Goal: Task Accomplishment & Management: Manage account settings

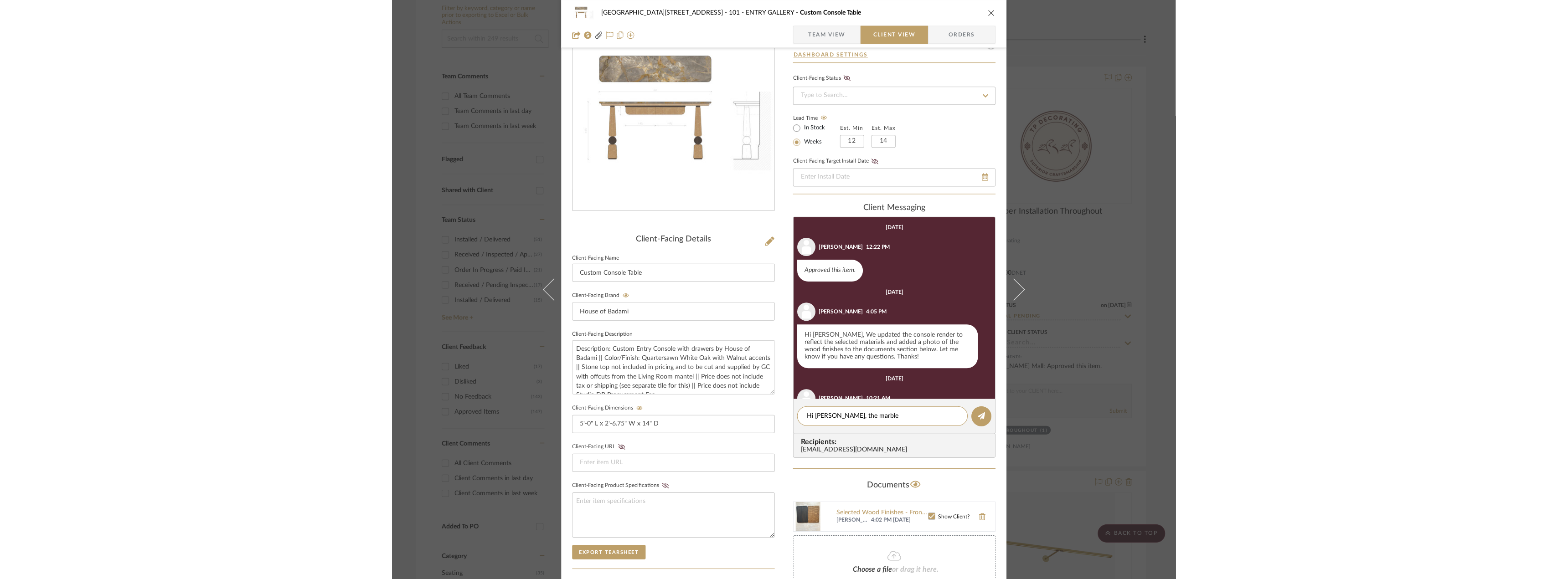
scroll to position [60, 0]
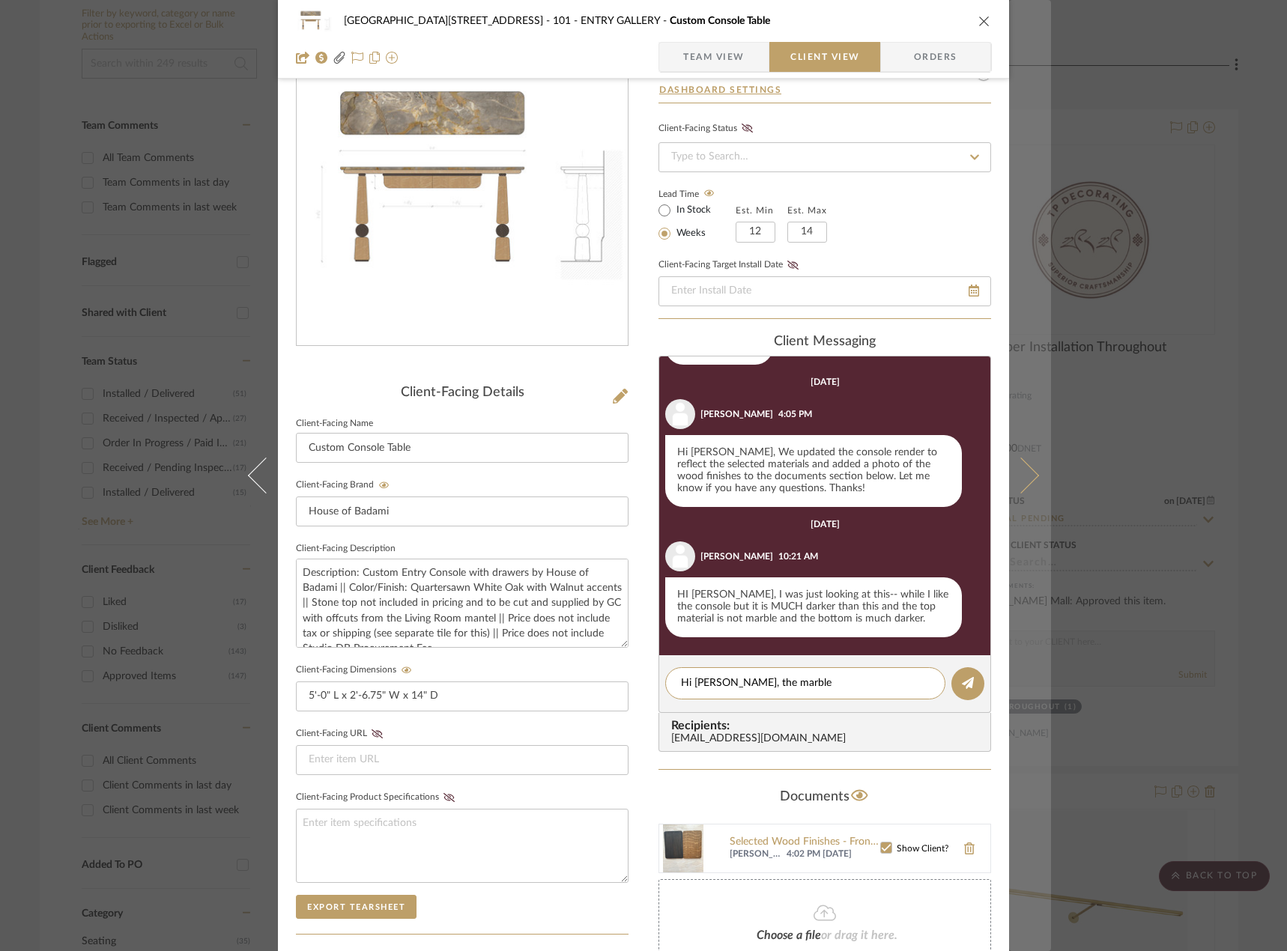
type textarea "Hi Alisa, the marble"
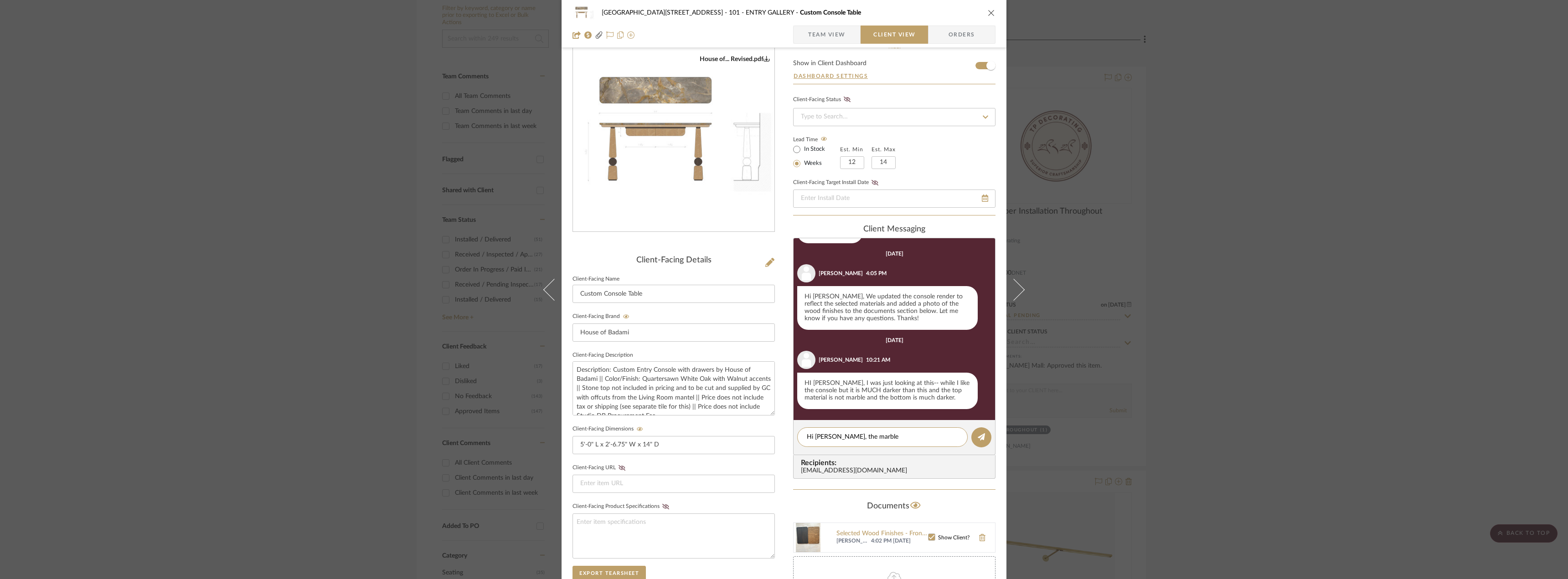
scroll to position [0, 0]
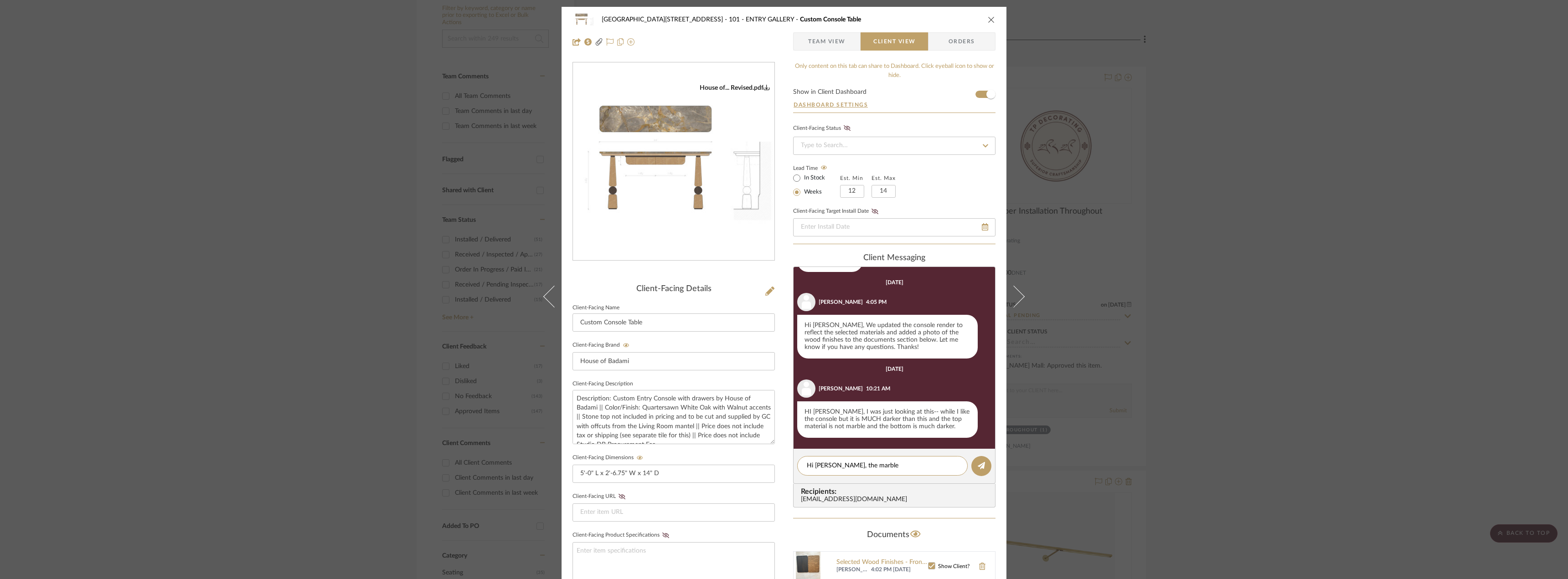
click at [351, 124] on div "24100 - 1175 Park Avenue - Mall 101 - ENTRY GALLERY Custom Console Table Team V…" at bounding box center [784, 290] width 1568 height 579
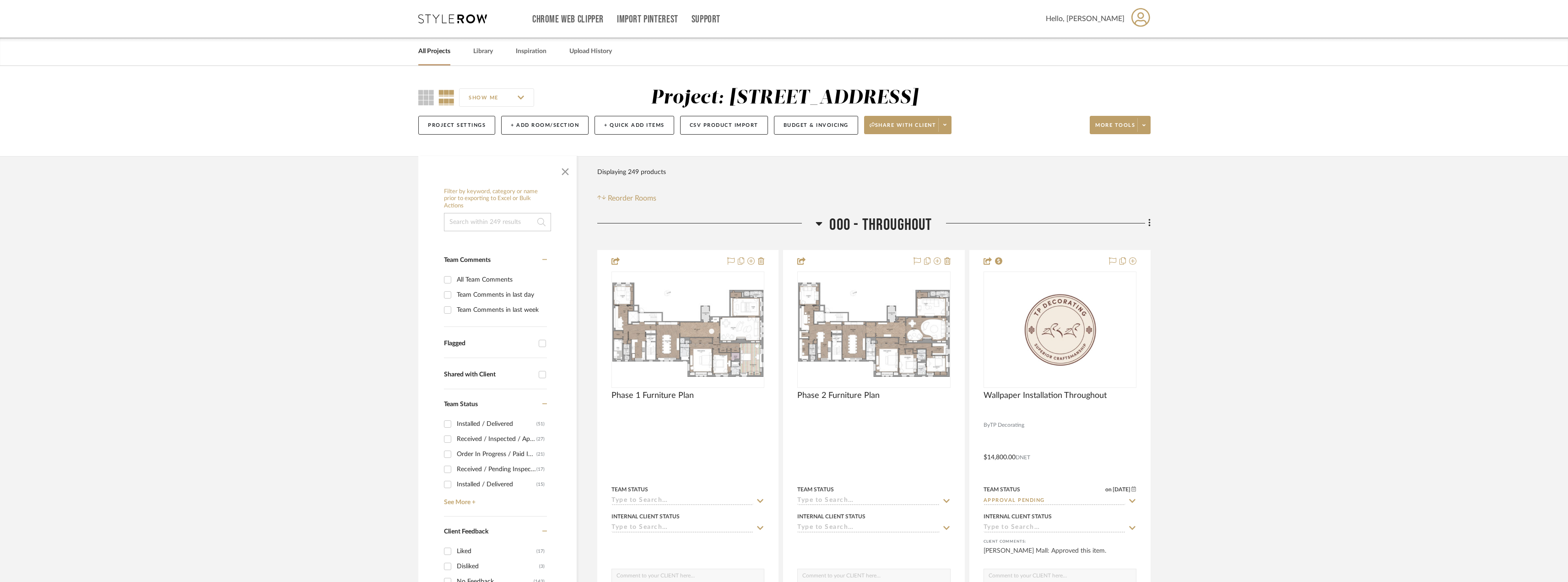
click at [446, 50] on link "All Projects" at bounding box center [434, 51] width 32 height 12
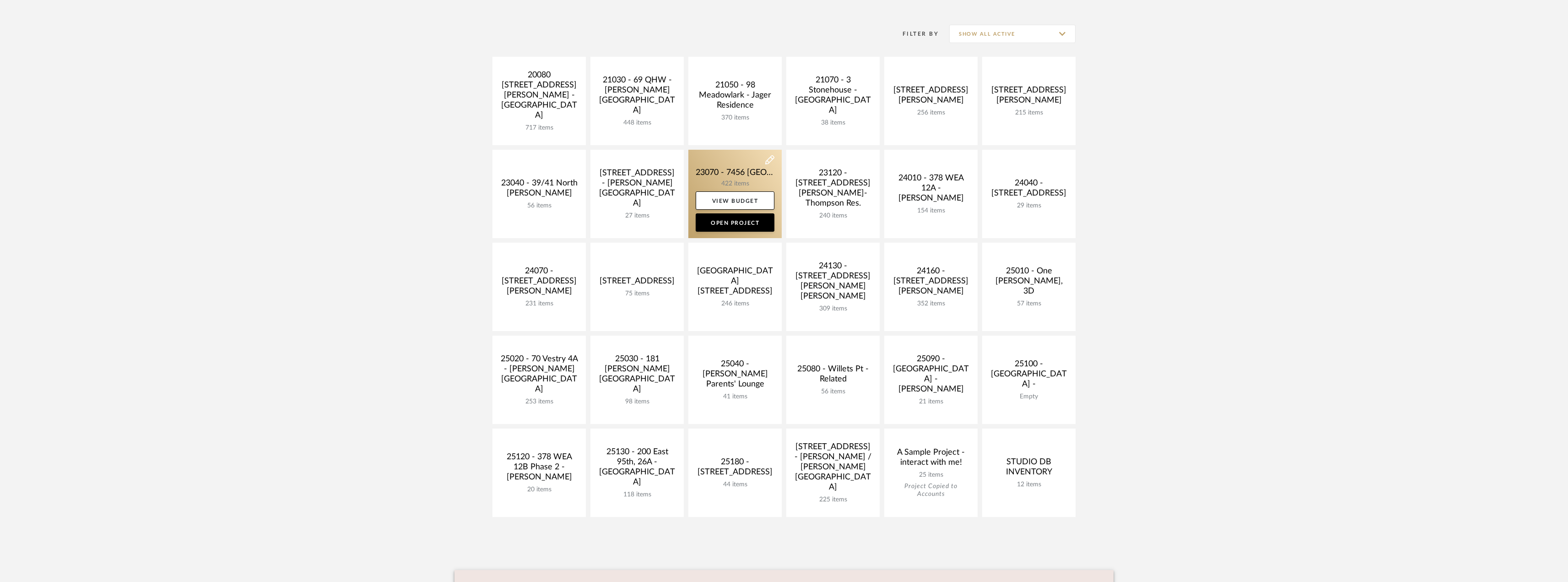
scroll to position [183, 0]
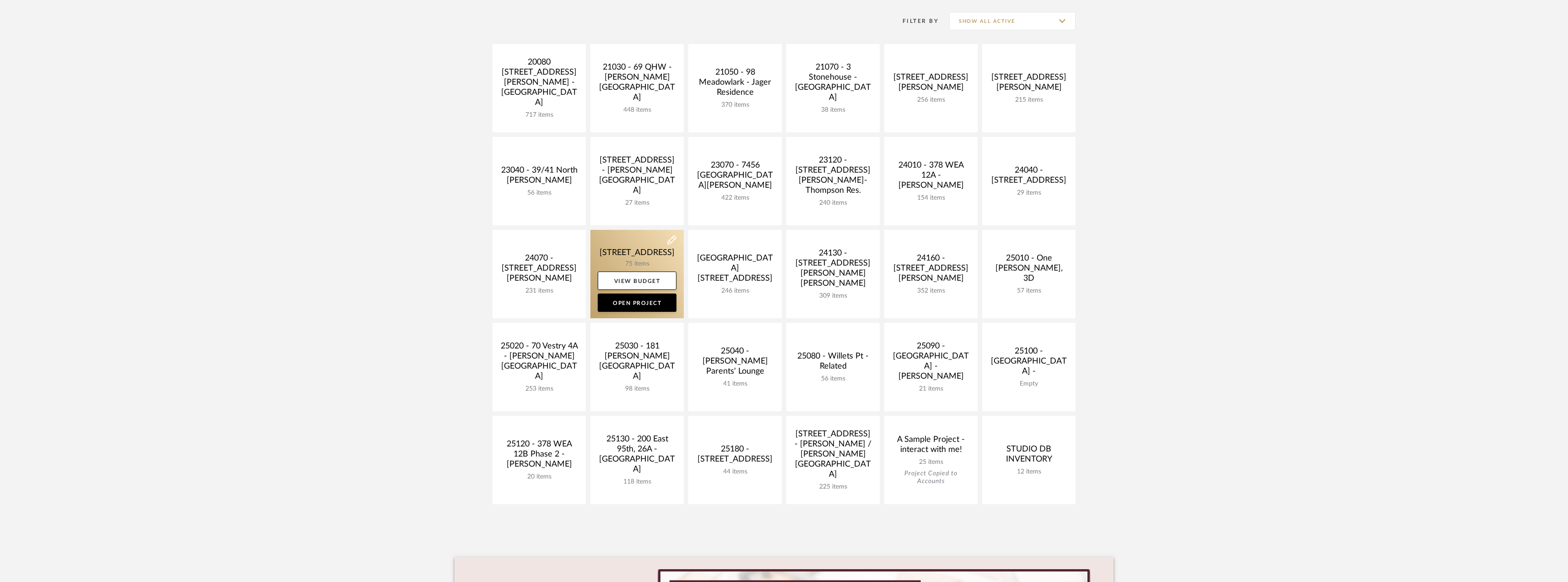
click at [626, 247] on link at bounding box center [637, 274] width 93 height 89
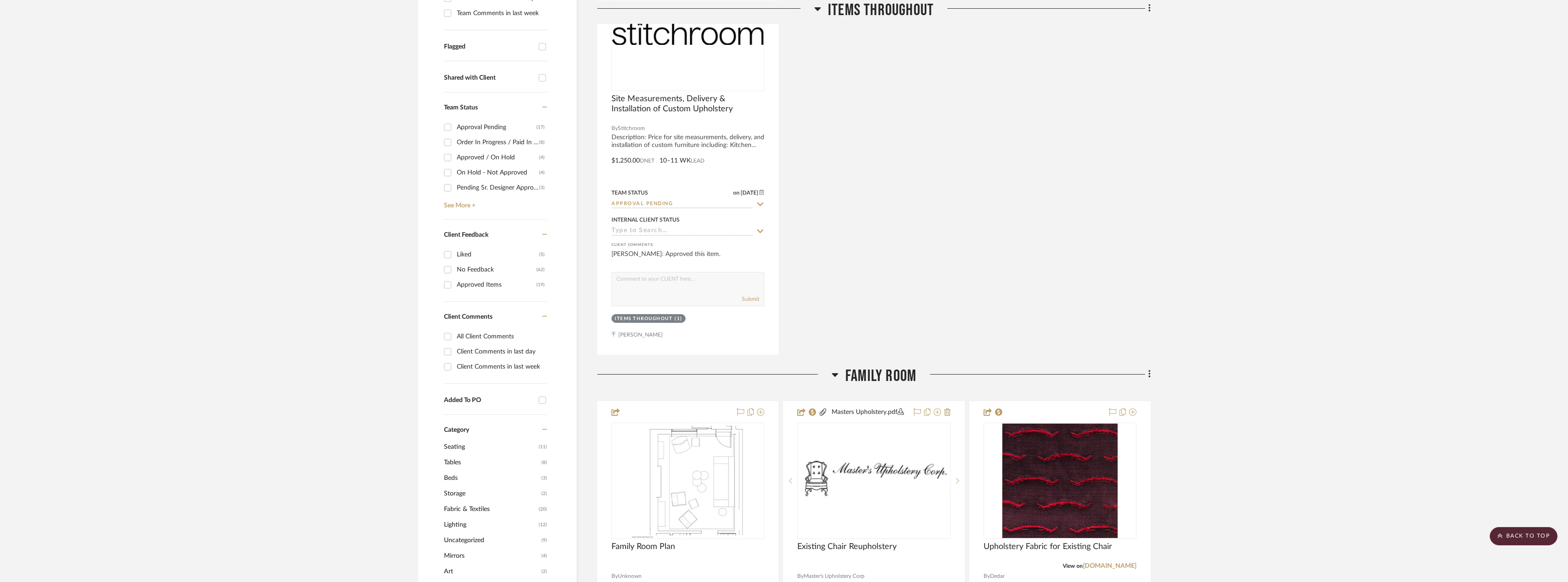
scroll to position [412, 0]
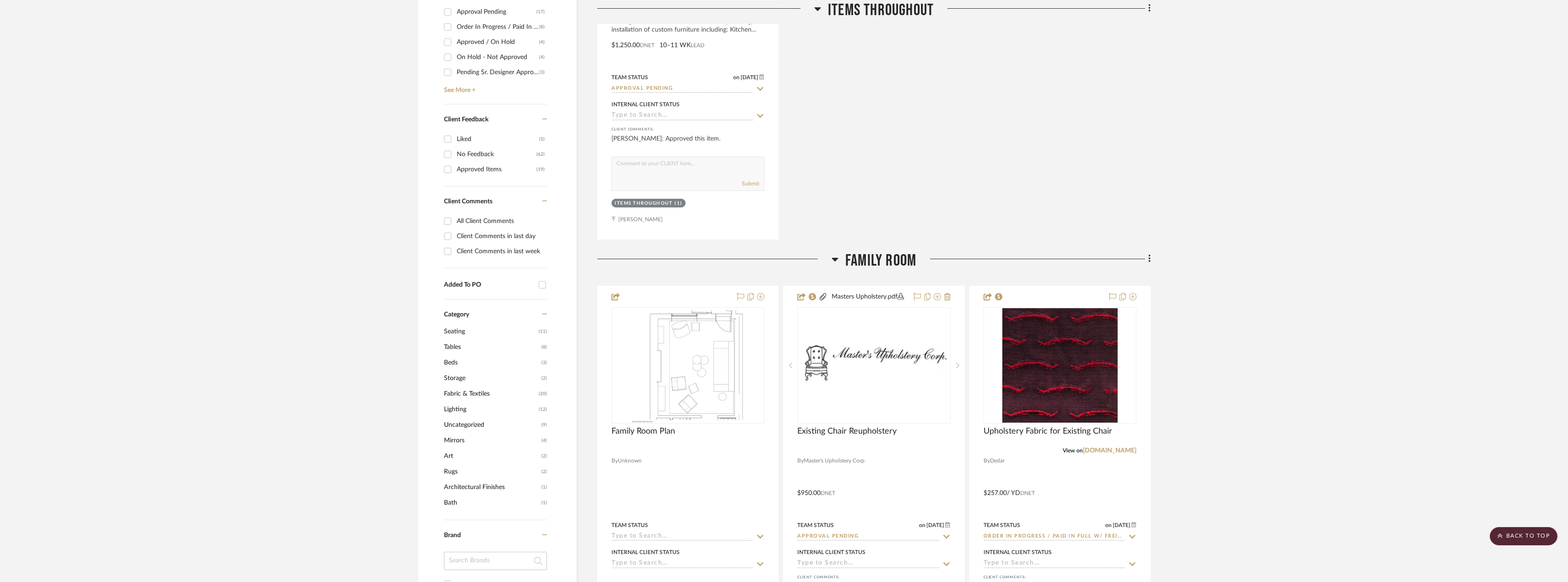
click at [480, 391] on span "Fabric & Textiles" at bounding box center [489, 393] width 92 height 15
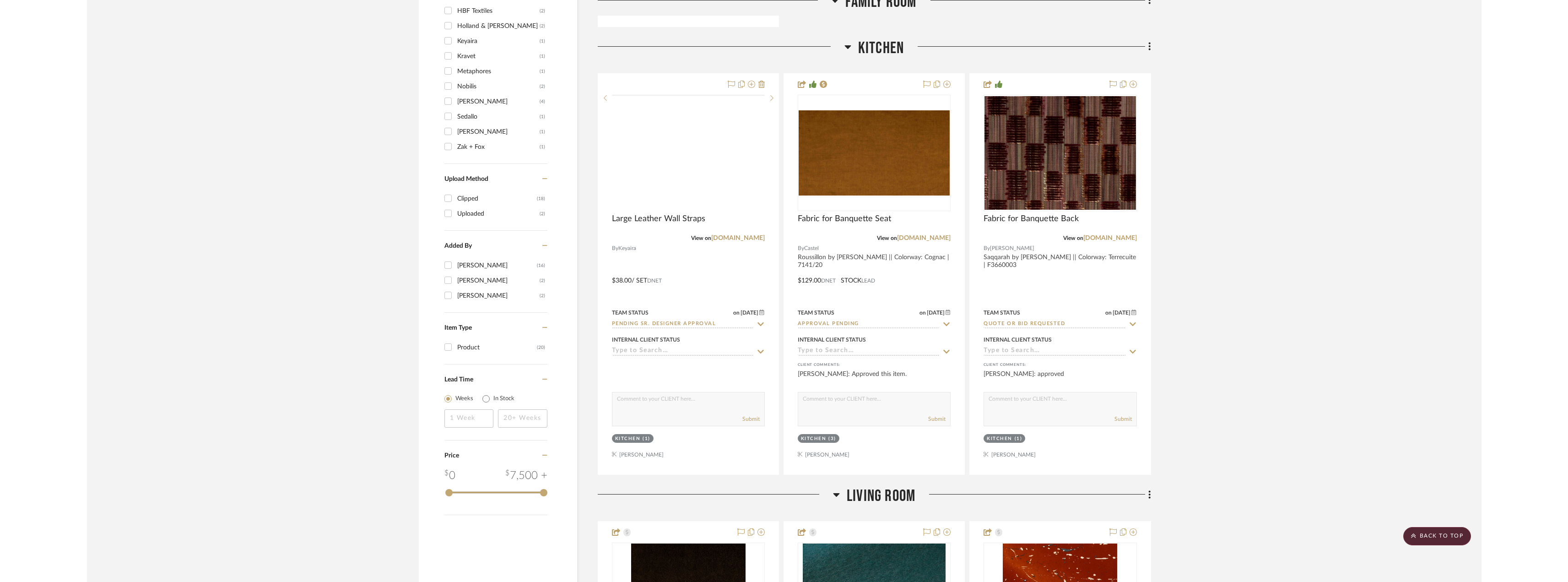
scroll to position [962, 0]
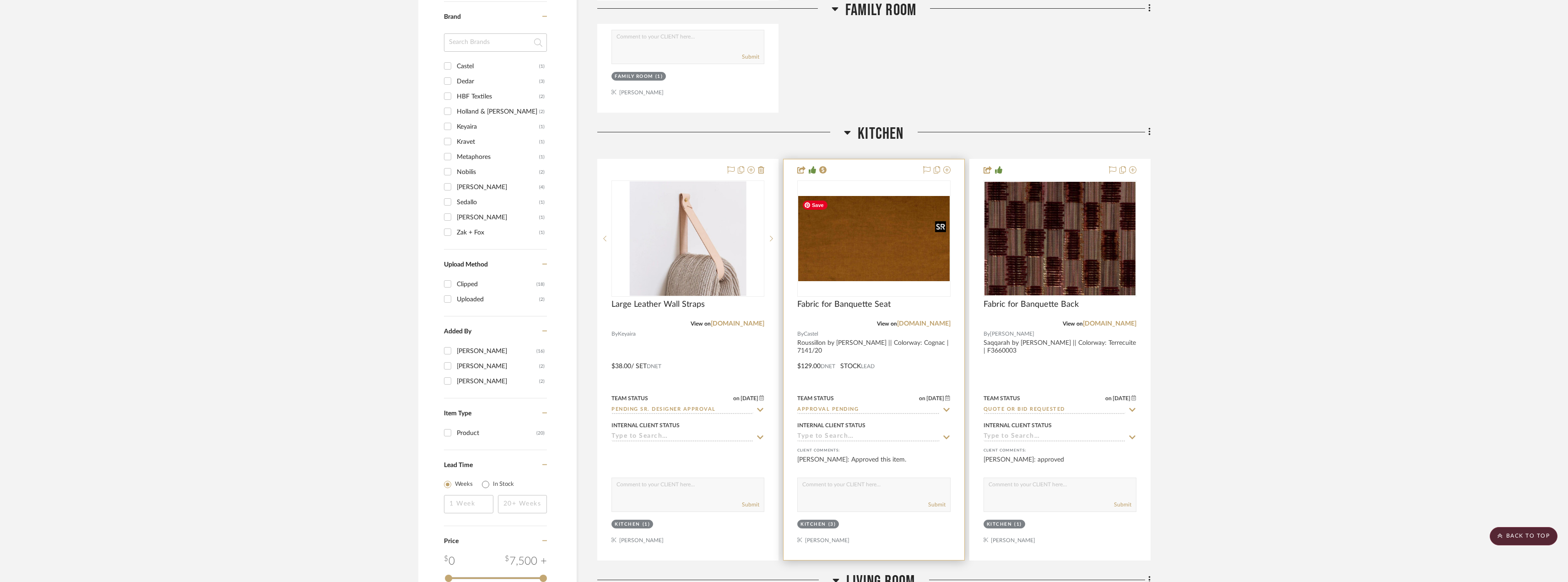
click at [786, 262] on img "0" at bounding box center [873, 238] width 151 height 85
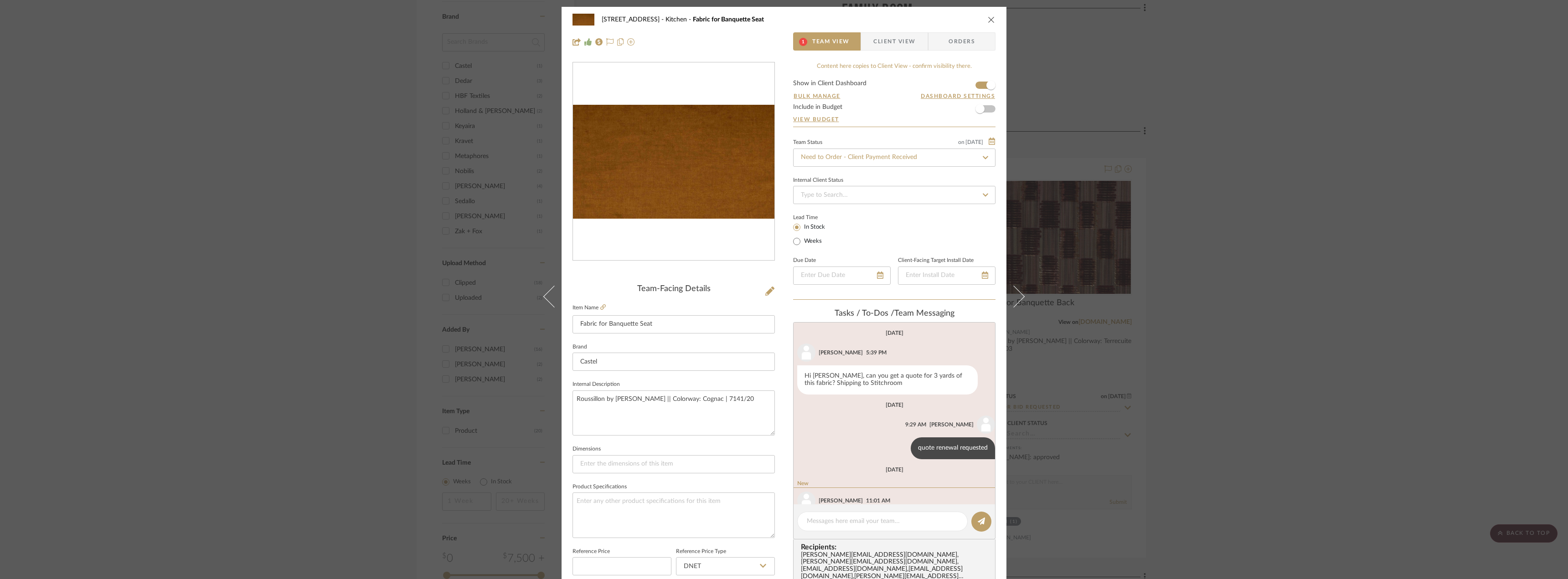
scroll to position [42, 0]
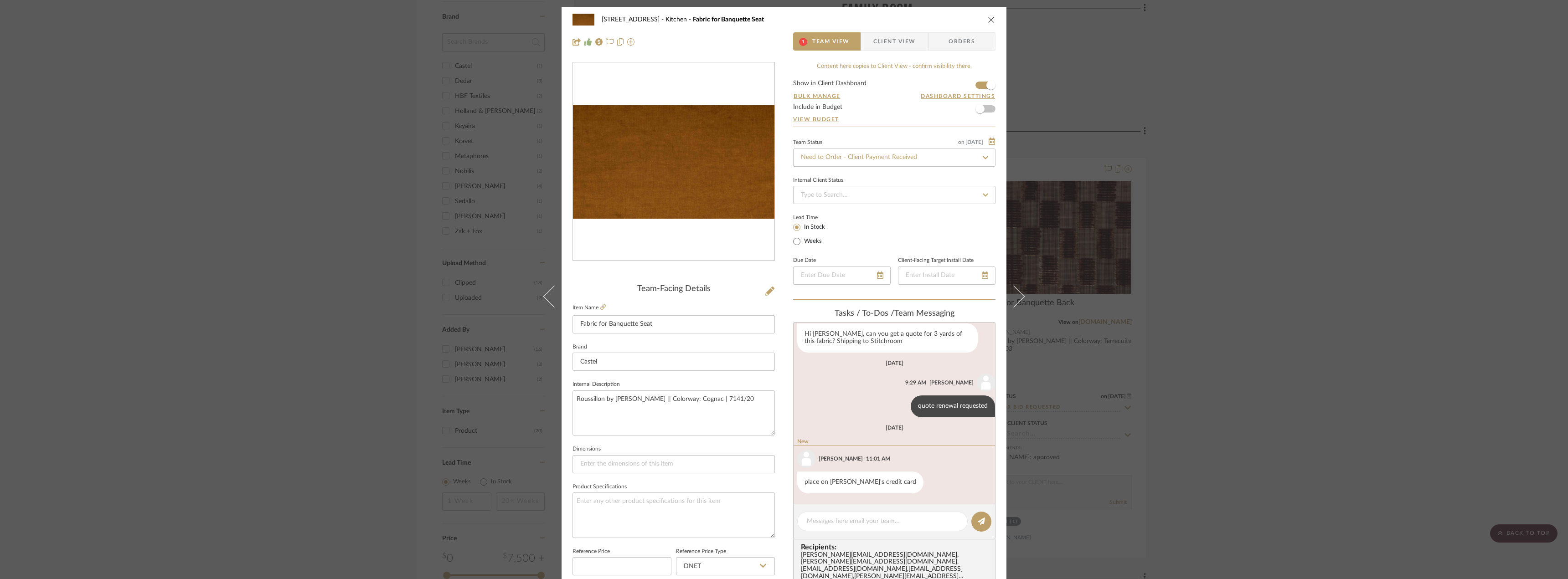
drag, startPoint x: 1307, startPoint y: 274, endPoint x: 1235, endPoint y: 265, distance: 72.6
click at [783, 274] on div "24080 - 323 Pacific Avenue Kitchen Fabric for Banquette Seat 1 Team View Client…" at bounding box center [784, 290] width 1568 height 579
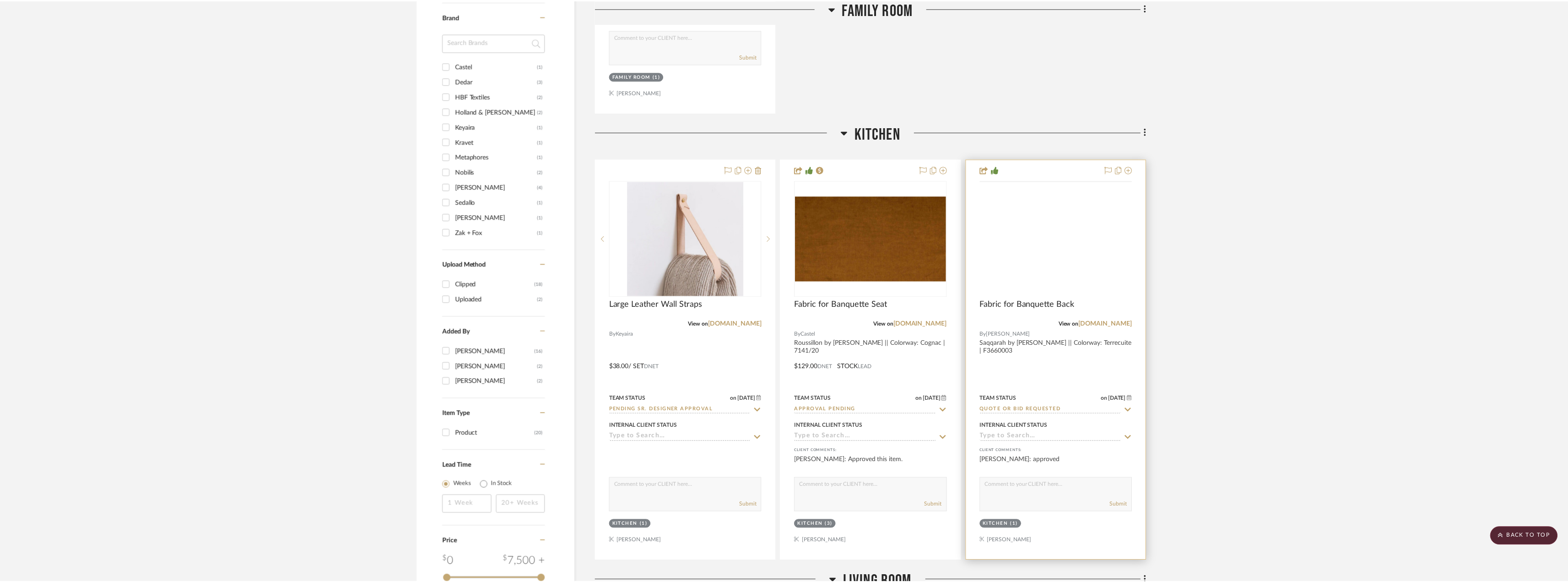
scroll to position [962, 0]
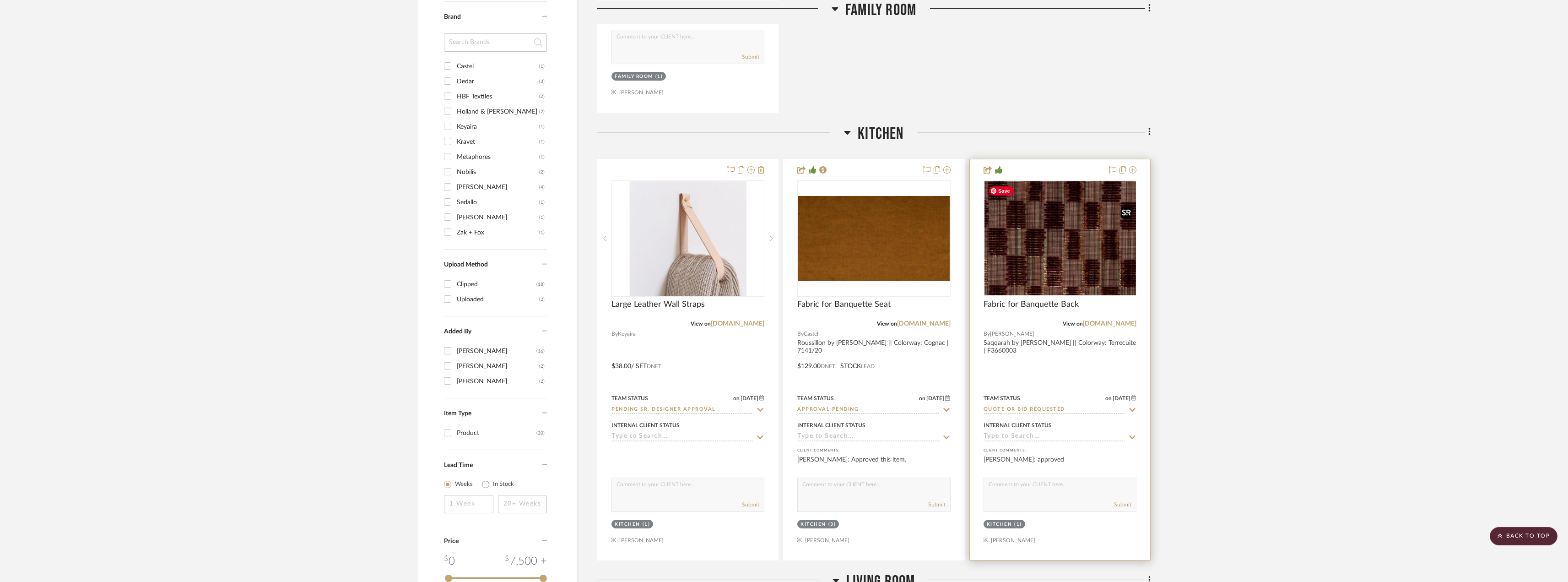
click at [0, 0] on img at bounding box center [0, 0] width 0 height 0
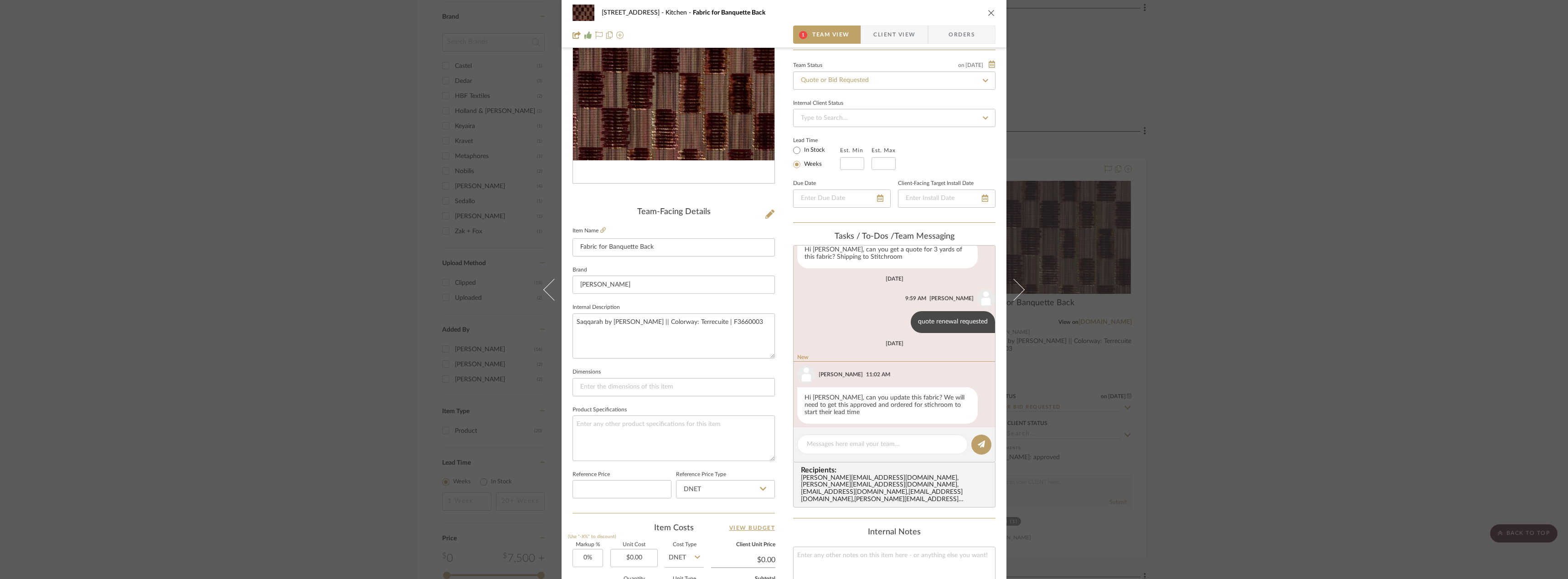
scroll to position [2, 0]
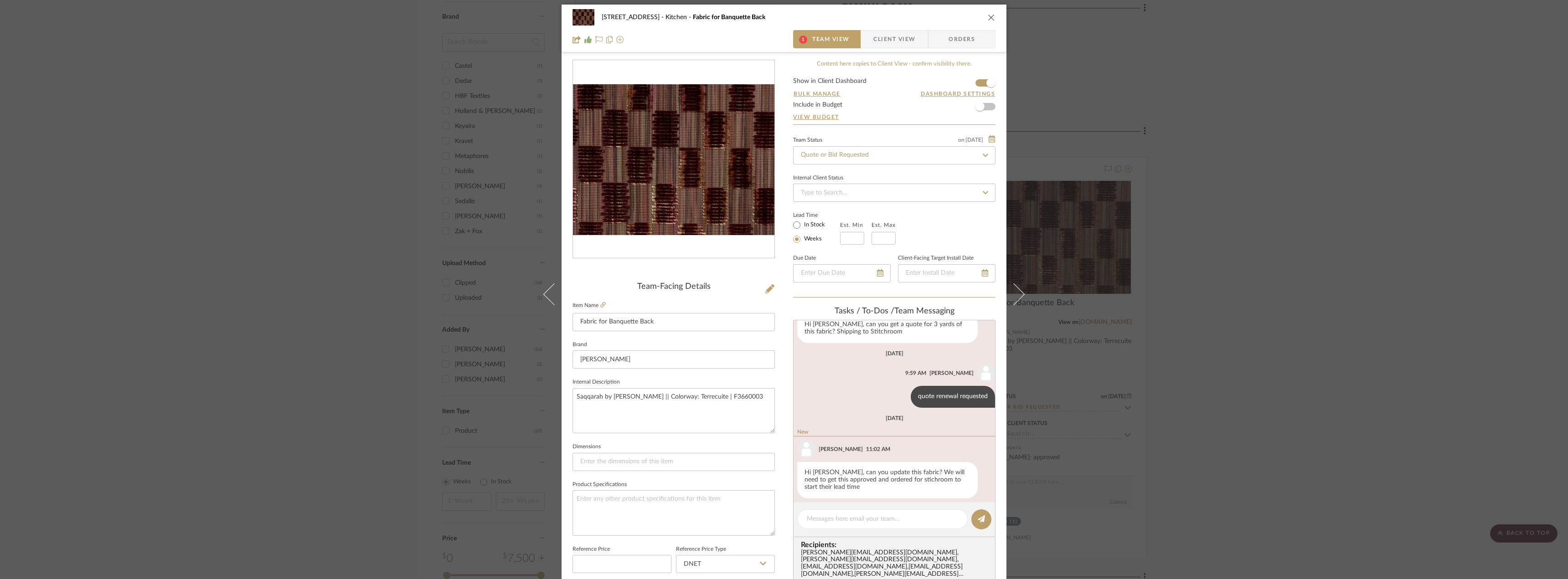
click at [783, 46] on span "Client View" at bounding box center [894, 39] width 42 height 18
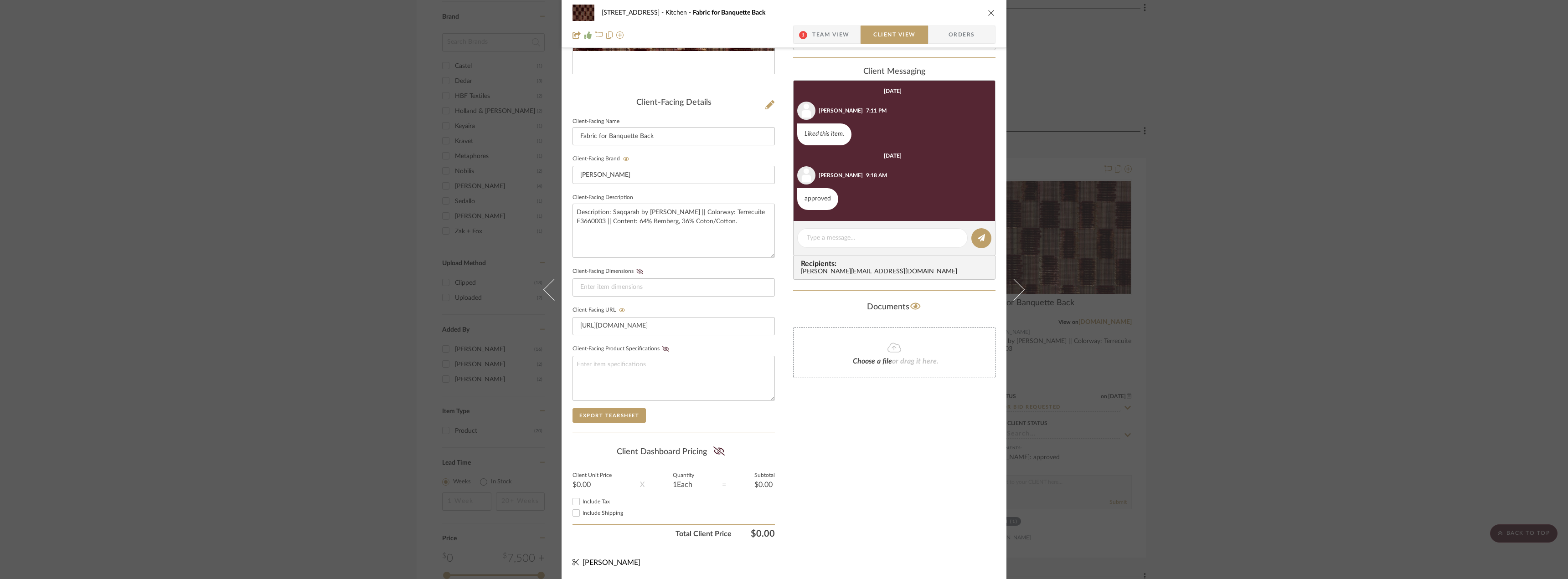
scroll to position [0, 0]
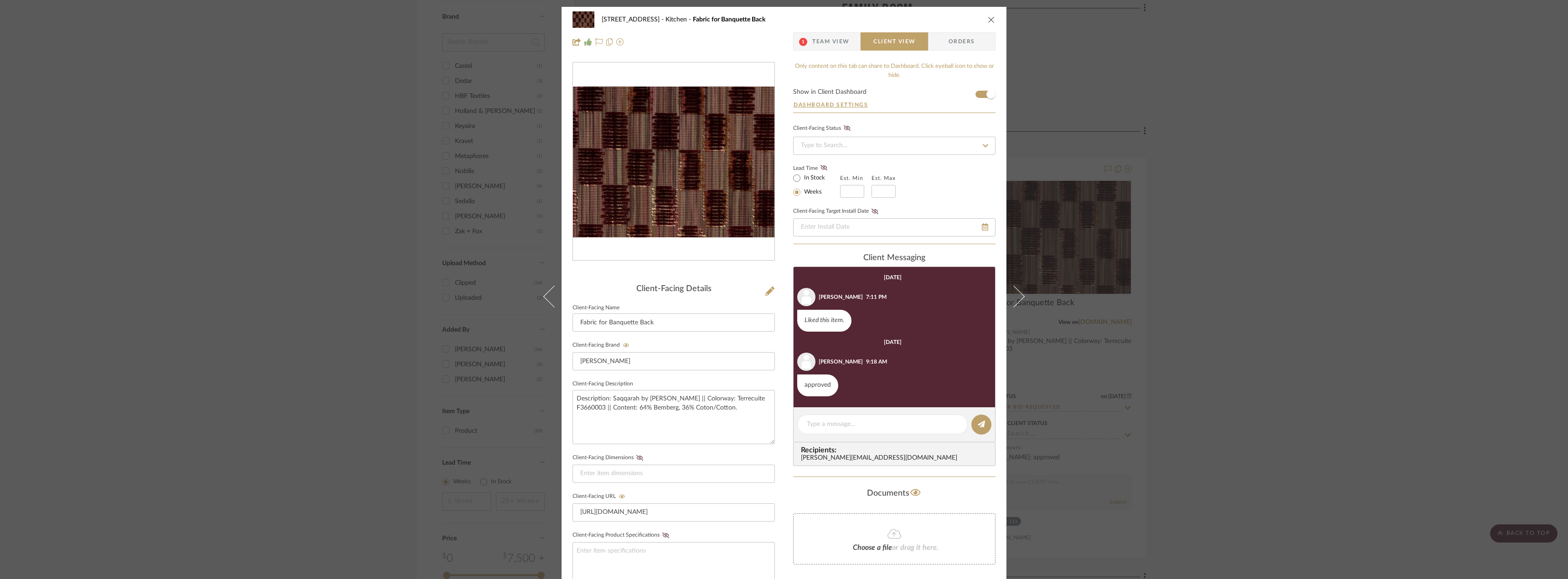
click at [783, 37] on span "Team View" at bounding box center [830, 41] width 37 height 18
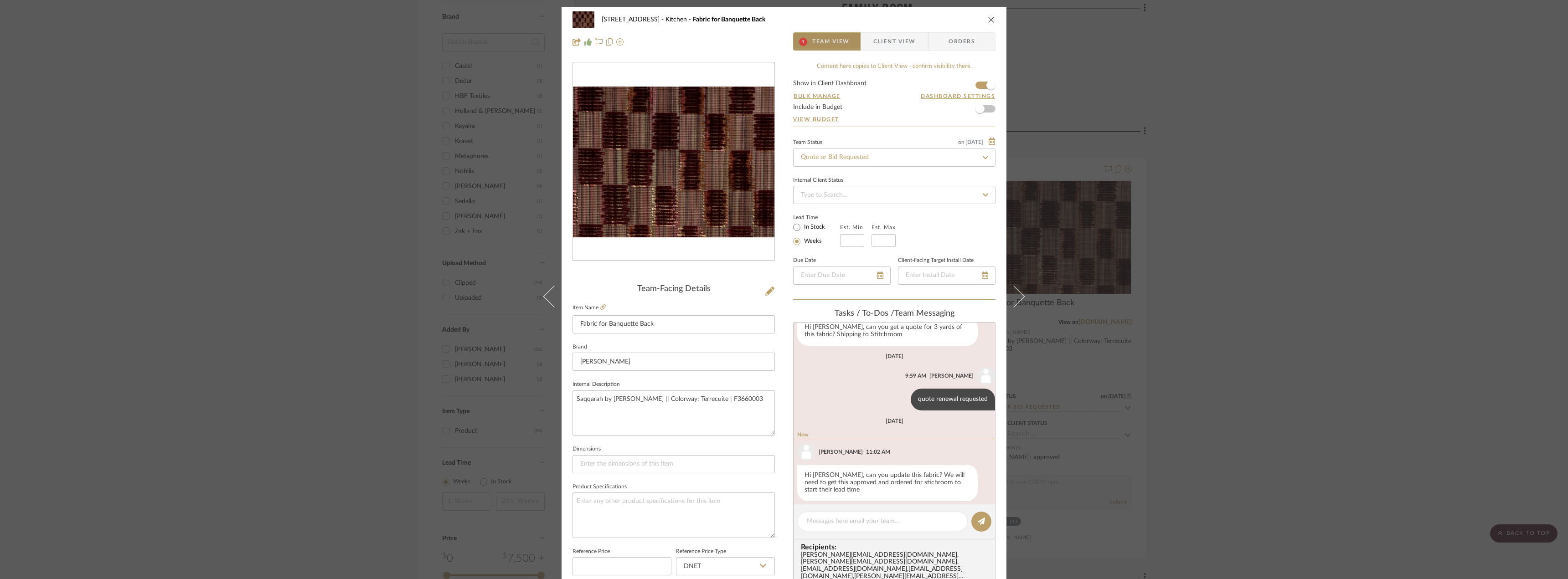
scroll to position [49, 0]
click at [783, 234] on div "24080 - 323 Pacific Avenue Kitchen Fabric for Banquette Back 1 Team View Client…" at bounding box center [784, 290] width 1568 height 579
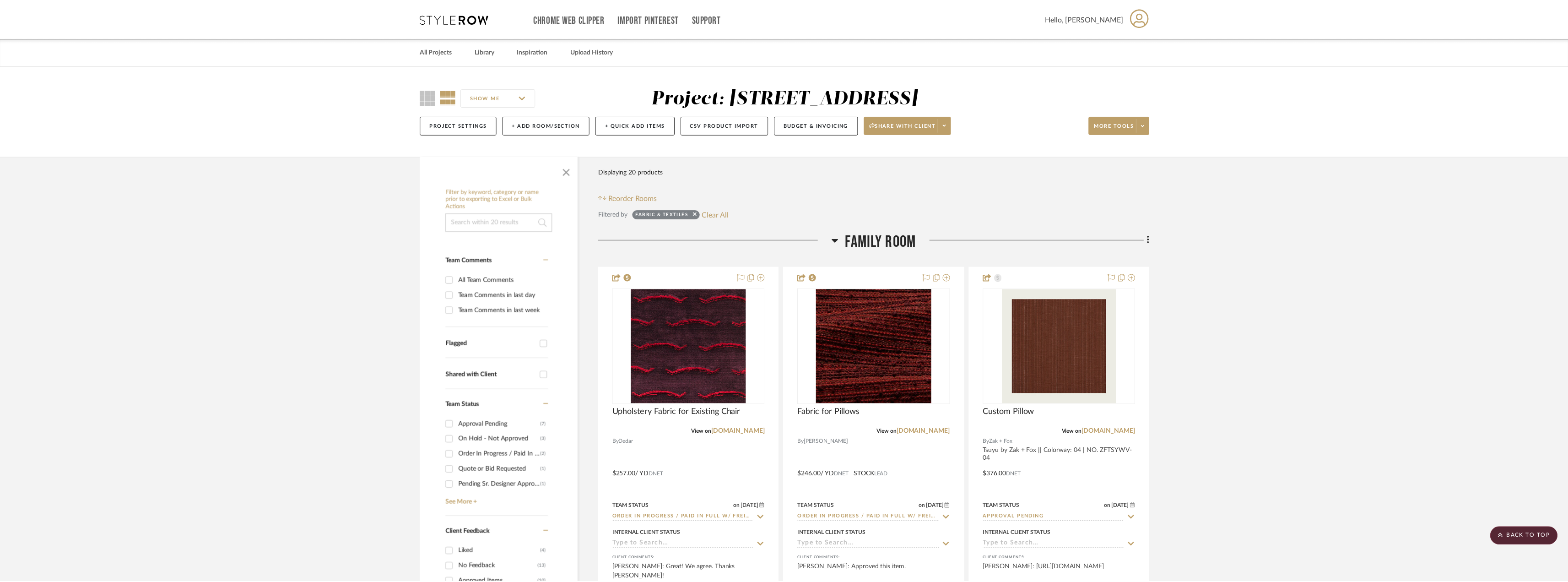
scroll to position [962, 0]
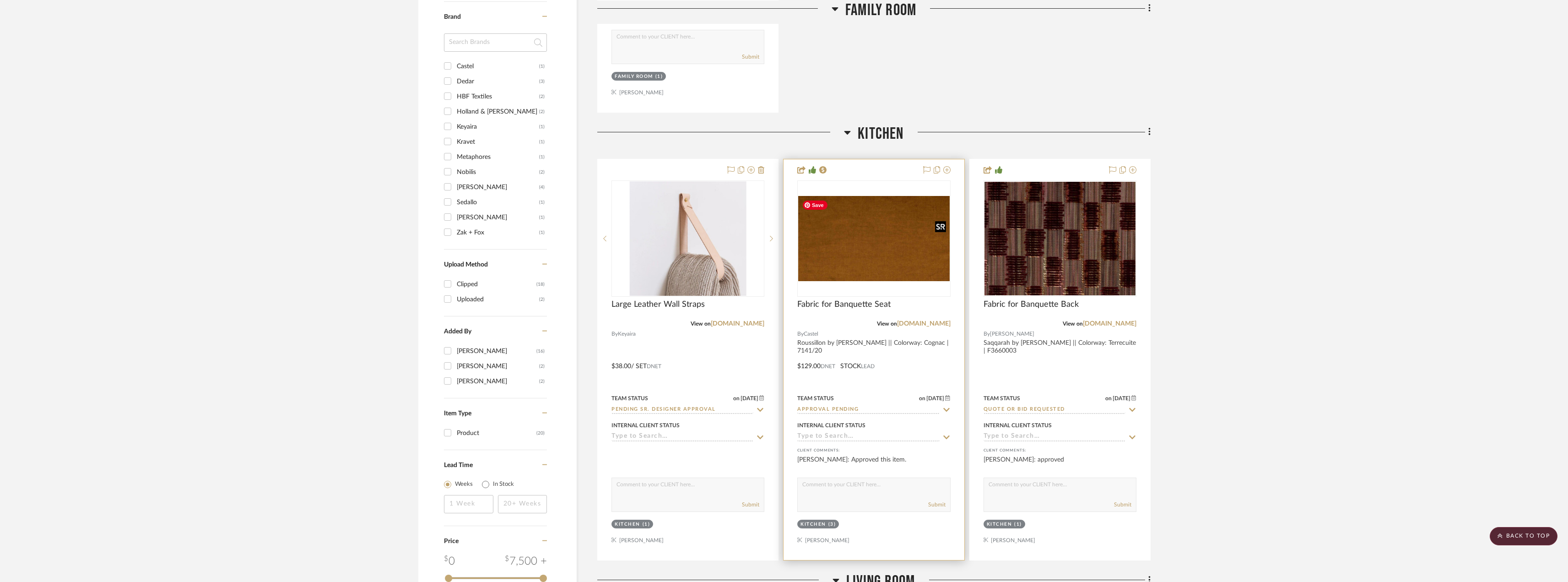
click at [786, 252] on img "0" at bounding box center [873, 238] width 151 height 85
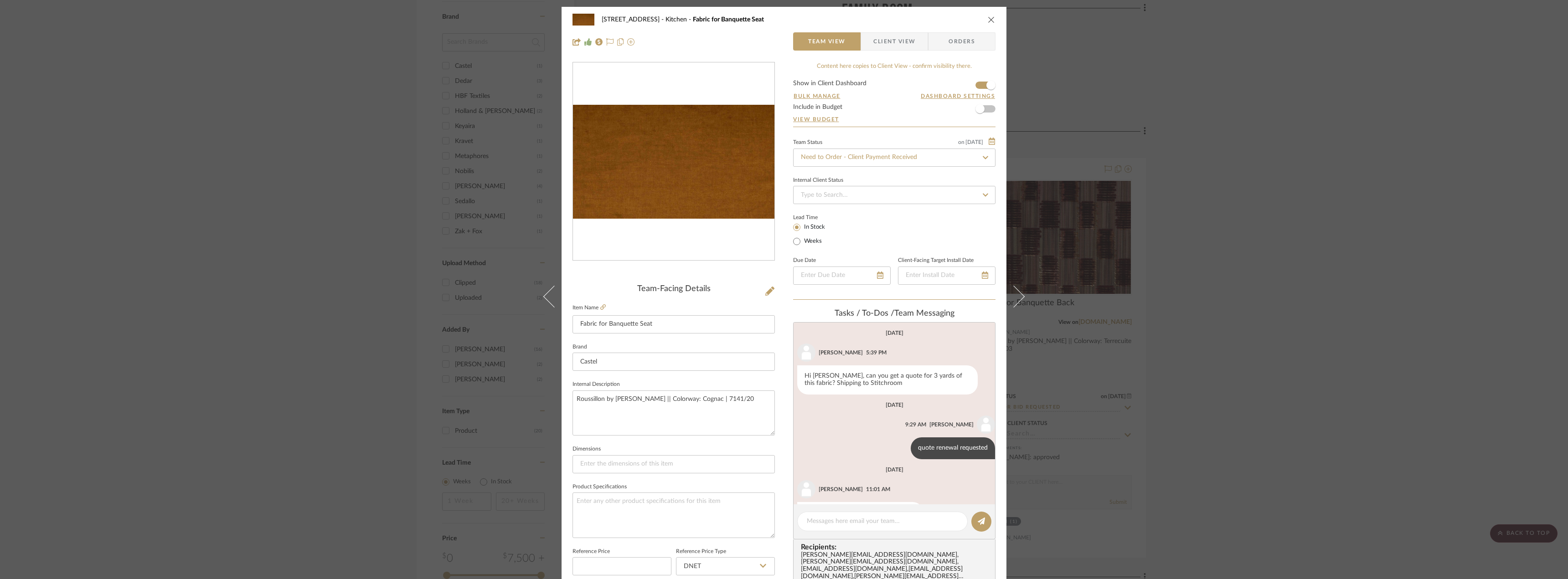
scroll to position [30, 0]
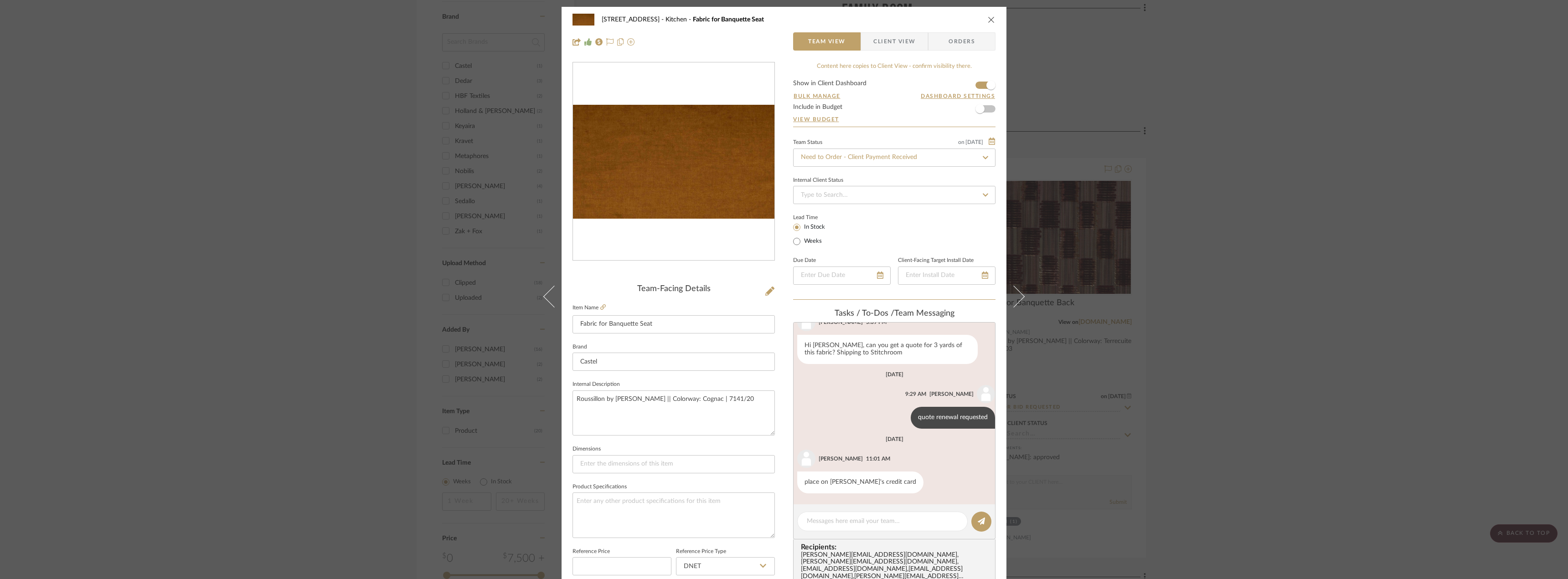
click at [783, 258] on div "24080 - 323 Pacific Avenue Kitchen Fabric for Banquette Seat Team View Client V…" at bounding box center [784, 290] width 1568 height 579
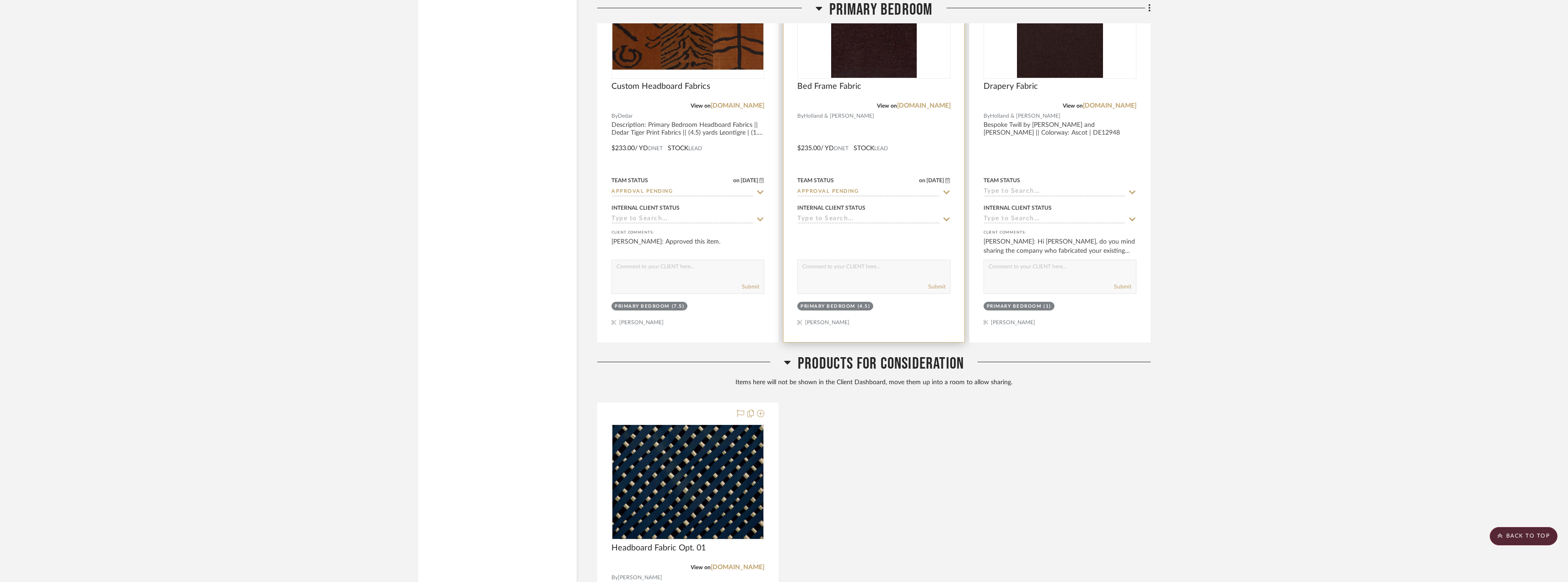
scroll to position [3205, 0]
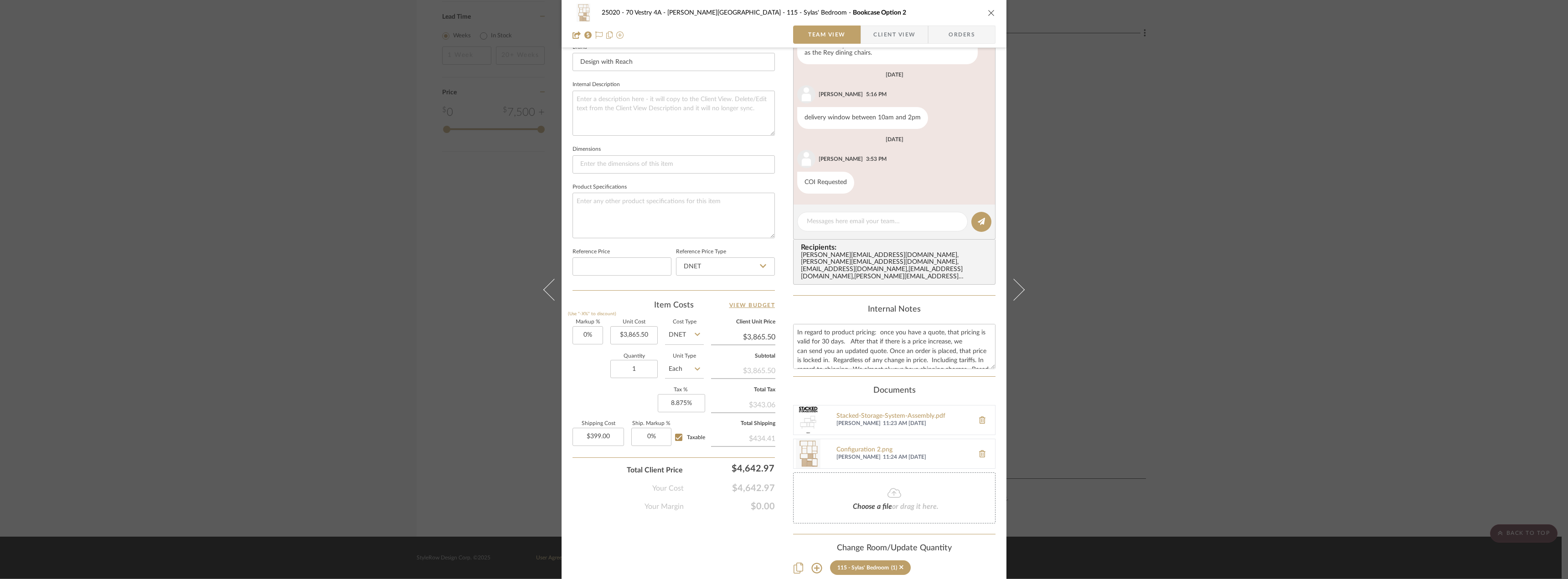
scroll to position [339, 0]
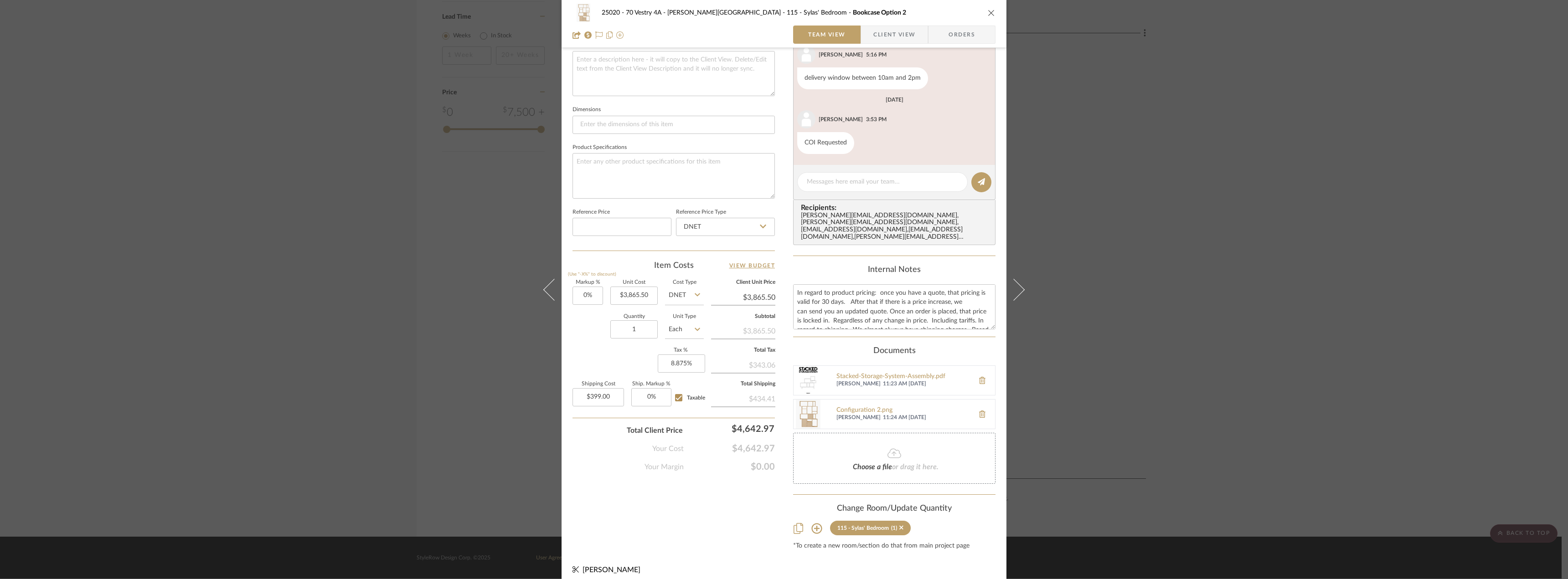
click at [247, 301] on div "25020 - 70 Vestry 4A - Grant-Stanleigh 115 - Sylas' Bedroom Bookcase Option 2 T…" at bounding box center [784, 290] width 1568 height 579
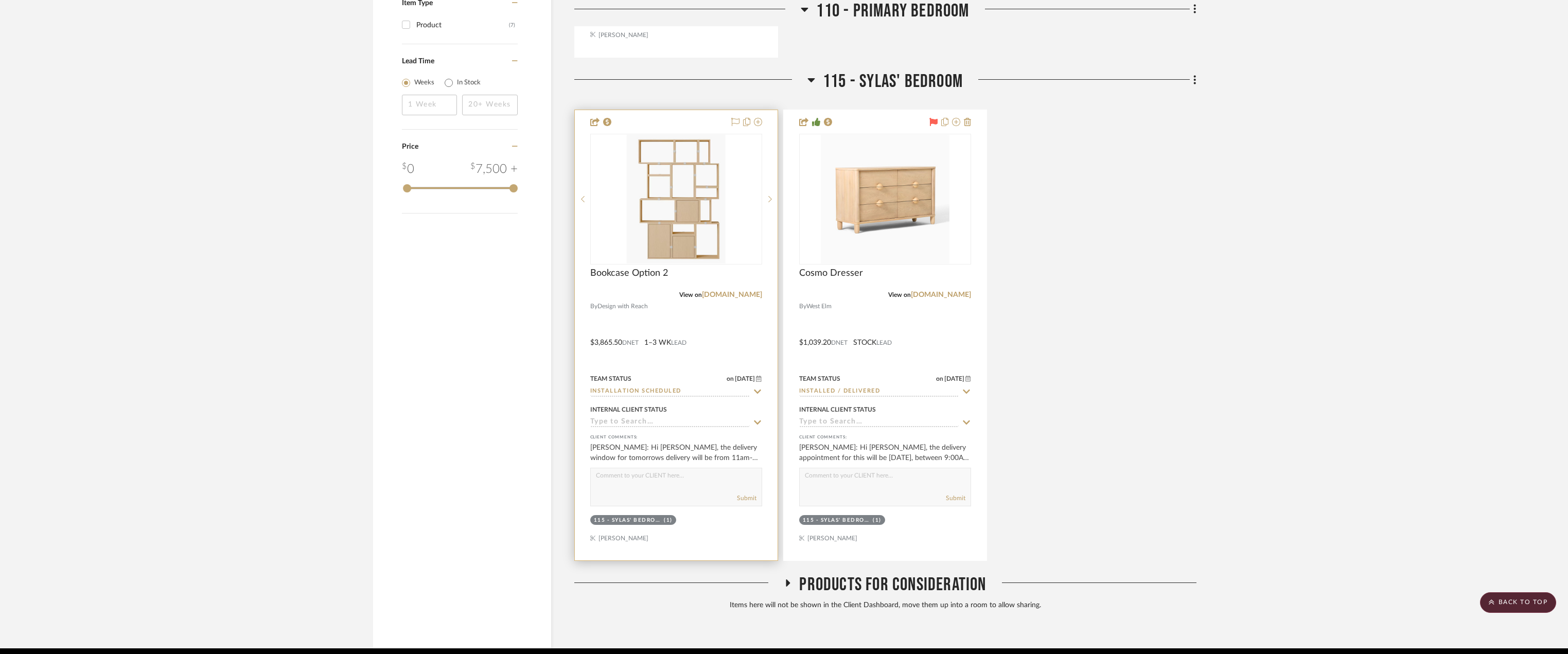
scroll to position [1213, 0]
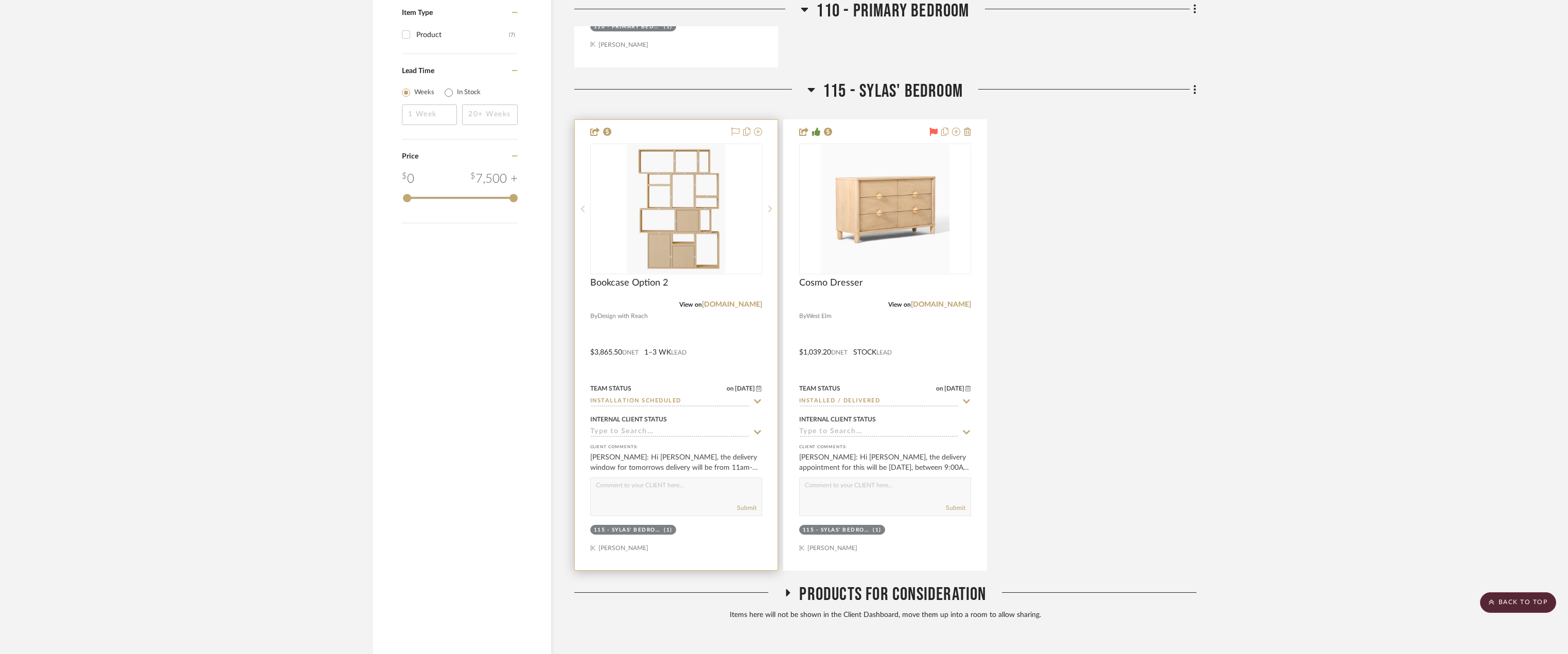
click at [719, 236] on img "0" at bounding box center [675, 208] width 98 height 128
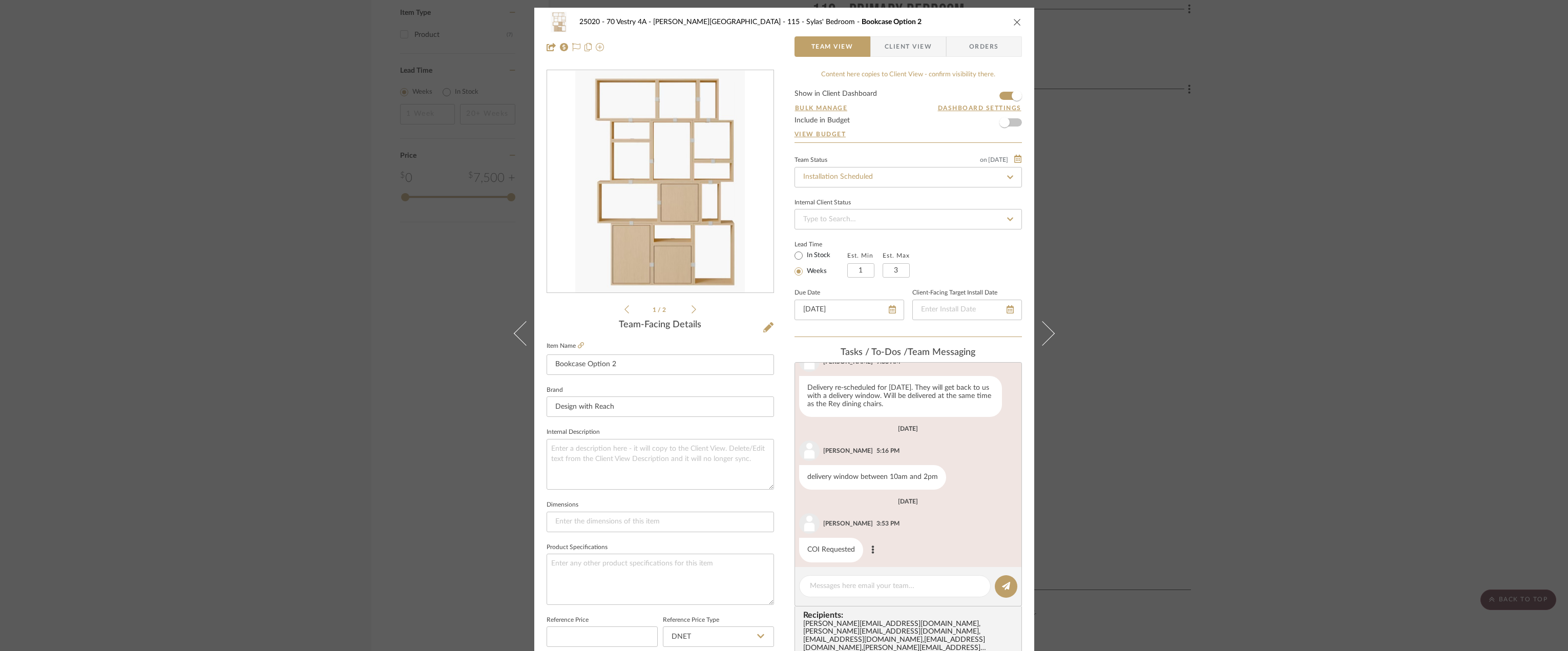
scroll to position [788, 0]
click at [890, 36] on div "25020 - 70 Vestry 4A - Grant-Stanleigh 115 - Sylas' Bedroom Bookcase Option 2 T…" at bounding box center [784, 34] width 500 height 54
click at [890, 42] on span "Client View" at bounding box center [908, 46] width 47 height 21
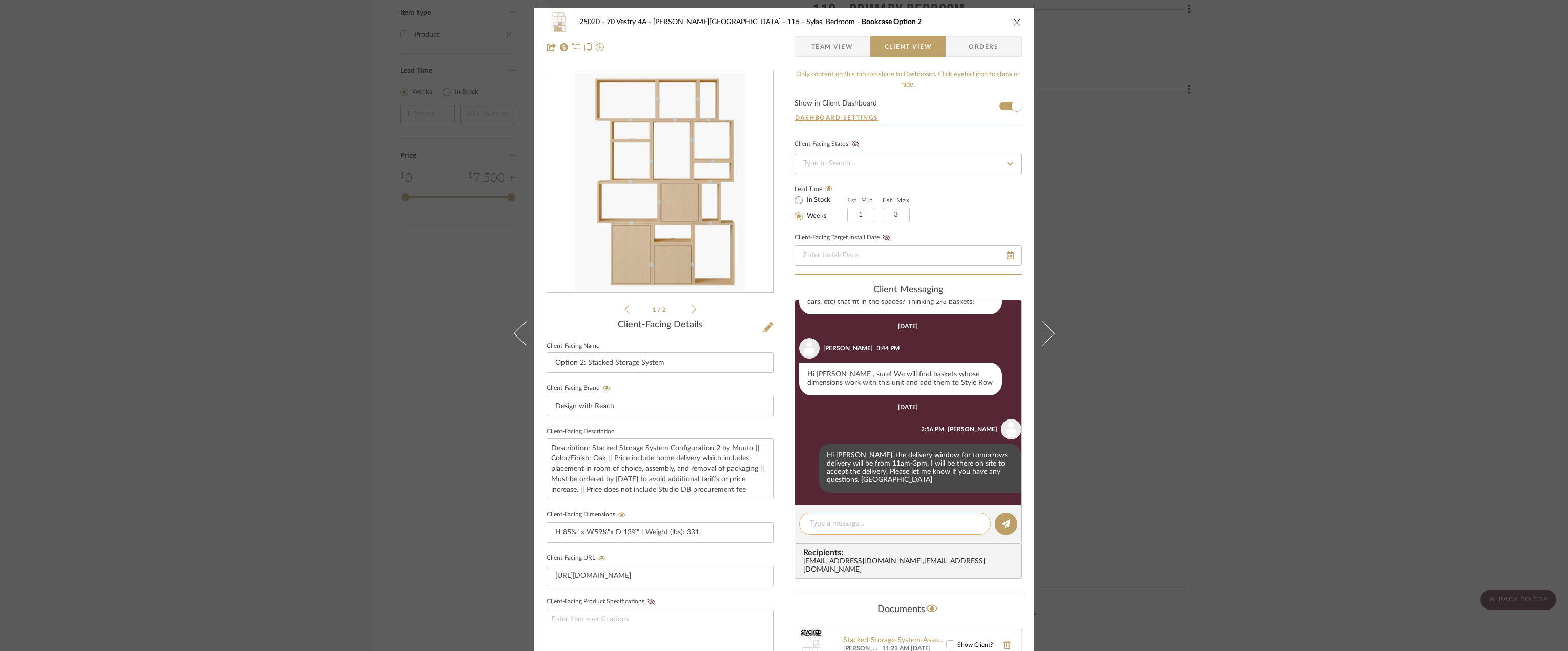
scroll to position [536, 0]
click at [894, 522] on textarea at bounding box center [895, 524] width 170 height 11
drag, startPoint x: 847, startPoint y: 533, endPoint x: 835, endPoint y: 532, distance: 12.0
click at [835, 532] on textarea "Hi Emily, Happy Friday. How many baskets do you need for this bookcase?" at bounding box center [895, 529] width 170 height 21
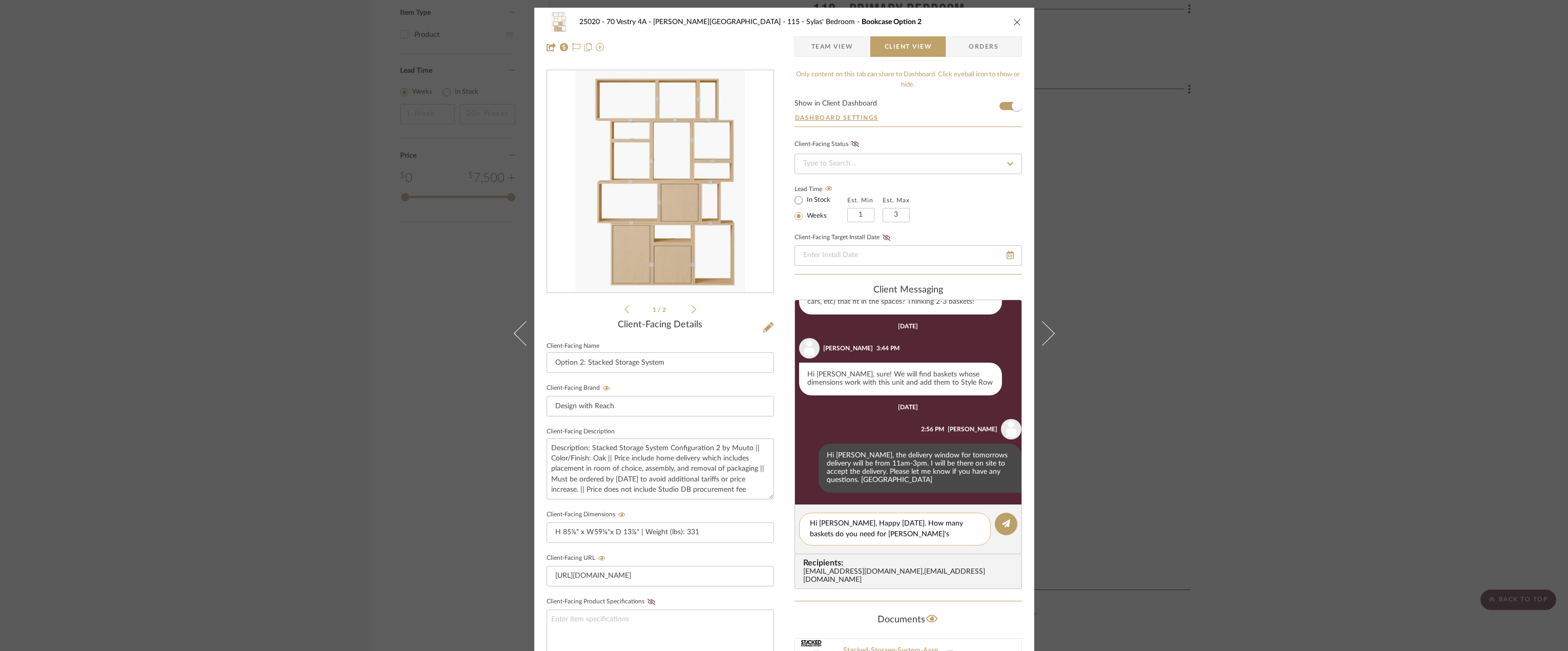
click at [913, 535] on textarea "Hi Emily, Happy Friday. How many baskets do you need for Sylas's bookcase?" at bounding box center [895, 529] width 170 height 21
type textarea "Hi Emily, Happy Friday. How many baskets do you need for Sylas's bookcase?"
click at [996, 529] on button at bounding box center [1006, 524] width 23 height 23
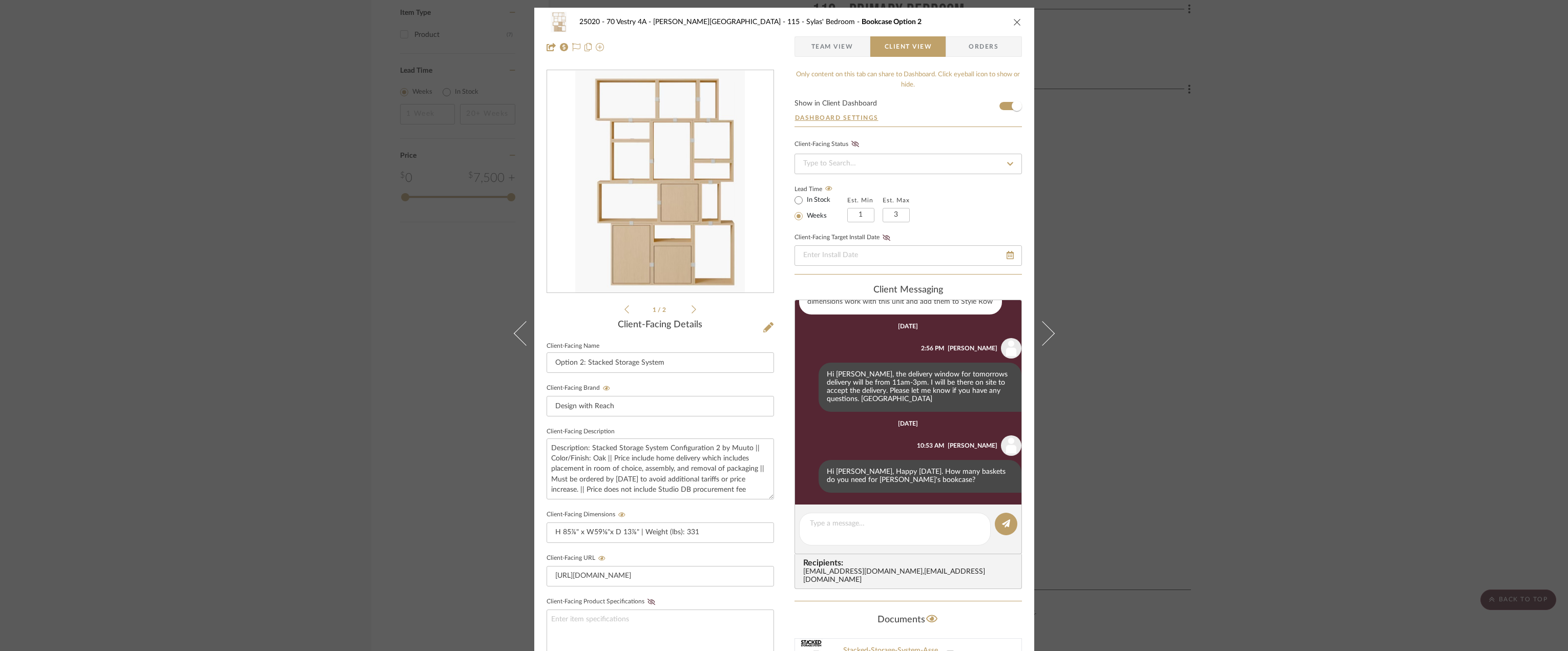
scroll to position [617, 0]
click at [1176, 449] on div "25020 - 70 Vestry 4A - Grant-Stanleigh 115 - Sylas' Bedroom Bookcase Option 2 T…" at bounding box center [784, 326] width 1568 height 651
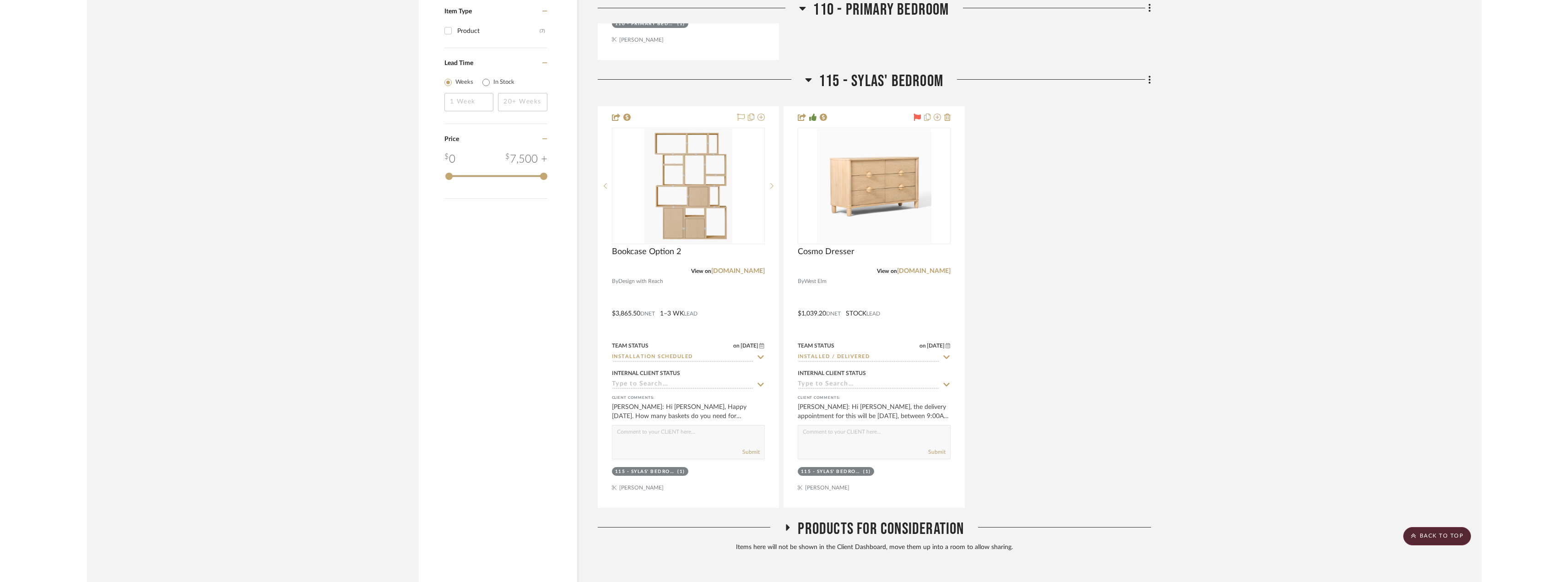
scroll to position [850, 0]
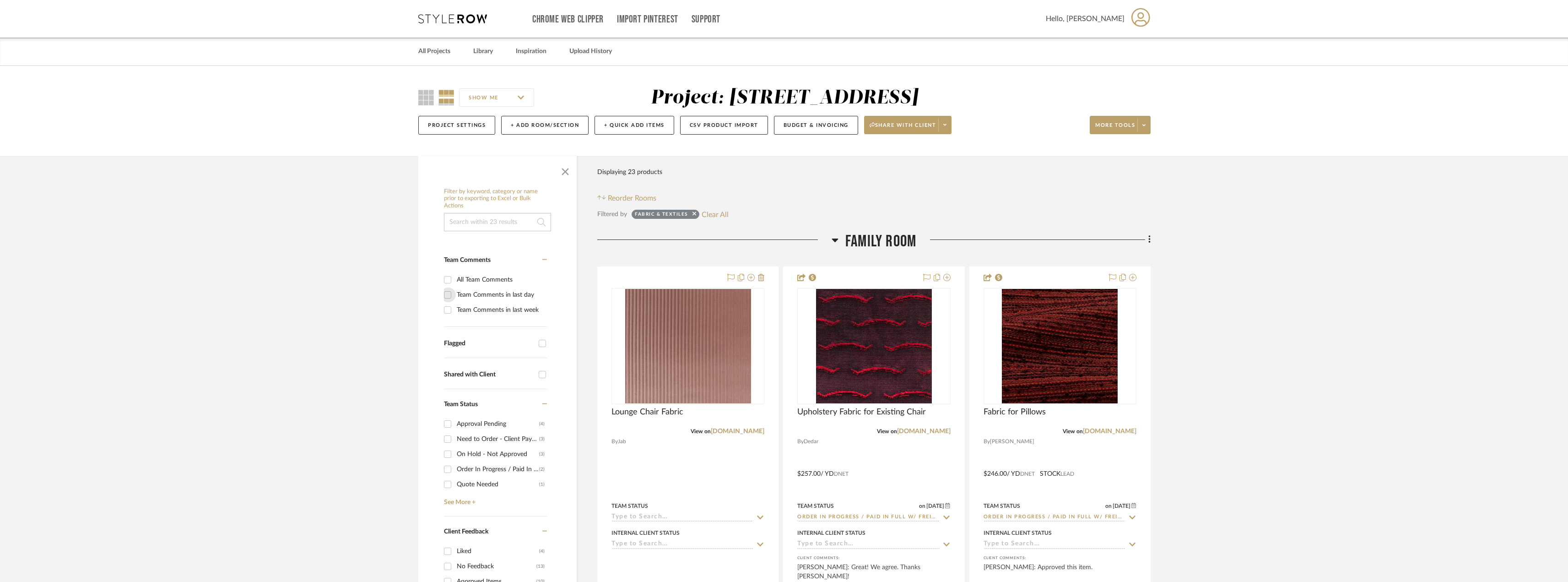
click at [447, 291] on input "Team Comments in last day" at bounding box center [447, 295] width 15 height 15
checkbox input "true"
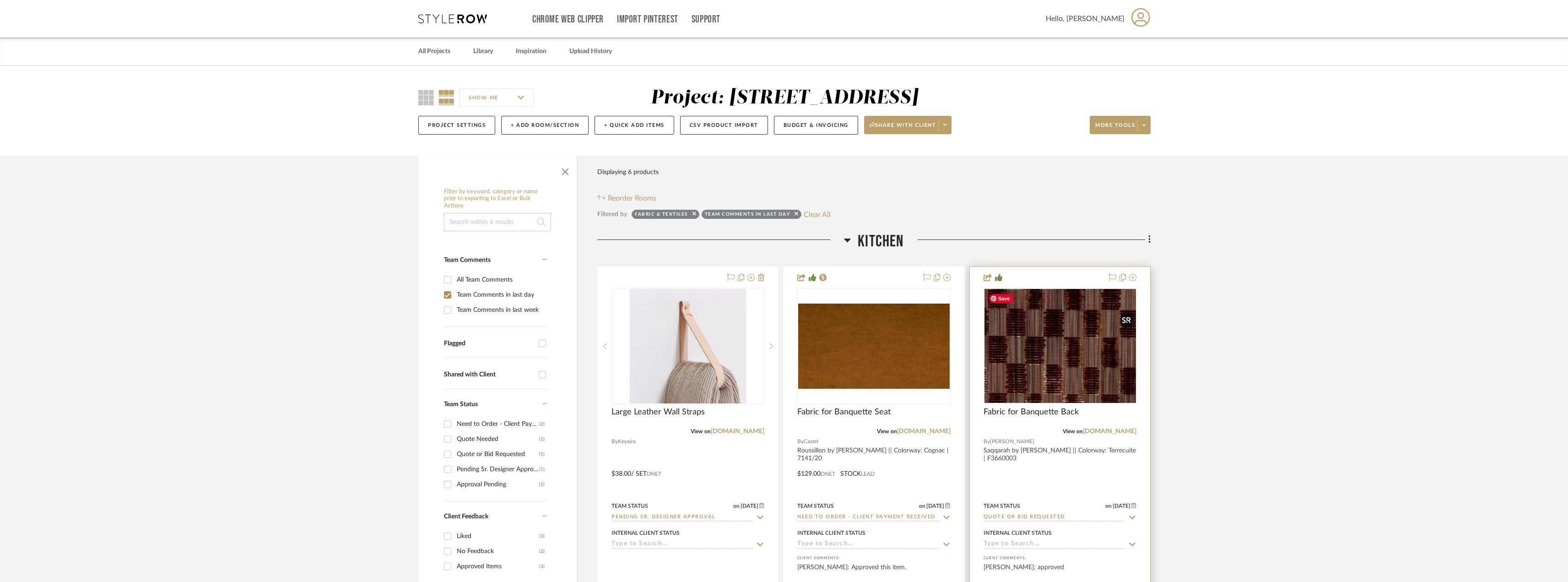
click at [1084, 369] on div at bounding box center [1060, 346] width 153 height 116
click at [1039, 356] on img "0" at bounding box center [1060, 346] width 151 height 114
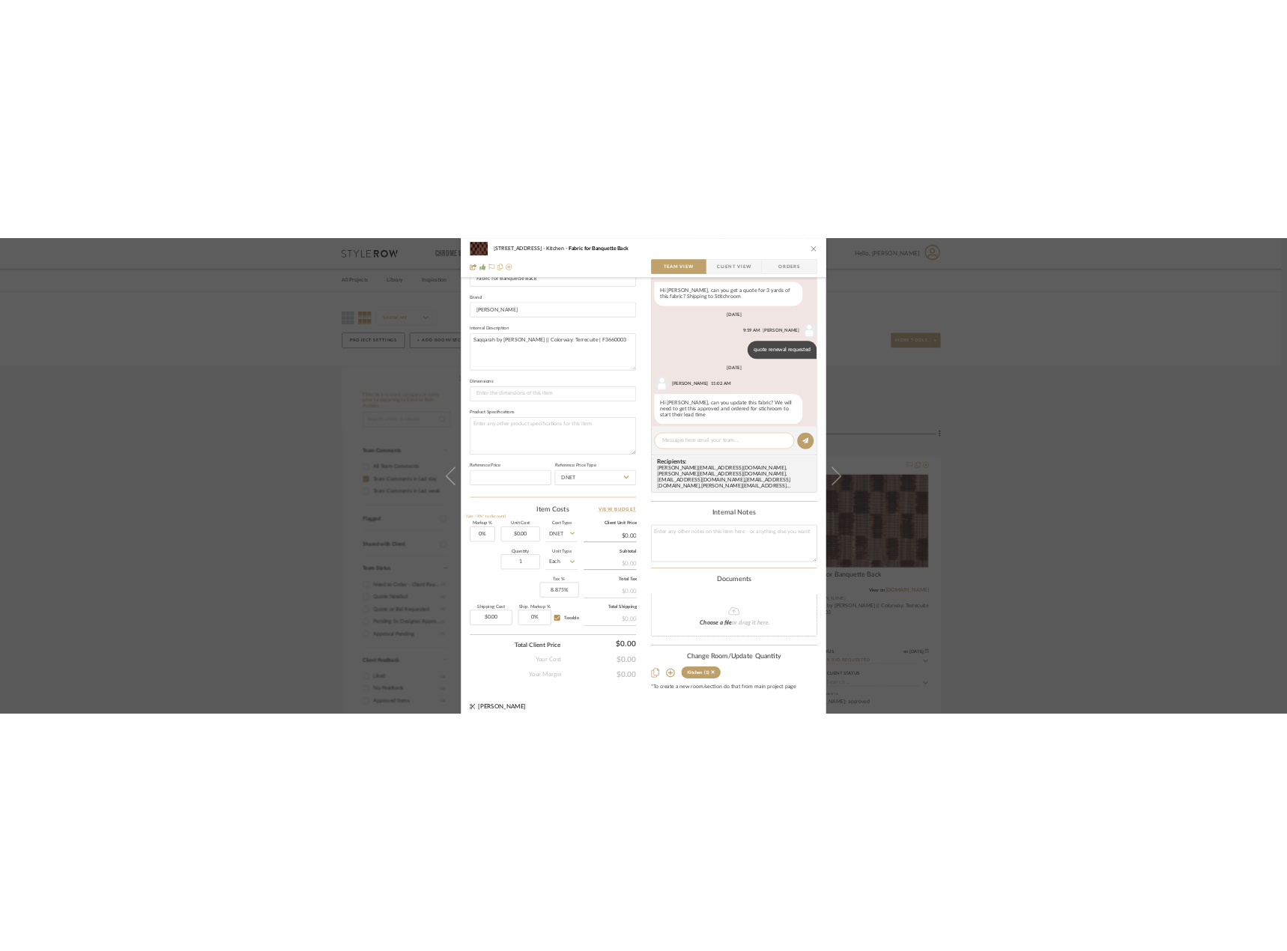
scroll to position [453, 0]
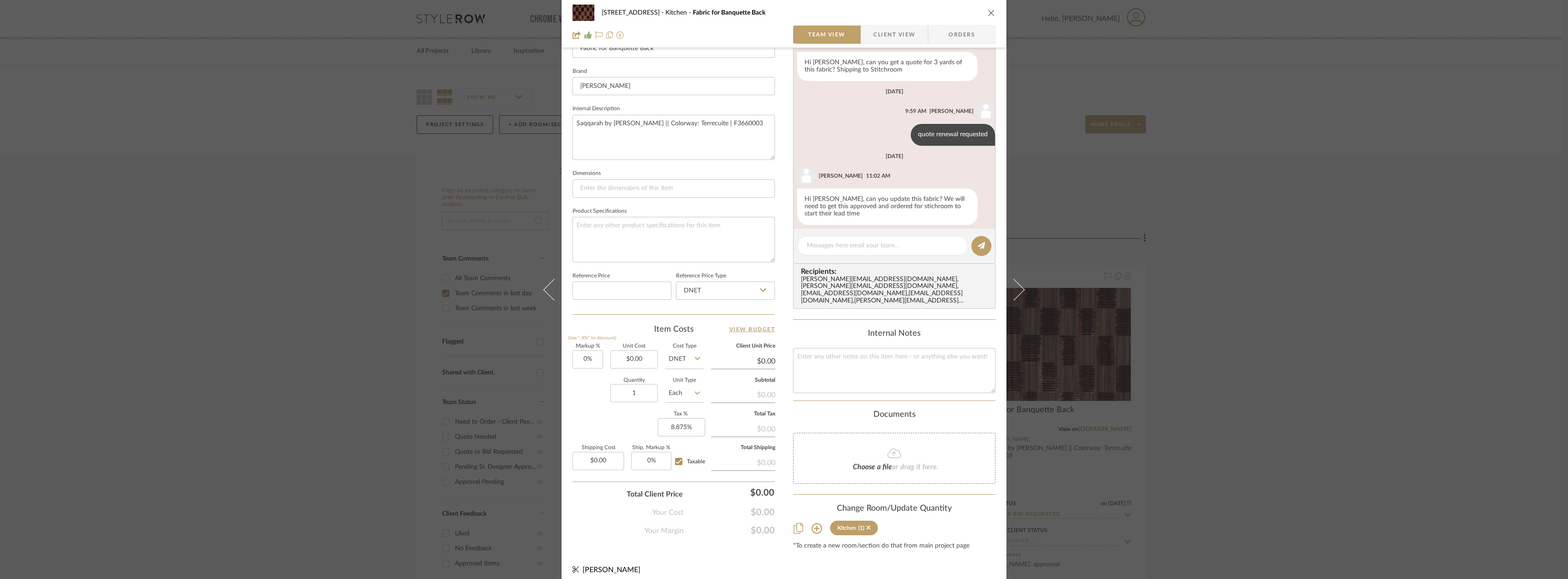
click at [895, 448] on icon at bounding box center [894, 453] width 13 height 11
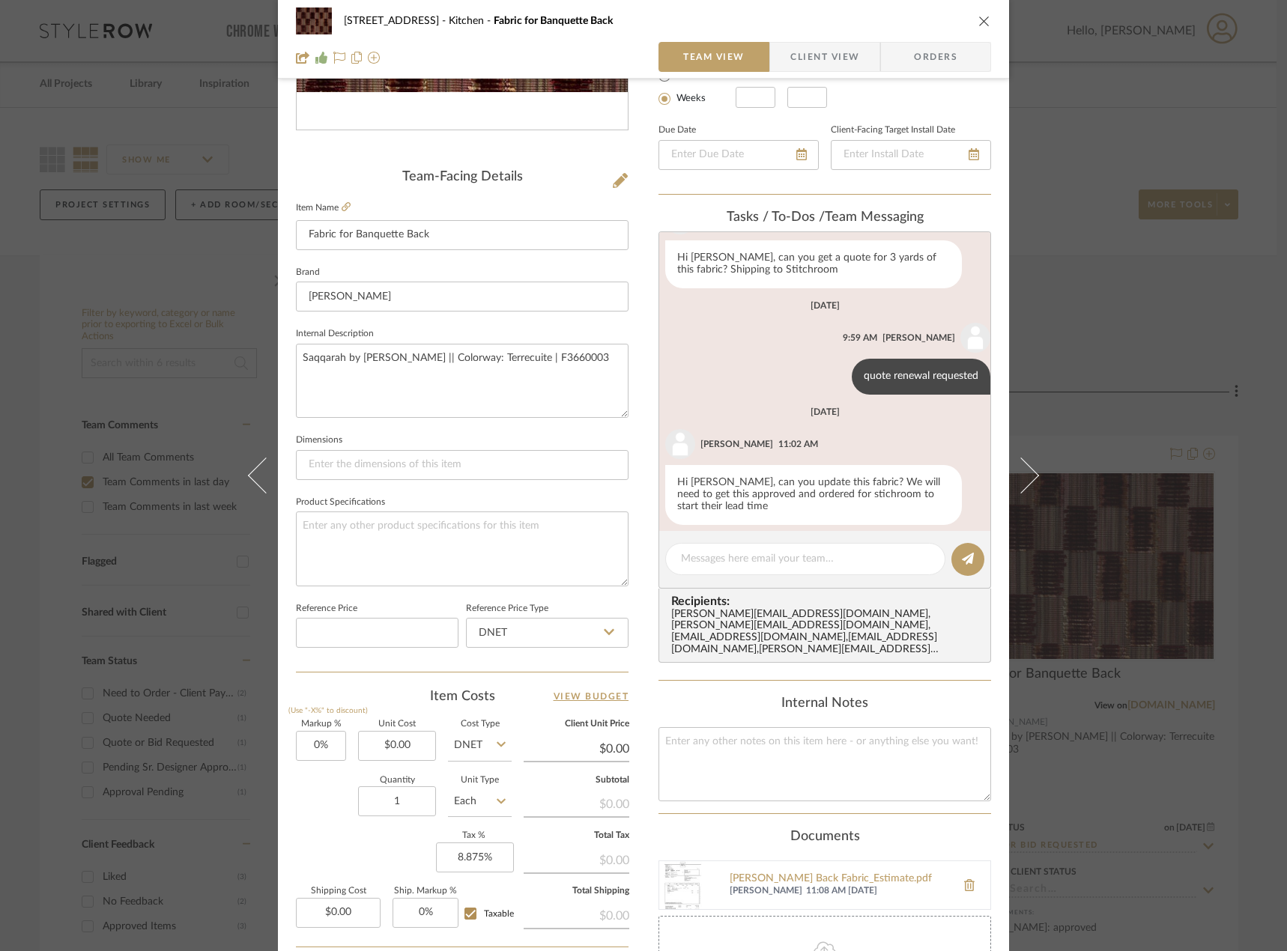
scroll to position [428, 0]
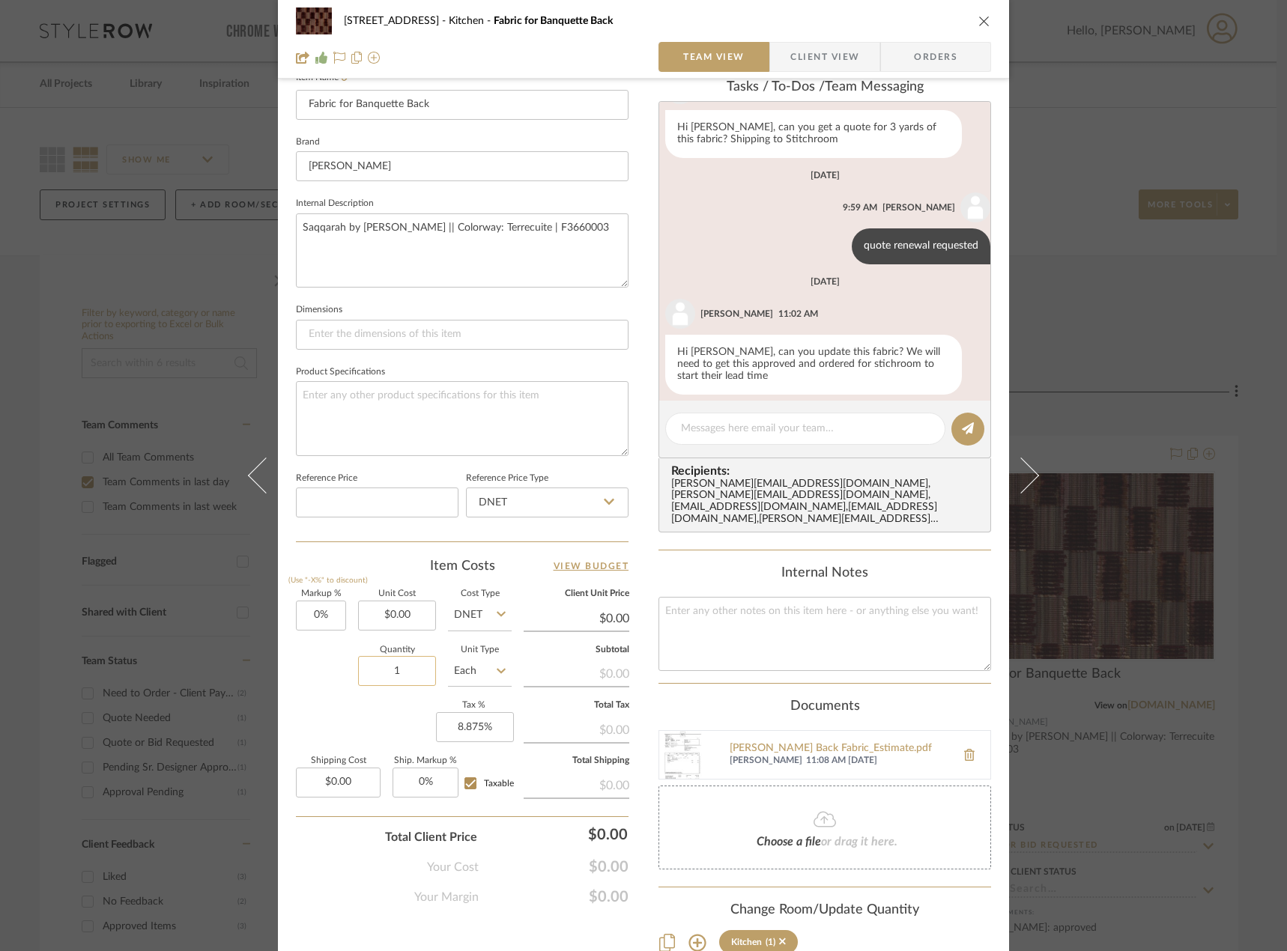
click at [404, 660] on input "1" at bounding box center [397, 671] width 78 height 30
type input "3"
type input "0.00"
click at [420, 616] on input "0.00" at bounding box center [397, 616] width 78 height 30
type input "$271.00"
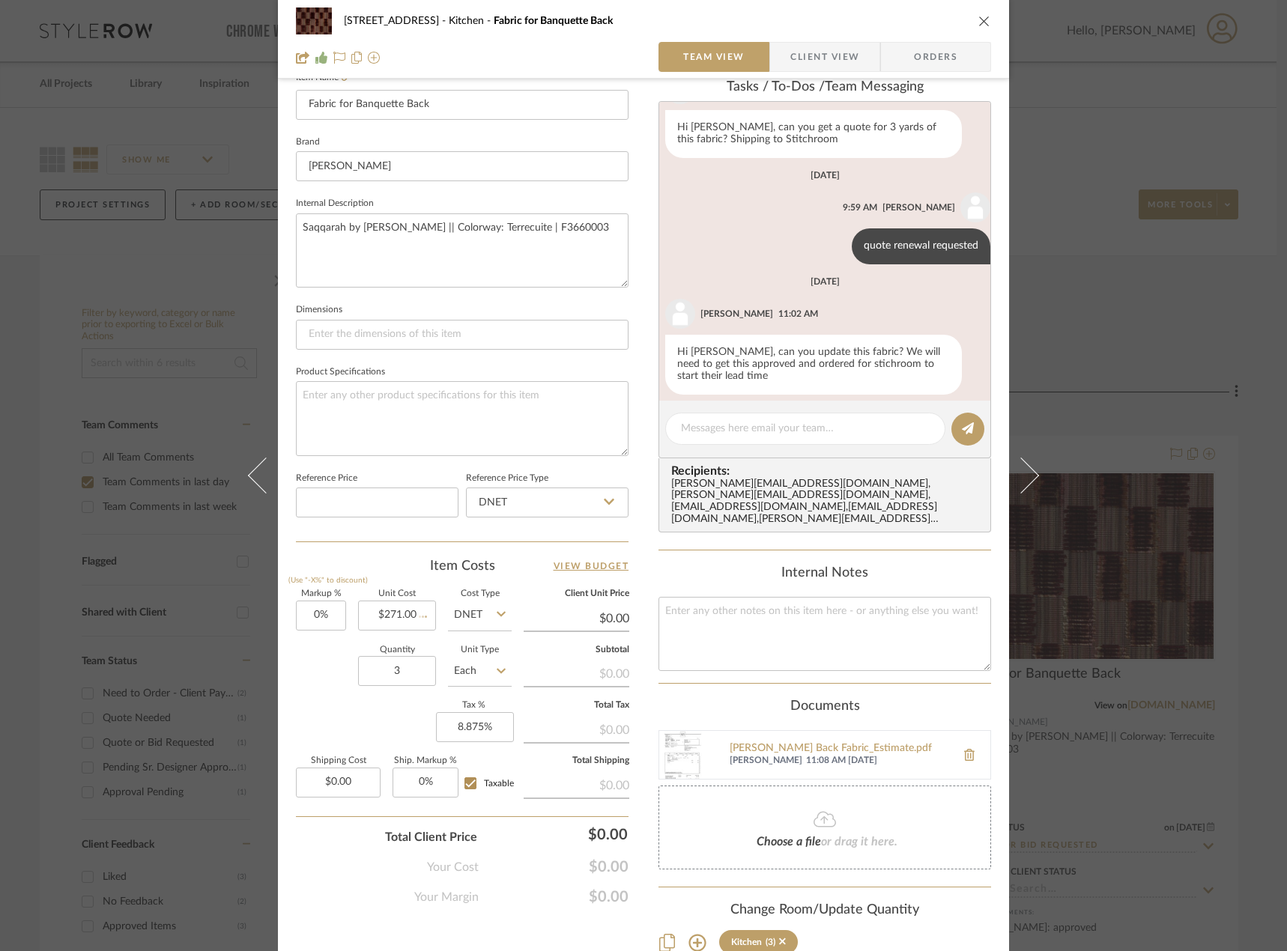
click at [396, 570] on div "Item Costs View Budget" at bounding box center [462, 566] width 332 height 18
type input "$271.00"
click at [326, 765] on fieldset "Shipping Cost $0.00" at bounding box center [338, 777] width 85 height 40
click at [338, 773] on input "0.00" at bounding box center [338, 783] width 85 height 30
type input "$250.00"
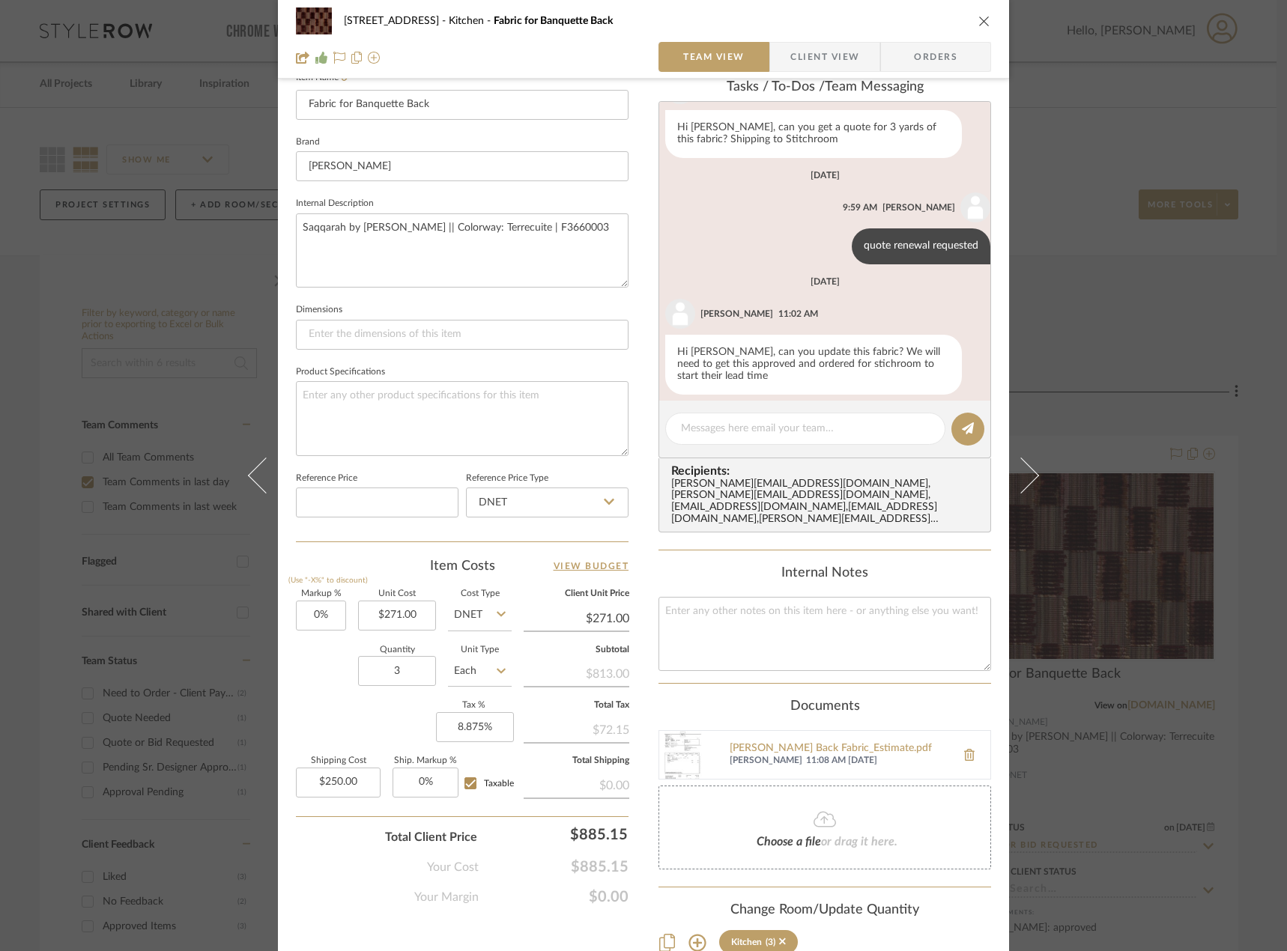
click at [351, 716] on div "Markup % (Use "-X%" to discount) 0% Unit Cost $271.00 Cost Type DNET Client Uni…" at bounding box center [462, 699] width 332 height 219
click at [465, 783] on input "Taxable" at bounding box center [470, 783] width 24 height 24
checkbox input "false"
click at [401, 621] on input "271.00" at bounding box center [397, 616] width 78 height 30
type input "$325.20"
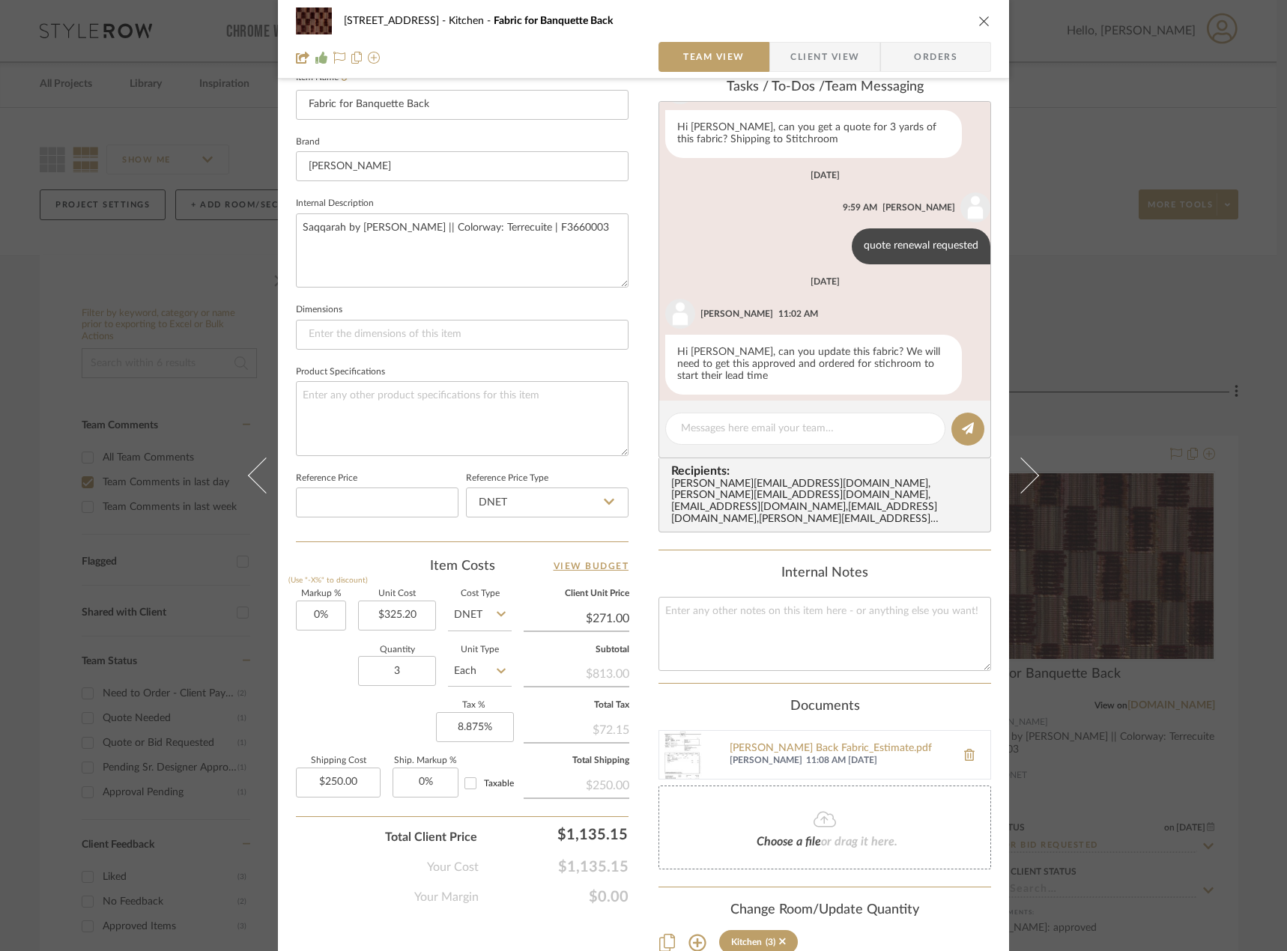
click at [414, 562] on div "Item Costs View Budget" at bounding box center [462, 566] width 332 height 18
type input "$325.20"
click at [360, 783] on input "250.00" at bounding box center [338, 783] width 85 height 30
type input "$88.00"
click at [342, 736] on div "Markup % (Use "-X%" to discount) 0% Unit Cost $325.20 Cost Type DNET Client Uni…" at bounding box center [462, 699] width 332 height 219
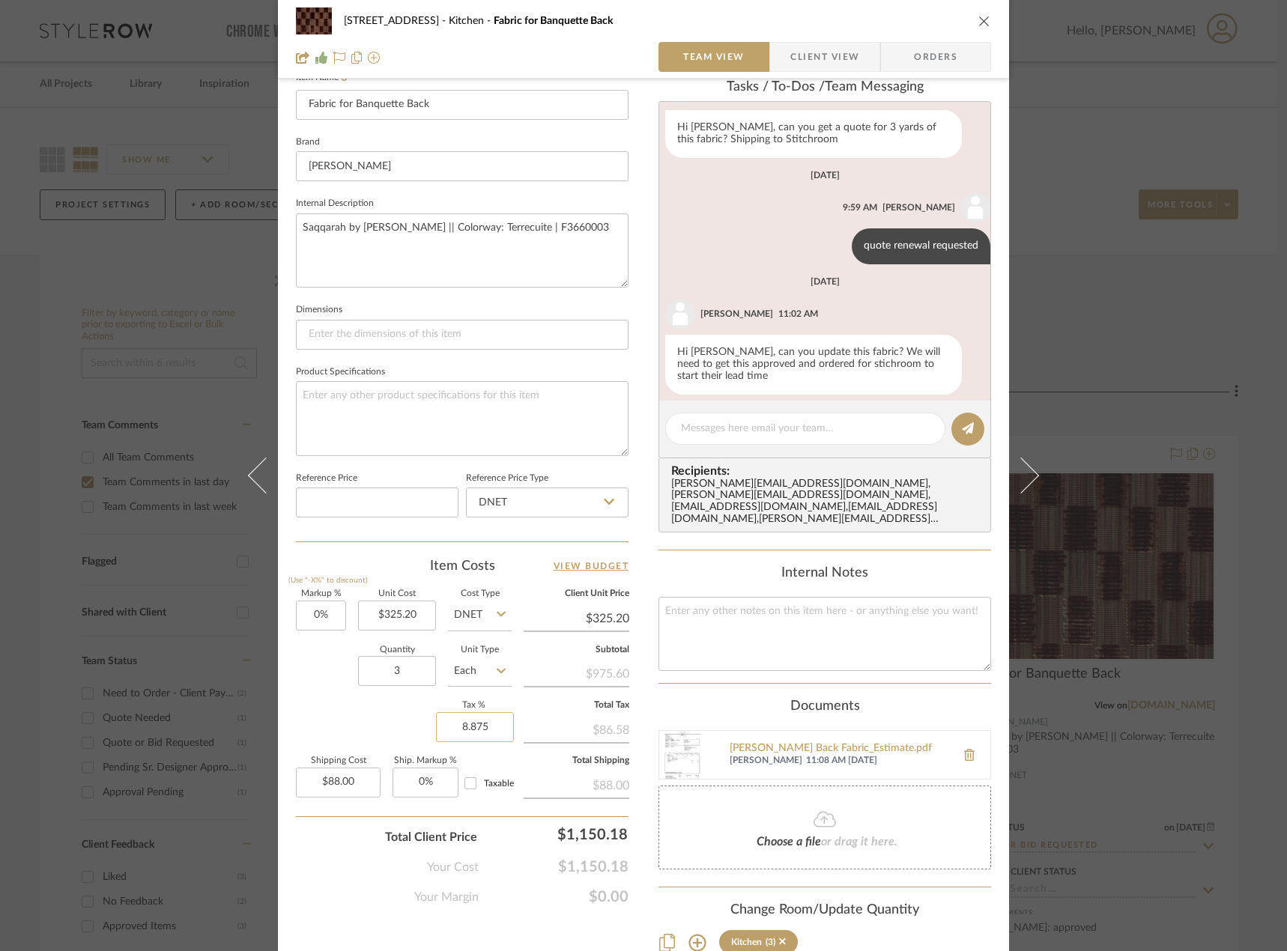
click at [484, 723] on input "8.875" at bounding box center [475, 727] width 78 height 30
type input "0%"
click at [307, 722] on div "Markup % (Use "-X%" to discount) 0% Unit Cost $325.20 Cost Type DNET Client Uni…" at bounding box center [462, 699] width 332 height 219
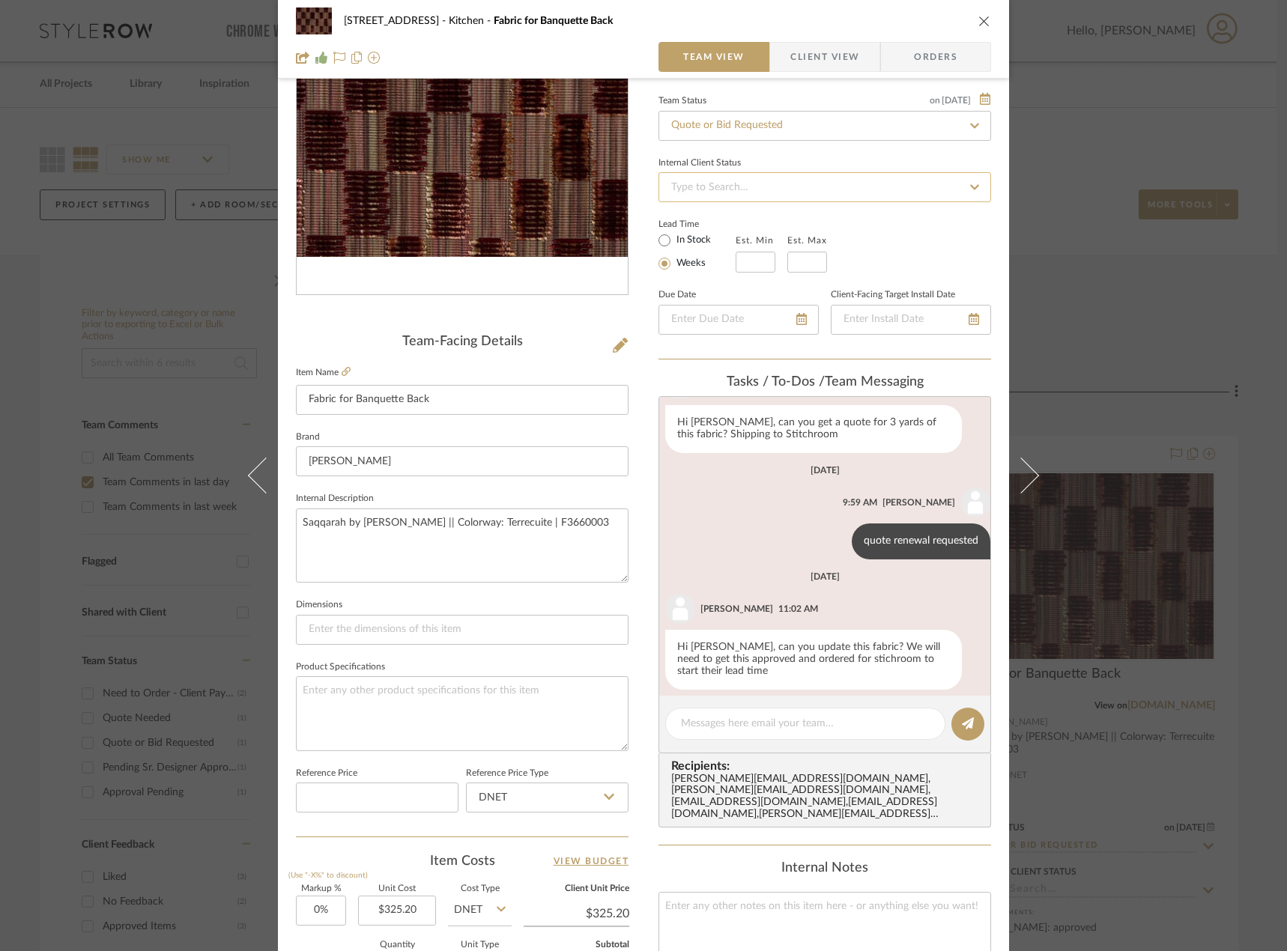
scroll to position [129, 0]
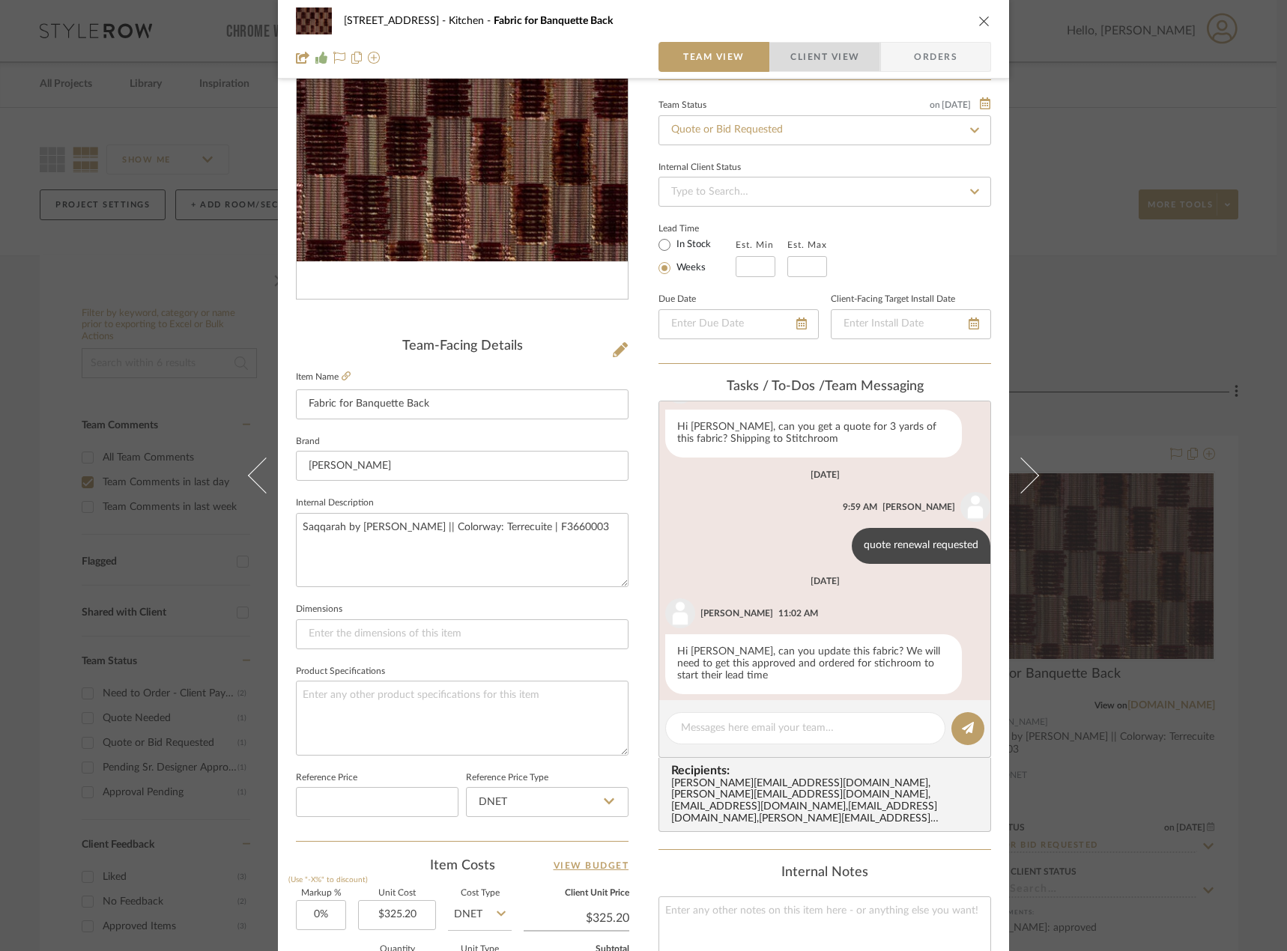
click at [801, 53] on span "Client View" at bounding box center [824, 57] width 69 height 30
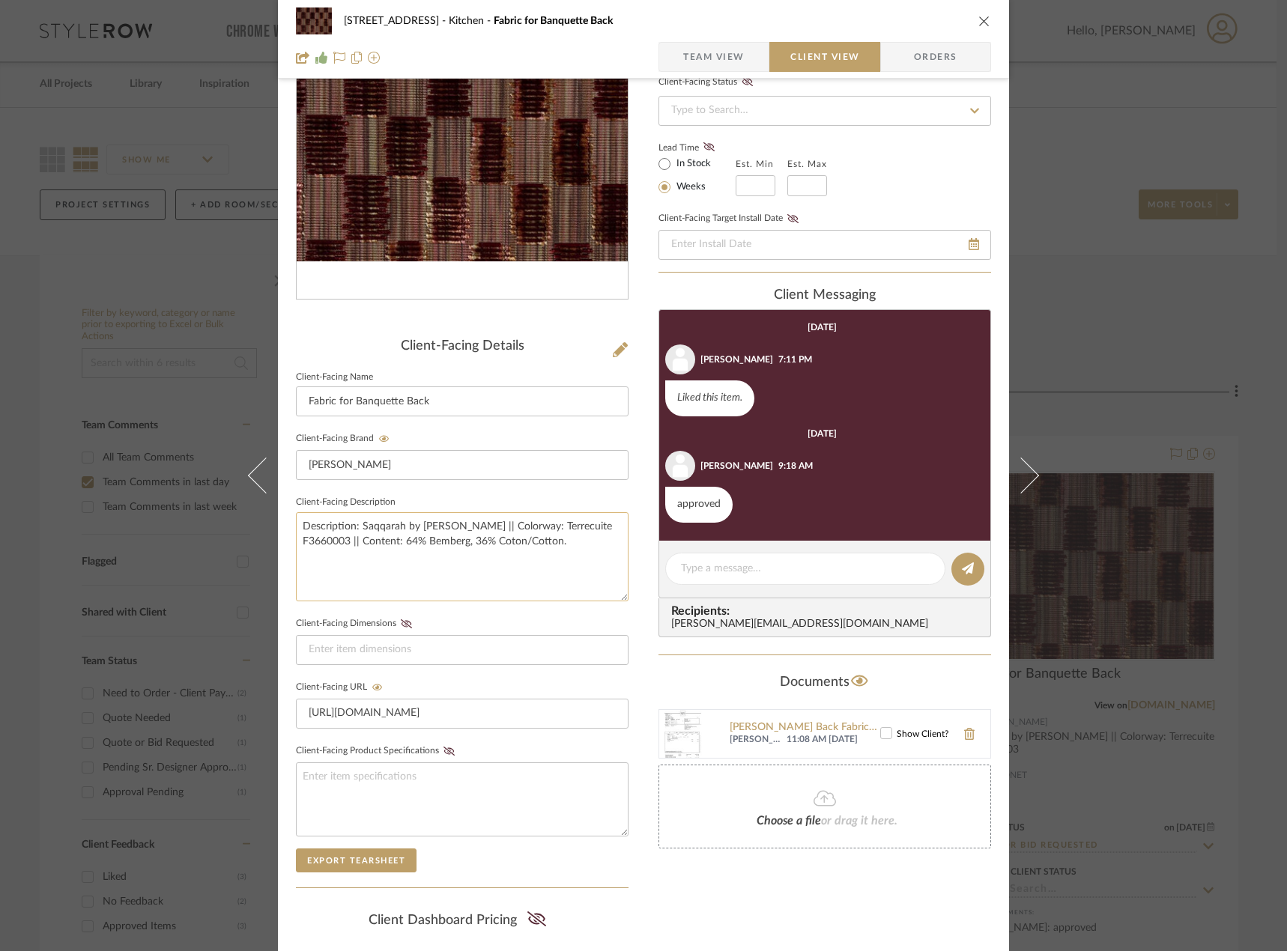
click at [492, 549] on textarea "Description: Saqqarah by Pierre Frey || Colorway: Terrecuite F3660003 || Conten…" at bounding box center [462, 556] width 332 height 89
click at [576, 541] on textarea "Description: Saqqarah by Pierre Frey || Colorway: Terrecuite F3660003 || Conten…" at bounding box center [462, 556] width 332 height 89
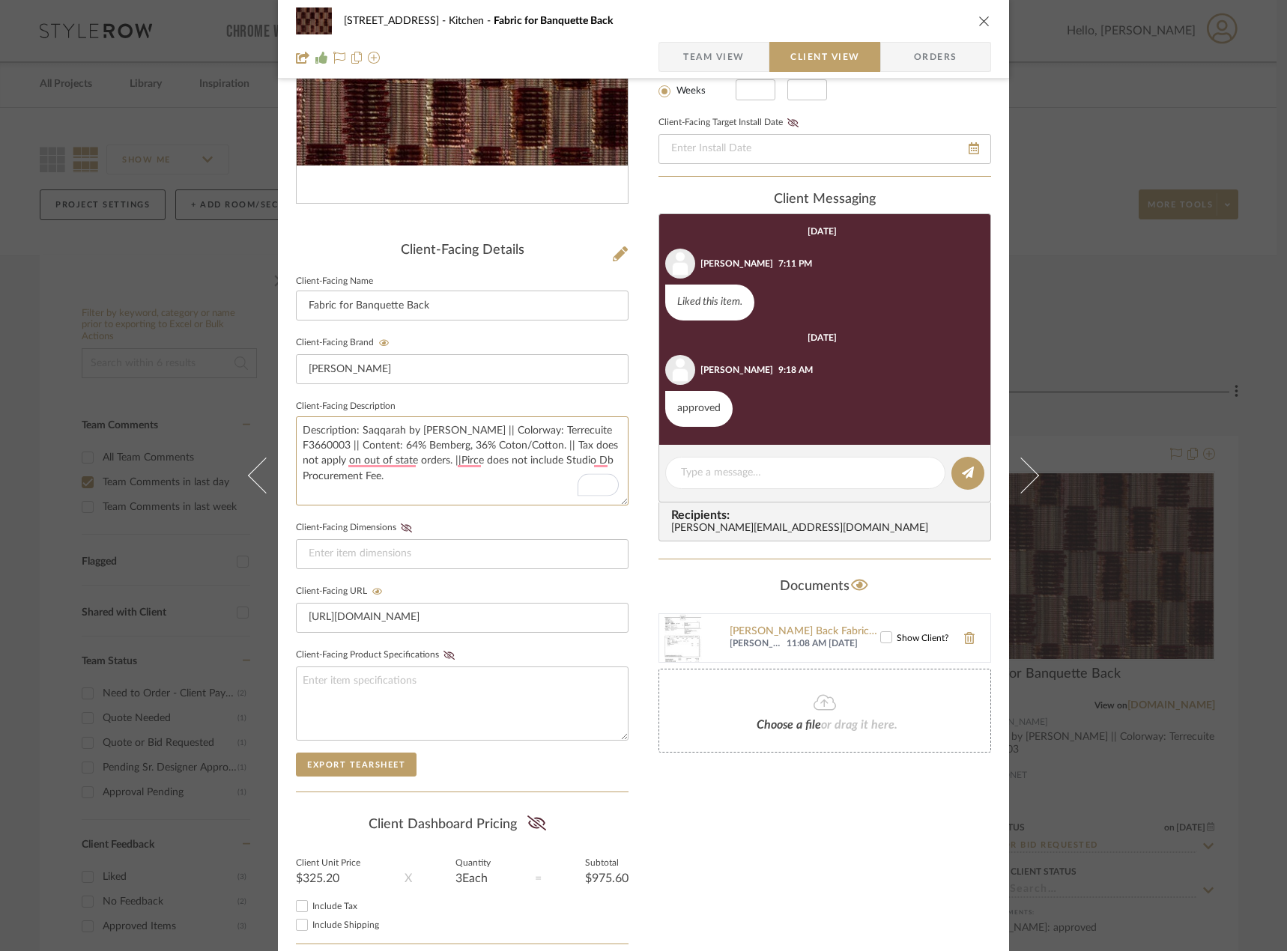
scroll to position [307, 0]
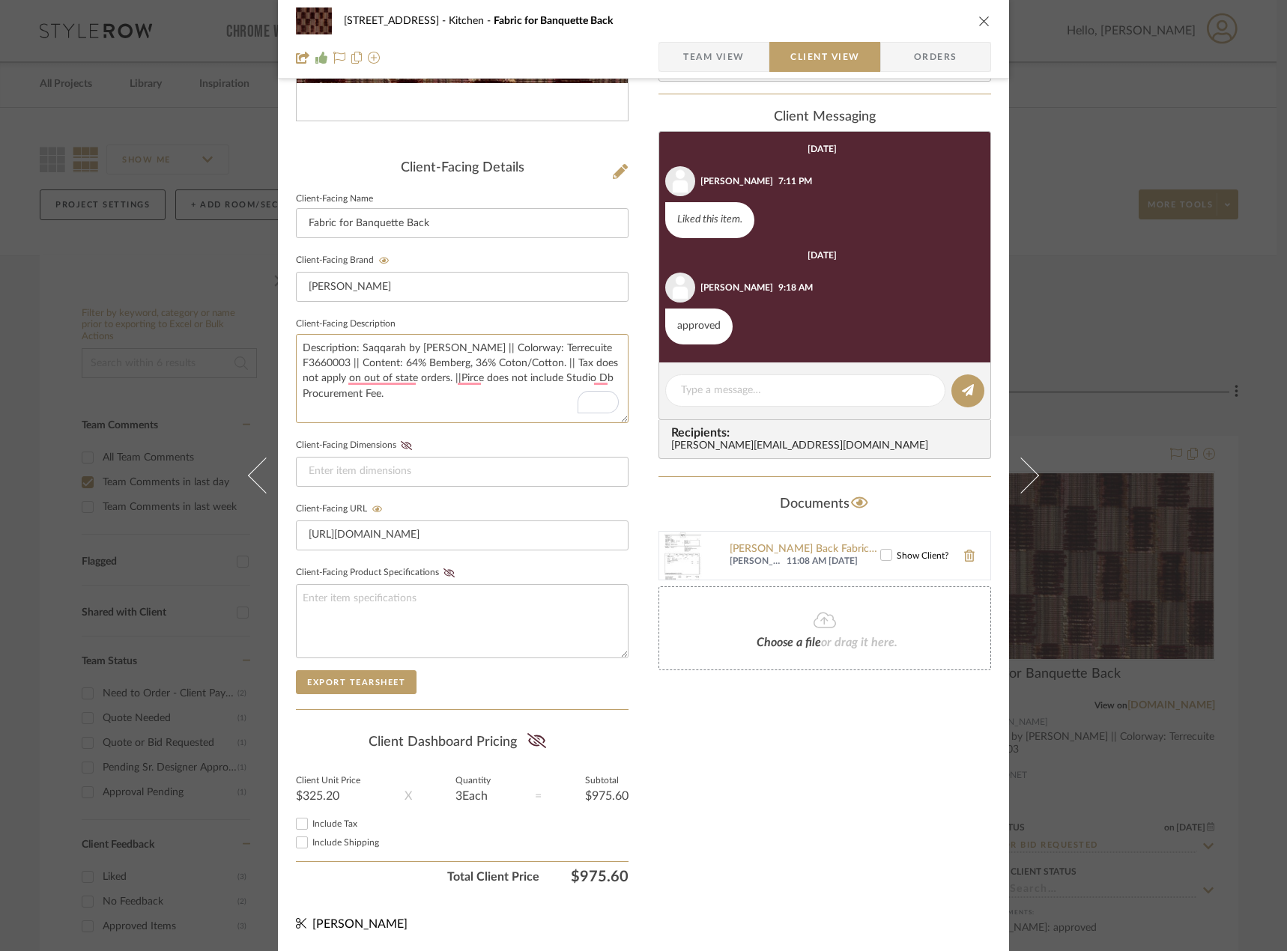
type textarea "Description: Saqqarah by Pierre Frey || Colorway: Terrecuite F3660003 || Conten…"
drag, startPoint x: 297, startPoint y: 839, endPoint x: 326, endPoint y: 824, distance: 32.8
click at [297, 839] on input "Include Shipping" at bounding box center [302, 842] width 18 height 18
checkbox input "true"
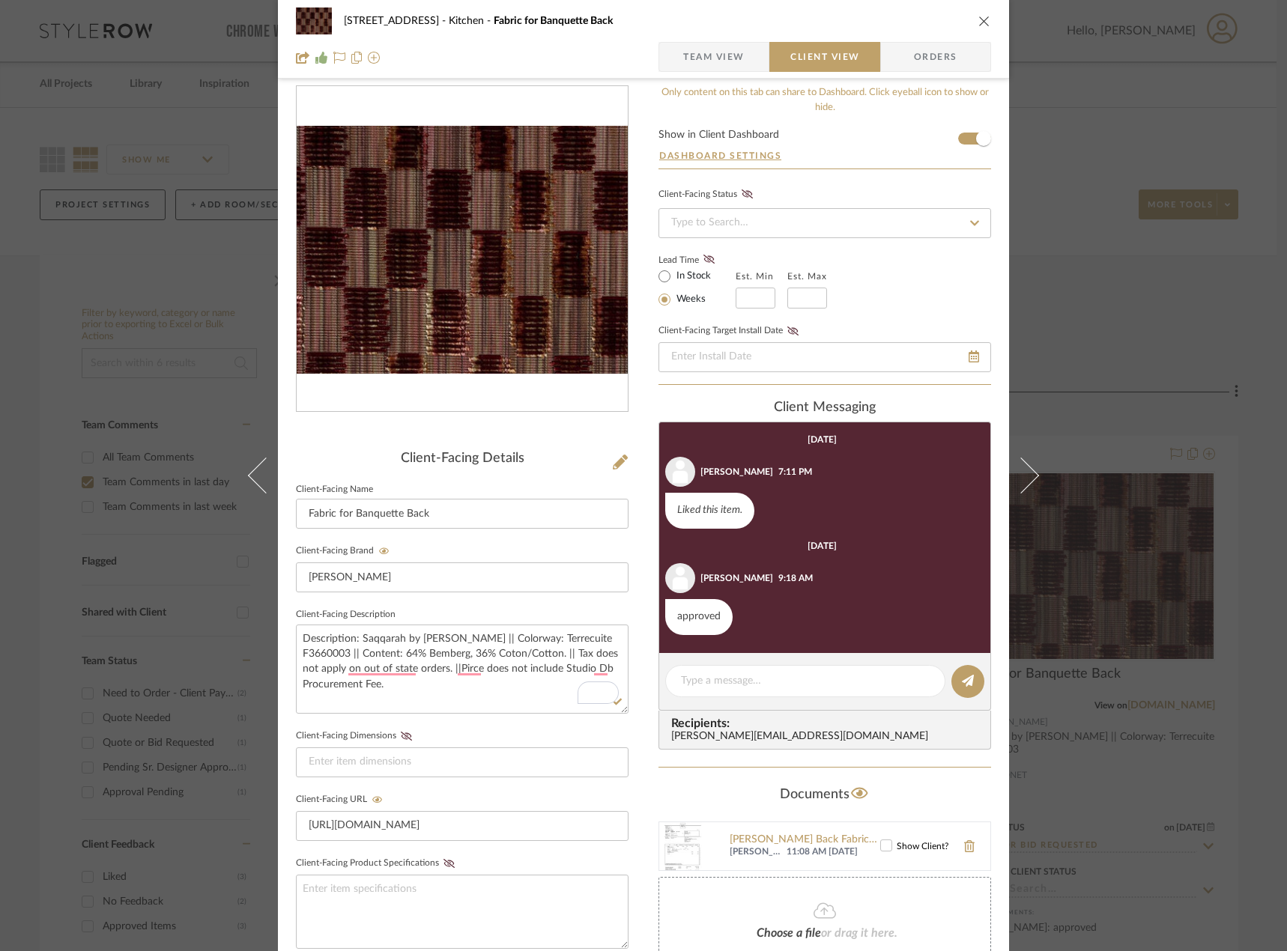
scroll to position [7, 0]
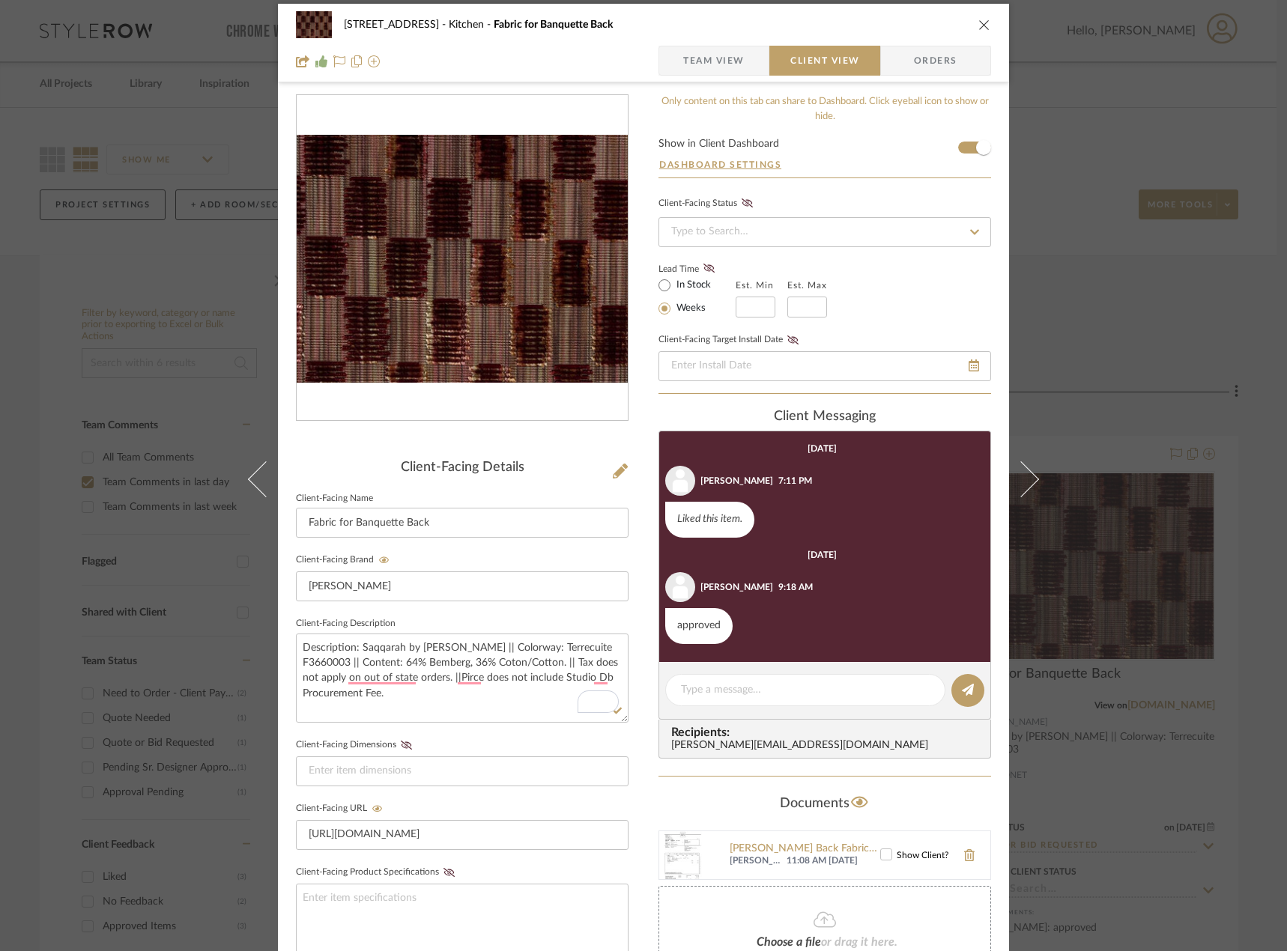
drag, startPoint x: 589, startPoint y: 477, endPoint x: 592, endPoint y: 465, distance: 12.4
click at [589, 477] on div "Client-Facing Details Client-Facing Name Fabric for Banquette Back Client-Facin…" at bounding box center [462, 734] width 332 height 549
click at [704, 64] on span "Team View" at bounding box center [713, 61] width 61 height 30
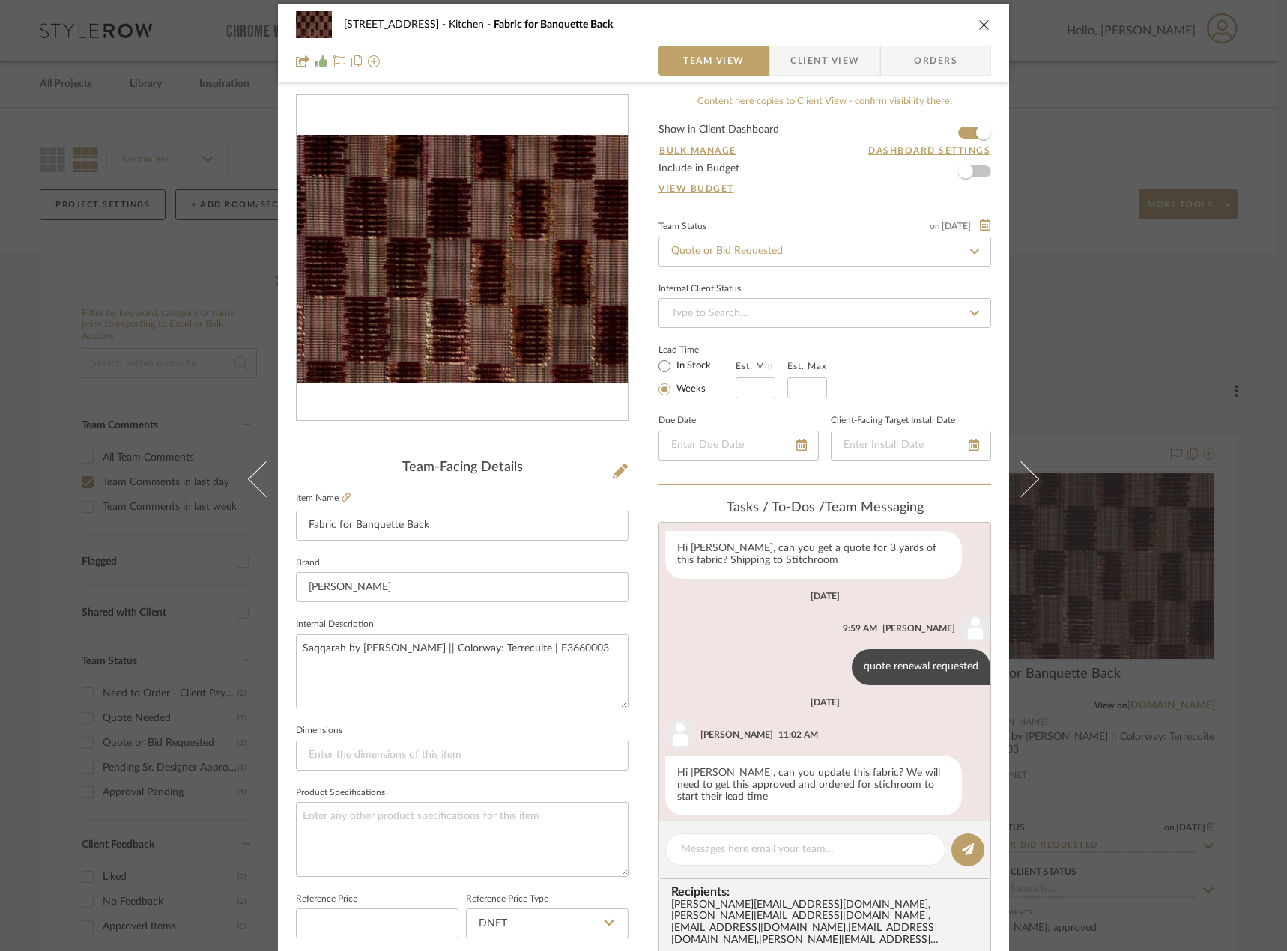
scroll to position [307, 0]
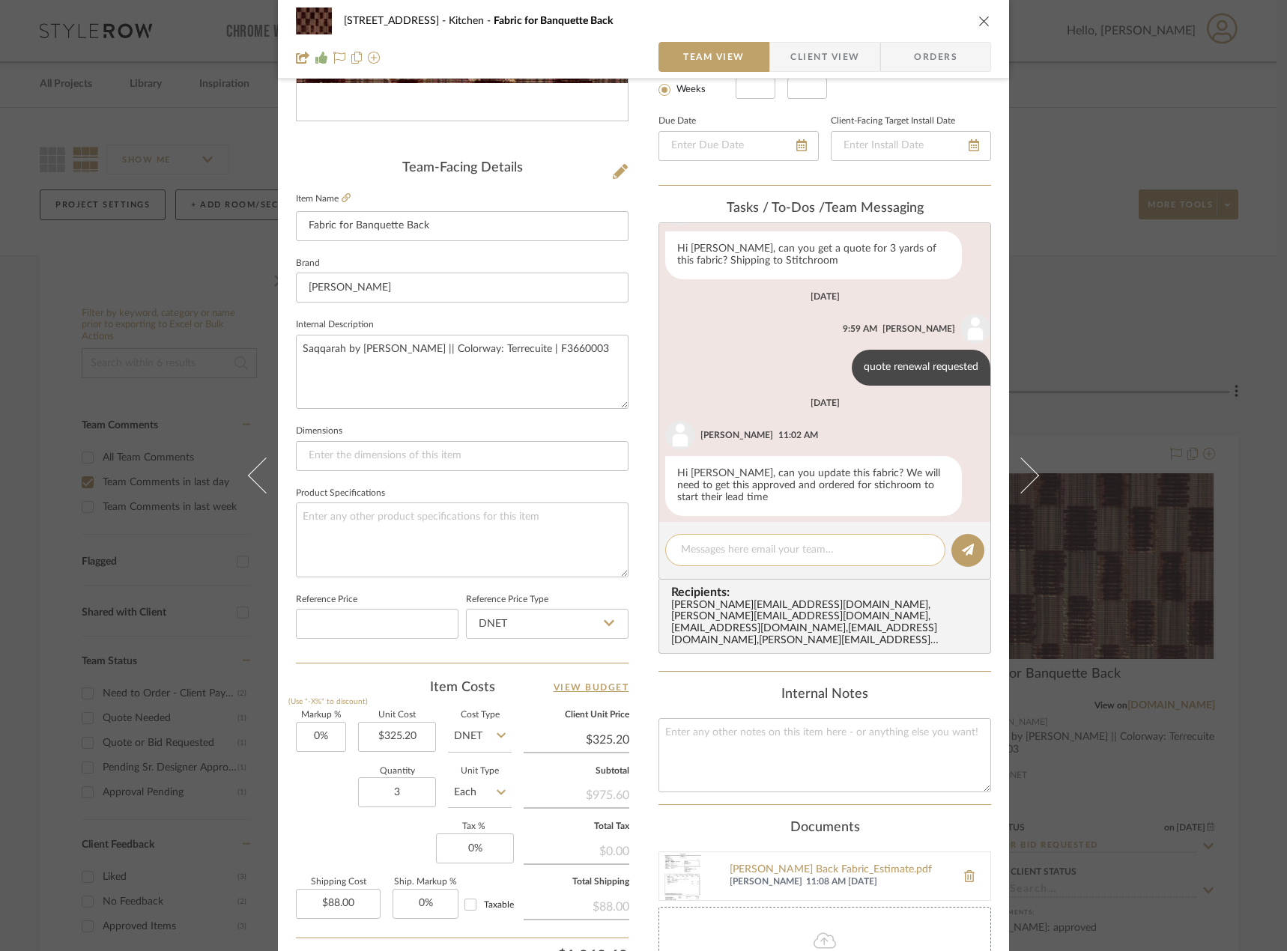
click at [758, 542] on textarea at bounding box center [805, 550] width 249 height 16
click at [756, 548] on textarea "Quote uploaded. Tarrif charge is baked in" at bounding box center [805, 550] width 249 height 16
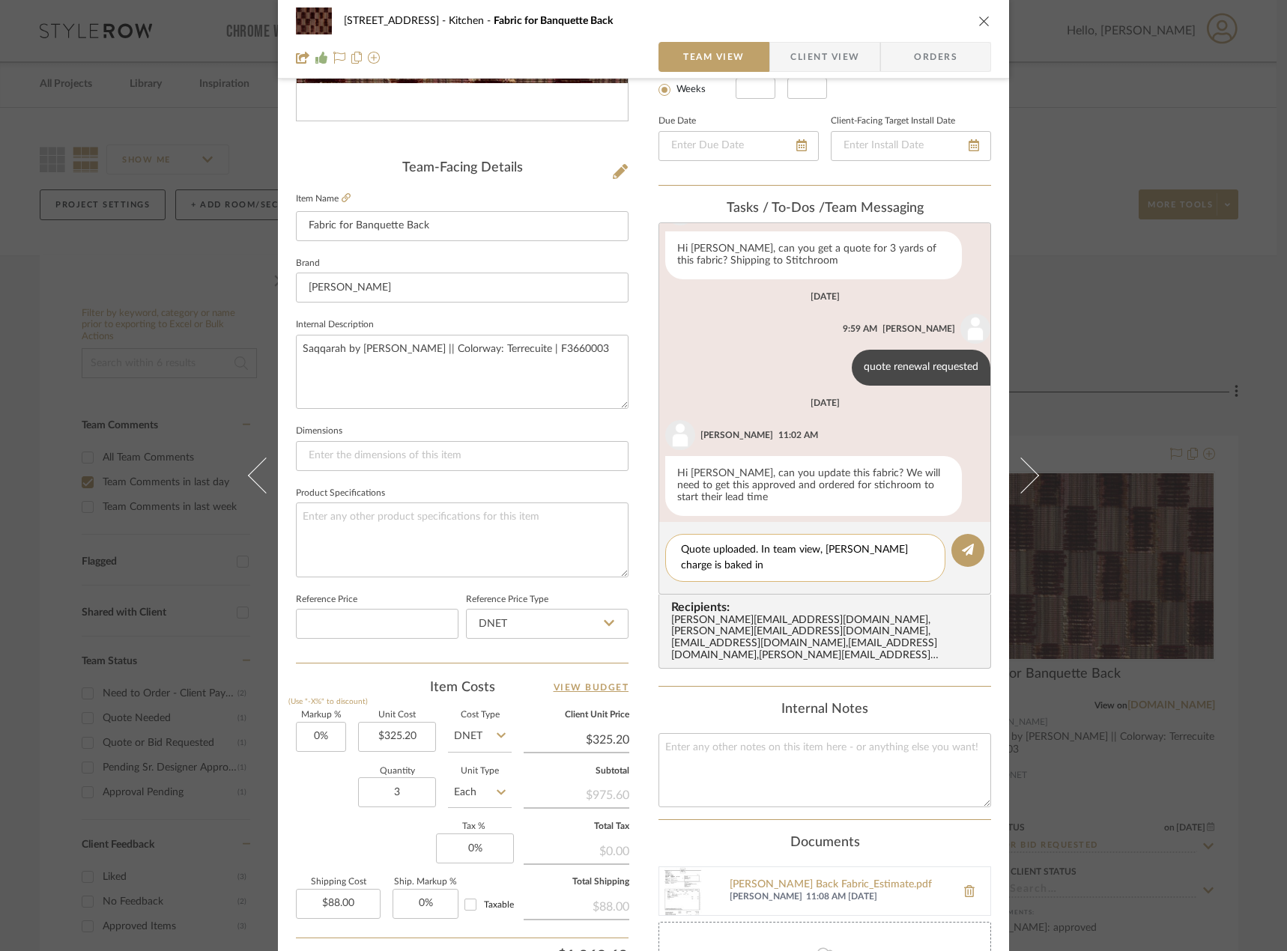
click at [717, 572] on textarea "Quote uploaded. In team view, Tarrif charge is baked in" at bounding box center [805, 557] width 249 height 31
click at [833, 548] on textarea "Quote uploaded. In team view, Tarrif charge is baked in per each yard." at bounding box center [805, 557] width 249 height 31
click at [825, 544] on textarea "Quote uploaded. In team view, Tarrif charge is baked in per each yard." at bounding box center [805, 557] width 249 height 31
drag, startPoint x: 844, startPoint y: 545, endPoint x: 820, endPoint y: 546, distance: 24.0
click at [820, 546] on textarea "Quote uploaded. In team view, Tarrif charge is baked in per each yard." at bounding box center [805, 557] width 249 height 31
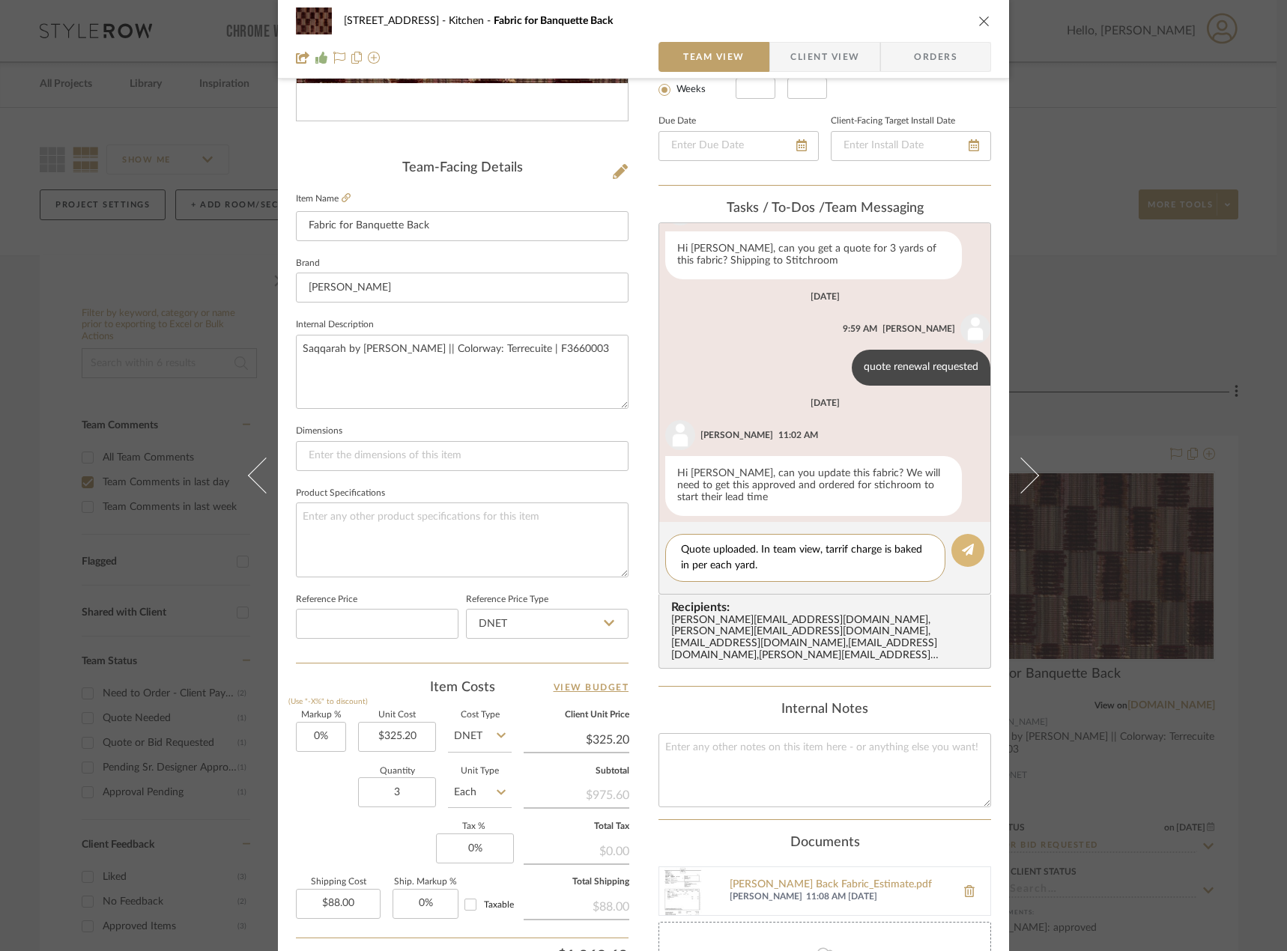
type textarea "Quote uploaded. In team view, tarrif charge is baked in per each yard."
click at [953, 562] on button at bounding box center [967, 550] width 33 height 33
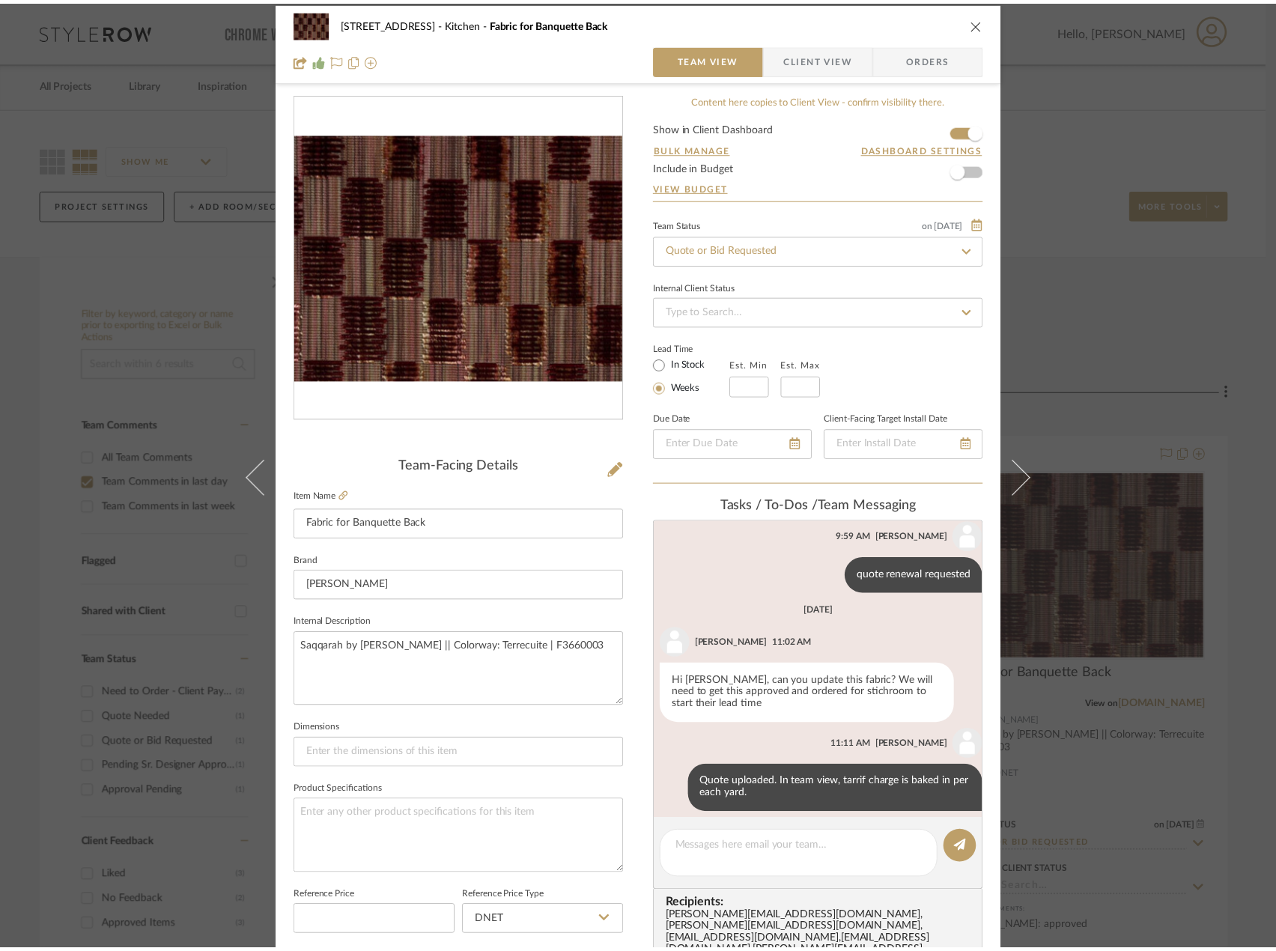
scroll to position [0, 0]
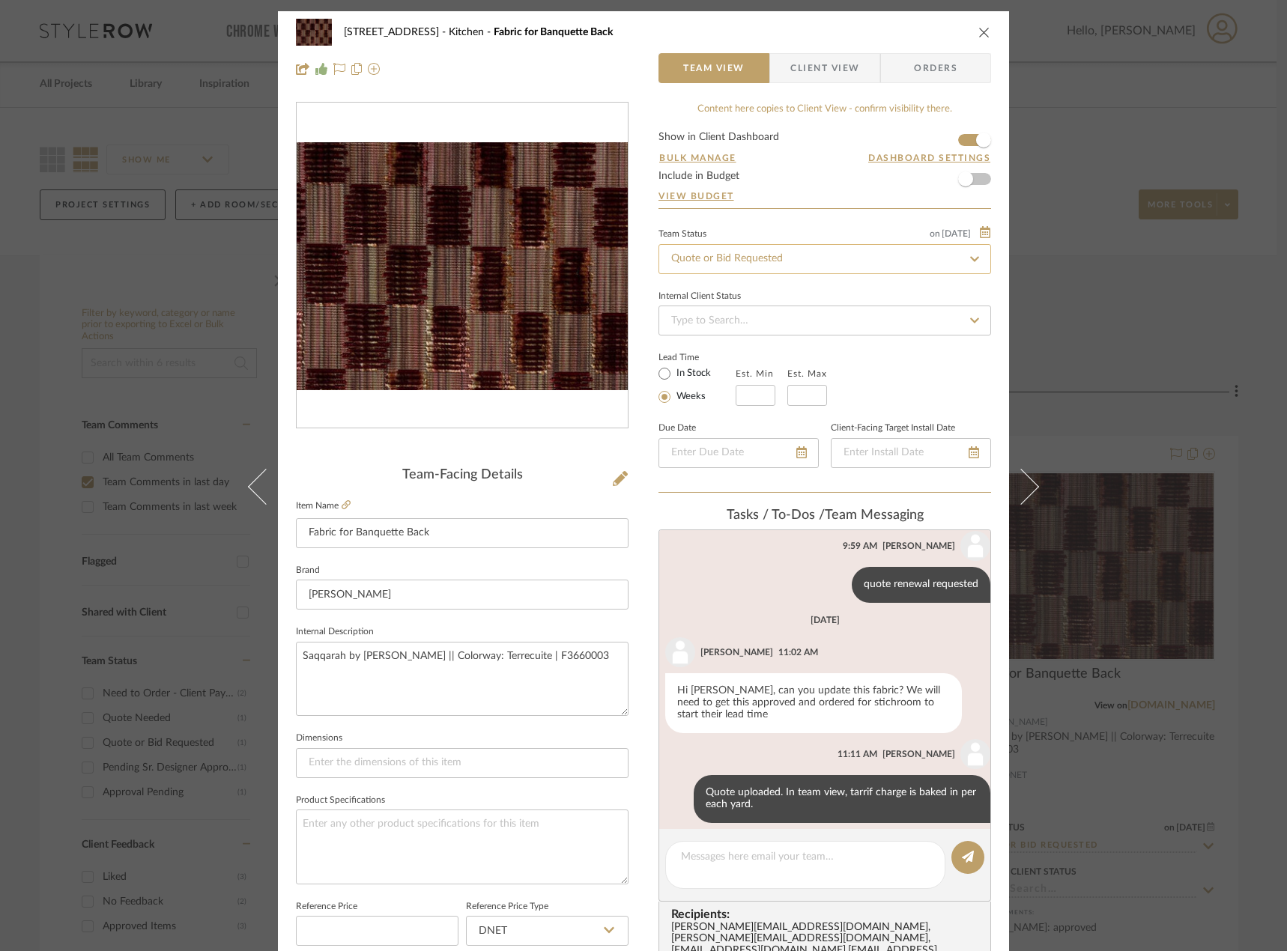
click at [756, 264] on input "Quote or Bid Requested" at bounding box center [824, 259] width 332 height 30
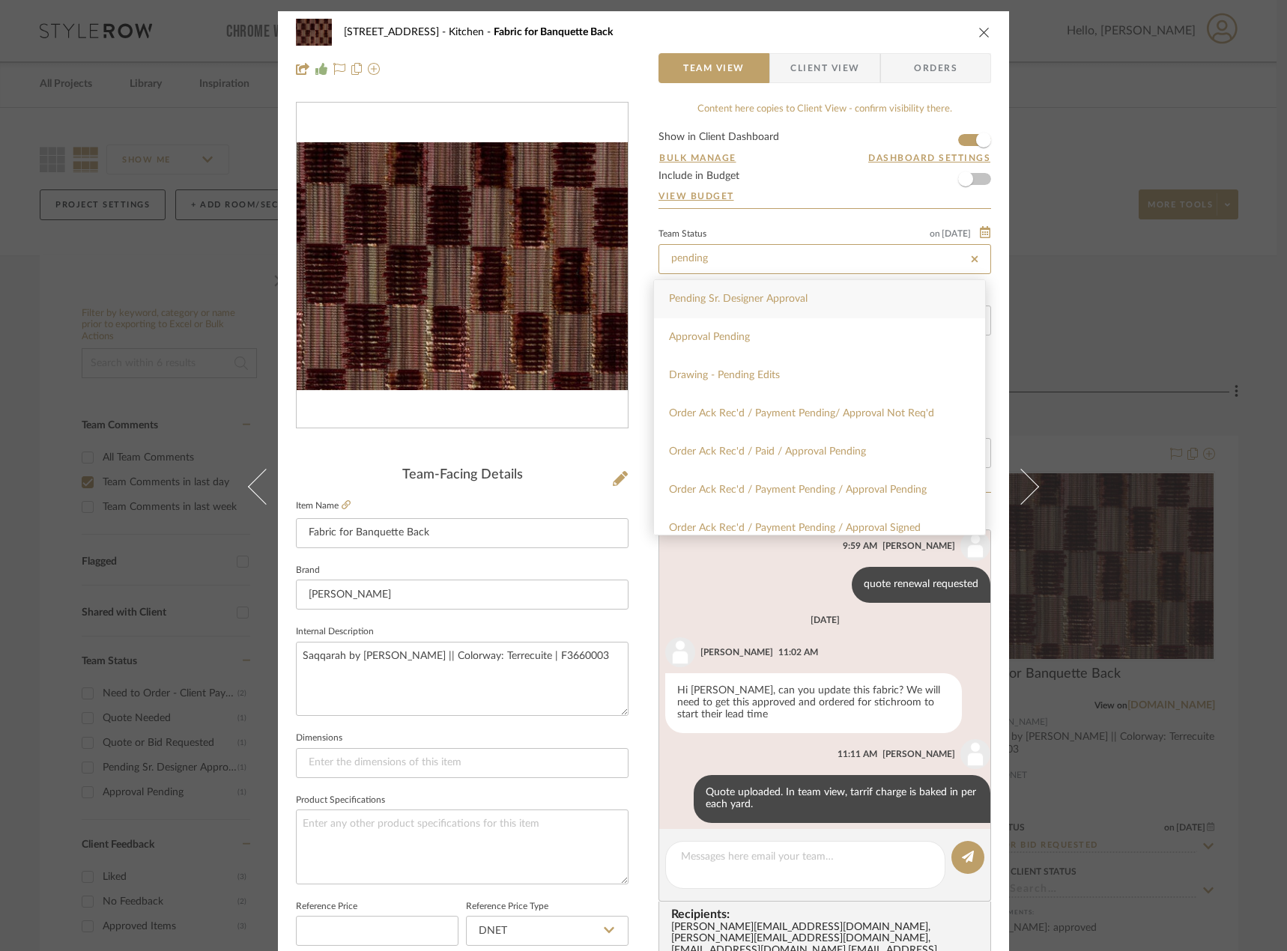
type input "pending"
click at [750, 299] on span "Pending Sr. Designer Approval" at bounding box center [738, 299] width 139 height 10
type input "10/10/2025"
type input "Pending Sr. Designer Approval"
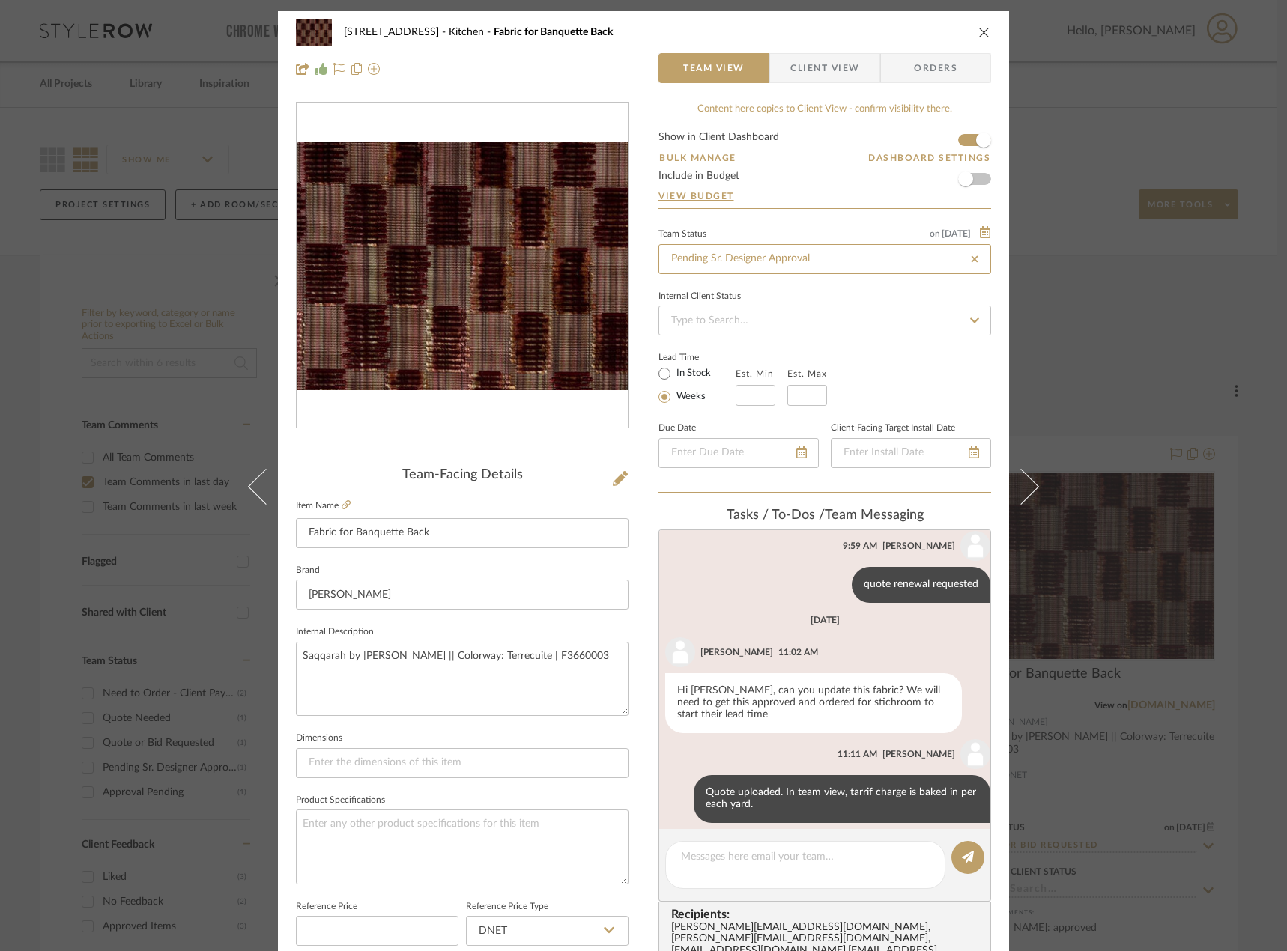
type input "10/10/2025"
type input "Pending Sr. Designer Approval"
click at [798, 180] on form "Show in Client Dashboard Bulk Manage Dashboard Settings Include in Budget View …" at bounding box center [824, 170] width 332 height 76
click at [1092, 127] on div "24080 - 323 Pacific Avenue Kitchen Fabric for Banquette Back Team View Client V…" at bounding box center [643, 475] width 1287 height 951
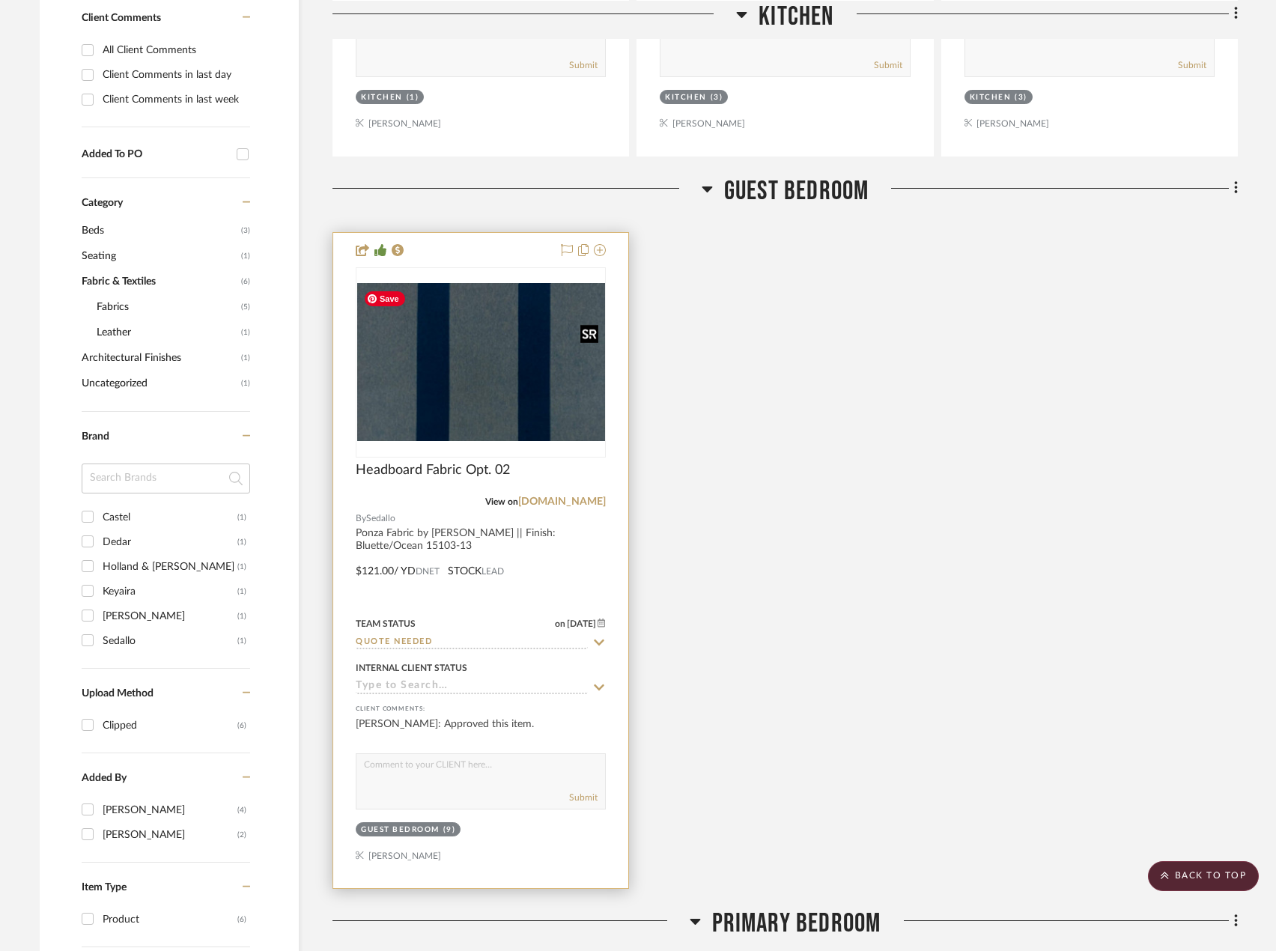
scroll to position [973, 0]
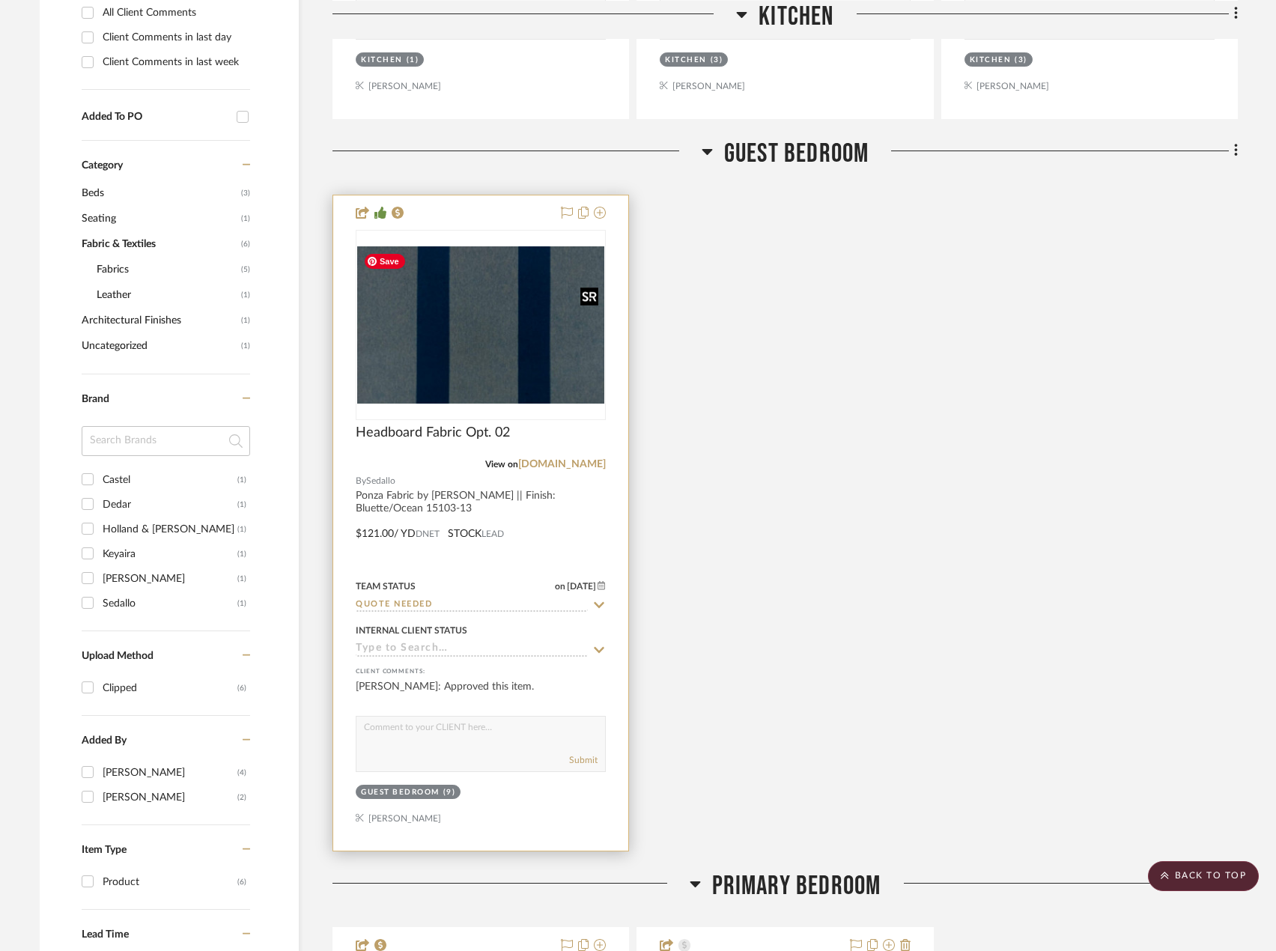
click at [545, 365] on img "0" at bounding box center [480, 324] width 247 height 157
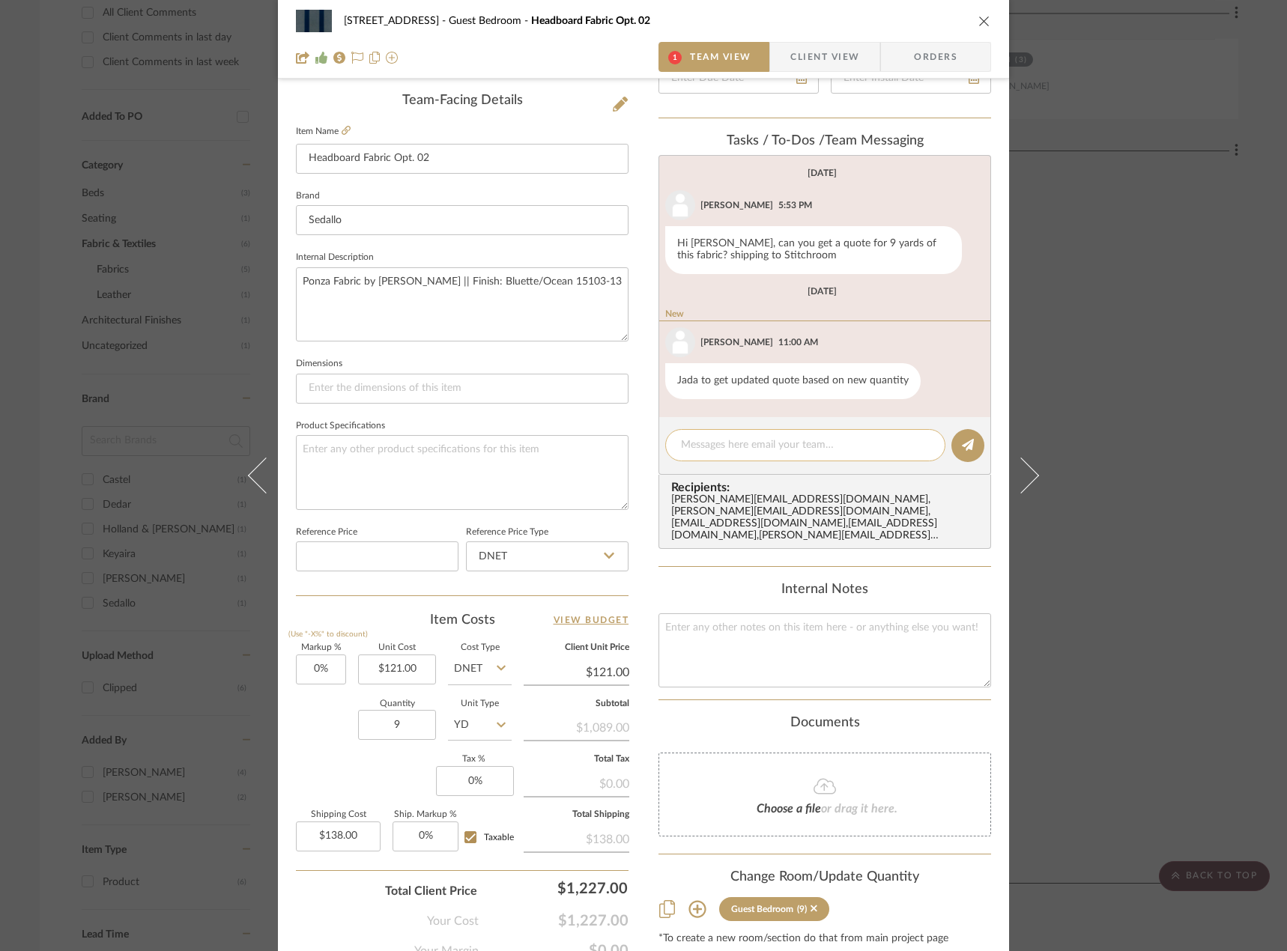
scroll to position [443, 0]
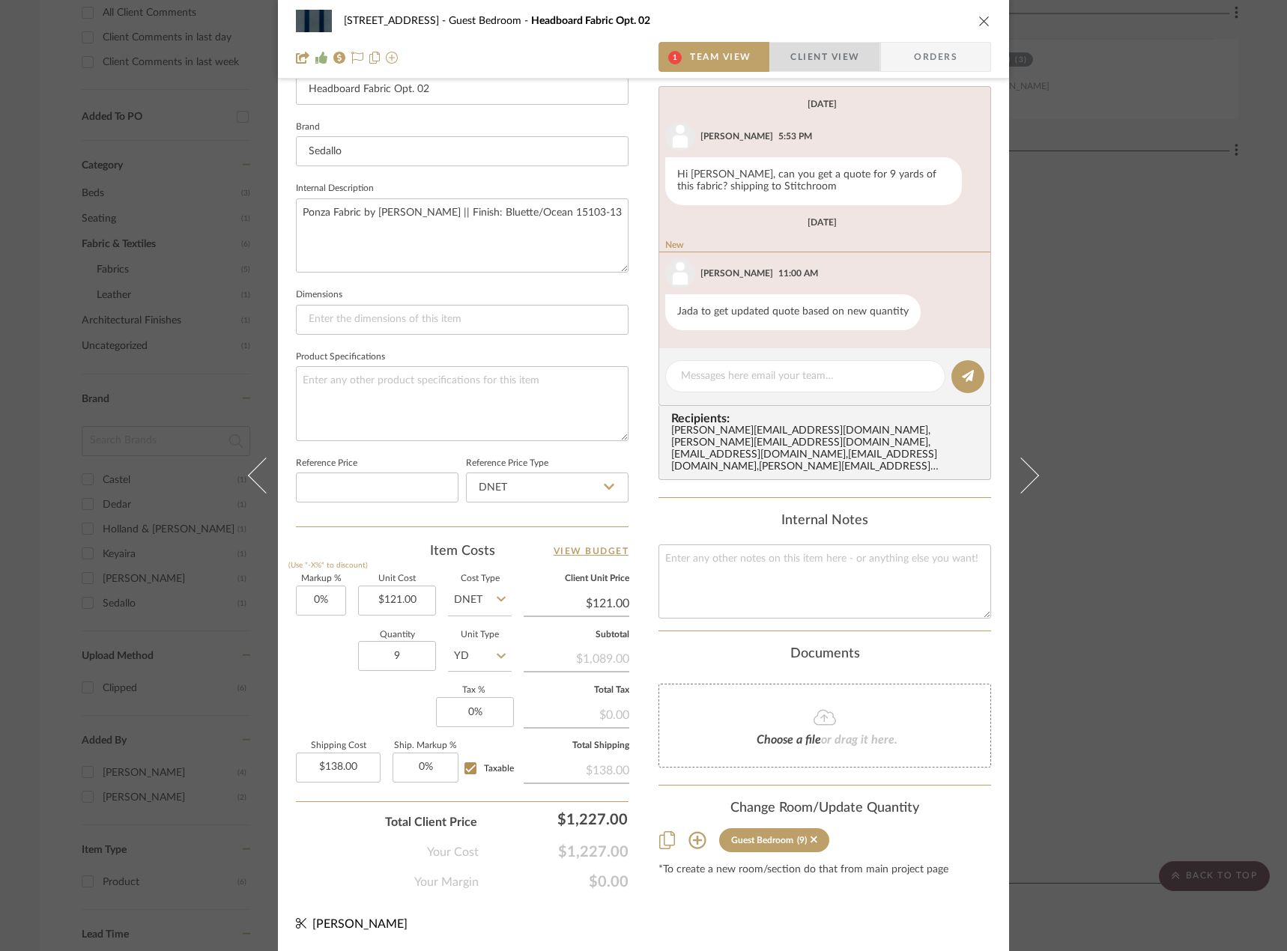
click at [793, 59] on span "Client View" at bounding box center [824, 57] width 69 height 30
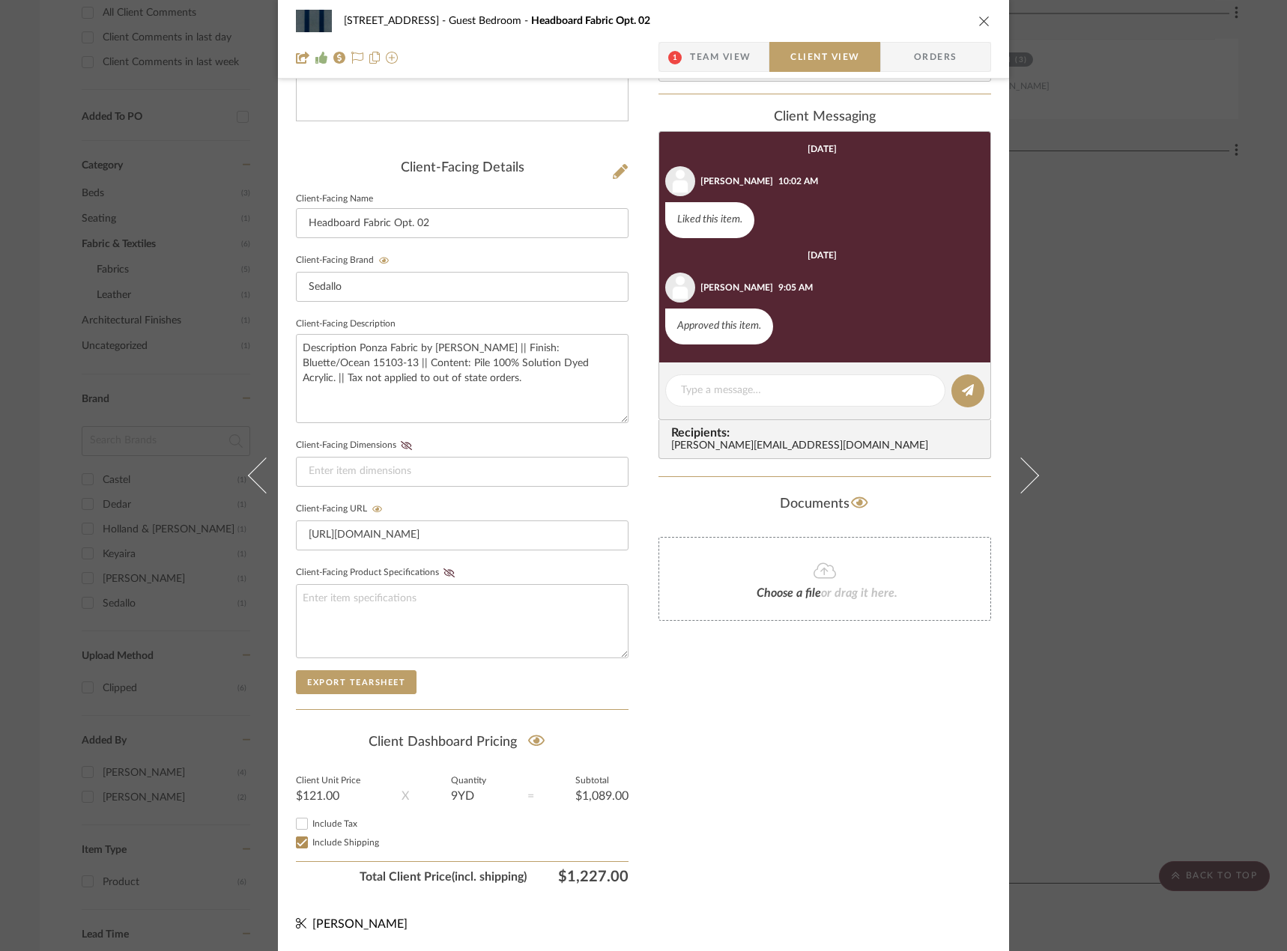
click at [1180, 282] on div "24080 - 323 Pacific Avenue Guest Bedroom Headboard Fabric Opt. 02 1 Team View C…" at bounding box center [643, 475] width 1287 height 951
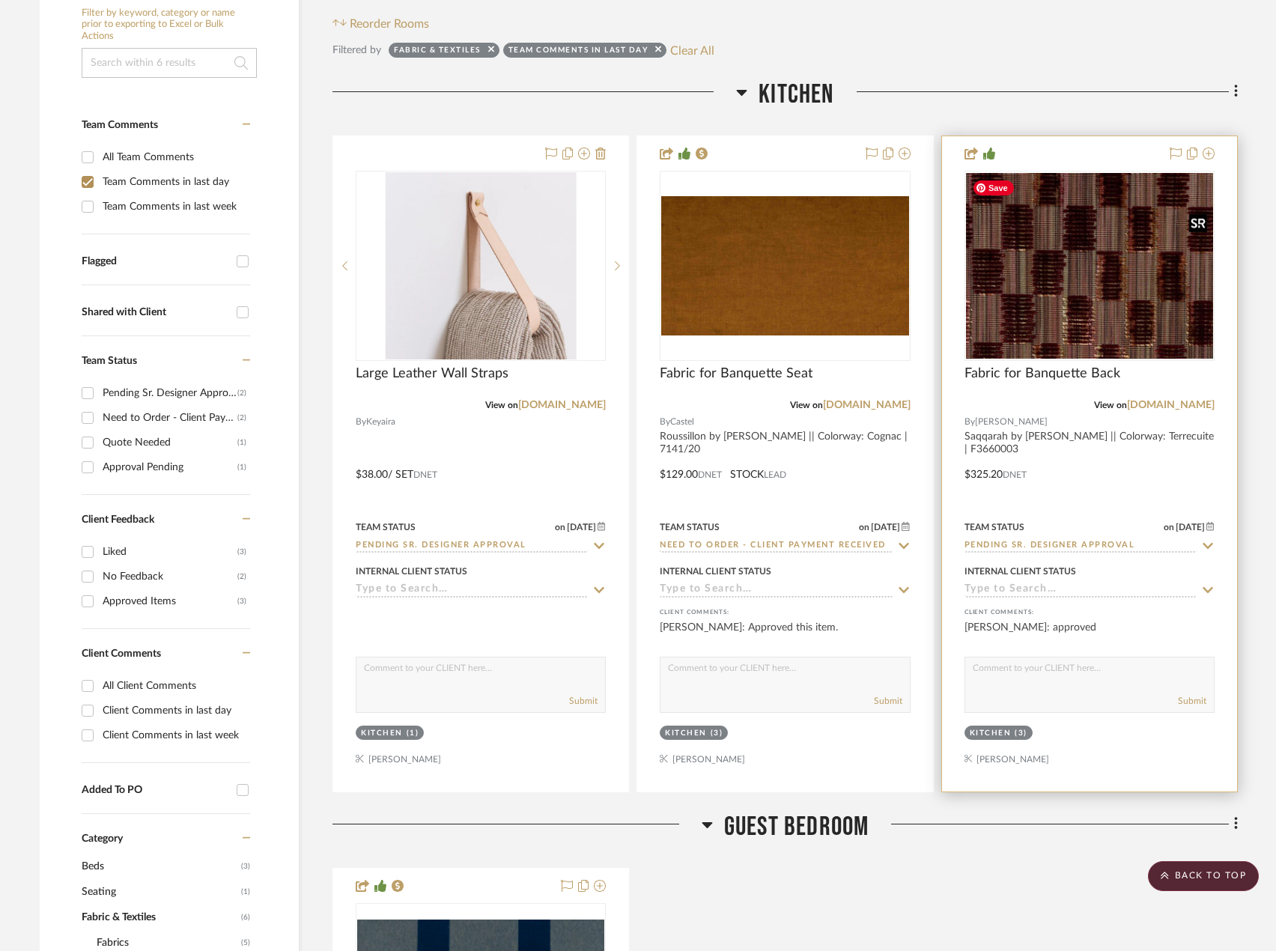
scroll to position [300, 0]
click at [1015, 291] on img "0" at bounding box center [1089, 267] width 247 height 186
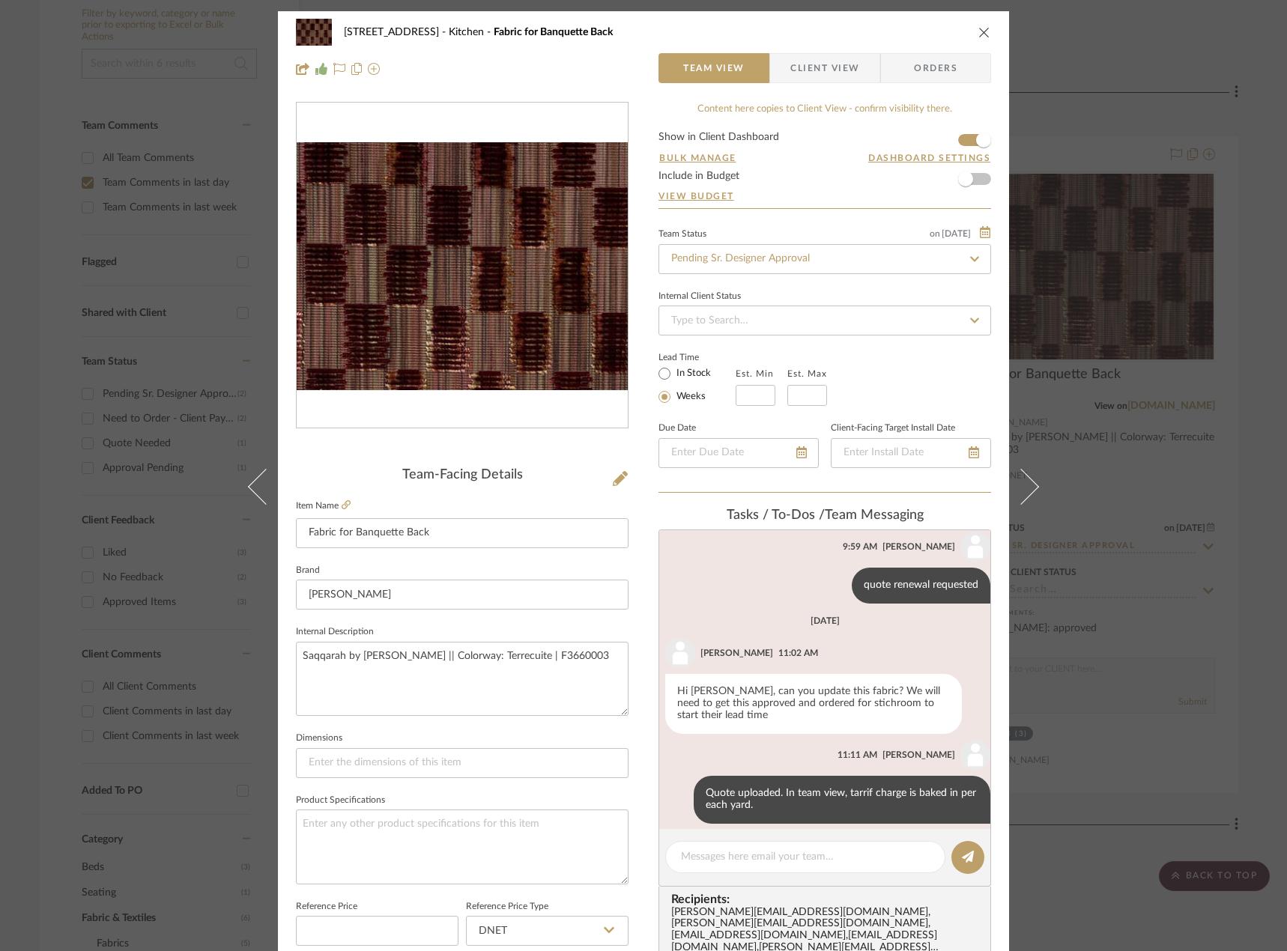
scroll to position [152, 0]
click at [862, 70] on span "Client View" at bounding box center [824, 68] width 109 height 30
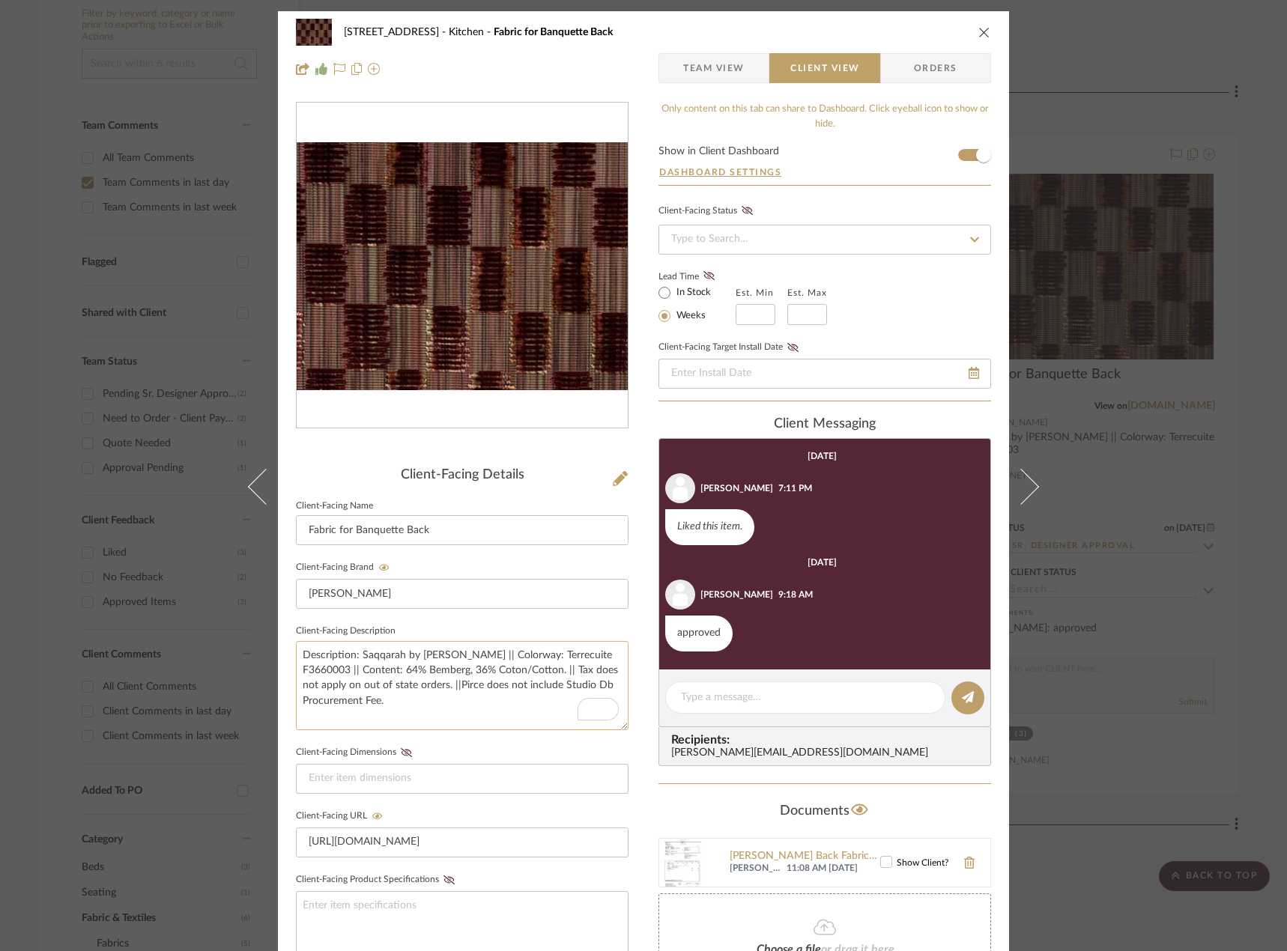
drag, startPoint x: 447, startPoint y: 687, endPoint x: 469, endPoint y: 714, distance: 34.6
click at [469, 714] on textarea "Description: Saqqarah by Pierre Frey || Colorway: Terrecuite F3660003 || Conten…" at bounding box center [462, 685] width 332 height 89
type textarea "Description: Saqqarah by Pierre Frey || Colorway: Terrecuite F3660003 || Conten…"
click at [546, 478] on div "Client-Facing Details" at bounding box center [462, 475] width 332 height 16
click at [490, 73] on div at bounding box center [462, 68] width 332 height 30
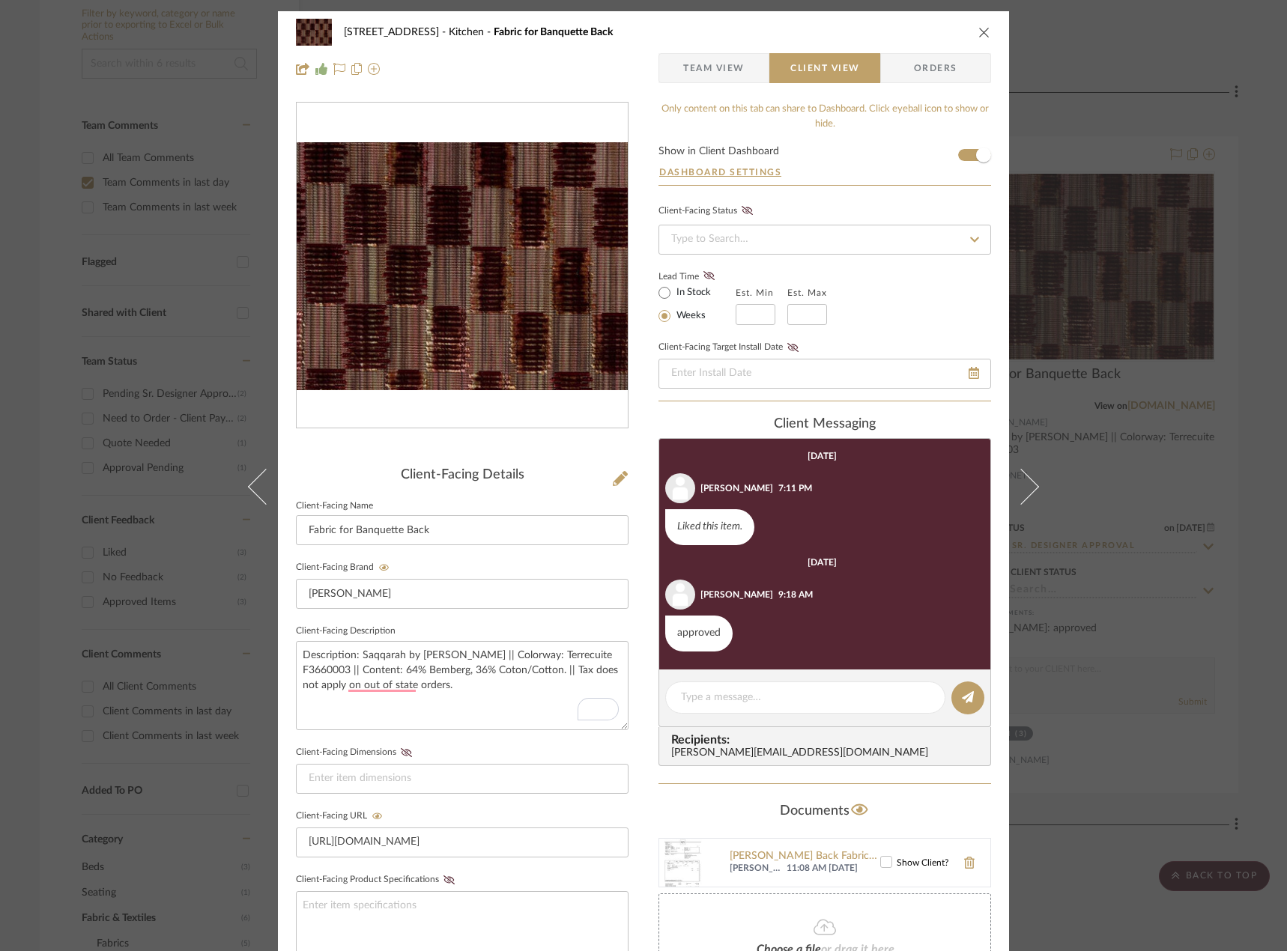
drag, startPoint x: 259, startPoint y: 497, endPoint x: 304, endPoint y: 490, distance: 45.4
click at [259, 497] on icon at bounding box center [266, 487] width 36 height 36
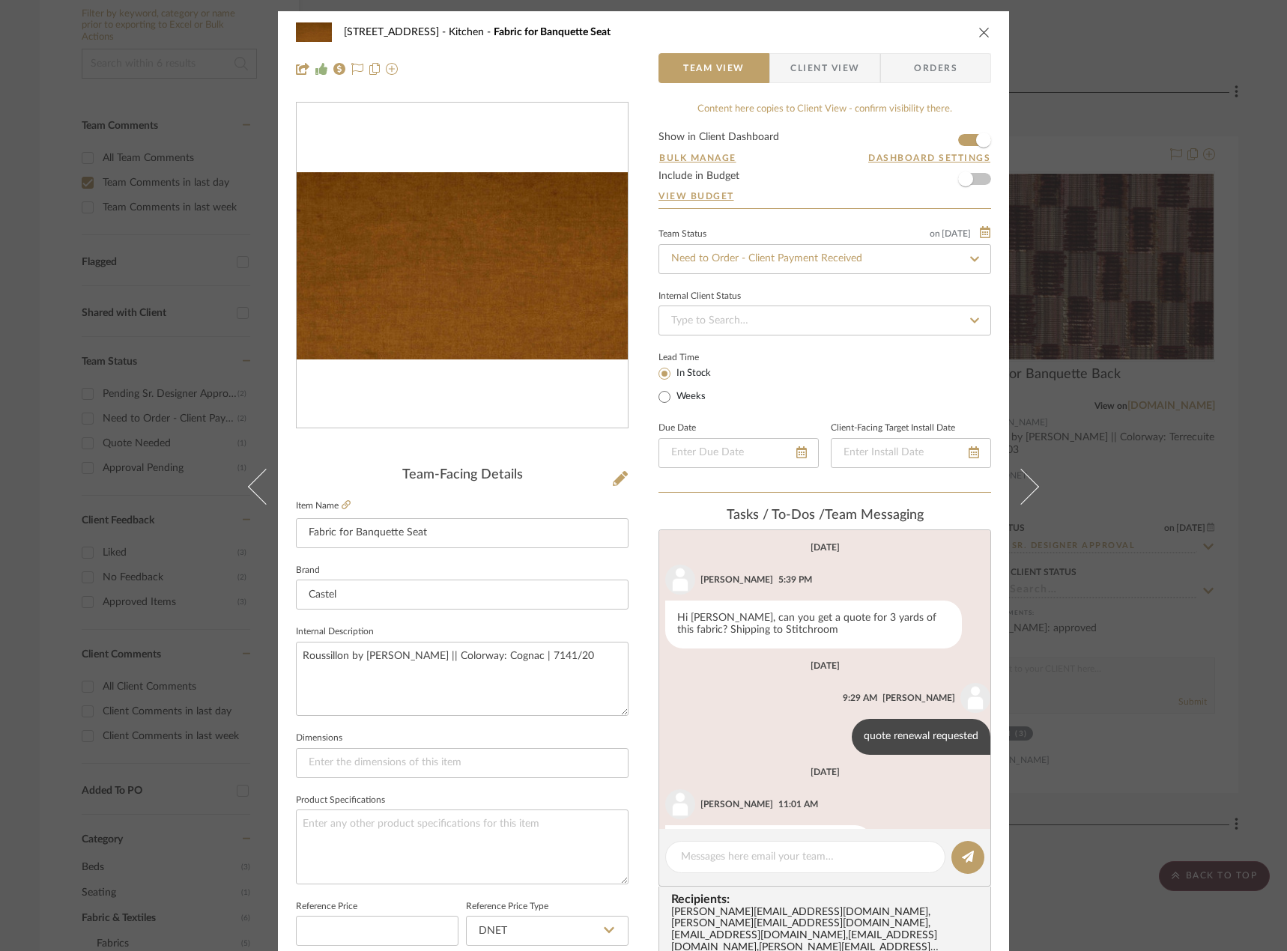
scroll to position [50, 0]
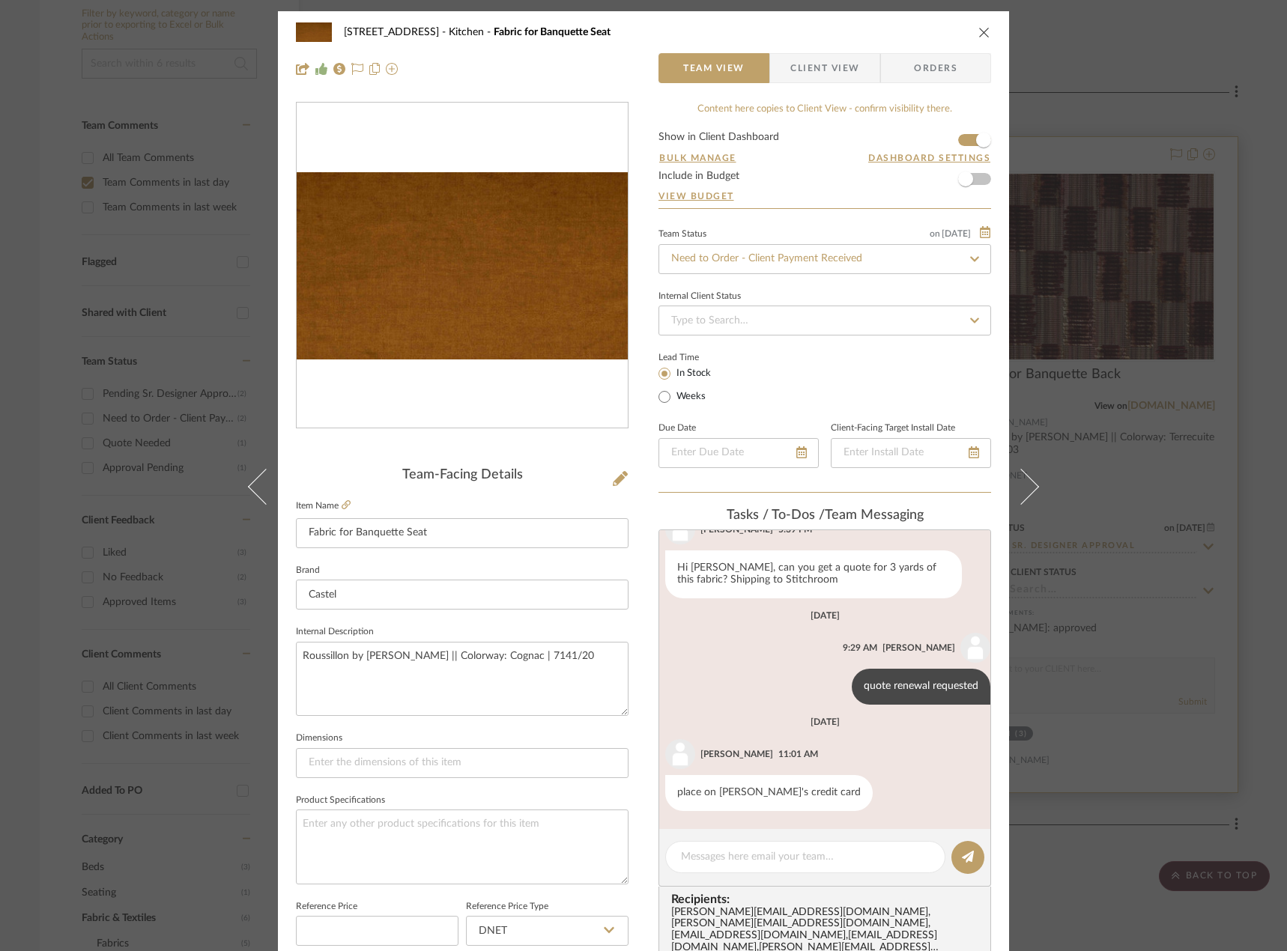
drag, startPoint x: 1256, startPoint y: 657, endPoint x: 1191, endPoint y: 588, distance: 94.3
click at [1255, 657] on div "24080 - 323 Pacific Avenue Kitchen Fabric for Banquette Seat Team View Client V…" at bounding box center [643, 475] width 1287 height 951
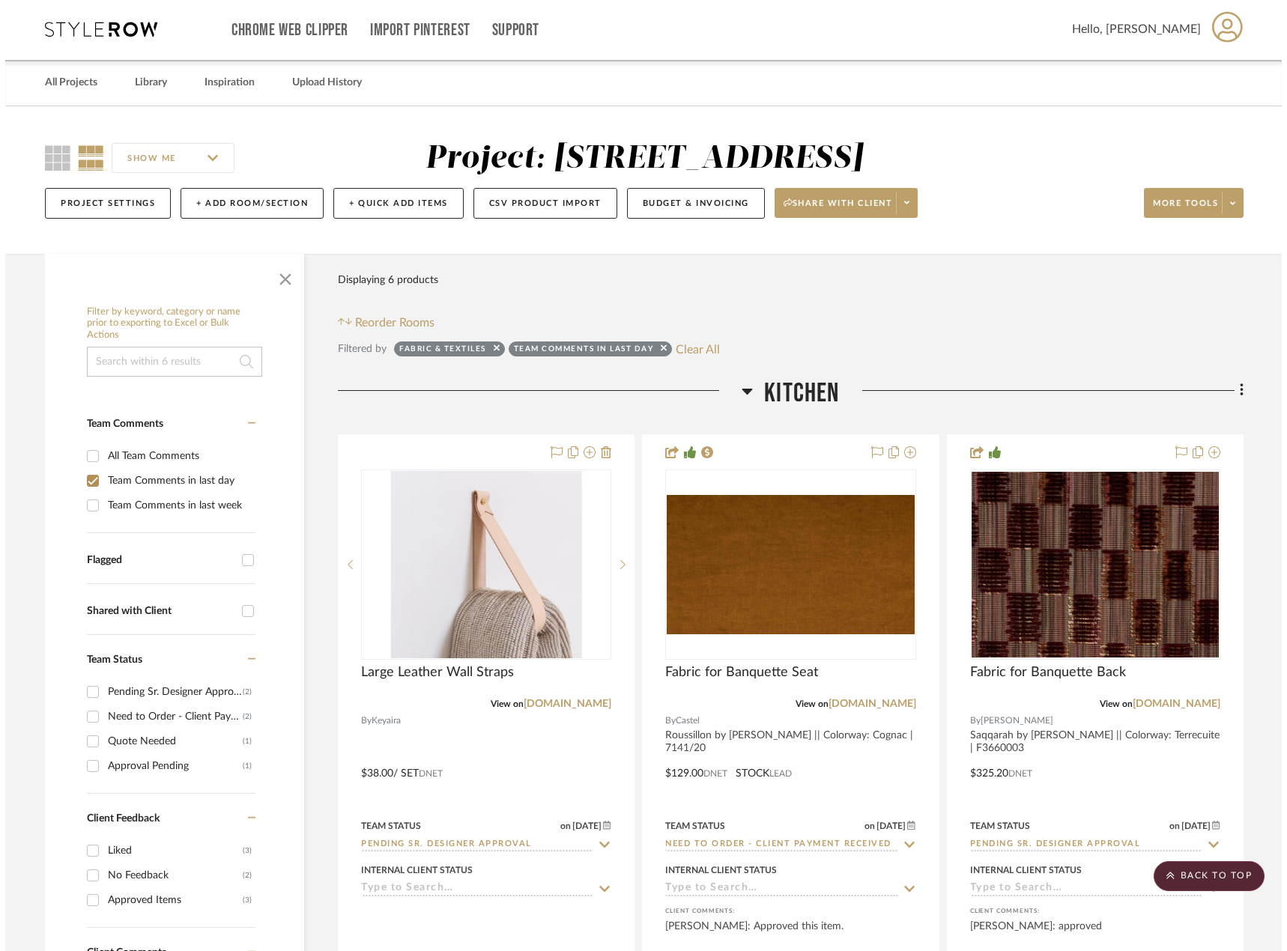
scroll to position [0, 0]
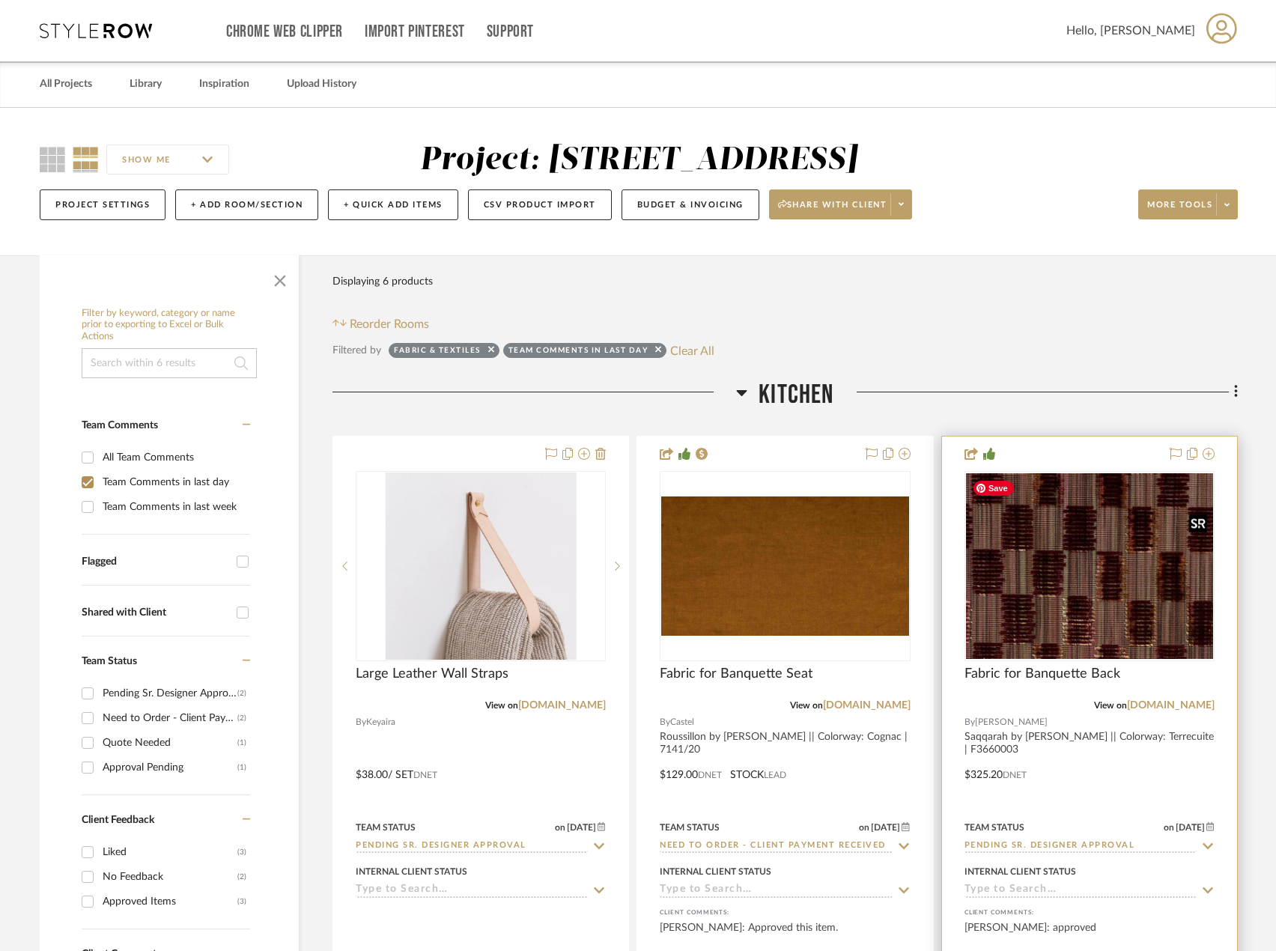
click at [1053, 531] on img "0" at bounding box center [1089, 566] width 247 height 186
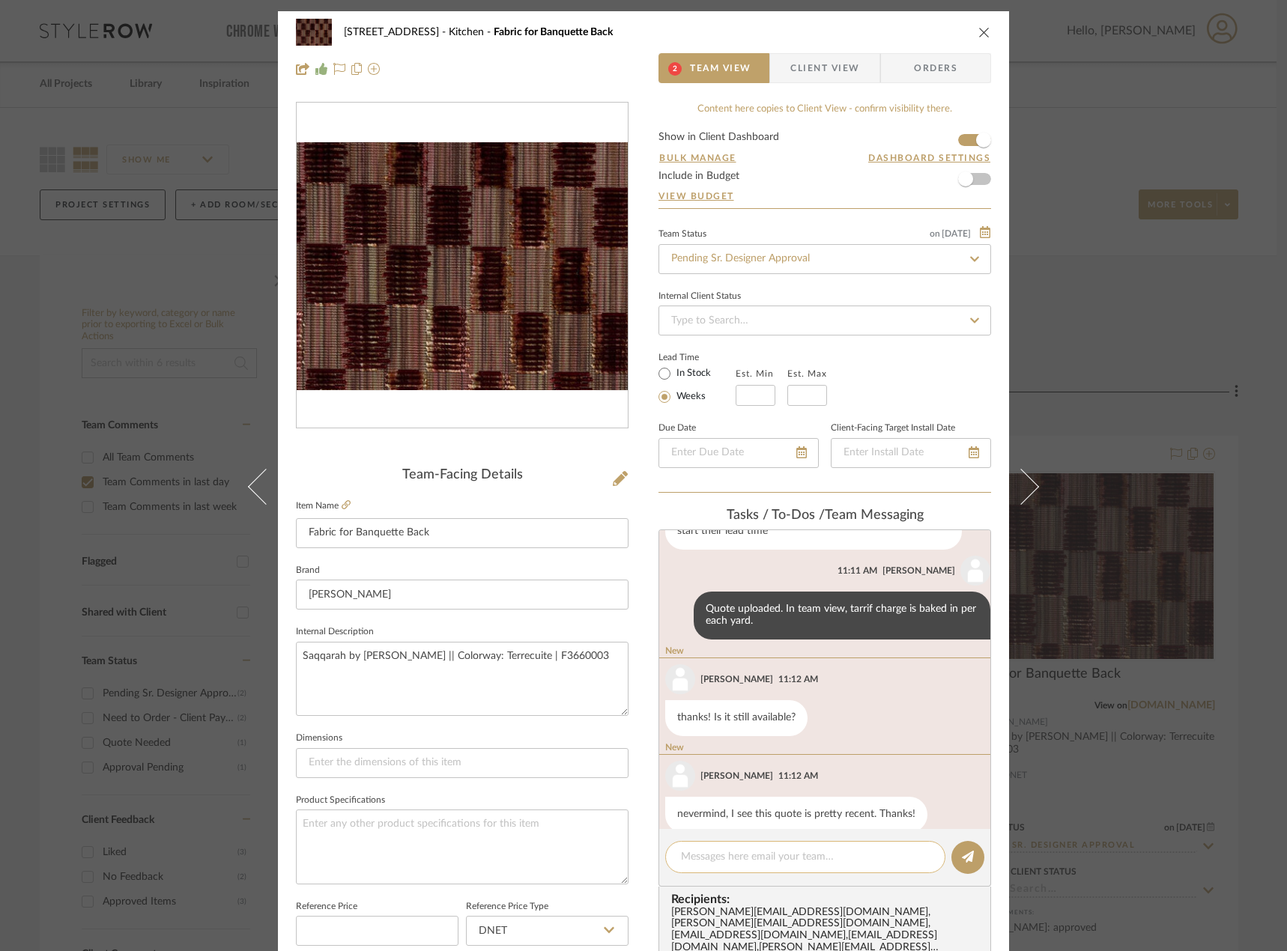
scroll to position [344, 0]
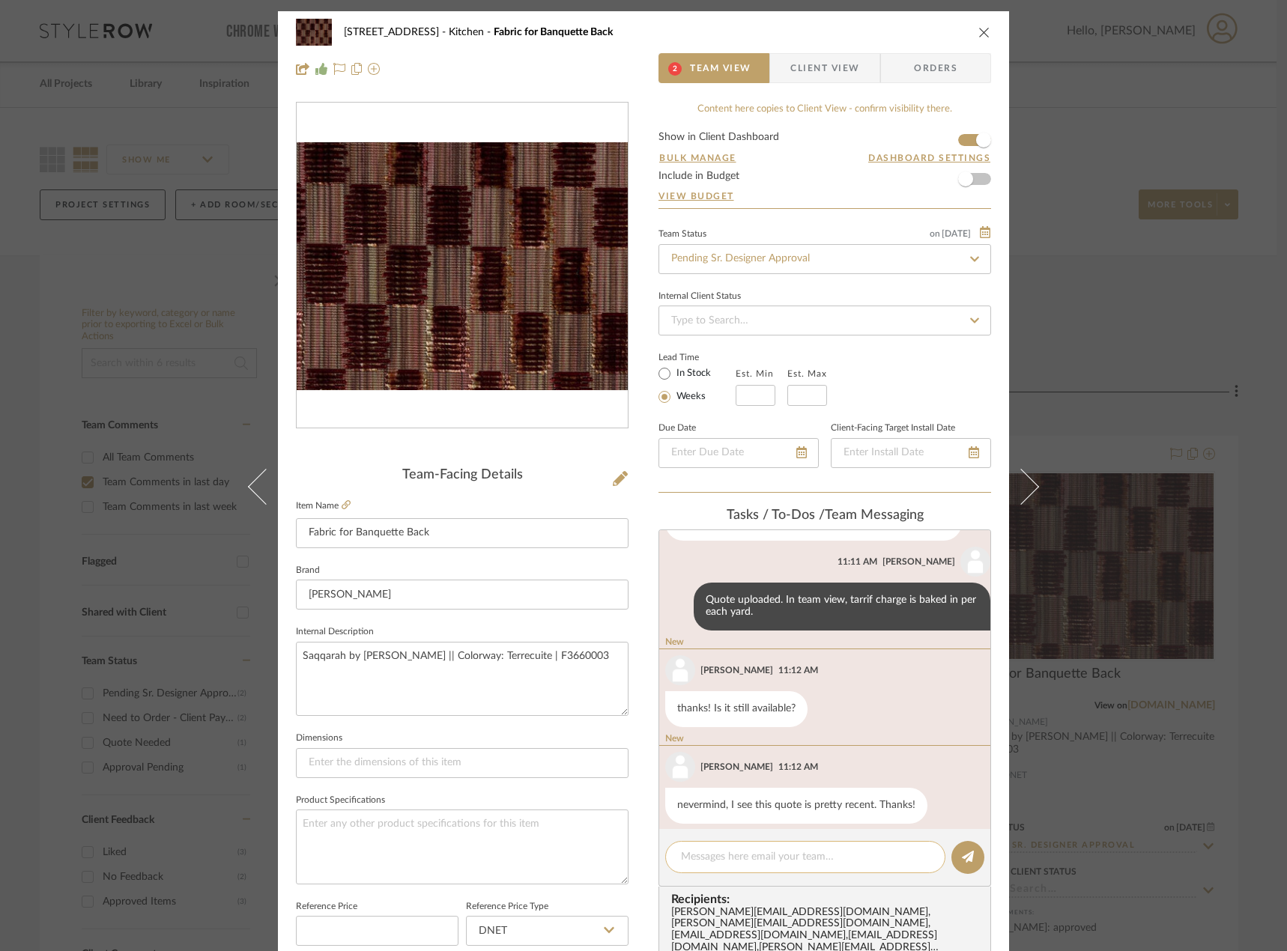
click at [780, 849] on textarea at bounding box center [805, 857] width 249 height 16
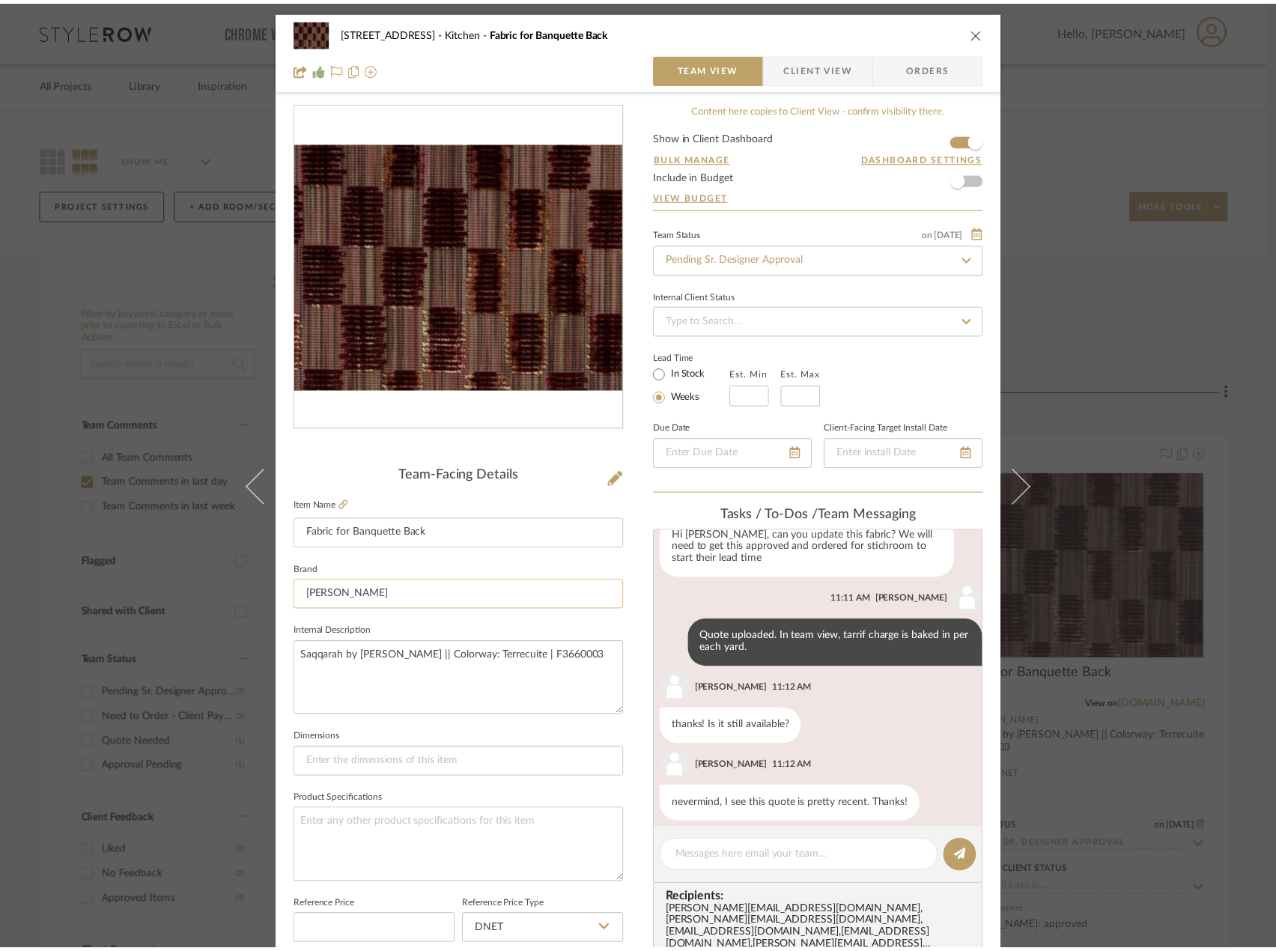
scroll to position [449, 0]
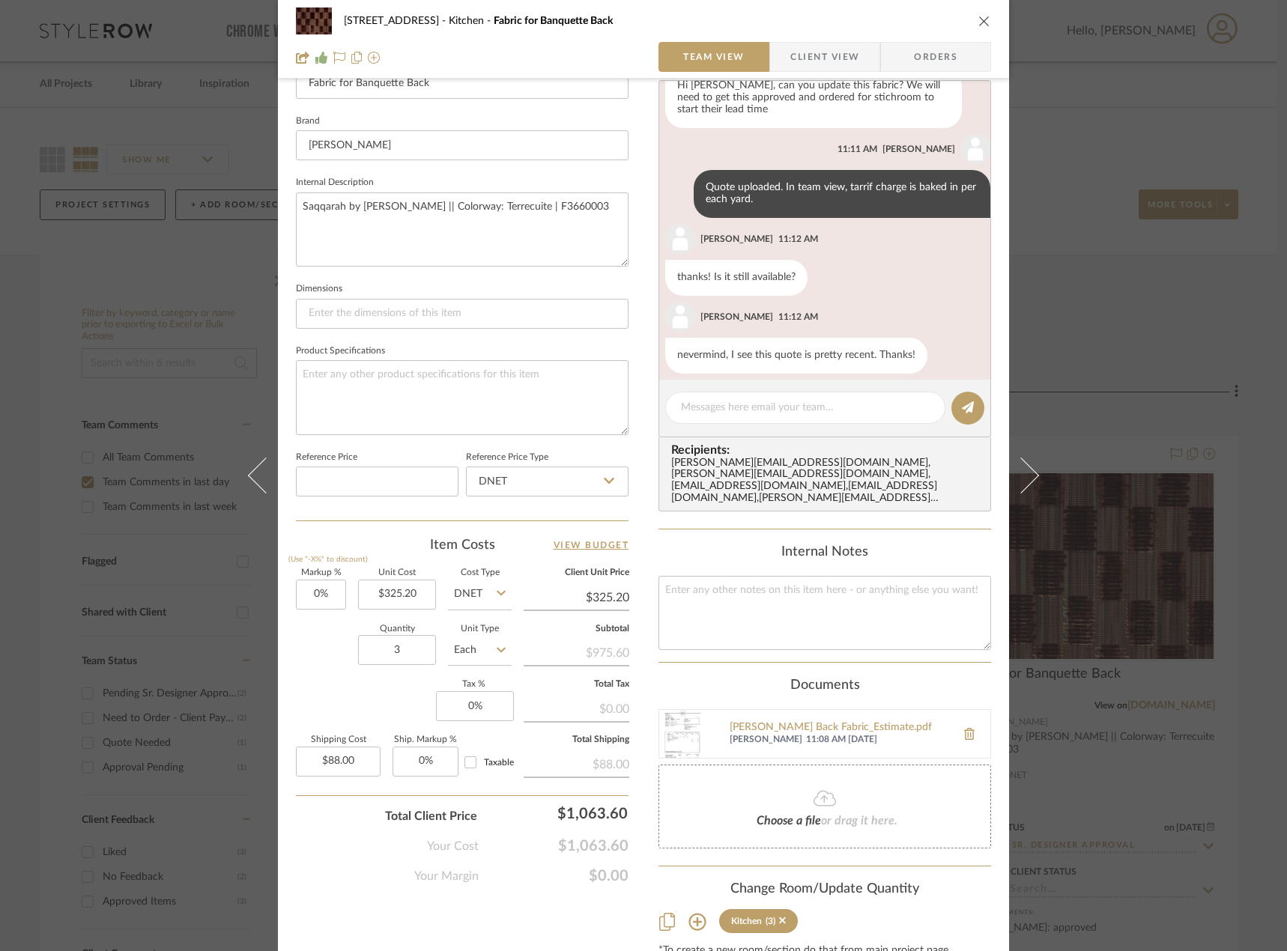
click at [208, 260] on div "24080 - 323 Pacific Avenue Kitchen Fabric for Banquette Back Team View Client V…" at bounding box center [643, 475] width 1287 height 951
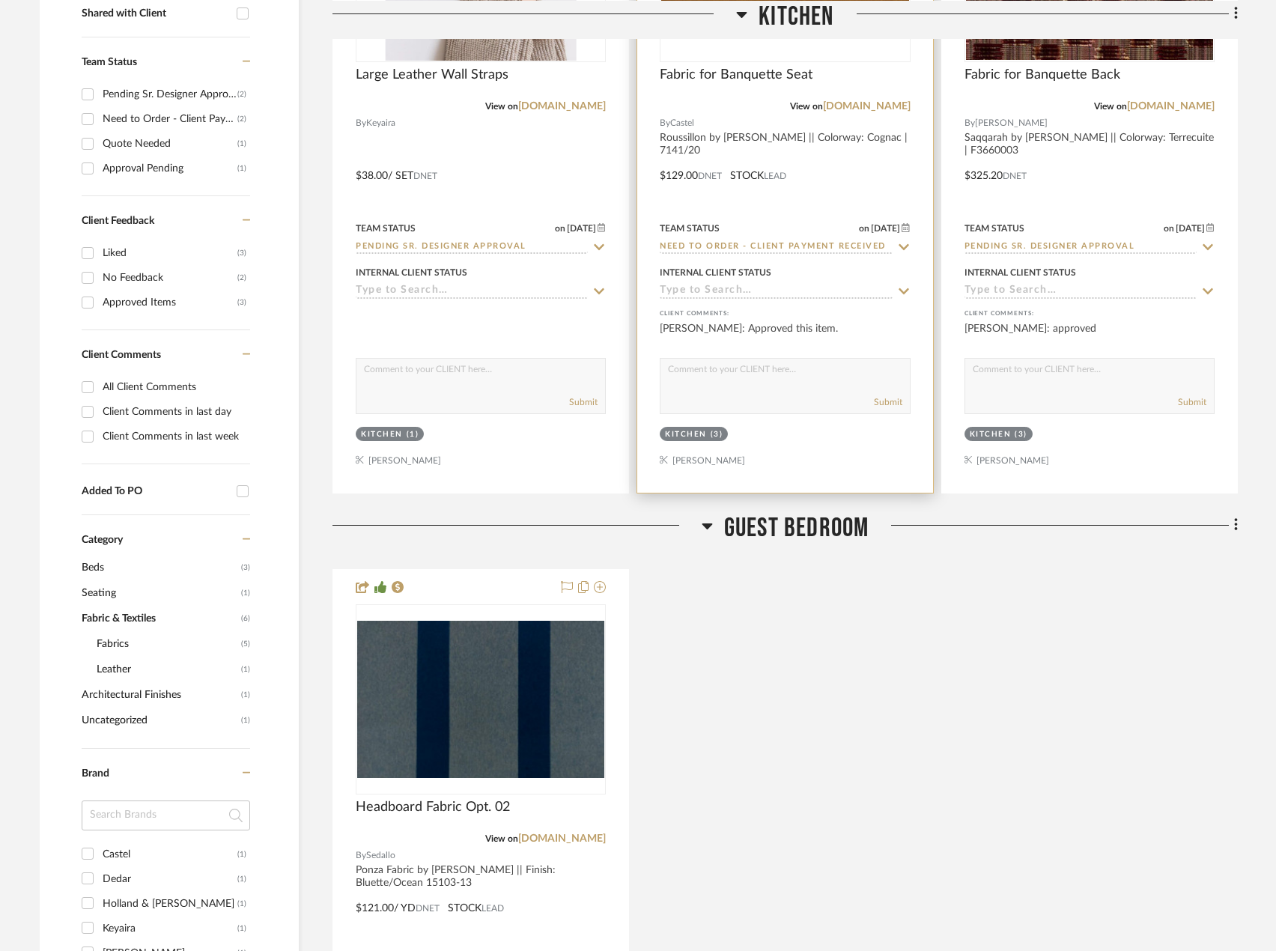
scroll to position [973, 0]
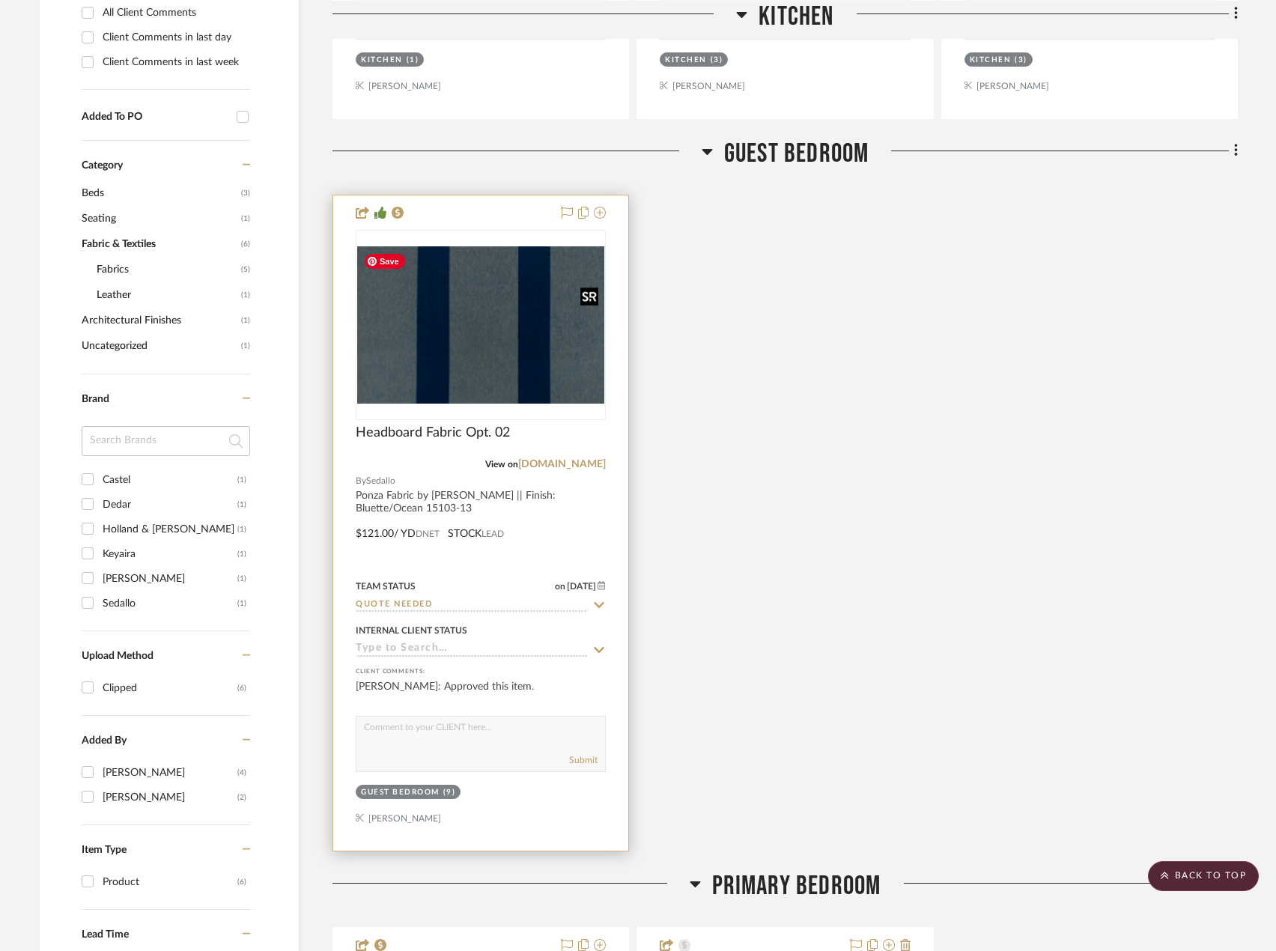
click at [529, 368] on img "0" at bounding box center [480, 324] width 247 height 157
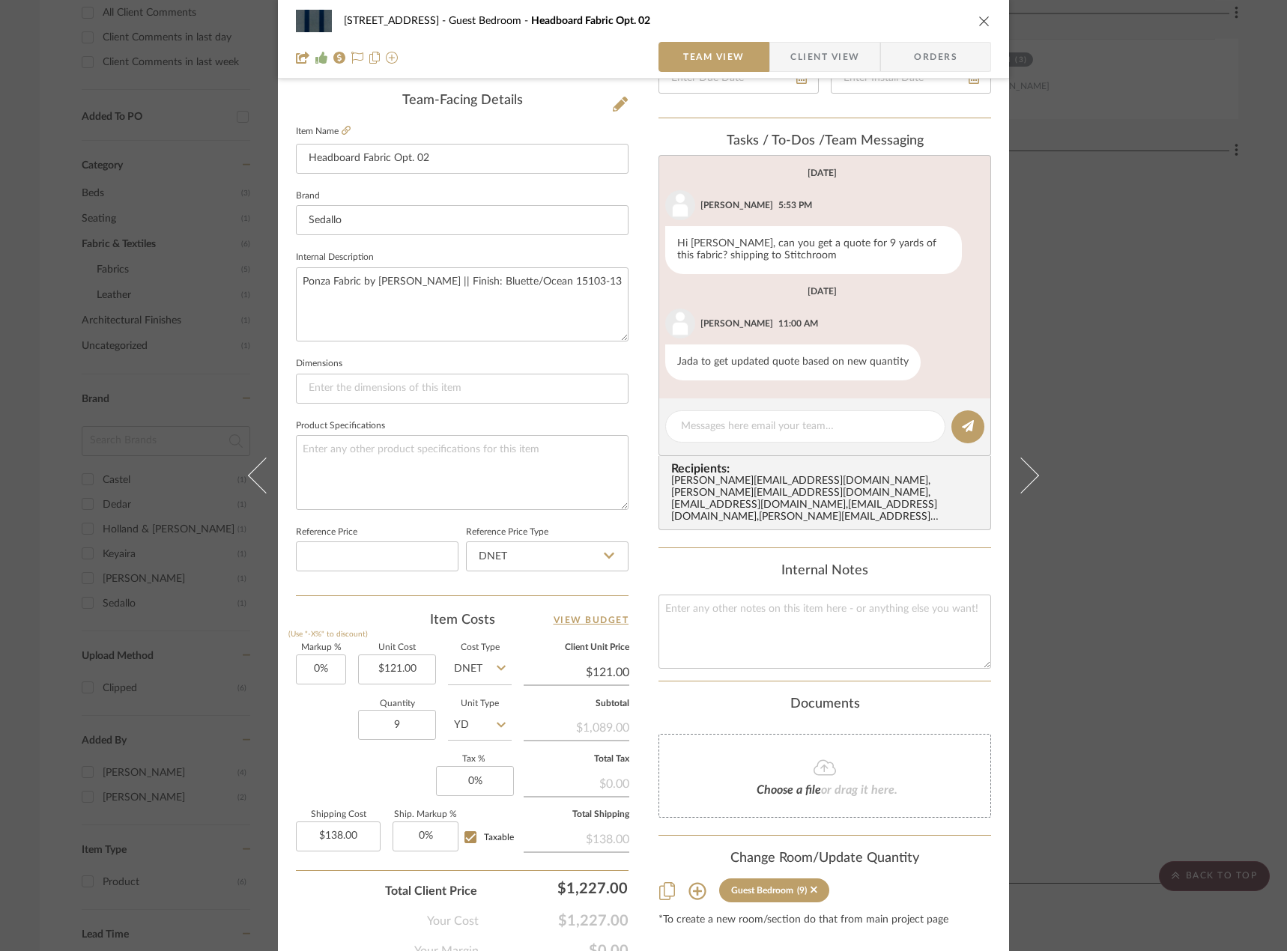
scroll to position [443, 0]
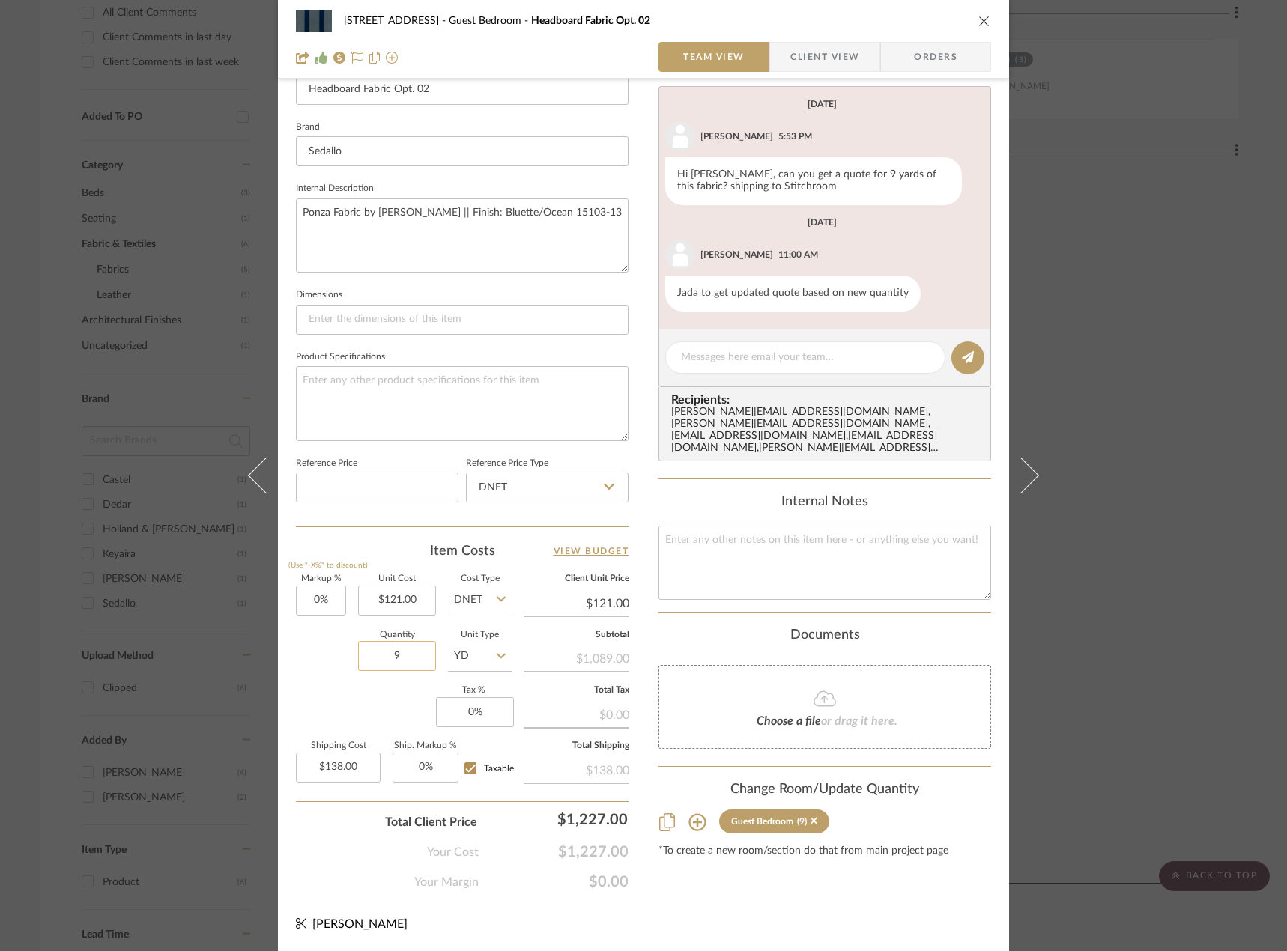
click at [429, 656] on input "9" at bounding box center [397, 656] width 78 height 30
type input "10"
click at [325, 673] on div "Quantity 10 Unit Type YD" at bounding box center [404, 657] width 216 height 53
click at [1222, 294] on div "24080 - 323 Pacific Avenue Guest Bedroom Headboard Fabric Opt. 02 Team View Cli…" at bounding box center [643, 475] width 1287 height 951
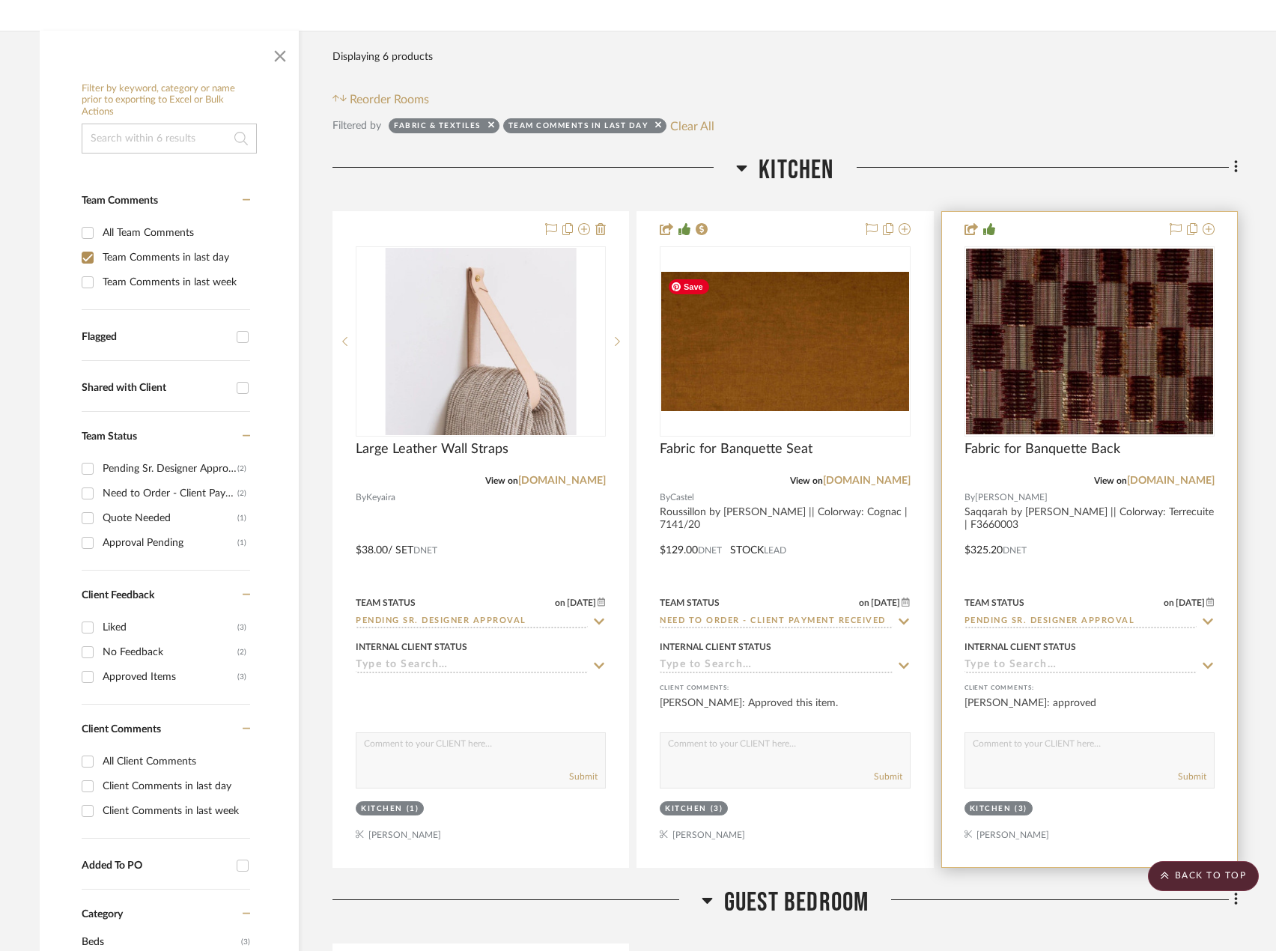
scroll to position [75, 0]
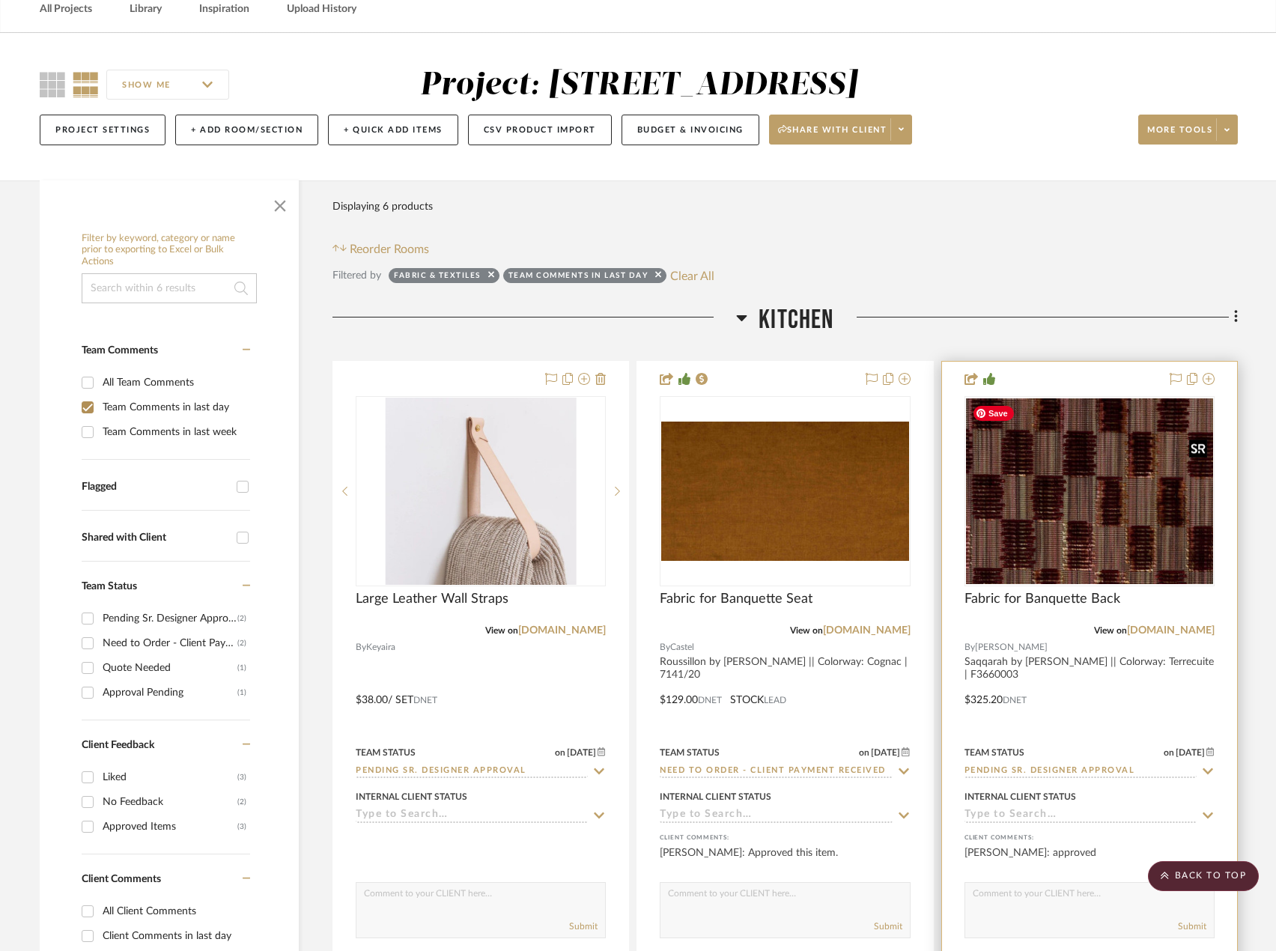
click at [1137, 474] on img "0" at bounding box center [1089, 491] width 247 height 186
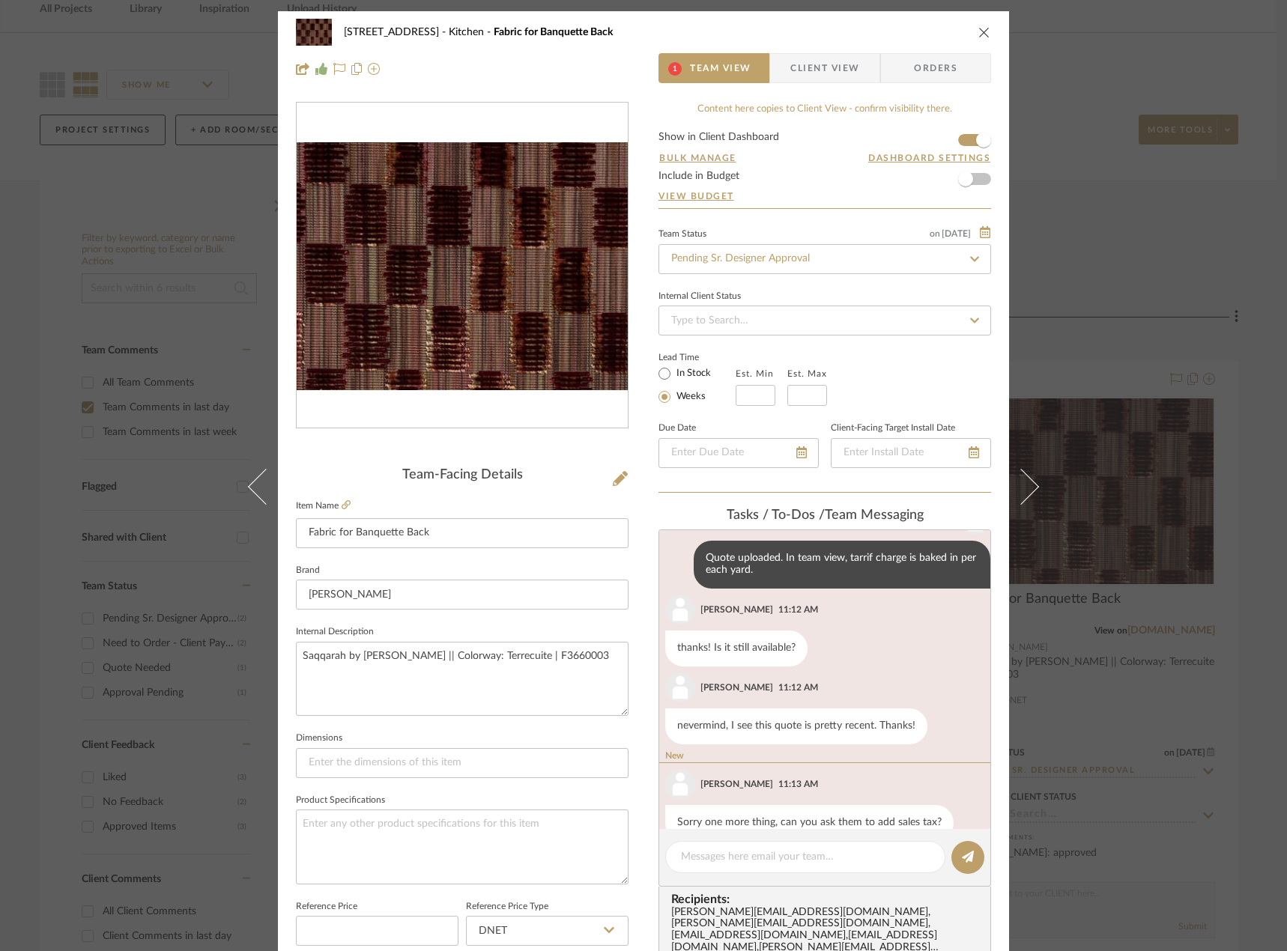
scroll to position [404, 0]
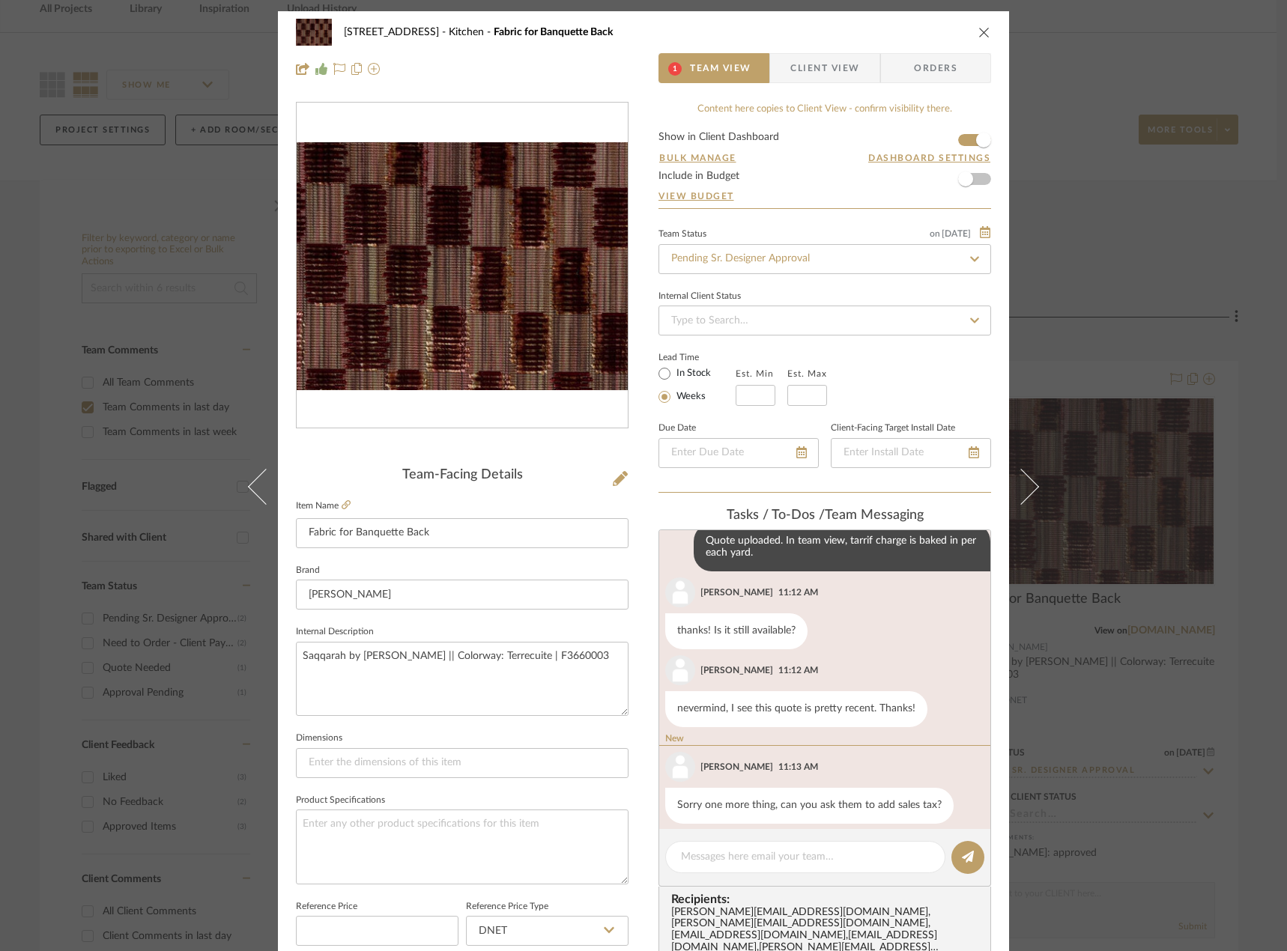
click at [1167, 255] on div "24080 - 323 Pacific Avenue Kitchen Fabric for Banquette Back 1 Team View Client…" at bounding box center [643, 475] width 1287 height 951
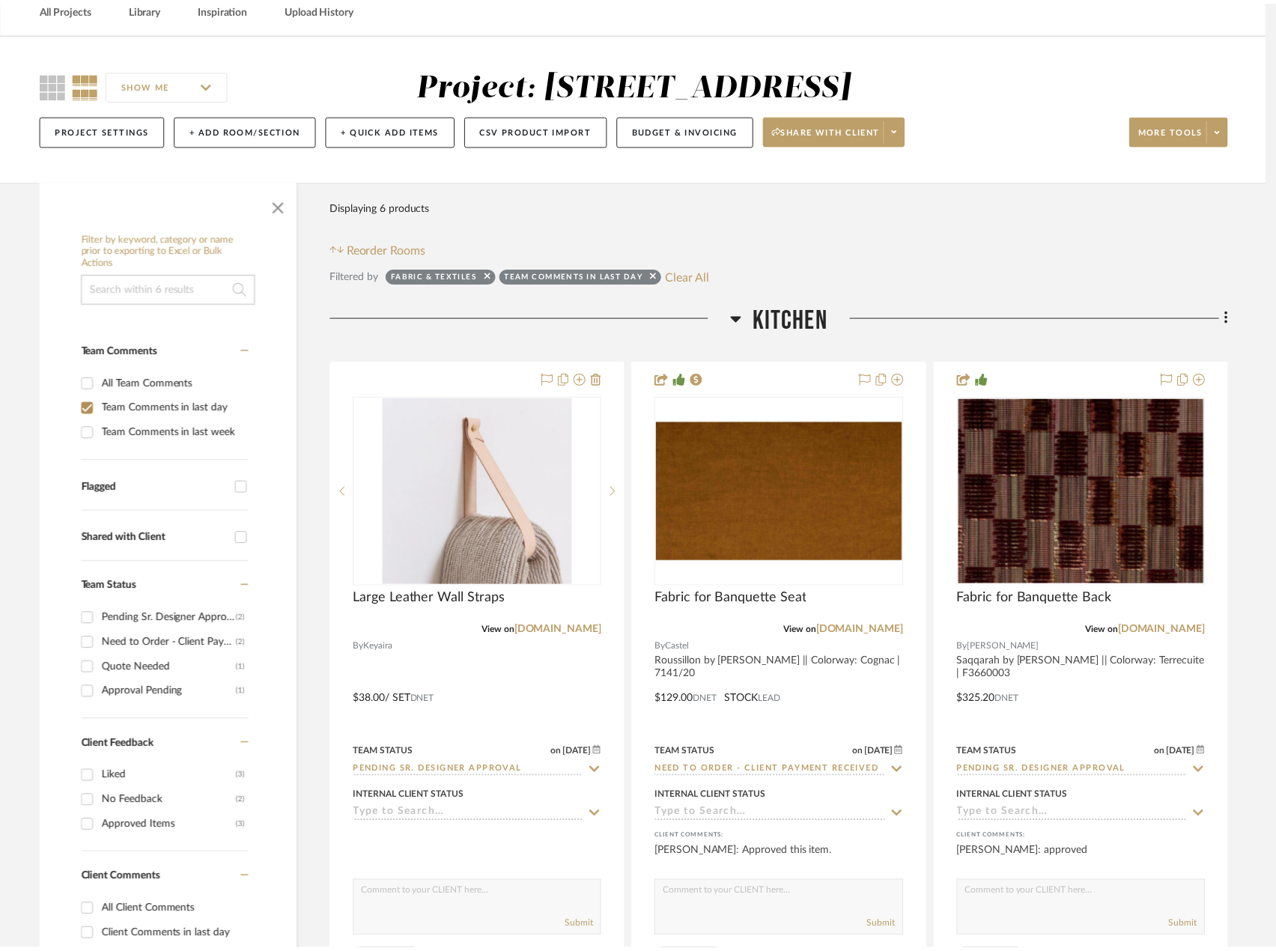
scroll to position [75, 0]
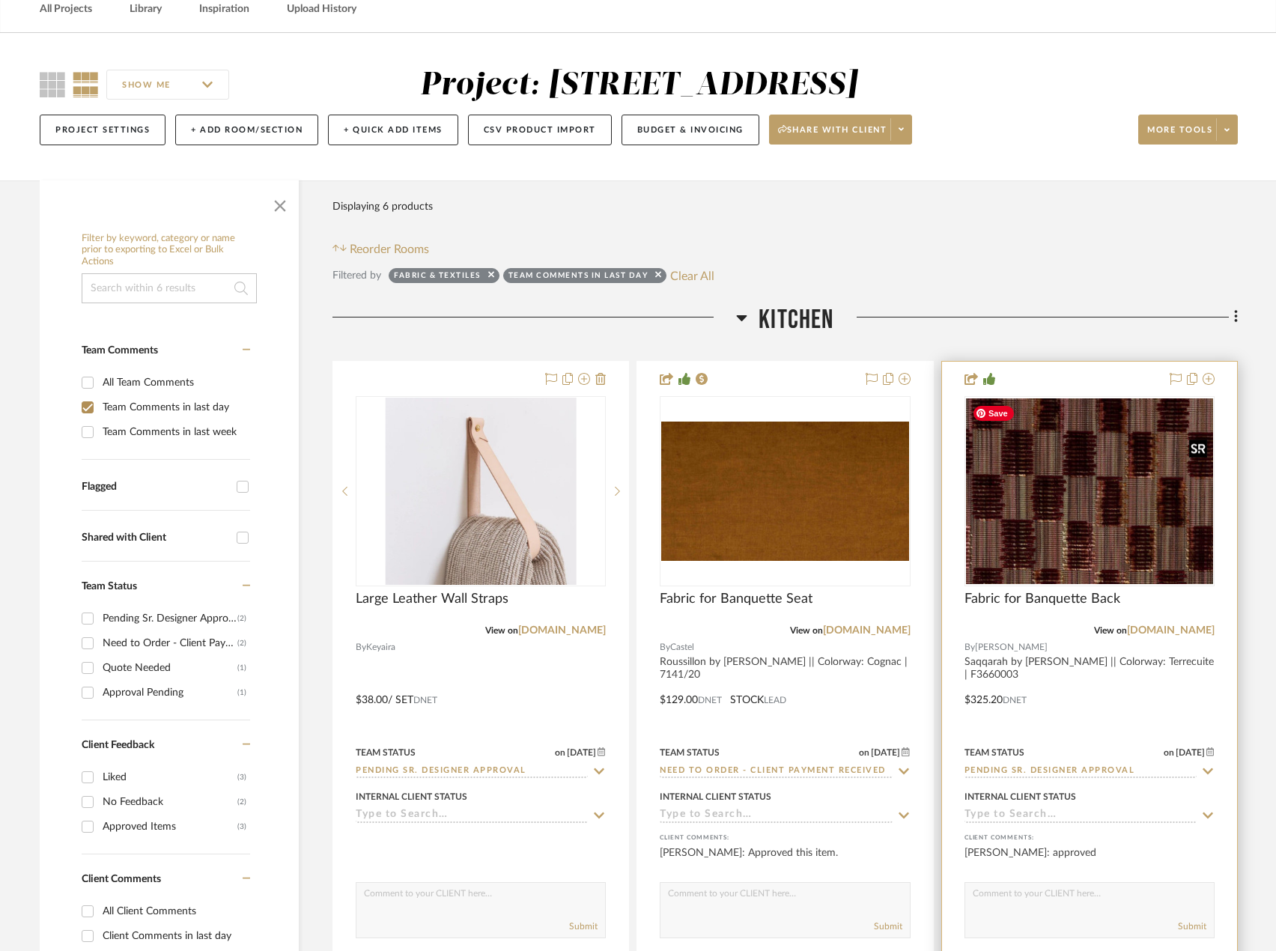
click at [1046, 532] on img "0" at bounding box center [1089, 491] width 247 height 186
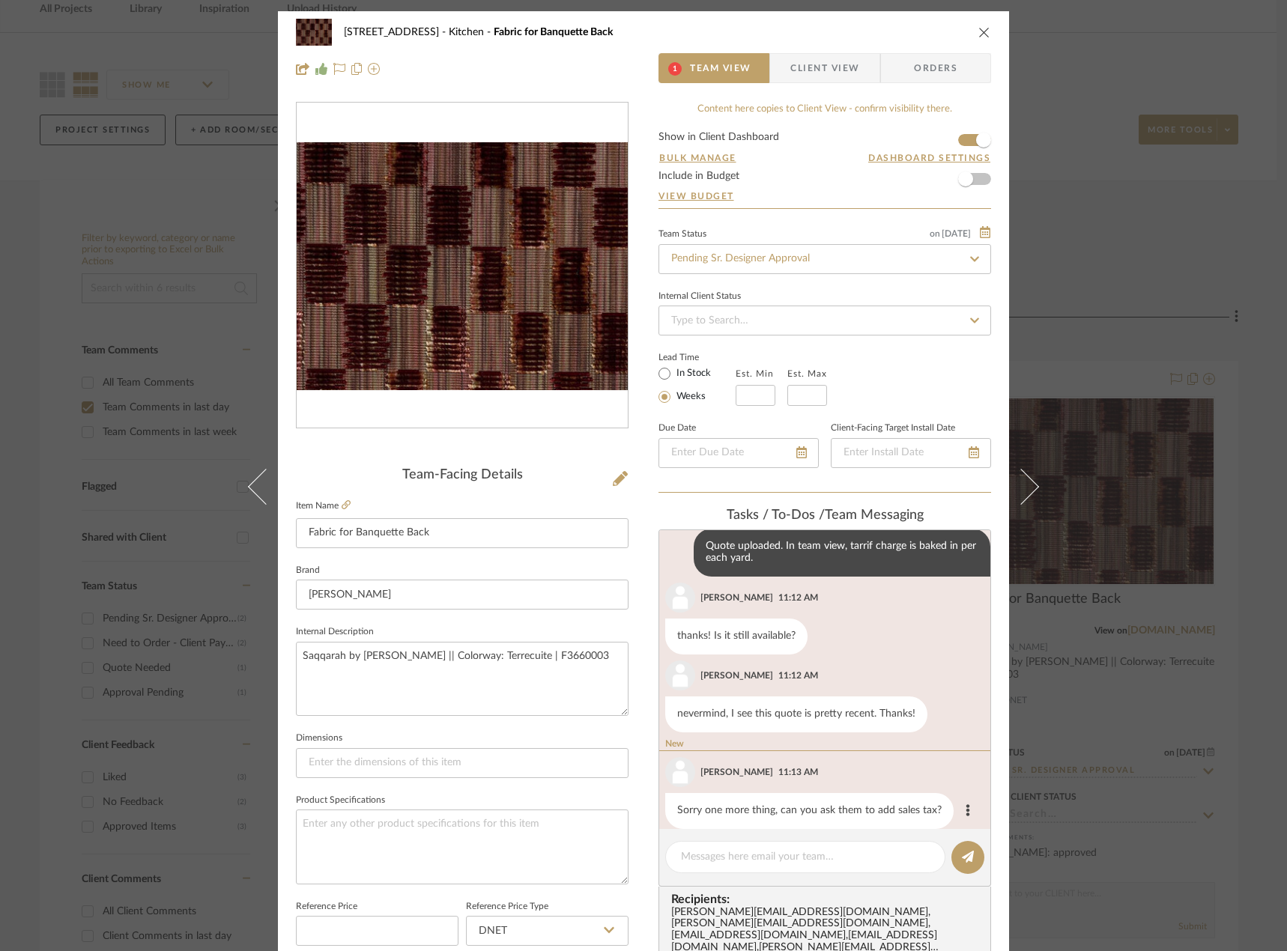
scroll to position [404, 0]
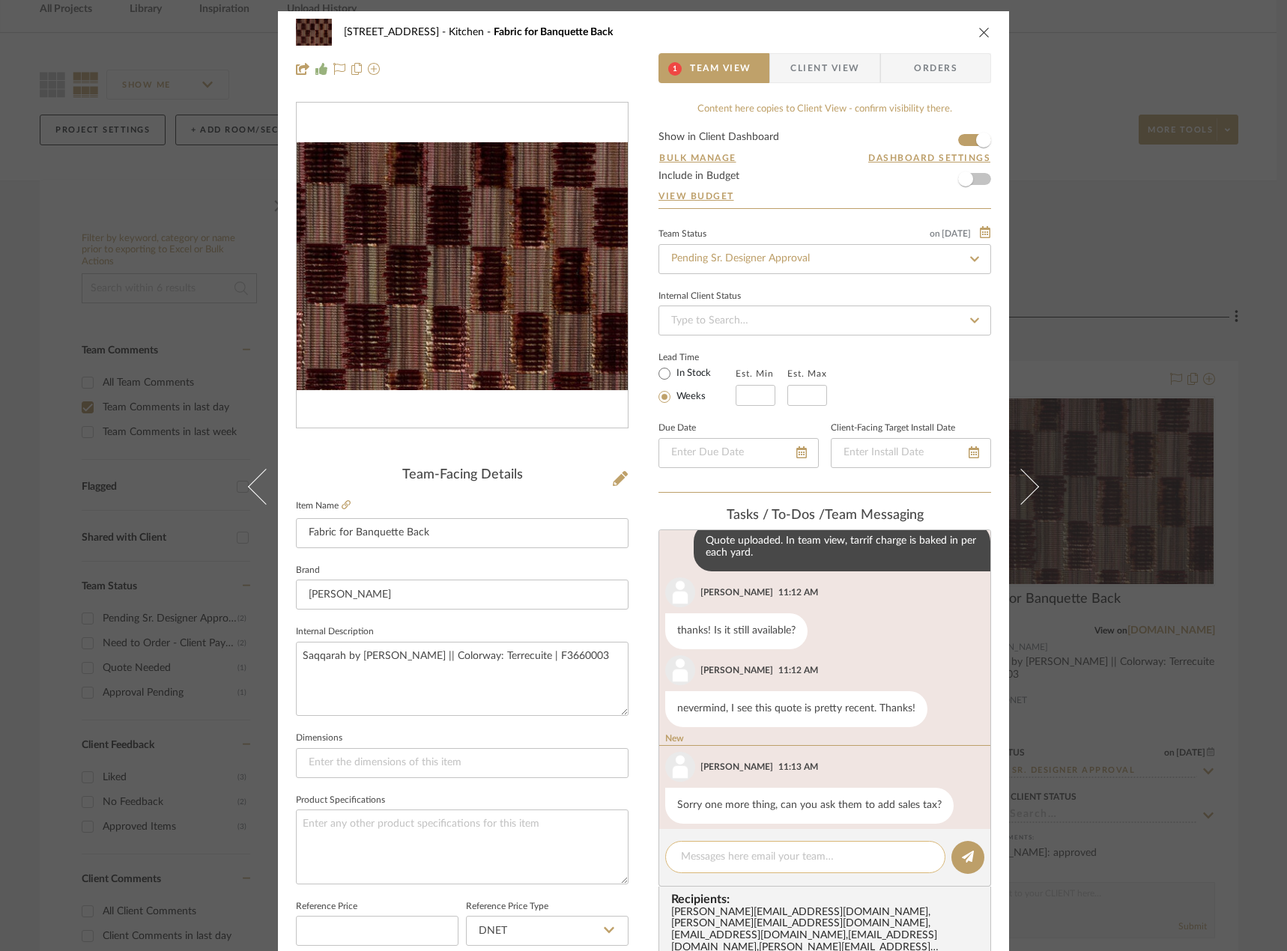
click at [738, 857] on textarea at bounding box center [805, 857] width 249 height 16
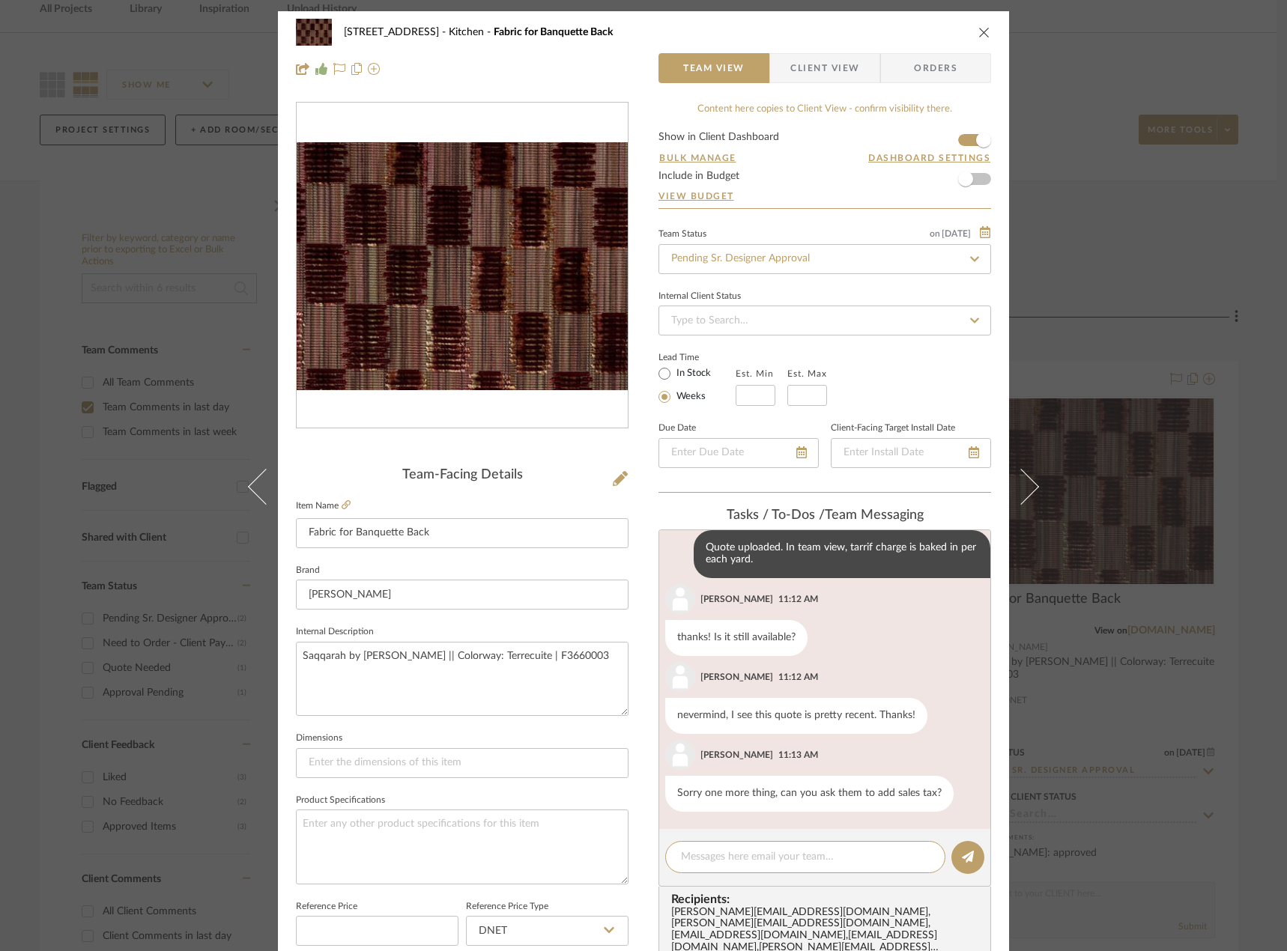
scroll to position [386, 0]
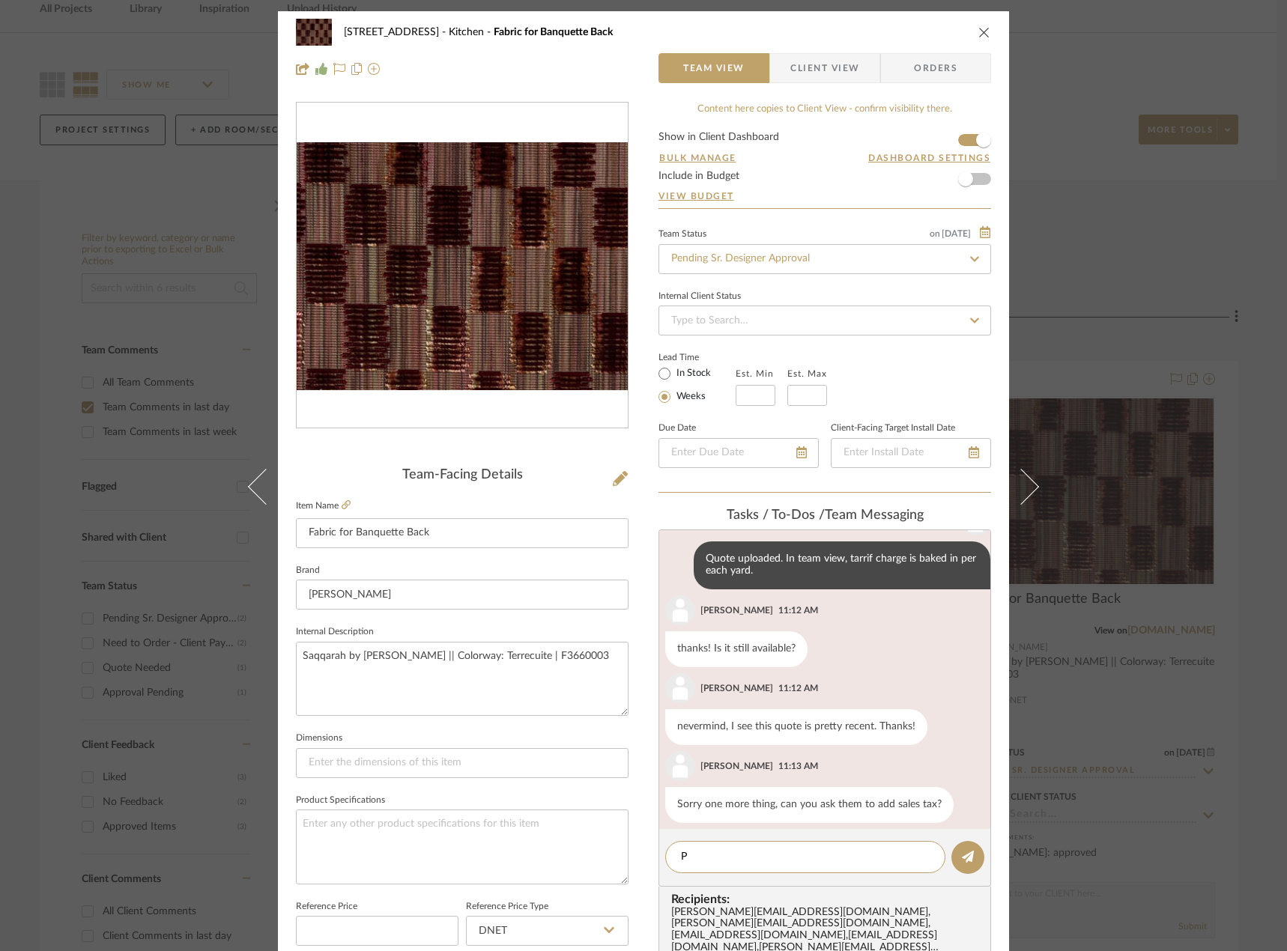
type textarea "P"
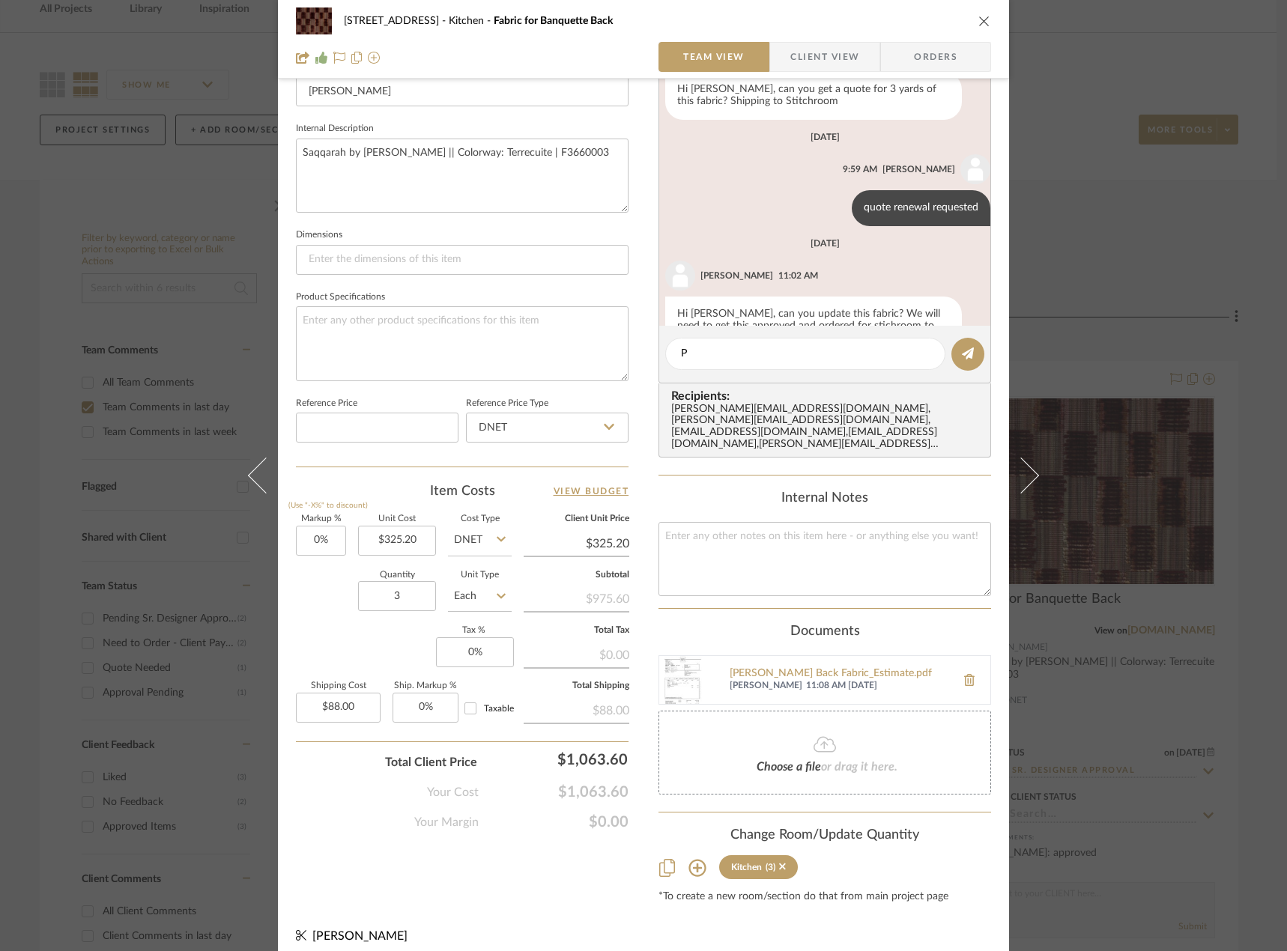
scroll to position [11, 0]
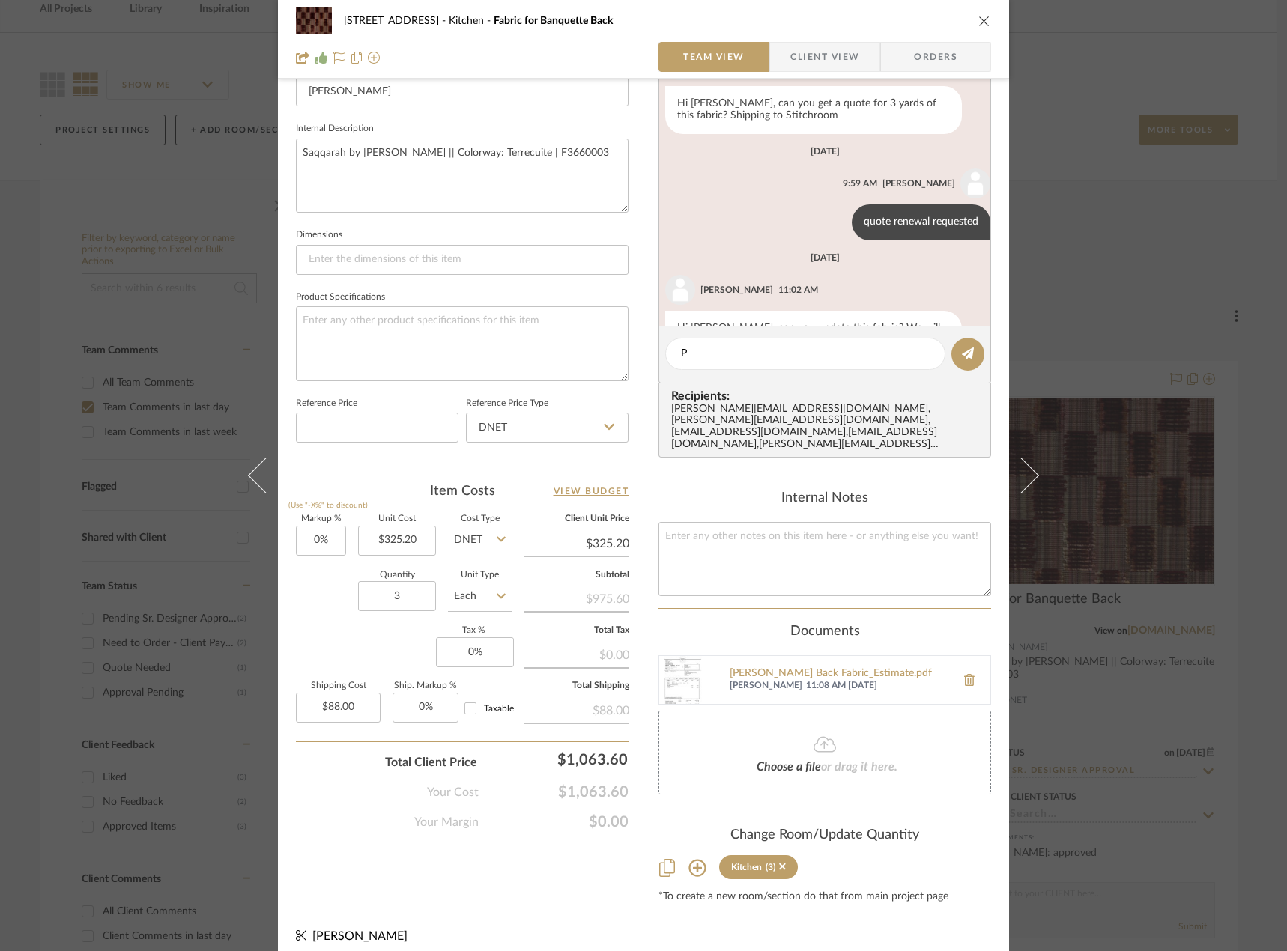
drag, startPoint x: 1080, startPoint y: 236, endPoint x: 1058, endPoint y: 251, distance: 26.4
click at [1080, 236] on div "24080 - 323 Pacific Avenue Kitchen Fabric for Banquette Back Team View Client V…" at bounding box center [643, 475] width 1287 height 951
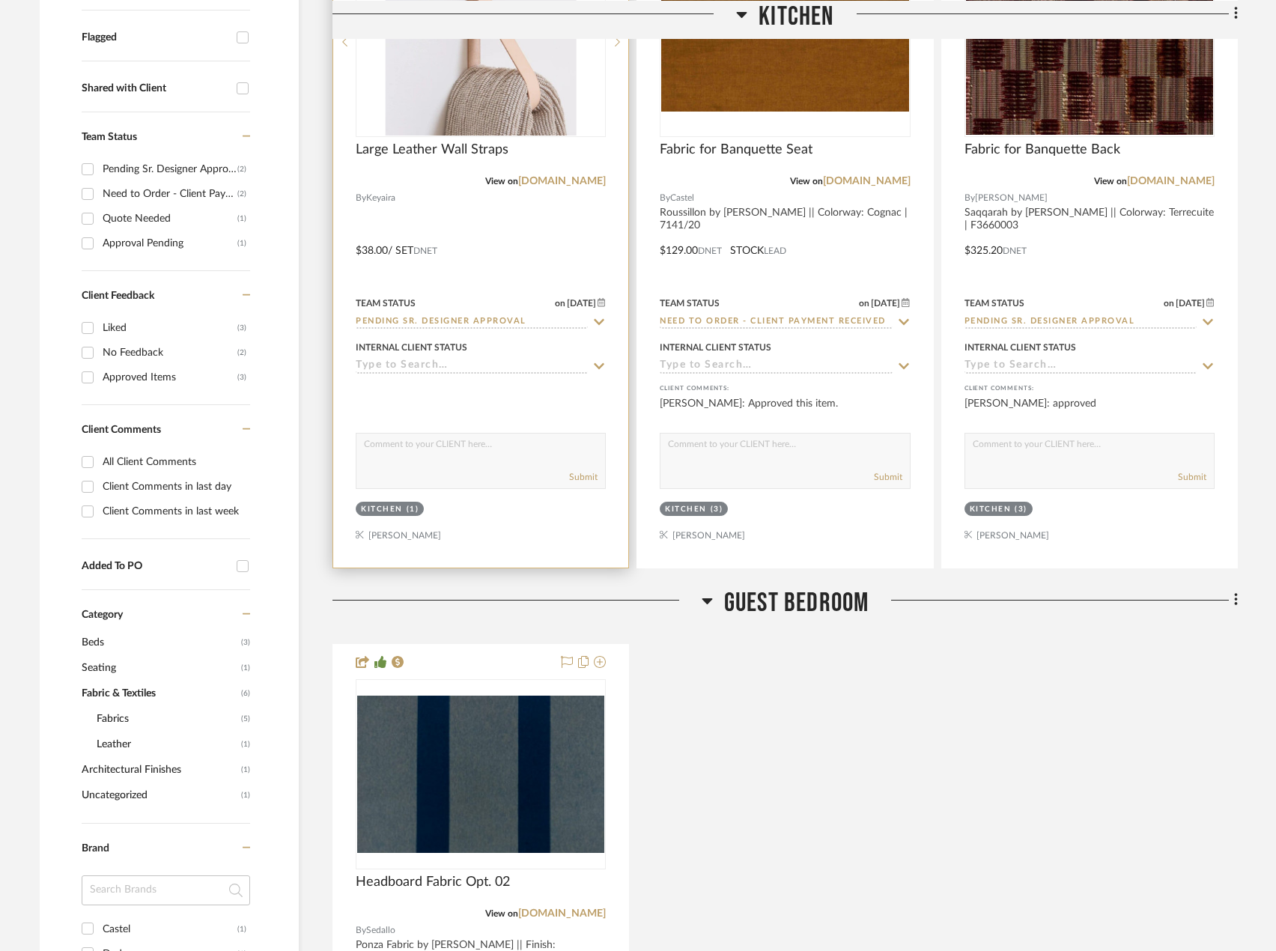
scroll to position [1048, 0]
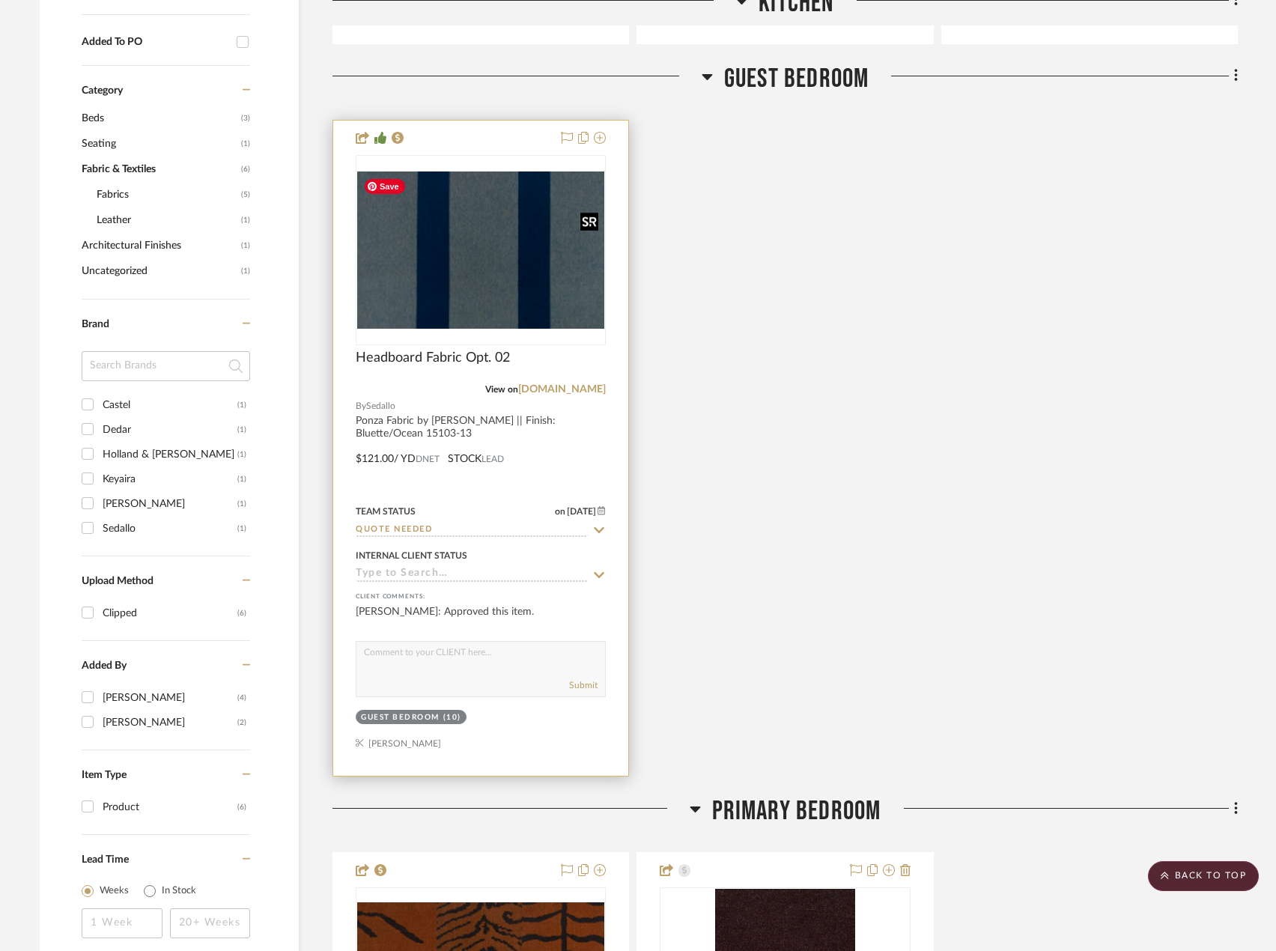
click at [486, 291] on img "0" at bounding box center [480, 249] width 247 height 157
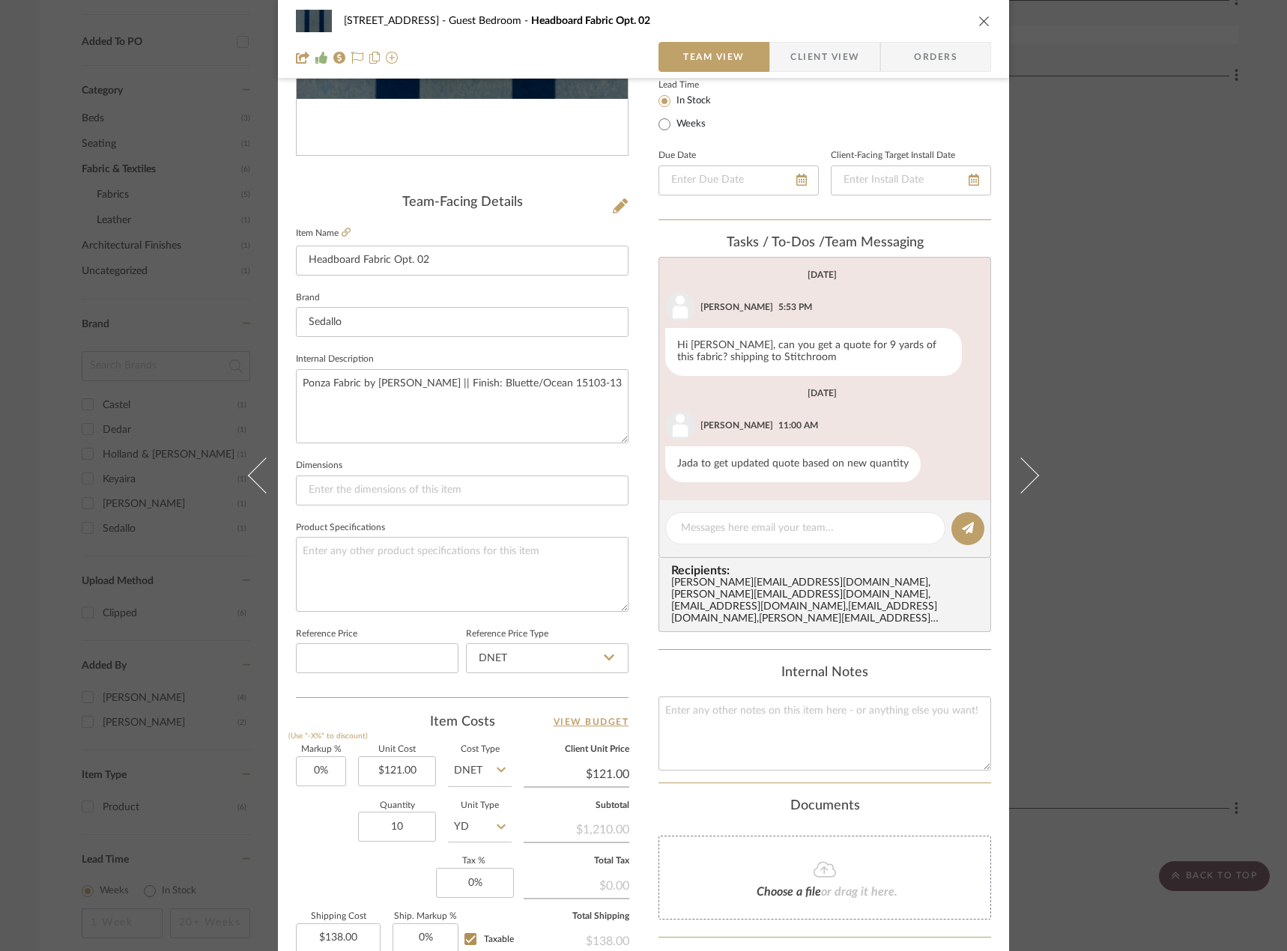
scroll to position [374, 0]
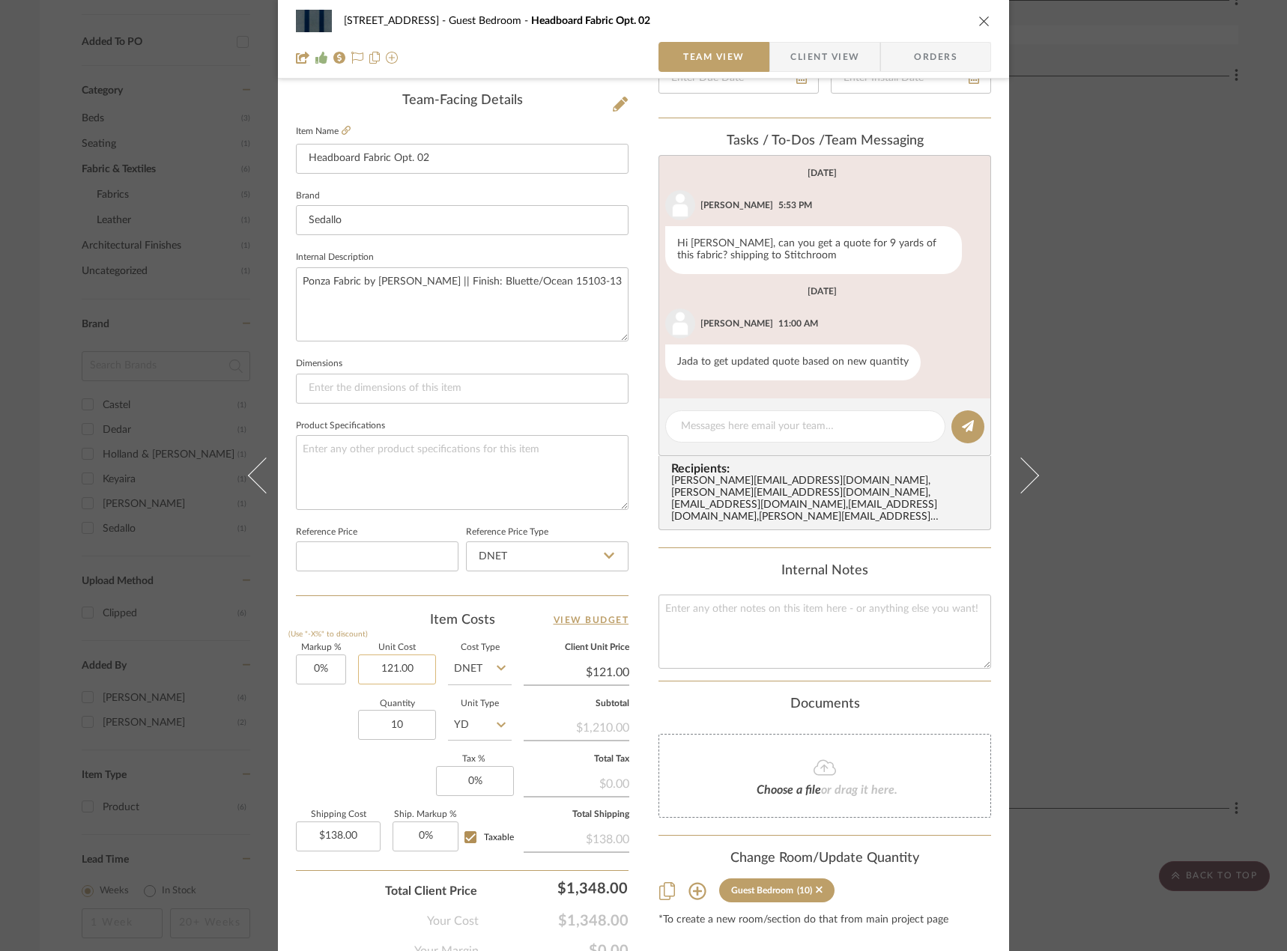
click at [397, 672] on input "121.00" at bounding box center [397, 669] width 78 height 30
type input "$130.08"
click at [410, 613] on div "Item Costs View Budget" at bounding box center [462, 620] width 332 height 18
type input "$130.08"
click at [359, 839] on input "138.00" at bounding box center [338, 836] width 85 height 30
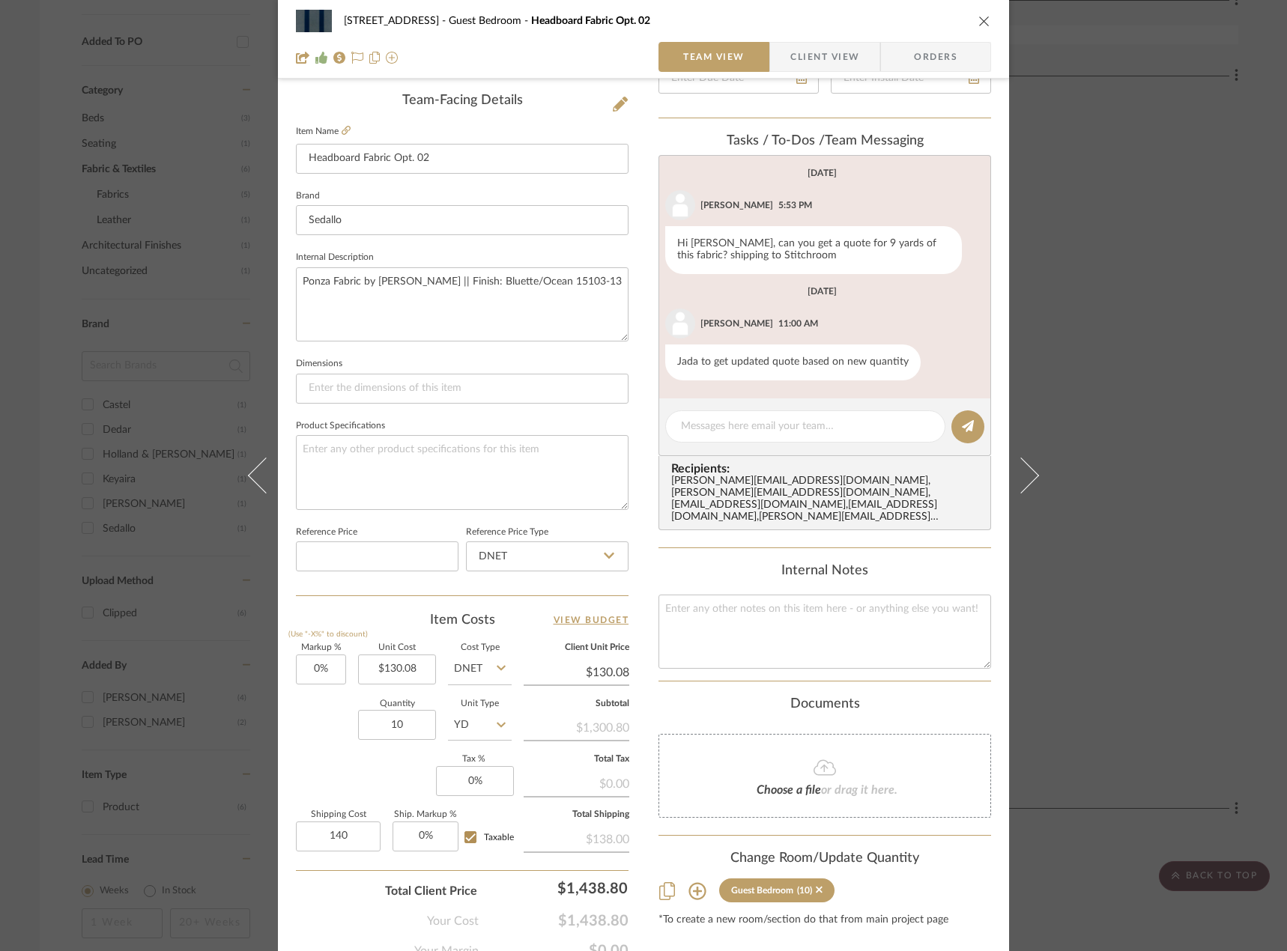
type input "$140.00"
click at [383, 763] on div "Markup % (Use "-X%" to discount) 0% Unit Cost $130.08 Cost Type DNET Client Uni…" at bounding box center [462, 753] width 332 height 219
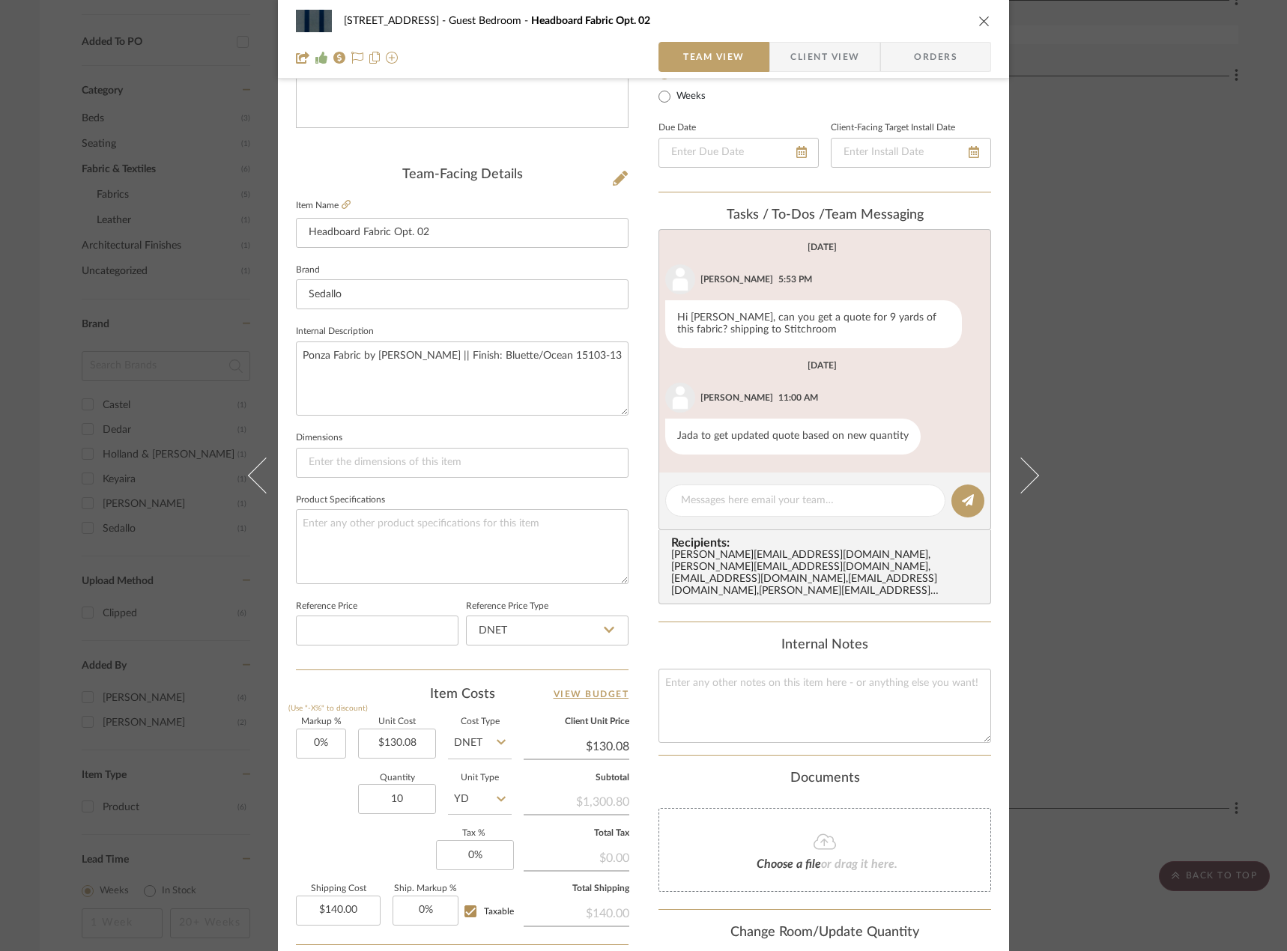
scroll to position [443, 0]
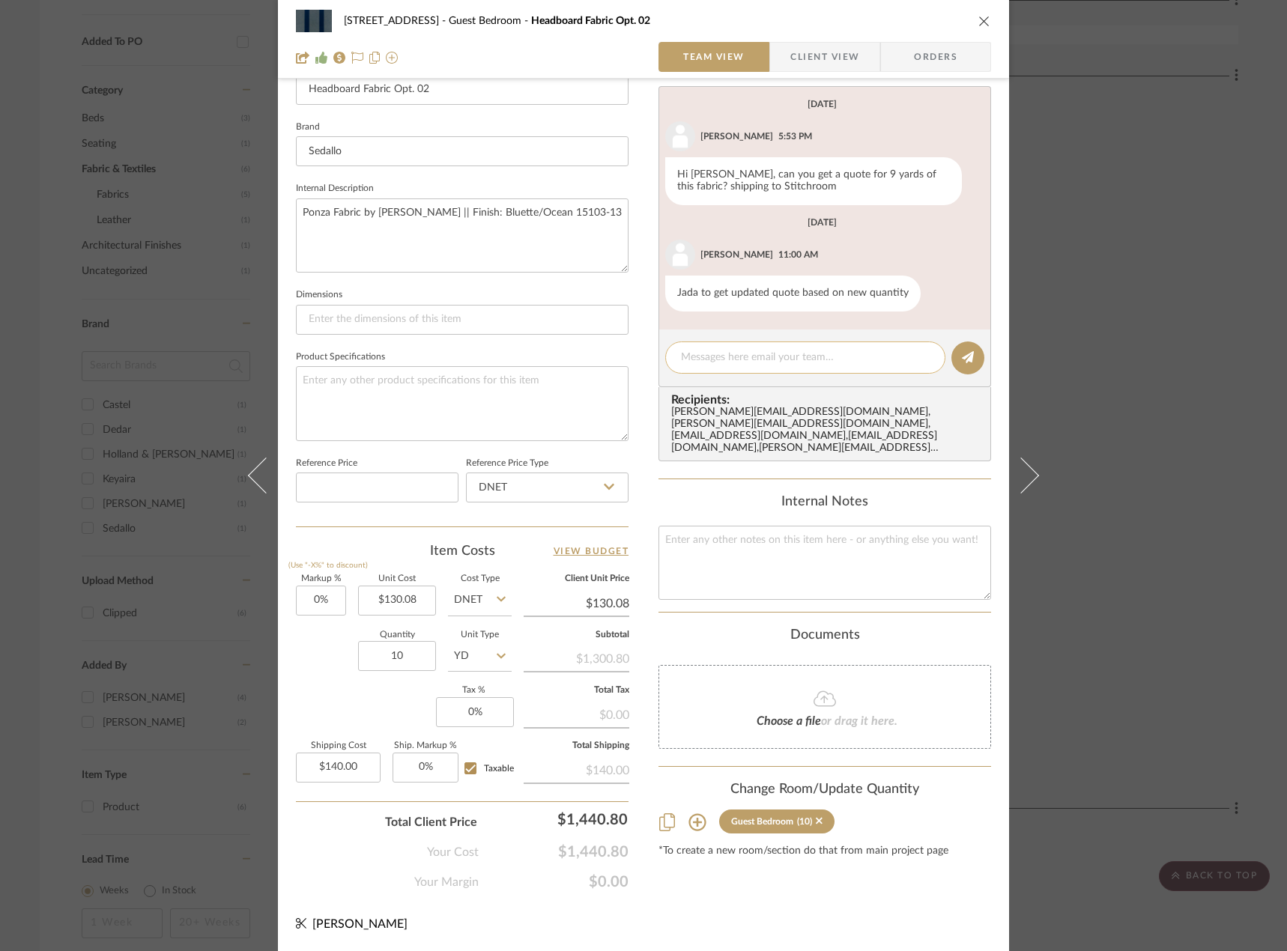
click at [747, 359] on textarea at bounding box center [805, 358] width 249 height 16
type textarea "U"
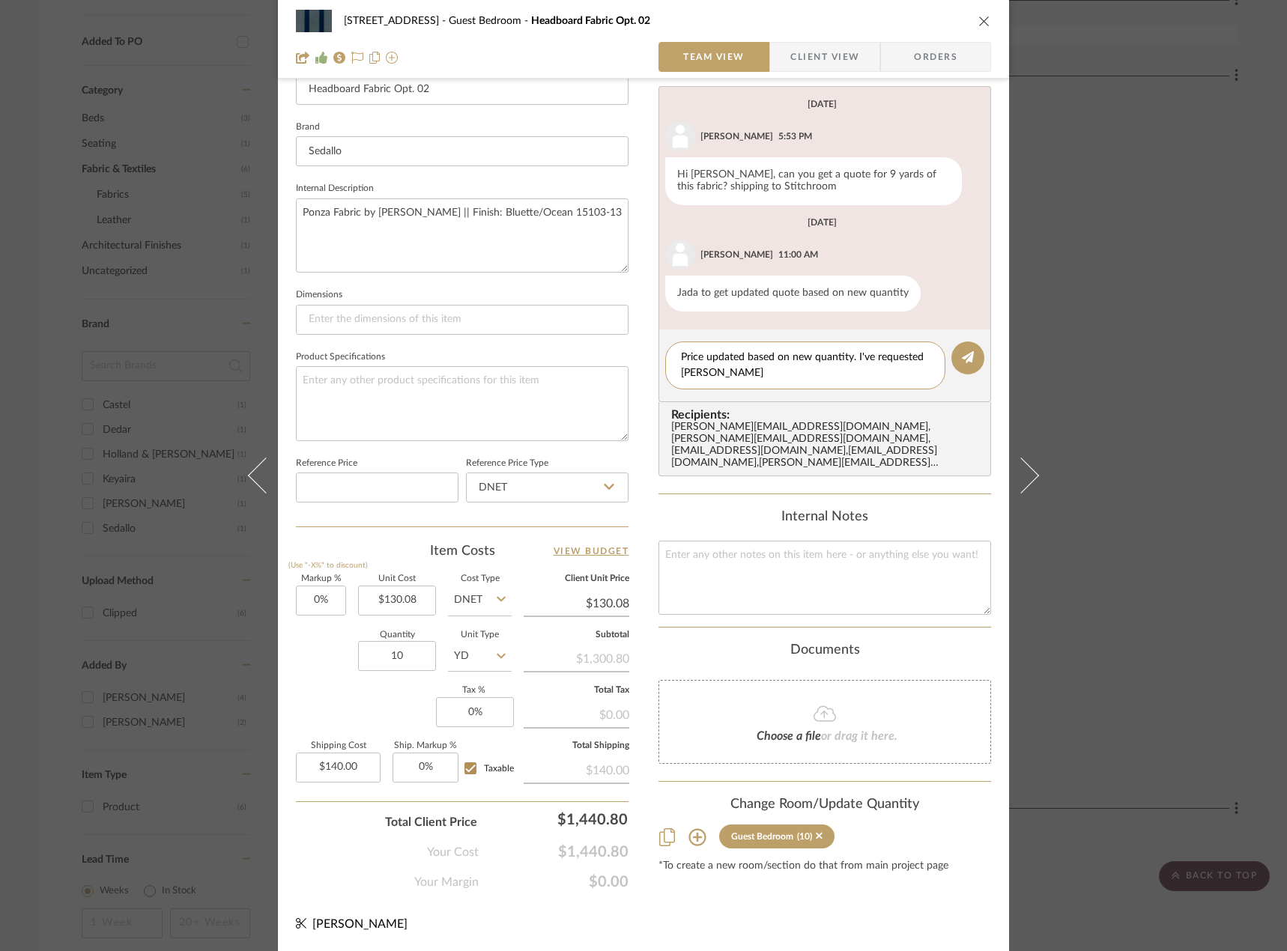
scroll to position [0, 0]
click at [681, 357] on textarea "Price updated based on new quantity. I've requested sales tax on this order as …" at bounding box center [805, 365] width 249 height 31
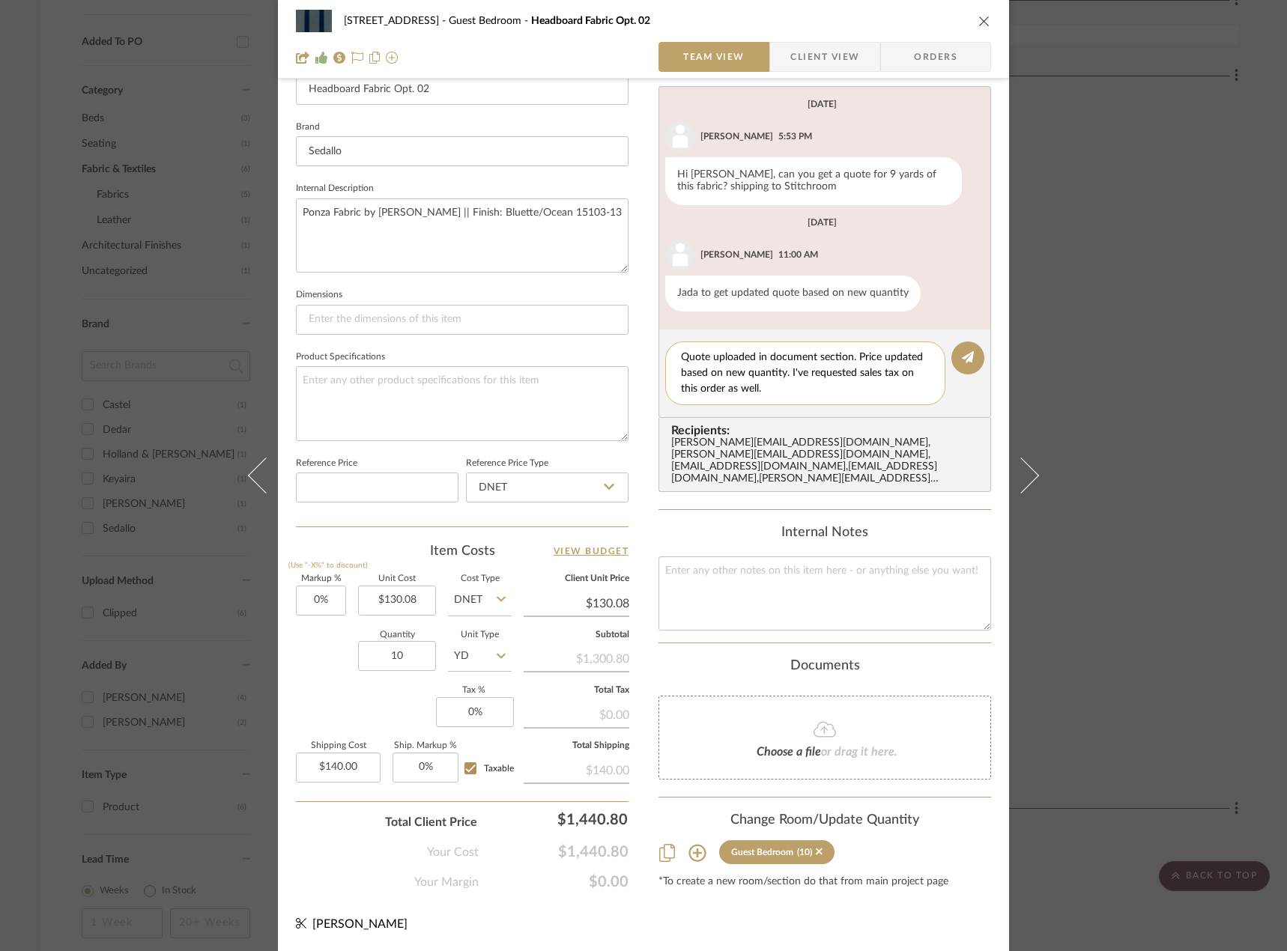
click at [789, 389] on textarea "Quote uploaded in document section. Price updated based on new quantity. I've r…" at bounding box center [805, 373] width 249 height 47
type textarea "Quote uploaded in document section. Price updated based on new quantity. I've r…"
click at [1060, 309] on div "24080 - 323 Pacific Avenue Guest Bedroom Headboard Fabric Opt. 02 Team View Cli…" at bounding box center [643, 475] width 1287 height 951
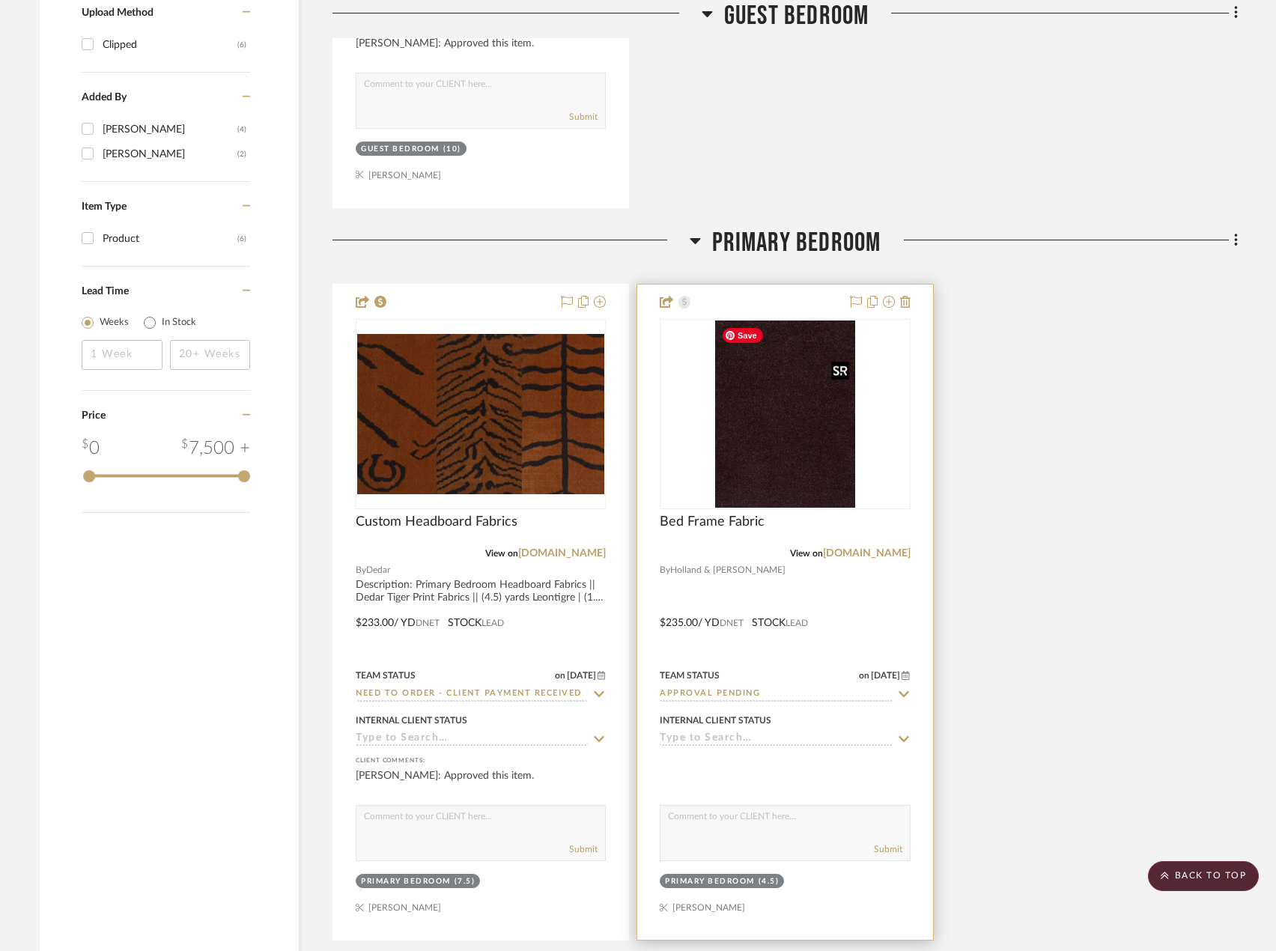
scroll to position [1705, 0]
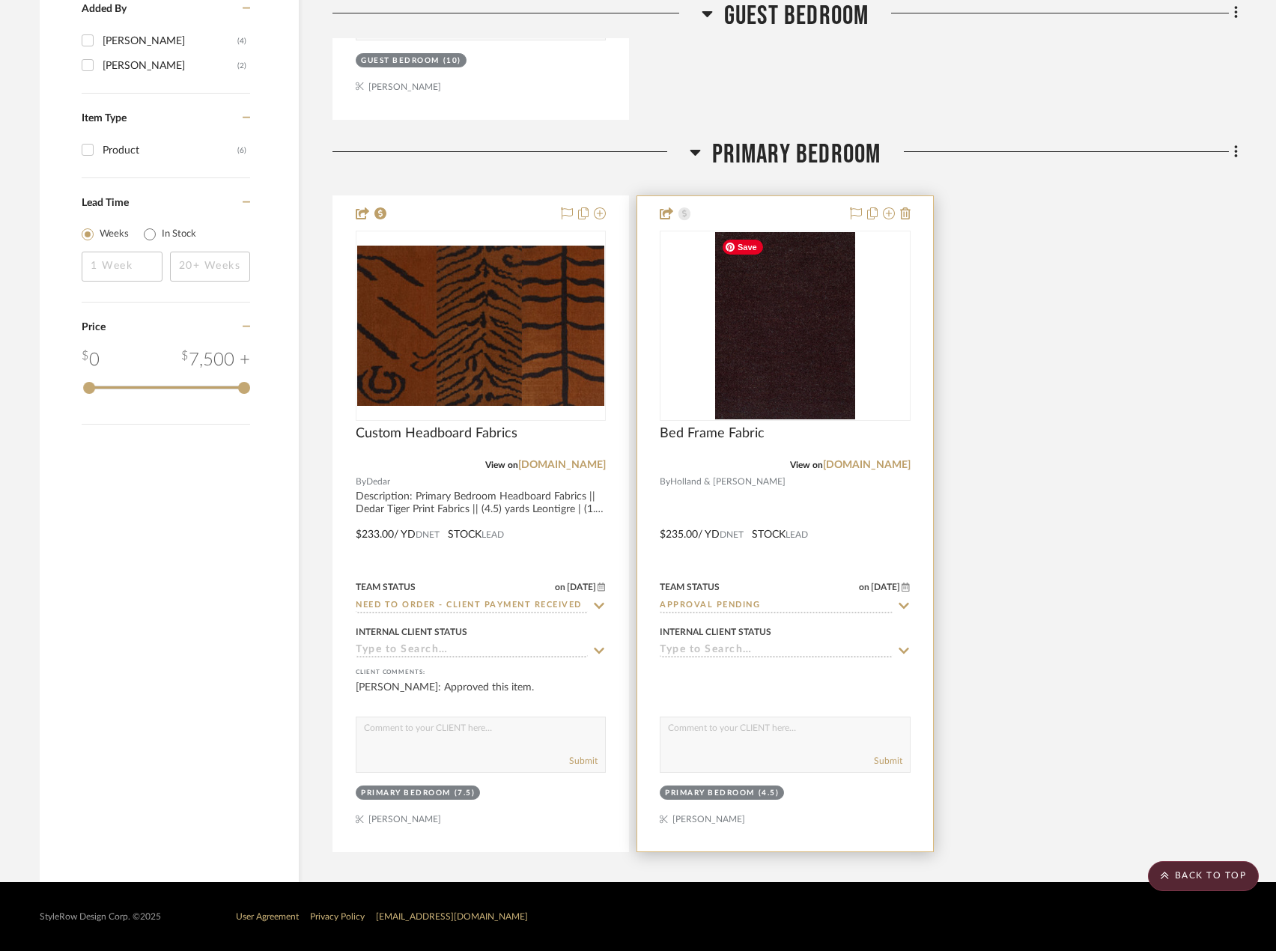
click at [819, 423] on div at bounding box center [784, 523] width 295 height 655
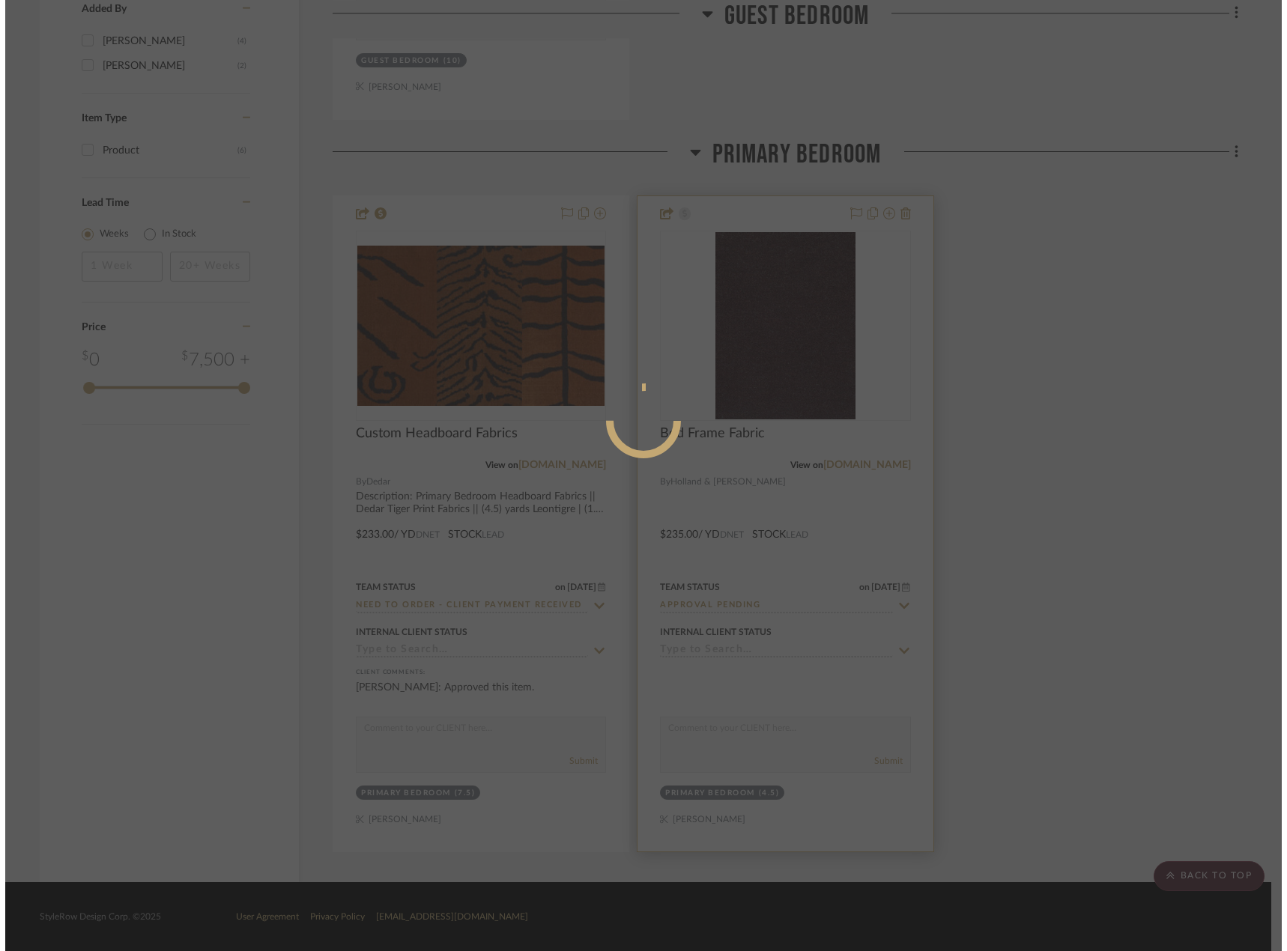
scroll to position [0, 0]
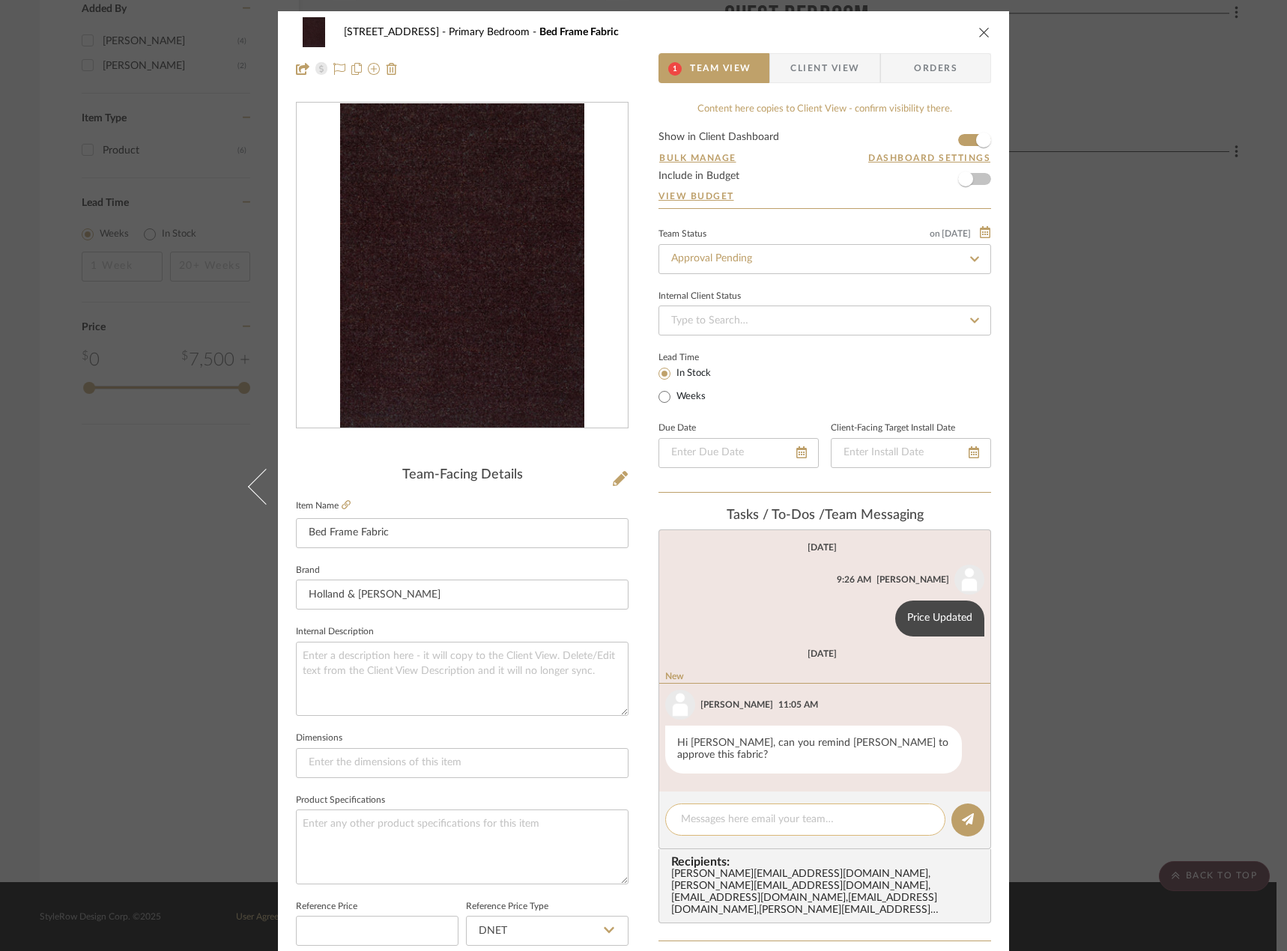
click at [807, 812] on textarea at bounding box center [805, 820] width 249 height 16
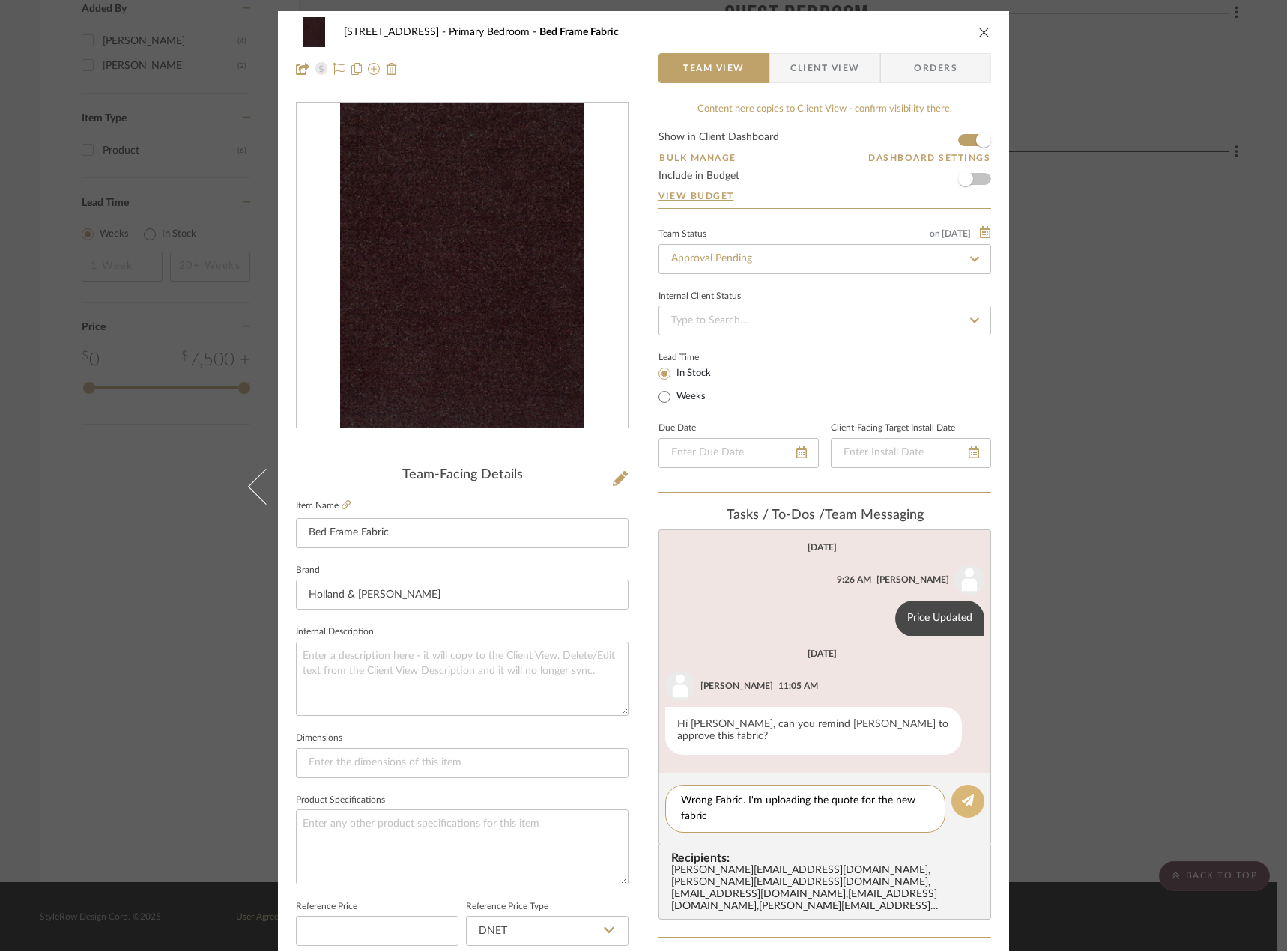
type textarea "Wrong Fabric. I'm uploading the quote for the new fabric"
click at [966, 797] on button at bounding box center [967, 801] width 33 height 33
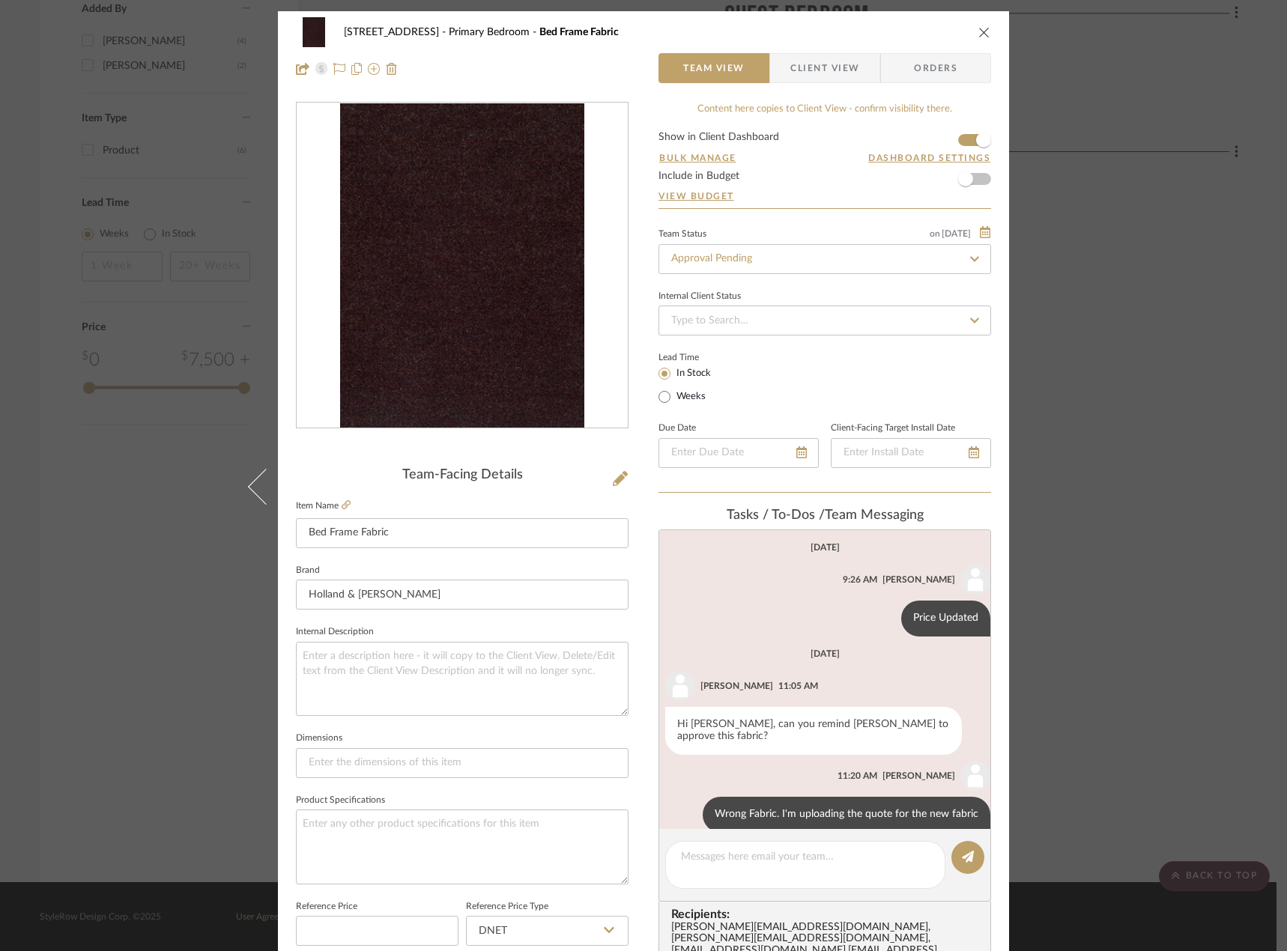
click at [1237, 406] on div "24080 - 323 Pacific Avenue Primary Bedroom Bed Frame Fabric Team View Client Vi…" at bounding box center [643, 475] width 1287 height 951
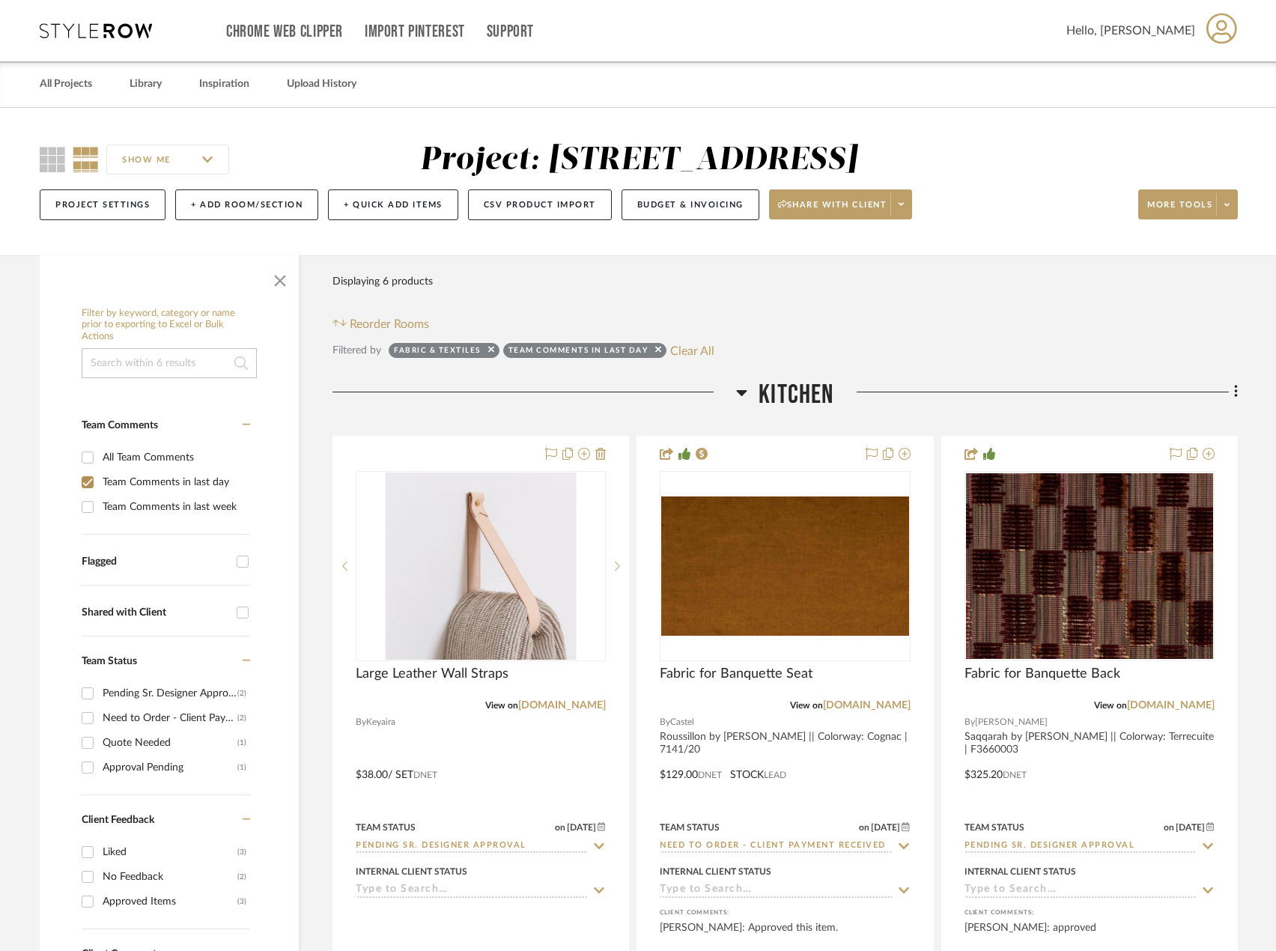
drag, startPoint x: 660, startPoint y: 352, endPoint x: 610, endPoint y: 351, distance: 50.2
click at [660, 352] on icon at bounding box center [658, 349] width 6 height 10
checkbox input "false"
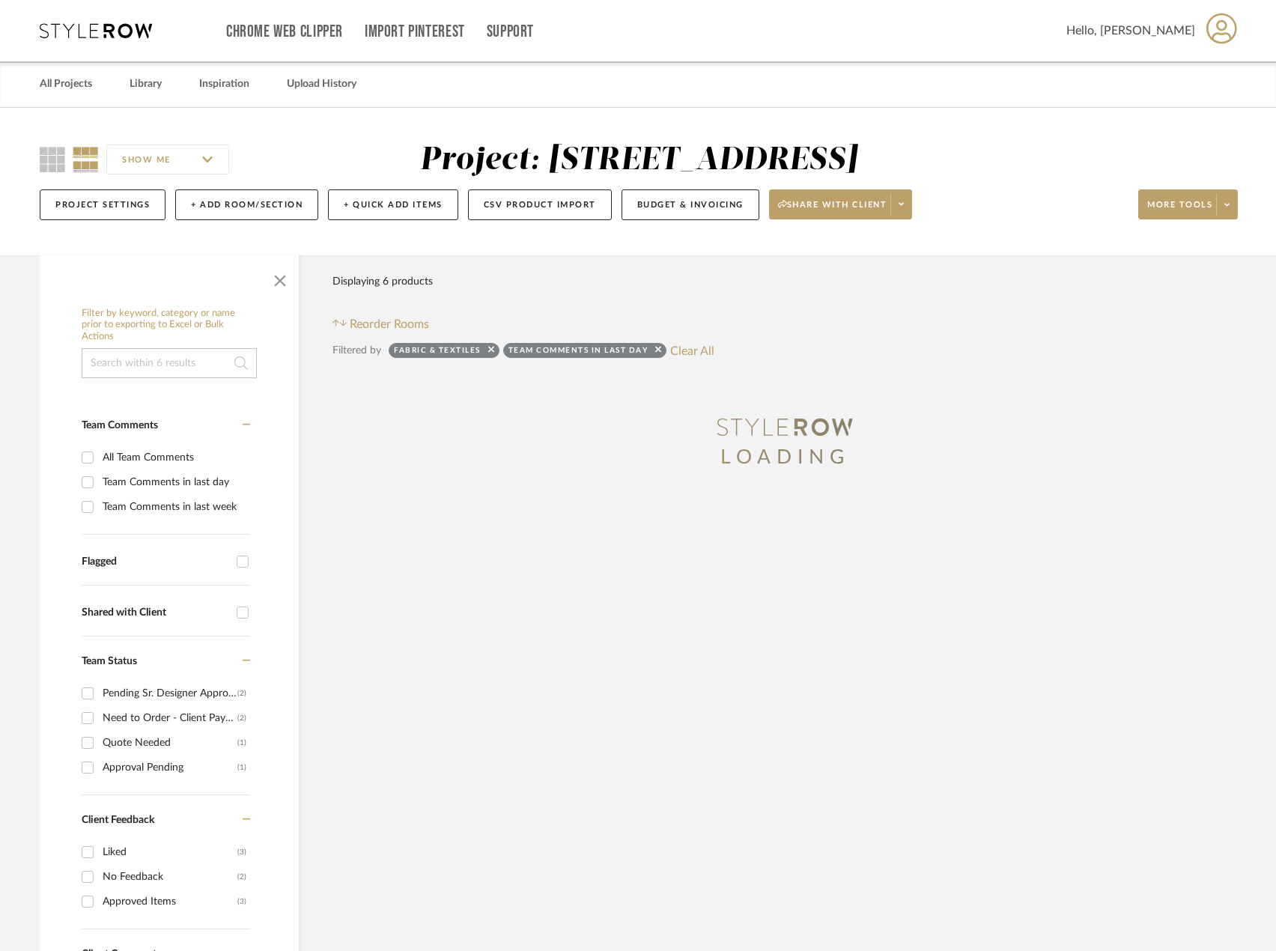
type input "Approval Pending"
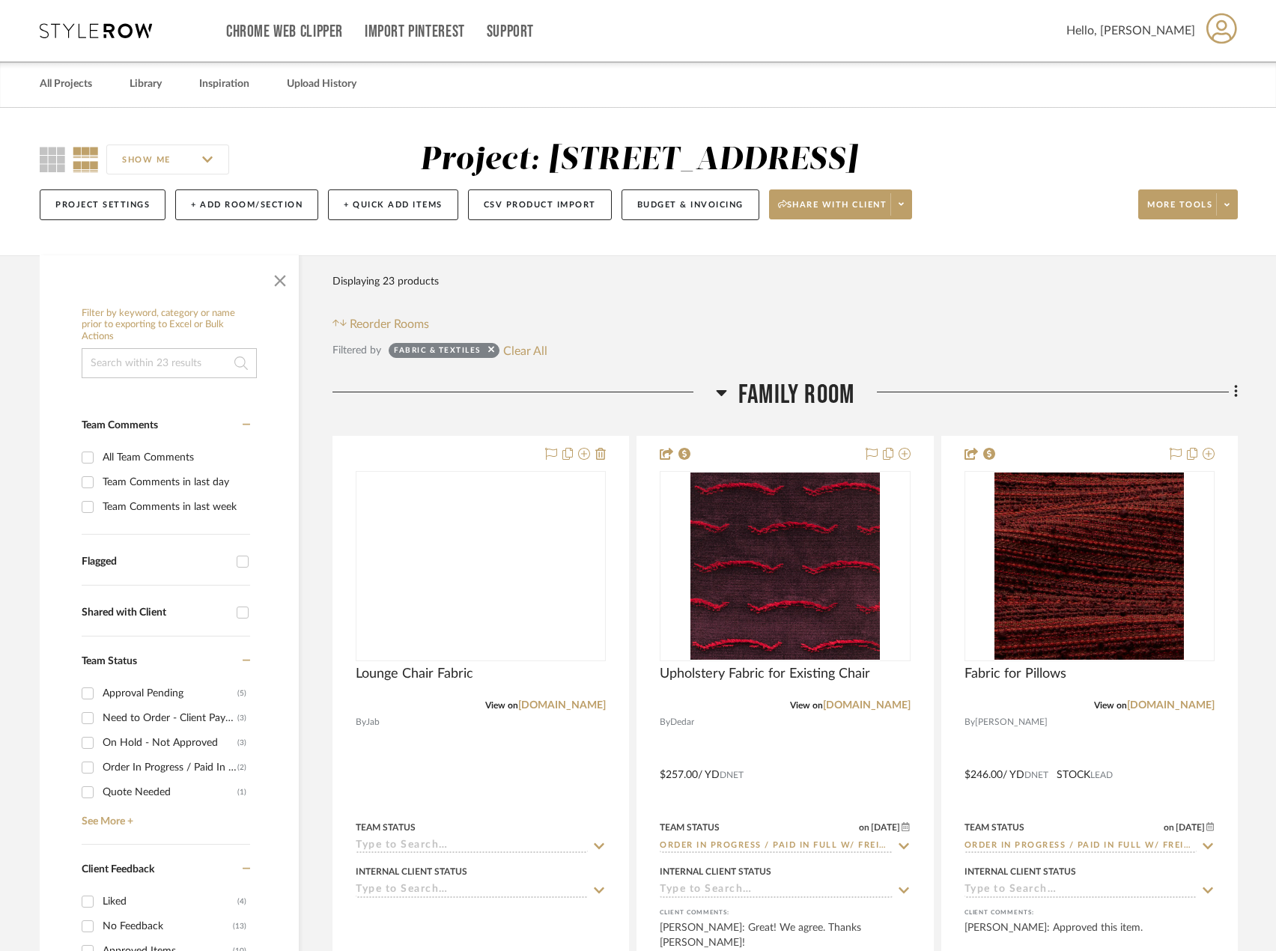
click at [491, 354] on icon at bounding box center [491, 349] width 6 height 10
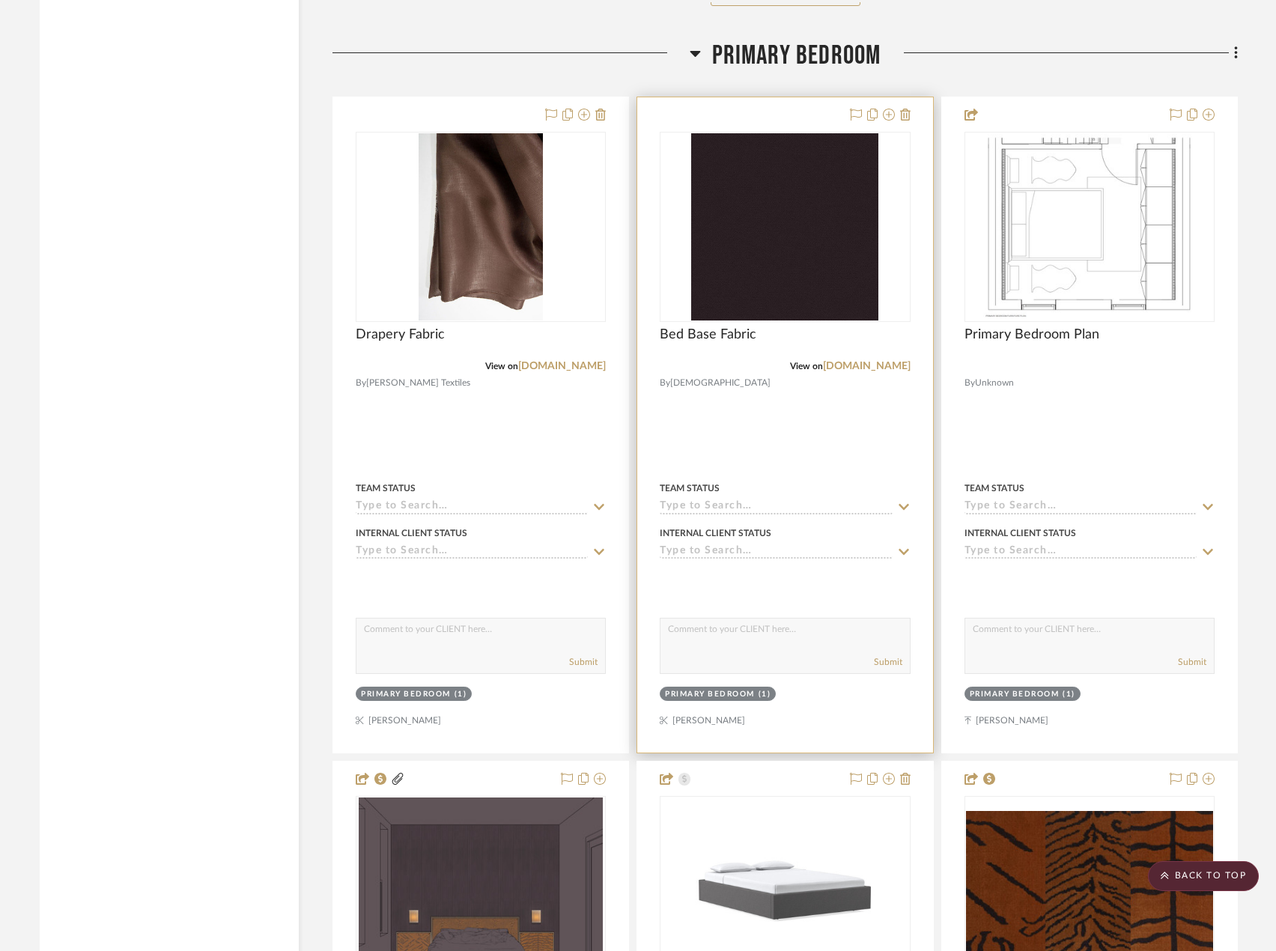
scroll to position [10783, 0]
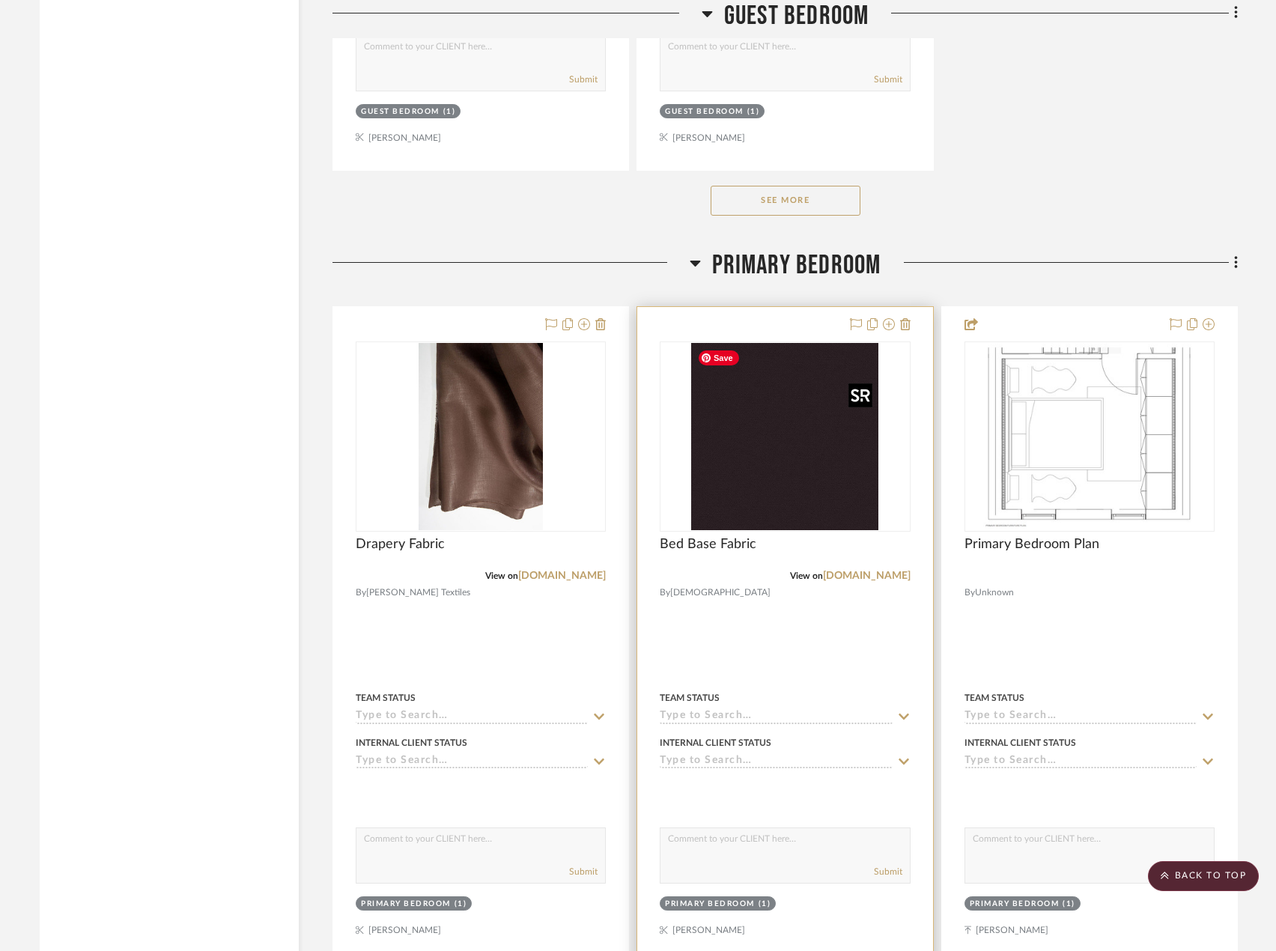
click at [0, 0] on img at bounding box center [0, 0] width 0 height 0
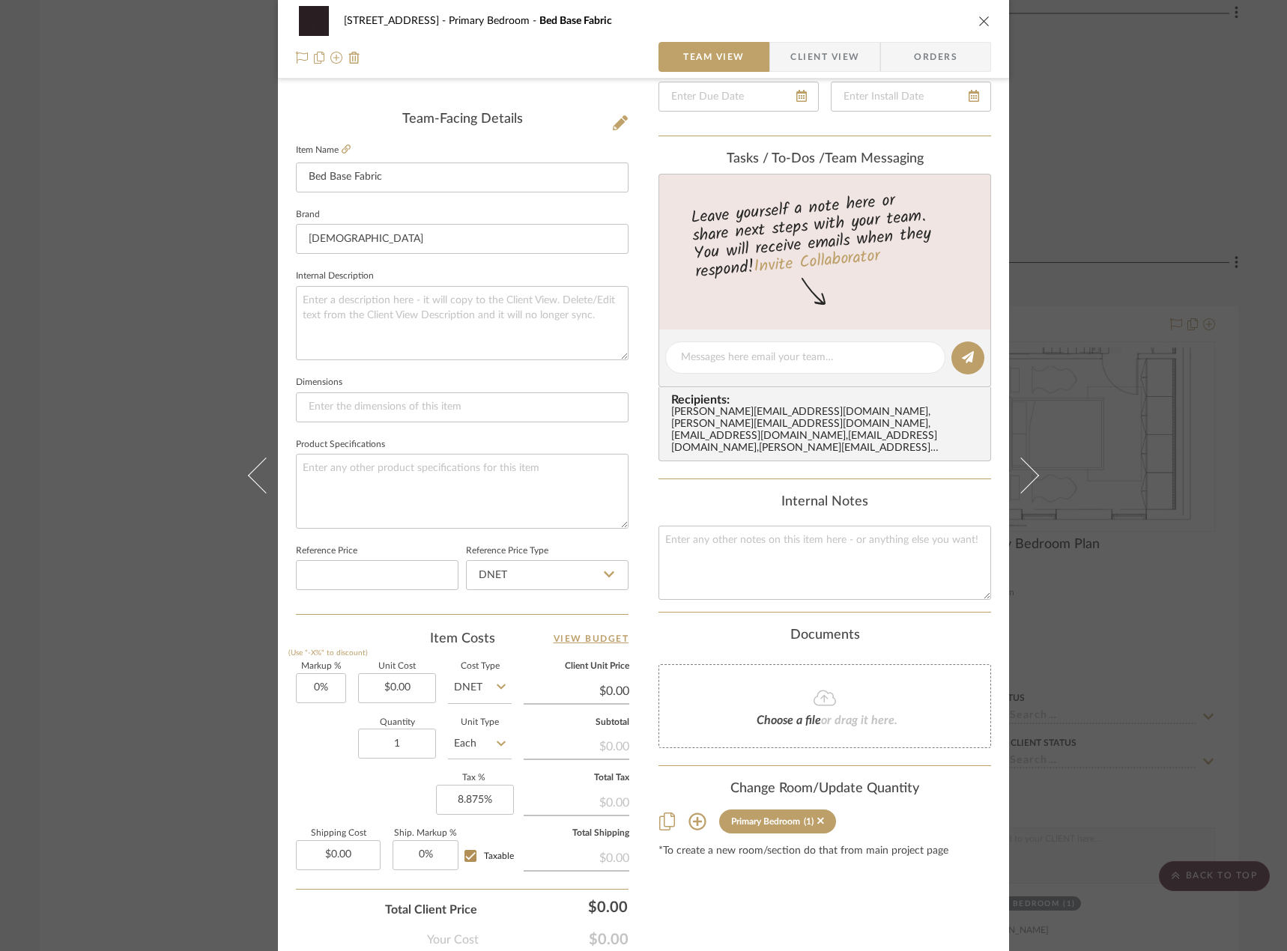
scroll to position [374, 0]
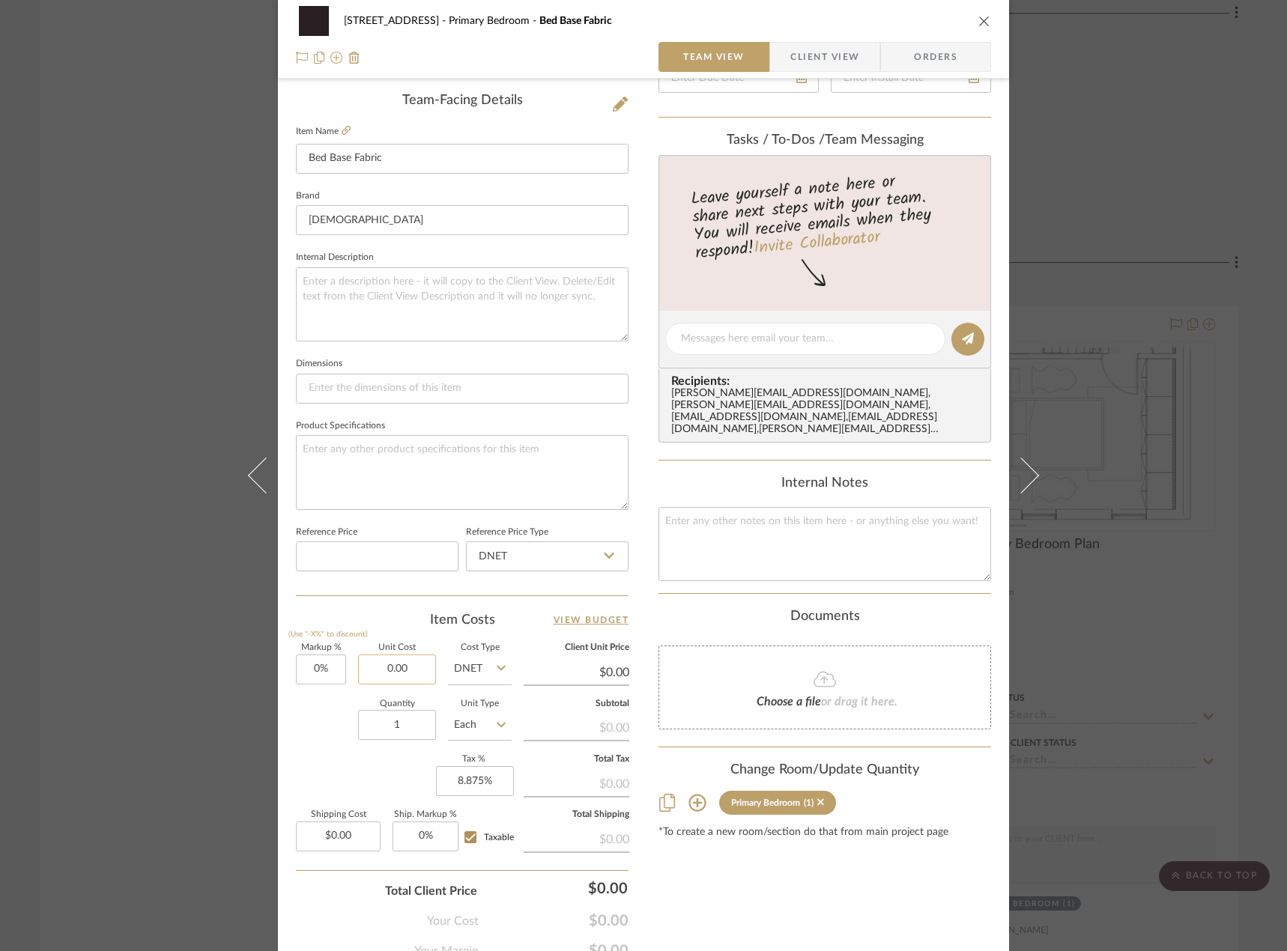
click at [403, 672] on input "0.00" at bounding box center [397, 669] width 78 height 30
type input "$0.00"
click at [405, 718] on input "1" at bounding box center [397, 725] width 78 height 30
type input "4.5"
click at [296, 747] on div "Quantity 4.5 Unit Type Each" at bounding box center [404, 726] width 216 height 53
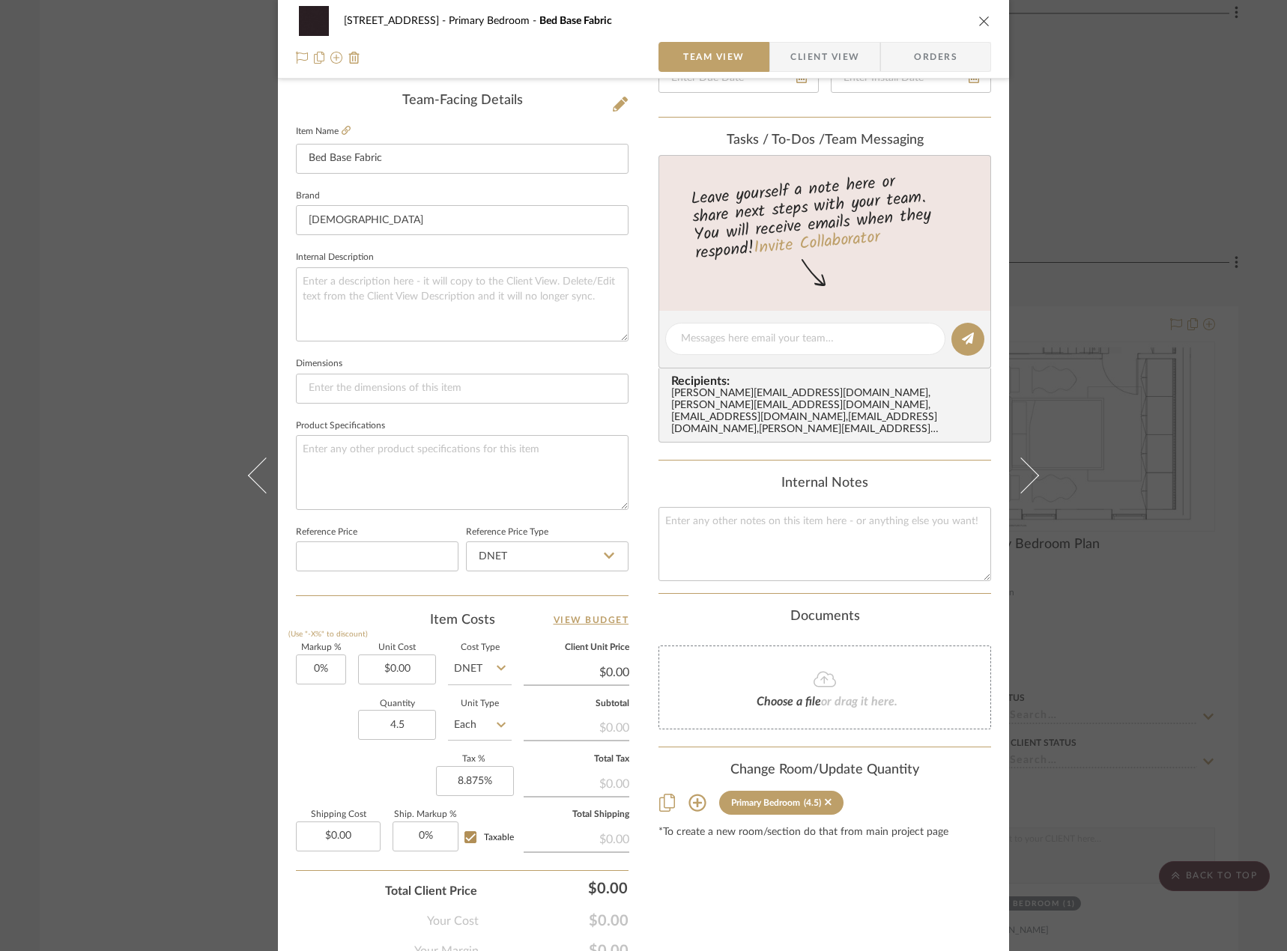
drag, startPoint x: 1200, startPoint y: 190, endPoint x: 1187, endPoint y: 192, distance: 13.6
click at [1200, 190] on div "24080 - 323 Pacific Avenue Primary Bedroom Bed Base Fabric Team View Client Vie…" at bounding box center [643, 475] width 1287 height 951
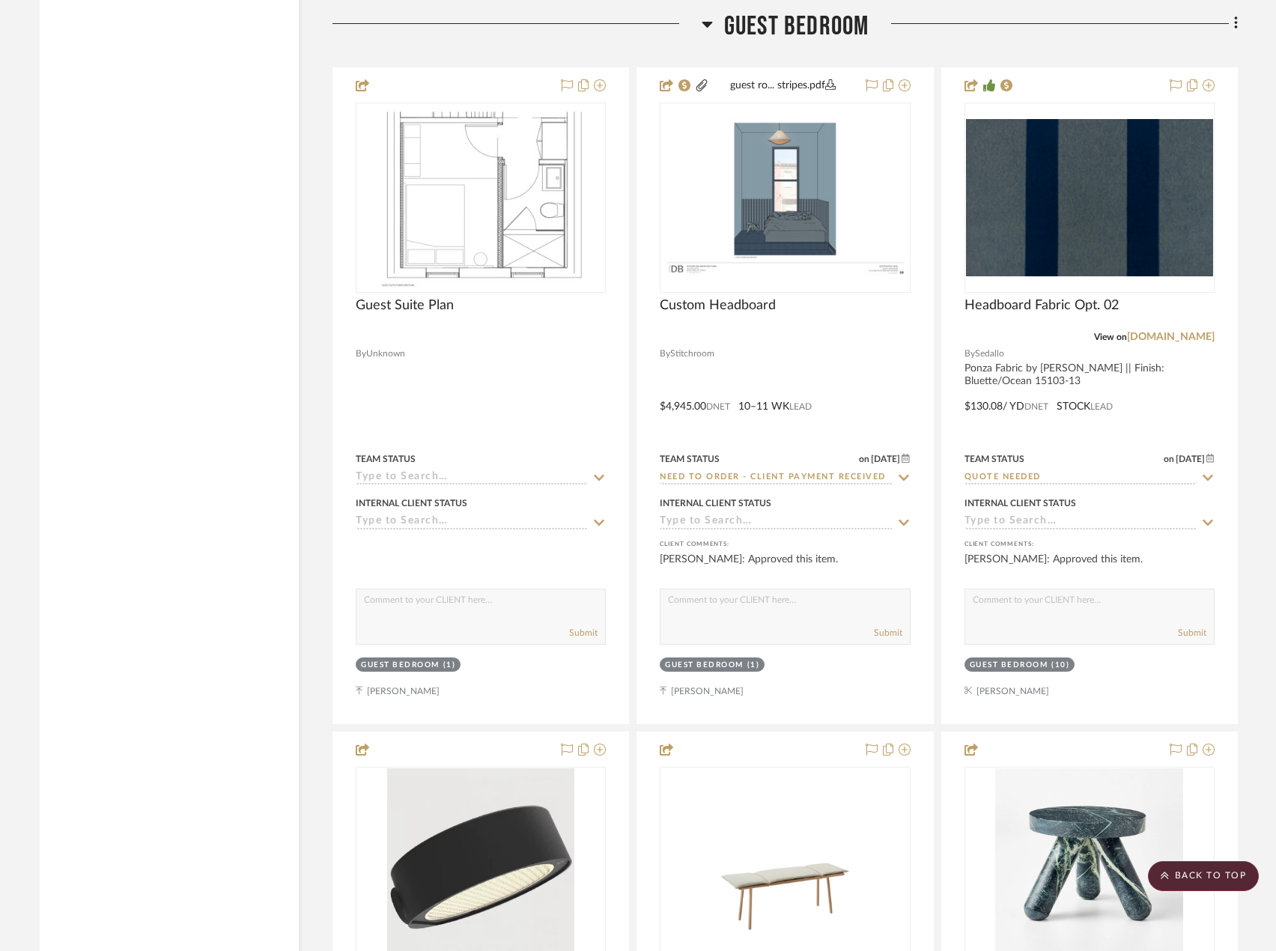
scroll to position [8836, 0]
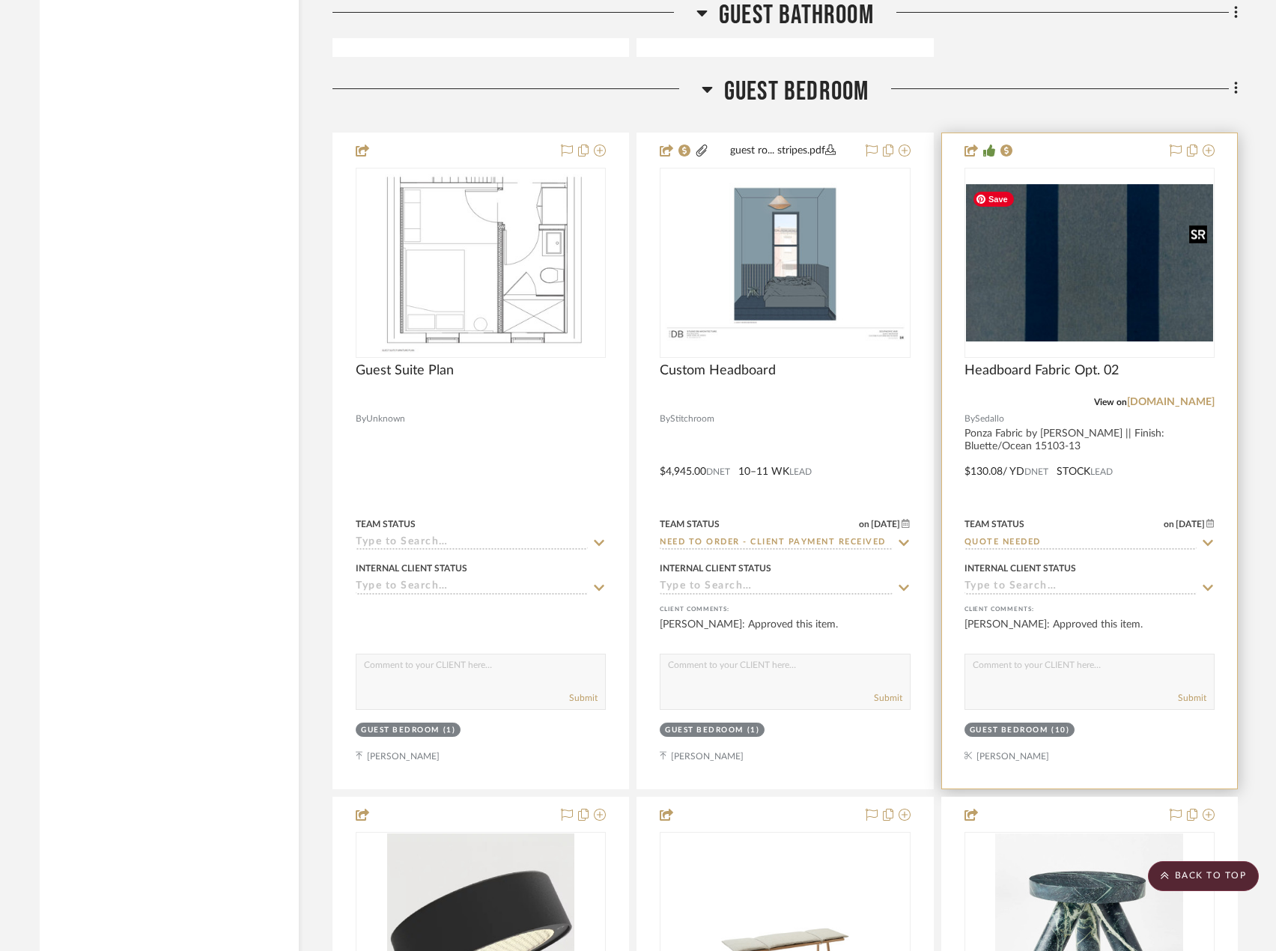
click at [1153, 269] on img "0" at bounding box center [1089, 262] width 247 height 157
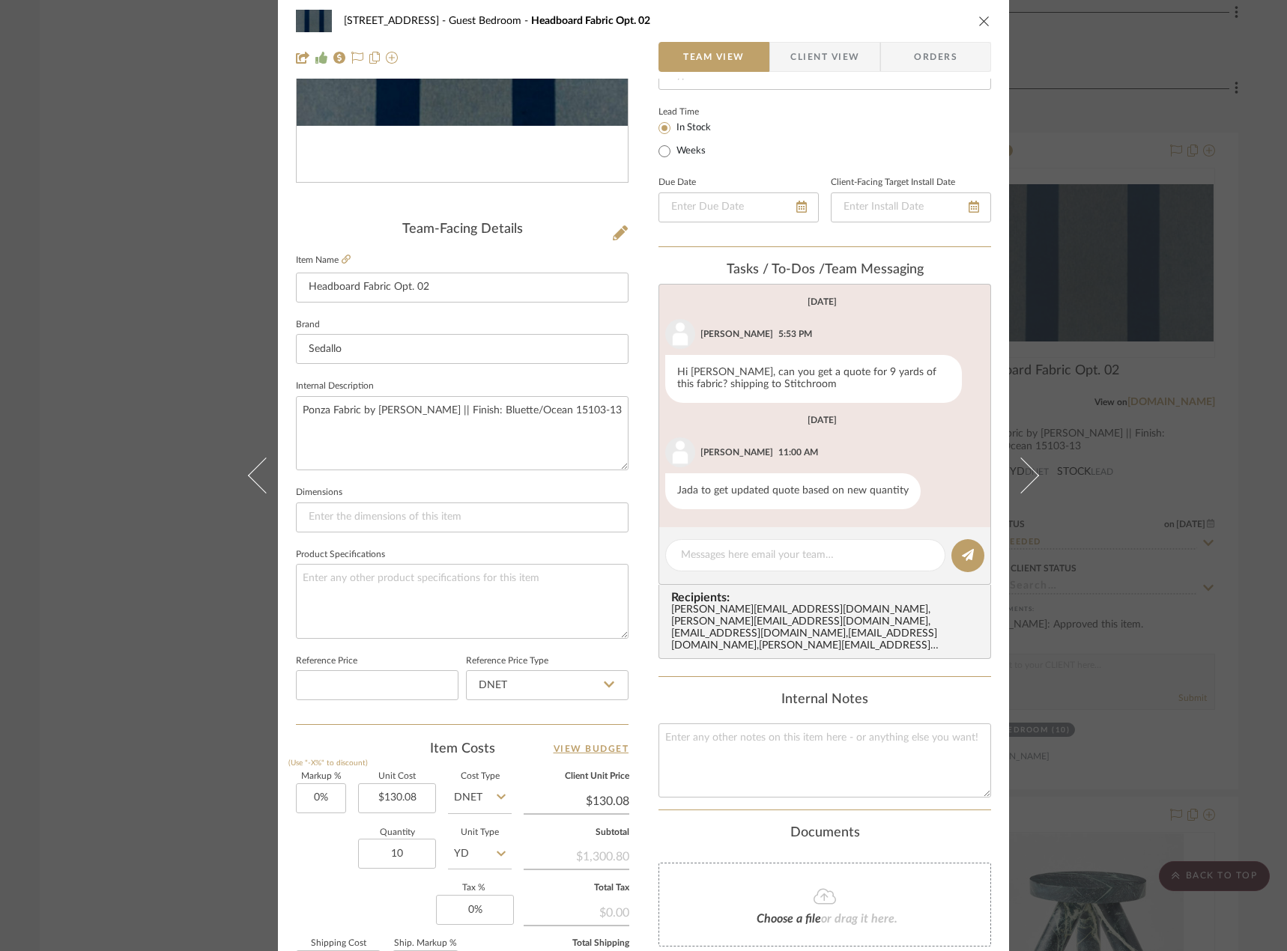
scroll to position [443, 0]
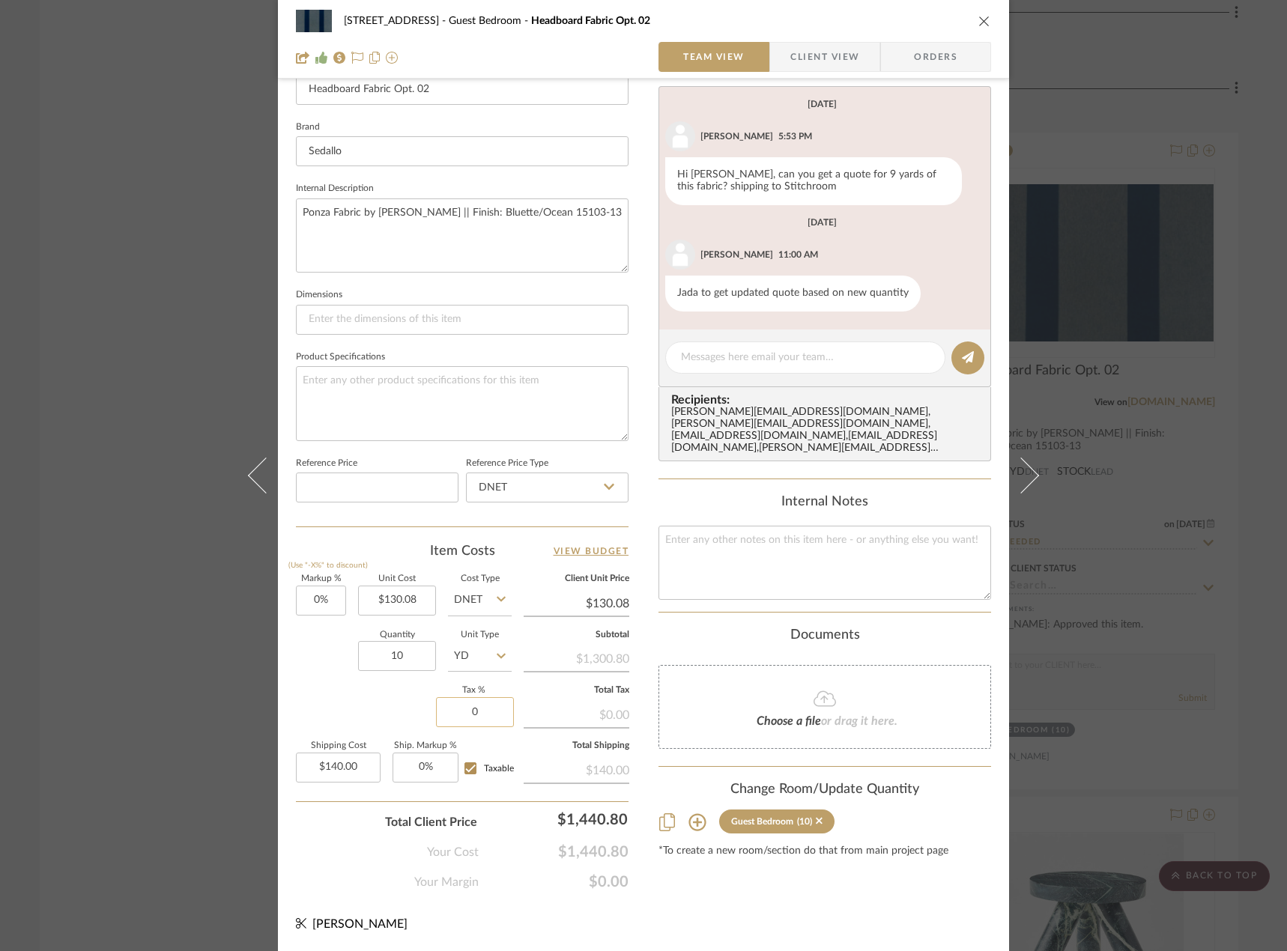
click at [489, 717] on input "0" at bounding box center [475, 712] width 78 height 30
type input "8.875%"
click at [365, 706] on div "Markup % (Use "-X%" to discount) 0% Unit Cost $130.08 Cost Type DNET Client Uni…" at bounding box center [462, 684] width 332 height 219
click at [815, 690] on icon at bounding box center [824, 699] width 22 height 18
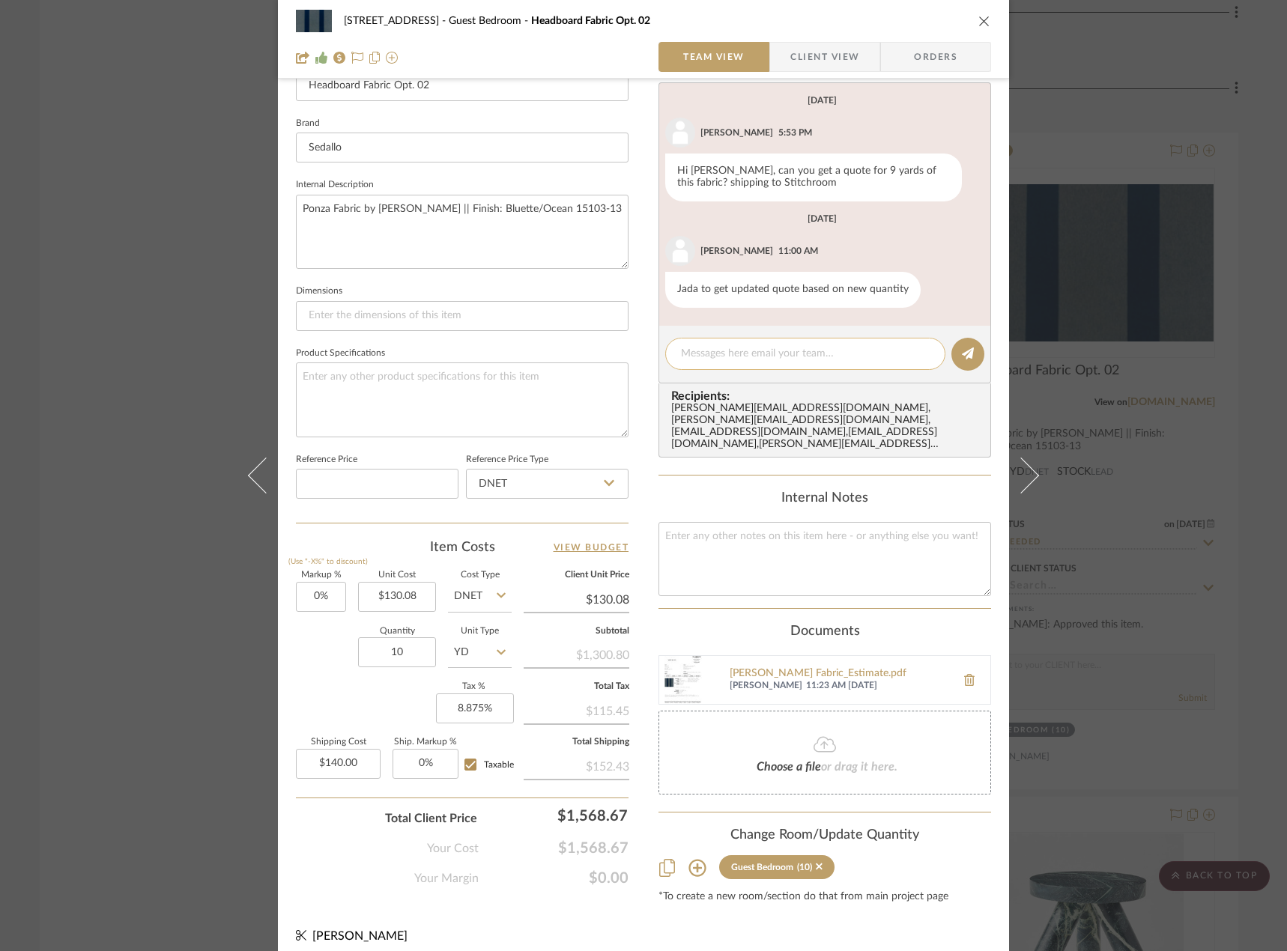
scroll to position [0, 0]
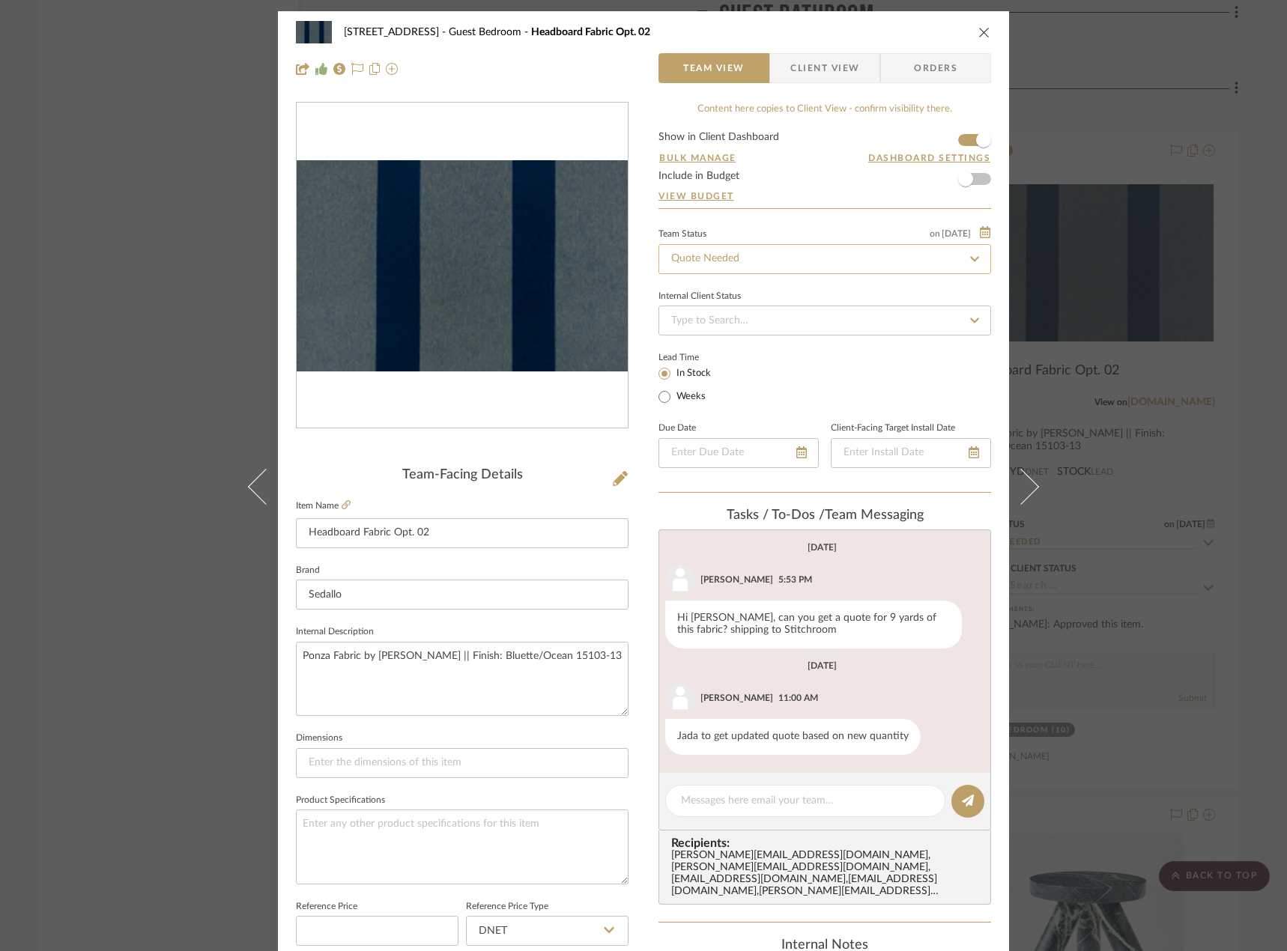
click at [758, 258] on input "Quote Needed" at bounding box center [824, 259] width 332 height 30
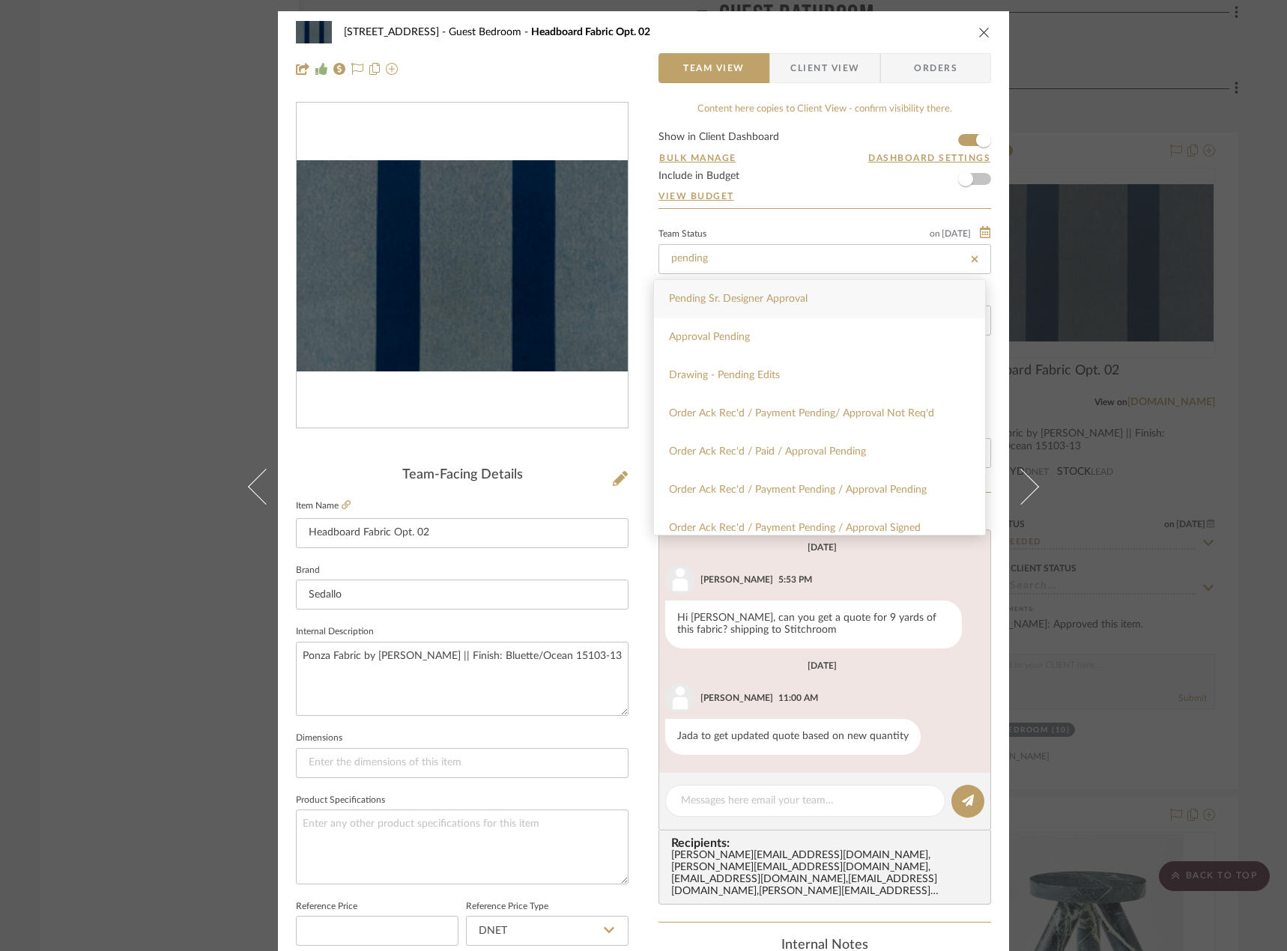
click at [738, 300] on span "Pending Sr. Designer Approval" at bounding box center [738, 299] width 139 height 10
type input "Pending Sr. Designer Approval"
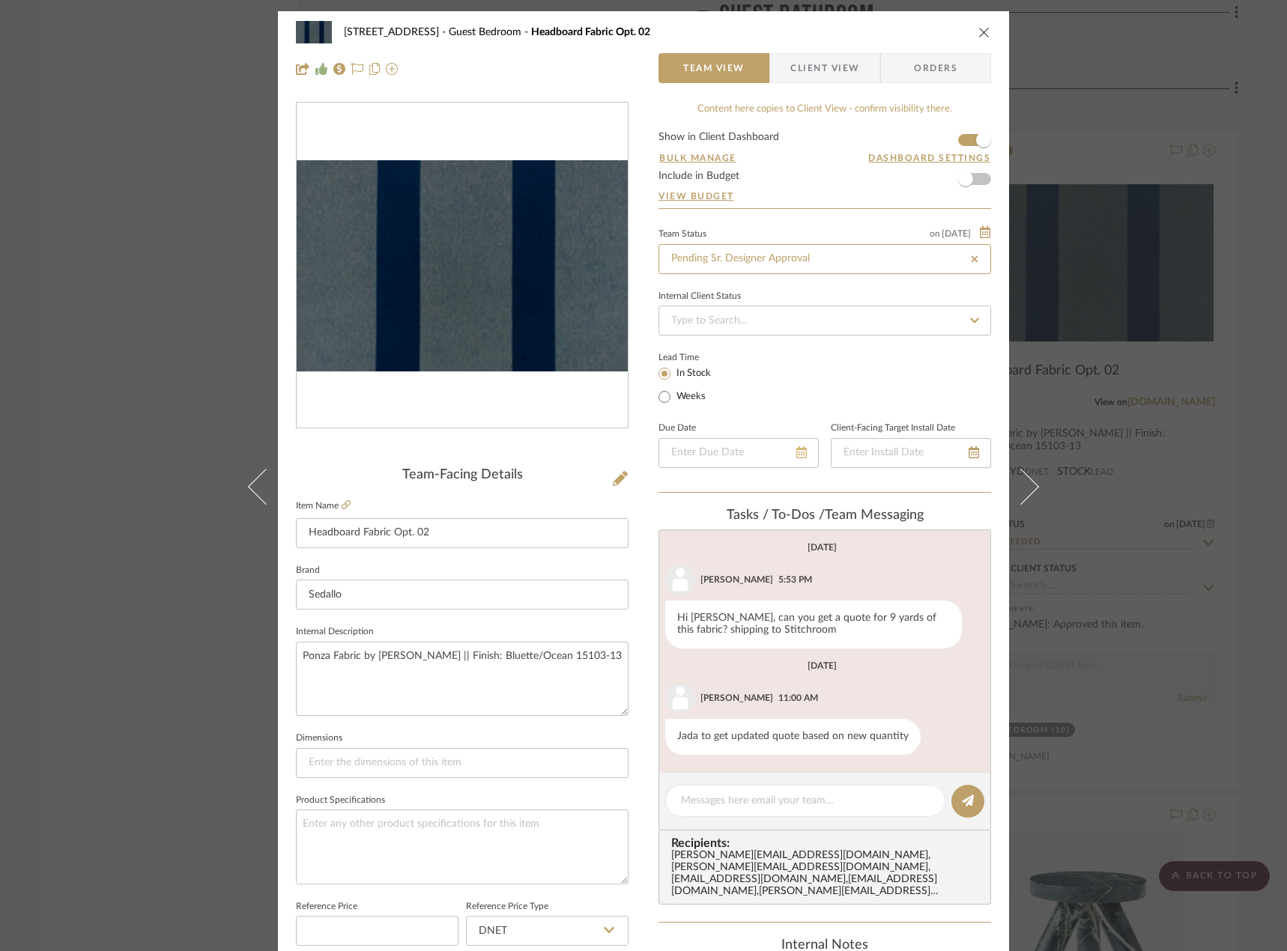
type input "Pending Sr. Designer Approval"
click at [746, 806] on textarea at bounding box center [805, 801] width 249 height 16
type textarea "V"
type textarea "Vendor confirmed no sales tax on this order."
click at [967, 806] on icon at bounding box center [968, 801] width 12 height 12
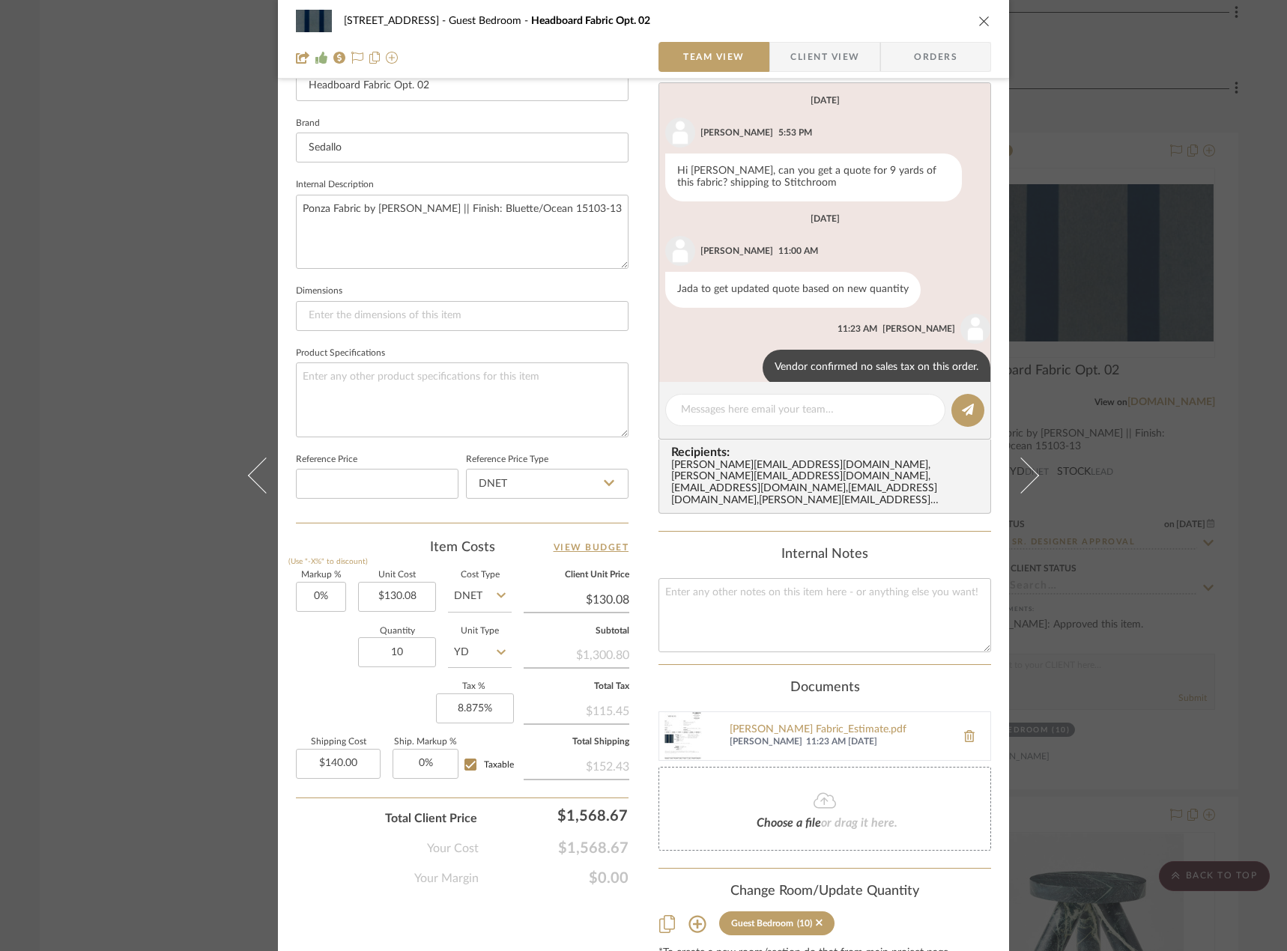
scroll to position [22, 0]
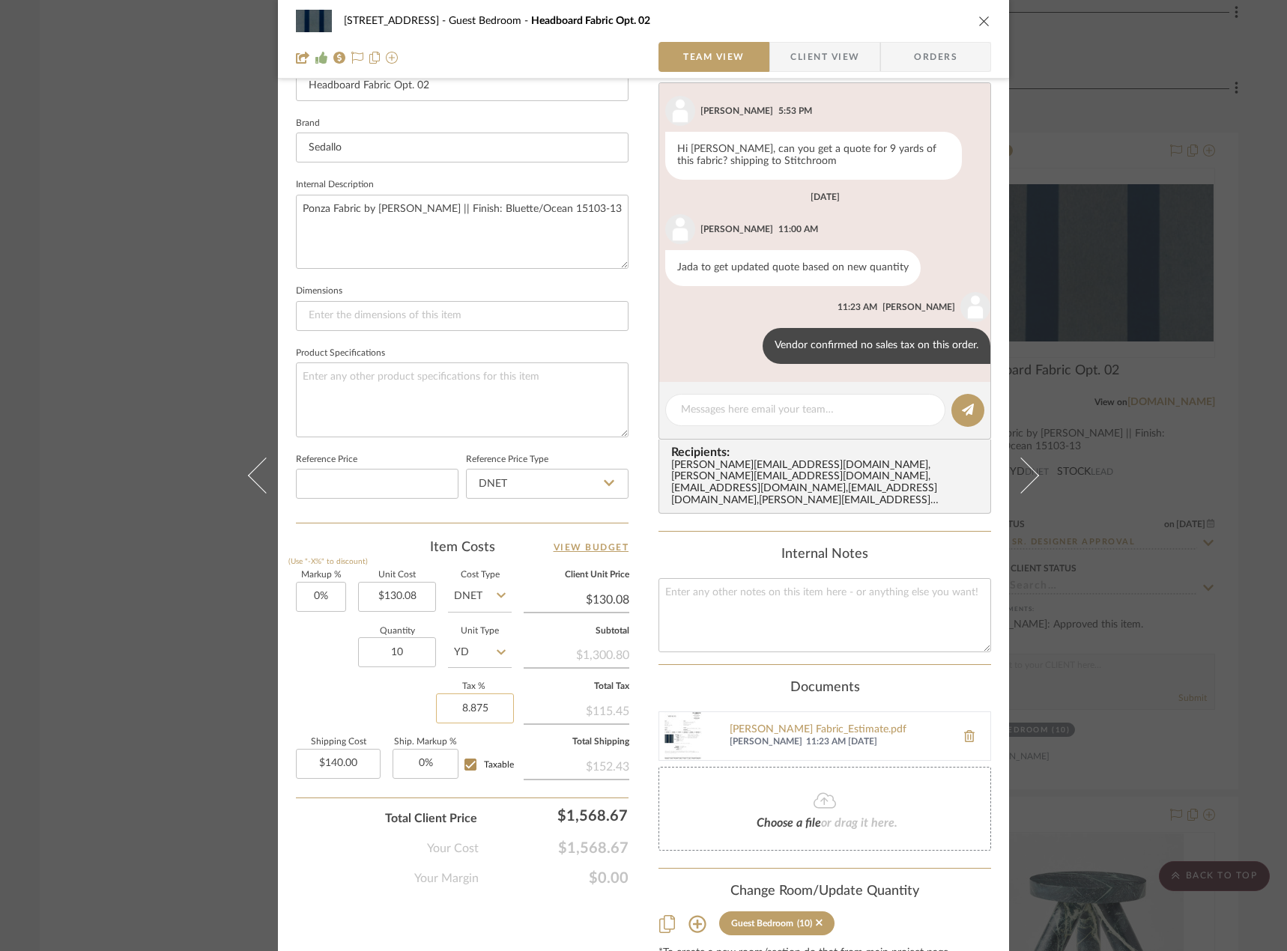
click at [462, 712] on input "8.875" at bounding box center [475, 708] width 78 height 30
type input "0%"
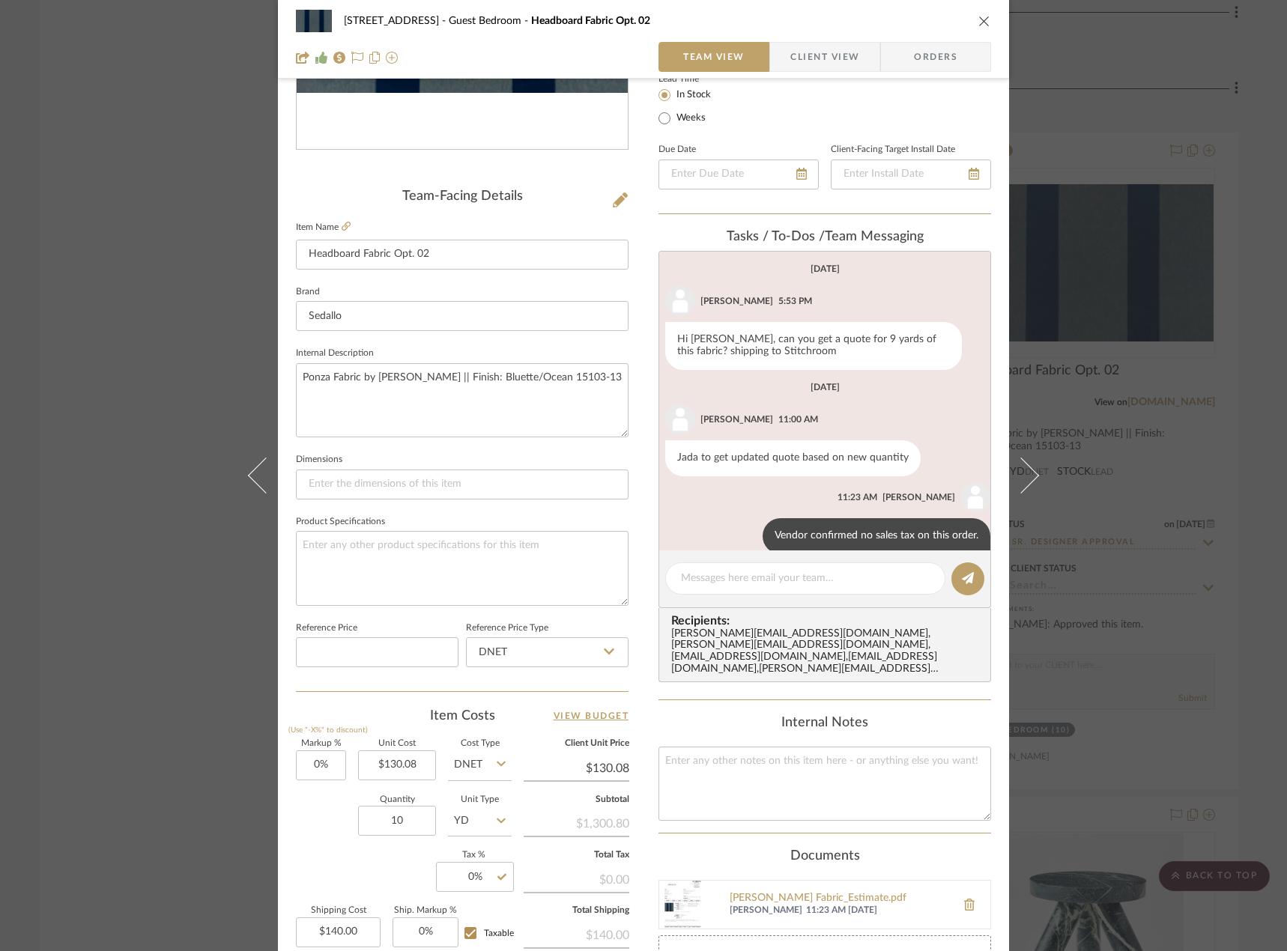
scroll to position [0, 0]
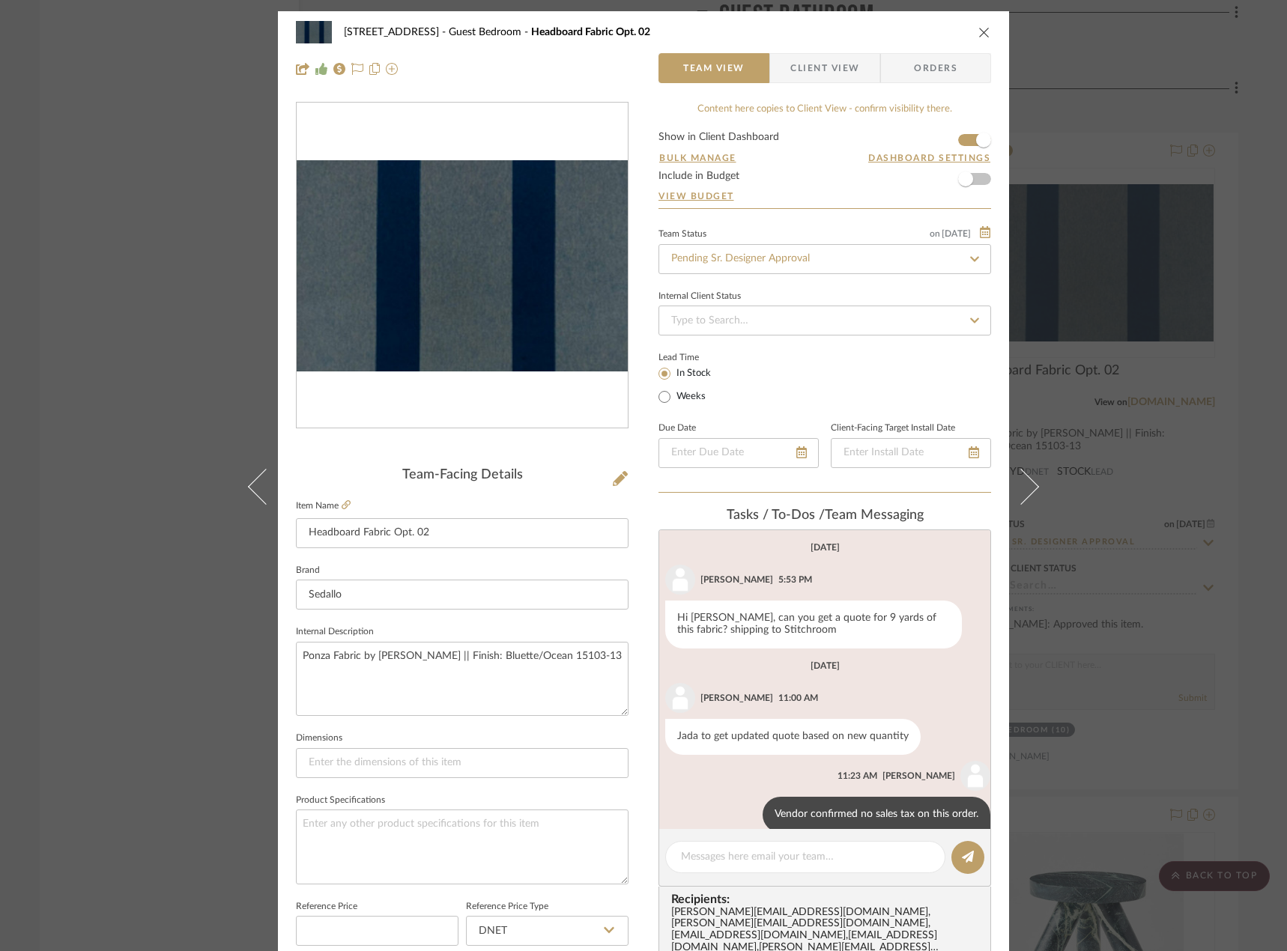
click at [112, 250] on div "24080 - 323 Pacific Avenue Guest Bedroom Headboard Fabric Opt. 02 Team View Cli…" at bounding box center [643, 475] width 1287 height 951
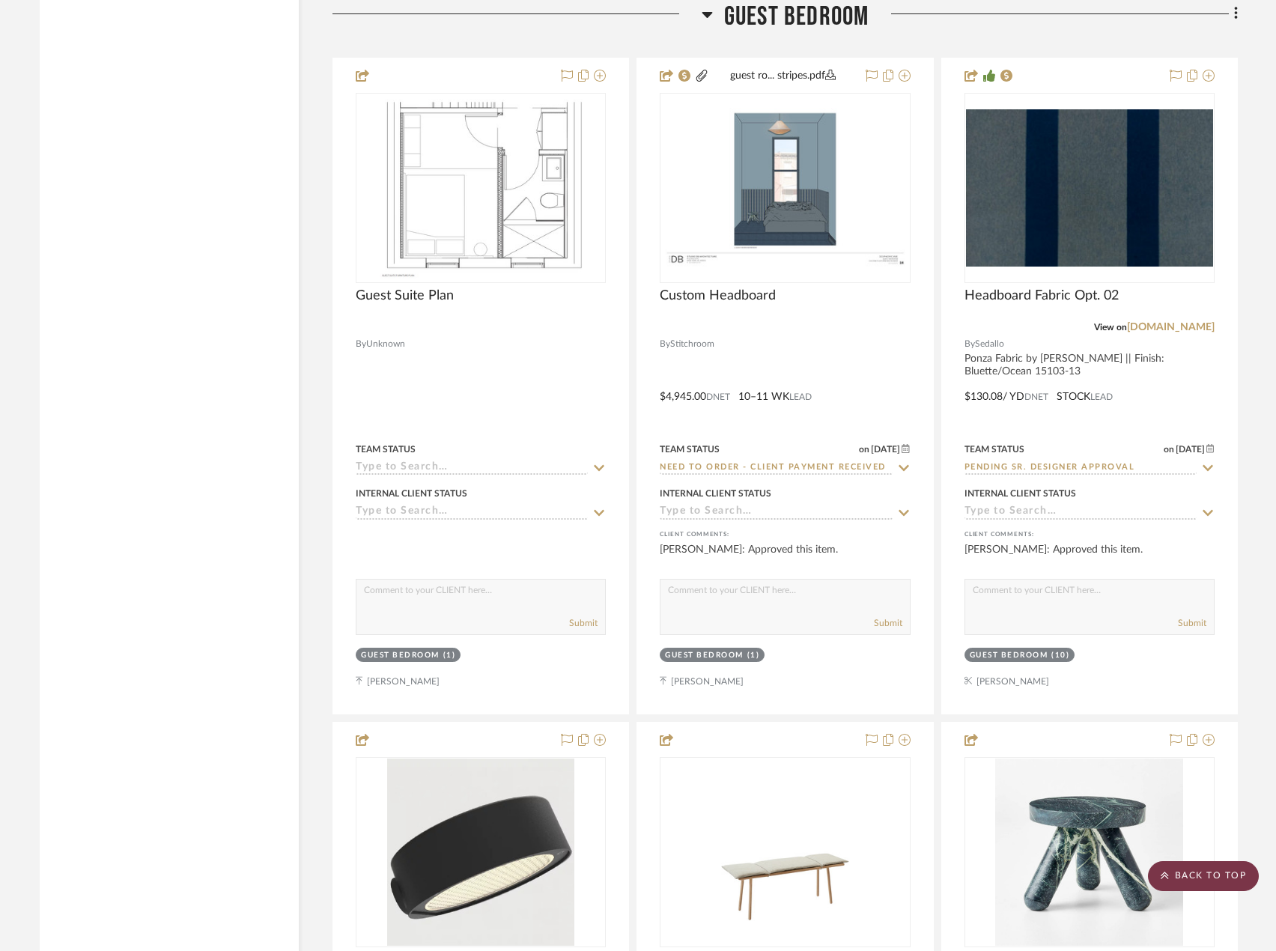
click at [1230, 890] on scroll-to-top-button "BACK TO TOP" at bounding box center [1203, 876] width 111 height 30
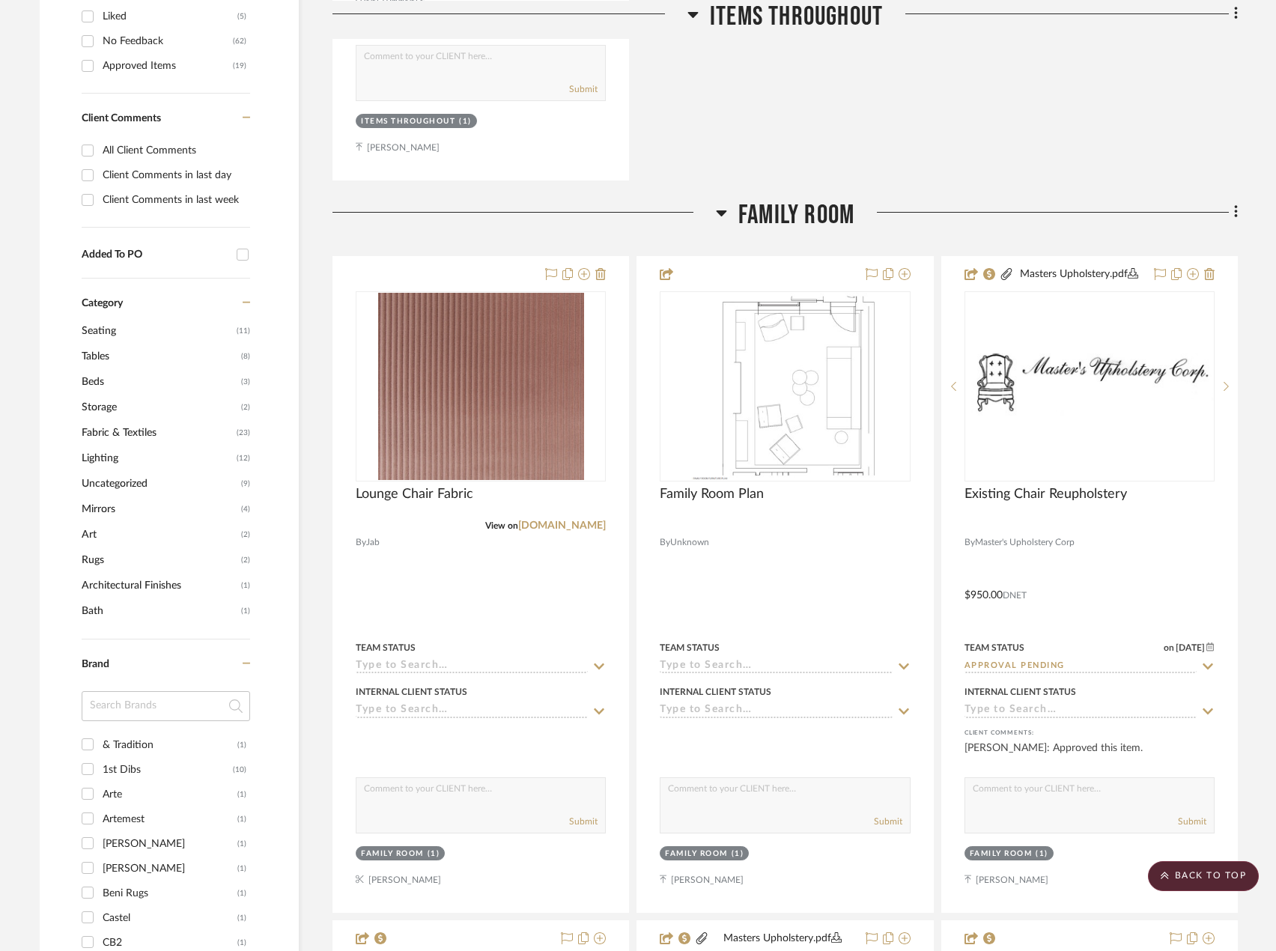
scroll to position [899, 0]
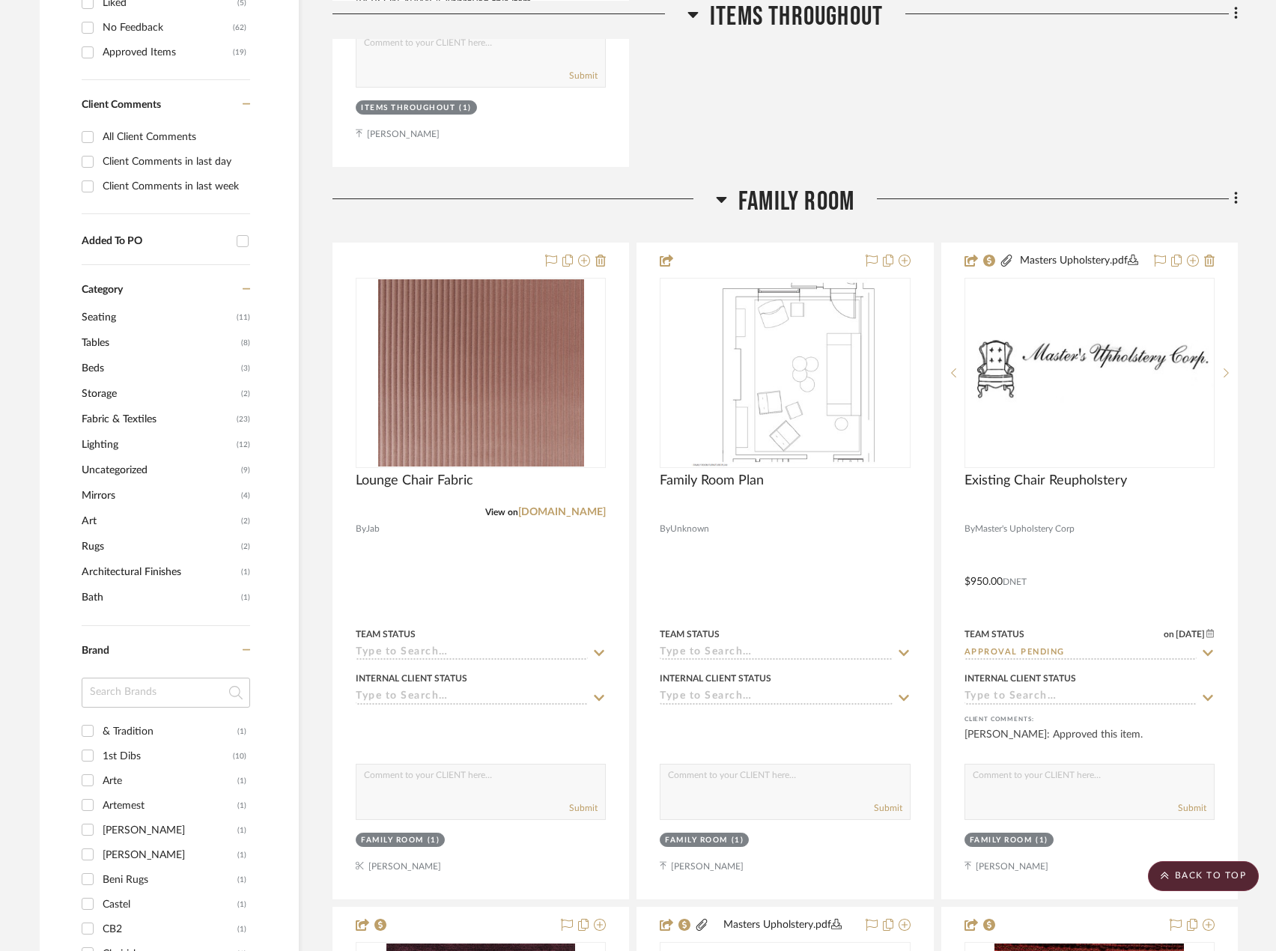
click at [128, 413] on span "Fabric & Textiles" at bounding box center [157, 419] width 151 height 25
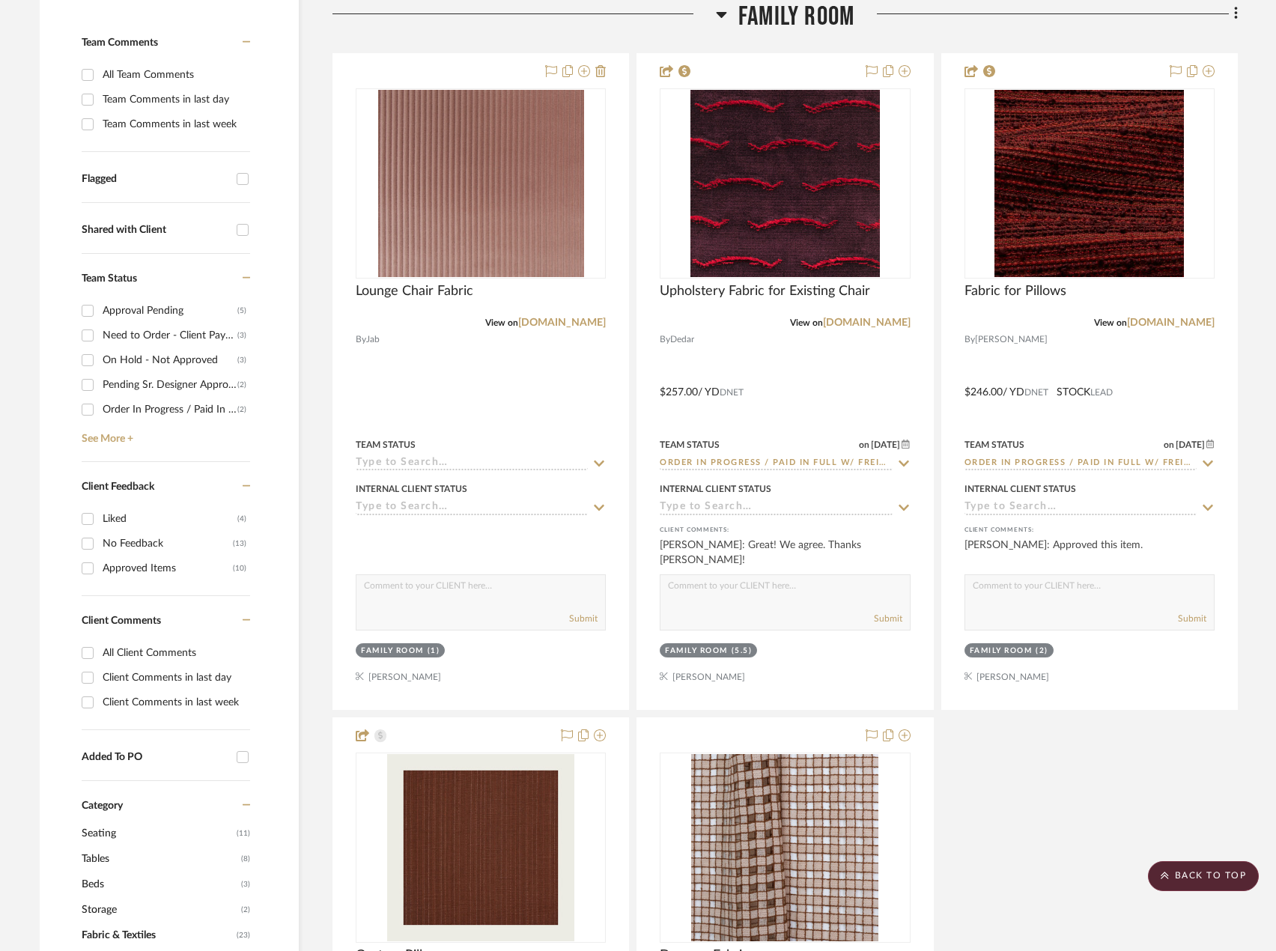
scroll to position [225, 0]
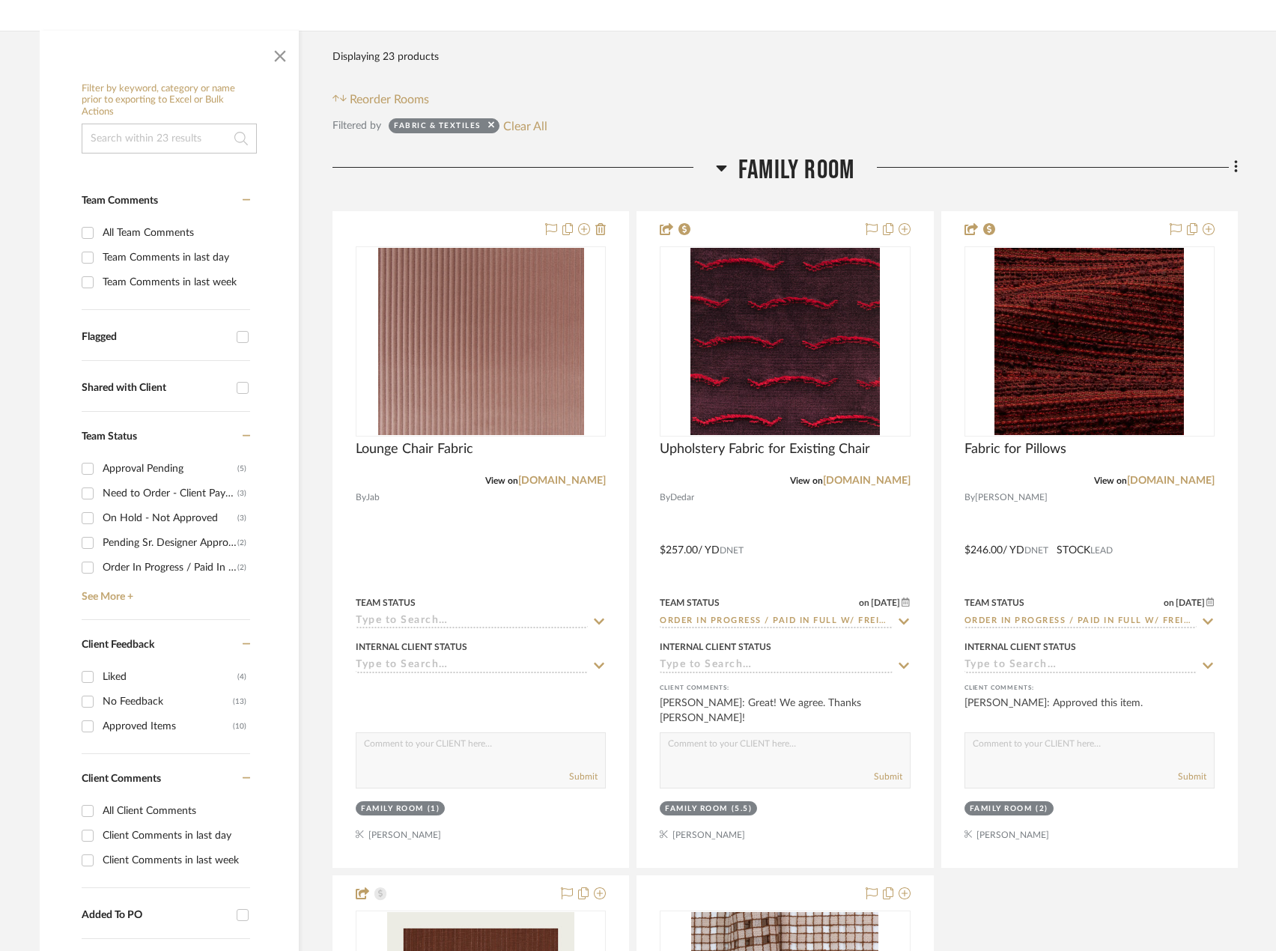
click at [161, 263] on div "Team Comments in last day" at bounding box center [175, 258] width 144 height 24
click at [100, 263] on input "Team Comments in last day" at bounding box center [88, 258] width 24 height 24
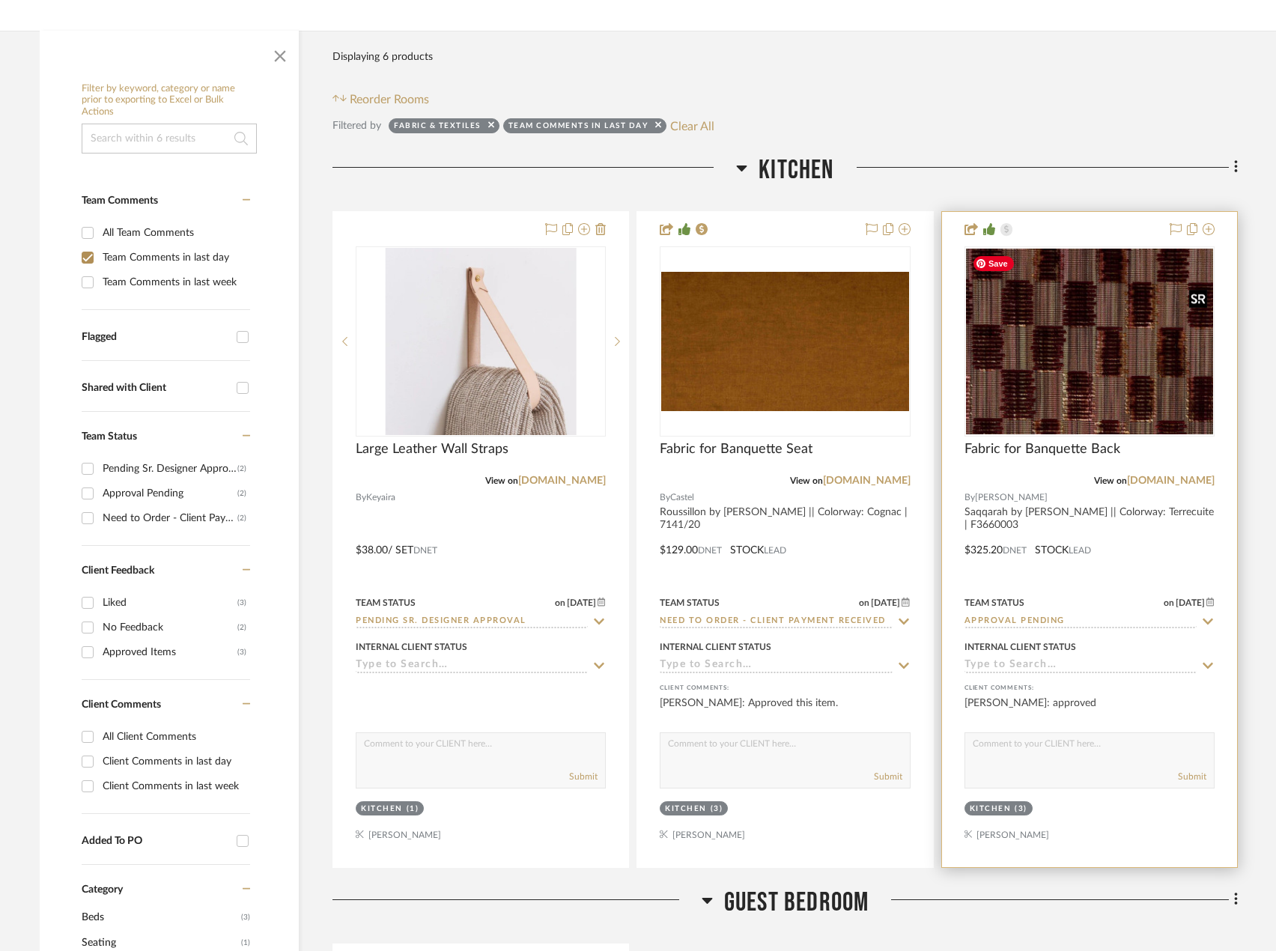
click at [1092, 359] on img "0" at bounding box center [1089, 342] width 247 height 186
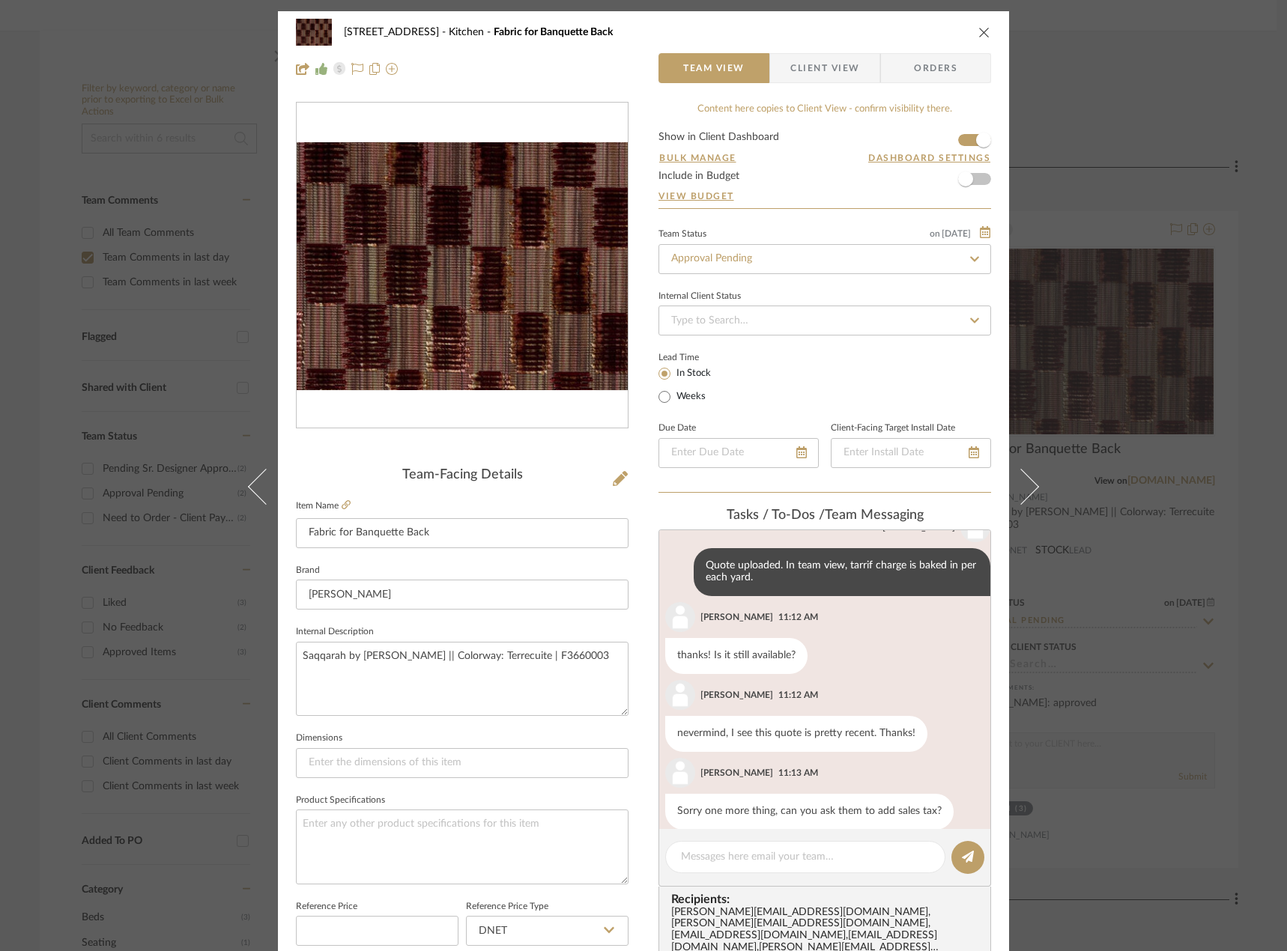
scroll to position [386, 0]
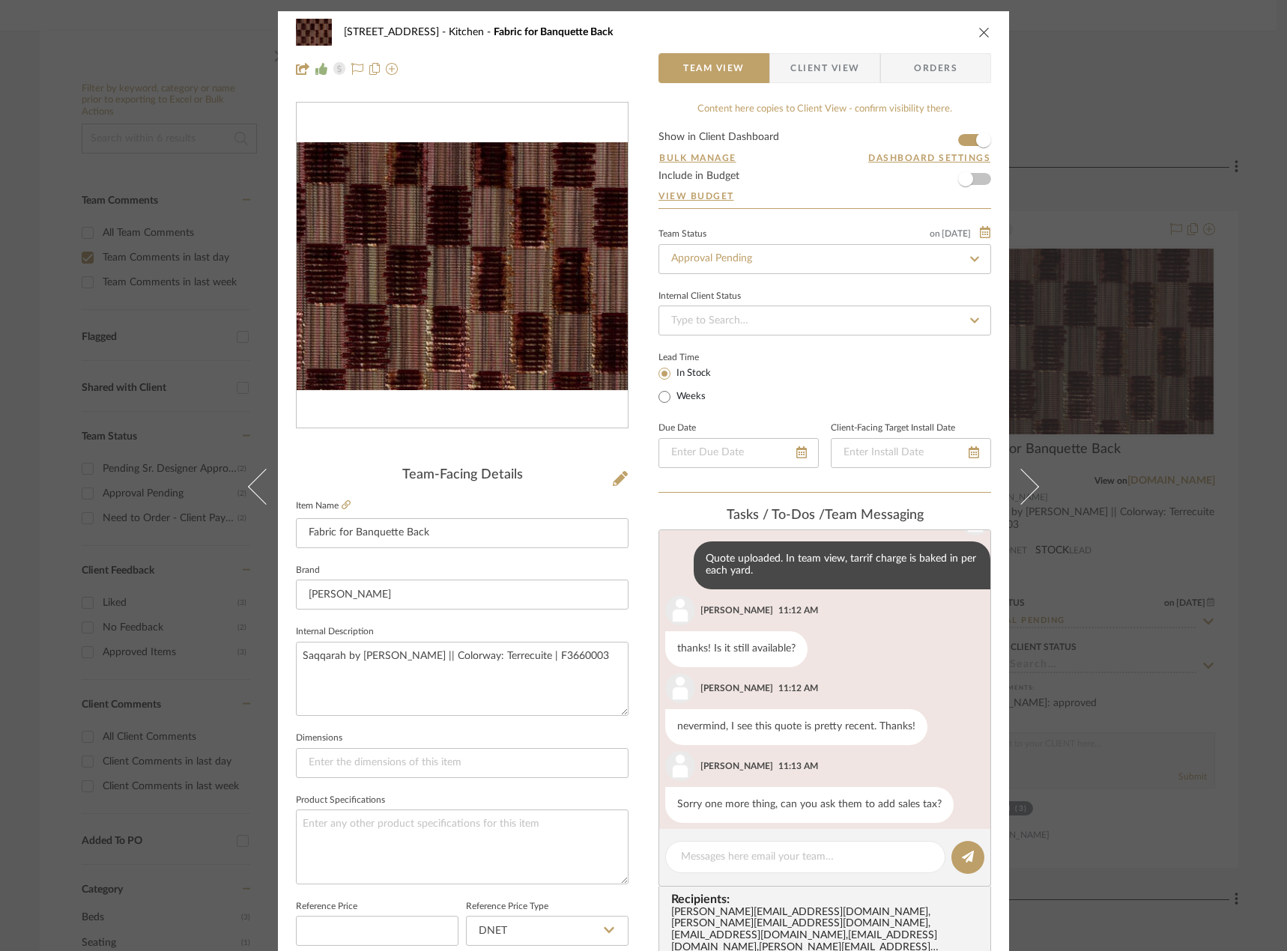
click at [798, 71] on span "Client View" at bounding box center [824, 68] width 69 height 30
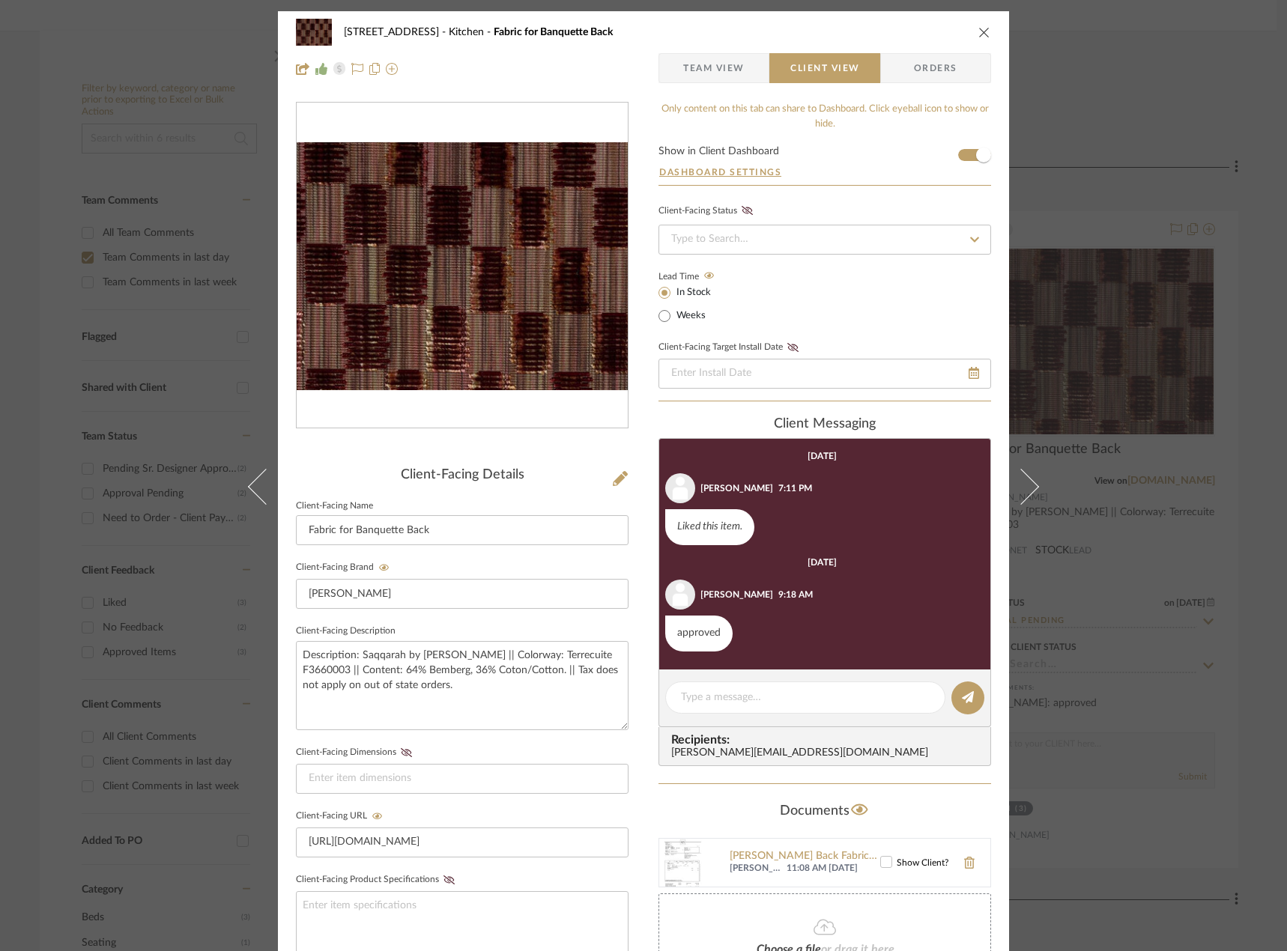
click at [1254, 101] on div "24080 - 323 Pacific Avenue Kitchen Fabric for Banquette Back Team View Client V…" at bounding box center [643, 475] width 1287 height 951
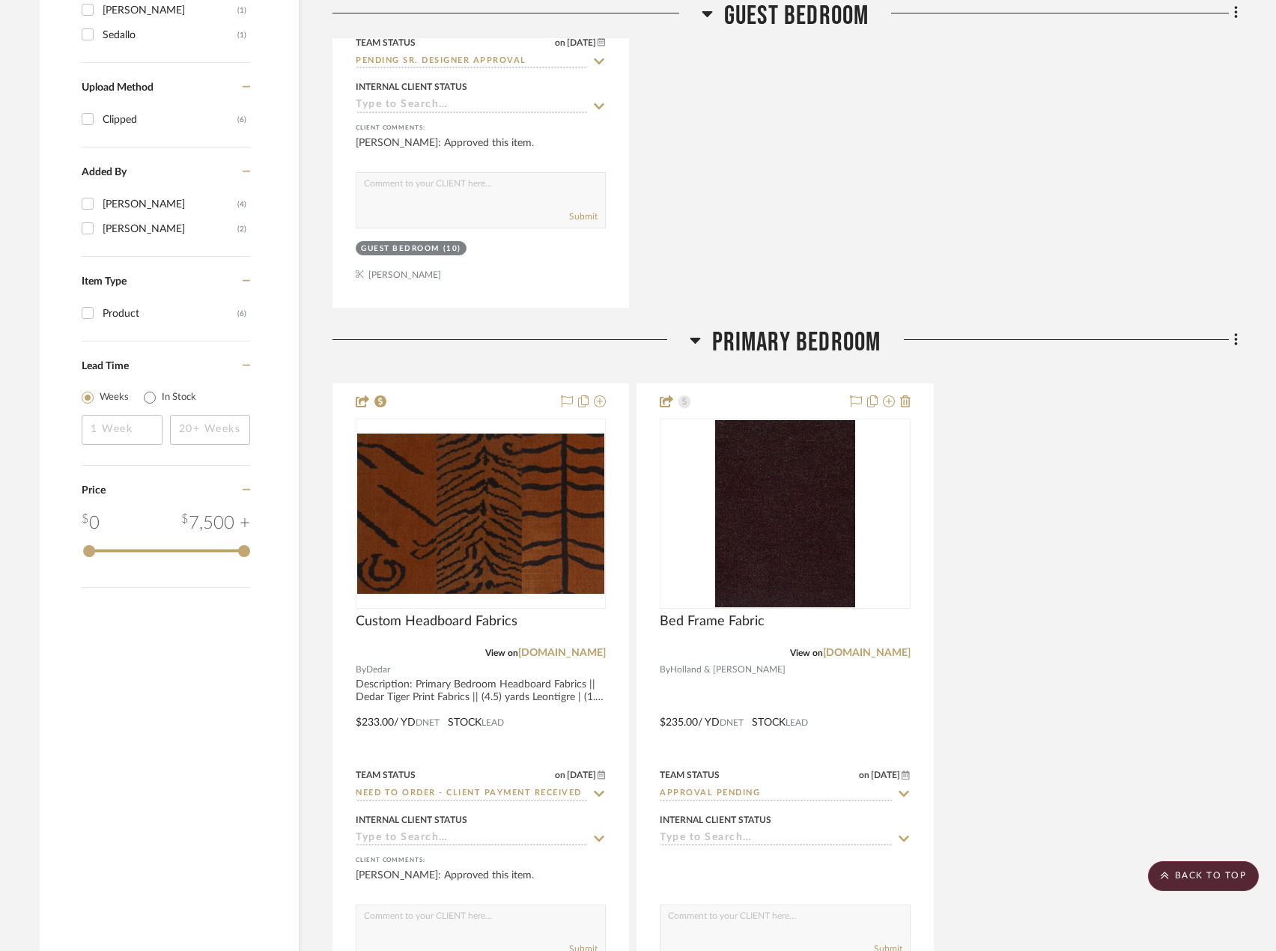
scroll to position [1256, 0]
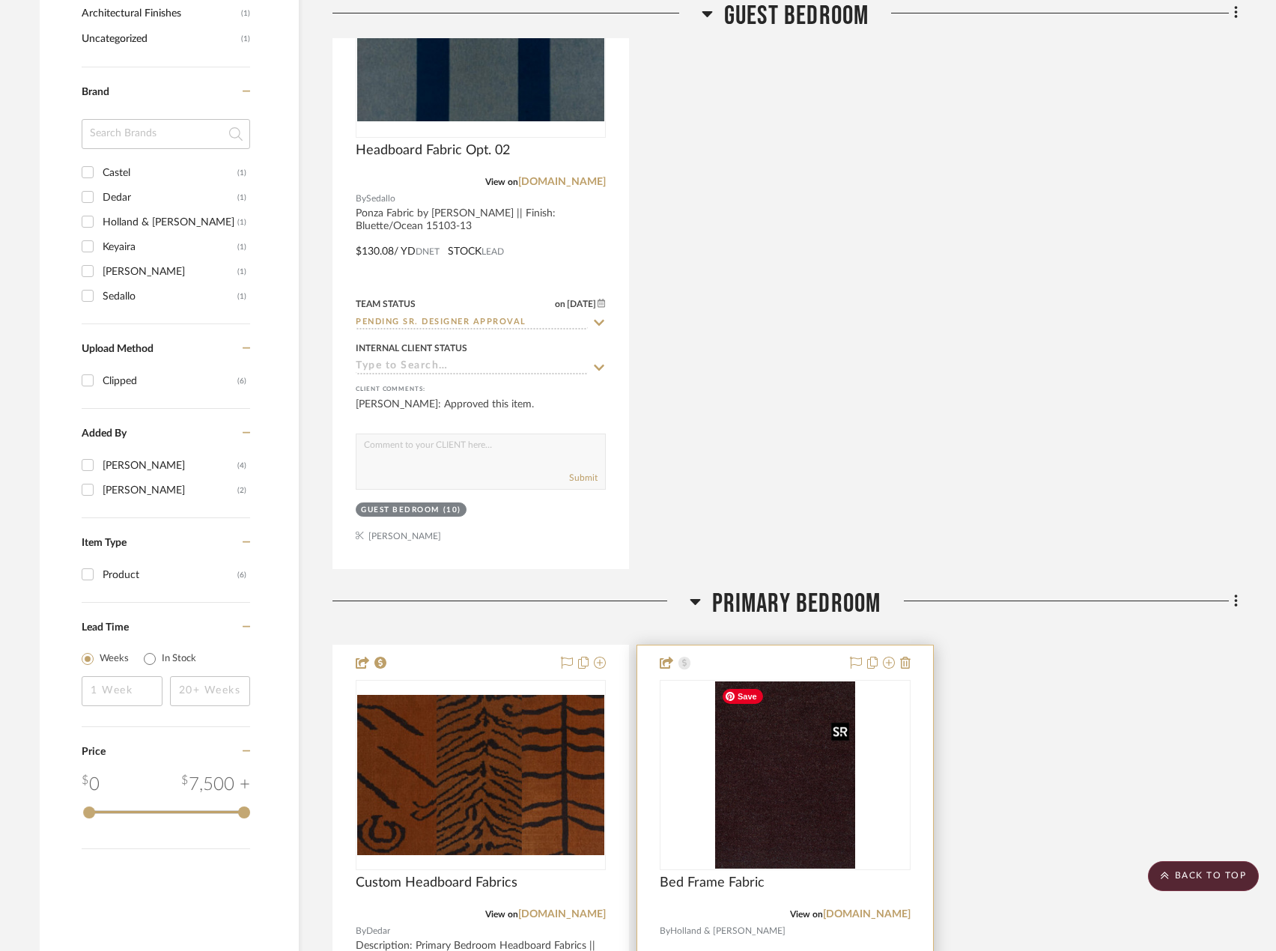
click at [853, 812] on img "0" at bounding box center [785, 774] width 141 height 187
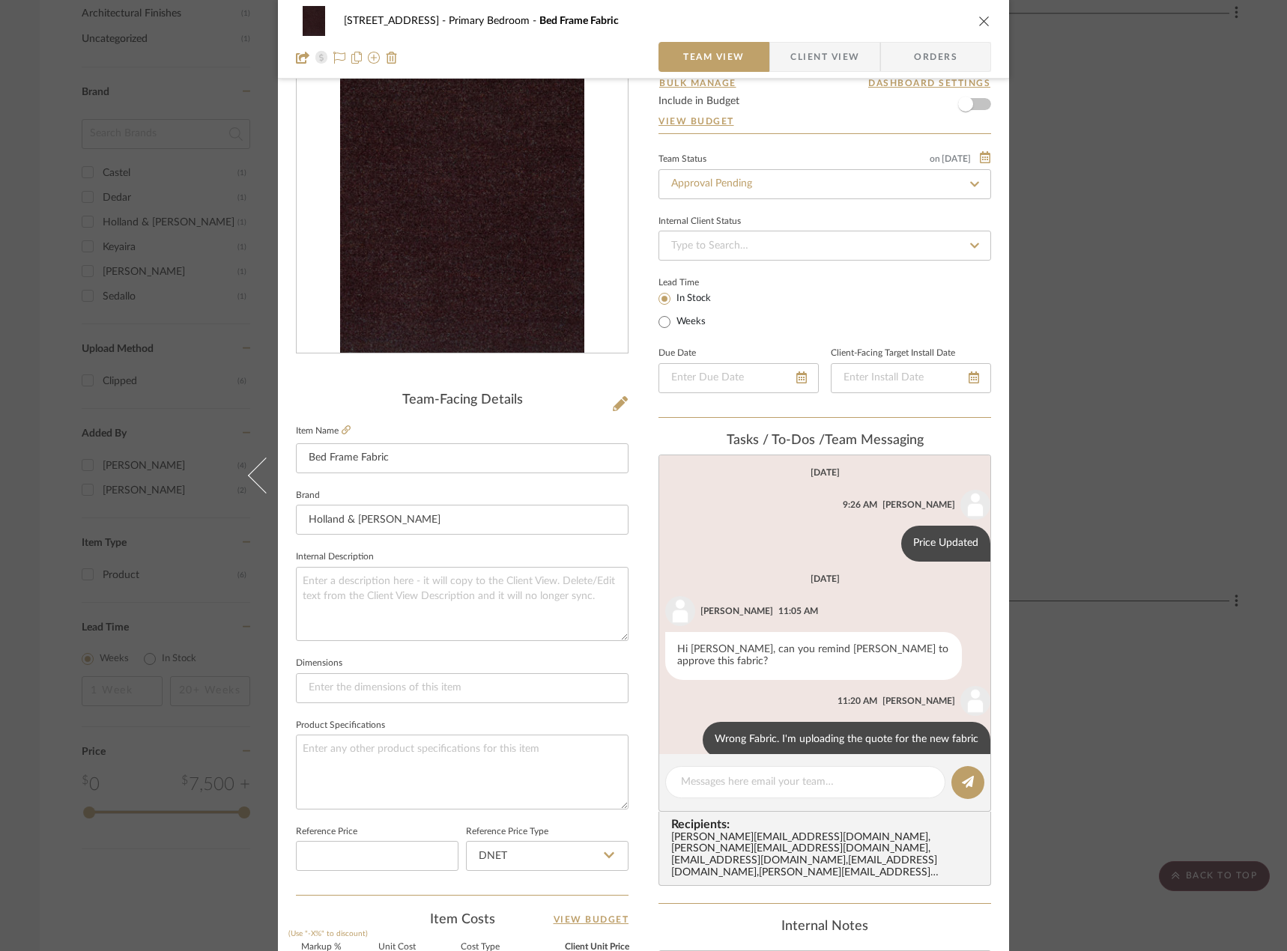
scroll to position [0, 0]
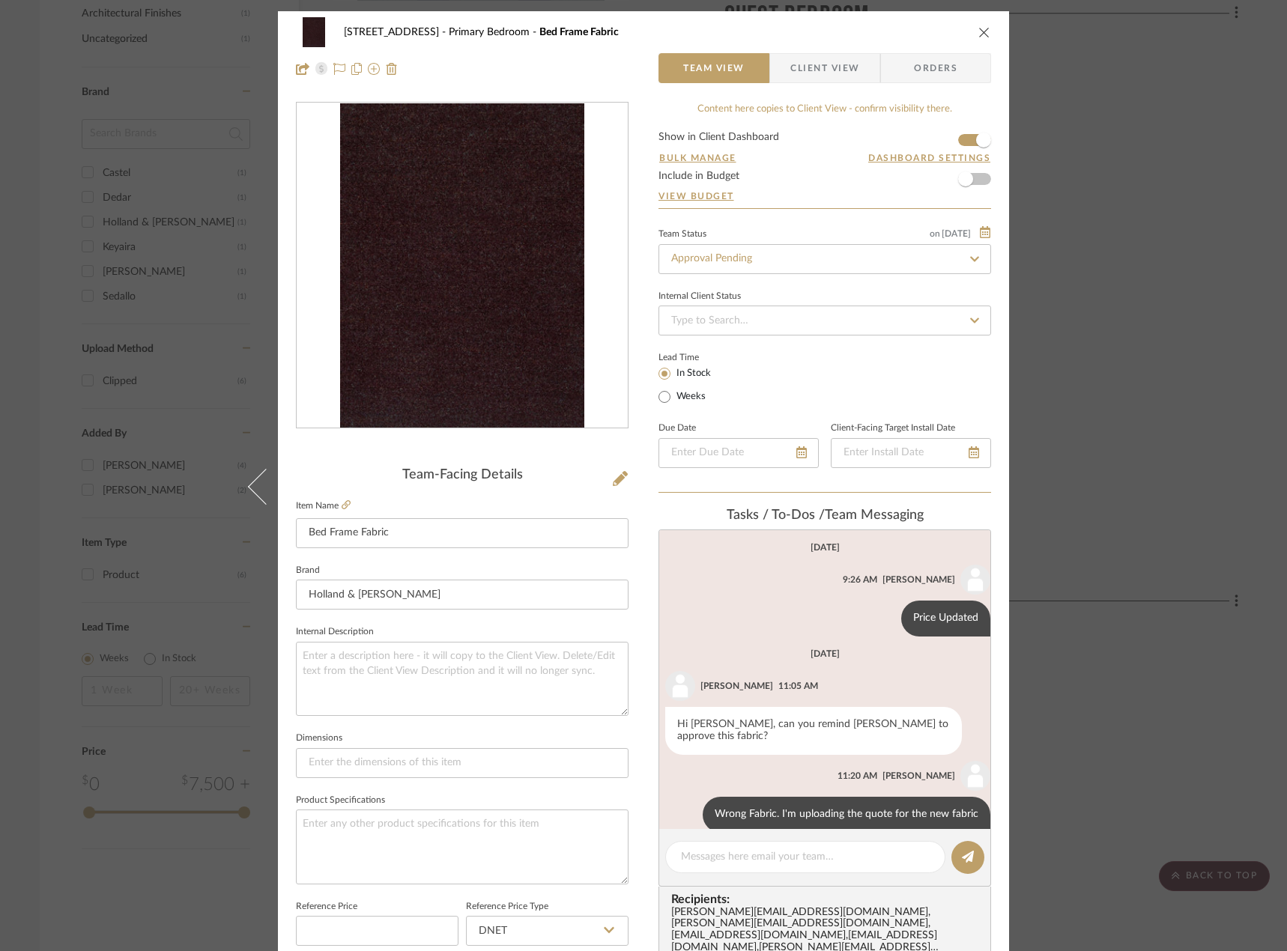
drag, startPoint x: 1114, startPoint y: 286, endPoint x: 1089, endPoint y: 293, distance: 26.3
click at [1111, 287] on div "24080 - 323 Pacific Avenue Primary Bedroom Bed Frame Fabric Team View Client Vi…" at bounding box center [643, 475] width 1287 height 951
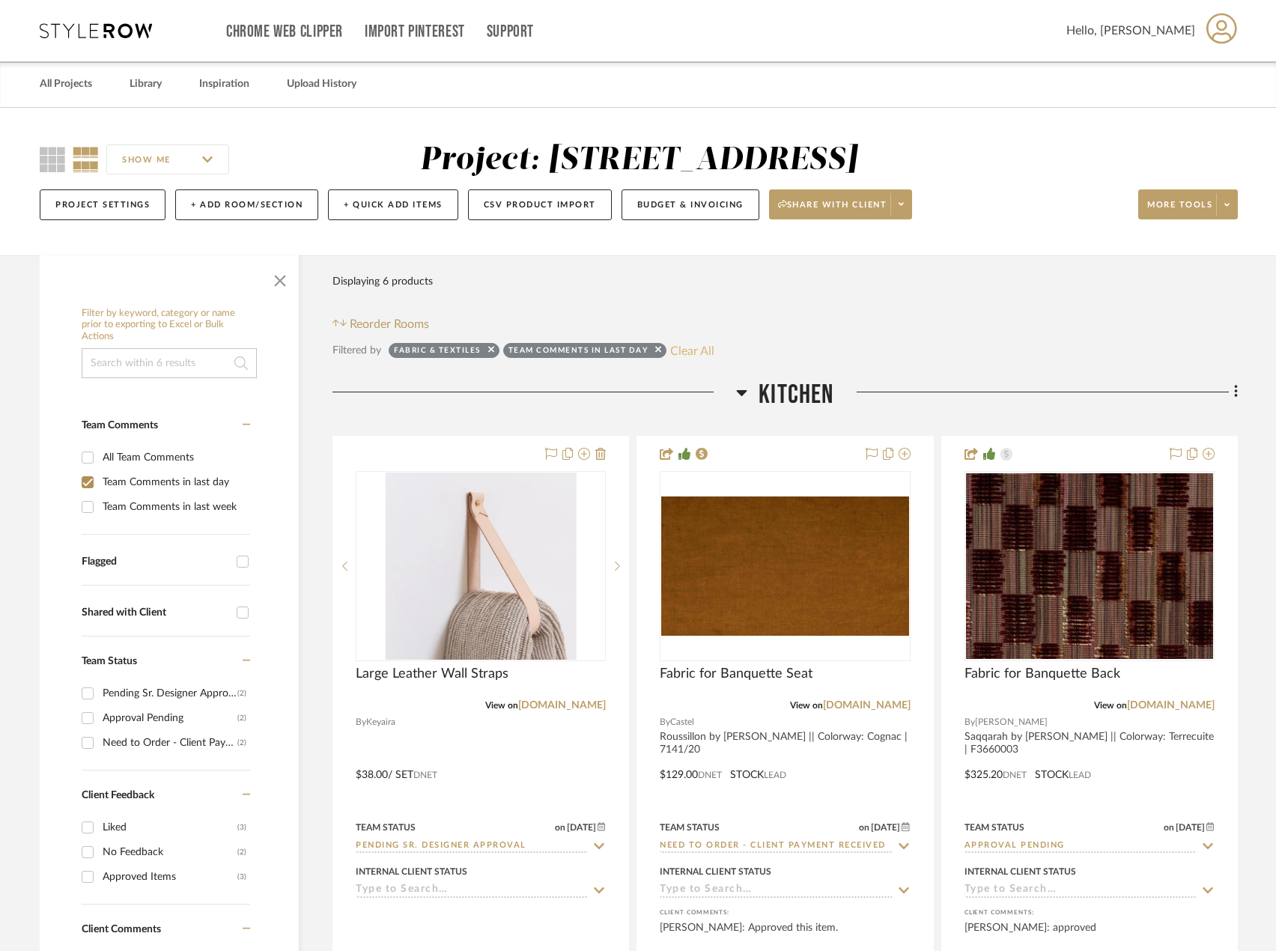
click at [679, 345] on button "Clear All" at bounding box center [692, 350] width 44 height 19
checkbox input "false"
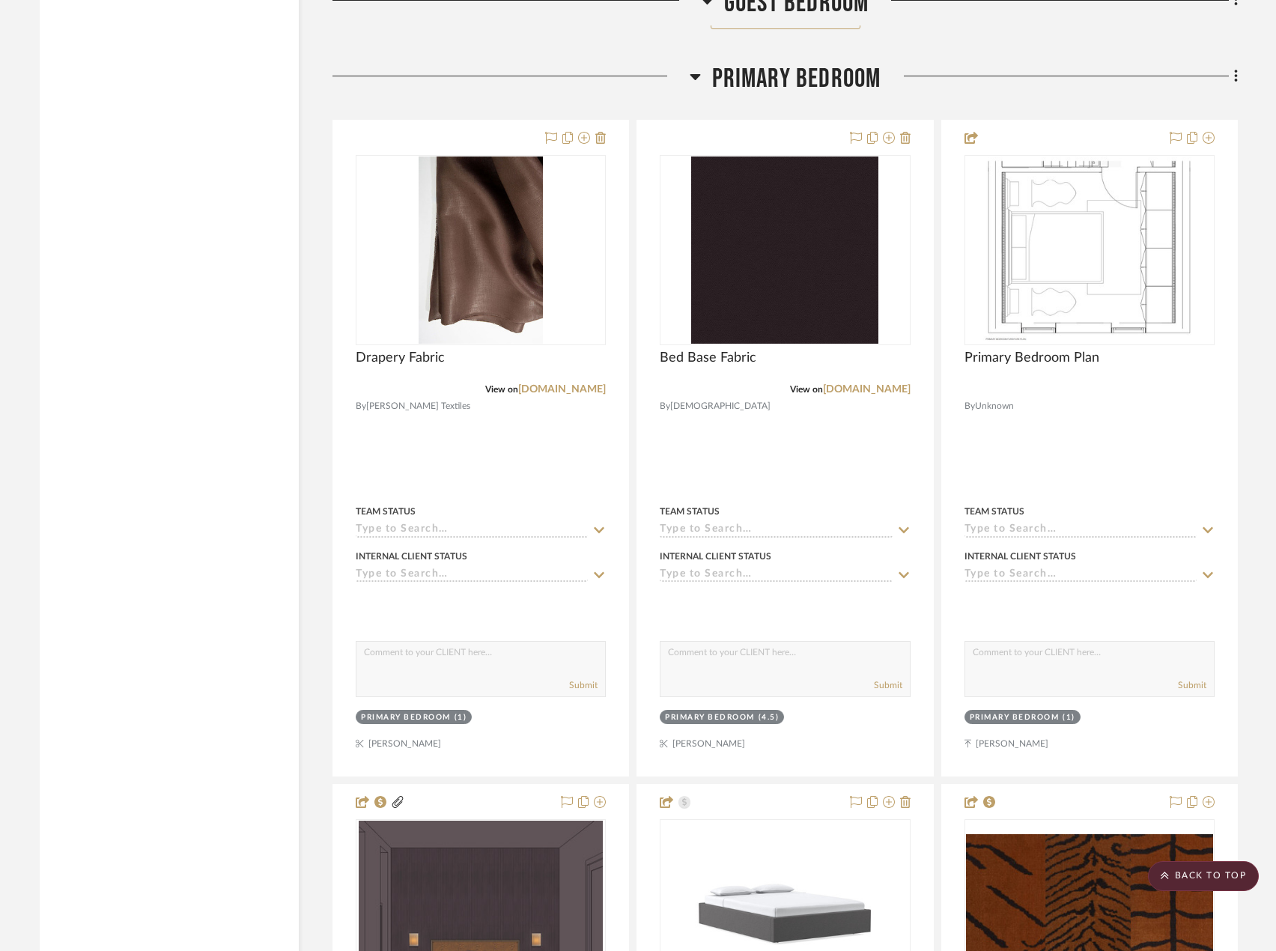
scroll to position [10783, 0]
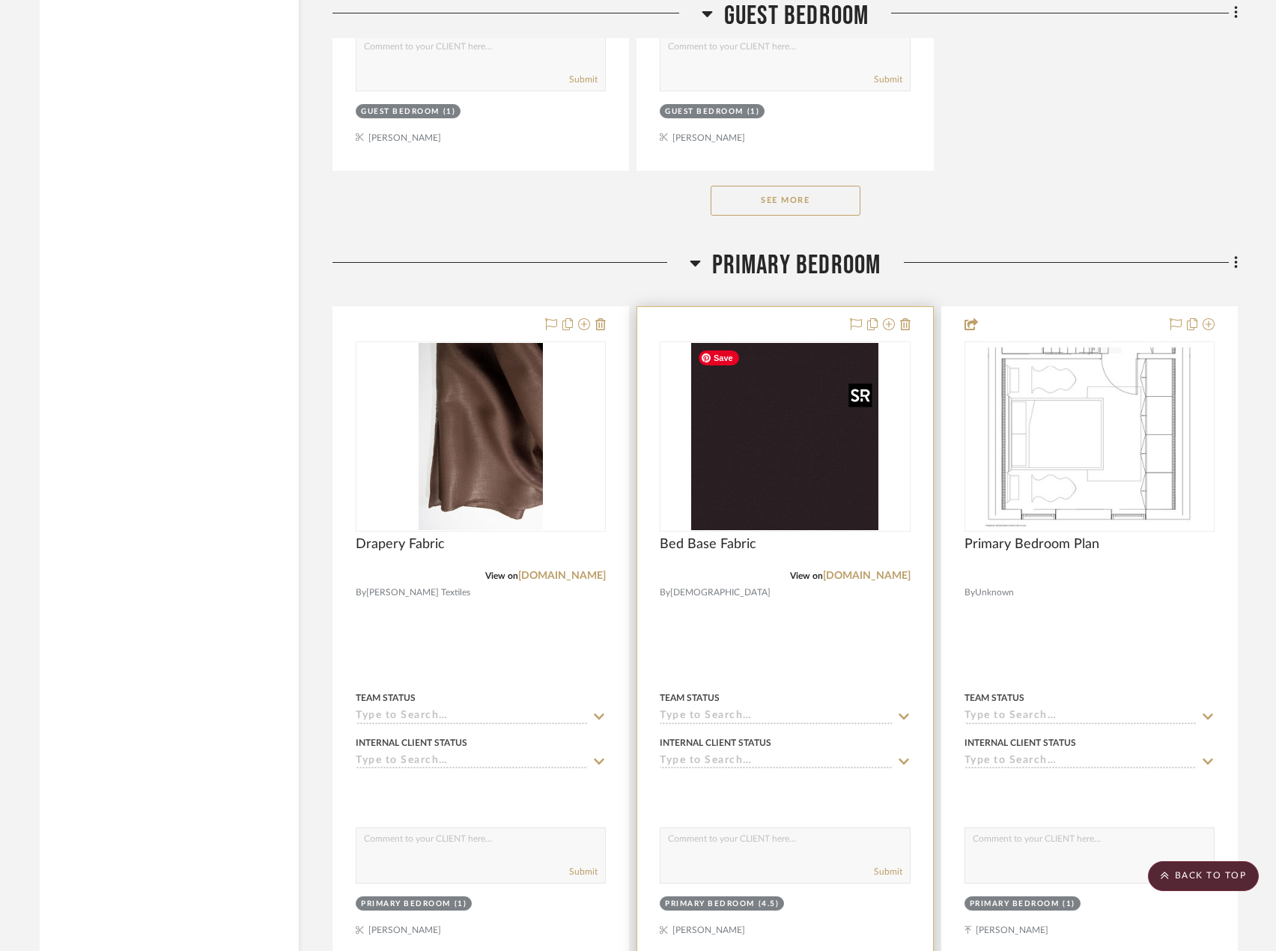
click at [0, 0] on img at bounding box center [0, 0] width 0 height 0
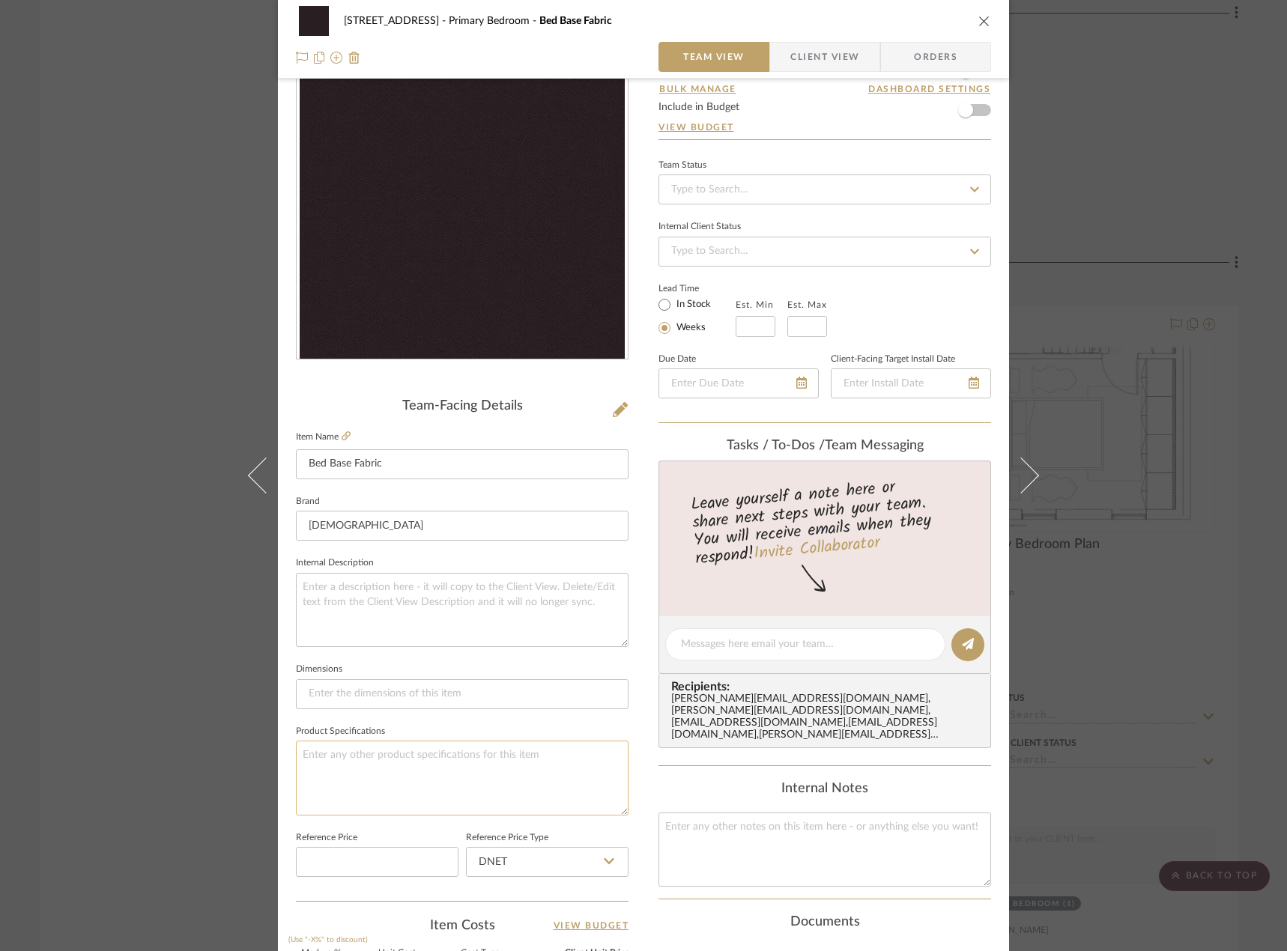
scroll to position [443, 0]
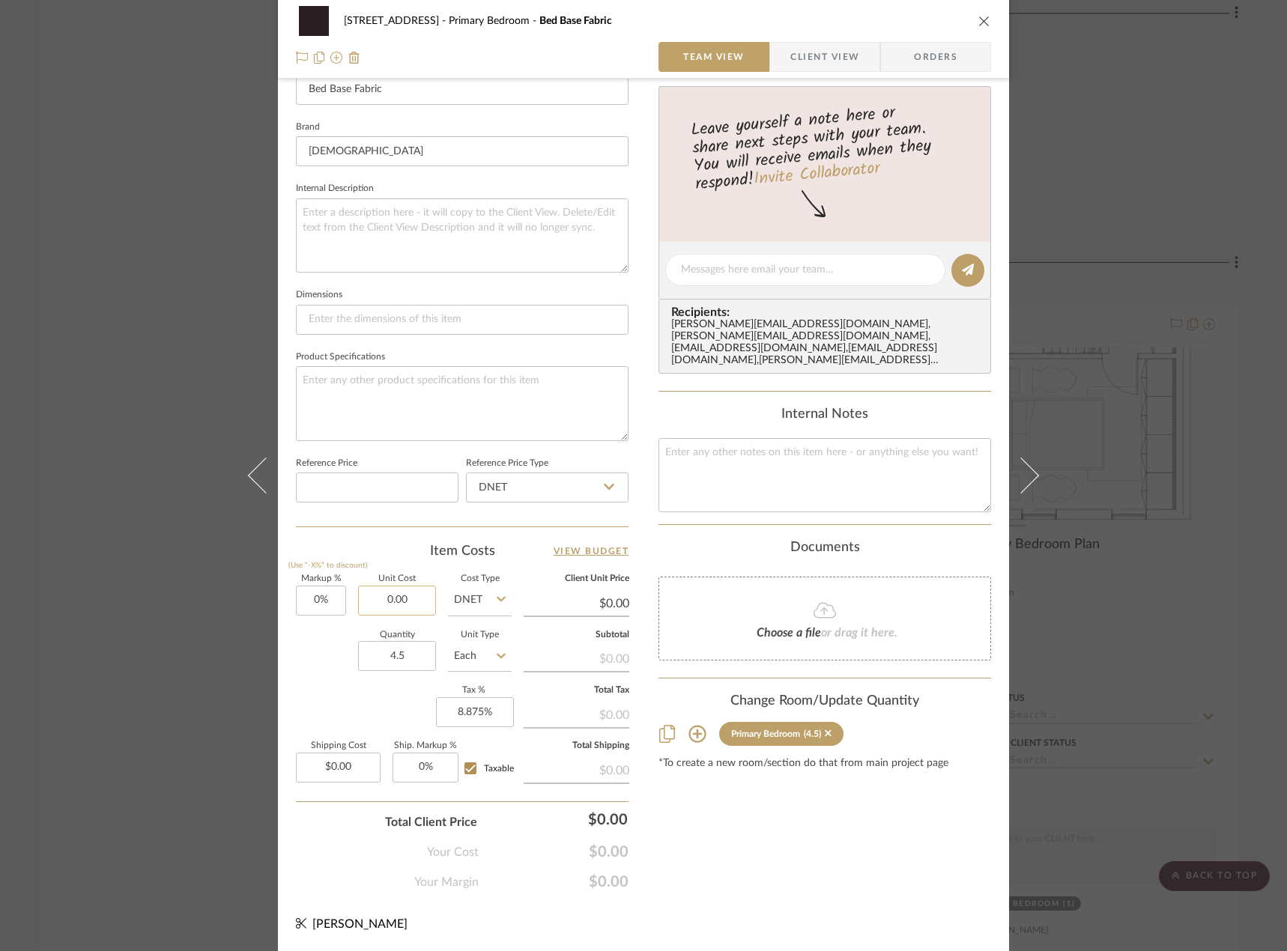
click at [371, 597] on input "0.00" at bounding box center [397, 601] width 78 height 30
type input "$72.00"
click at [426, 559] on div "Item Costs View Budget" at bounding box center [462, 551] width 332 height 18
type input "$72.00"
click at [337, 777] on input "0.00" at bounding box center [338, 768] width 85 height 30
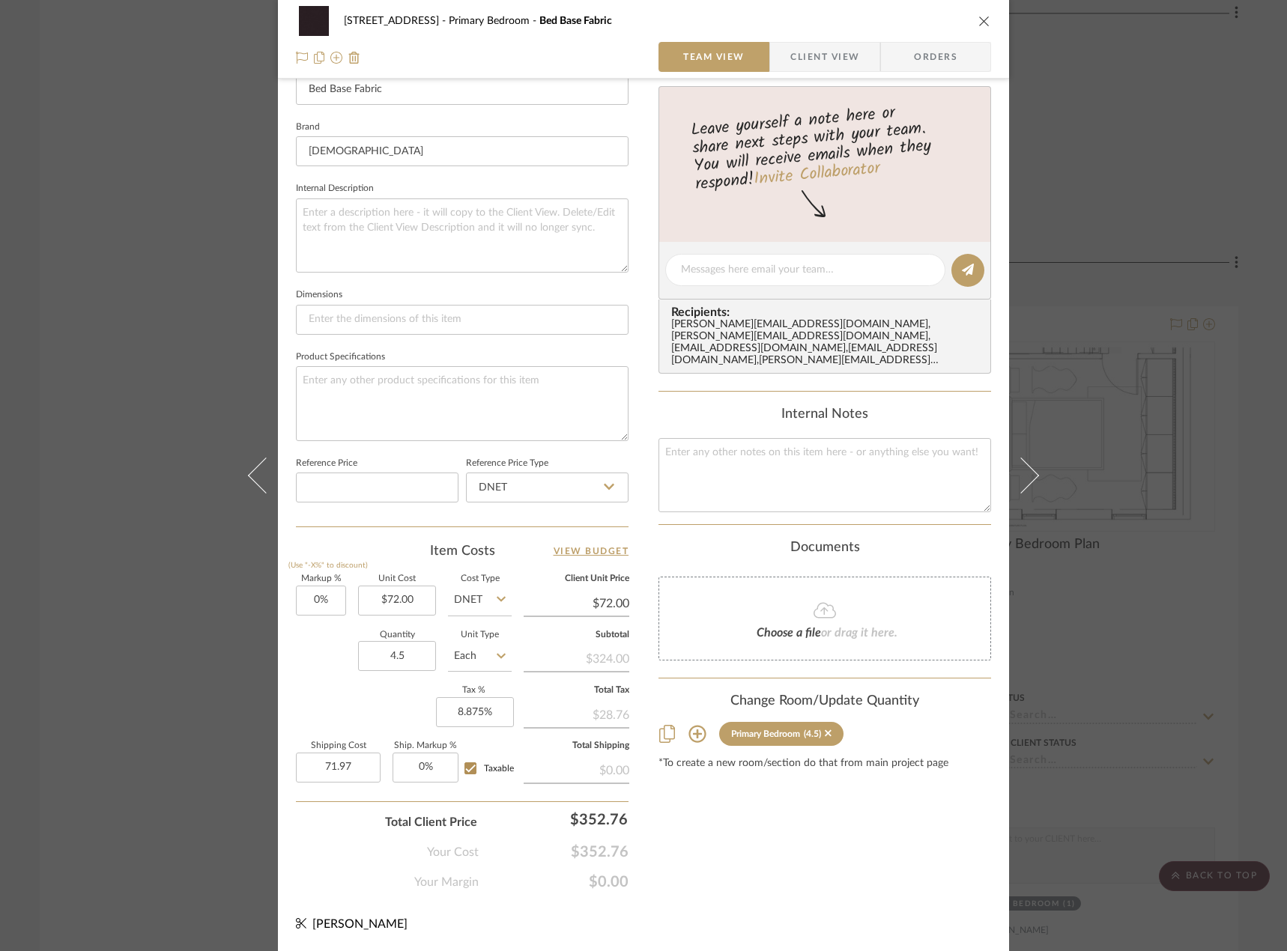
type input "$71.97"
click at [313, 685] on div "Markup % (Use "-X%" to discount) 0% Unit Cost $72.00 Cost Type DNET Client Unit…" at bounding box center [462, 684] width 332 height 219
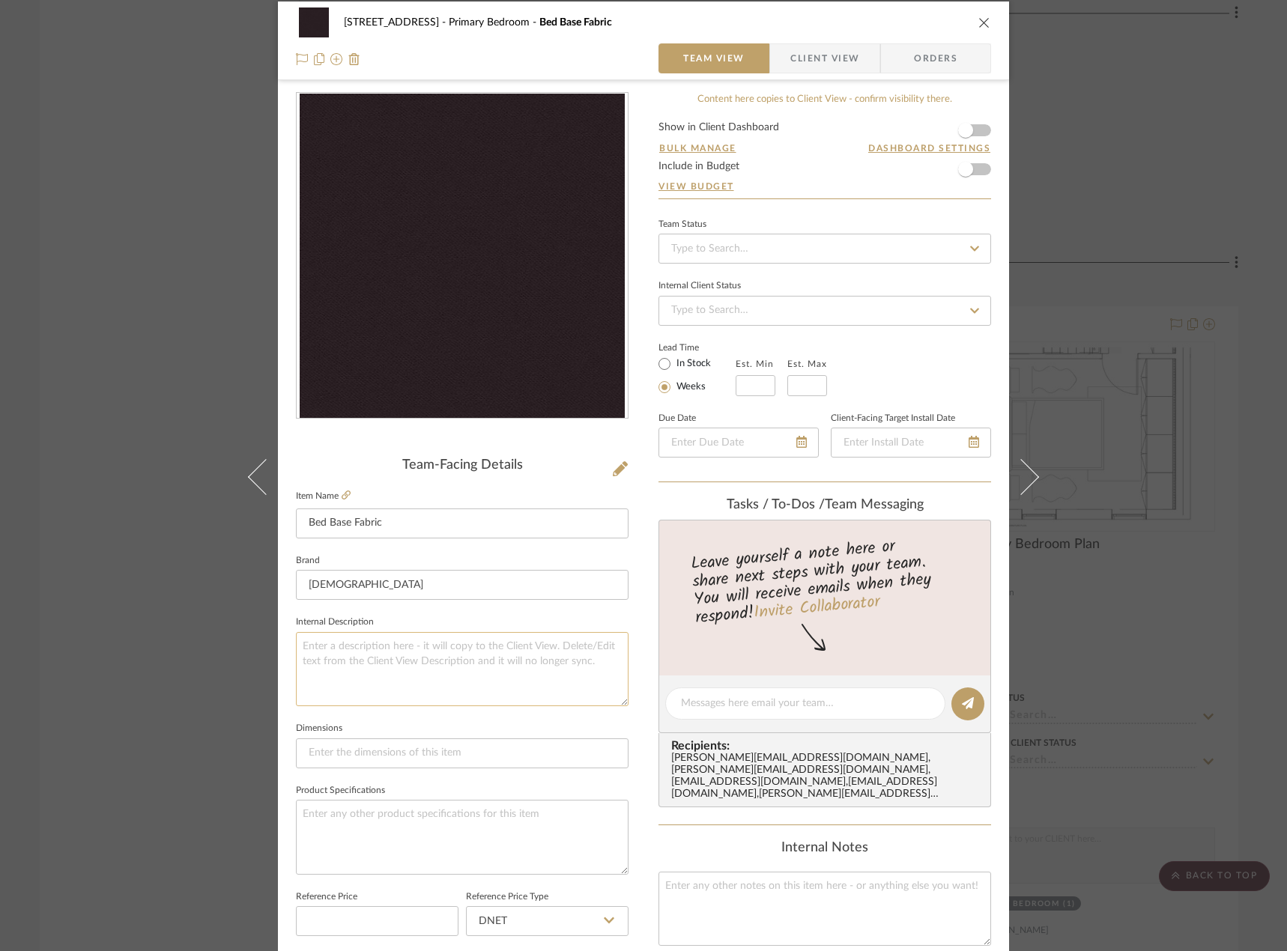
scroll to position [0, 0]
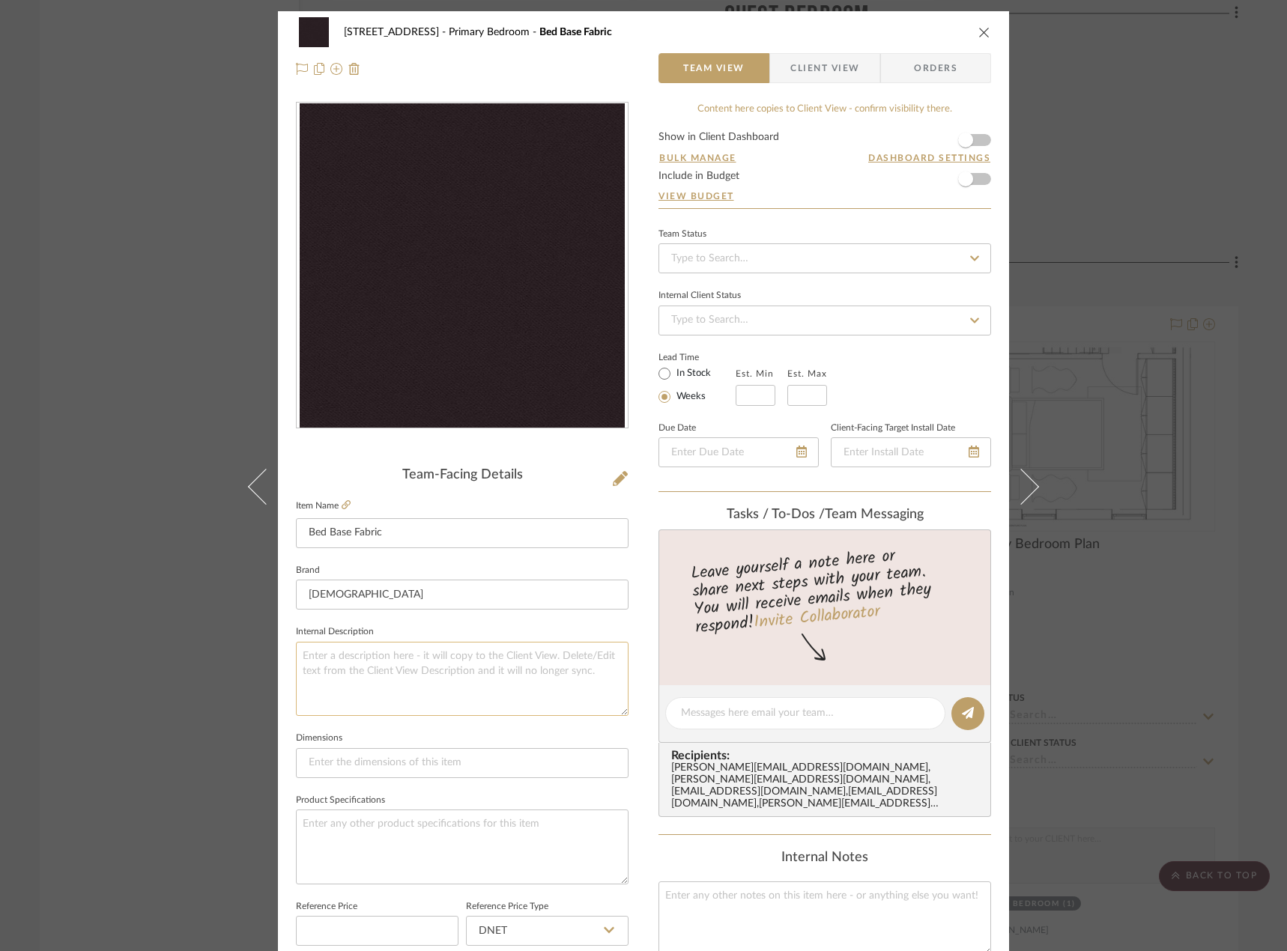
click at [513, 652] on textarea at bounding box center [462, 679] width 332 height 74
click at [838, 69] on span "Client View" at bounding box center [824, 68] width 69 height 30
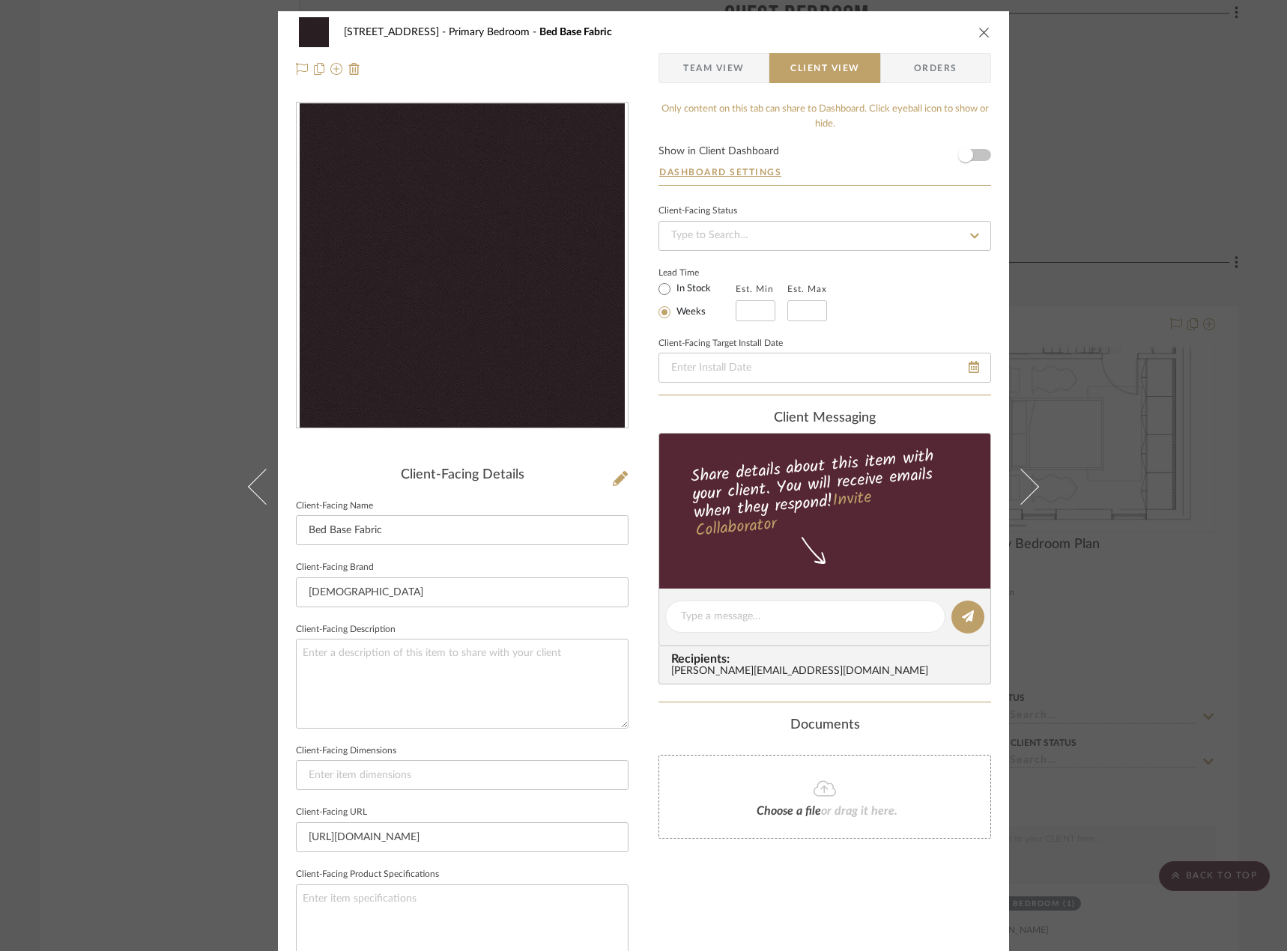
click at [130, 393] on div "24080 - 323 Pacific Avenue Primary Bedroom Bed Base Fabric Team View Client Vie…" at bounding box center [643, 475] width 1287 height 951
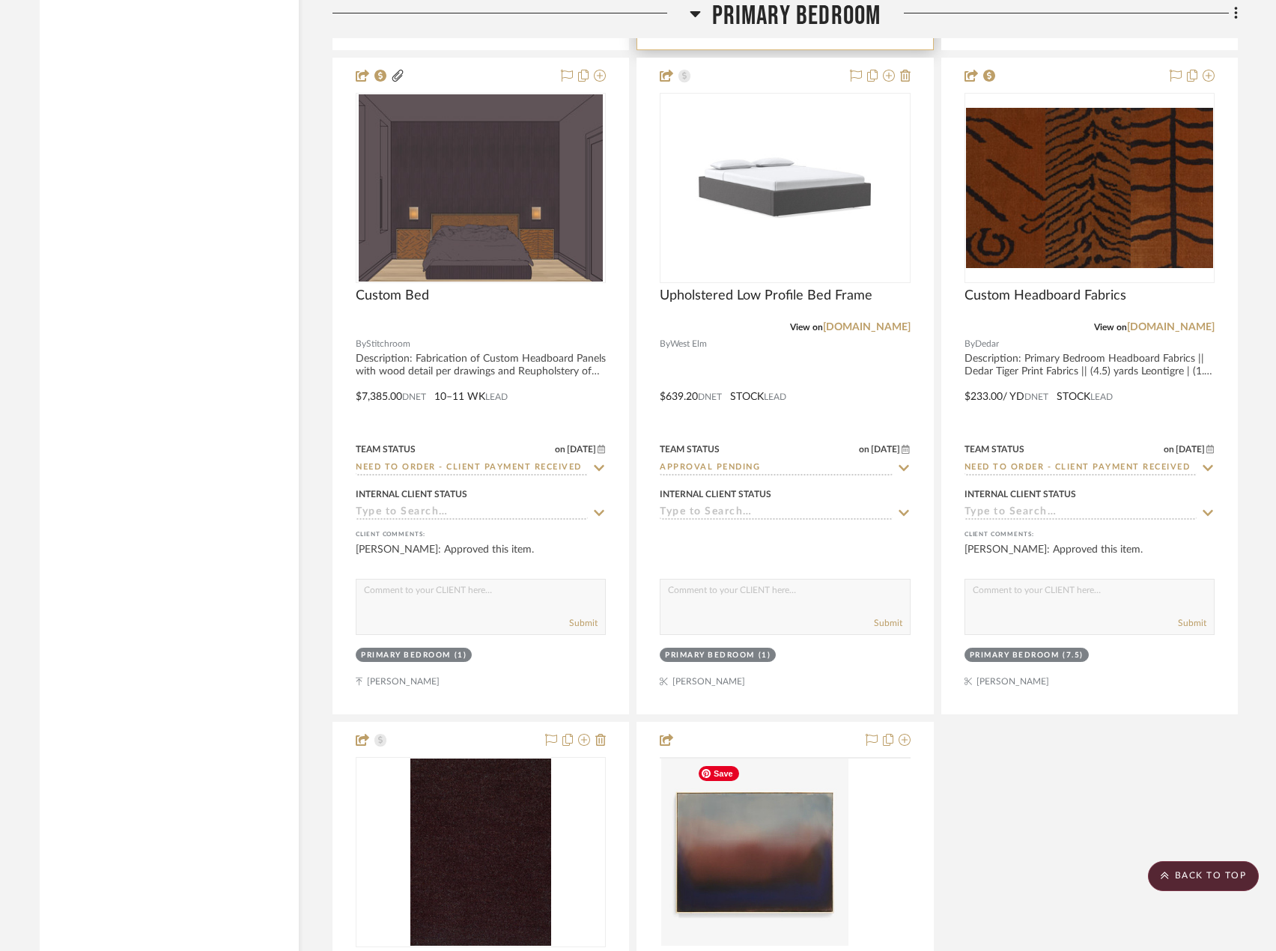
scroll to position [11981, 0]
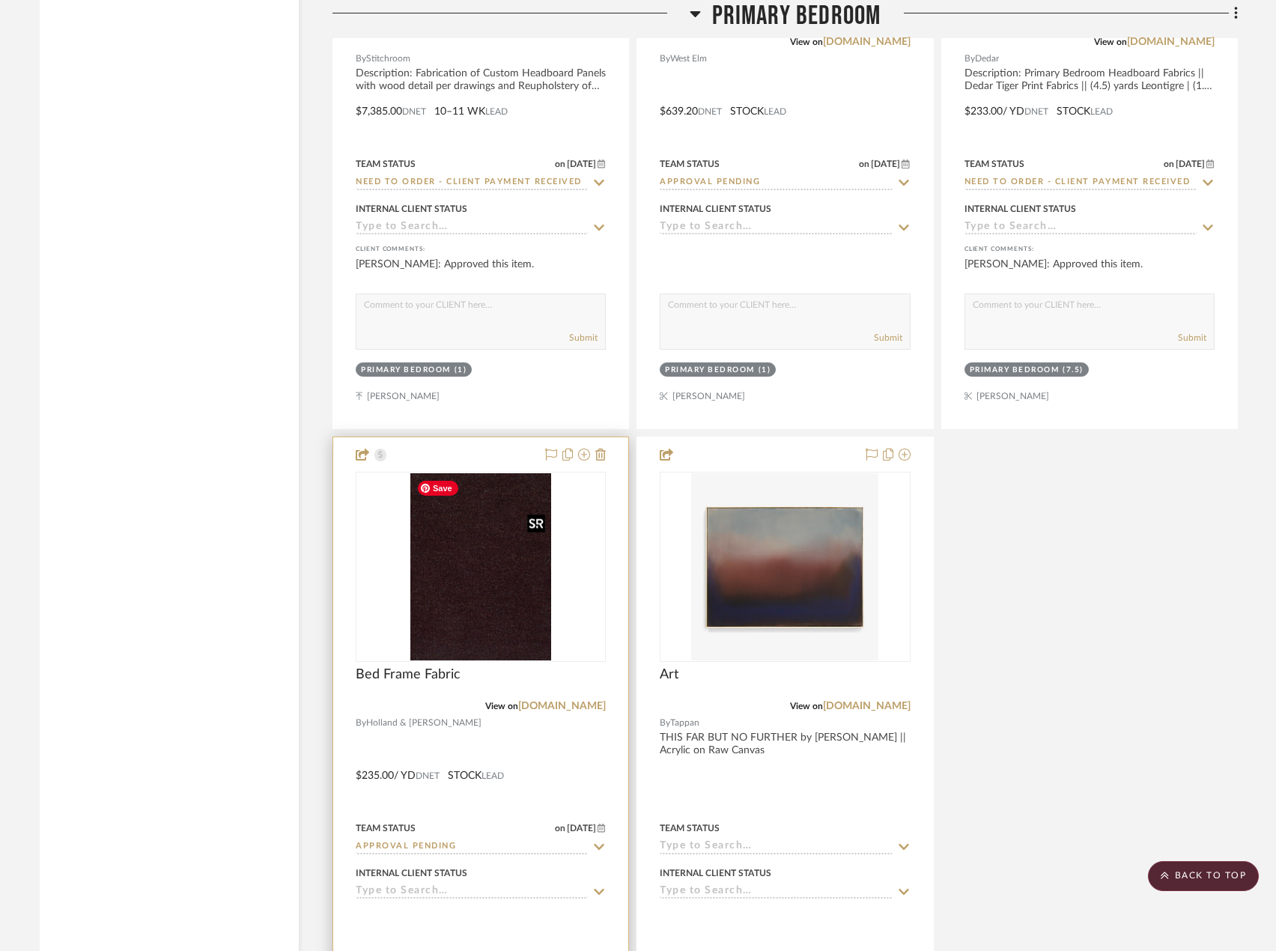
click at [428, 554] on img "0" at bounding box center [480, 566] width 141 height 187
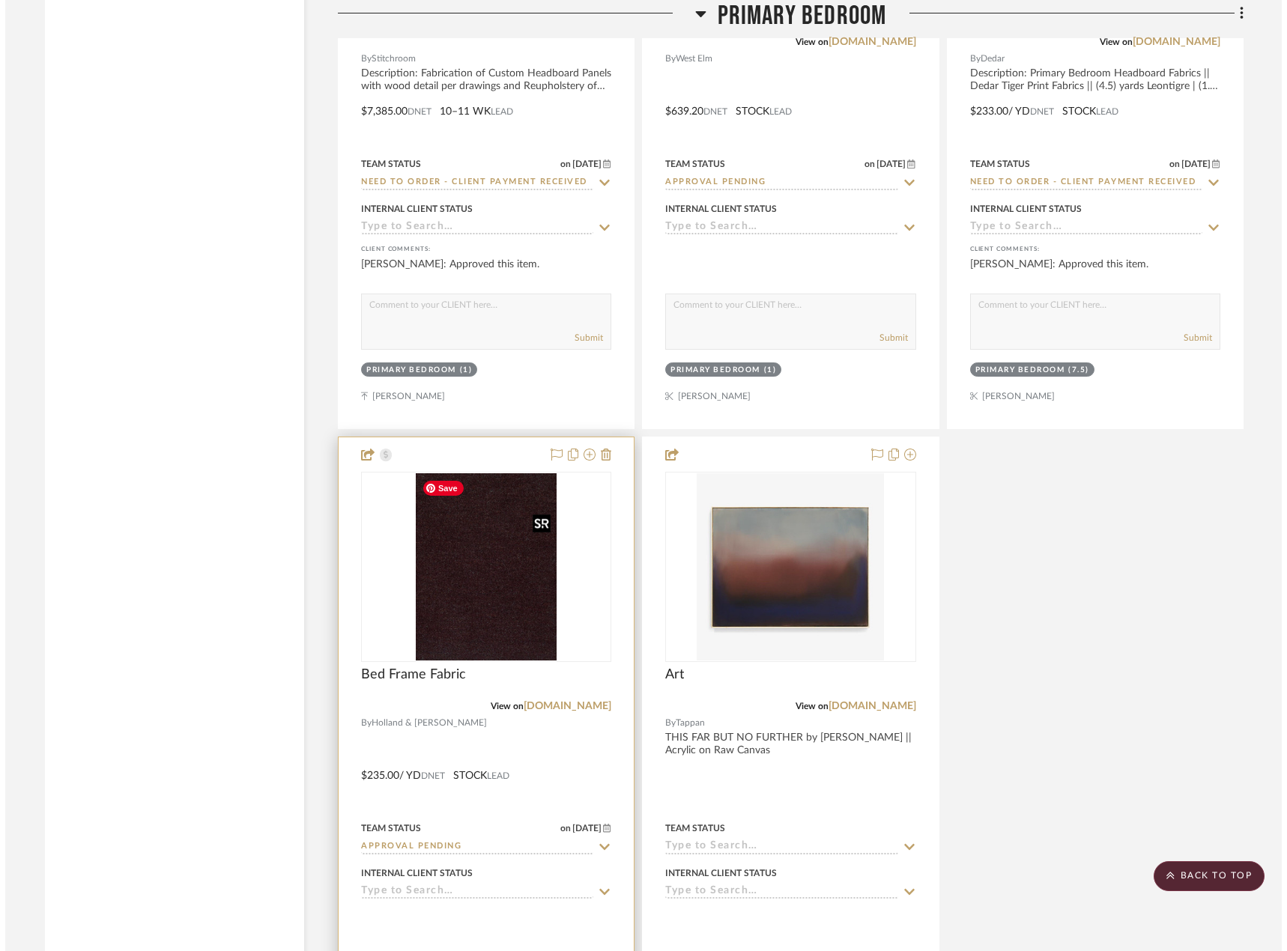
scroll to position [0, 0]
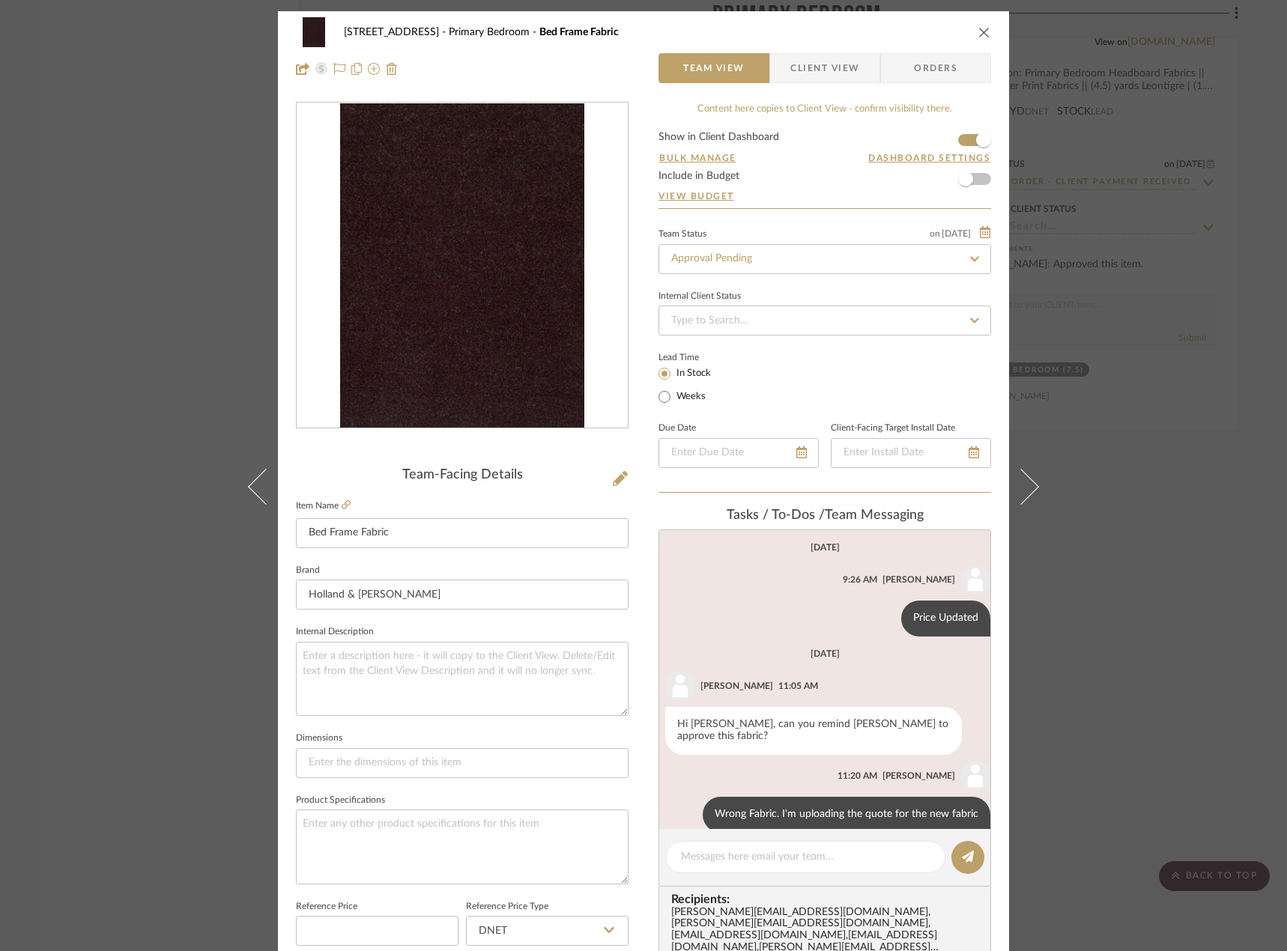
click at [795, 80] on span "Client View" at bounding box center [824, 68] width 69 height 30
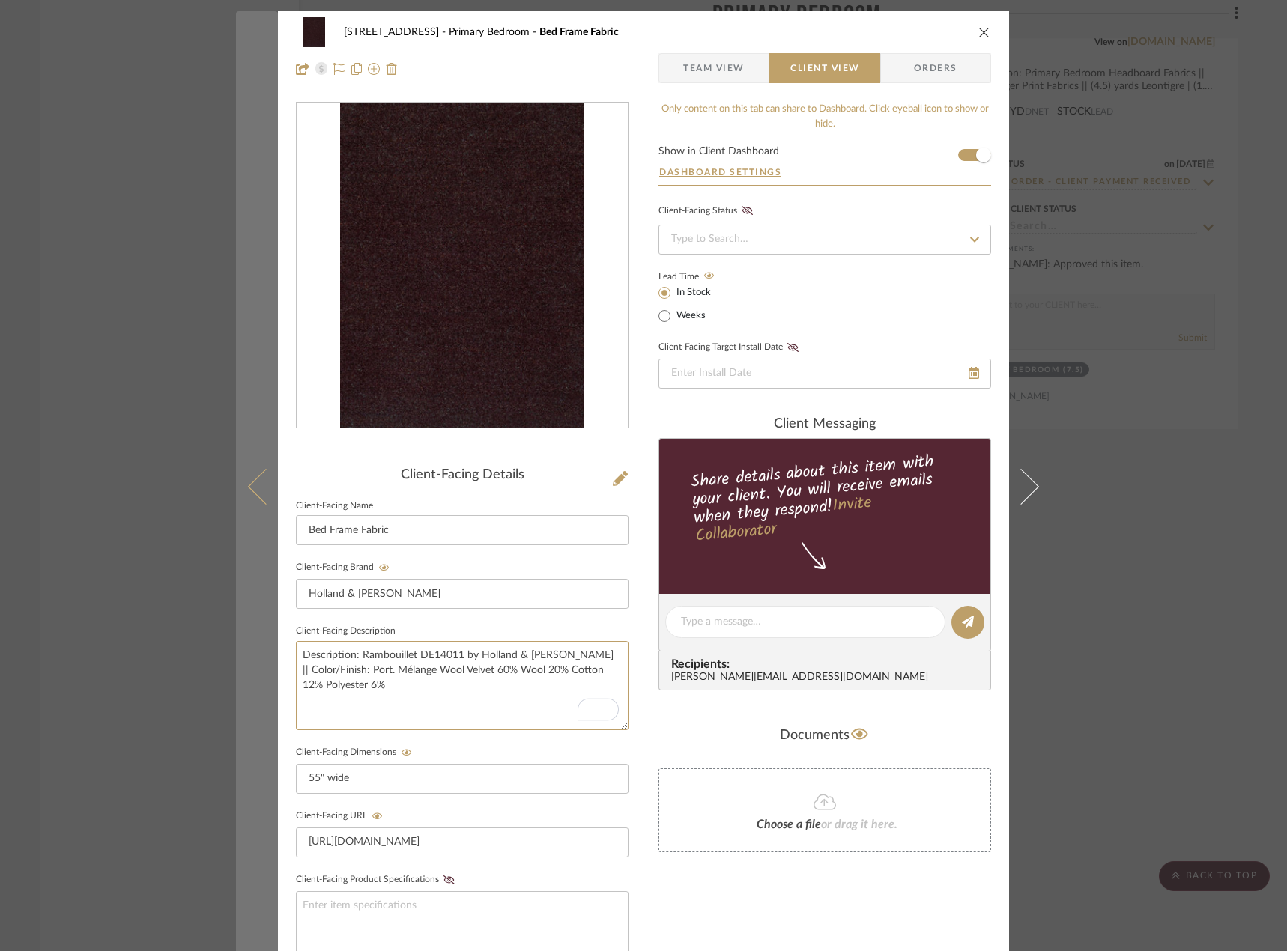
drag, startPoint x: 416, startPoint y: 704, endPoint x: 243, endPoint y: 610, distance: 196.4
click at [243, 610] on mat-dialog-content "24080 - 323 Pacific Avenue Primary Bedroom Bed Frame Fabric Team View Client Vi…" at bounding box center [643, 634] width 815 height 1247
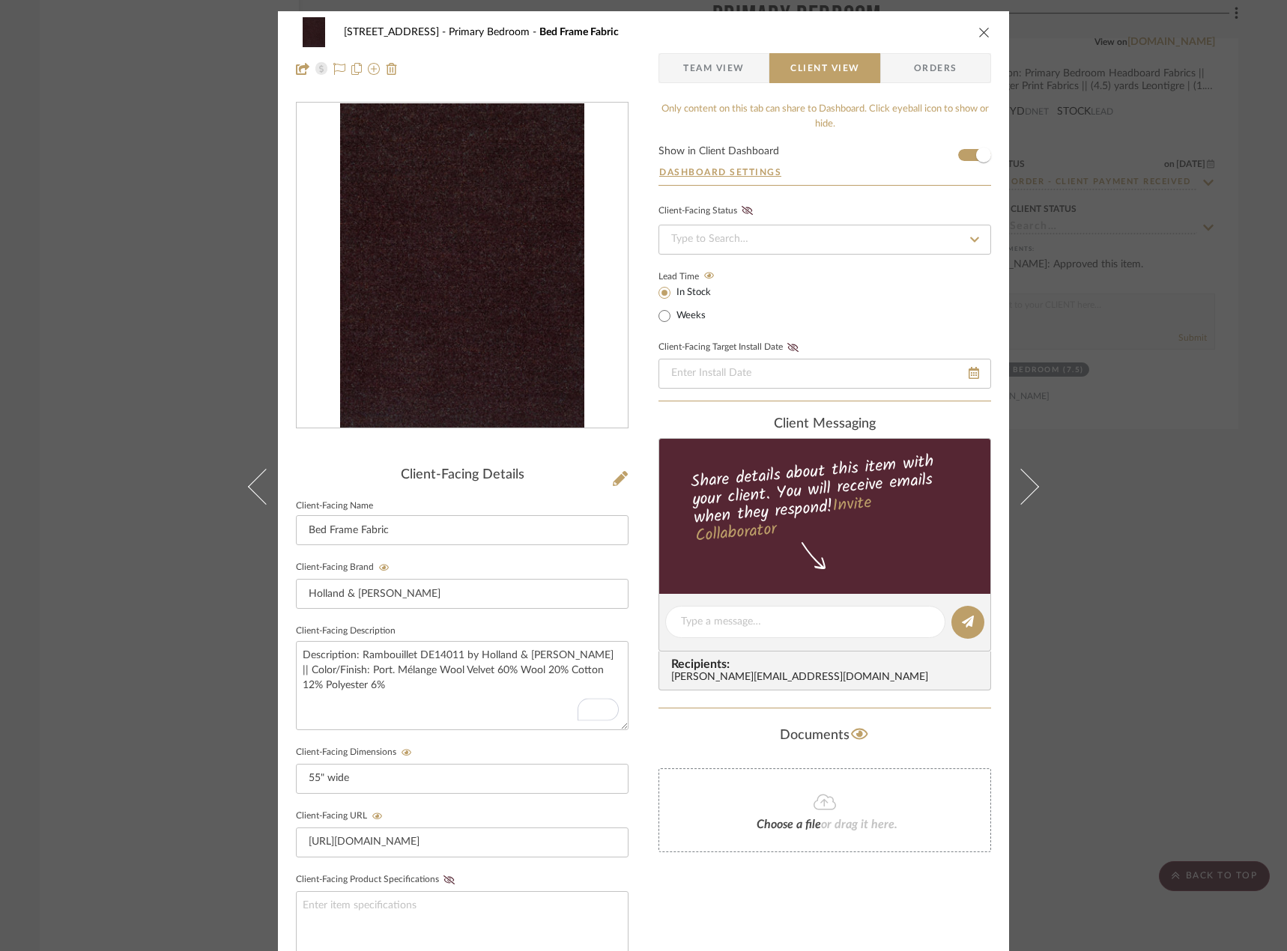
click at [89, 329] on div "24080 - 323 Pacific Avenue Primary Bedroom Bed Frame Fabric Team View Client Vi…" at bounding box center [643, 475] width 1287 height 951
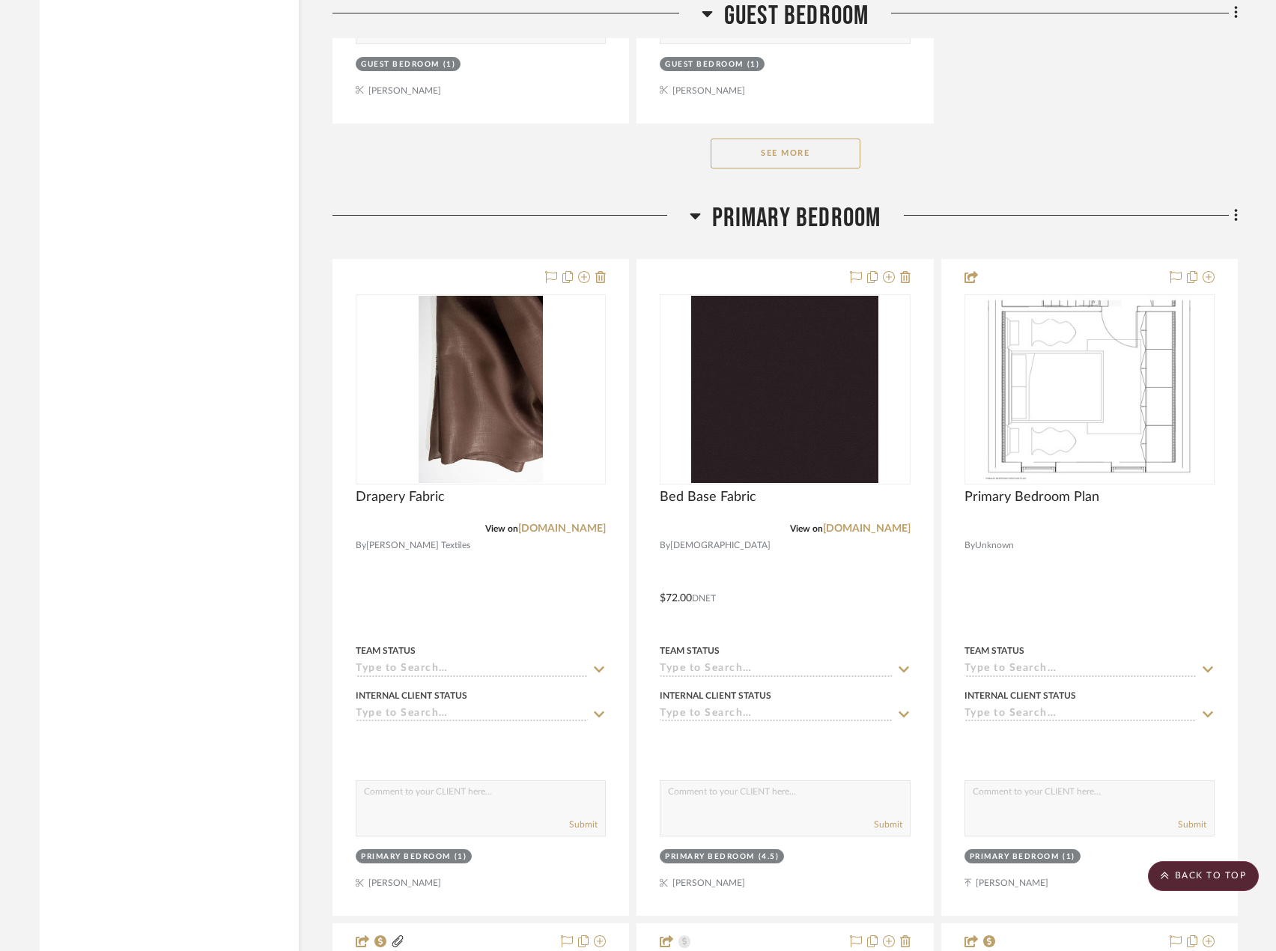
scroll to position [10633, 0]
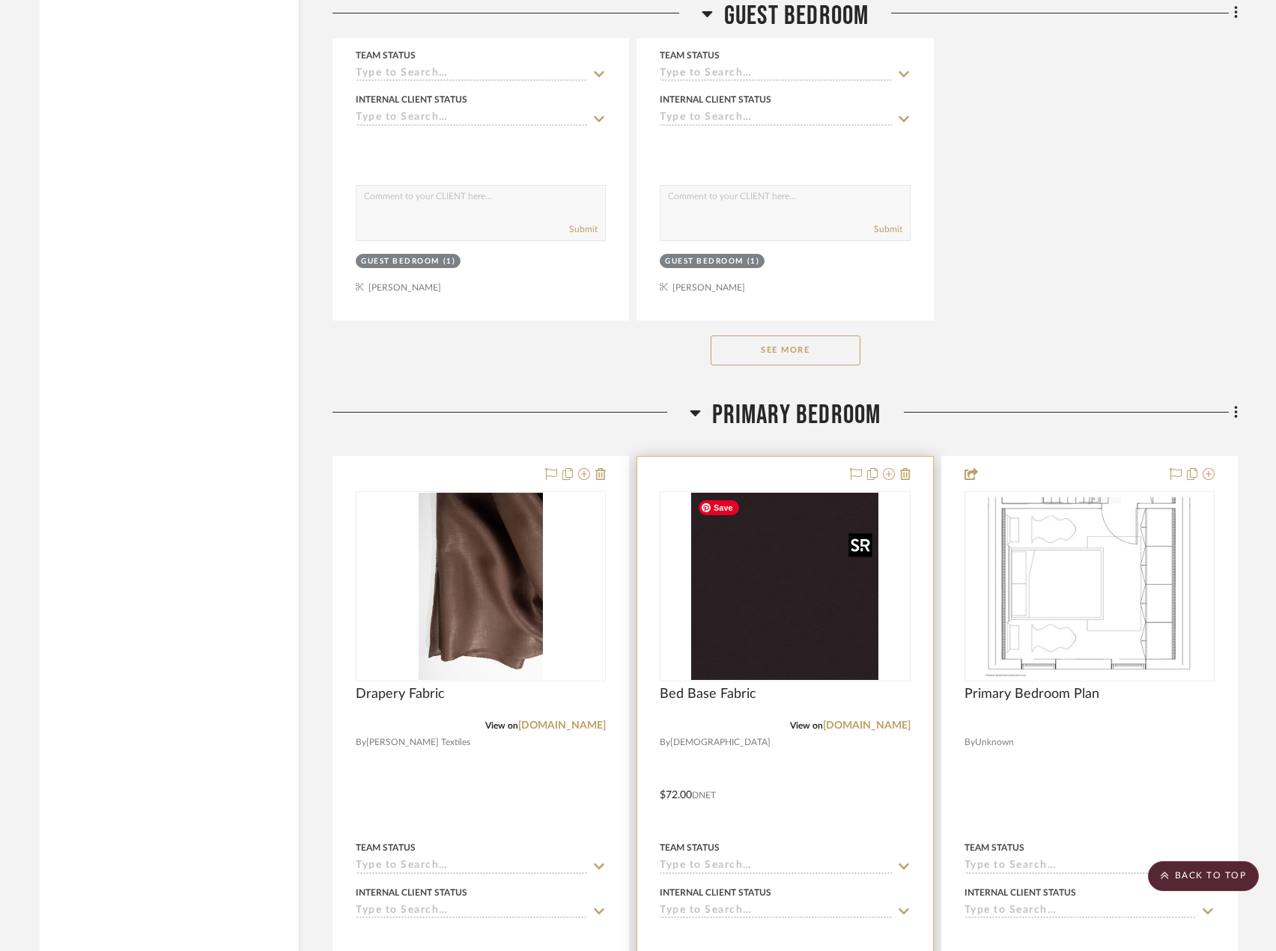
click at [714, 613] on img "0" at bounding box center [784, 586] width 187 height 187
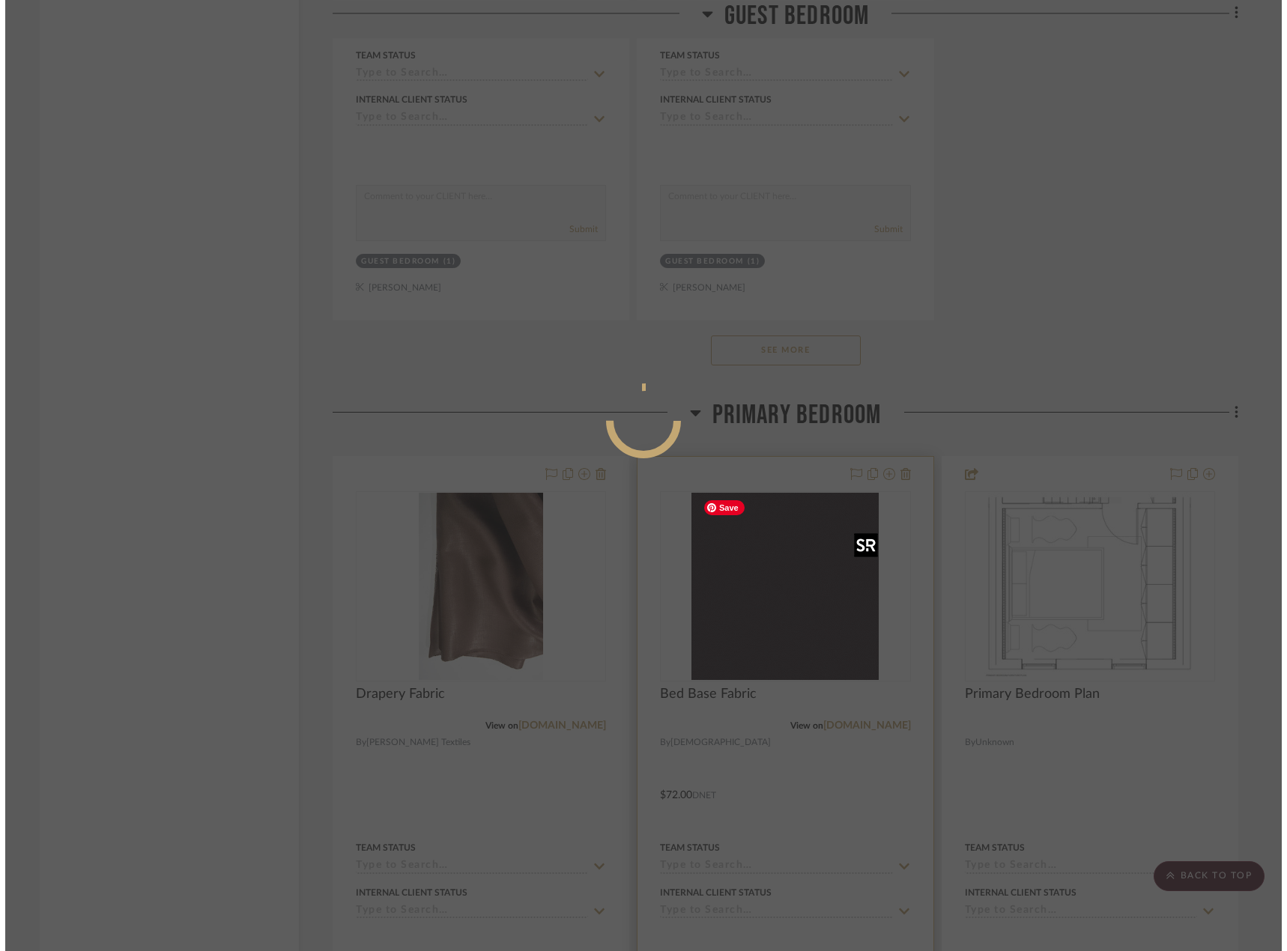
scroll to position [0, 0]
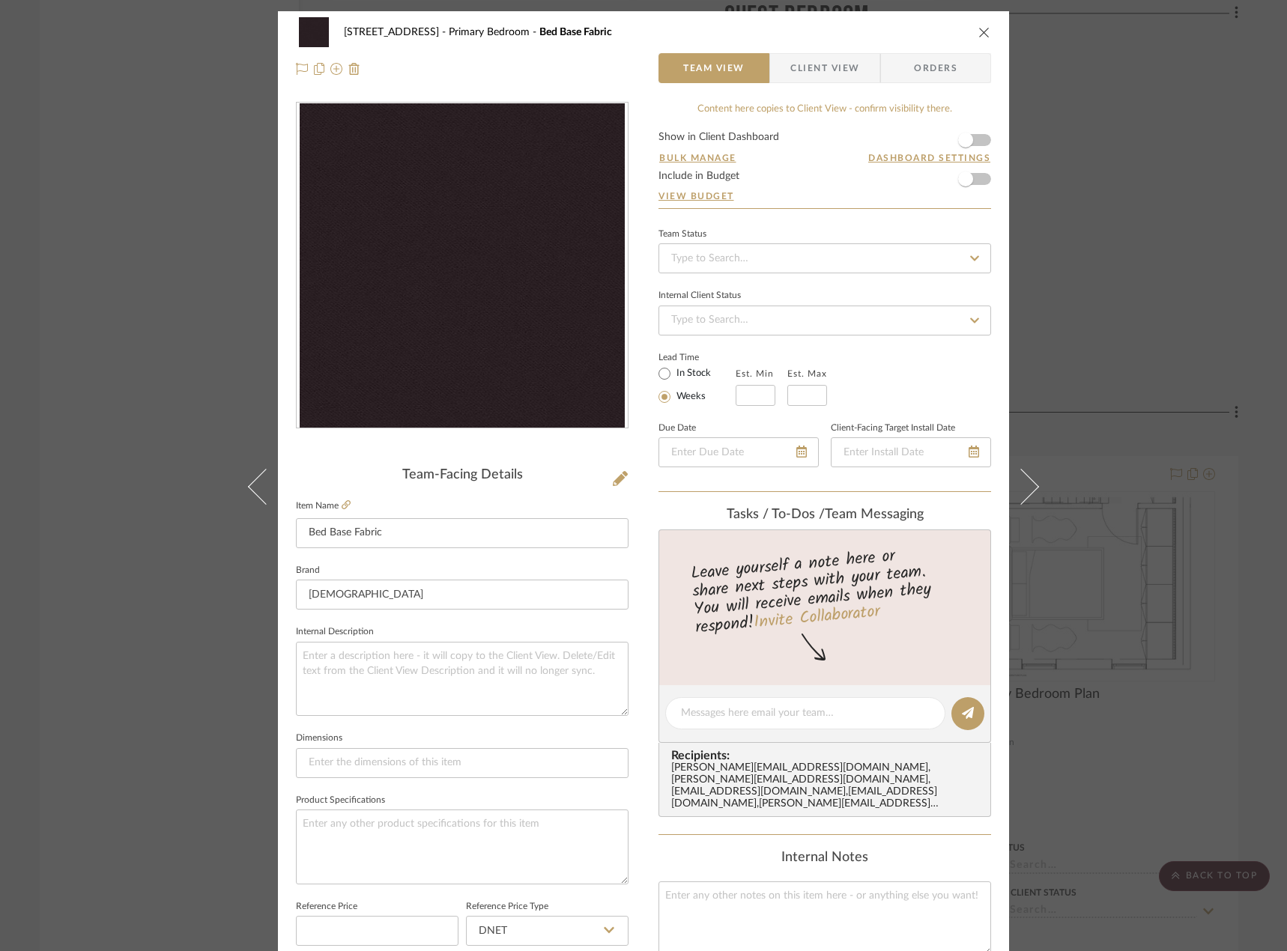
drag, startPoint x: 787, startPoint y: 96, endPoint x: 793, endPoint y: 89, distance: 9.0
click at [787, 95] on div "24080 - 323 Pacific Avenue Primary Bedroom Bed Base Fabric Team View Client Vie…" at bounding box center [643, 702] width 731 height 1383
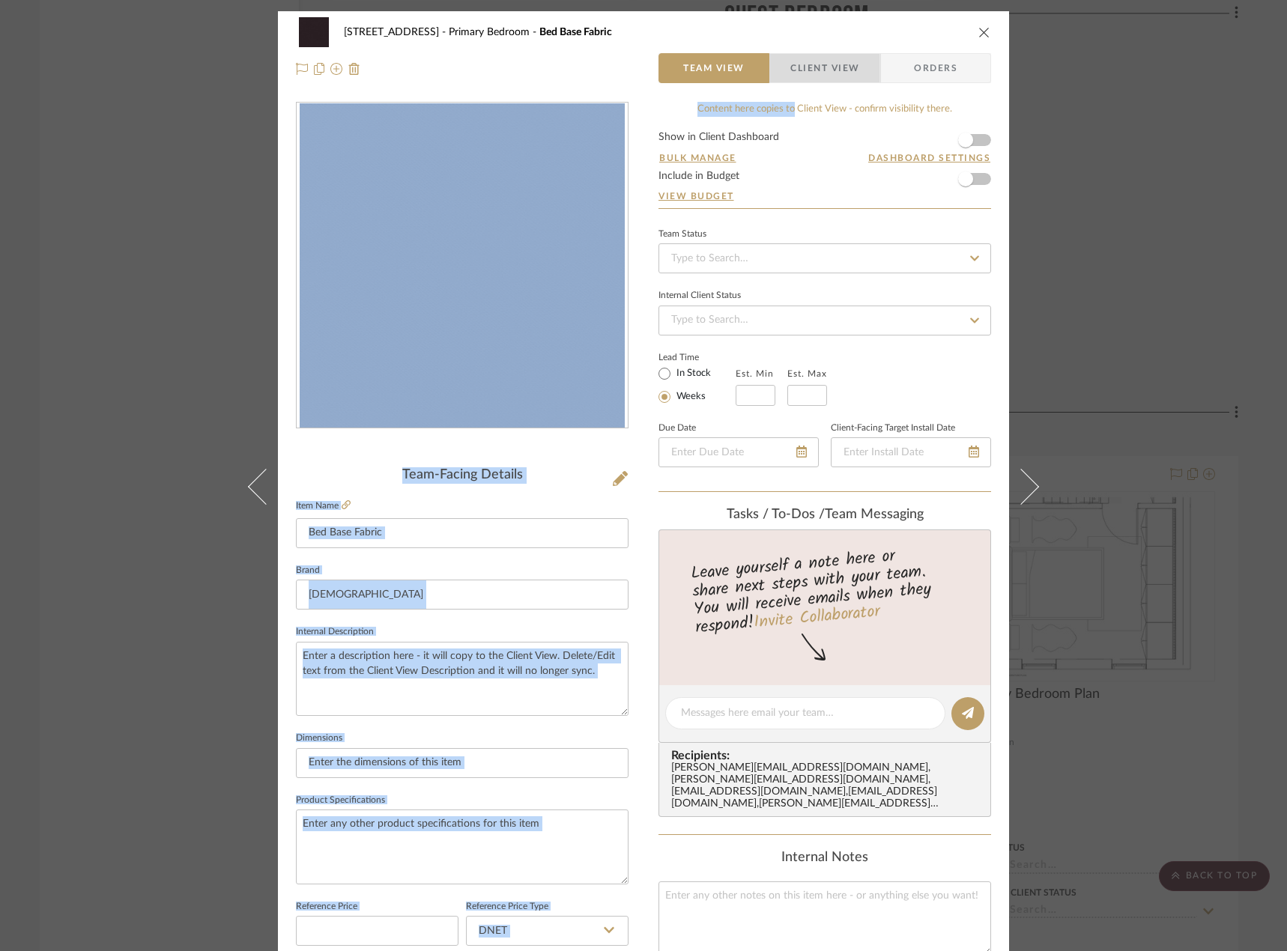
click at [810, 67] on span "Client View" at bounding box center [824, 68] width 69 height 30
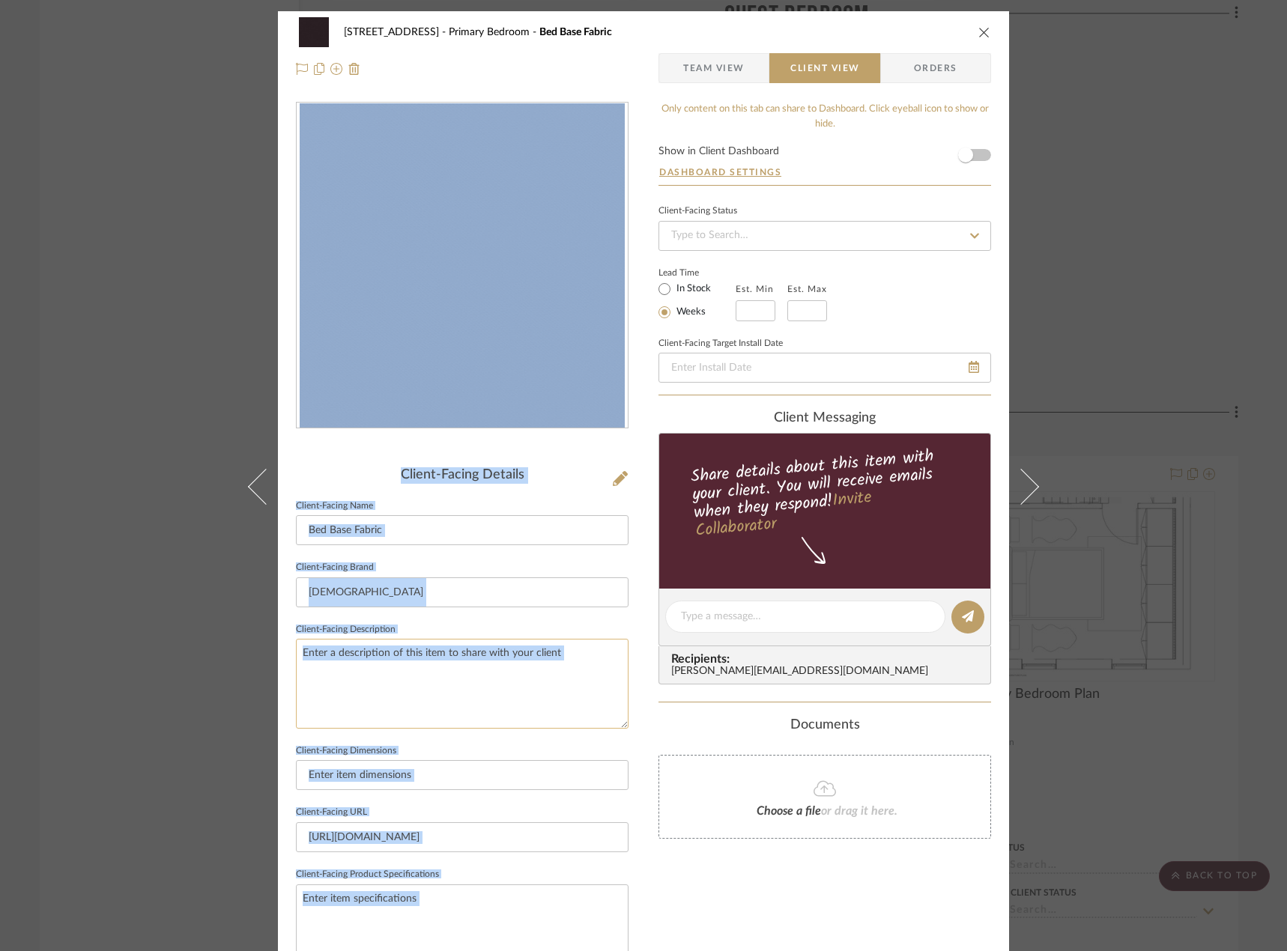
click at [478, 660] on textarea at bounding box center [462, 683] width 332 height 89
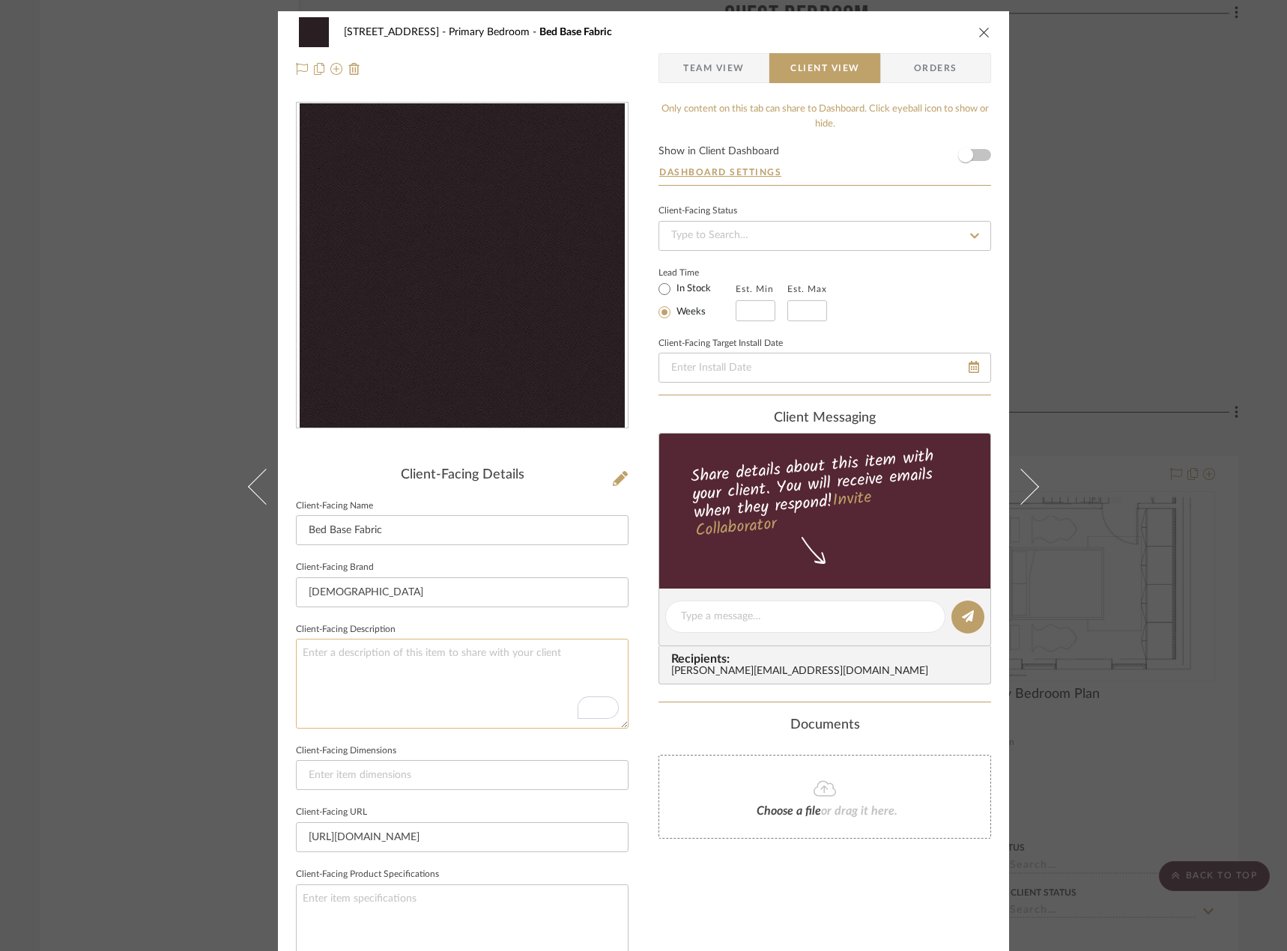
paste textarea "Description: Rambouillet DE14011 by Holland & Sherry || Color/Finish: Port. Mél…"
click at [375, 654] on textarea "Description: Rambouillet DE14011 by Holland & Sherry || Color/Finish: Port. Mél…" at bounding box center [462, 683] width 332 height 89
drag, startPoint x: 354, startPoint y: 652, endPoint x: 457, endPoint y: 651, distance: 102.6
click at [457, 651] on textarea "Description: Rambouillet DE14011 by Holland & Sherry || Color/Finish: Port. Mél…" at bounding box center [462, 683] width 332 height 89
type textarea "Description: Rambouillet DE14011 by Holland & Sherry || Color/Finish: Port. Mél…"
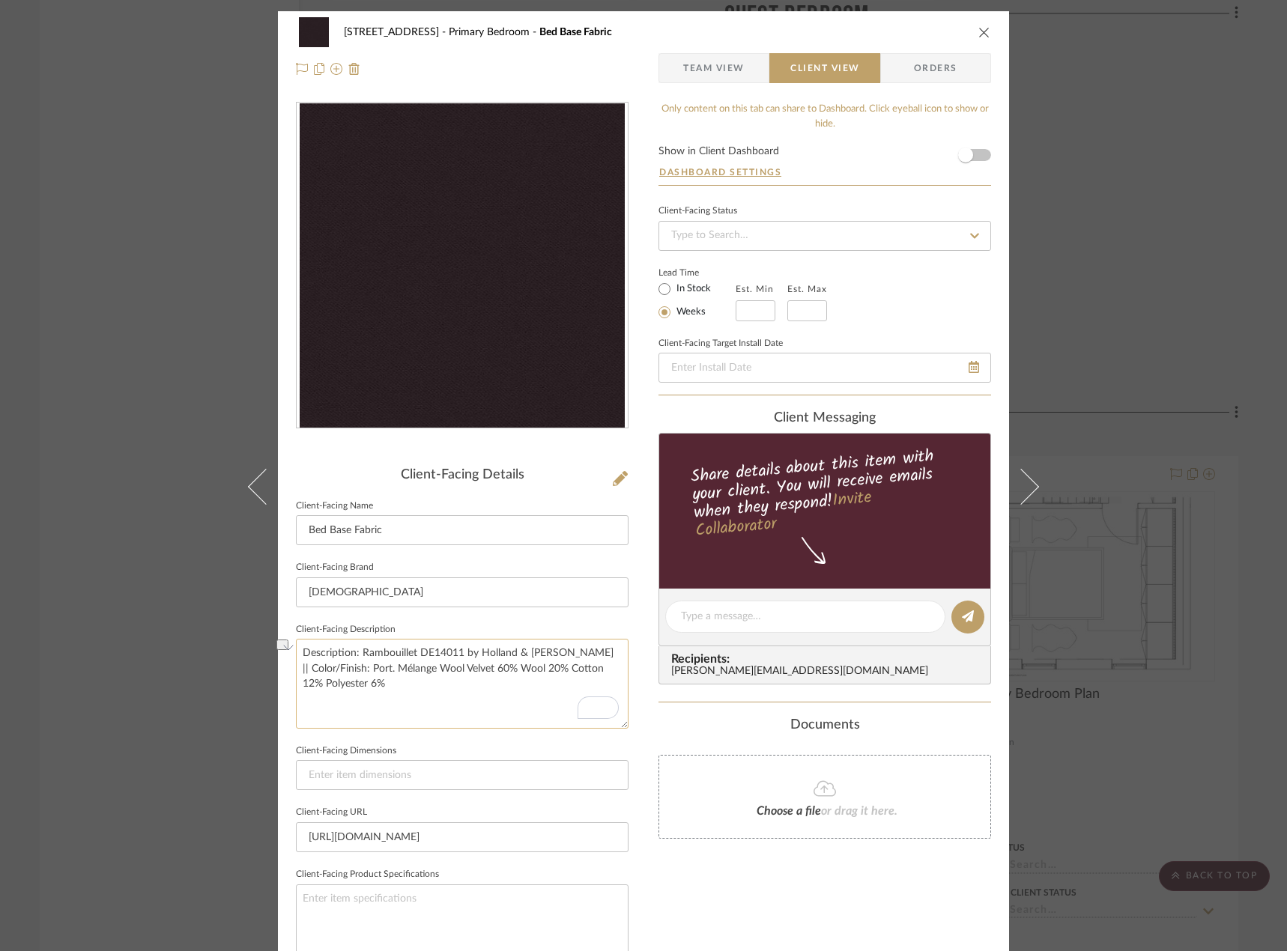
click at [398, 648] on textarea "Description: Rambouillet DE14011 by Holland & Sherry || Color/Finish: Port. Mél…" at bounding box center [462, 683] width 332 height 89
click at [365, 654] on textarea "Description: Rambouillet DE14011 by Holland & Sherry || Color/Finish: Port. Mél…" at bounding box center [462, 683] width 332 height 89
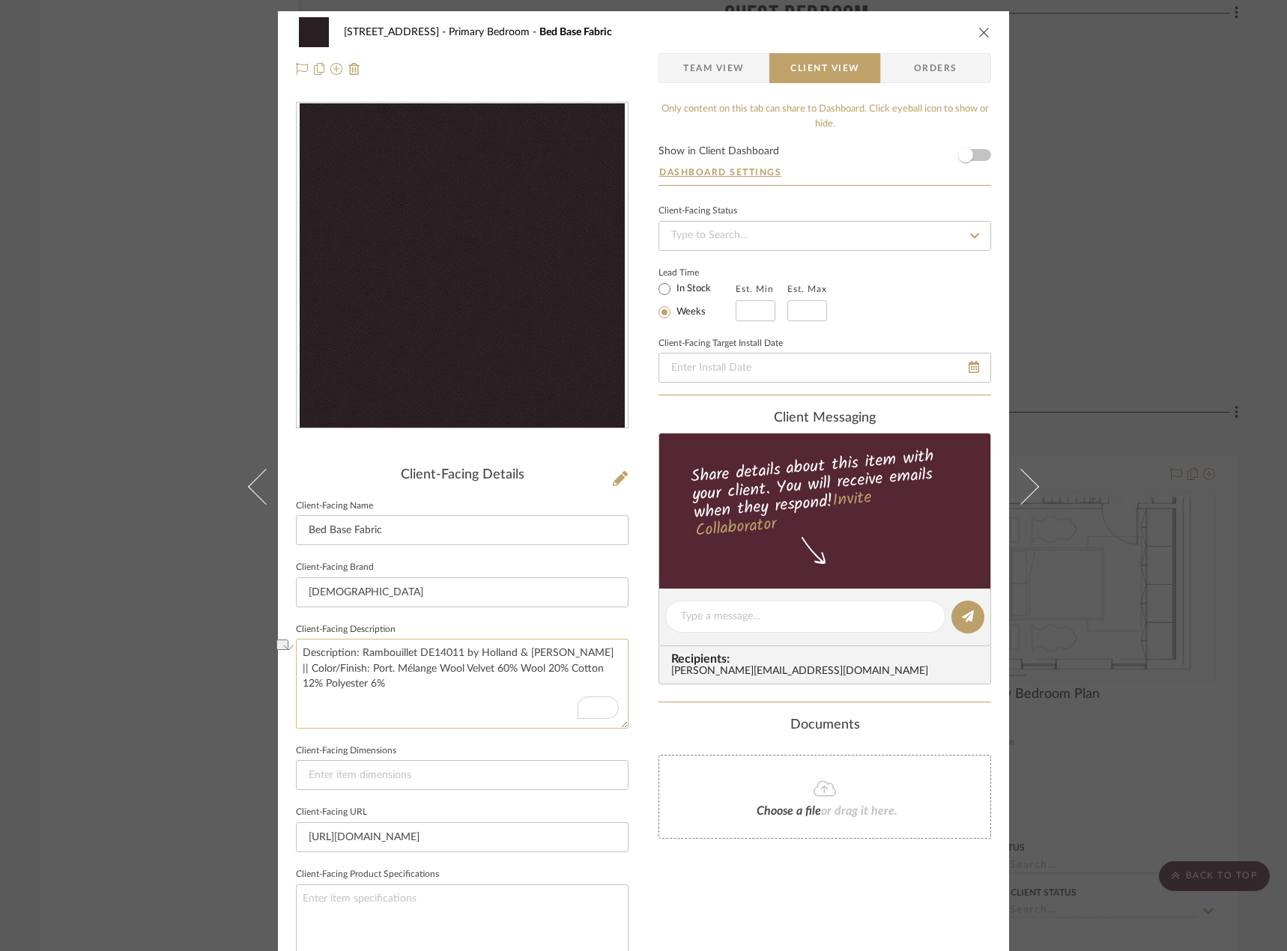
drag, startPoint x: 359, startPoint y: 652, endPoint x: 459, endPoint y: 656, distance: 100.4
click at [459, 656] on textarea "Description: Rambouillet DE14011 by Holland & Sherry || Color/Finish: Port. Mél…" at bounding box center [462, 683] width 332 height 89
drag, startPoint x: 494, startPoint y: 648, endPoint x: 417, endPoint y: 651, distance: 77.2
click at [417, 651] on textarea "Description: Utmost II by Holland & Sherry || Color/Finish: Port. Mélange Wool …" at bounding box center [462, 683] width 332 height 89
drag, startPoint x: 511, startPoint y: 654, endPoint x: 575, endPoint y: 679, distance: 69.3
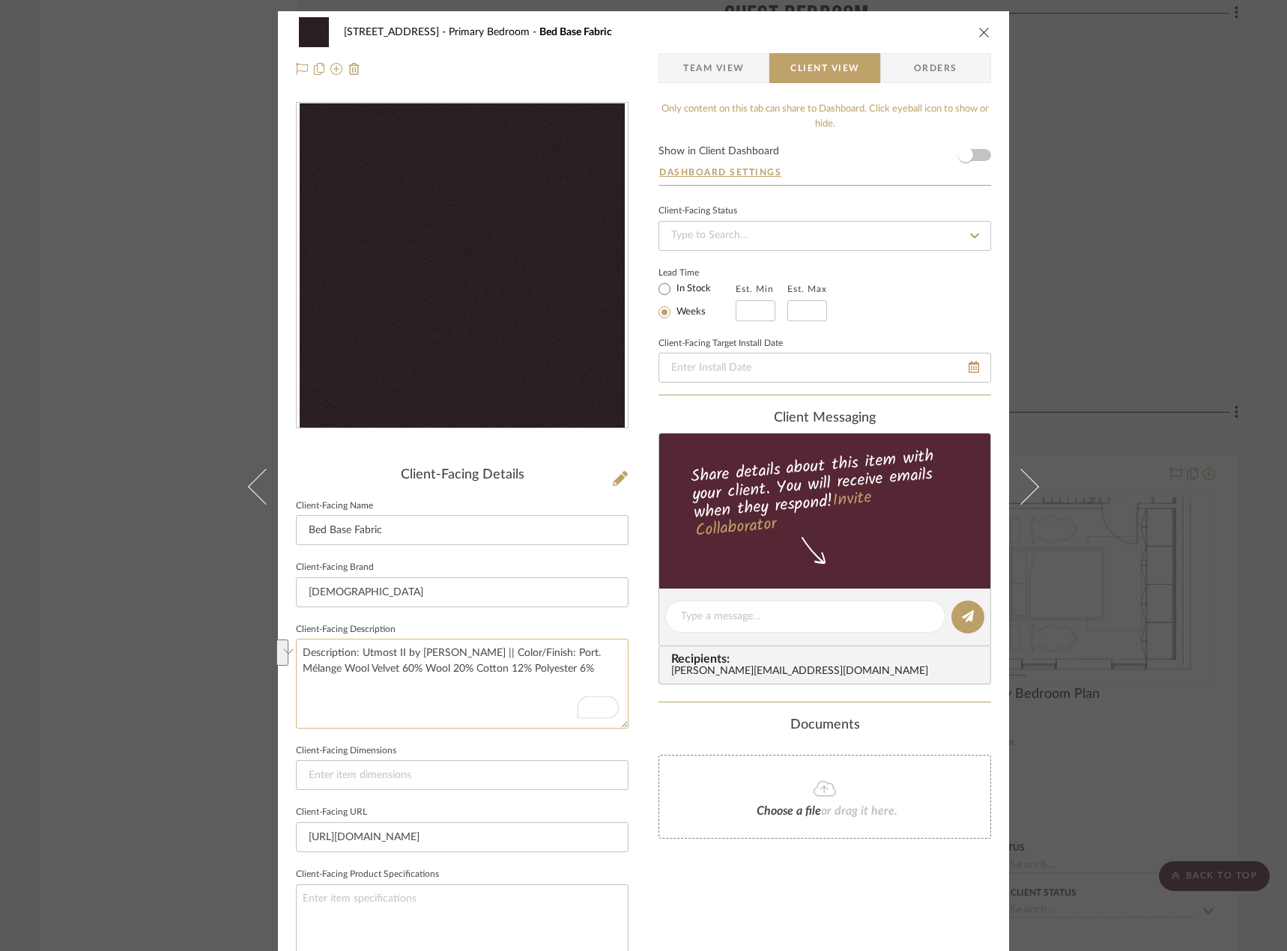
click at [575, 679] on textarea "Description: Utmost II by Knoll || Color/Finish: Port. Mélange Wool Velvet 60% …" at bounding box center [462, 683] width 332 height 89
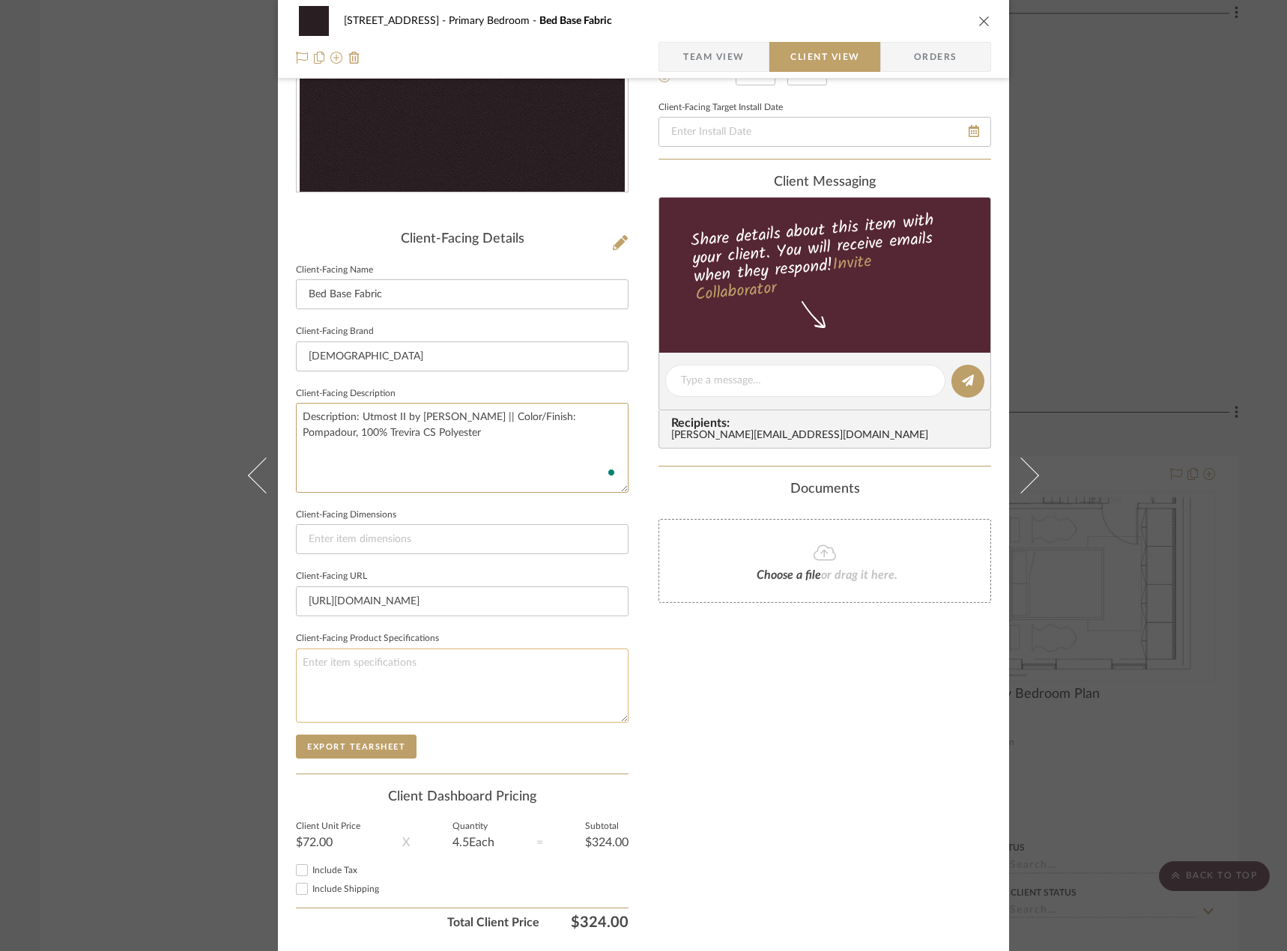
scroll to position [282, 0]
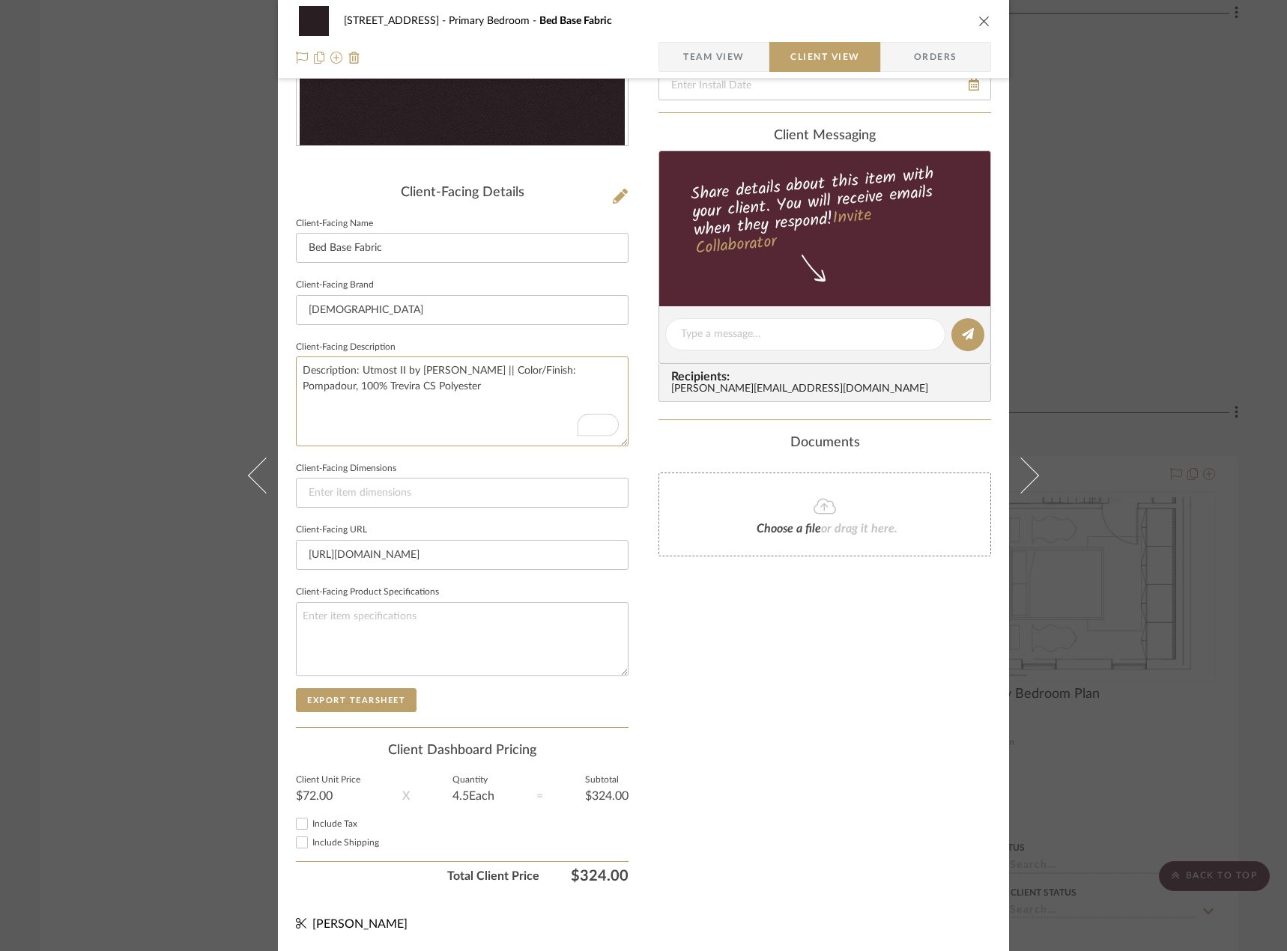
type textarea "Description: Utmost II by Knoll || Color/Finish: Pompadour, 100% Trevira CS Pol…"
click at [300, 822] on input "Include Tax" at bounding box center [302, 824] width 18 height 18
checkbox input "true"
click at [312, 842] on span "Include Shipping" at bounding box center [345, 842] width 67 height 9
click at [307, 842] on input "Include Shipping" at bounding box center [302, 842] width 18 height 18
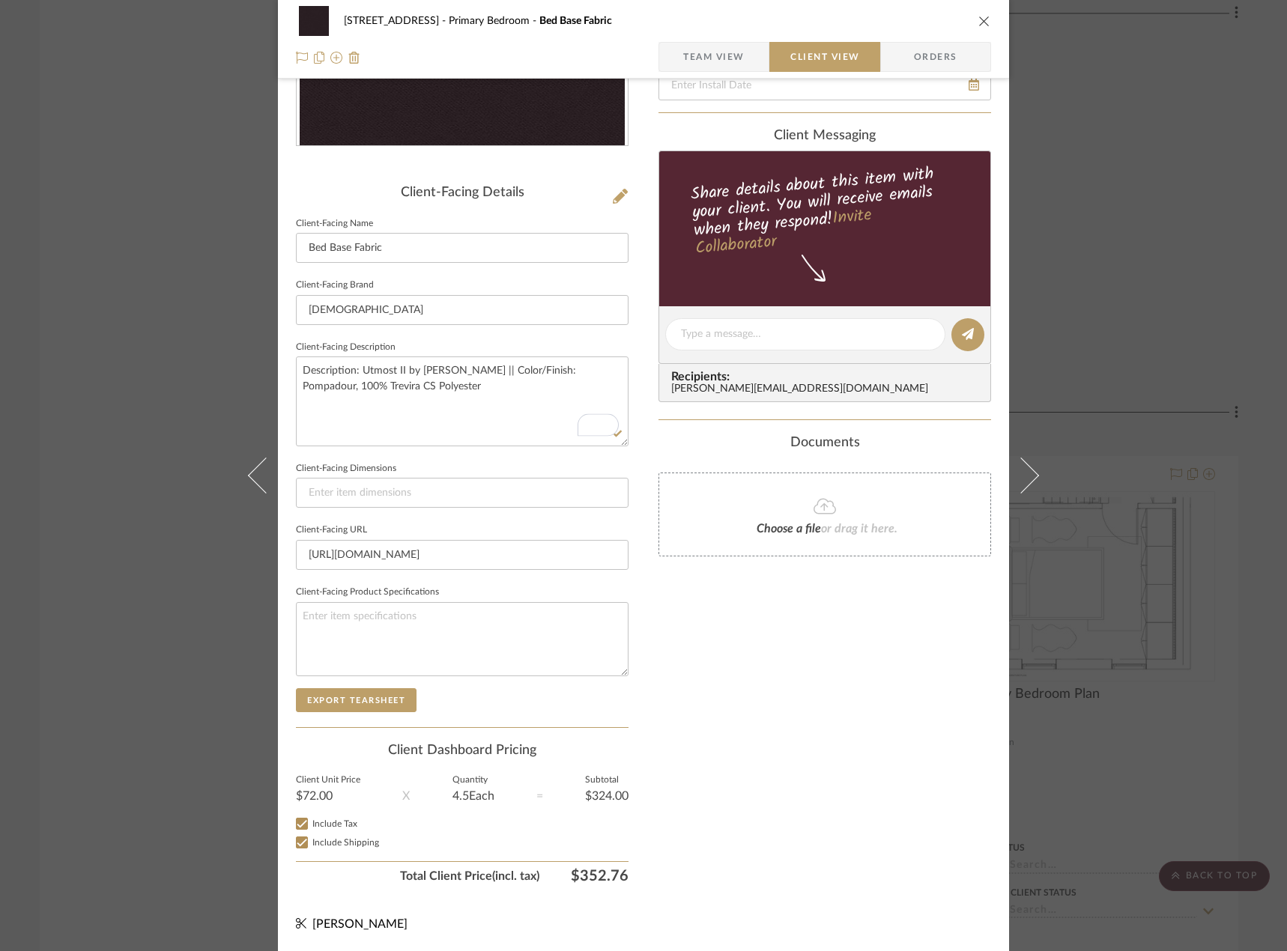
checkbox input "true"
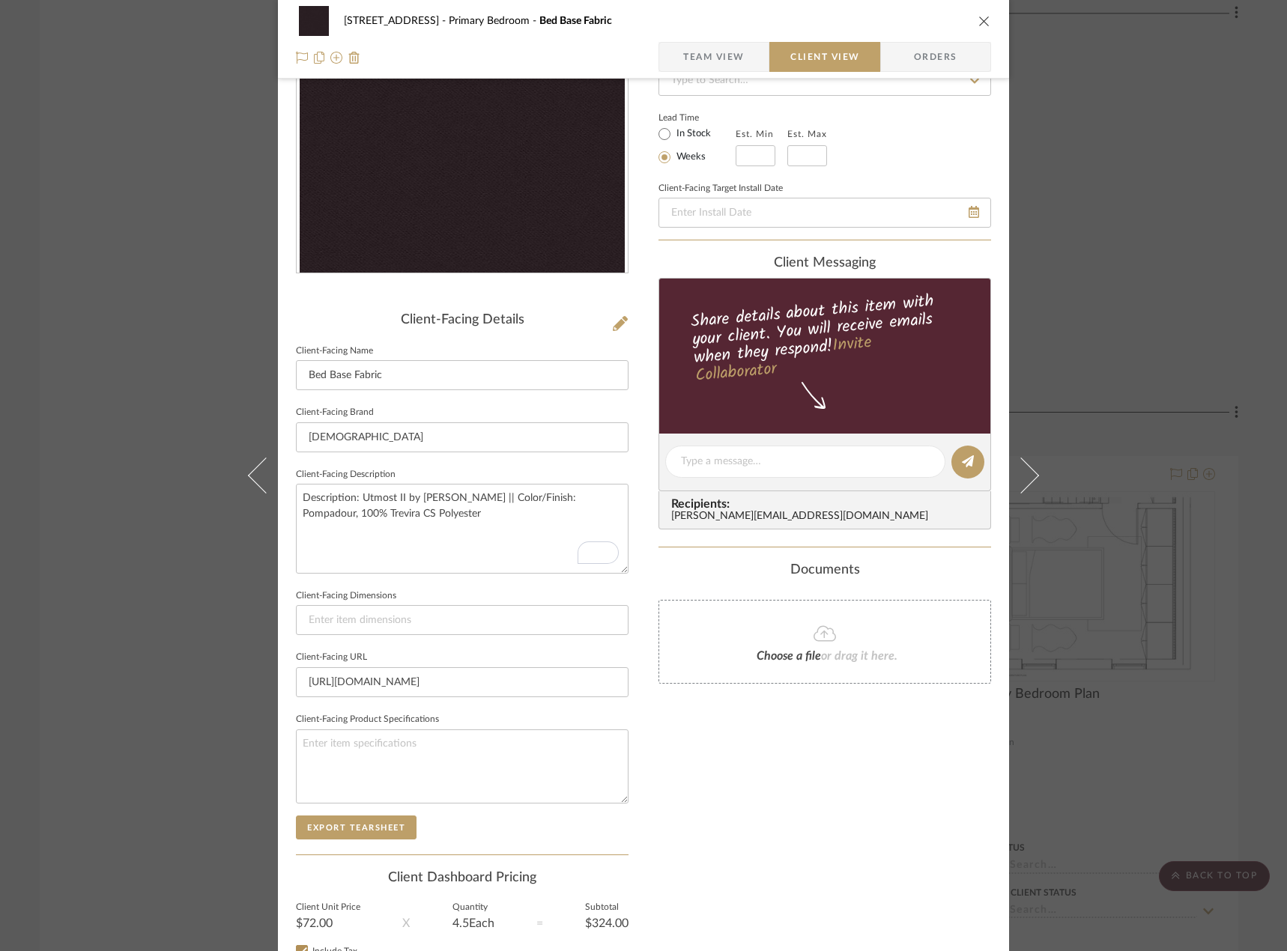
scroll to position [0, 0]
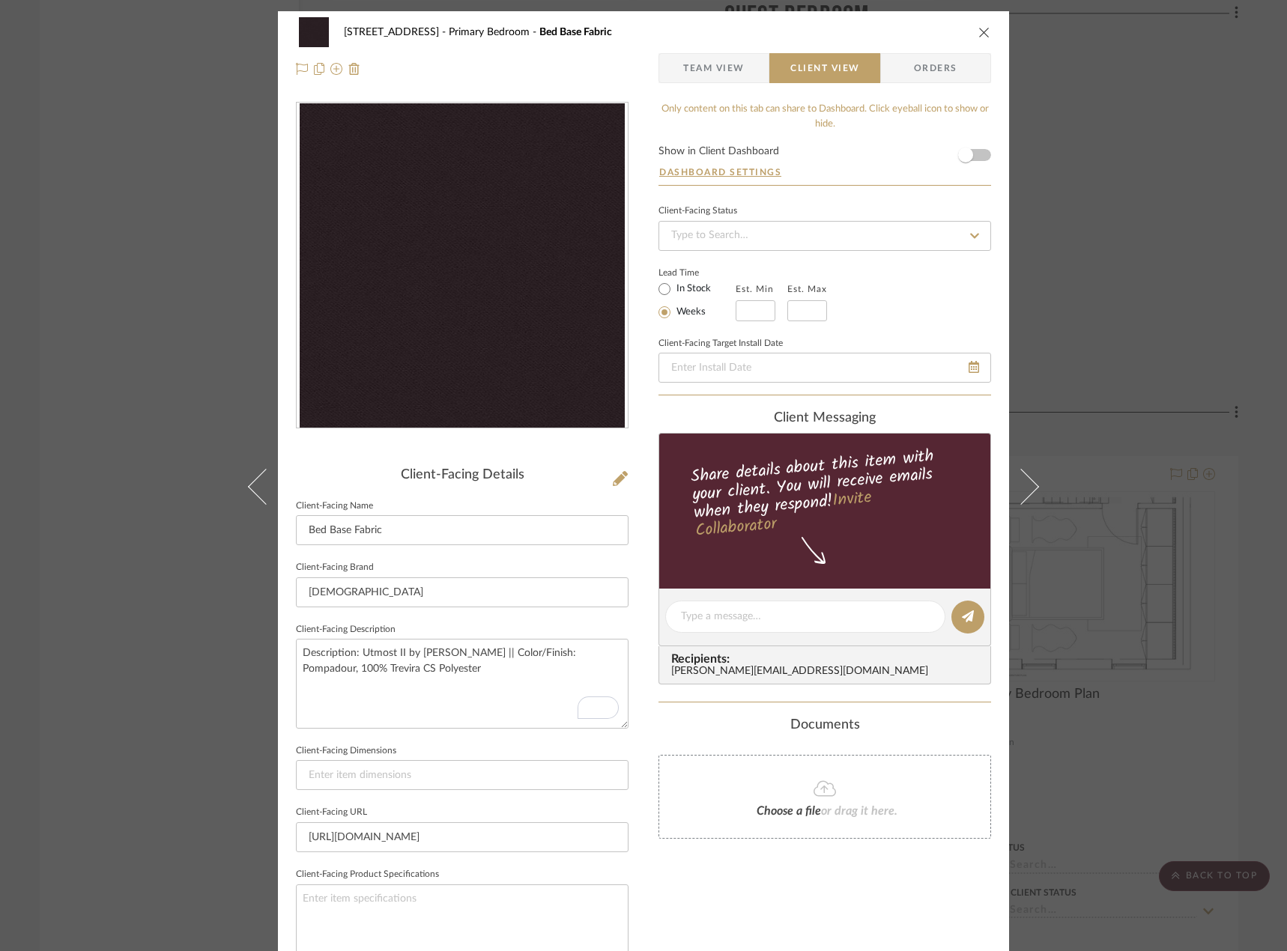
drag, startPoint x: 734, startPoint y: 66, endPoint x: 764, endPoint y: 77, distance: 32.0
click at [734, 66] on span "Team View" at bounding box center [713, 68] width 61 height 30
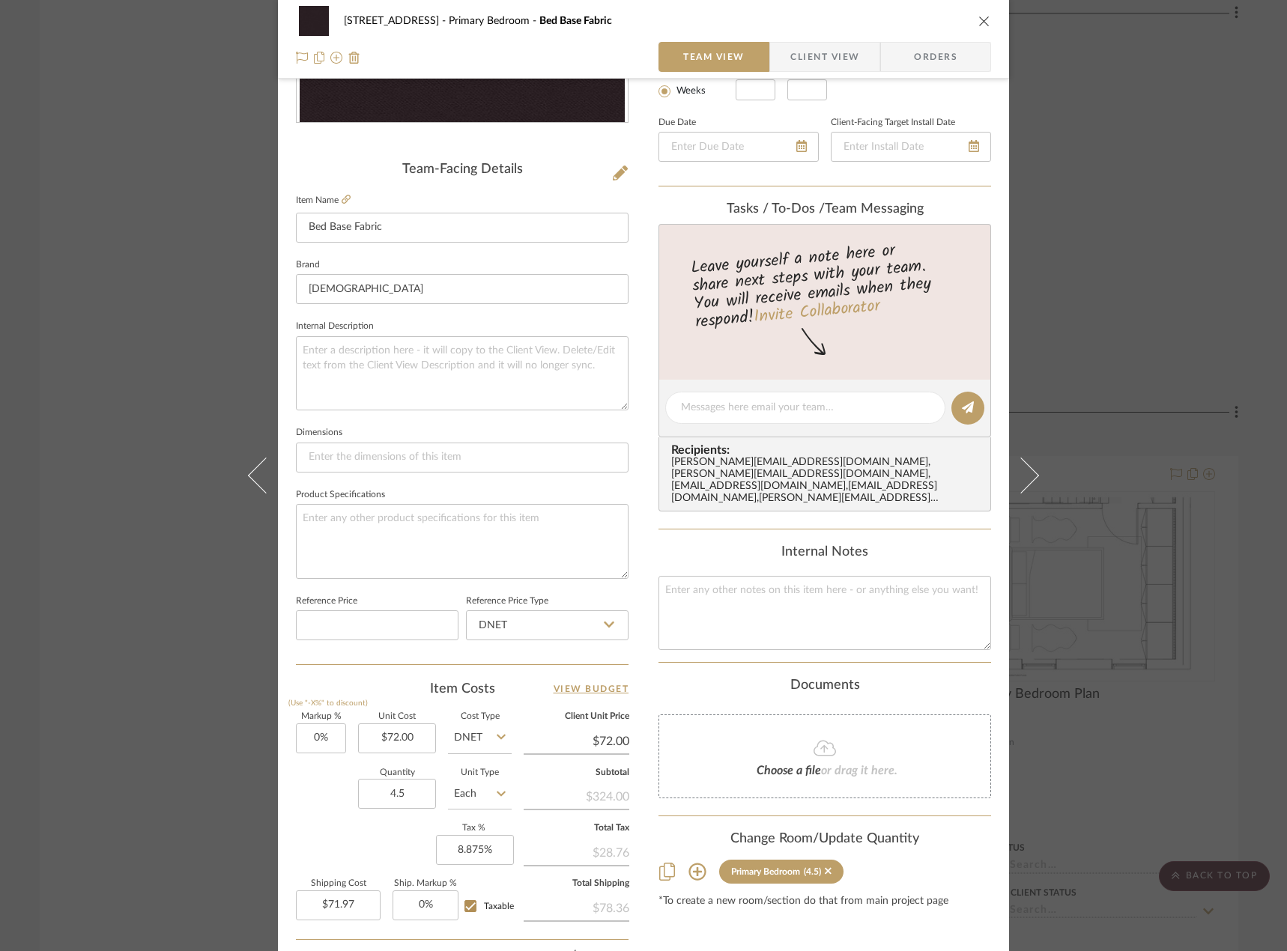
scroll to position [443, 0]
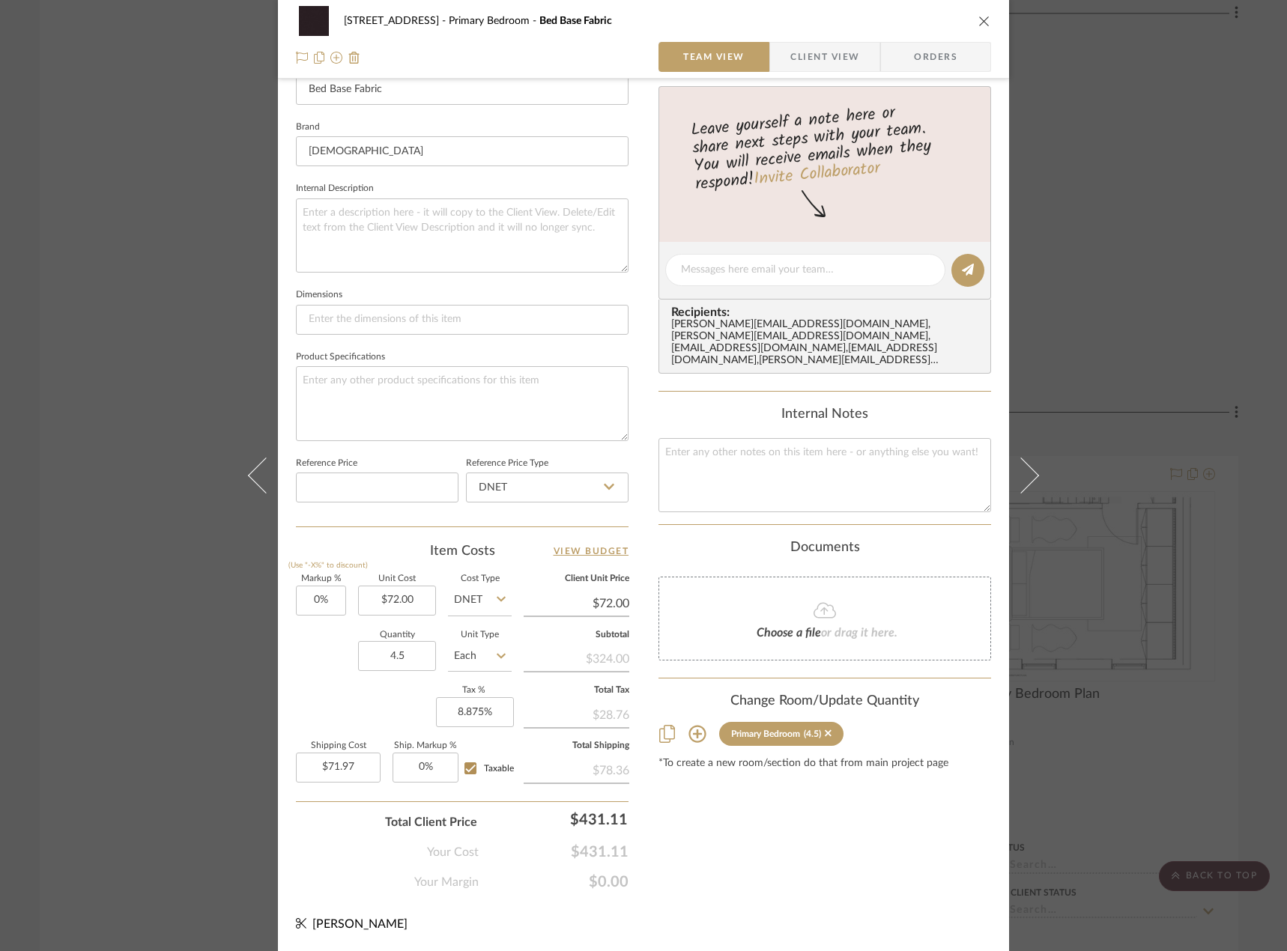
click at [779, 627] on span "Choose a file" at bounding box center [788, 633] width 64 height 12
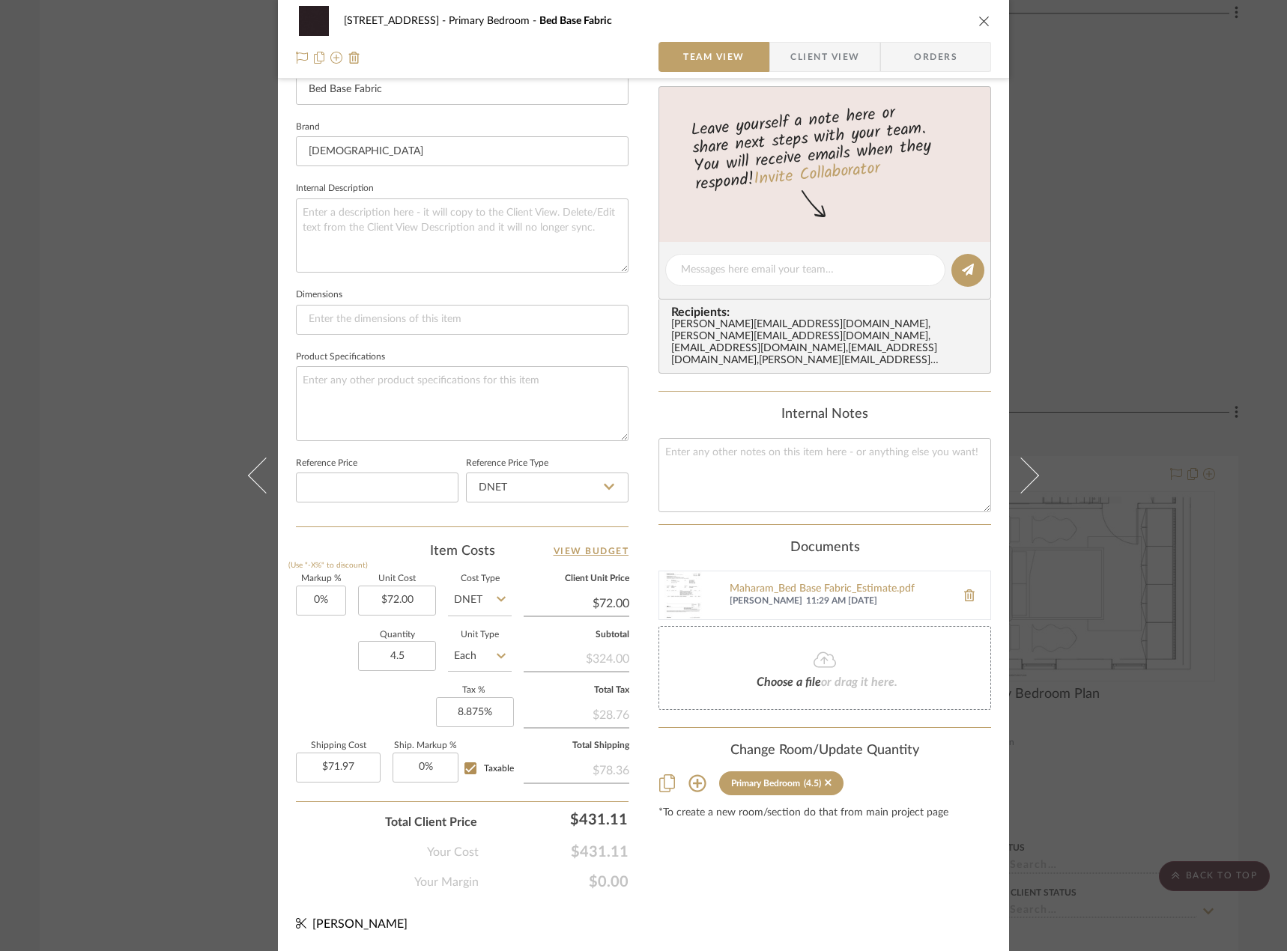
scroll to position [69, 0]
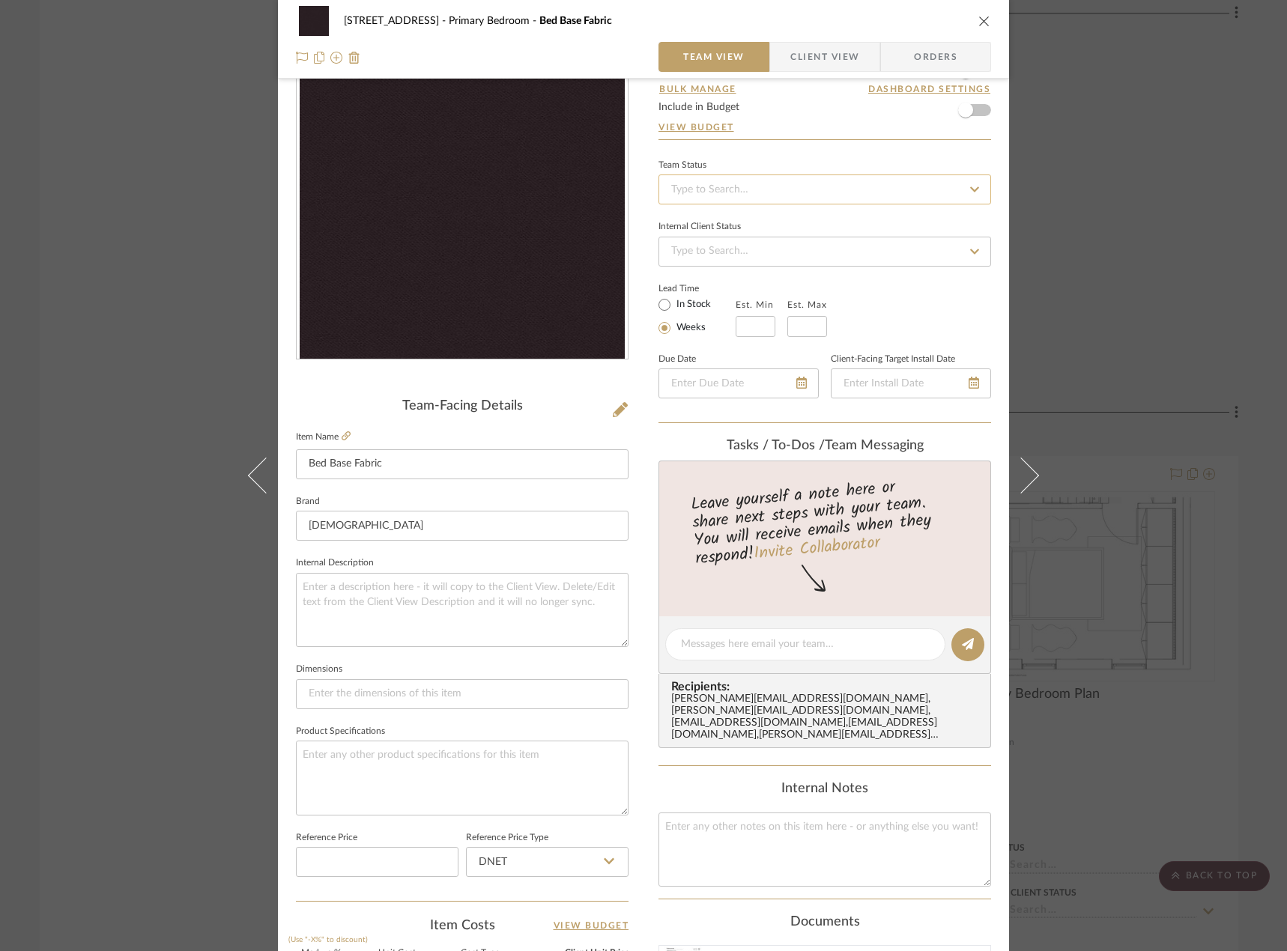
click at [693, 185] on input at bounding box center [824, 189] width 332 height 30
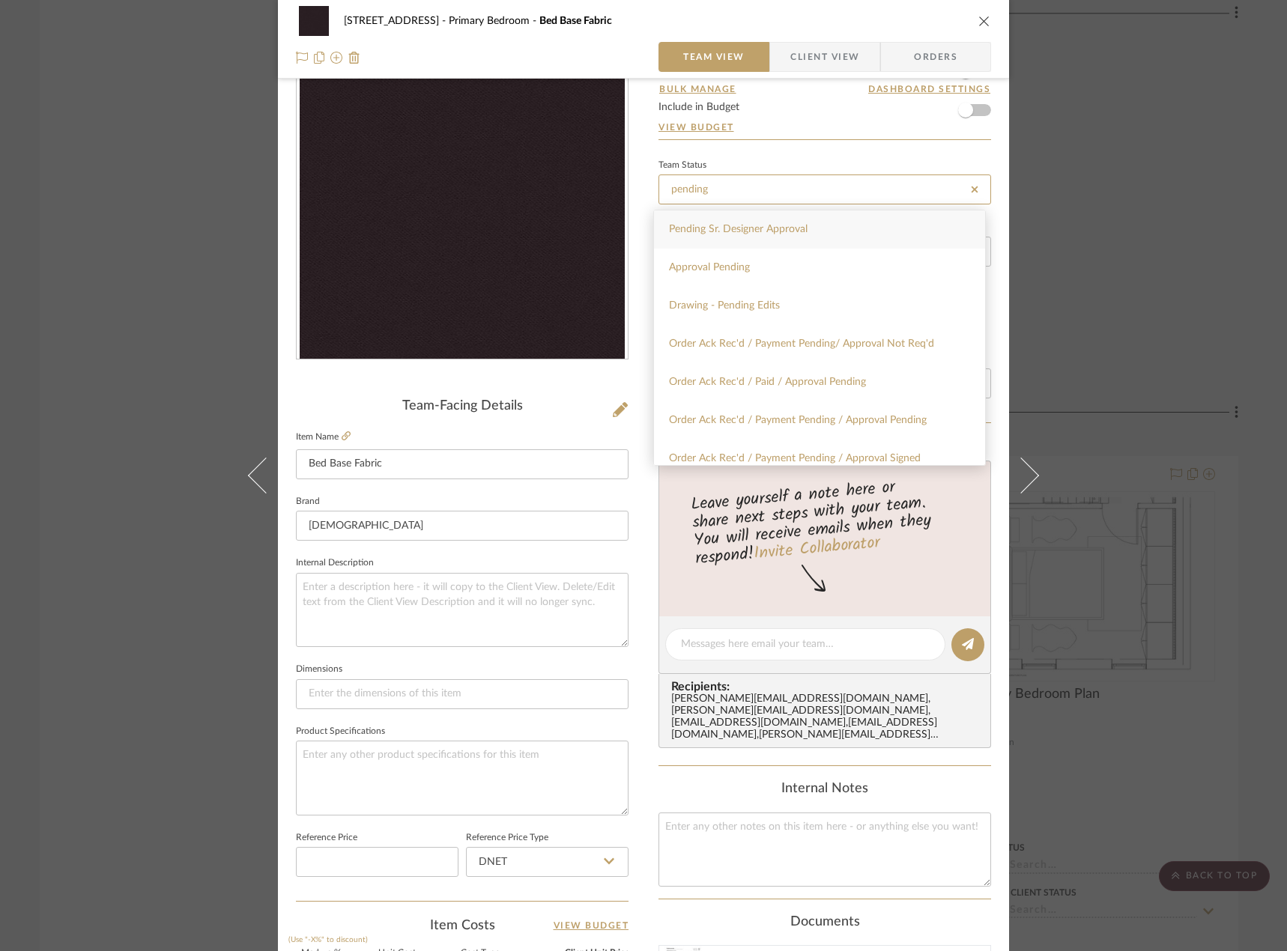
type input "pending"
click at [735, 231] on span "Pending Sr. Designer Approval" at bounding box center [738, 229] width 139 height 10
type input "10/10/2025"
type input "Pending Sr. Designer Approval"
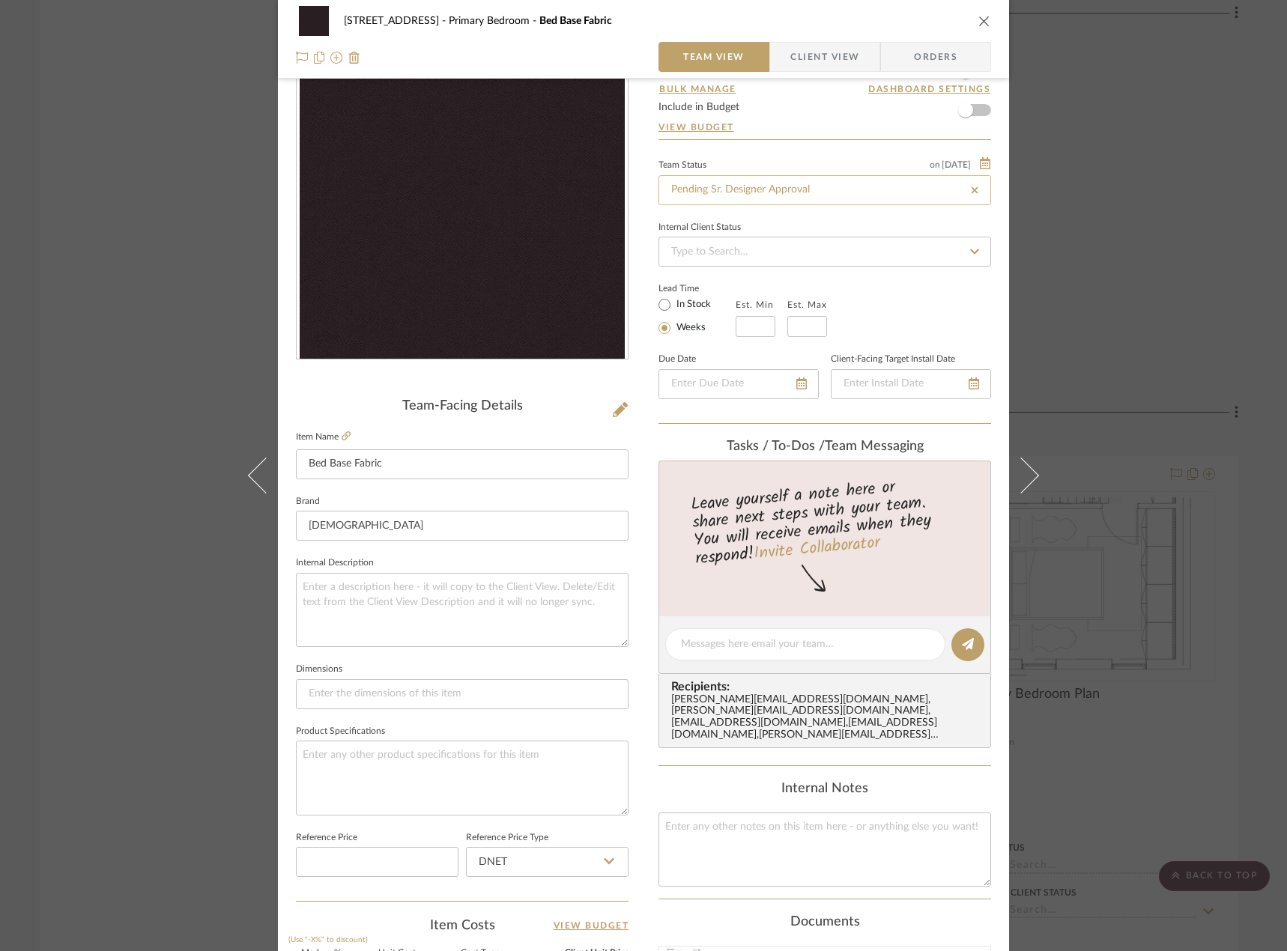
type input "10/10/2025"
type input "Pending Sr. Designer Approval"
click at [824, 121] on link "View Budget" at bounding box center [824, 127] width 332 height 12
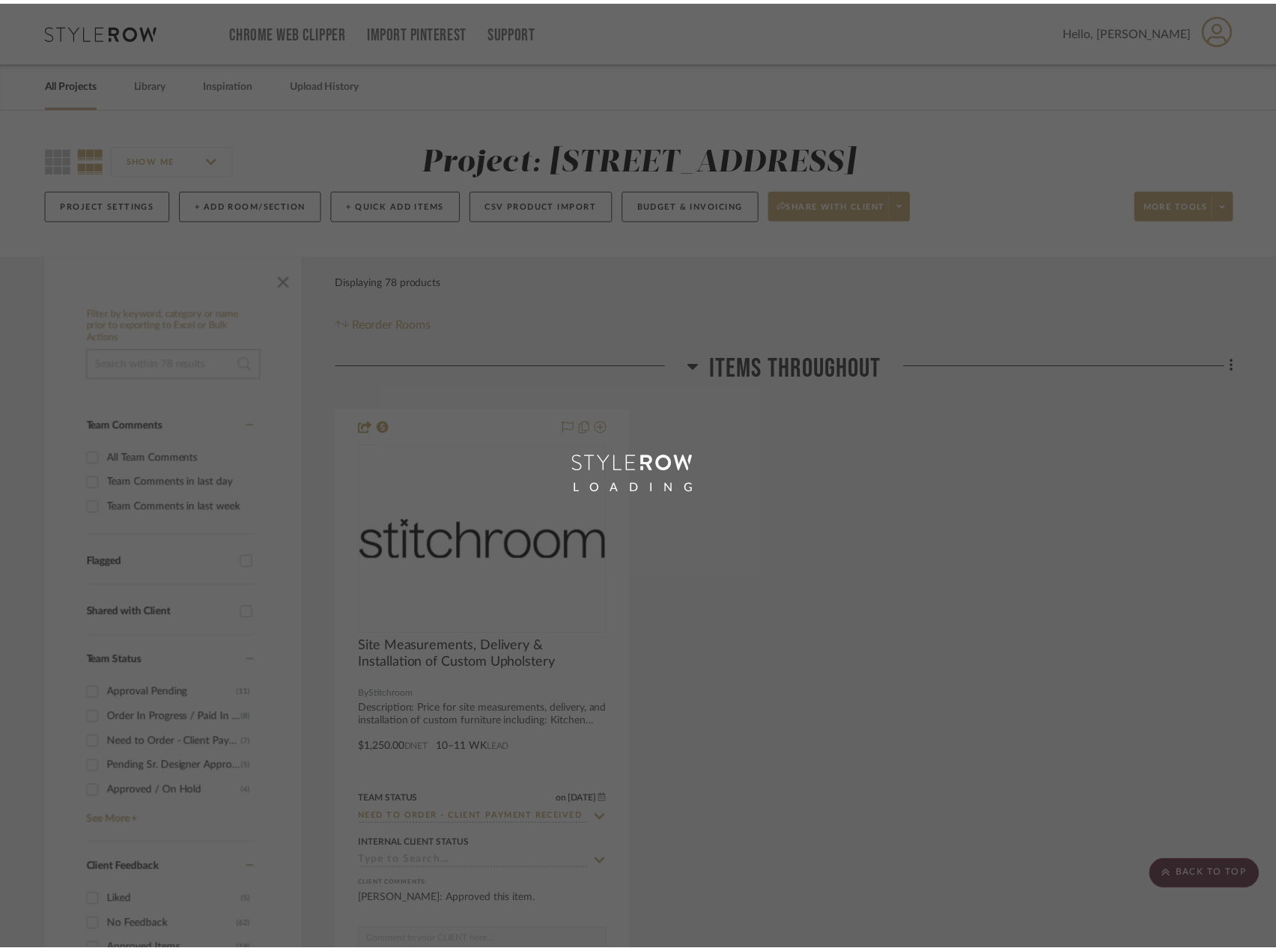
scroll to position [10633, 0]
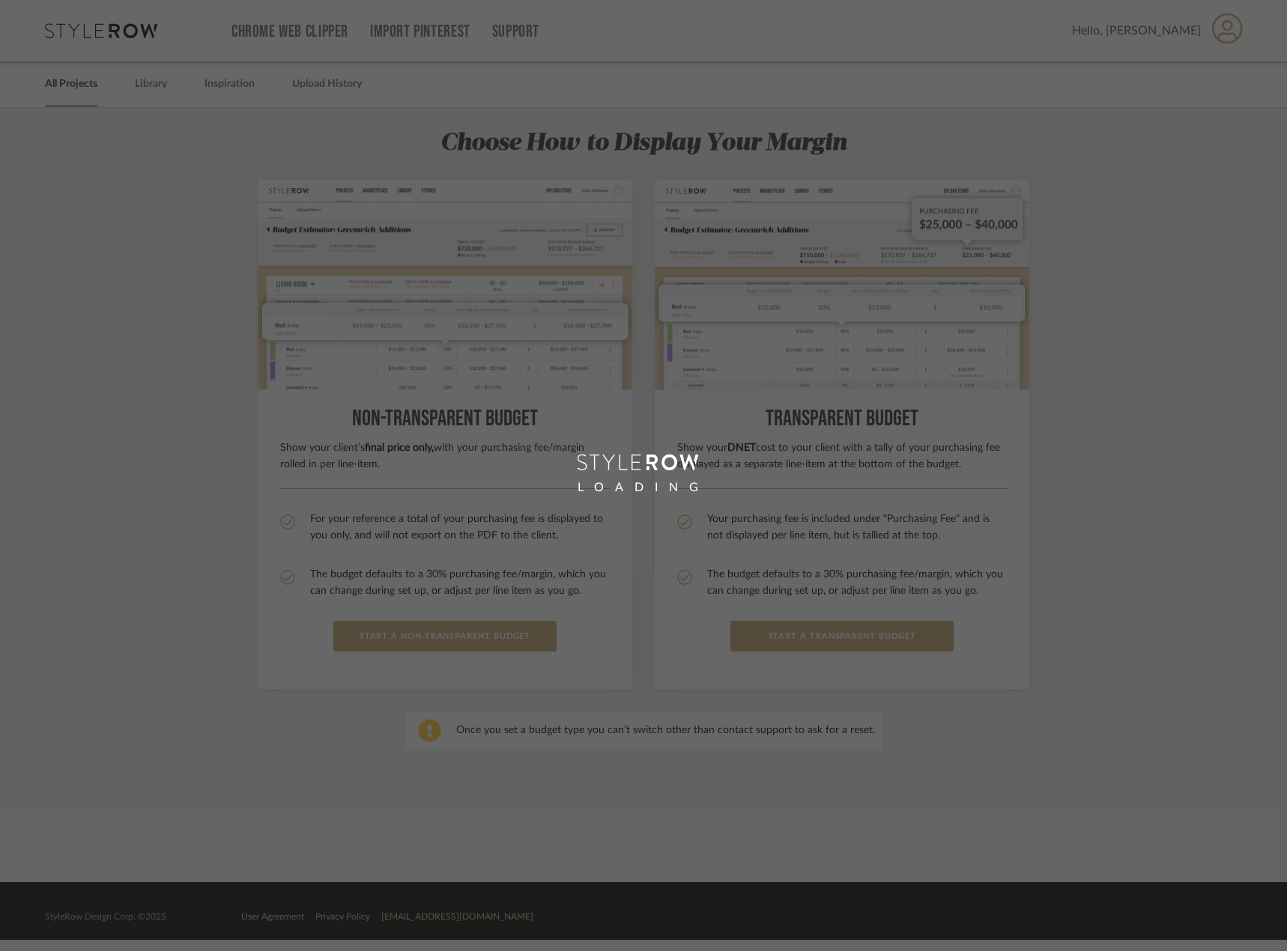
click at [1188, 213] on section "Choose How to Display Your Margin Non-Transparent BUDGET Show your client’s fin…" at bounding box center [643, 459] width 1287 height 702
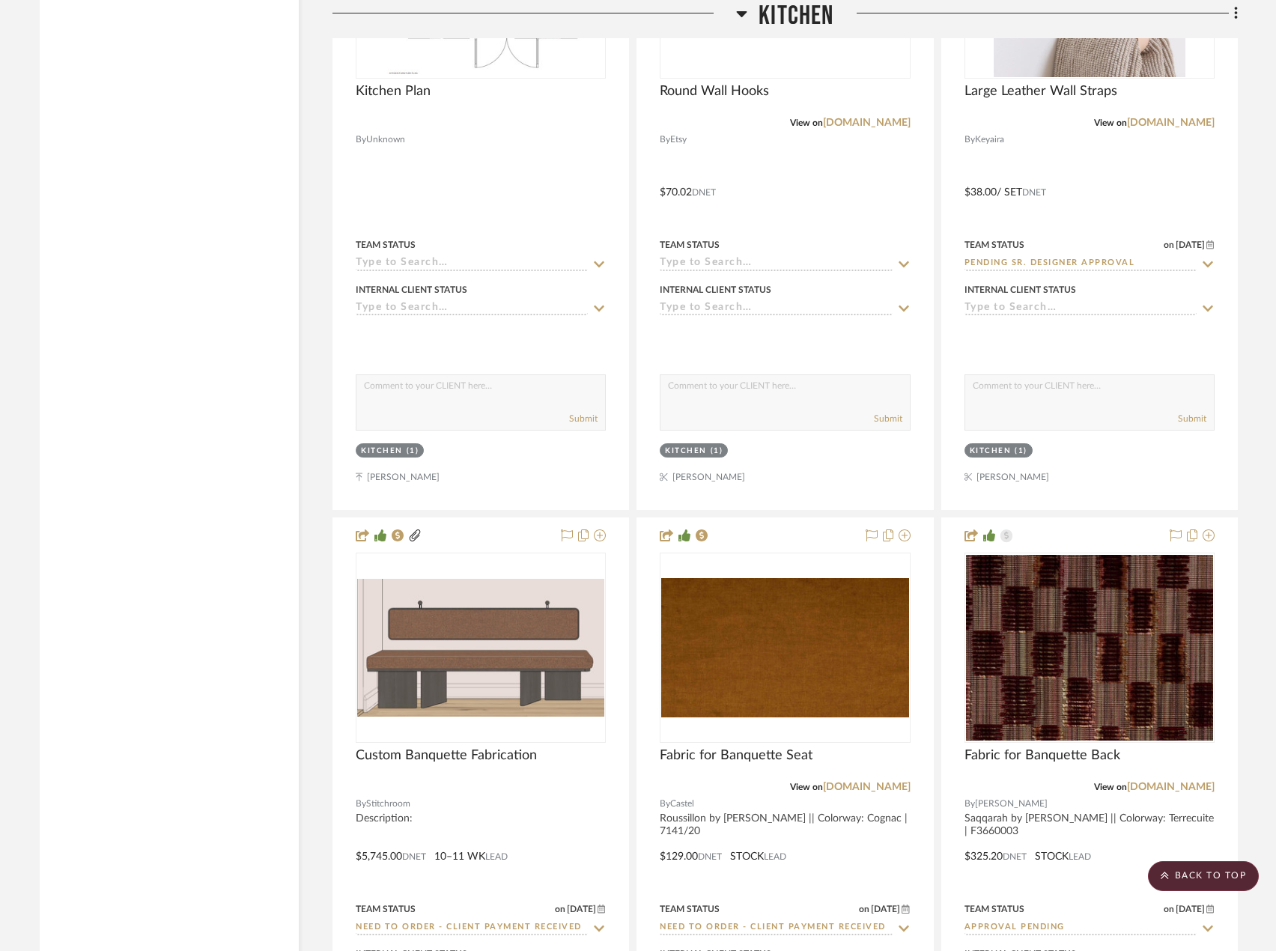
scroll to position [4343, 0]
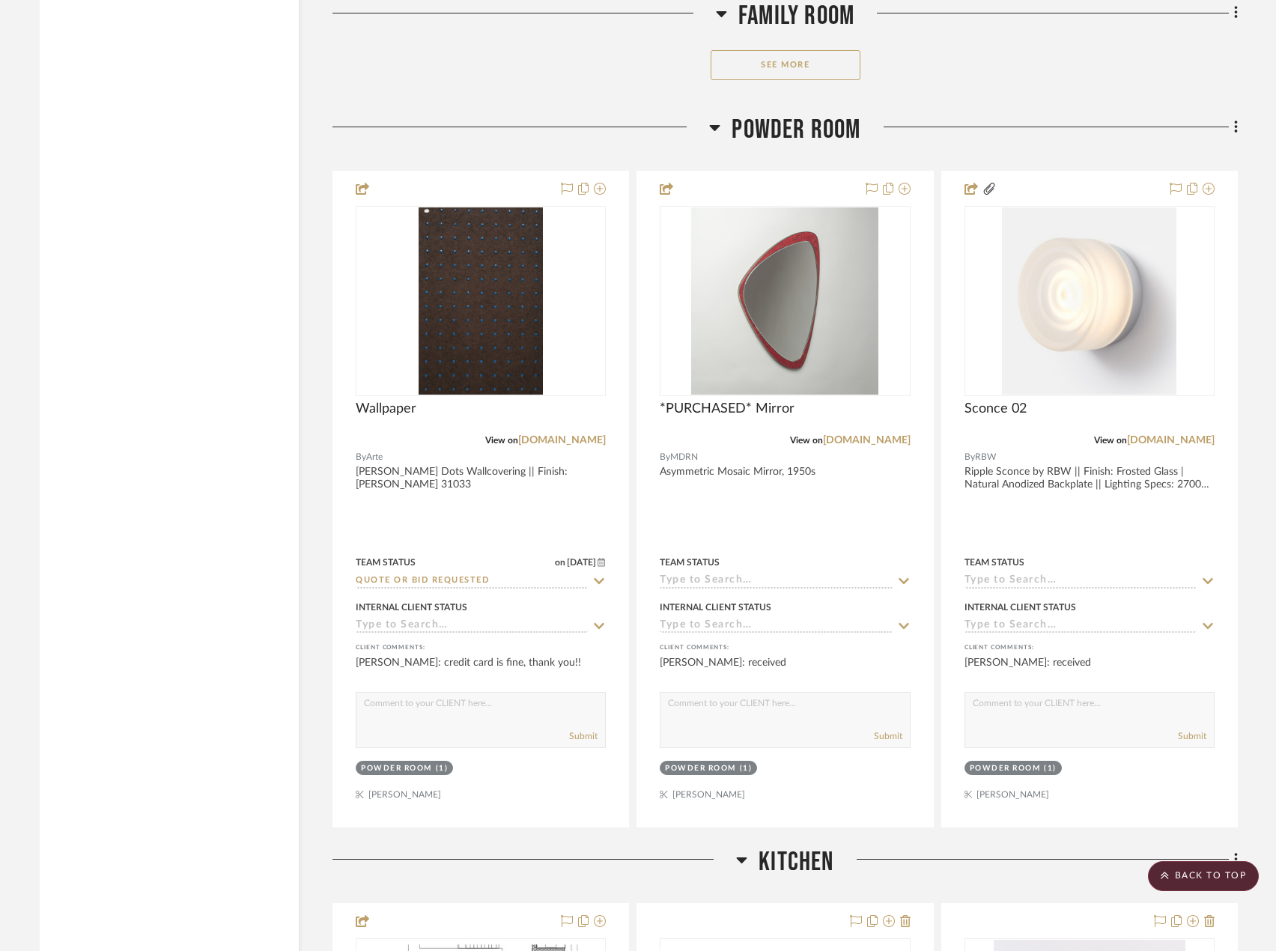
scroll to position [2696, 0]
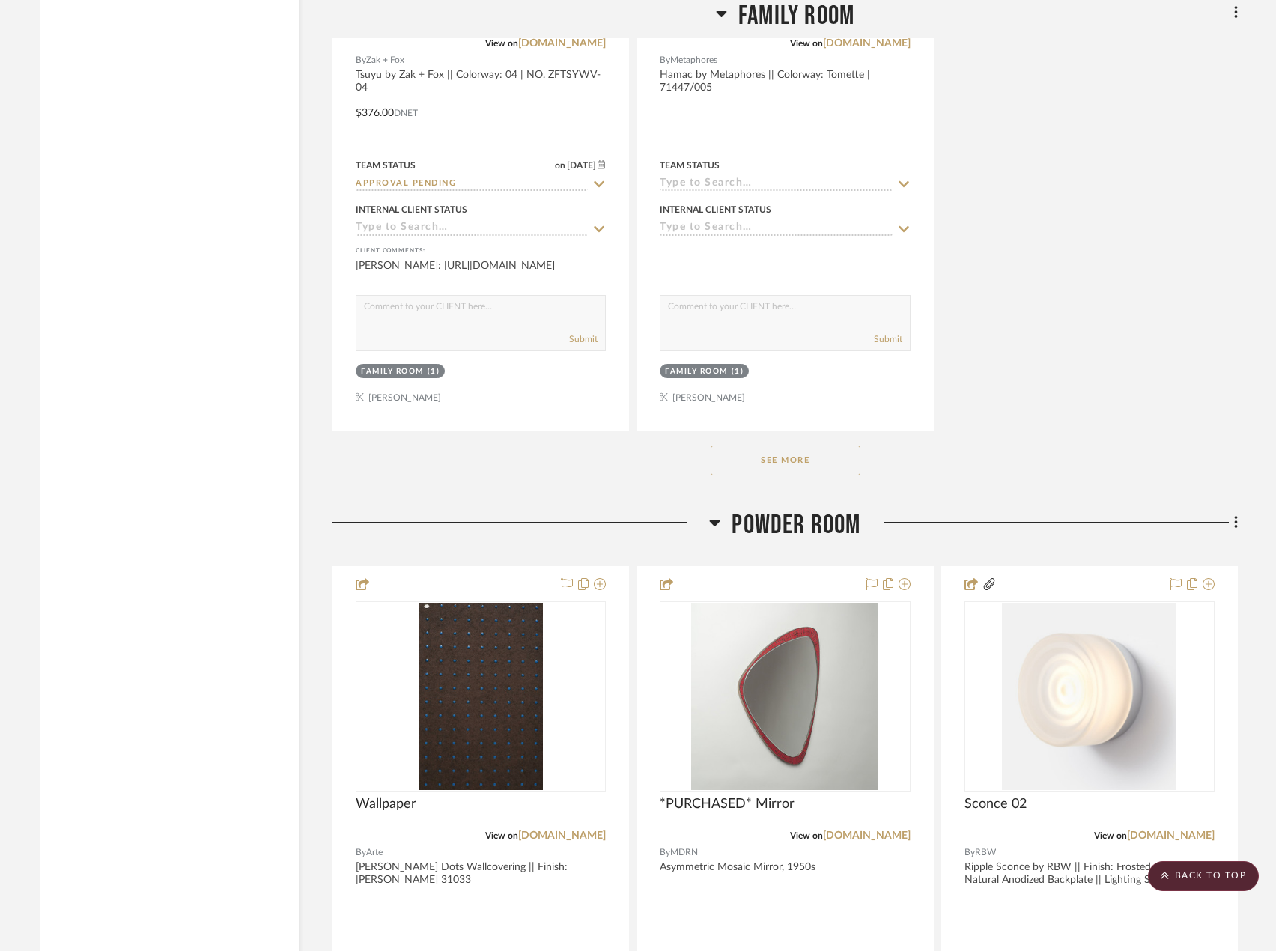
click at [766, 452] on button "See More" at bounding box center [786, 461] width 150 height 30
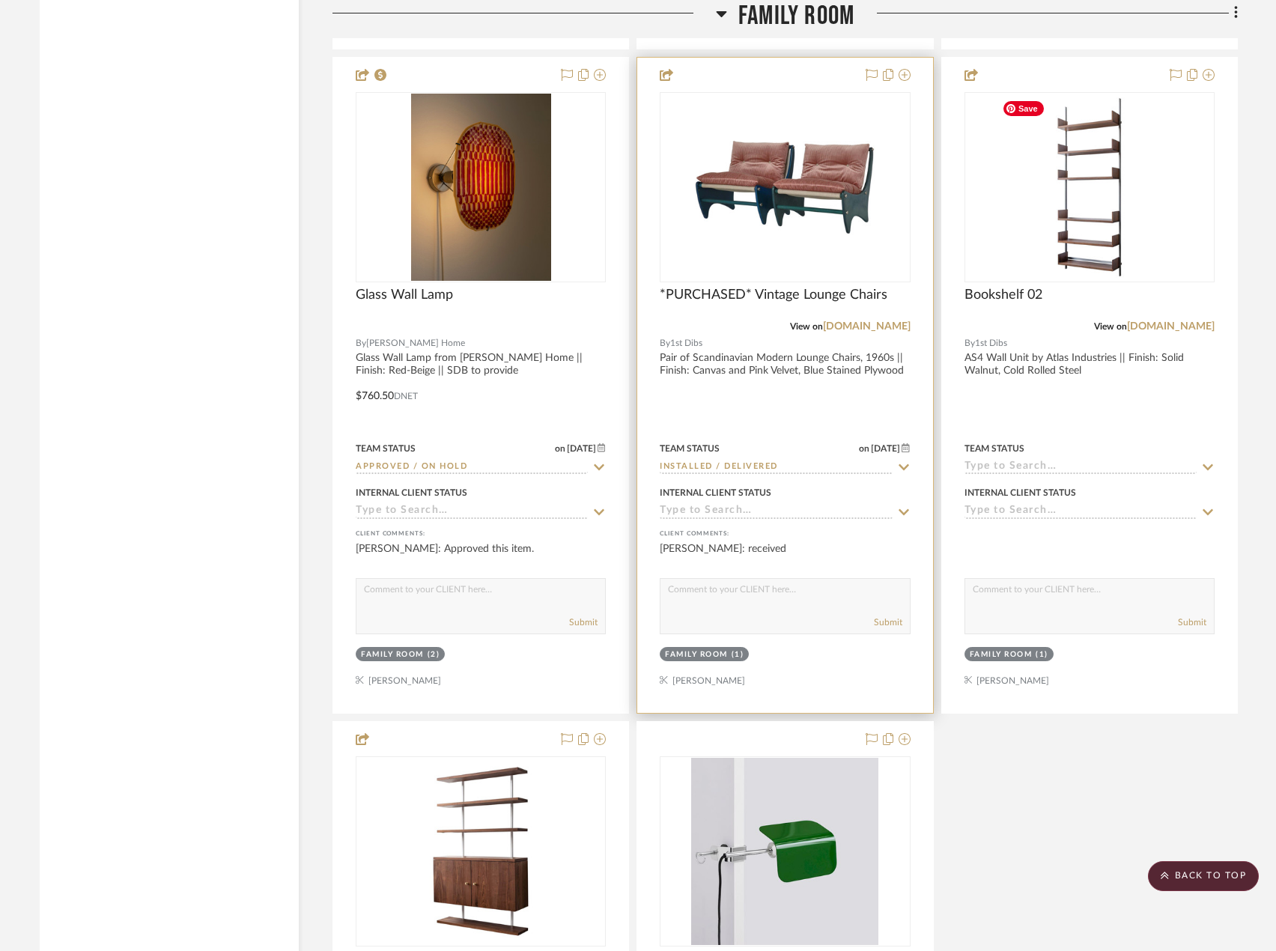
scroll to position [3744, 0]
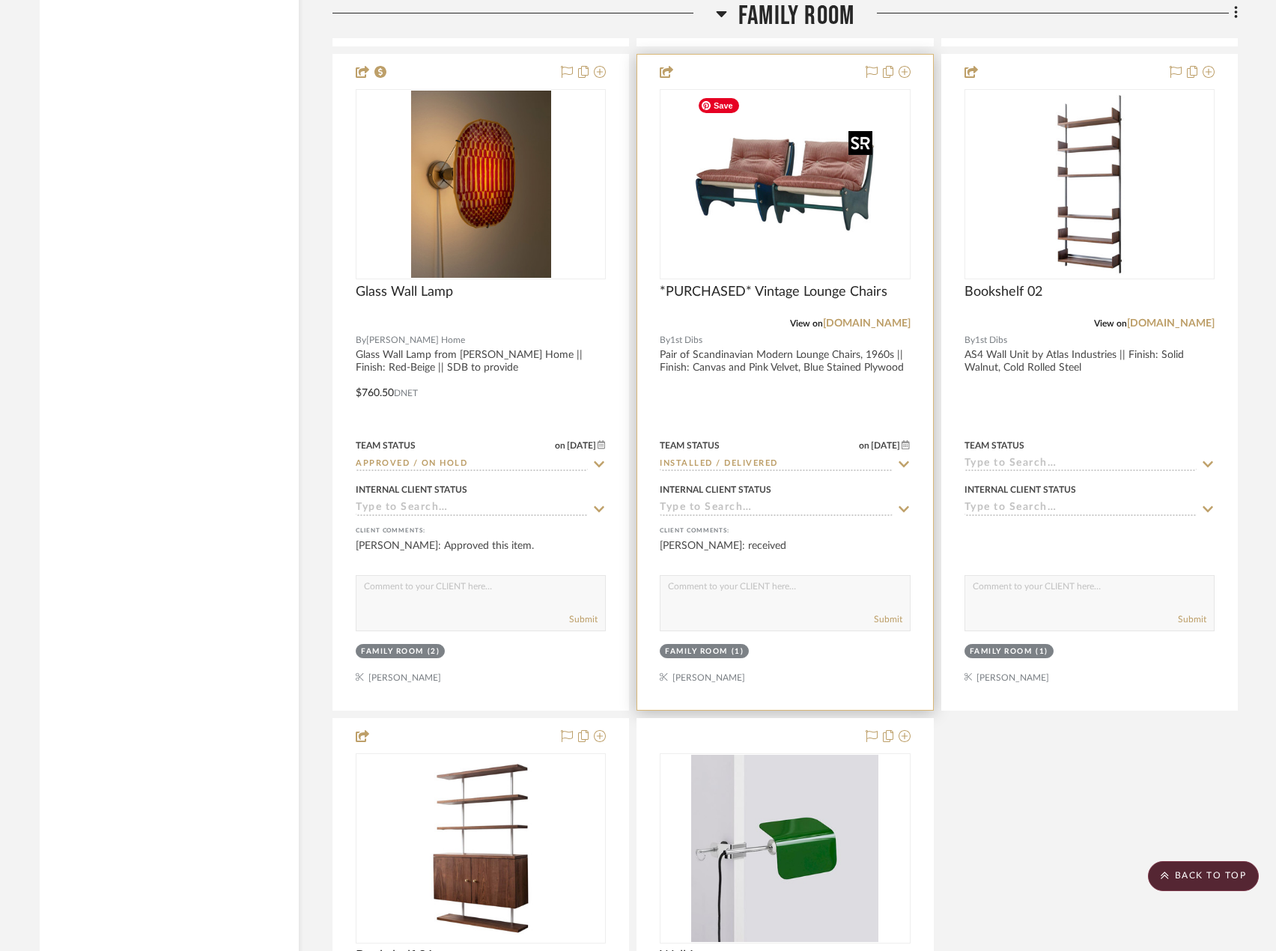
click at [0, 0] on img at bounding box center [0, 0] width 0 height 0
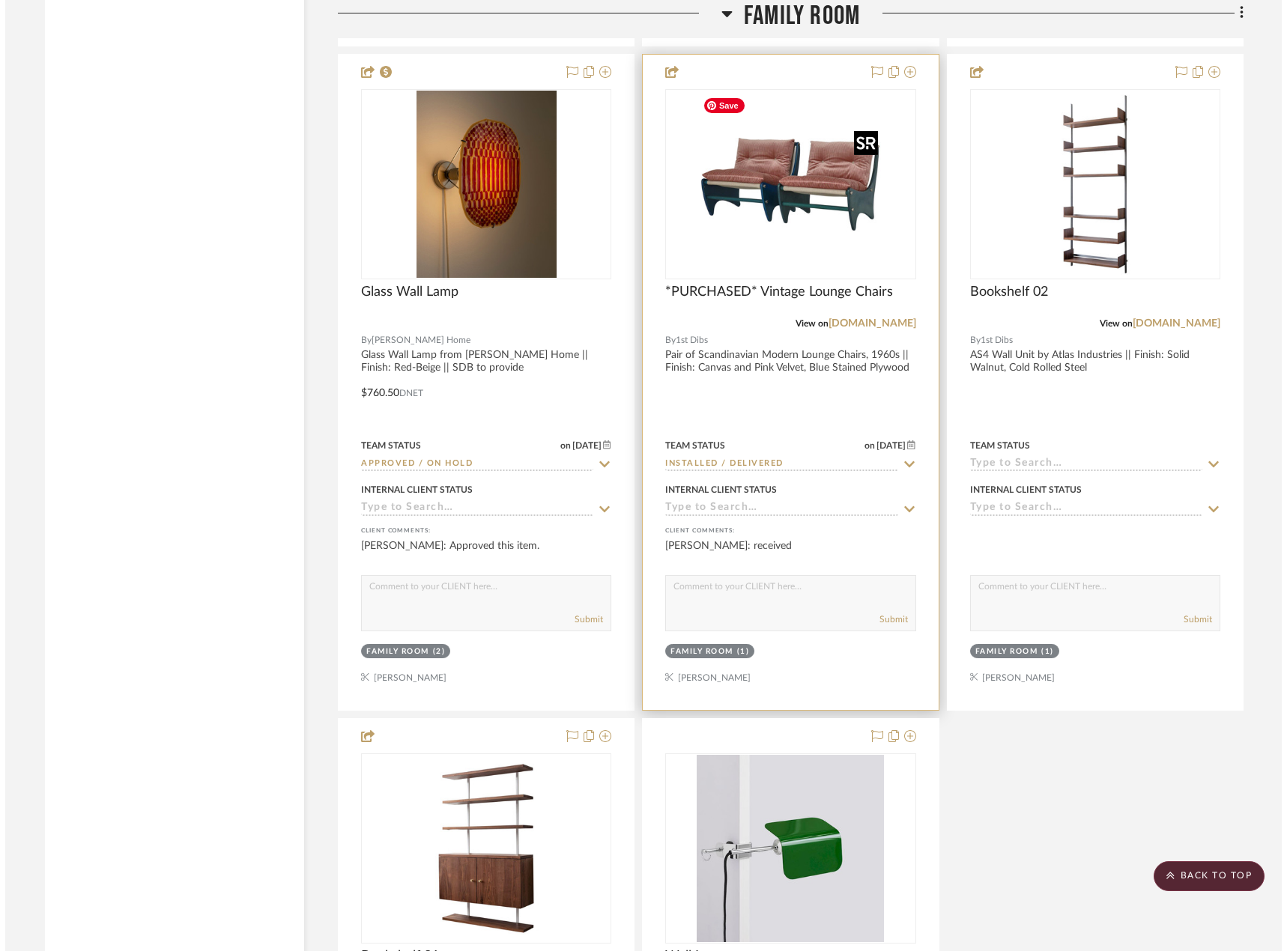
scroll to position [0, 0]
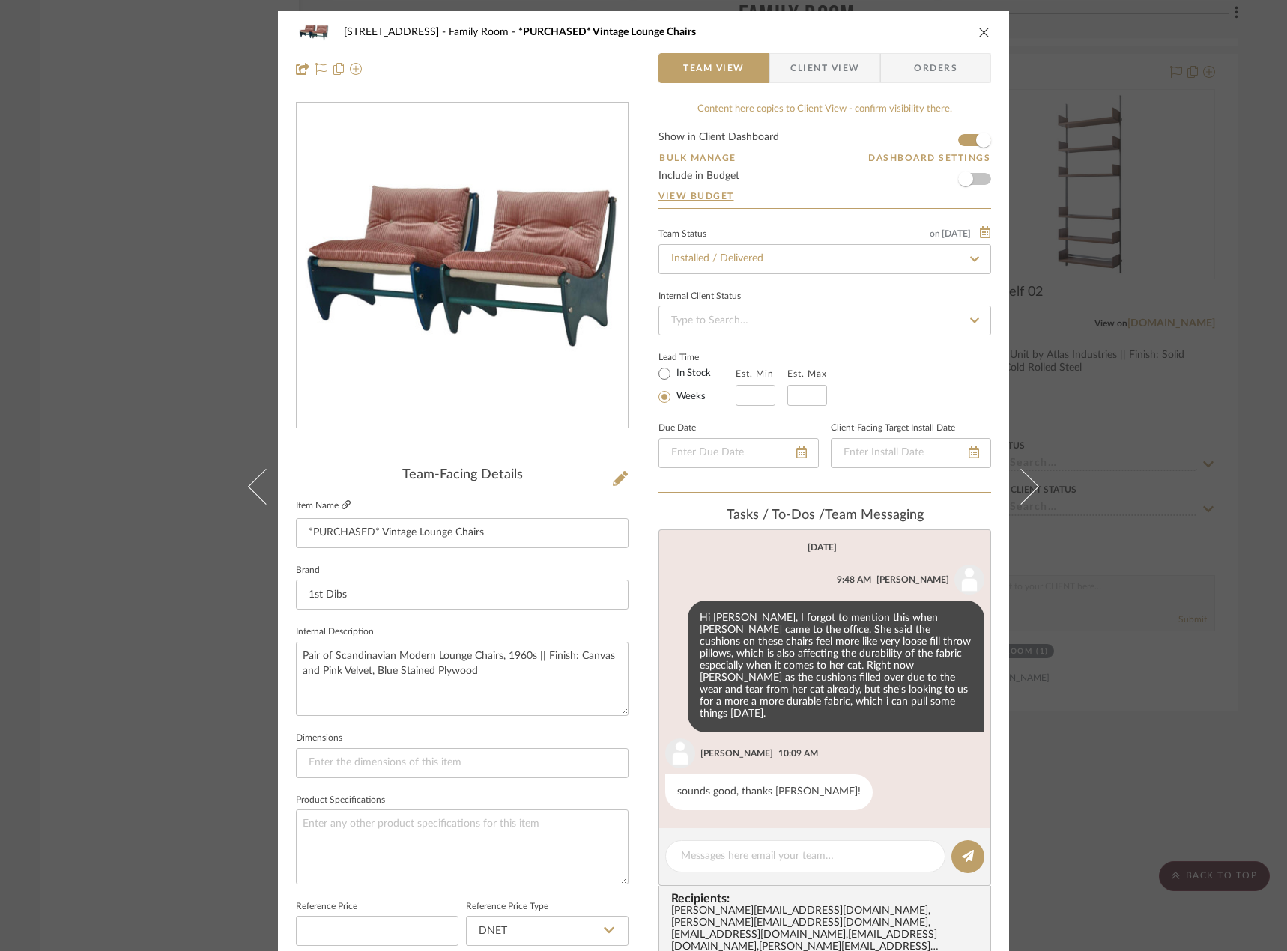
click at [341, 509] on icon at bounding box center [345, 504] width 9 height 9
click at [1224, 227] on div "24080 - [STREET_ADDRESS] Family Room *PURCHASED* Vintage Lounge Chairs Team Vie…" at bounding box center [643, 475] width 1287 height 951
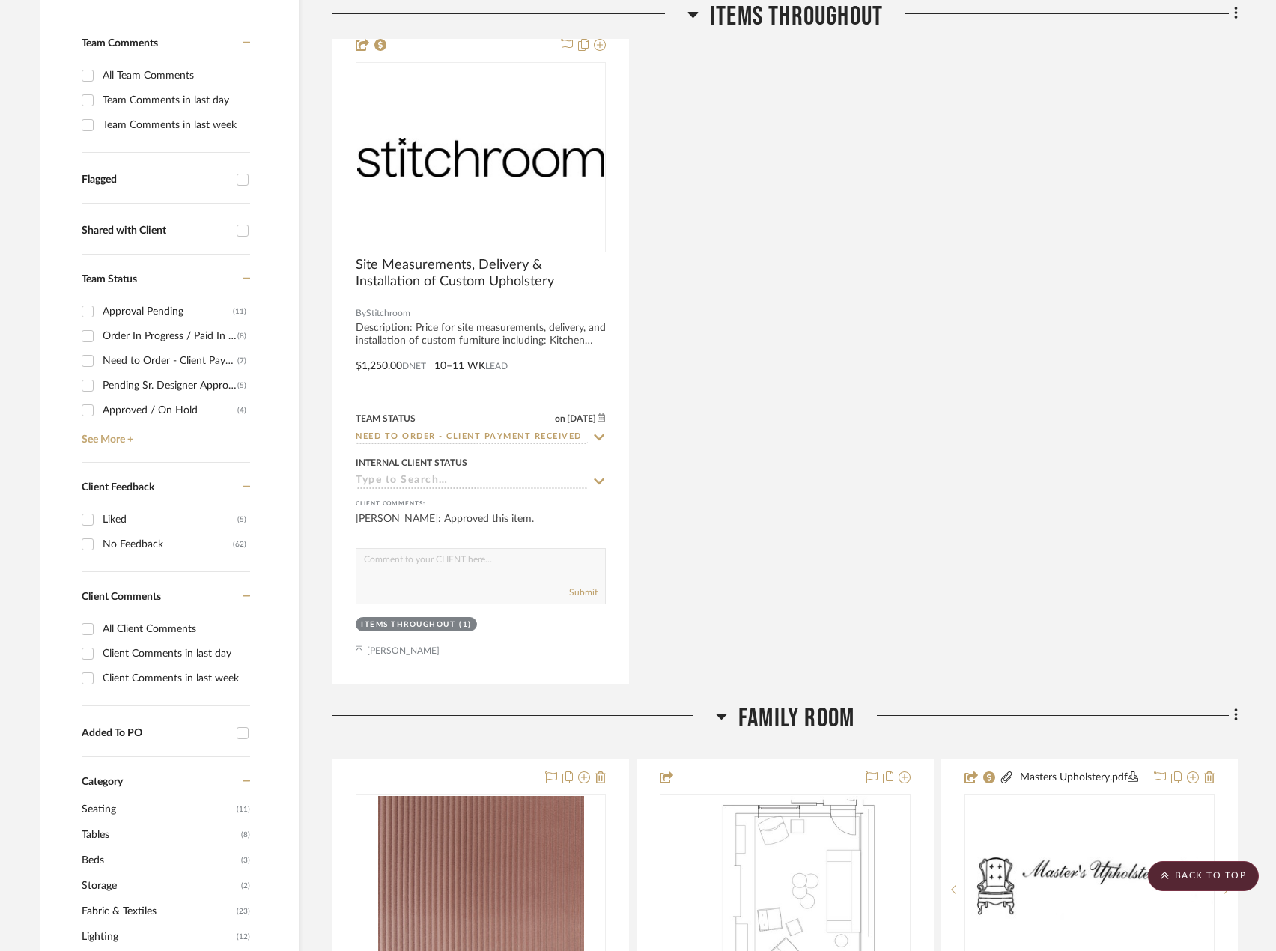
scroll to position [374, 0]
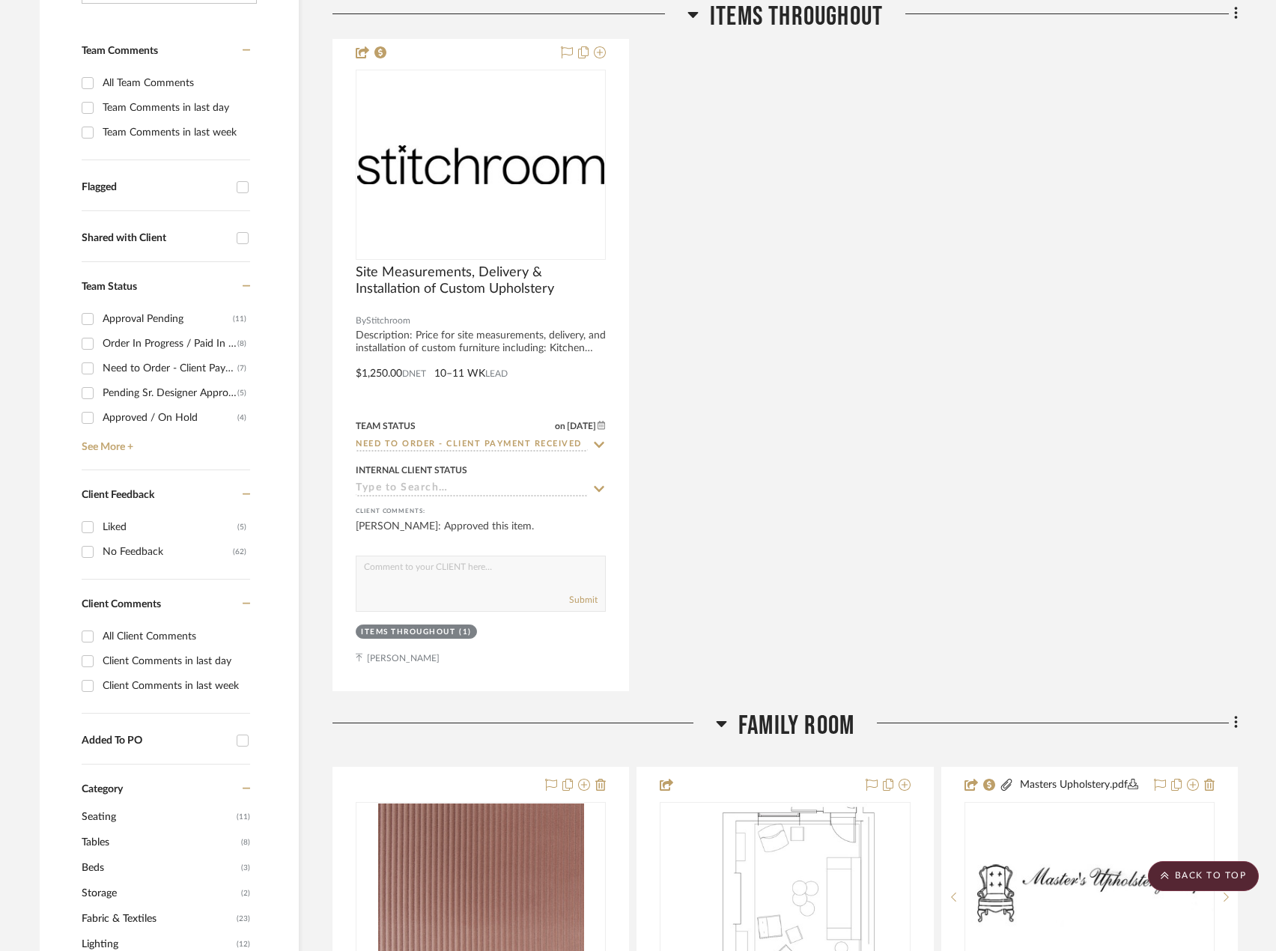
drag, startPoint x: 83, startPoint y: 386, endPoint x: 85, endPoint y: 378, distance: 8.4
click at [83, 386] on input "Pending Sr. Designer Approval (5)" at bounding box center [88, 393] width 24 height 24
checkbox input "true"
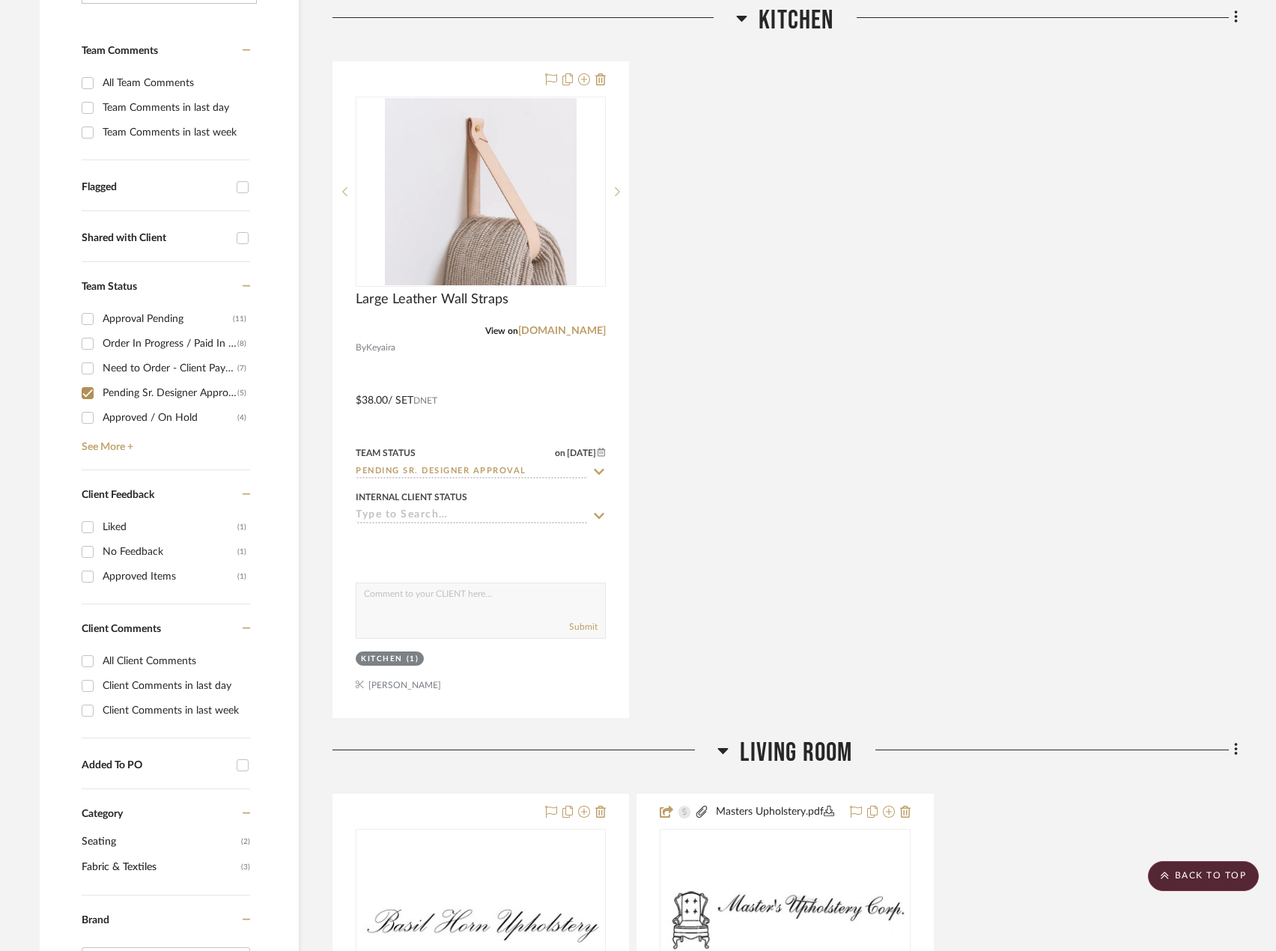
click at [89, 322] on input "Approval Pending (11)" at bounding box center [88, 319] width 24 height 24
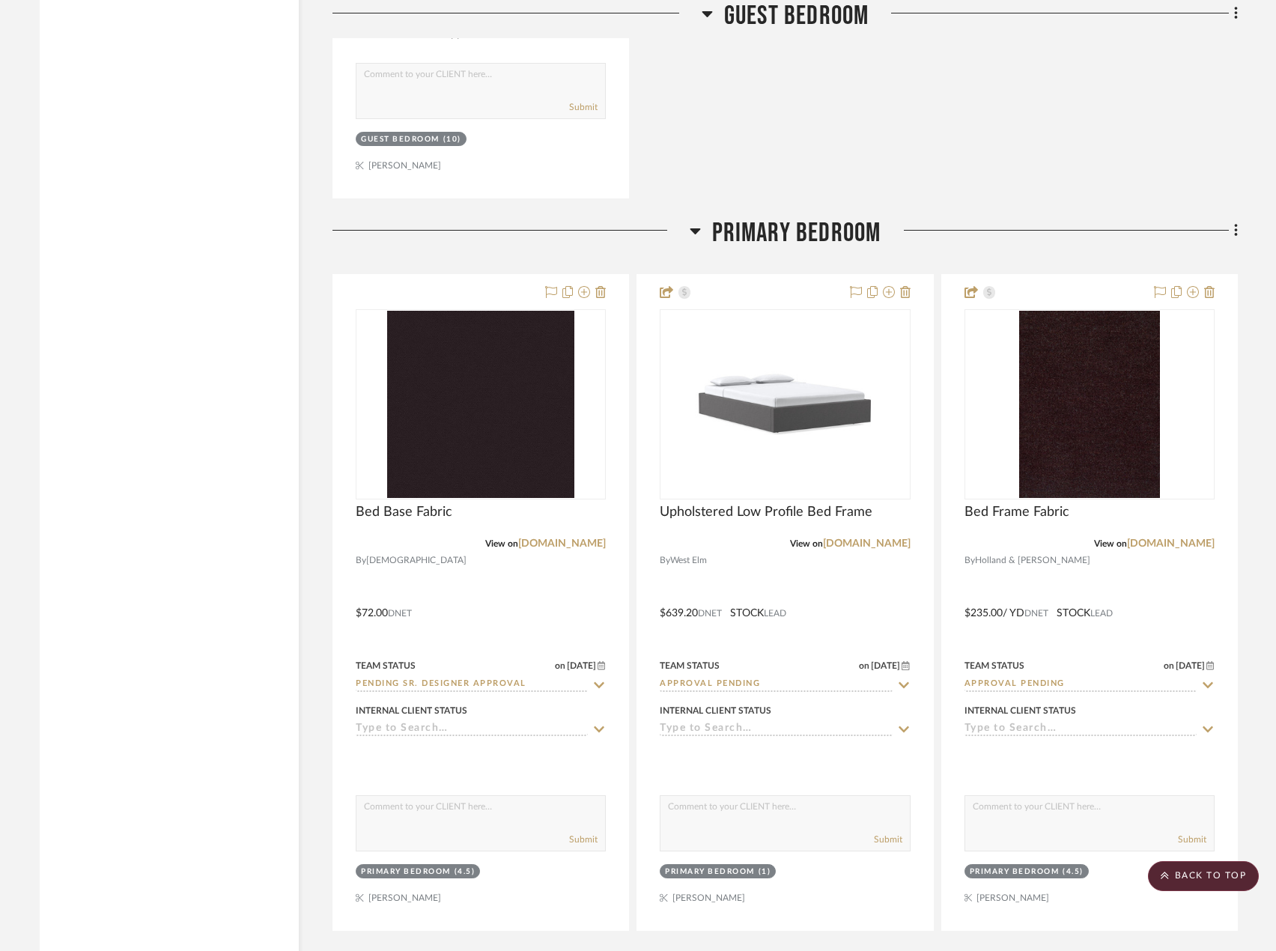
scroll to position [4493, 0]
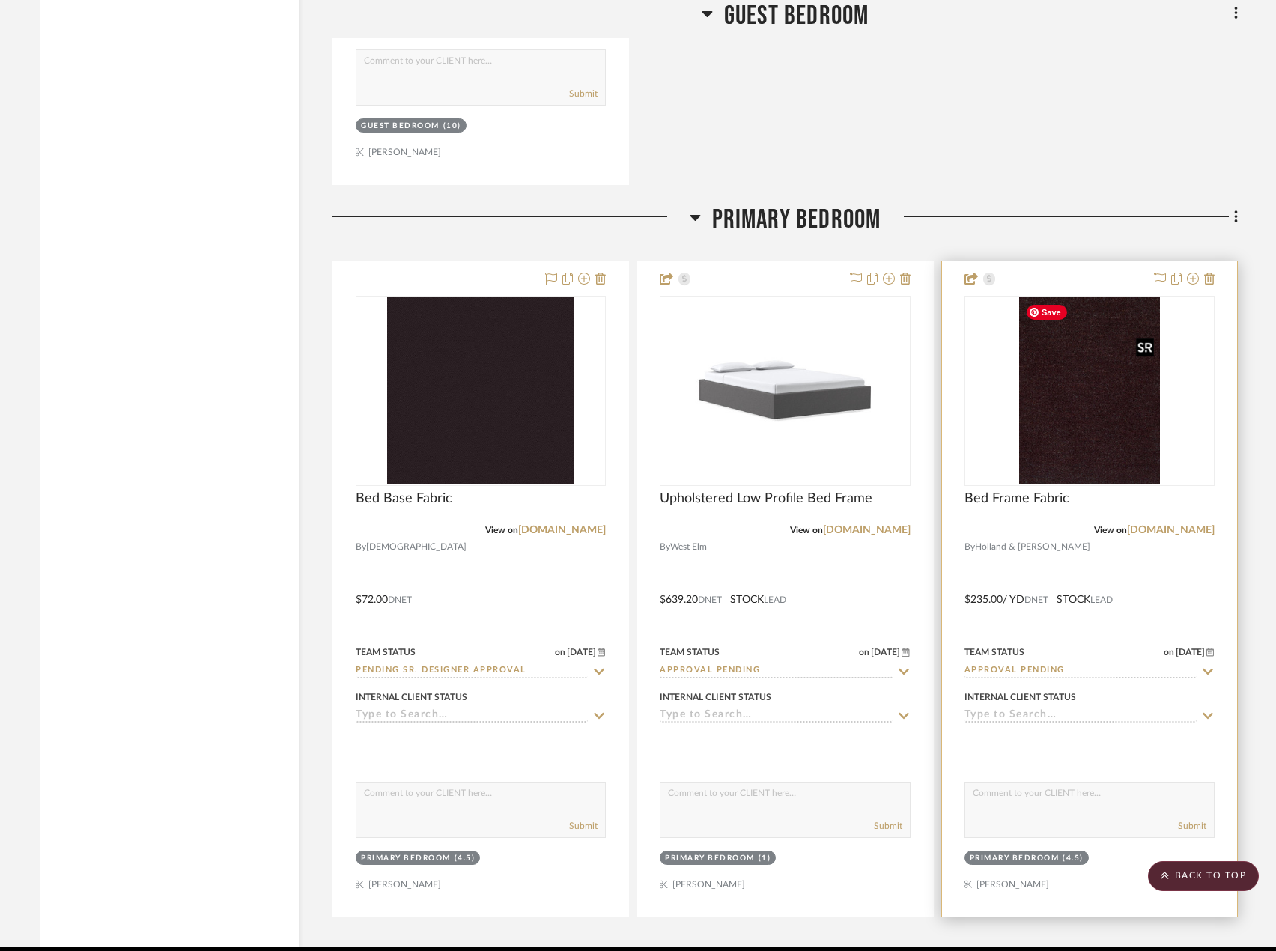
click at [1111, 434] on img "0" at bounding box center [1089, 390] width 141 height 187
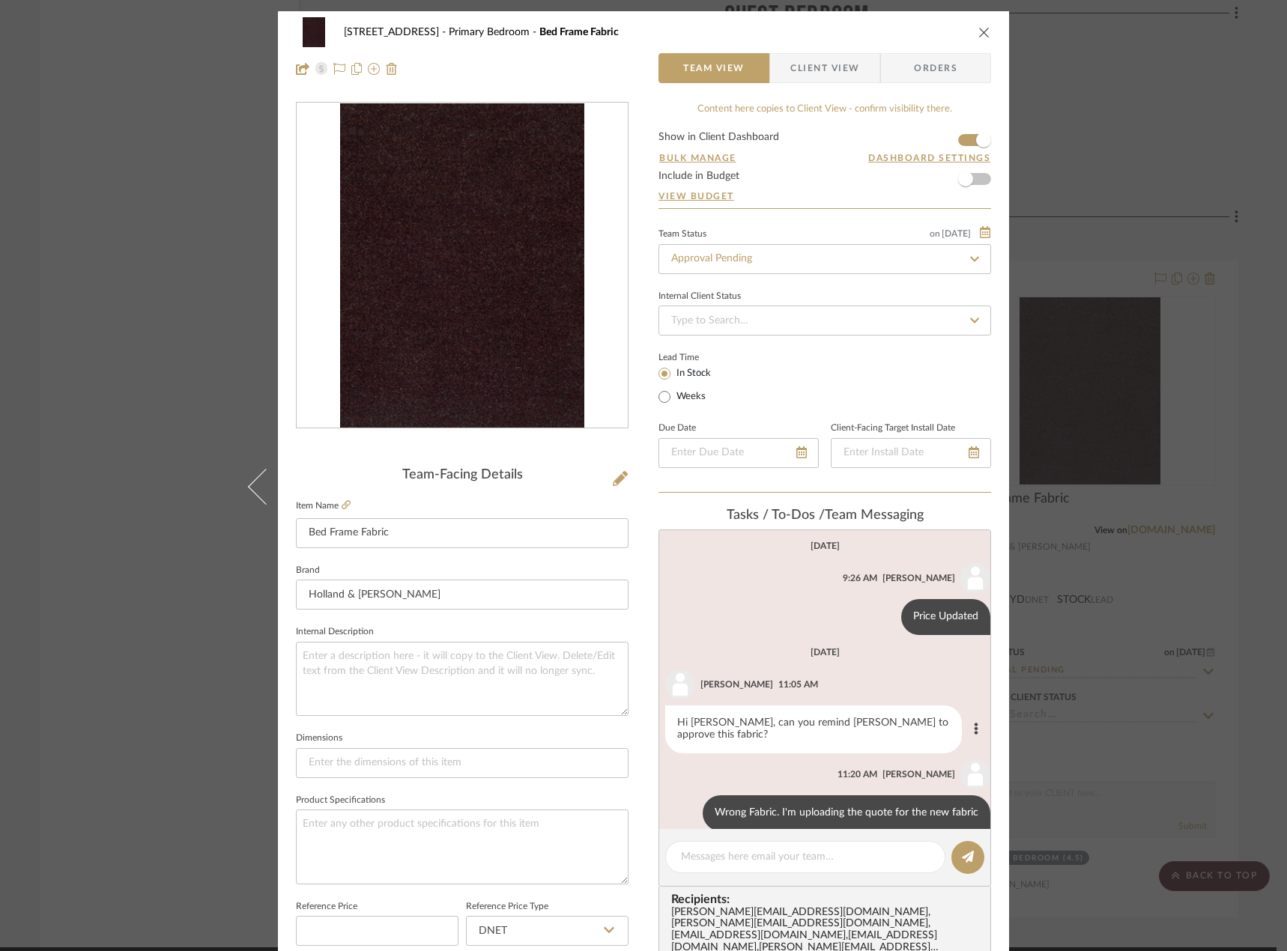
scroll to position [0, 0]
click at [799, 64] on span "Client View" at bounding box center [824, 68] width 69 height 30
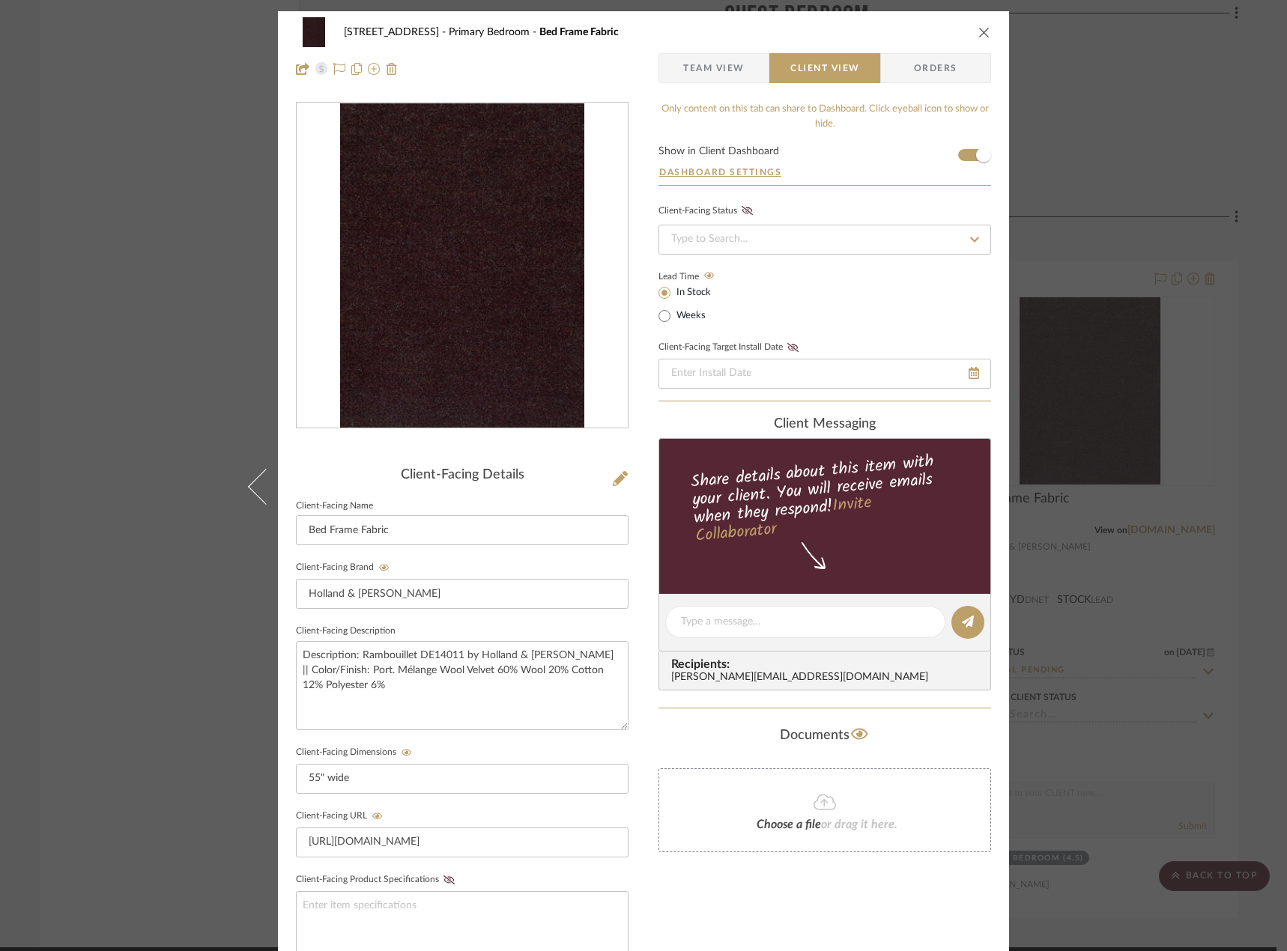
click at [731, 74] on span "Team View" at bounding box center [713, 68] width 61 height 30
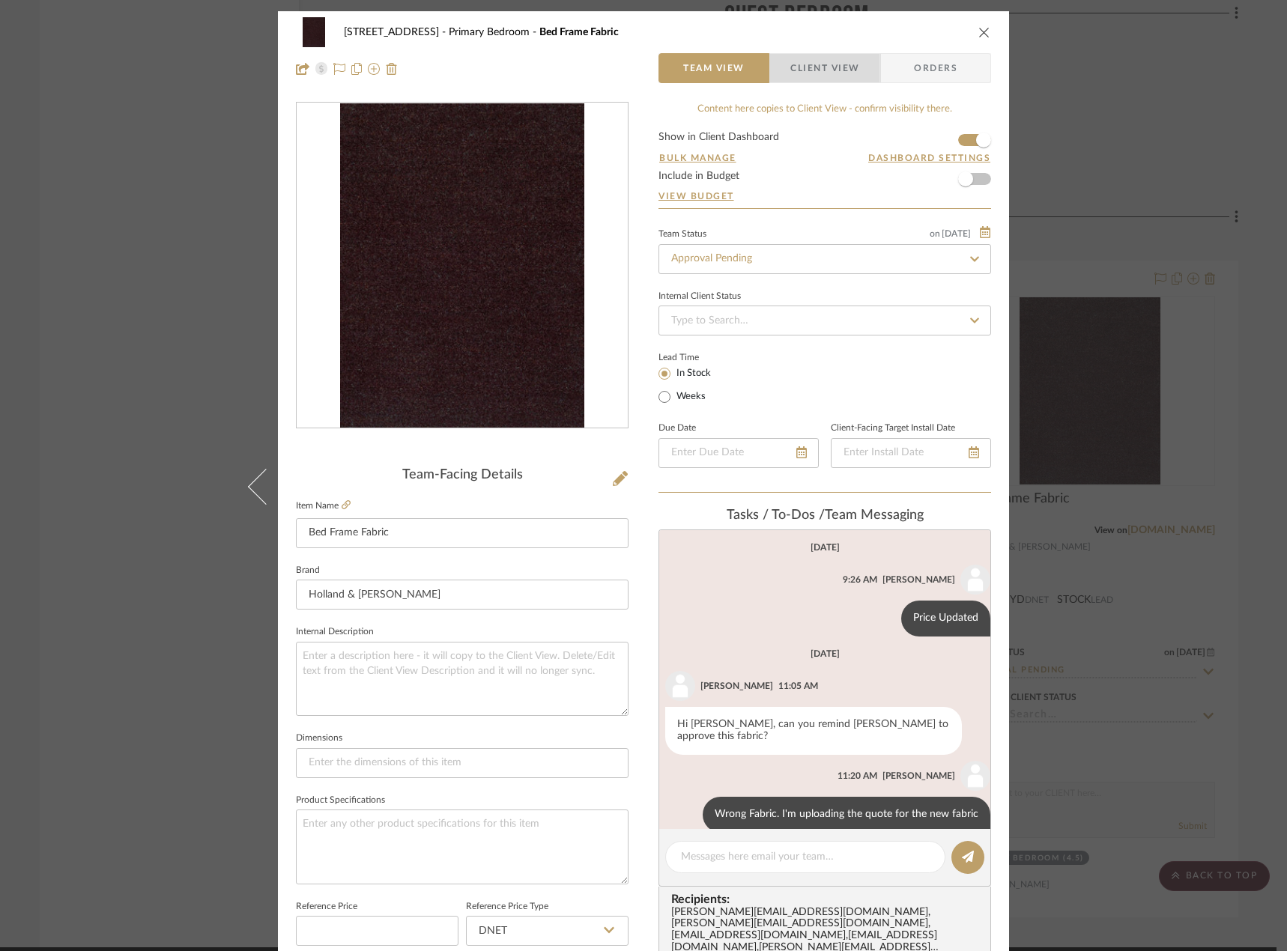
click at [811, 76] on span "Client View" at bounding box center [824, 68] width 69 height 30
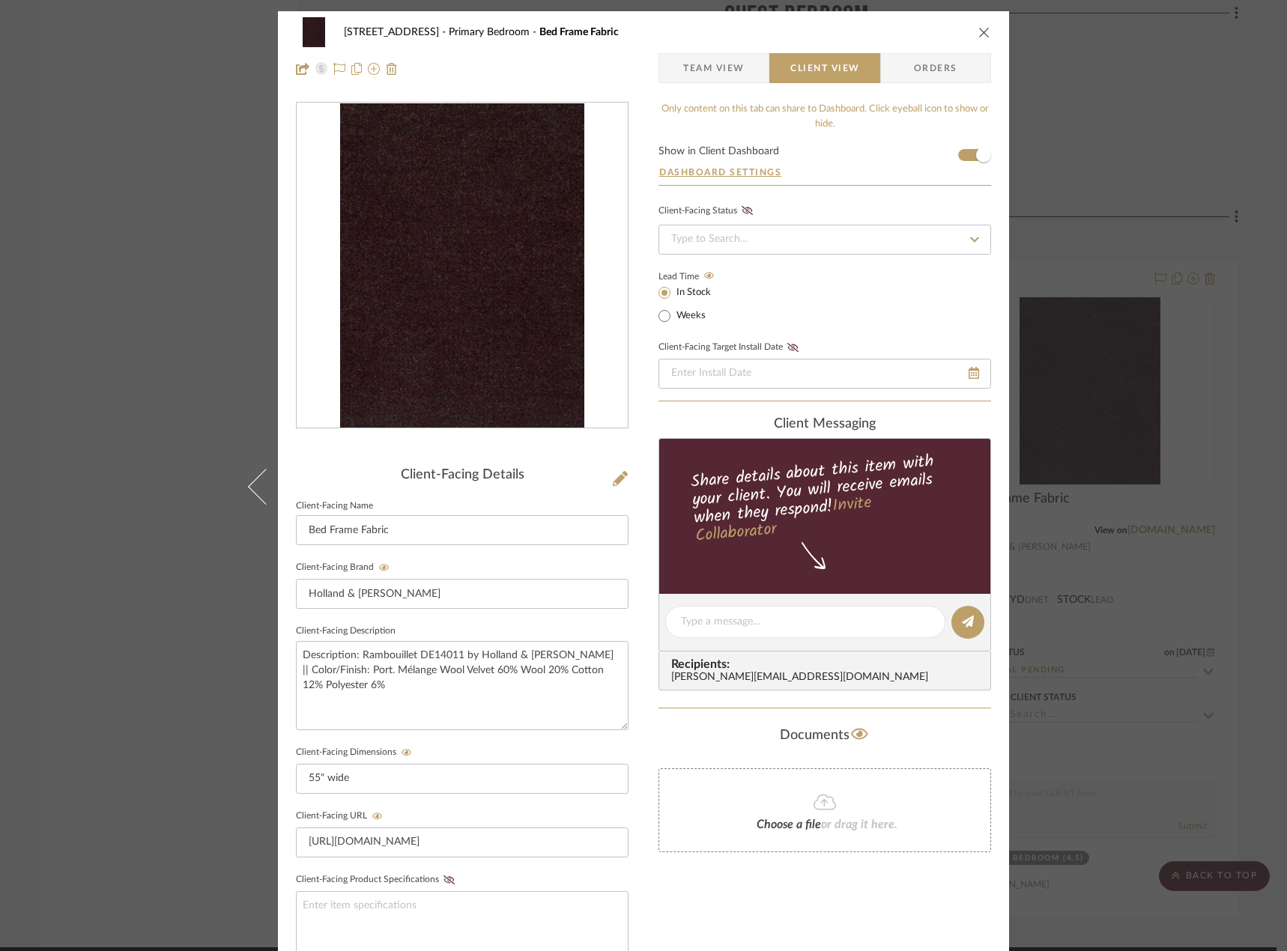
click at [131, 198] on div "24080 - 323 Pacific Avenue Primary Bedroom Bed Frame Fabric Team View Client Vi…" at bounding box center [643, 475] width 1287 height 951
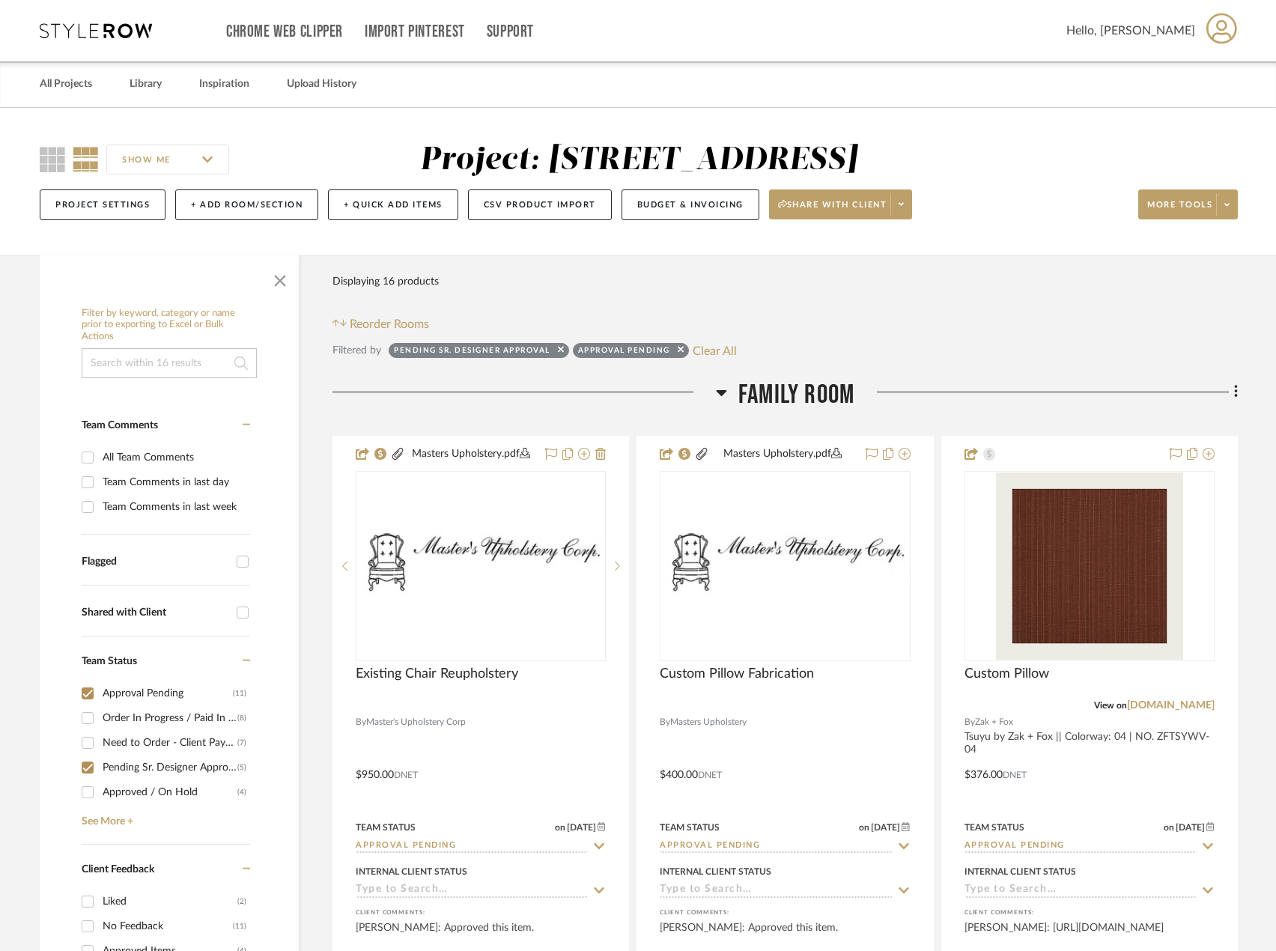
click at [675, 353] on div at bounding box center [679, 352] width 10 height 15
click at [677, 351] on div at bounding box center [679, 352] width 10 height 15
click at [708, 347] on button "Clear All" at bounding box center [715, 350] width 44 height 19
checkbox input "false"
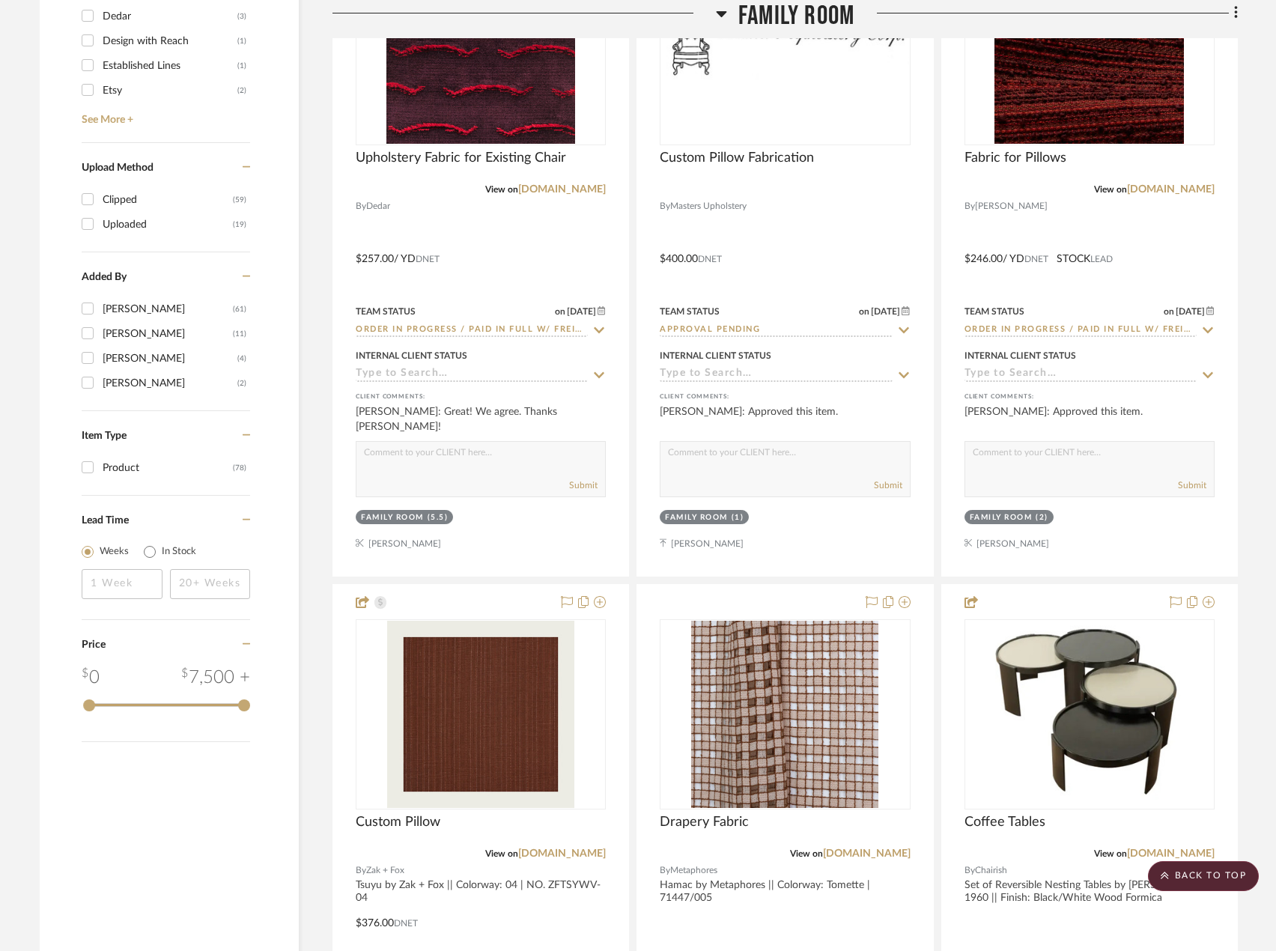
scroll to position [2097, 0]
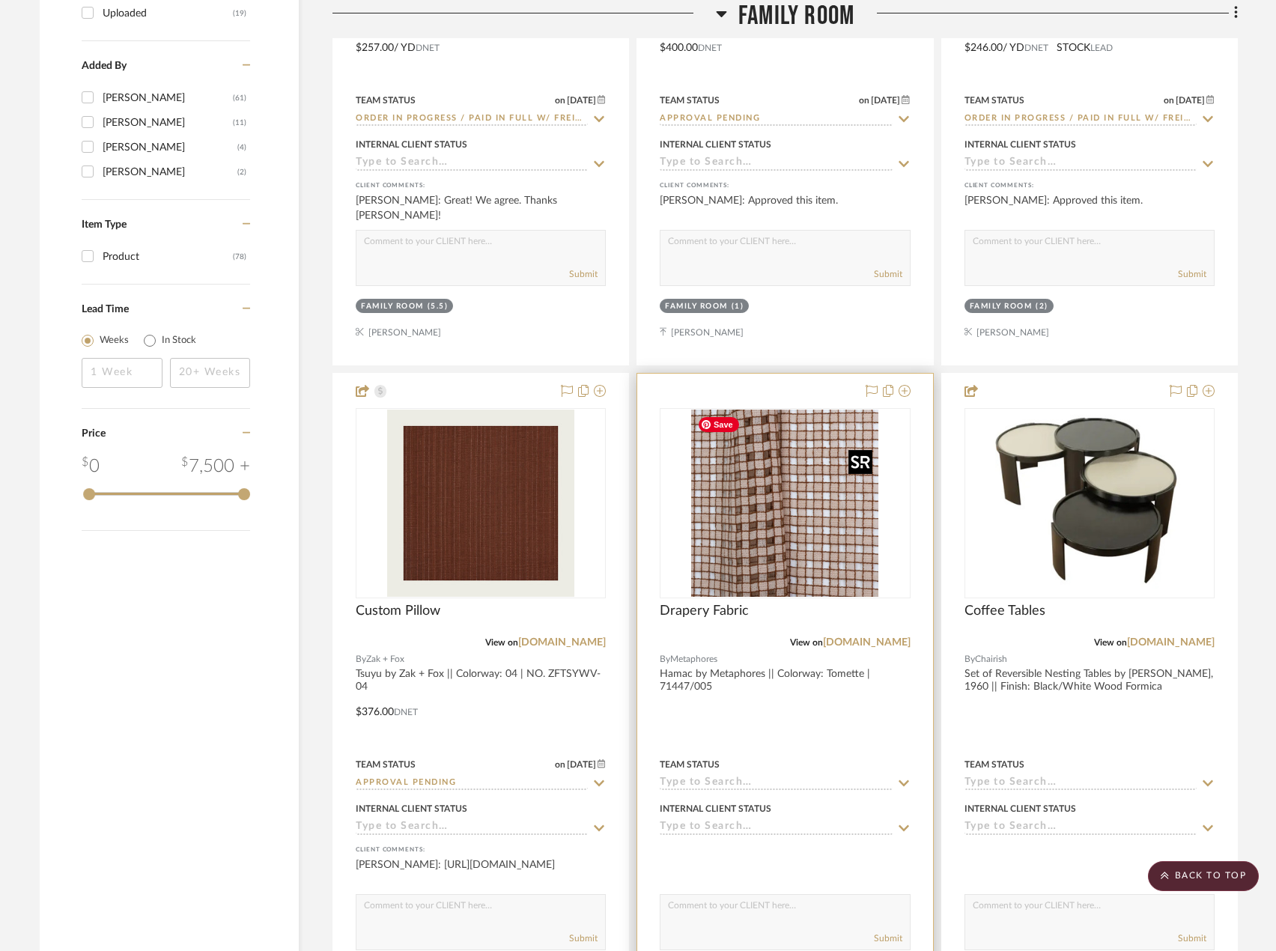
click at [0, 0] on img at bounding box center [0, 0] width 0 height 0
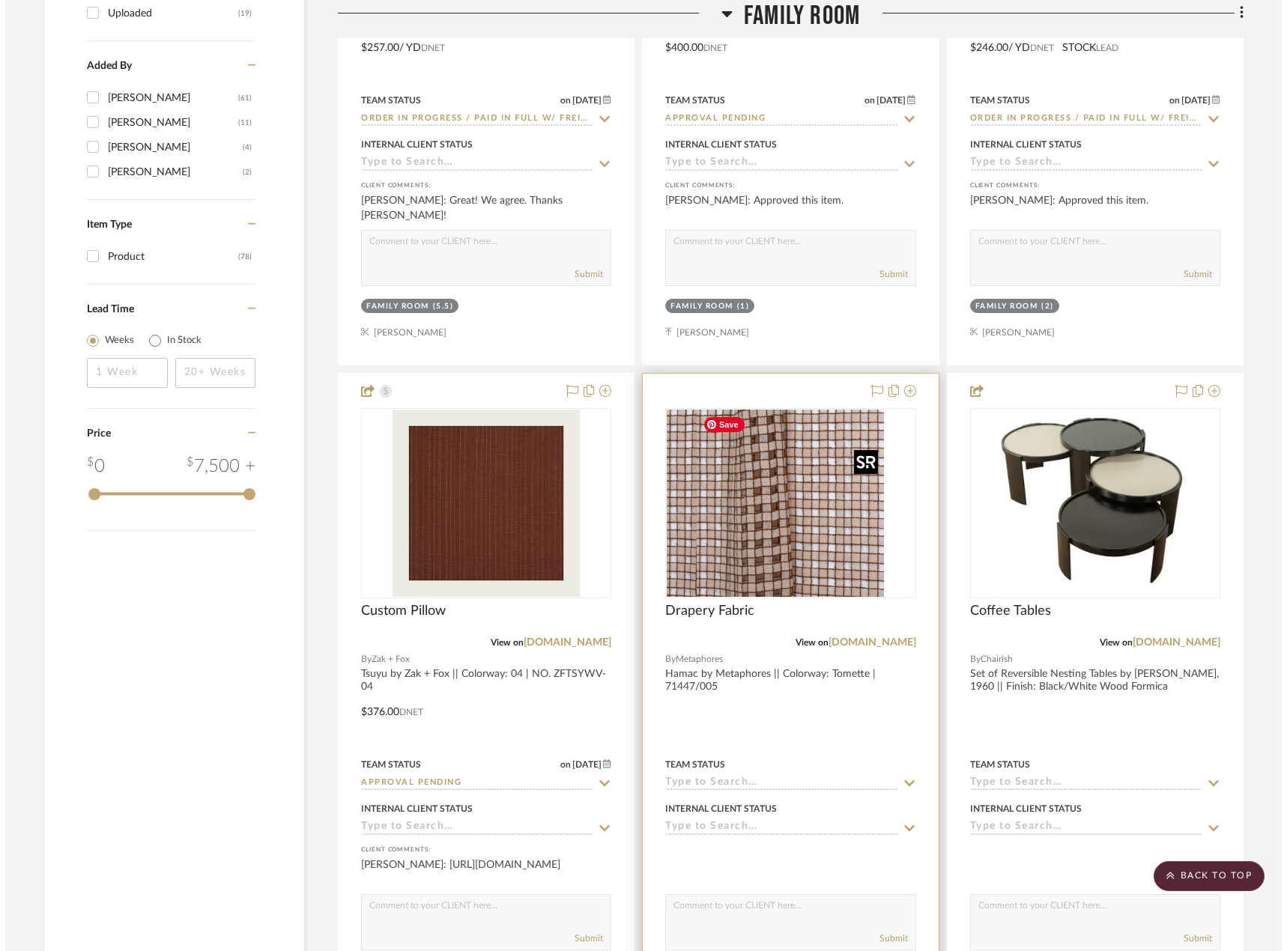
scroll to position [0, 0]
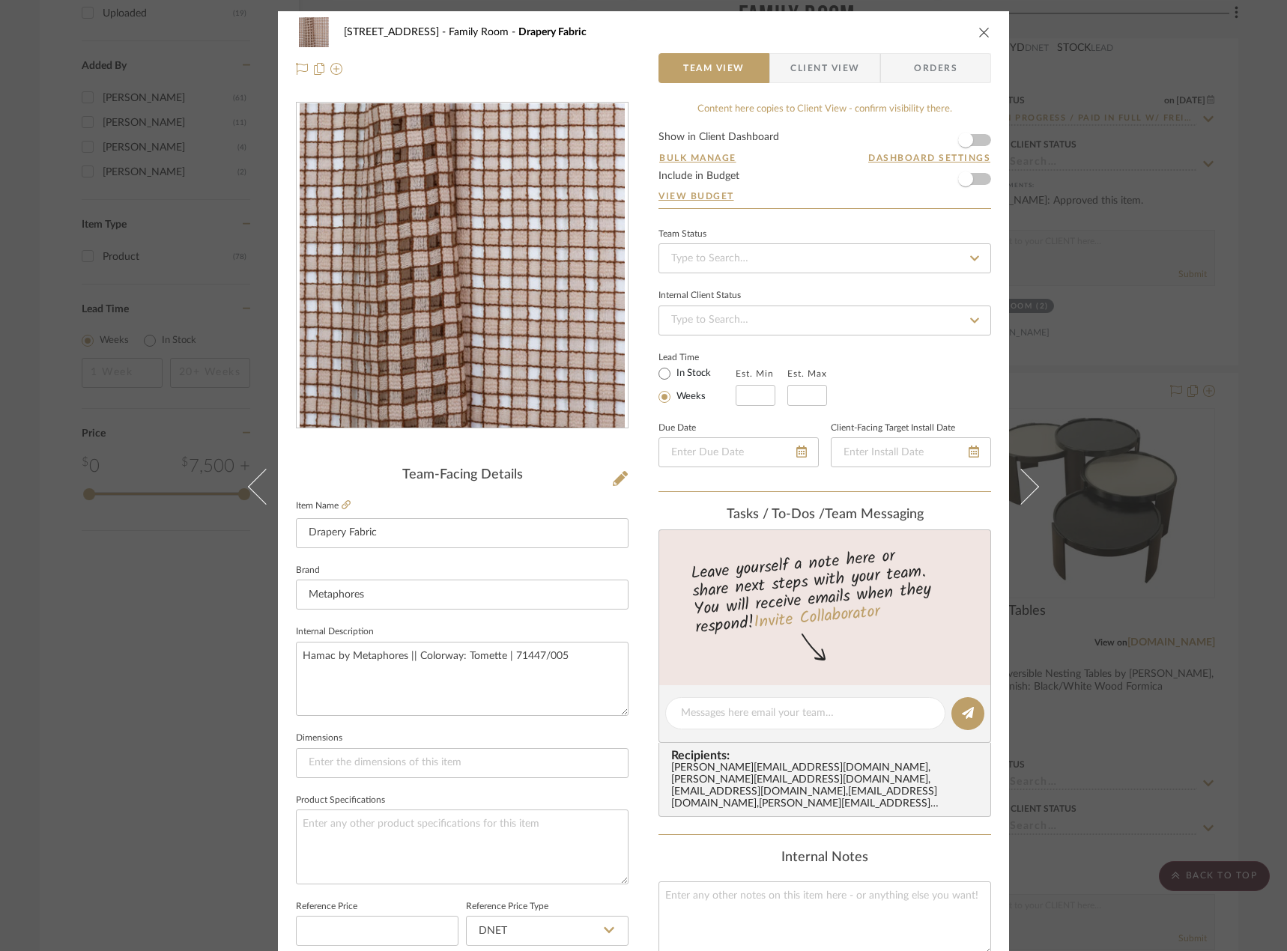
click at [815, 80] on span "Client View" at bounding box center [824, 68] width 69 height 30
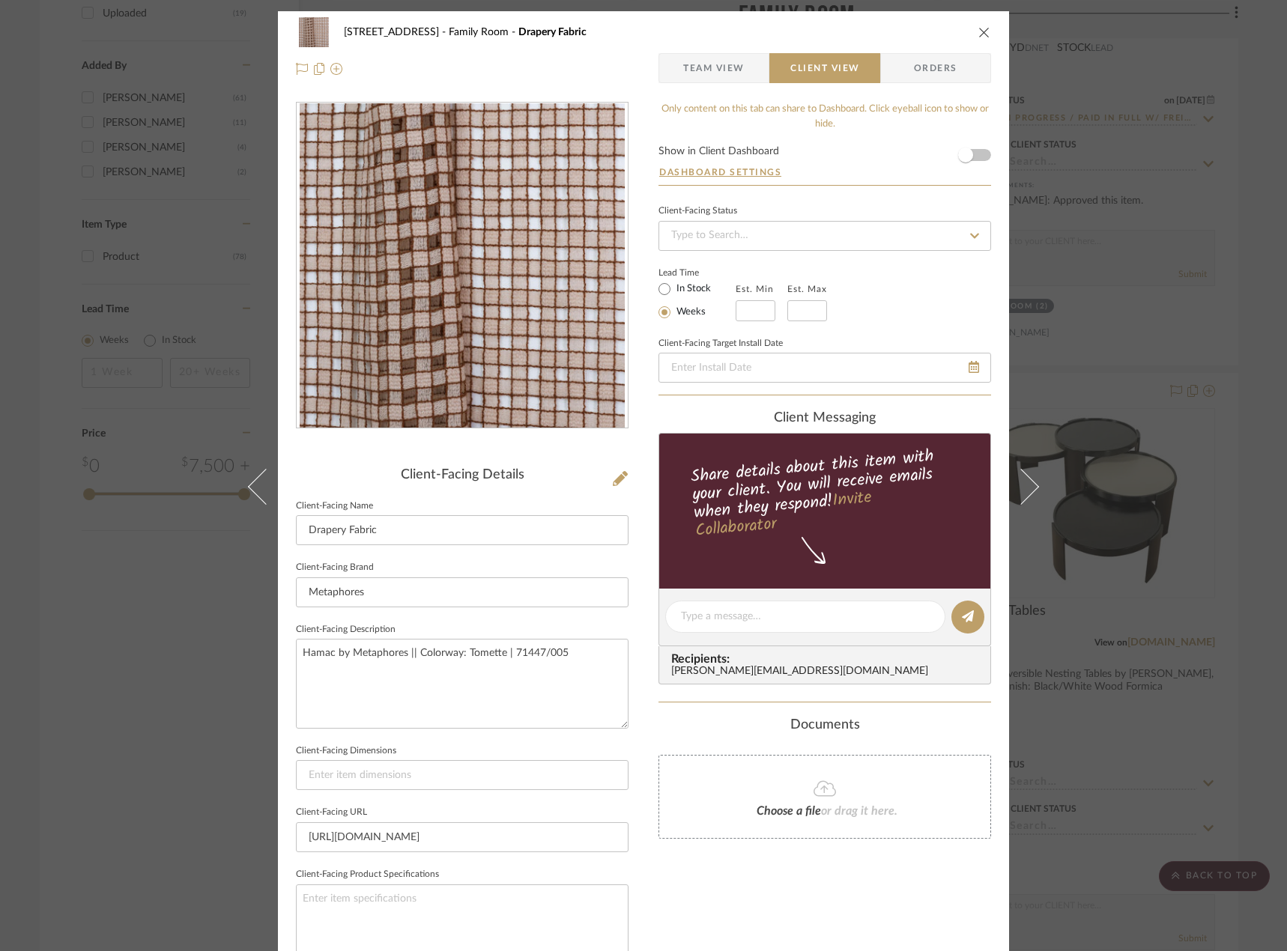
click at [711, 68] on span "Team View" at bounding box center [713, 68] width 61 height 30
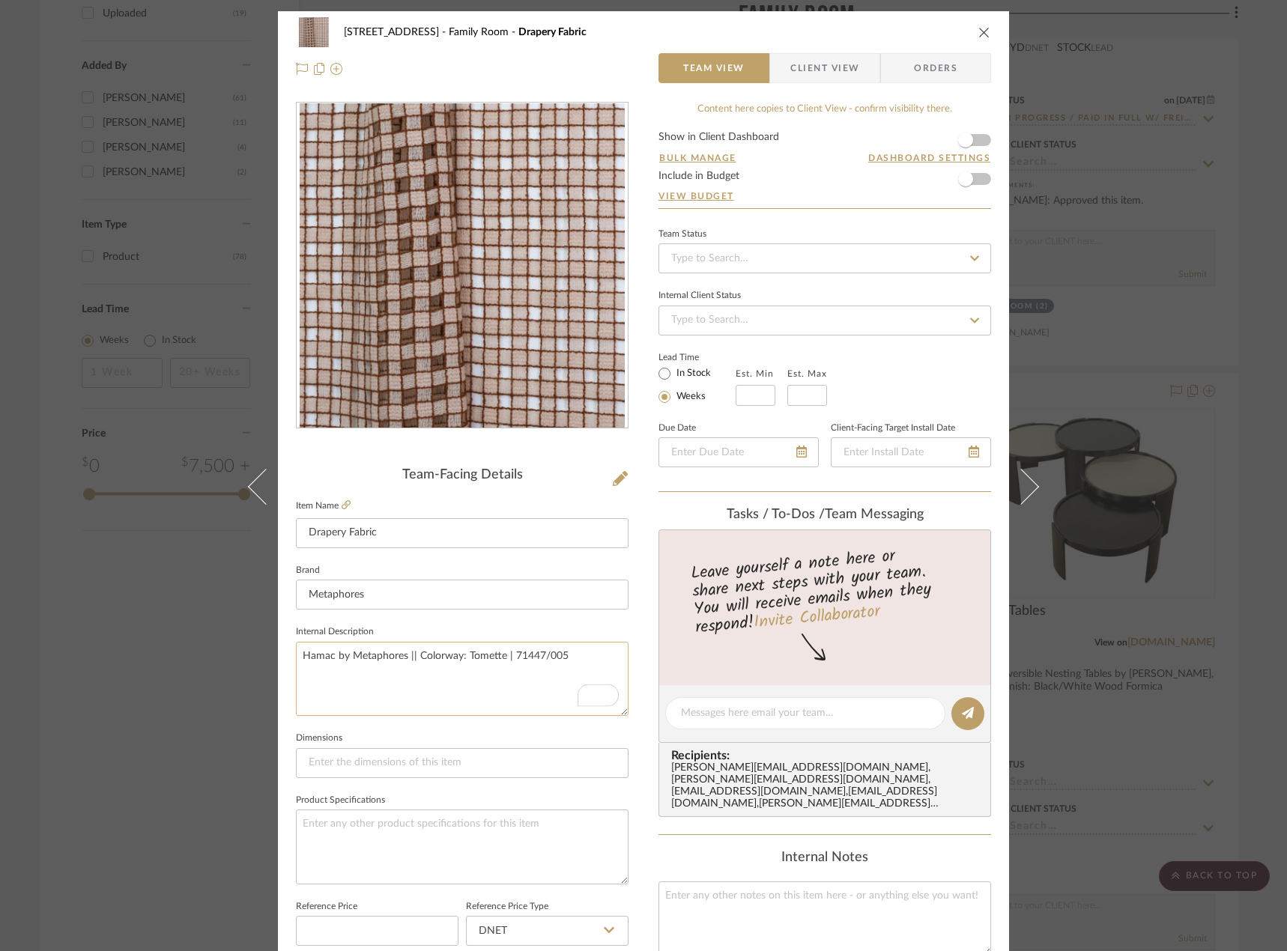
drag, startPoint x: 539, startPoint y: 656, endPoint x: 572, endPoint y: 662, distance: 33.5
click at [572, 662] on textarea "Hamac by Metaphores || Colorway: Tomette | 71447/005" at bounding box center [462, 679] width 332 height 74
click at [198, 706] on div "24080 - 323 Pacific Avenue Family Room Drapery Fabric Team View Client View Ord…" at bounding box center [643, 475] width 1287 height 951
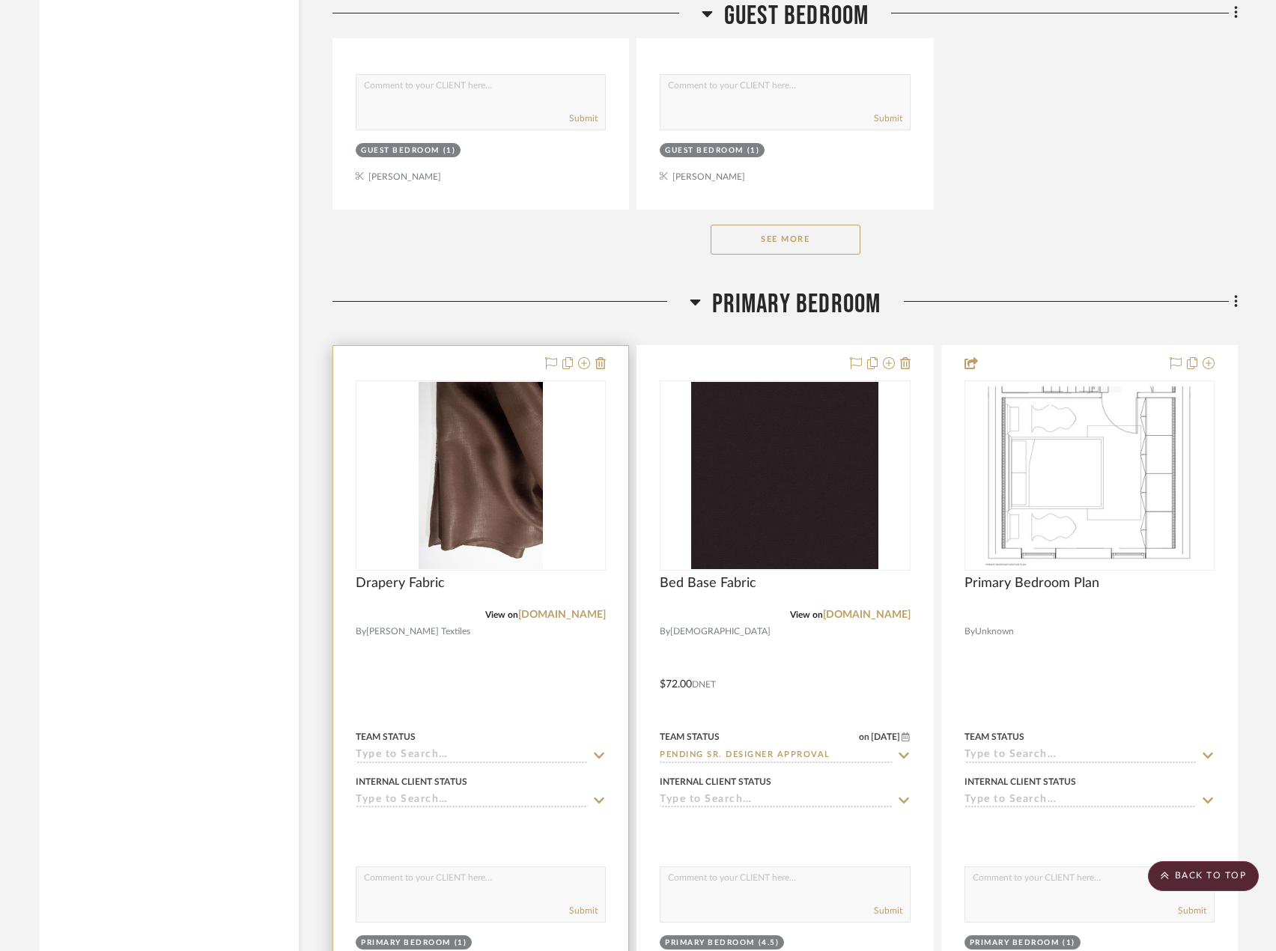
scroll to position [12730, 0]
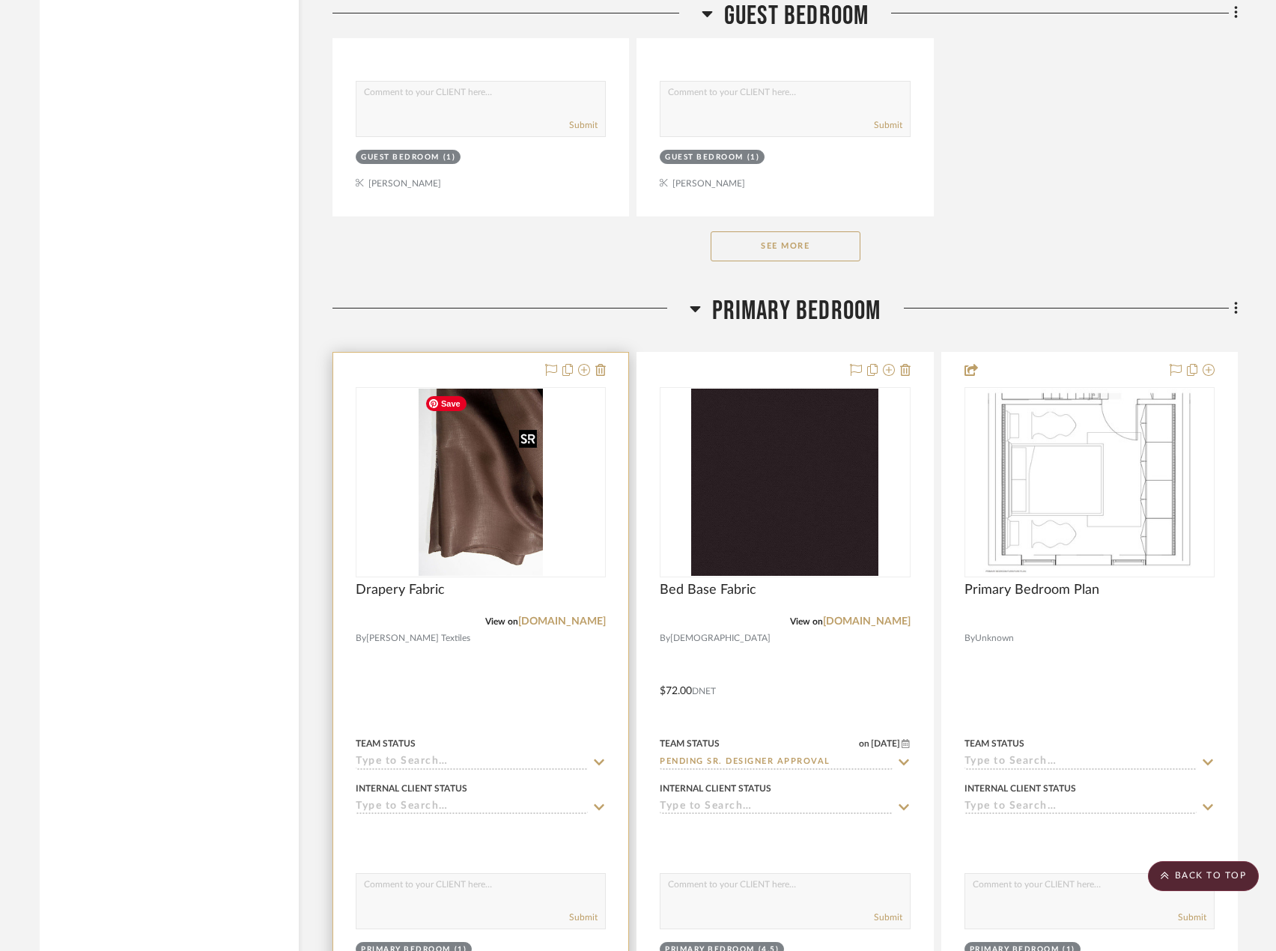
click at [478, 520] on img "0" at bounding box center [481, 482] width 124 height 187
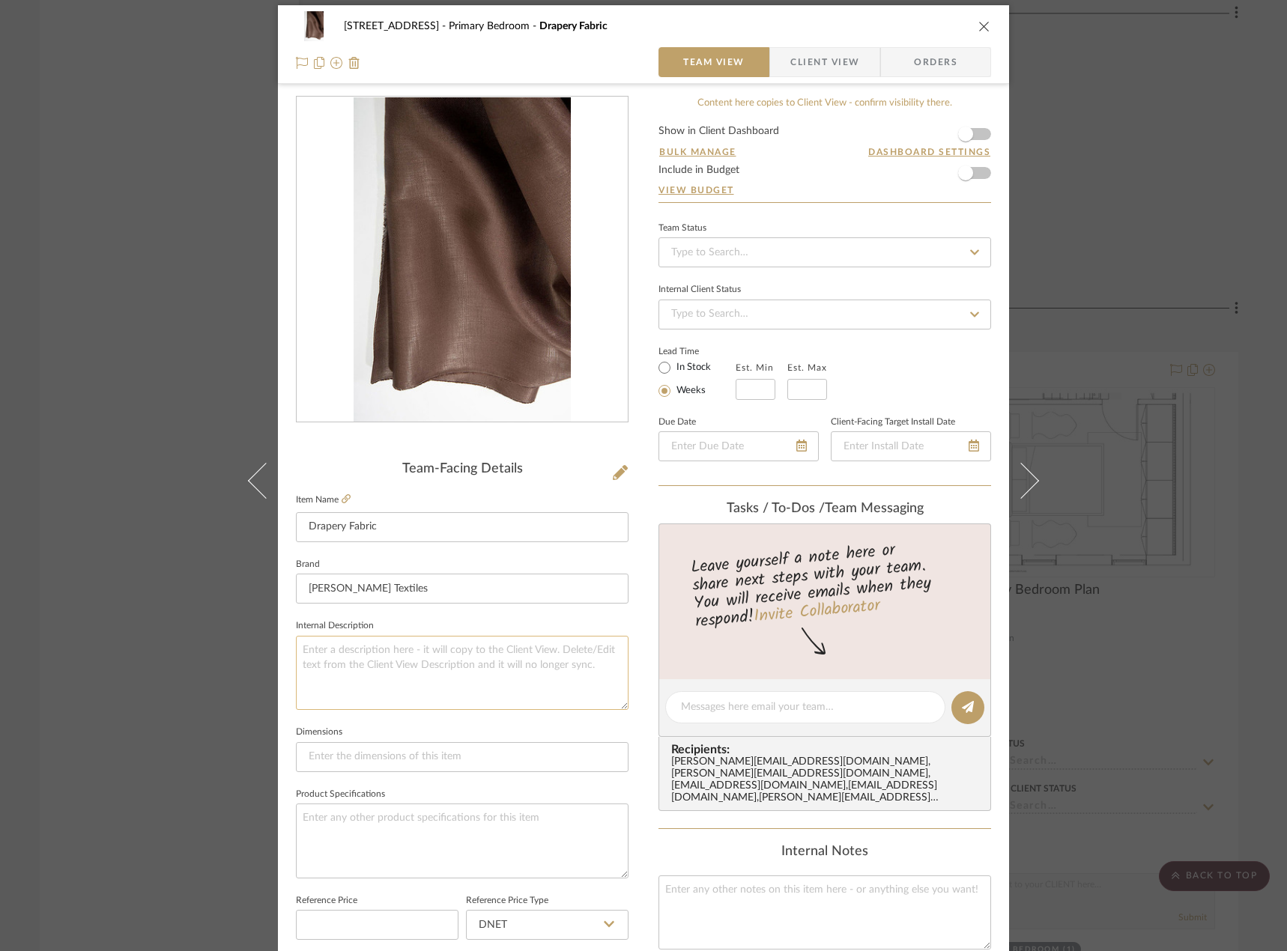
scroll to position [0, 0]
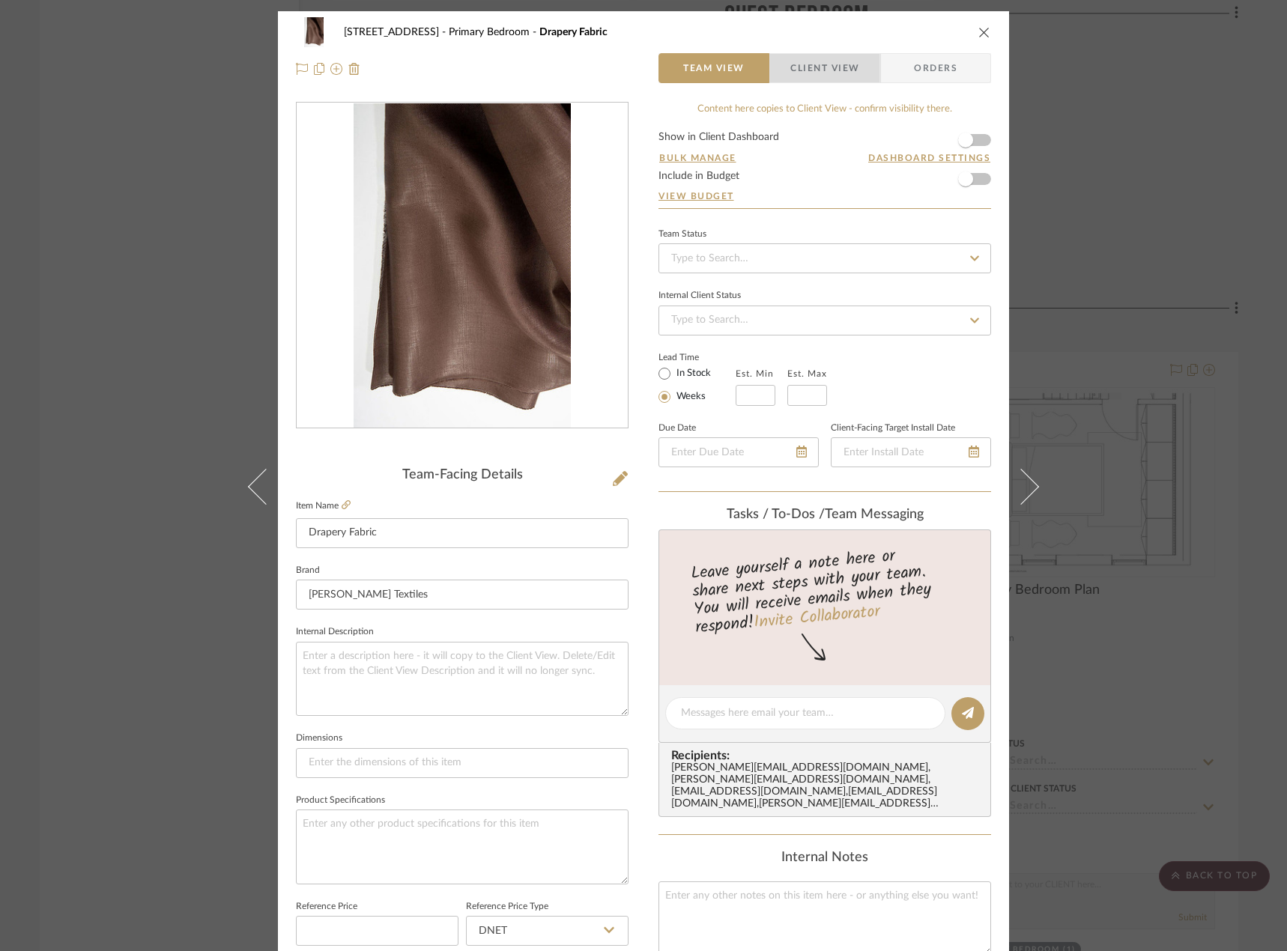
click at [828, 81] on span "Client View" at bounding box center [824, 68] width 69 height 30
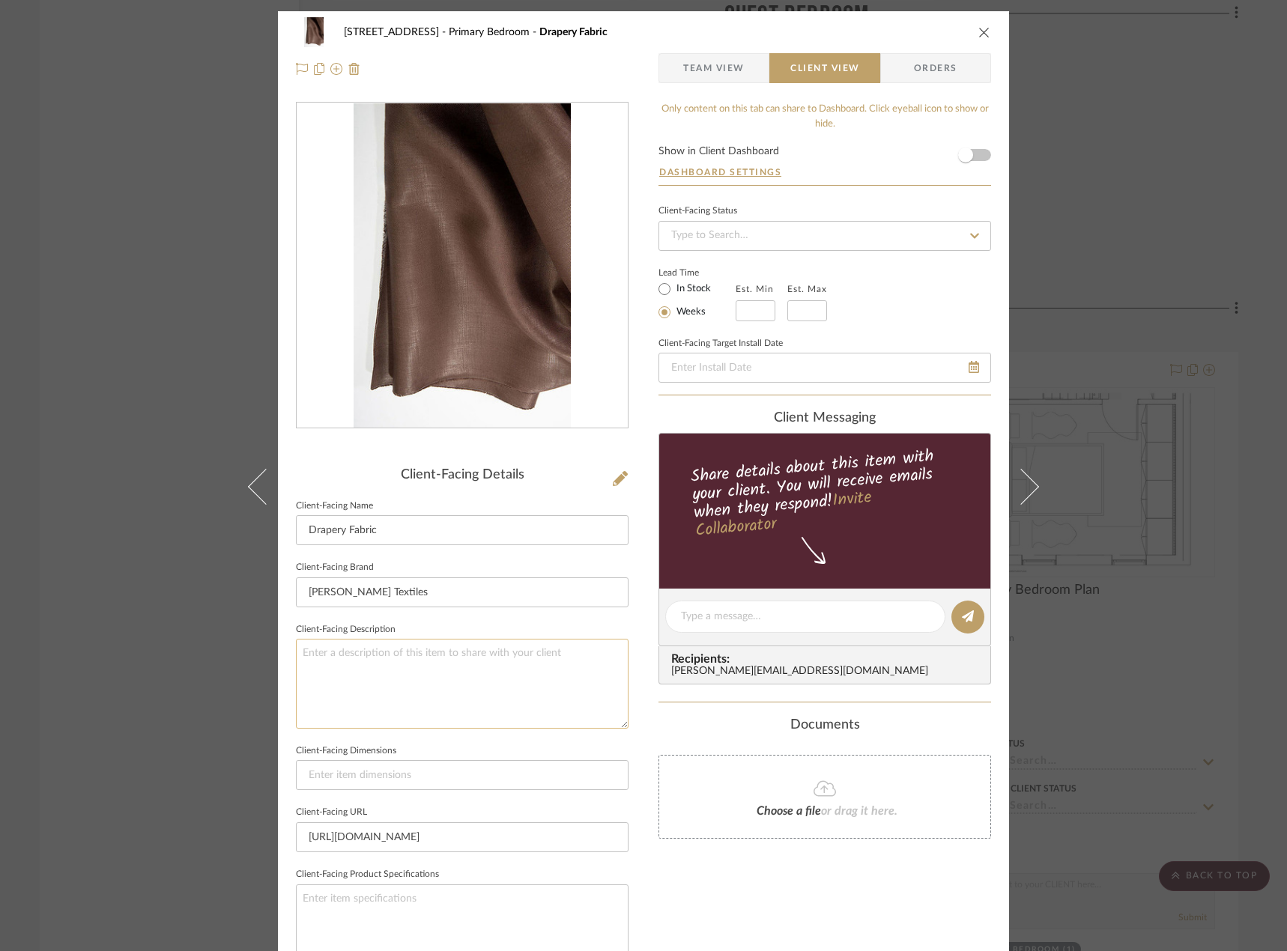
click at [378, 672] on textarea at bounding box center [462, 683] width 332 height 89
type textarea "Description: Glazy Days Fabric by Kerry Joyce Texiles || Color/Content: Raisin,"
click at [434, 668] on textarea "Description: Glazy Days Fabric by Kerry Joyce Texiles || Color/Content: Raisin," at bounding box center [462, 683] width 332 height 89
paste textarea "100% glazed Irish linen"
type textarea "Description: Glazy Days Fabric by Kerry Joyce Texiles || Color/Content: Raisin,…"
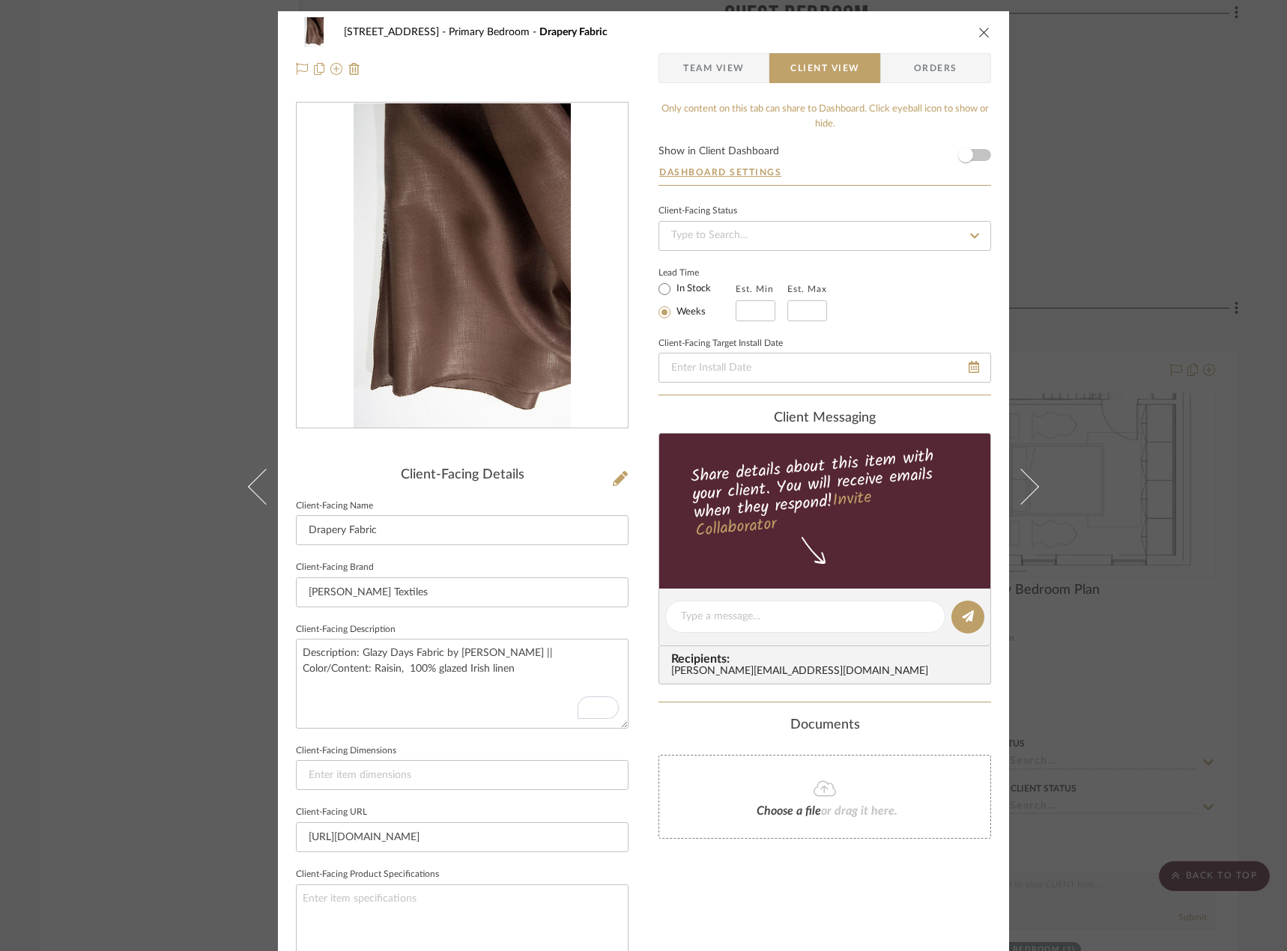
click at [643, 589] on div "24080 - 323 Pacific Avenue Primary Bedroom Drapery Fabric Team View Client View…" at bounding box center [643, 622] width 731 height 1222
click at [735, 76] on span "Team View" at bounding box center [713, 68] width 61 height 30
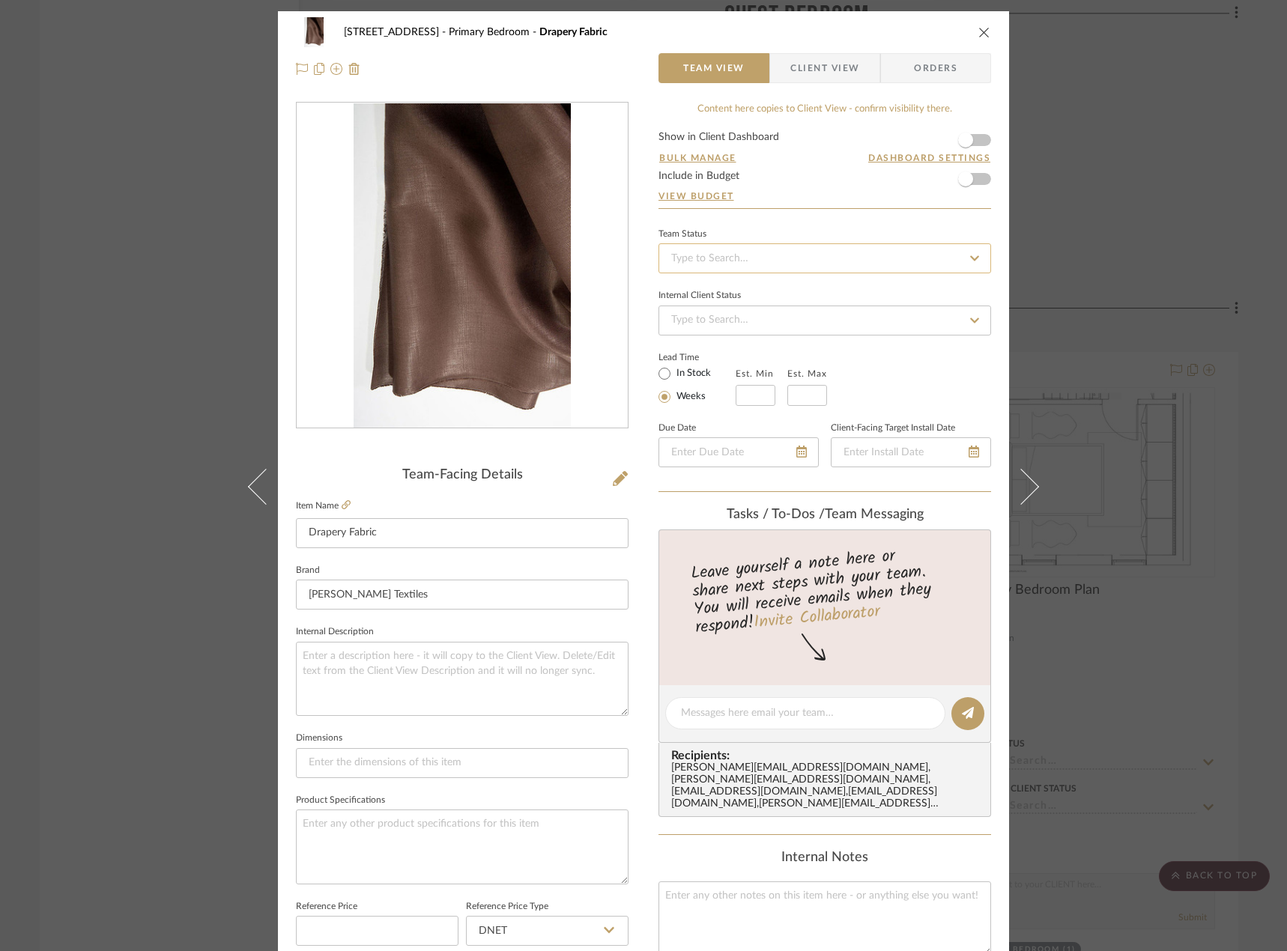
click at [747, 257] on input at bounding box center [824, 258] width 332 height 30
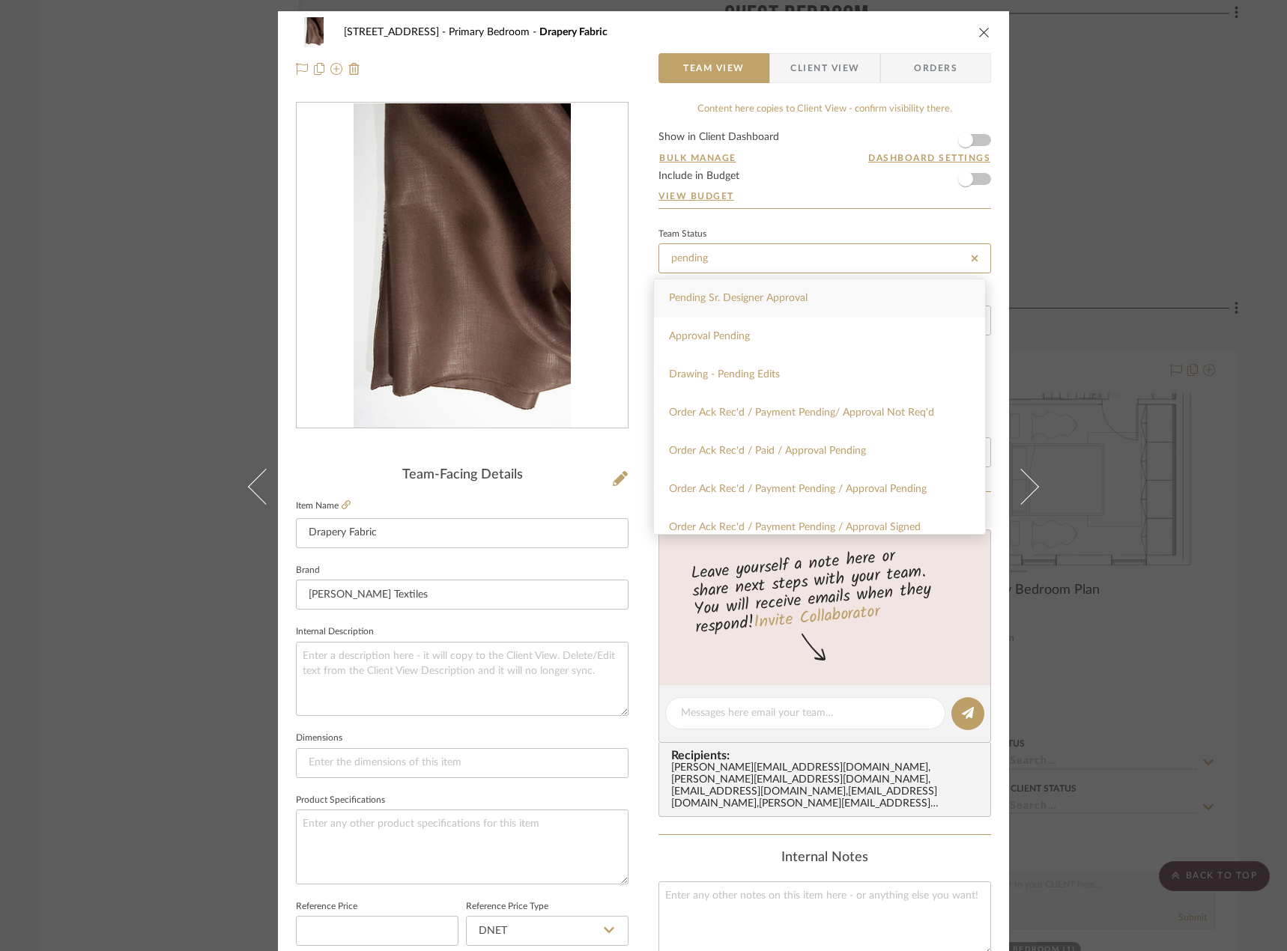
type input "pending"
click at [736, 300] on span "Pending Sr. Designer Approval" at bounding box center [738, 298] width 139 height 10
type input "10/10/2025"
type input "Pending Sr. Designer Approval"
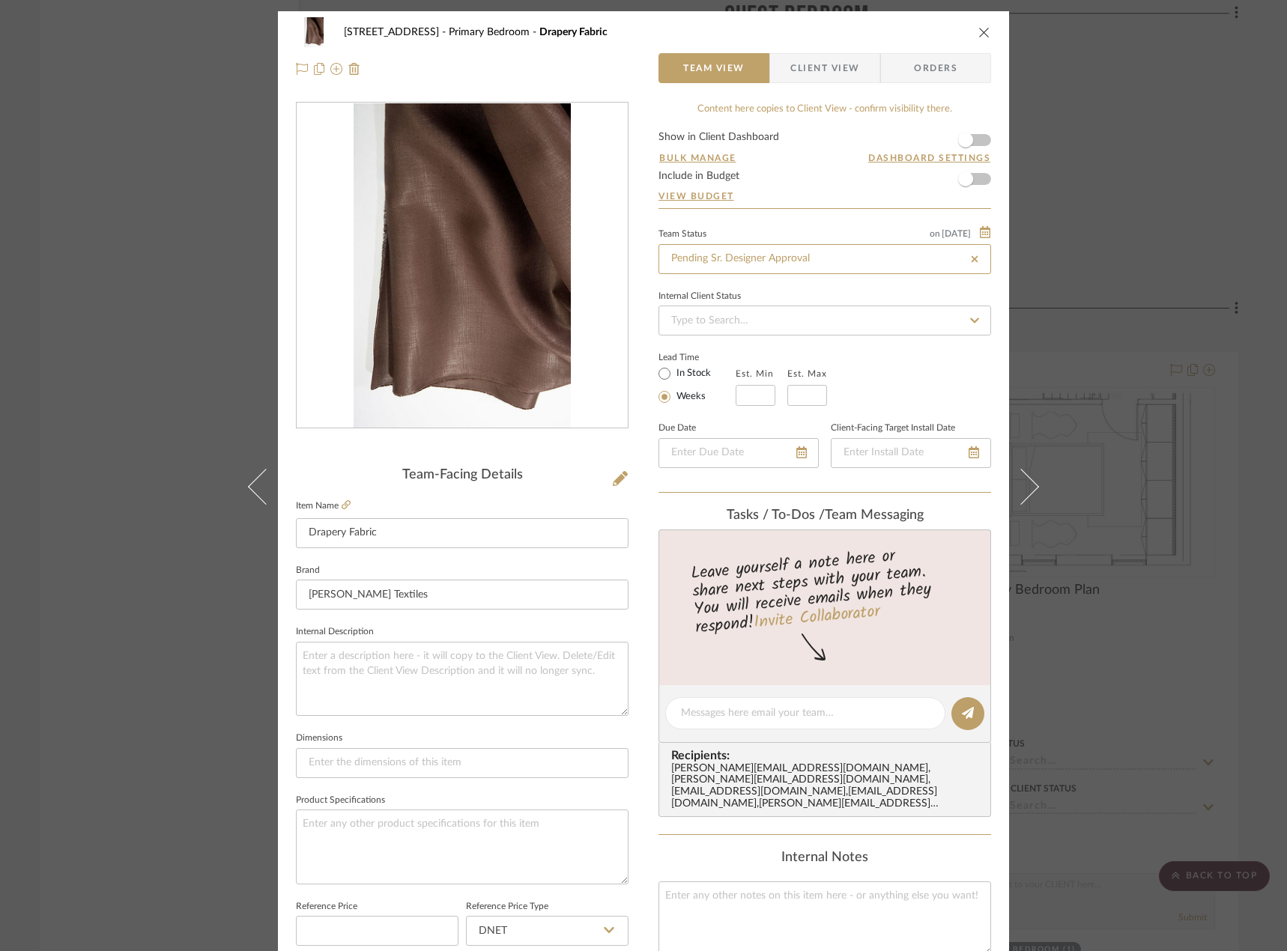
type input "10/10/2025"
type input "Pending Sr. Designer Approval"
click at [122, 102] on div "24080 - 323 Pacific Avenue Primary Bedroom Drapery Fabric Team View Client View…" at bounding box center [643, 475] width 1287 height 951
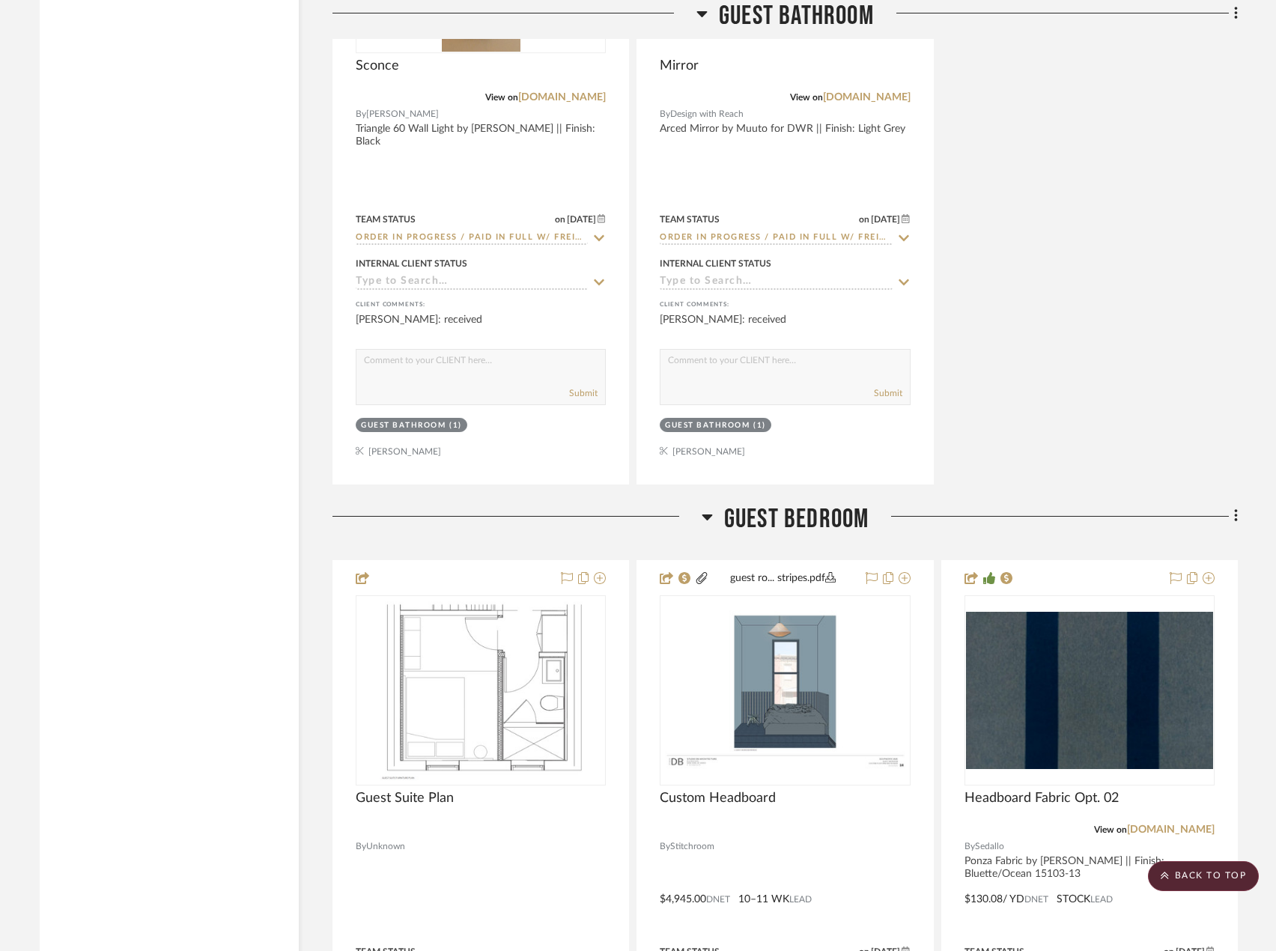
scroll to position [10109, 0]
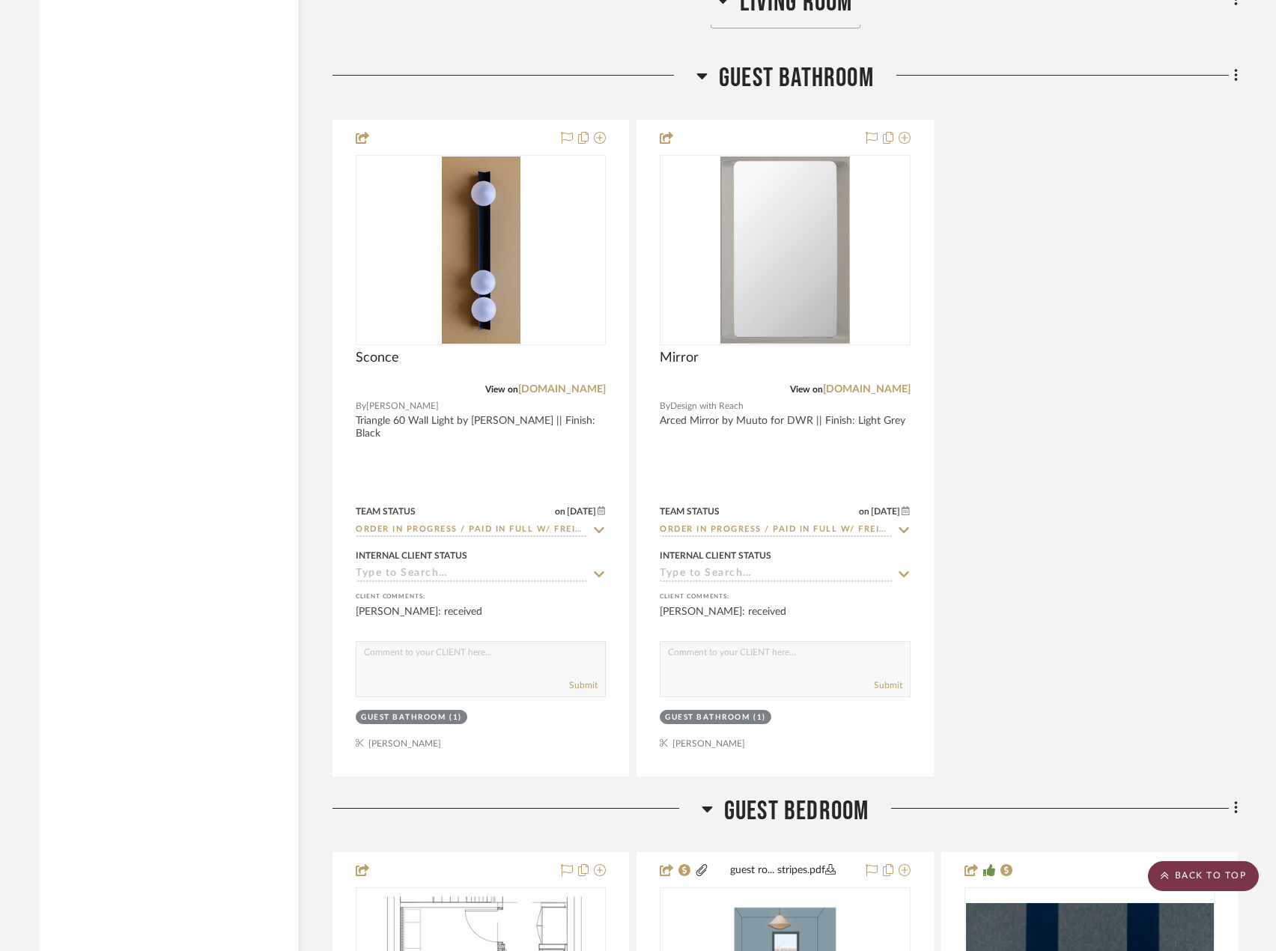
click at [1211, 875] on scroll-to-top-button "BACK TO TOP" at bounding box center [1203, 876] width 111 height 30
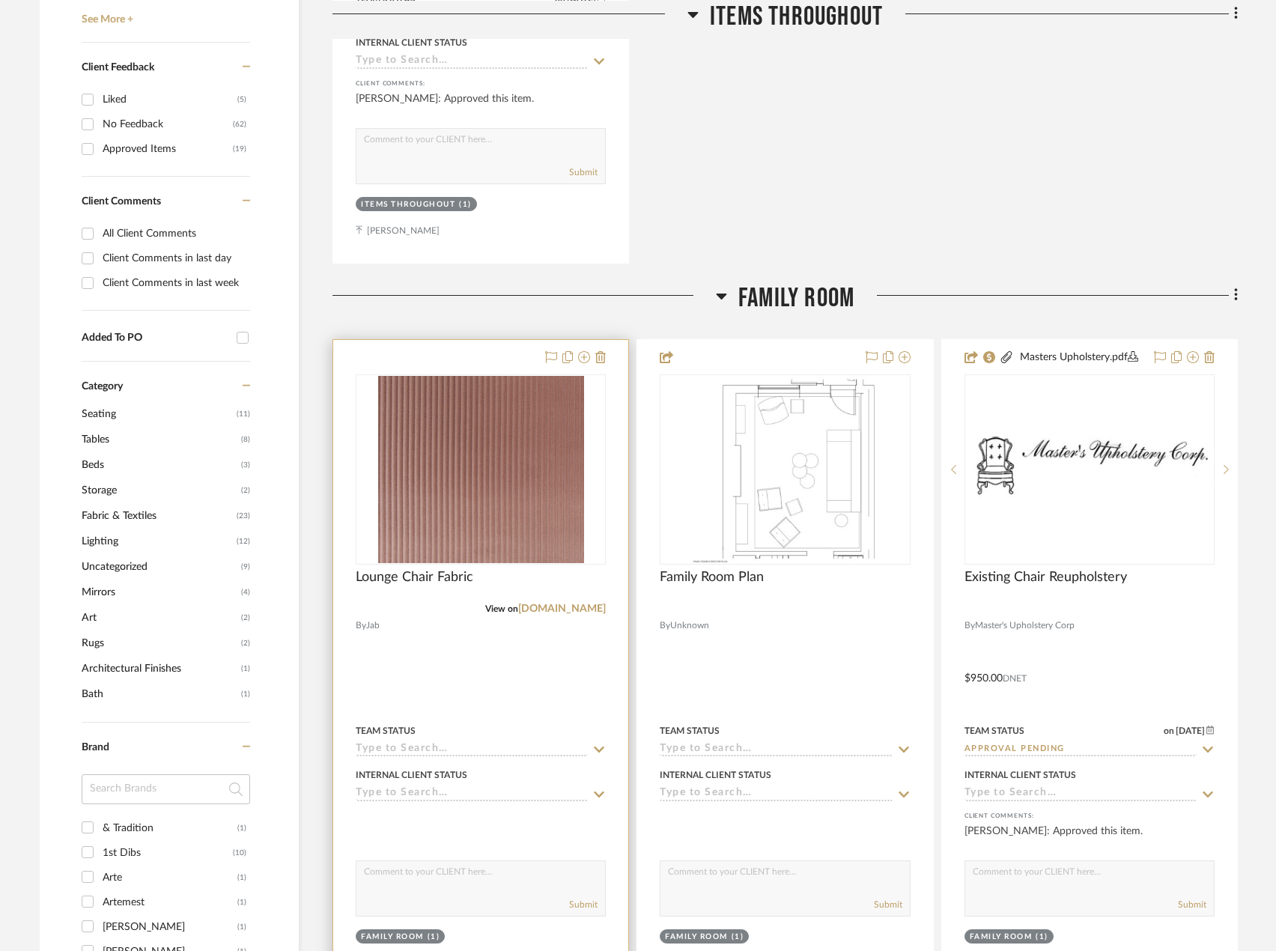
scroll to position [899, 0]
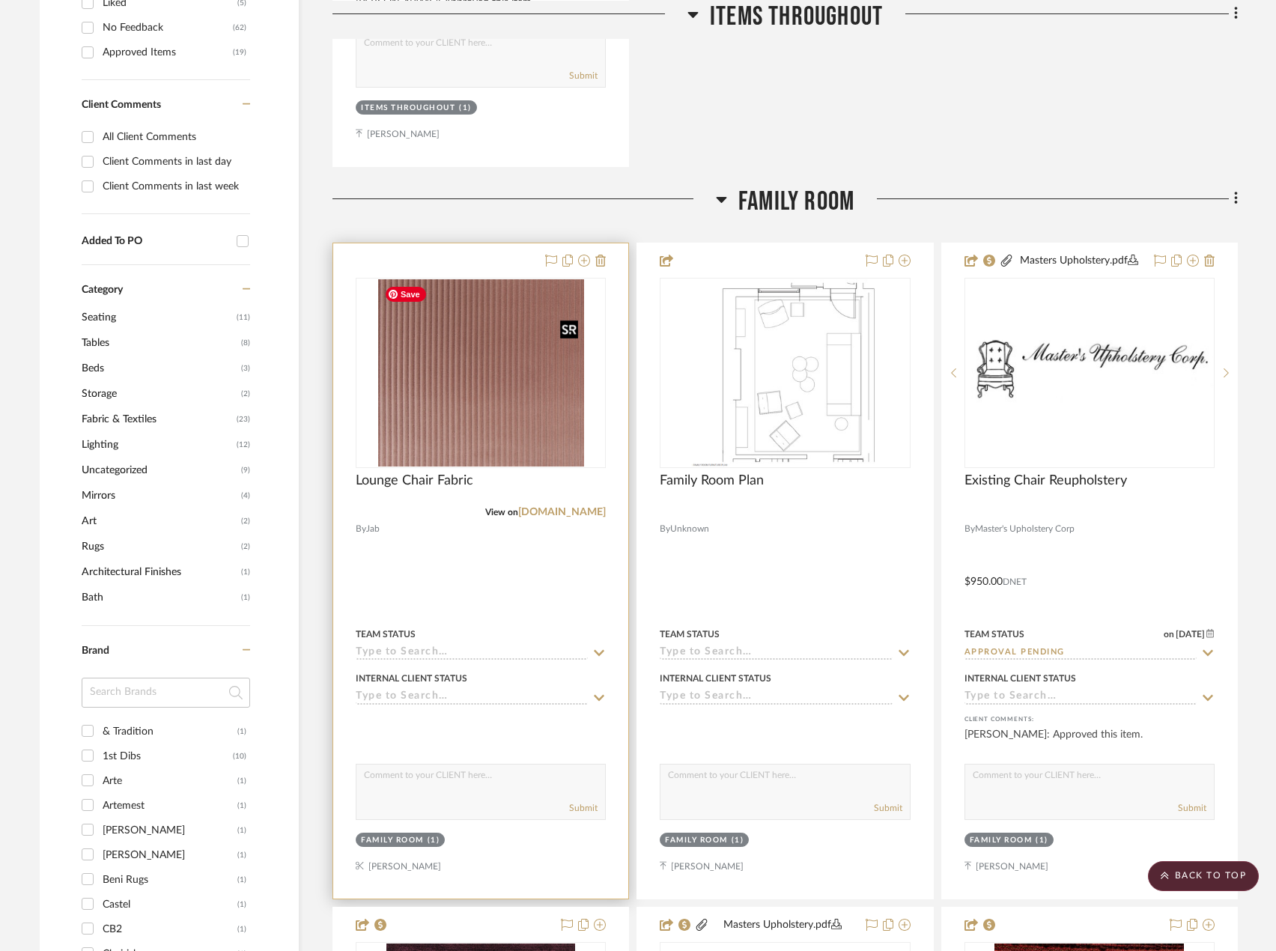
click at [497, 403] on img "0" at bounding box center [481, 372] width 206 height 187
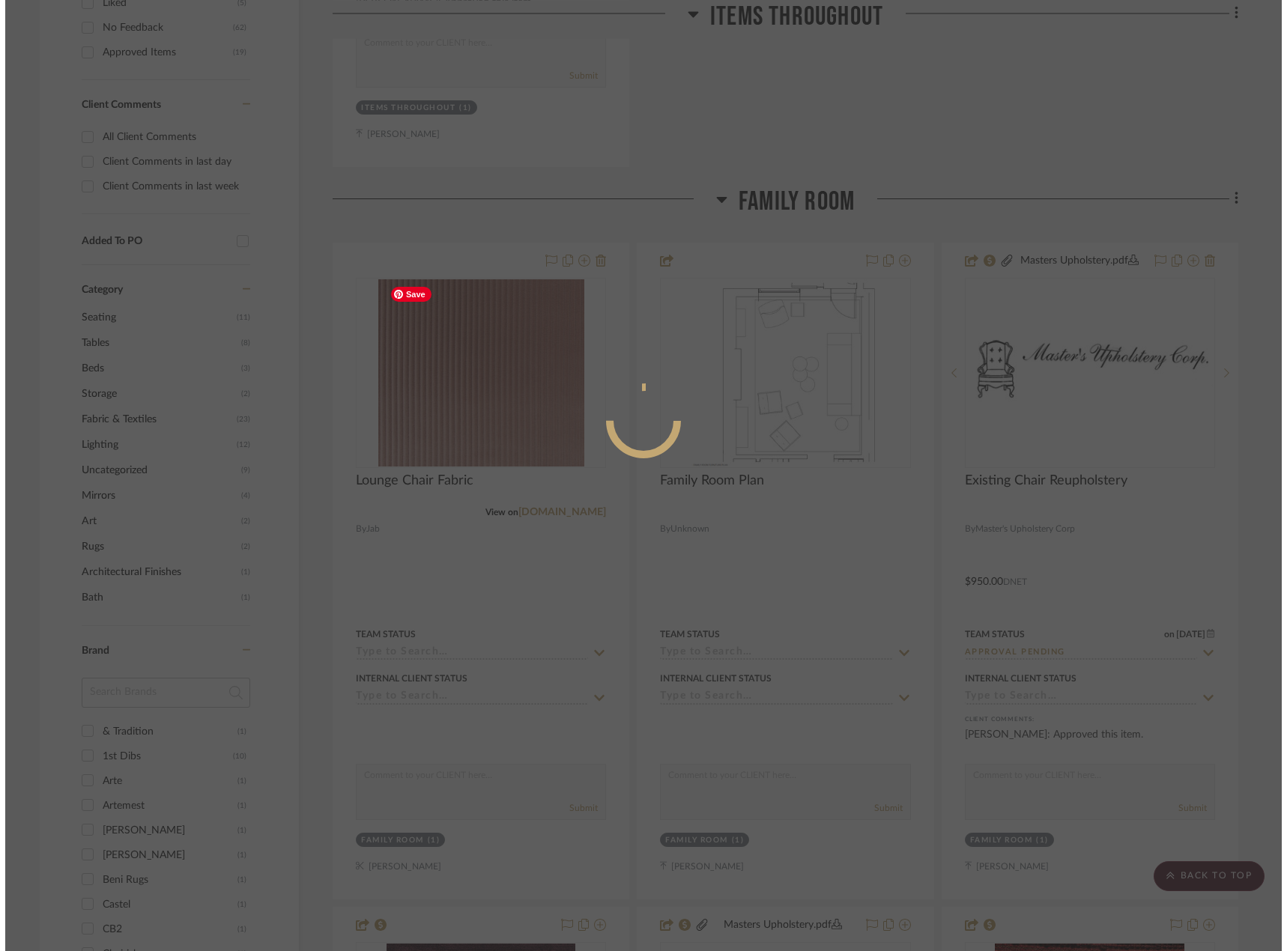
scroll to position [0, 0]
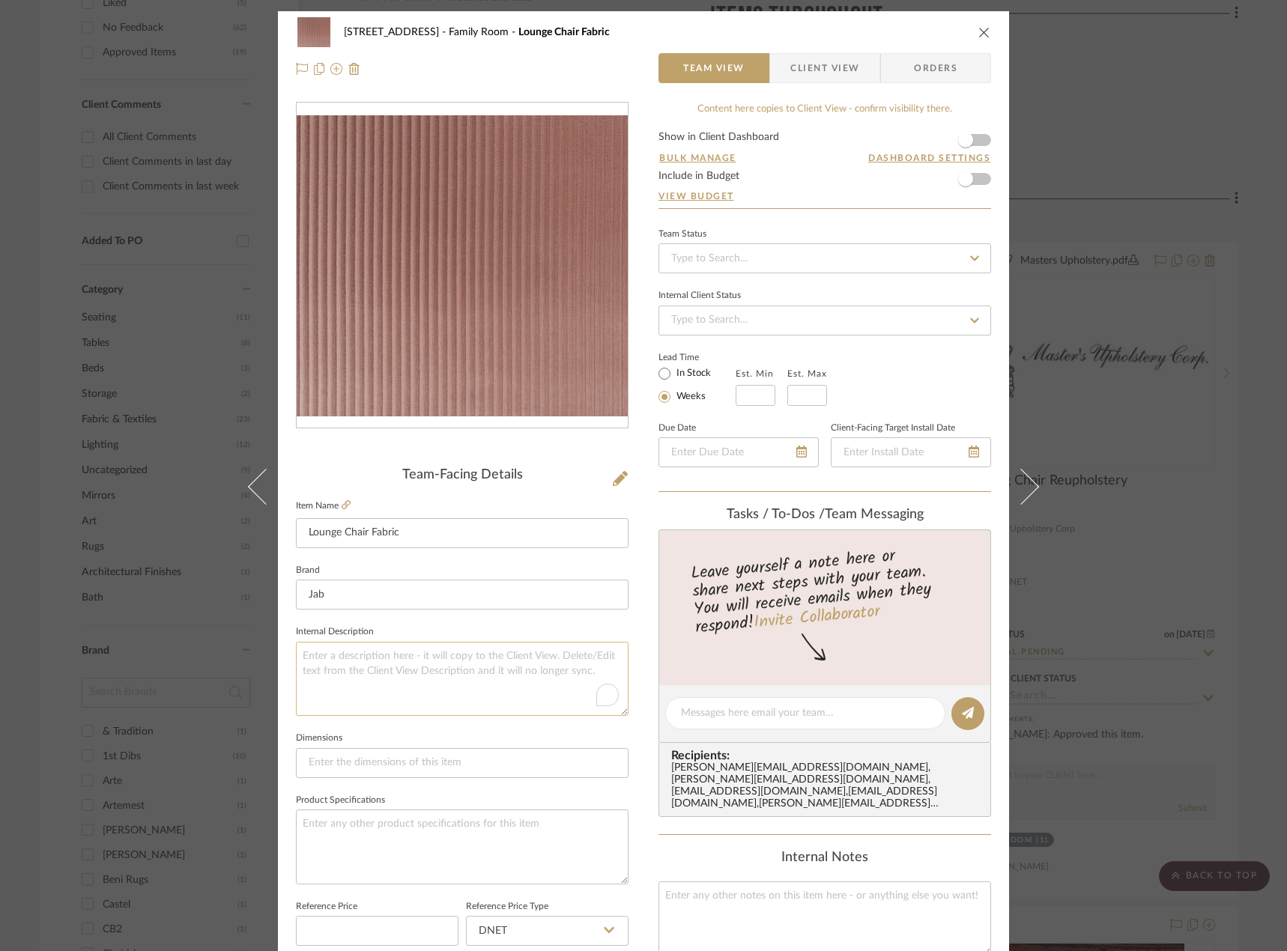
click at [414, 660] on textarea "To enrich screen reader interactions, please activate Accessibility in Grammarl…" at bounding box center [462, 679] width 332 height 74
click at [808, 76] on span "Client View" at bounding box center [824, 68] width 69 height 30
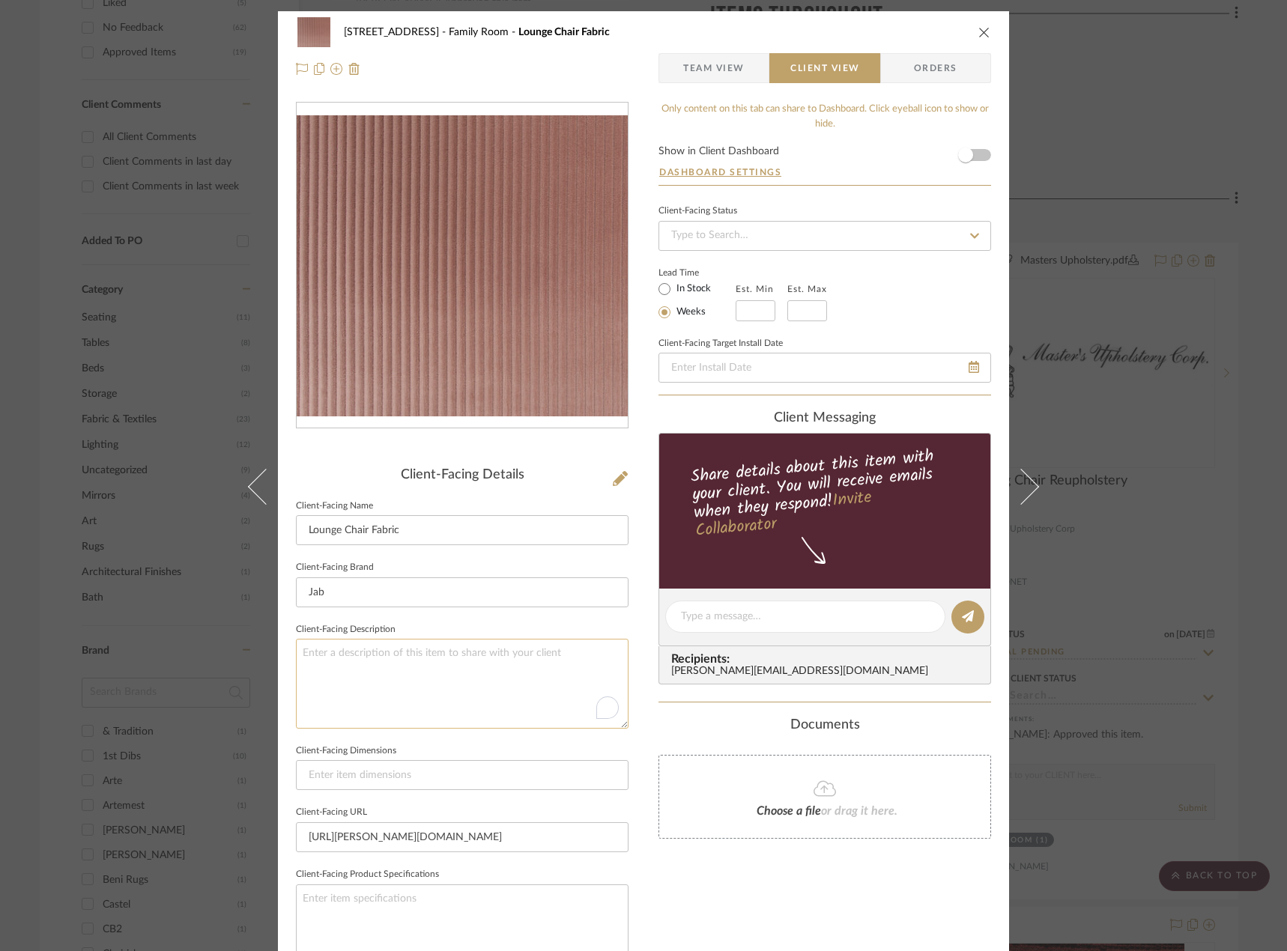
click at [336, 666] on textarea "To enrich screen reader interactions, please activate Accessibility in Grammarl…" at bounding box center [462, 683] width 332 height 89
type textarea "Description:"
click at [978, 28] on icon "close" at bounding box center [984, 32] width 12 height 12
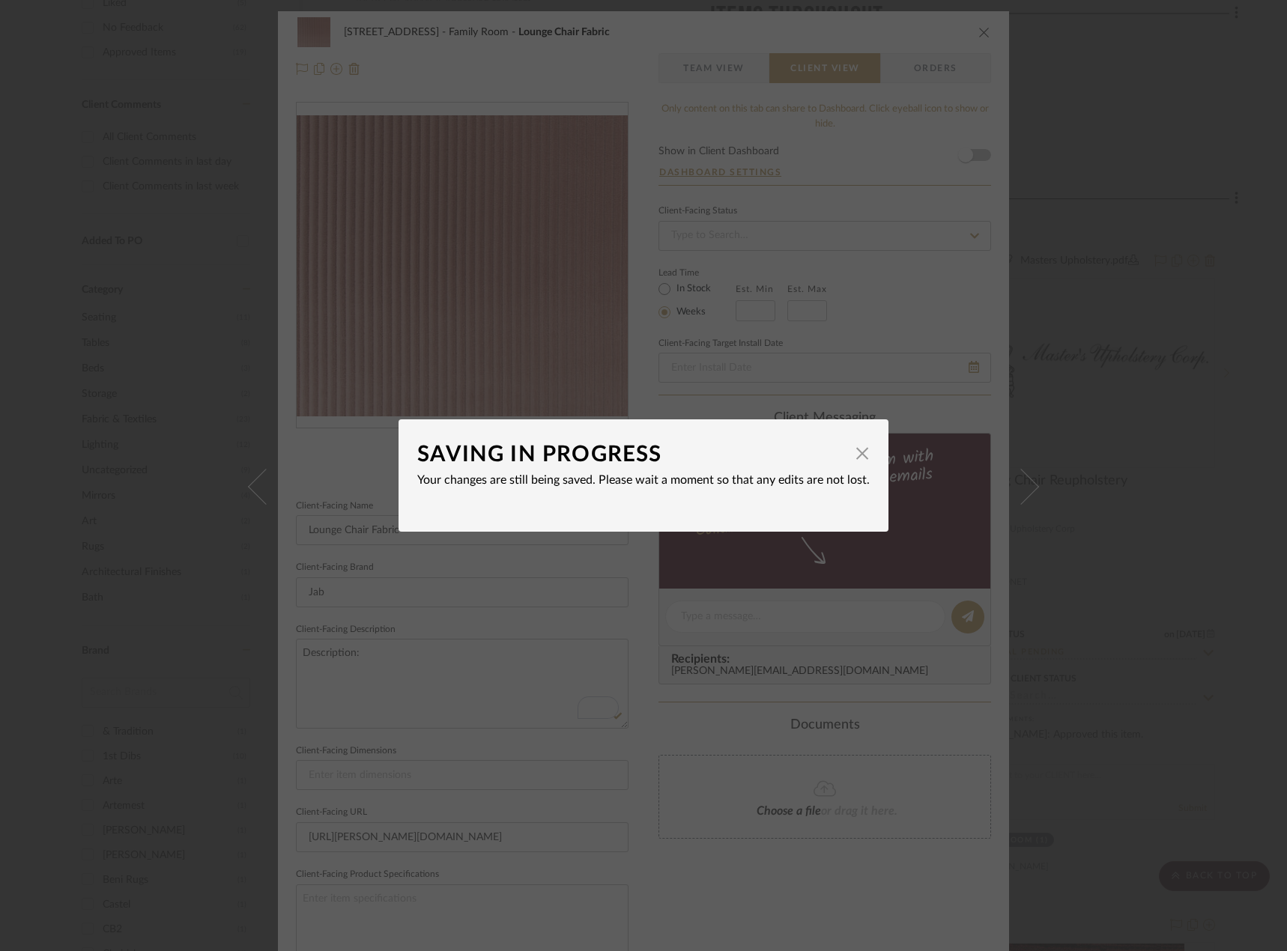
click at [1114, 74] on div "SAVING IN PROGRESS × Your changes are still being saved. Please wait a moment s…" at bounding box center [643, 475] width 1287 height 951
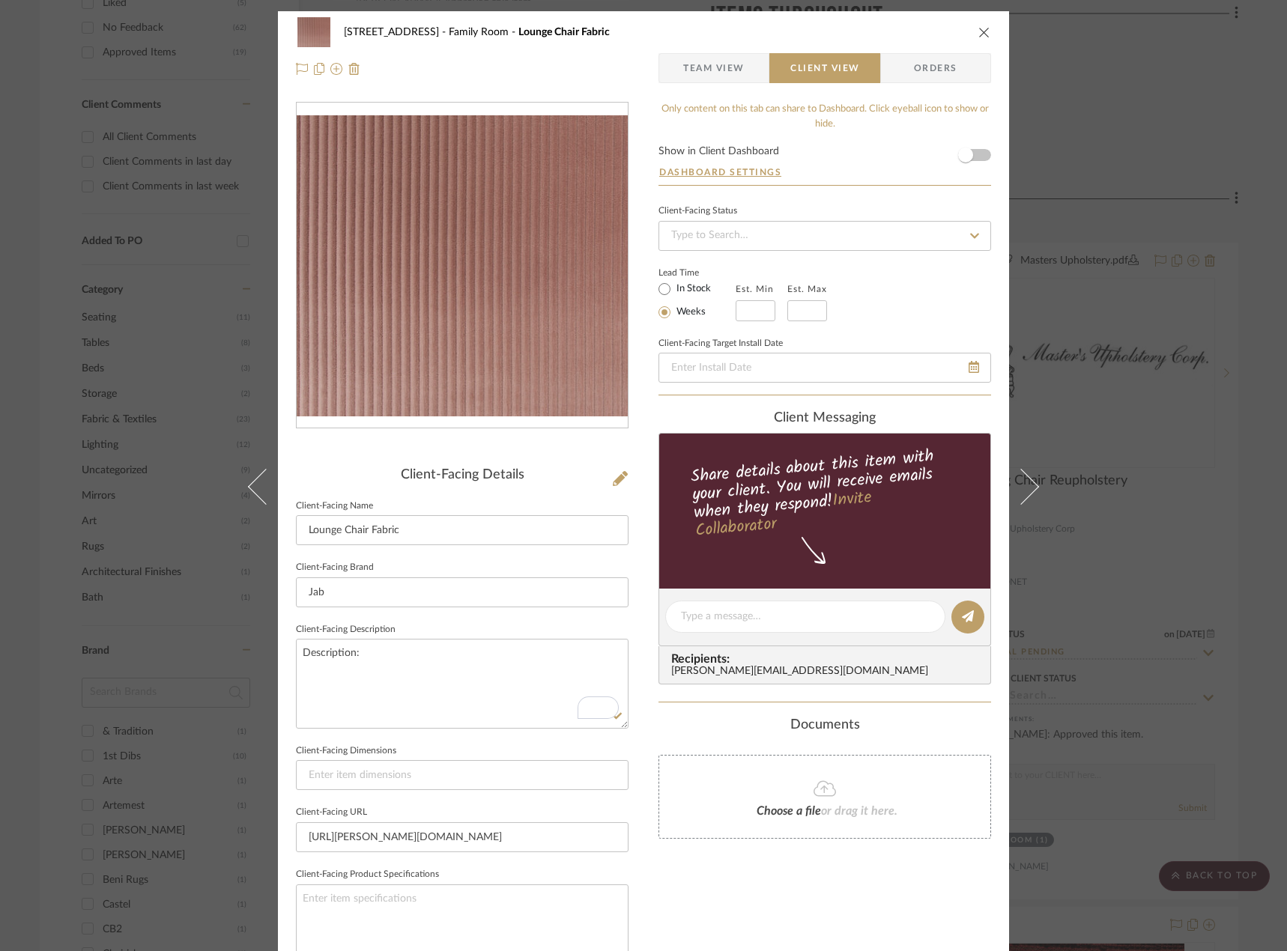
click at [1143, 61] on div "24080 - 323 Pacific Avenue Family Room Lounge Chair Fabric Team View Client Vie…" at bounding box center [643, 475] width 1287 height 951
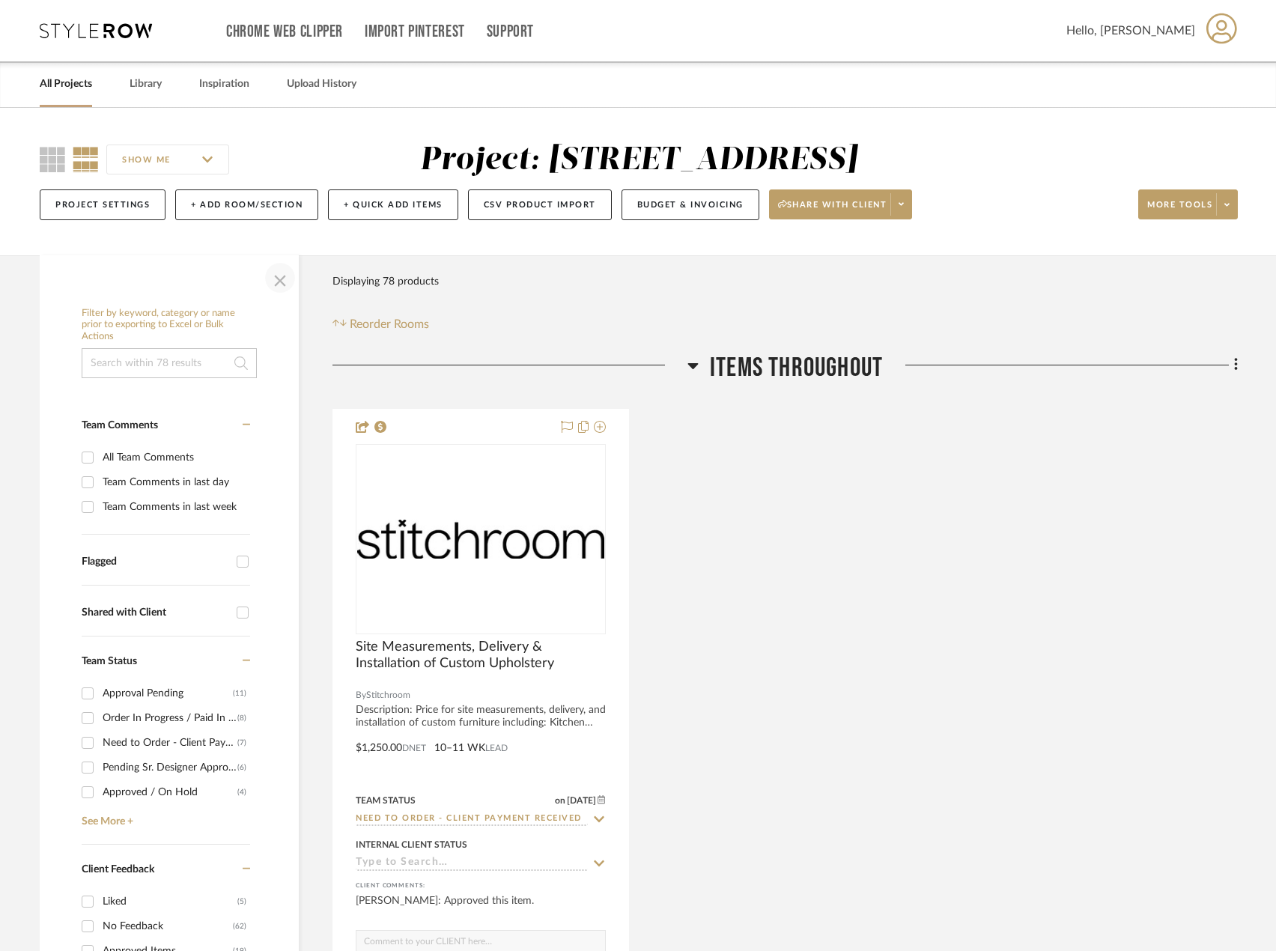
click at [276, 288] on span "button" at bounding box center [280, 278] width 36 height 36
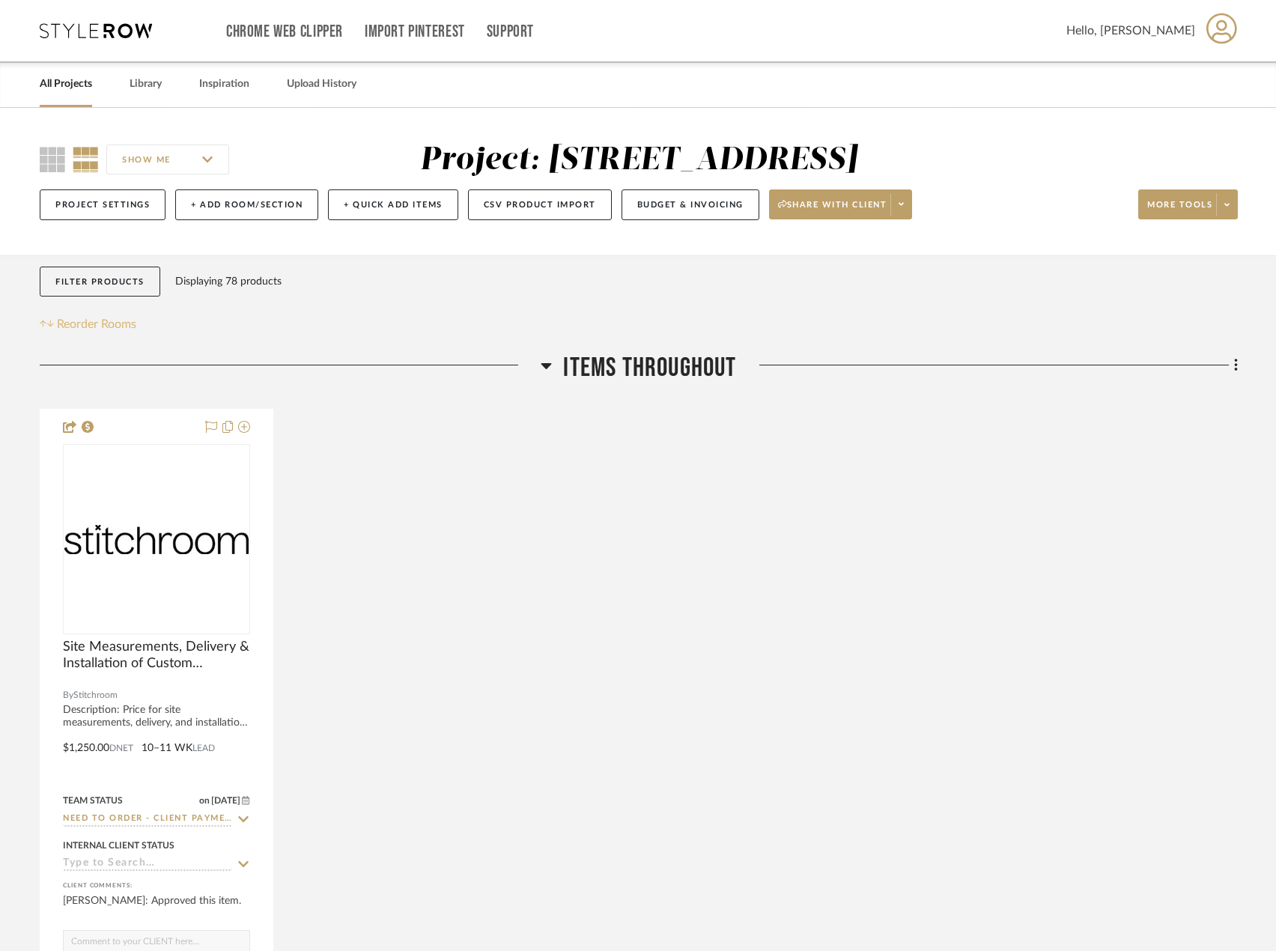
click at [62, 332] on span "Reorder Rooms" at bounding box center [96, 324] width 79 height 18
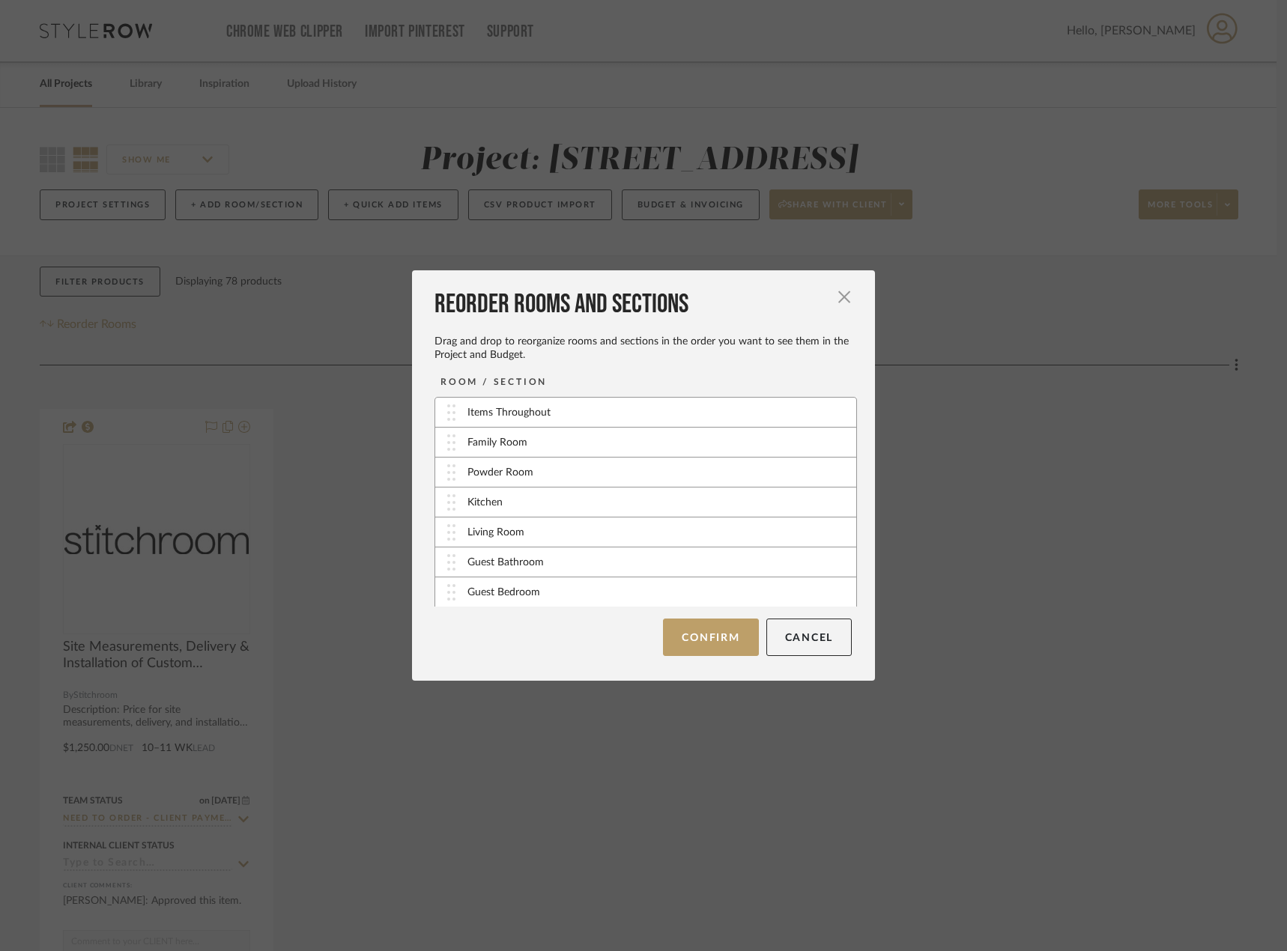
click at [94, 289] on div "Reorder Rooms and Sections Drag and drop to reorganize rooms and sections in th…" at bounding box center [643, 475] width 1287 height 951
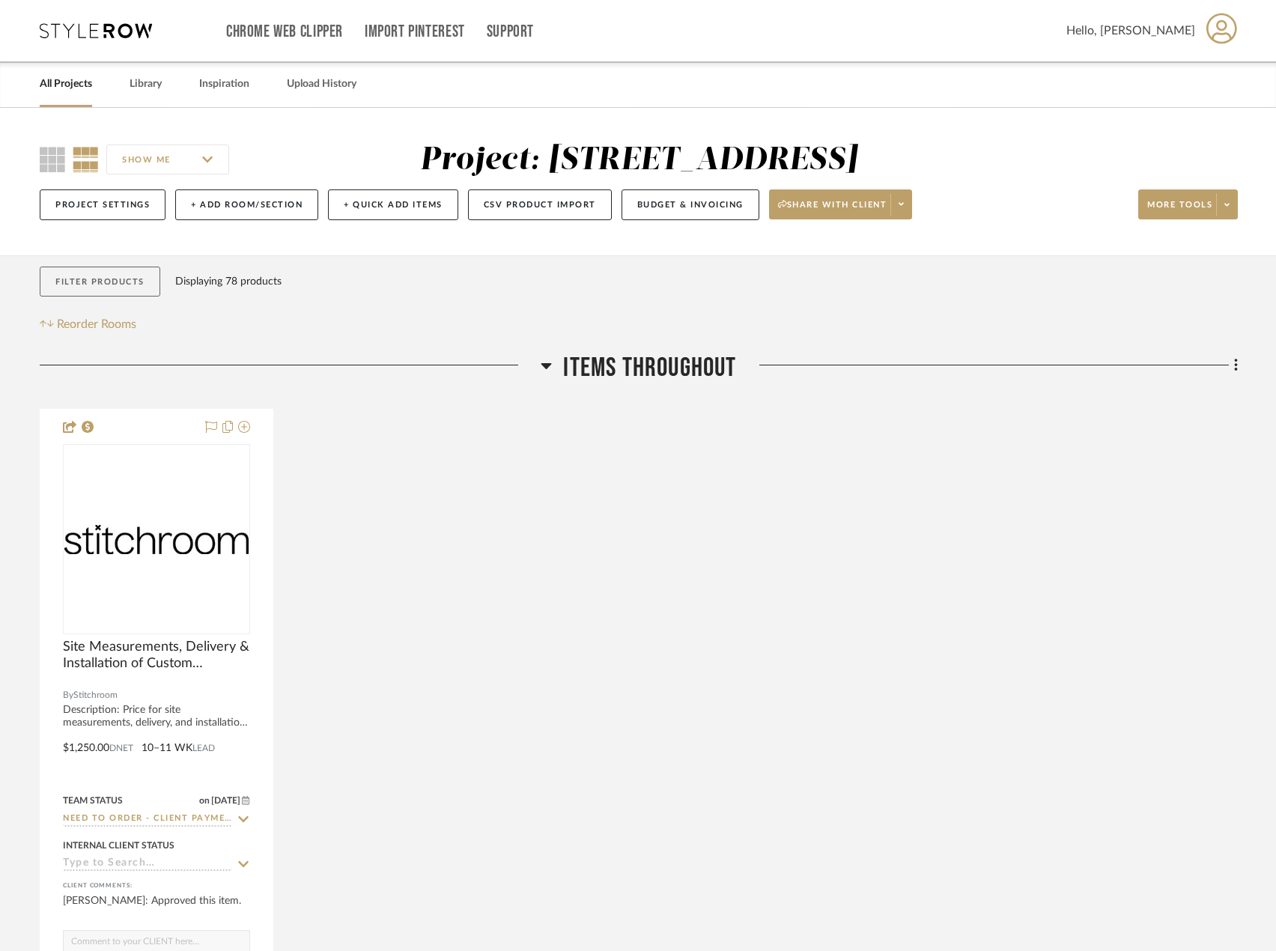
click at [57, 270] on button "Filter Products" at bounding box center [100, 282] width 121 height 31
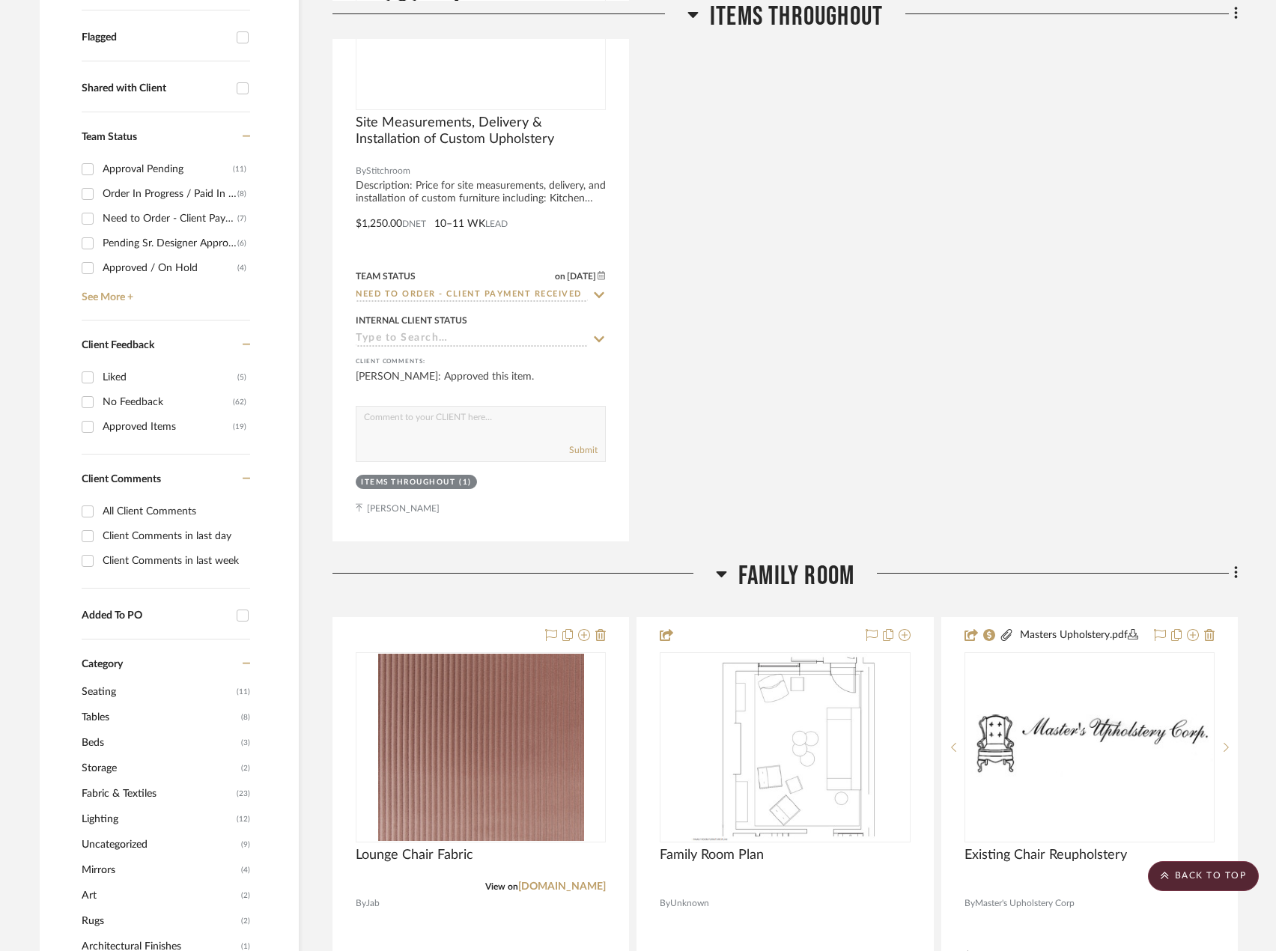
scroll to position [150, 0]
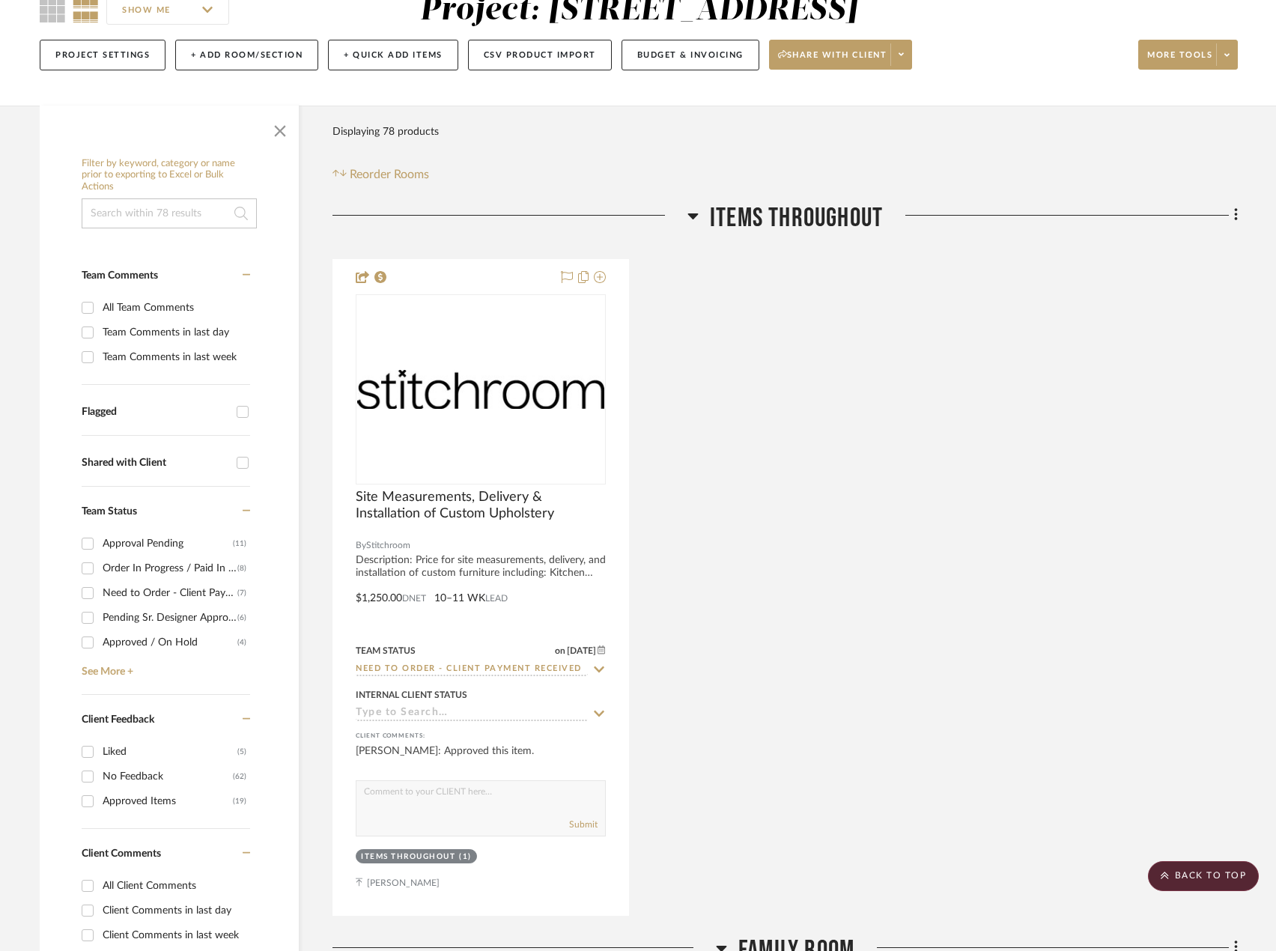
click at [204, 333] on div "Team Comments in last day" at bounding box center [175, 333] width 144 height 24
click at [100, 333] on input "Team Comments in last day" at bounding box center [88, 333] width 24 height 24
checkbox input "true"
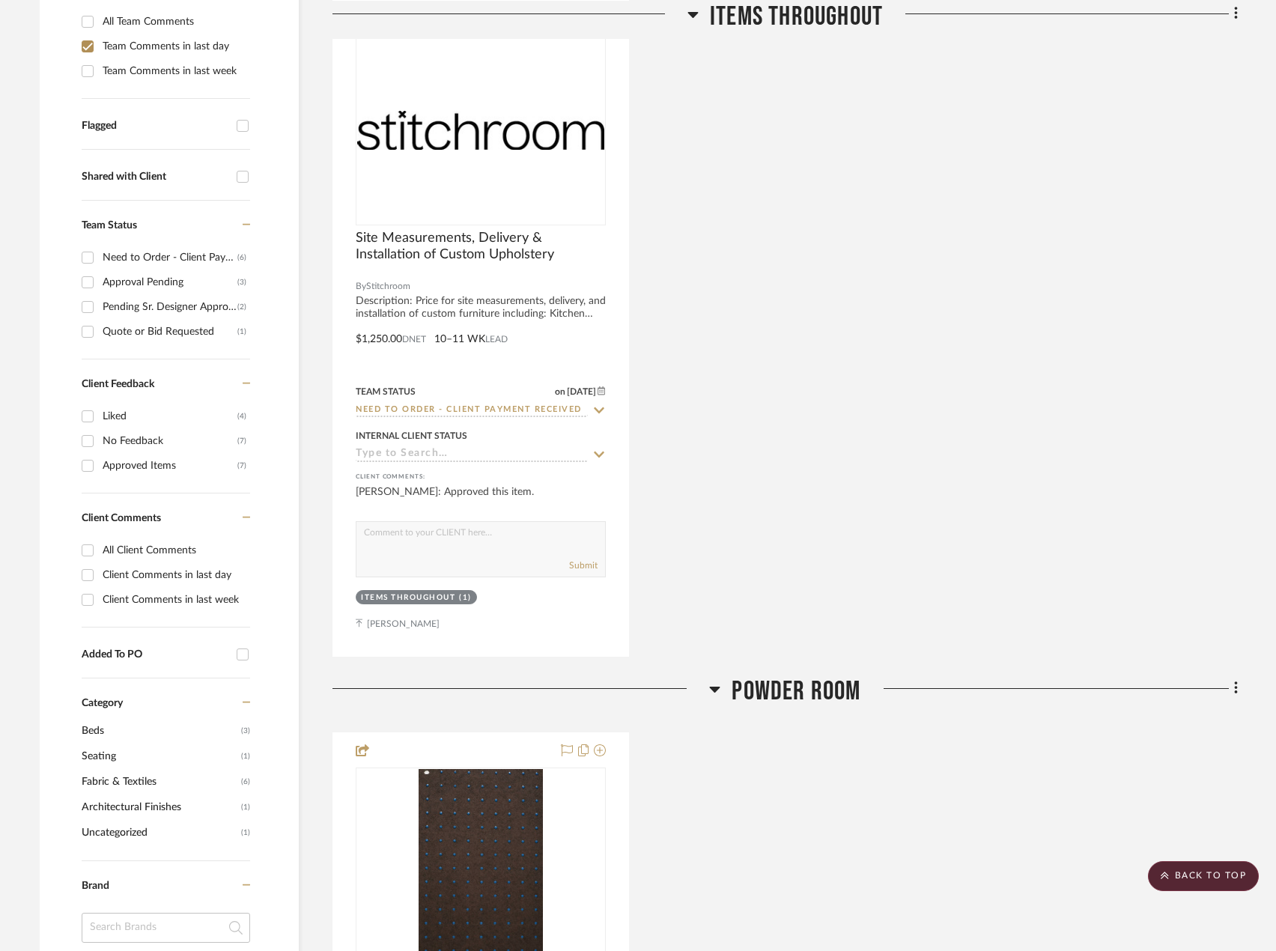
scroll to position [599, 0]
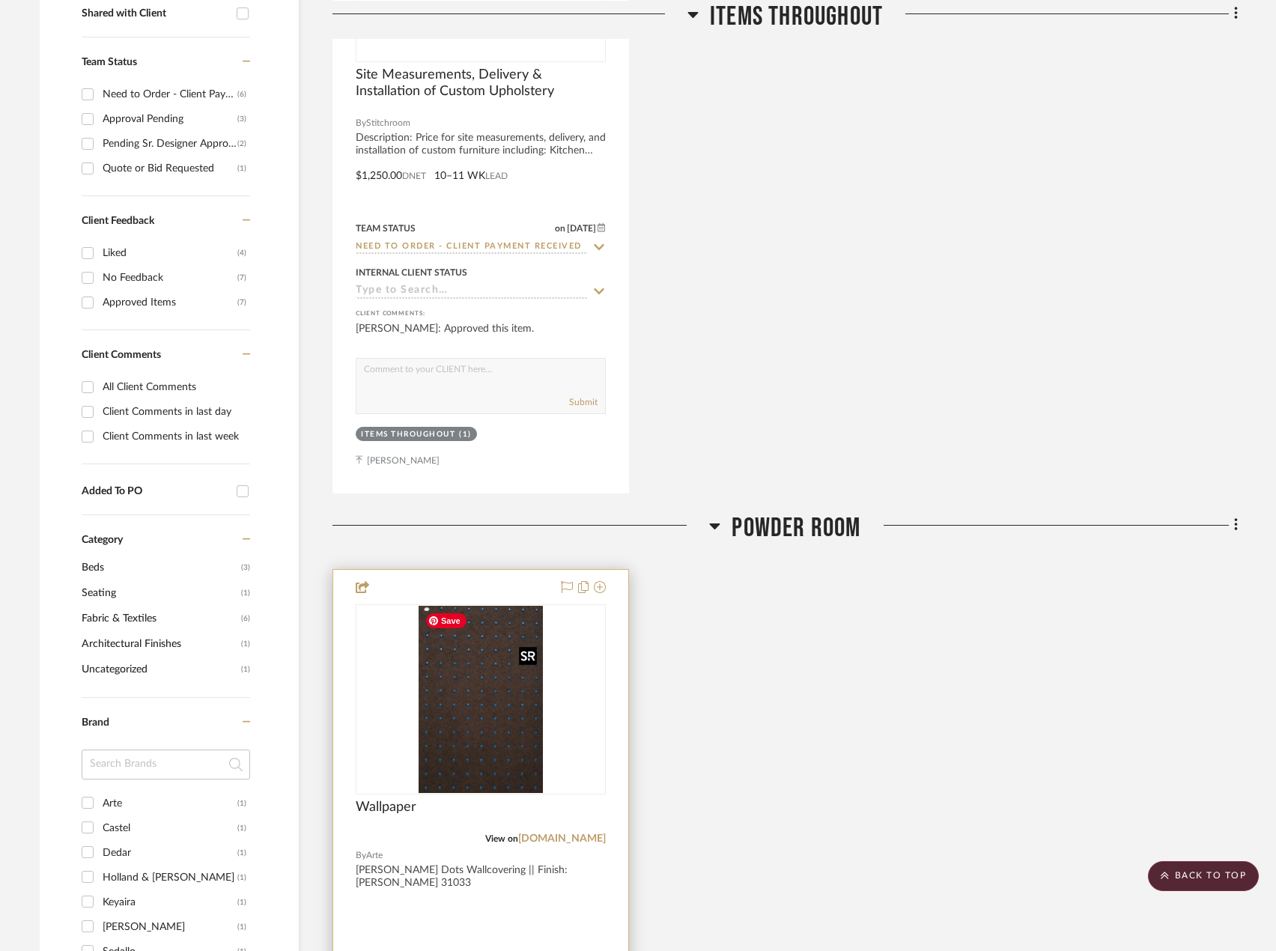
click at [492, 696] on img "0" at bounding box center [481, 699] width 124 height 187
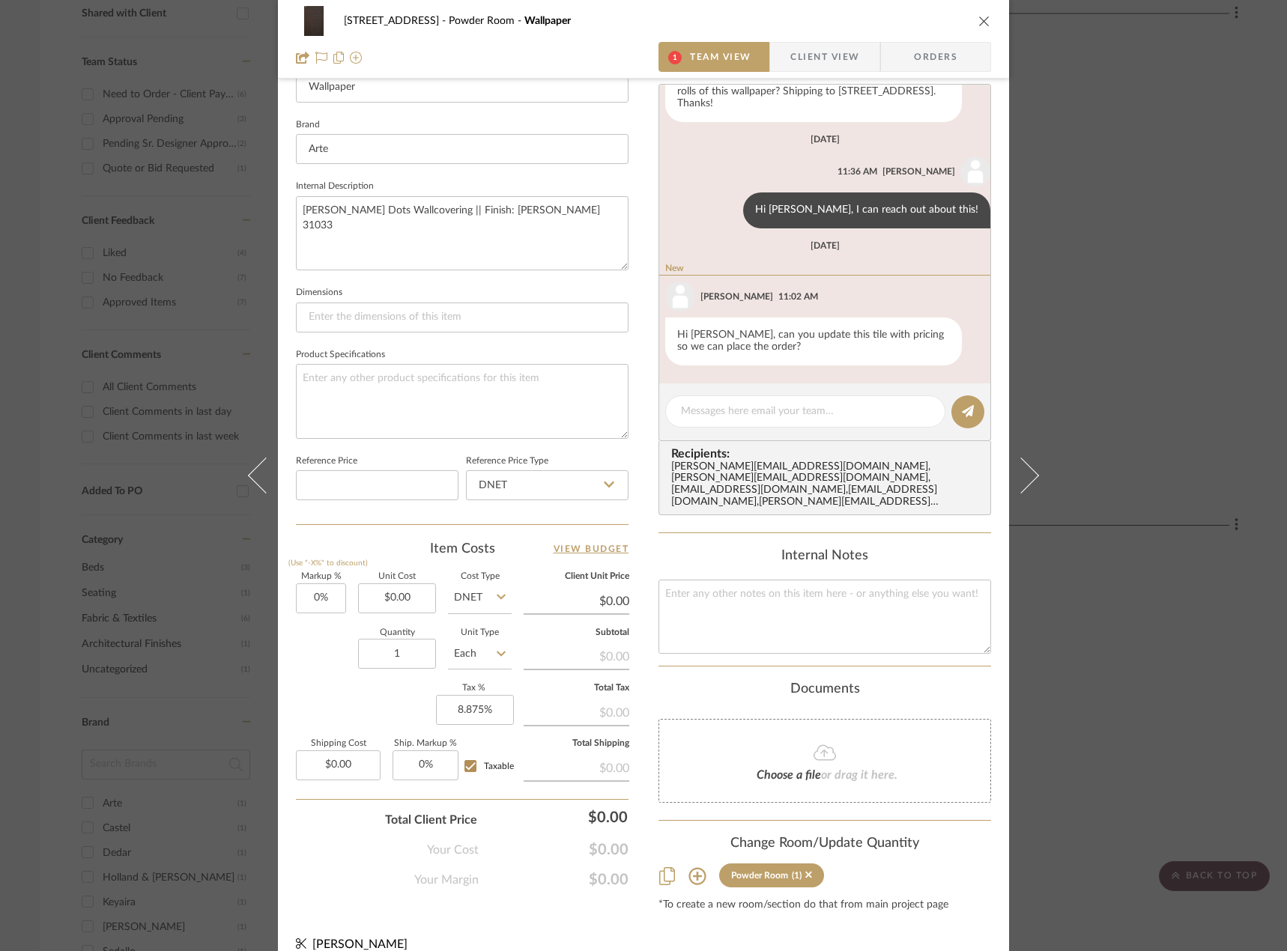
scroll to position [454, 0]
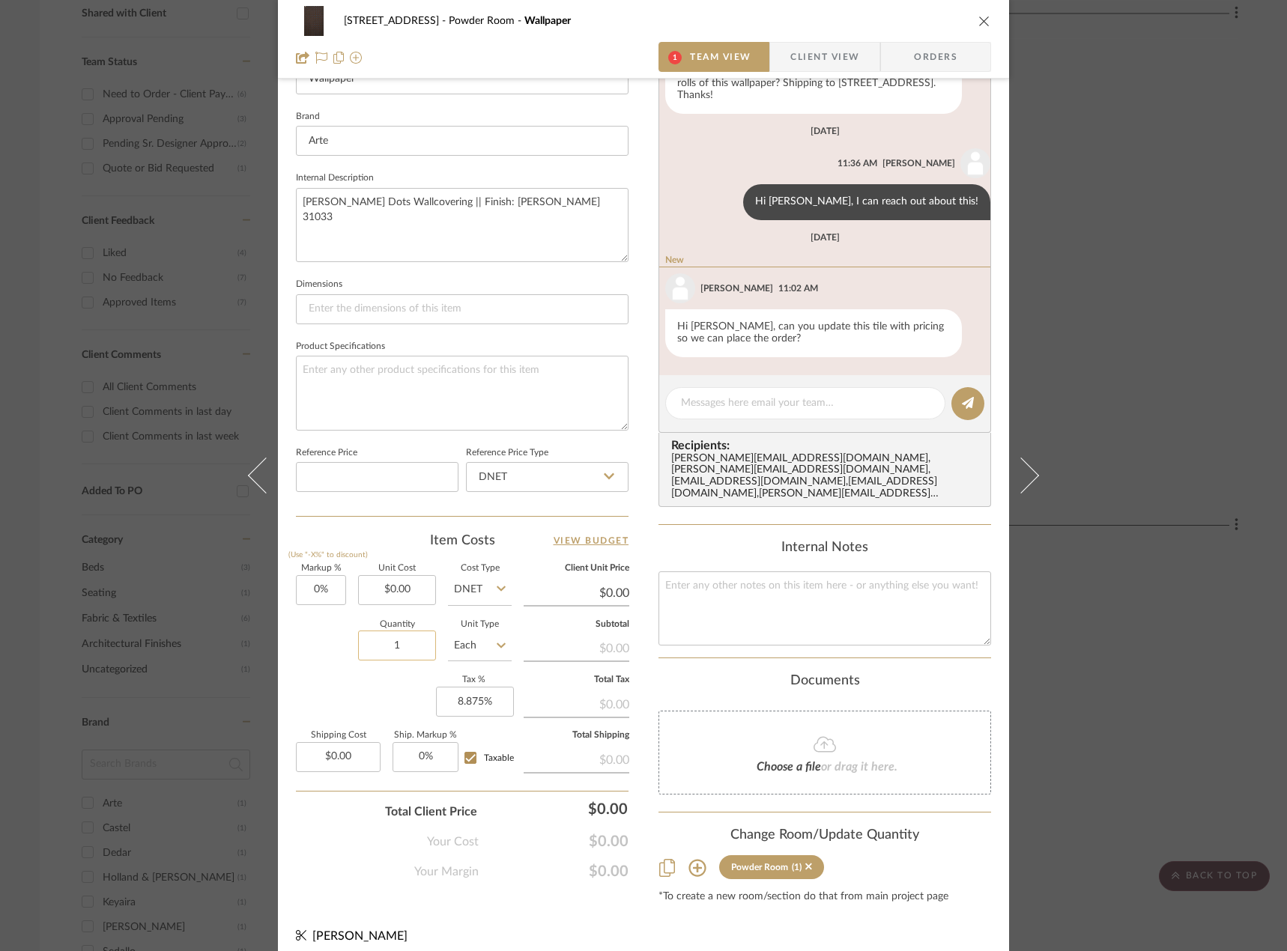
click at [400, 651] on input "1" at bounding box center [397, 646] width 78 height 30
type input "3"
click at [498, 647] on icon at bounding box center [500, 646] width 9 height 12
click at [512, 896] on div "Roll" at bounding box center [535, 912] width 185 height 38
type input "Roll"
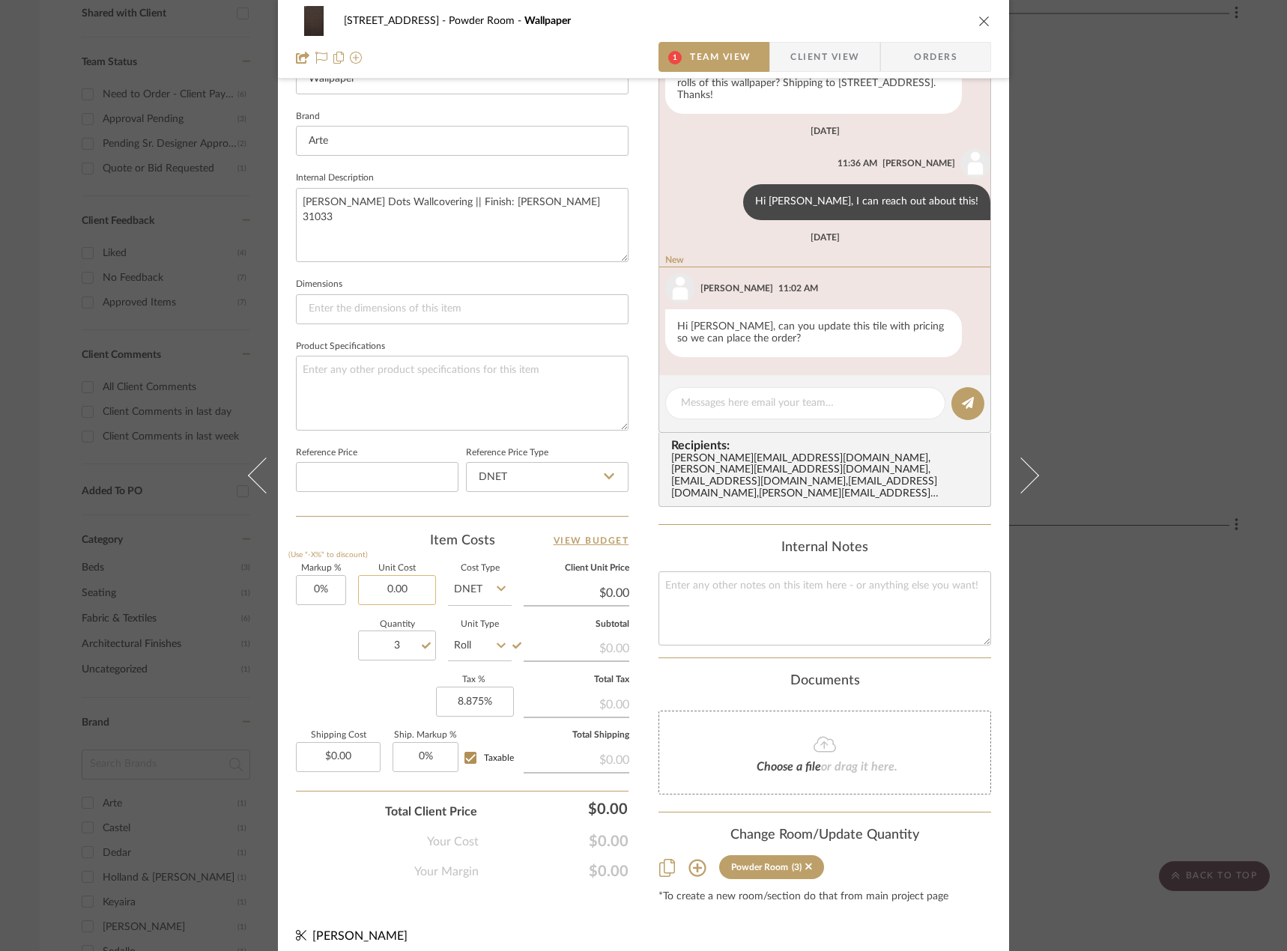
click at [397, 587] on input "0.00" at bounding box center [397, 590] width 78 height 30
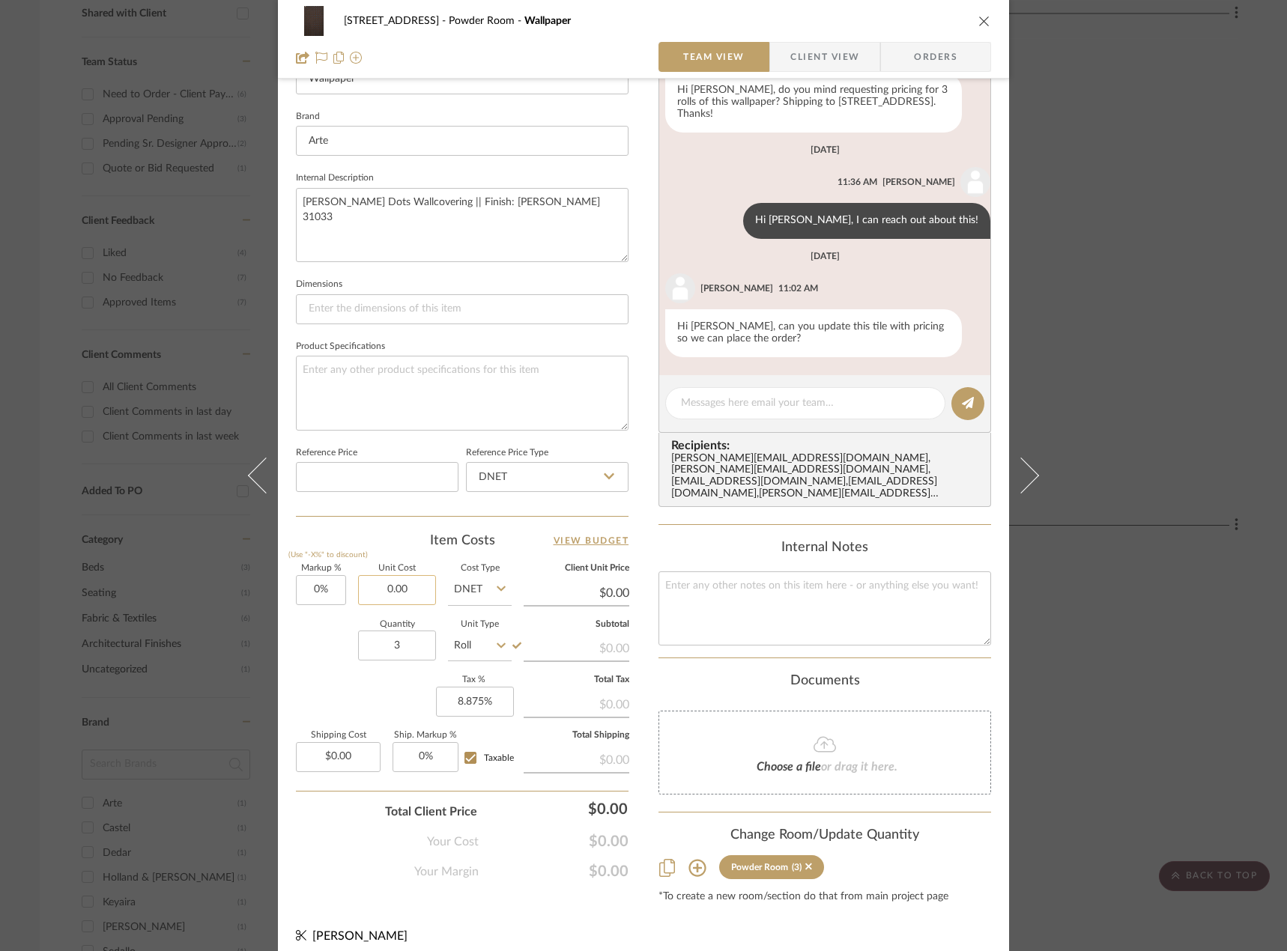
scroll to position [74, 0]
type input "$360.00"
click at [396, 696] on div "Markup % (Use "-X%" to discount) 0% Unit Cost $360.00 Cost Type DNET Client Uni…" at bounding box center [462, 674] width 332 height 219
type input "0.00"
type input "$360.00"
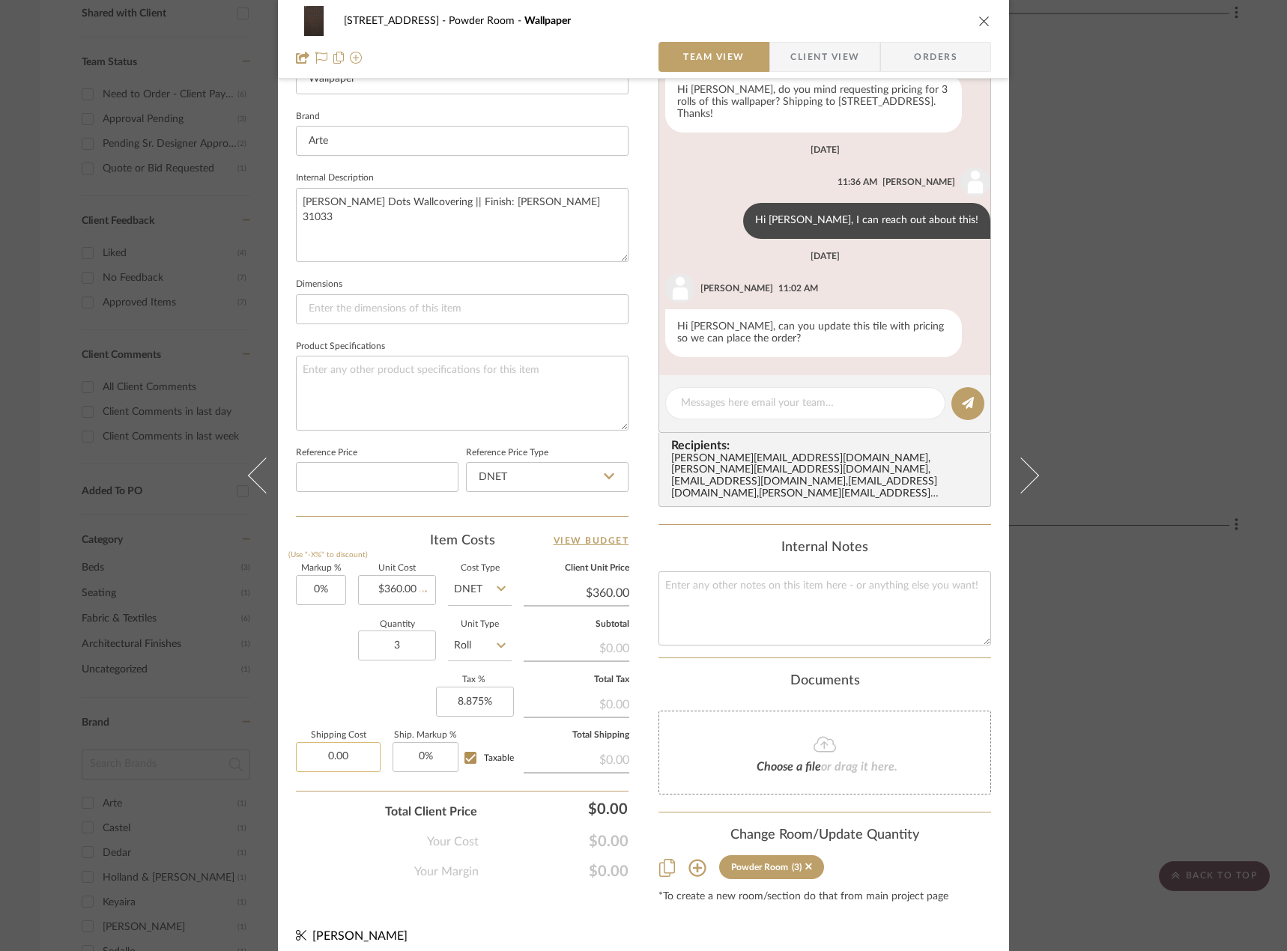
click at [353, 762] on input "0.00" at bounding box center [338, 757] width 85 height 30
type input "$70.25"
click at [357, 699] on div "Markup % (Use "-X%" to discount) 0% Unit Cost $360.00 Cost Type DNET Client Uni…" at bounding box center [462, 674] width 332 height 219
click at [474, 699] on input "8.875" at bounding box center [475, 702] width 78 height 30
type input "6.625%"
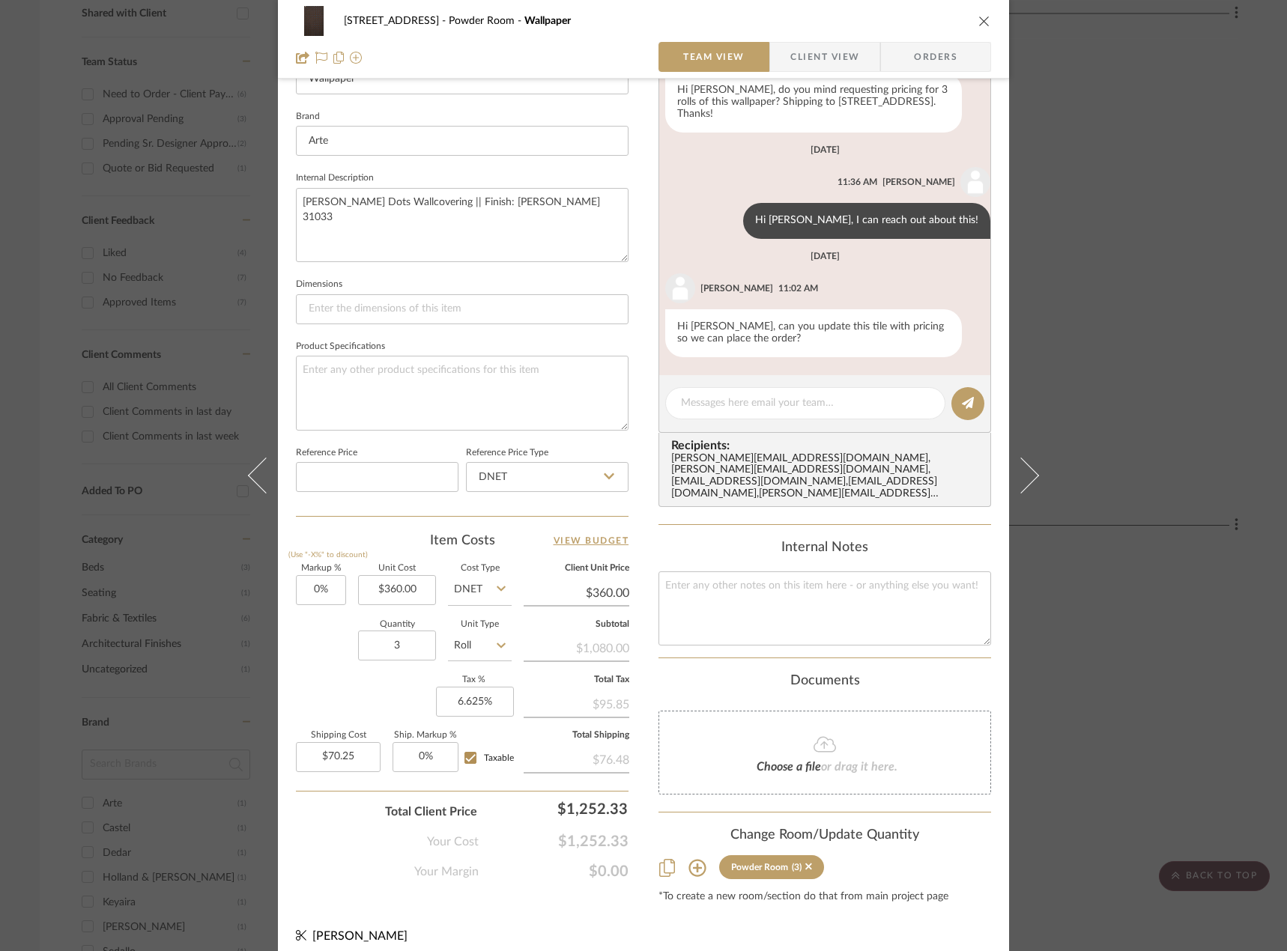
click at [403, 679] on div "Markup % (Use "-X%" to discount) 0% Unit Cost $360.00 Cost Type DNET Client Uni…" at bounding box center [462, 674] width 332 height 219
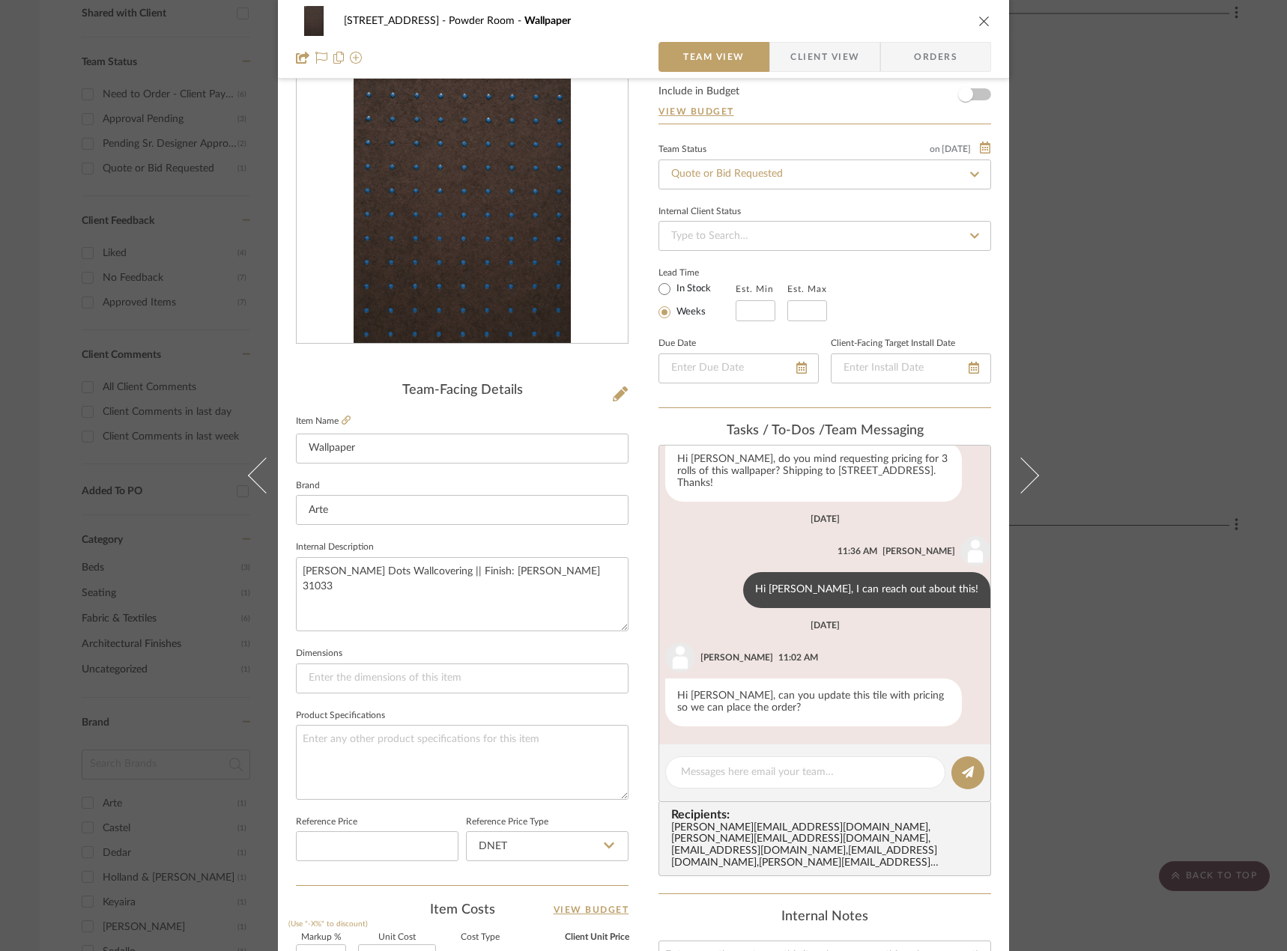
scroll to position [79, 0]
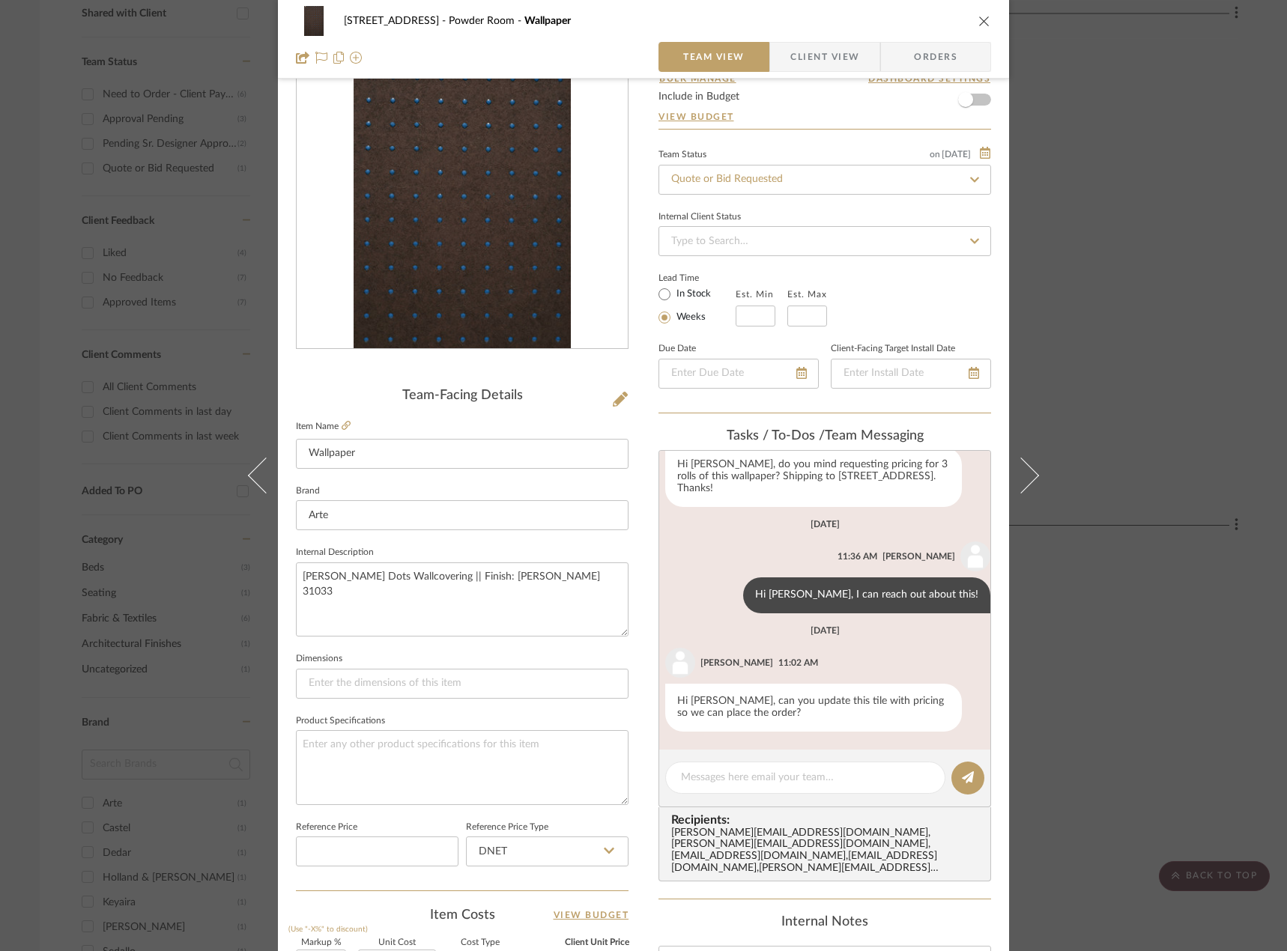
click at [830, 61] on span "Client View" at bounding box center [824, 57] width 69 height 30
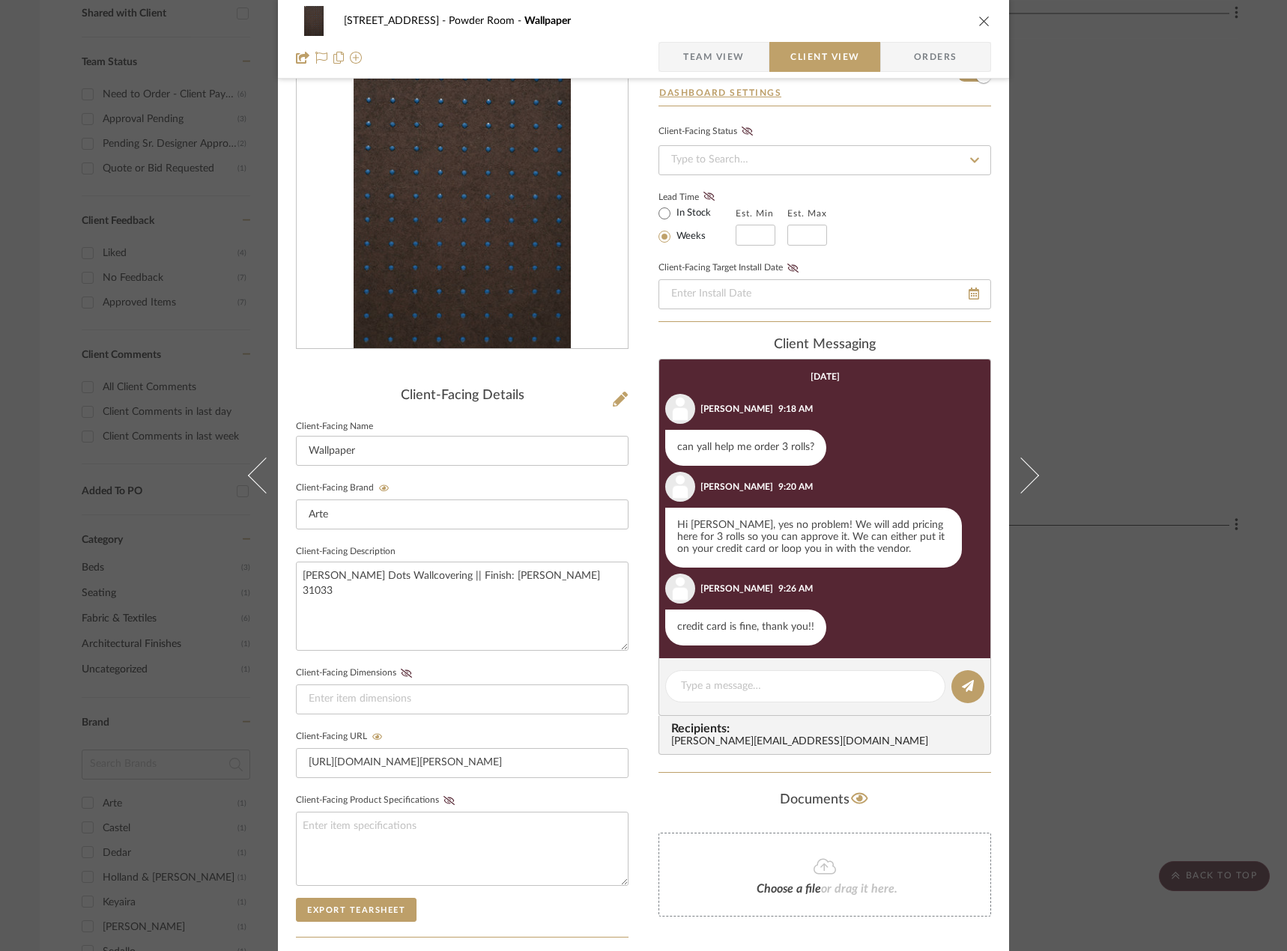
scroll to position [307, 0]
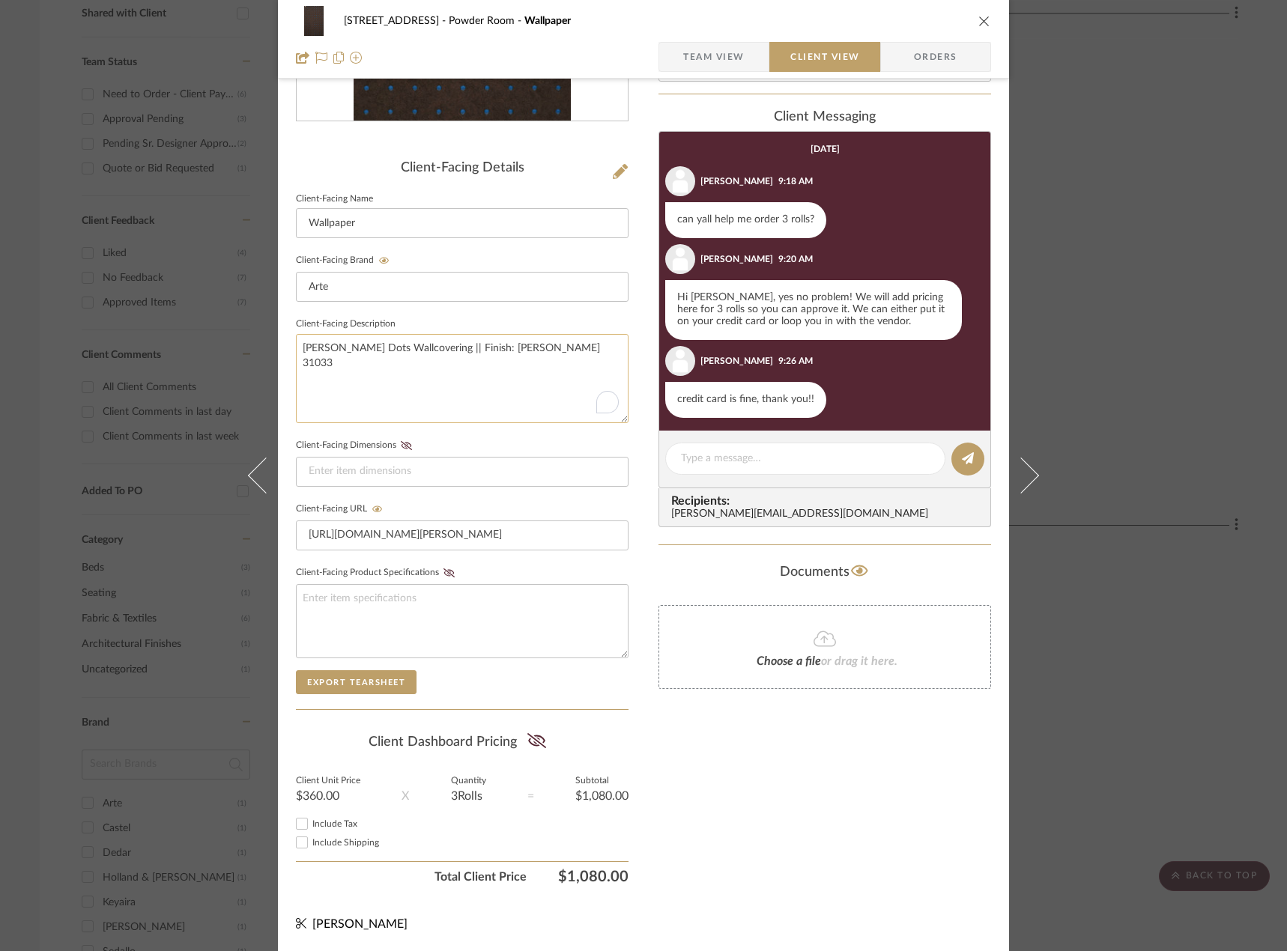
click at [586, 347] on textarea "Le Corbusier Dots Wallcovering || Finish: Marron 31033" at bounding box center [462, 378] width 332 height 89
drag, startPoint x: 298, startPoint y: 822, endPoint x: 296, endPoint y: 833, distance: 10.7
click at [296, 829] on input "Include Tax" at bounding box center [302, 824] width 18 height 18
checkbox input "true"
click at [297, 842] on input "Include Shipping" at bounding box center [302, 842] width 18 height 18
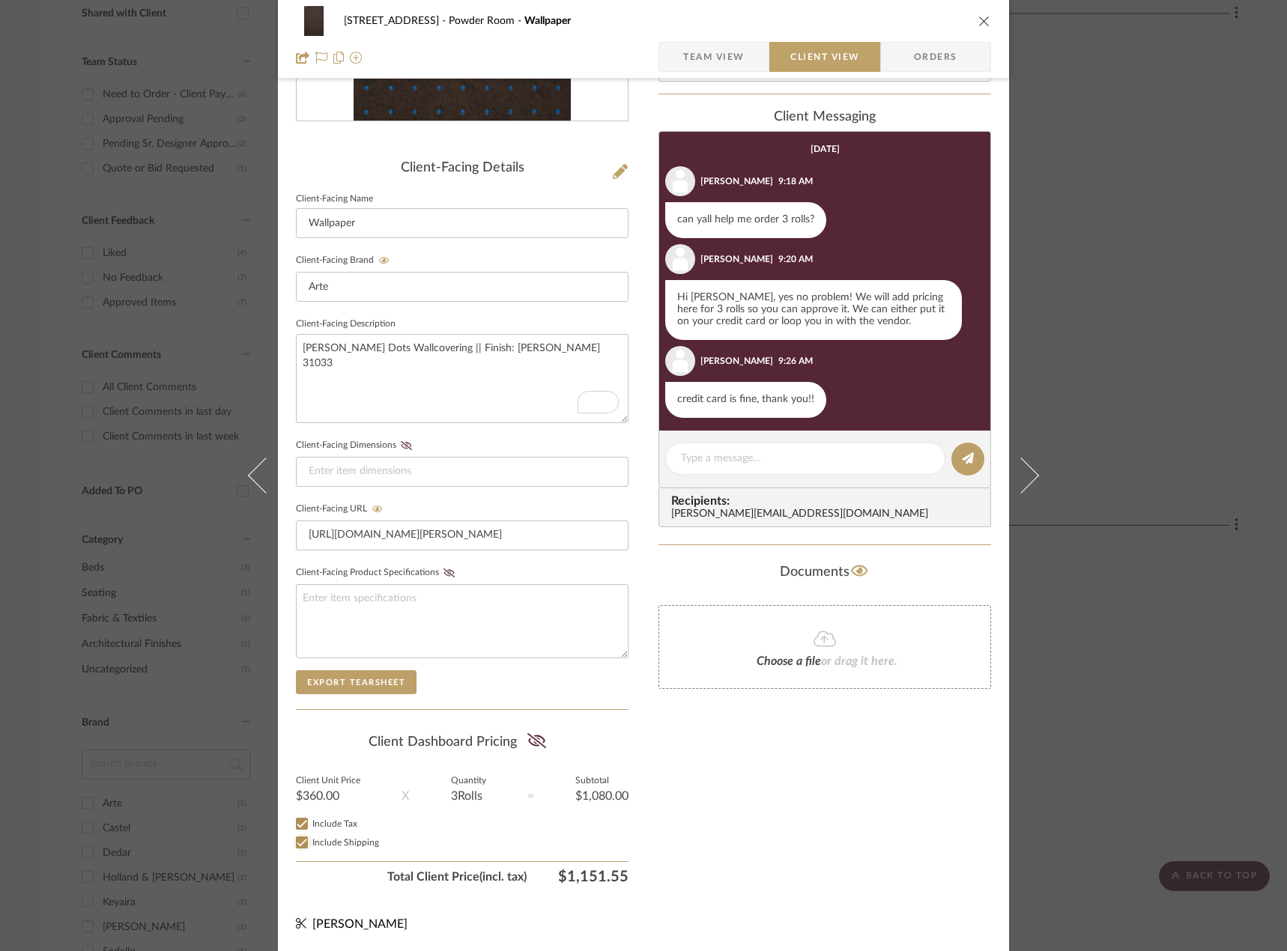
checkbox input "true"
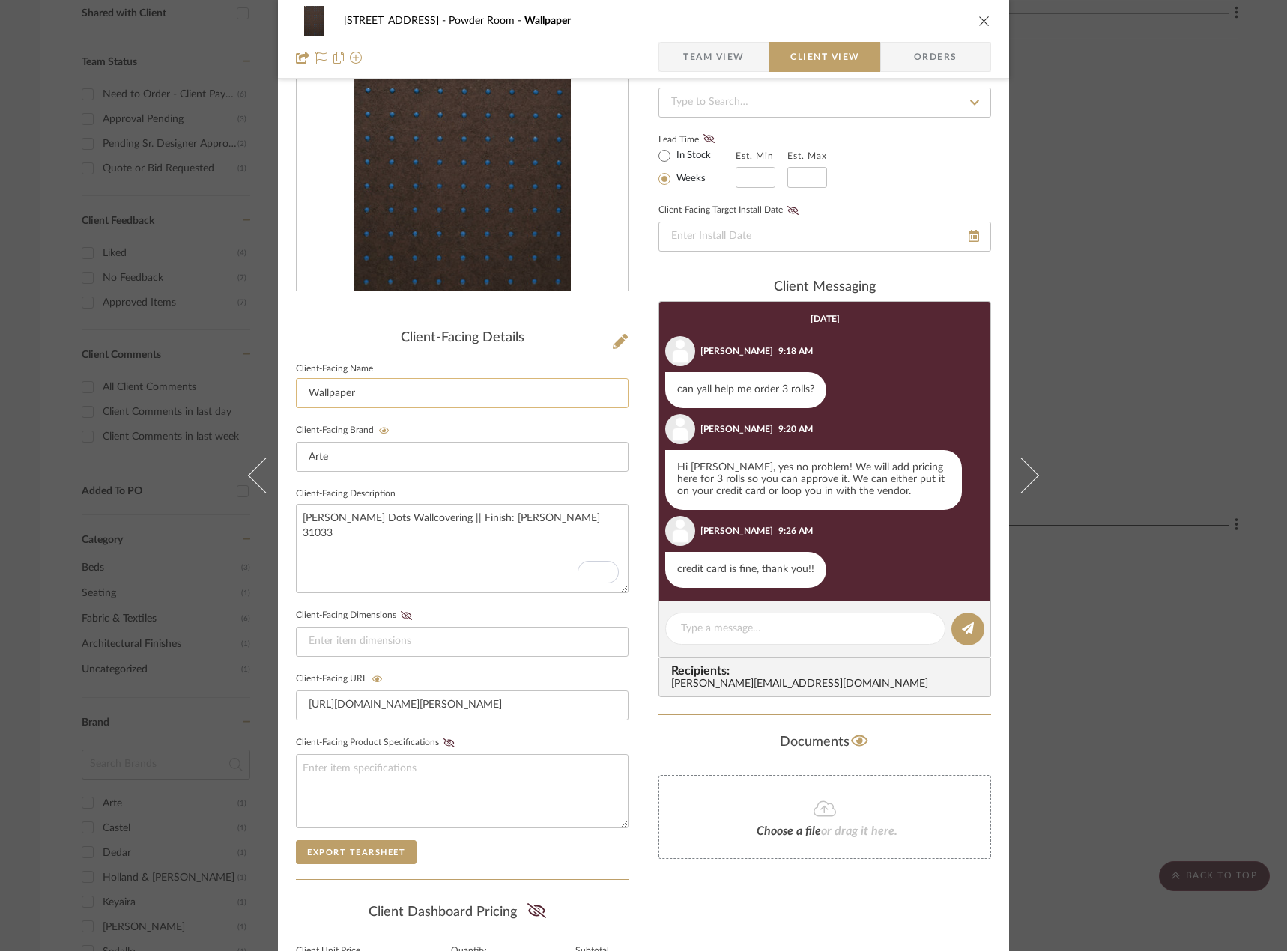
scroll to position [0, 0]
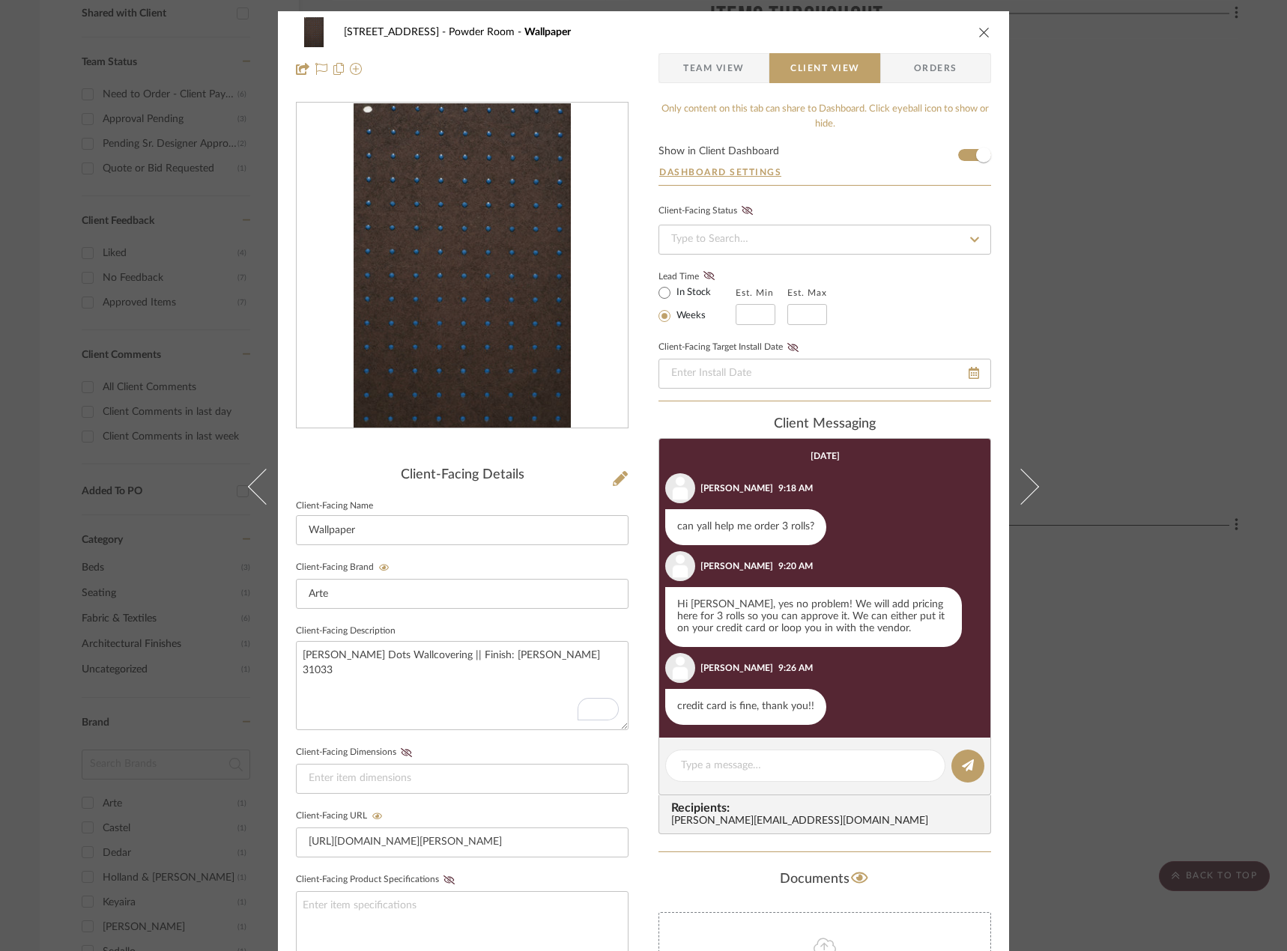
click at [718, 64] on span "Team View" at bounding box center [713, 68] width 61 height 30
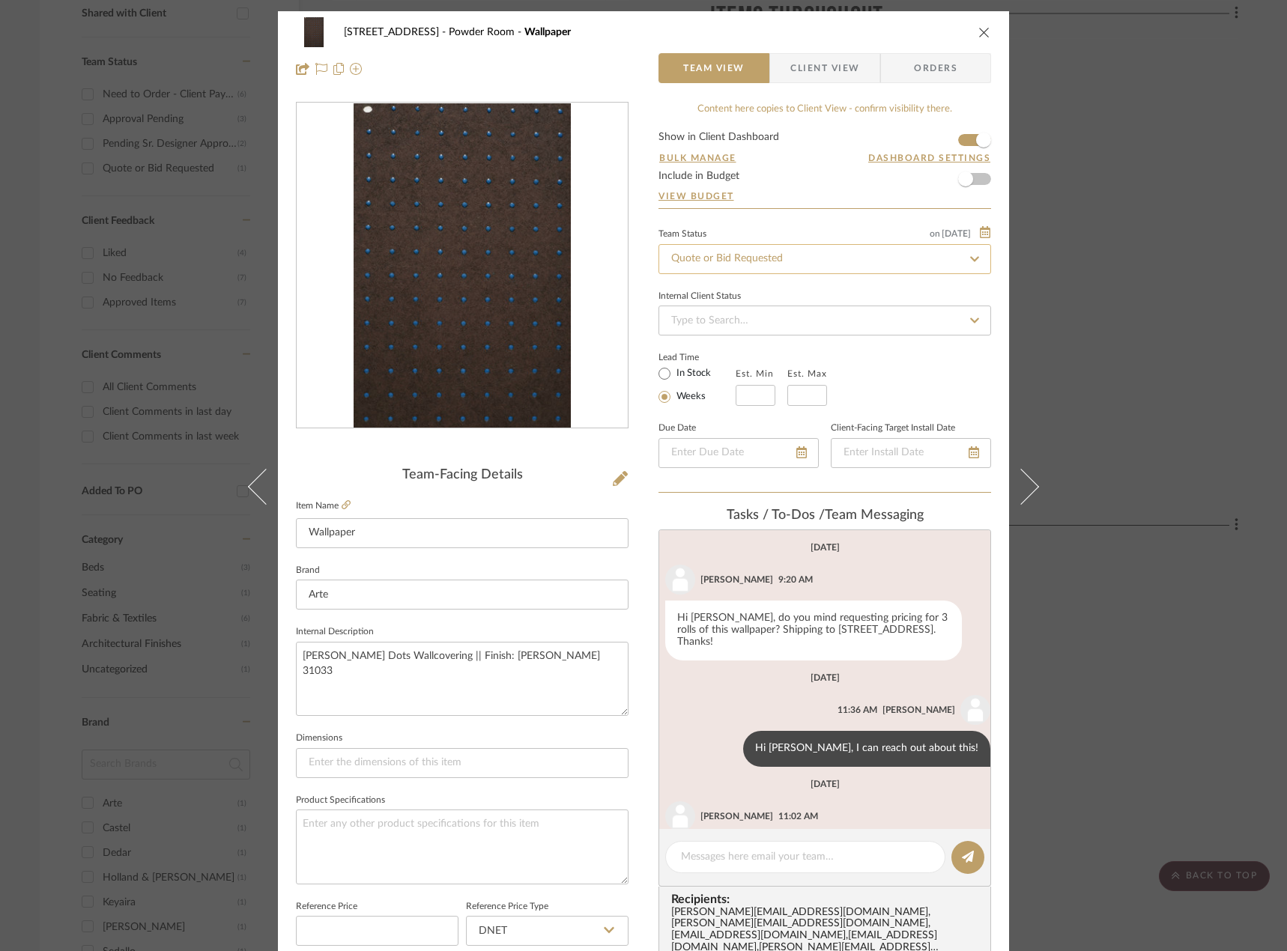
scroll to position [74, 0]
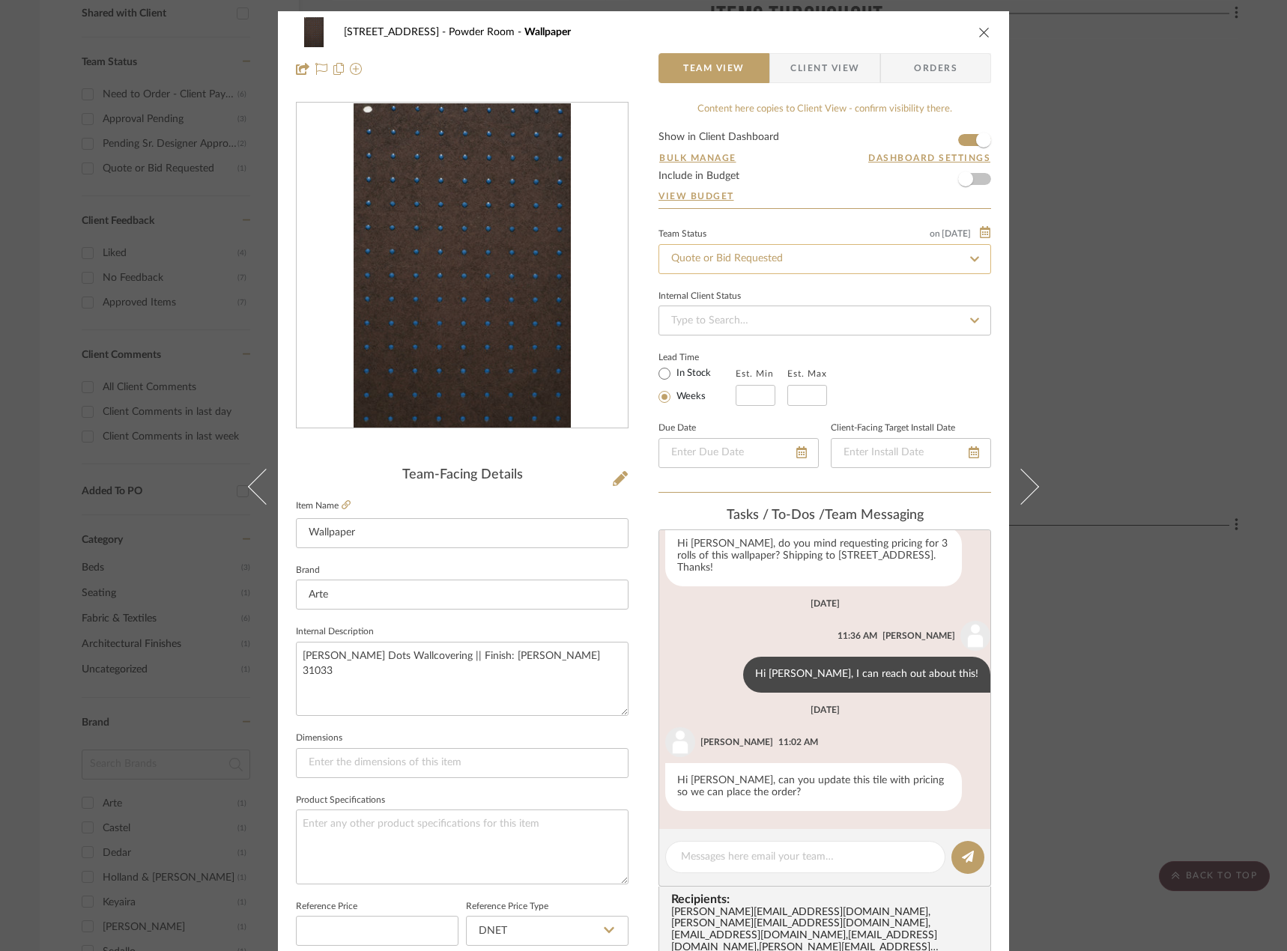
click at [796, 255] on input "Quote or Bid Requested" at bounding box center [824, 259] width 332 height 30
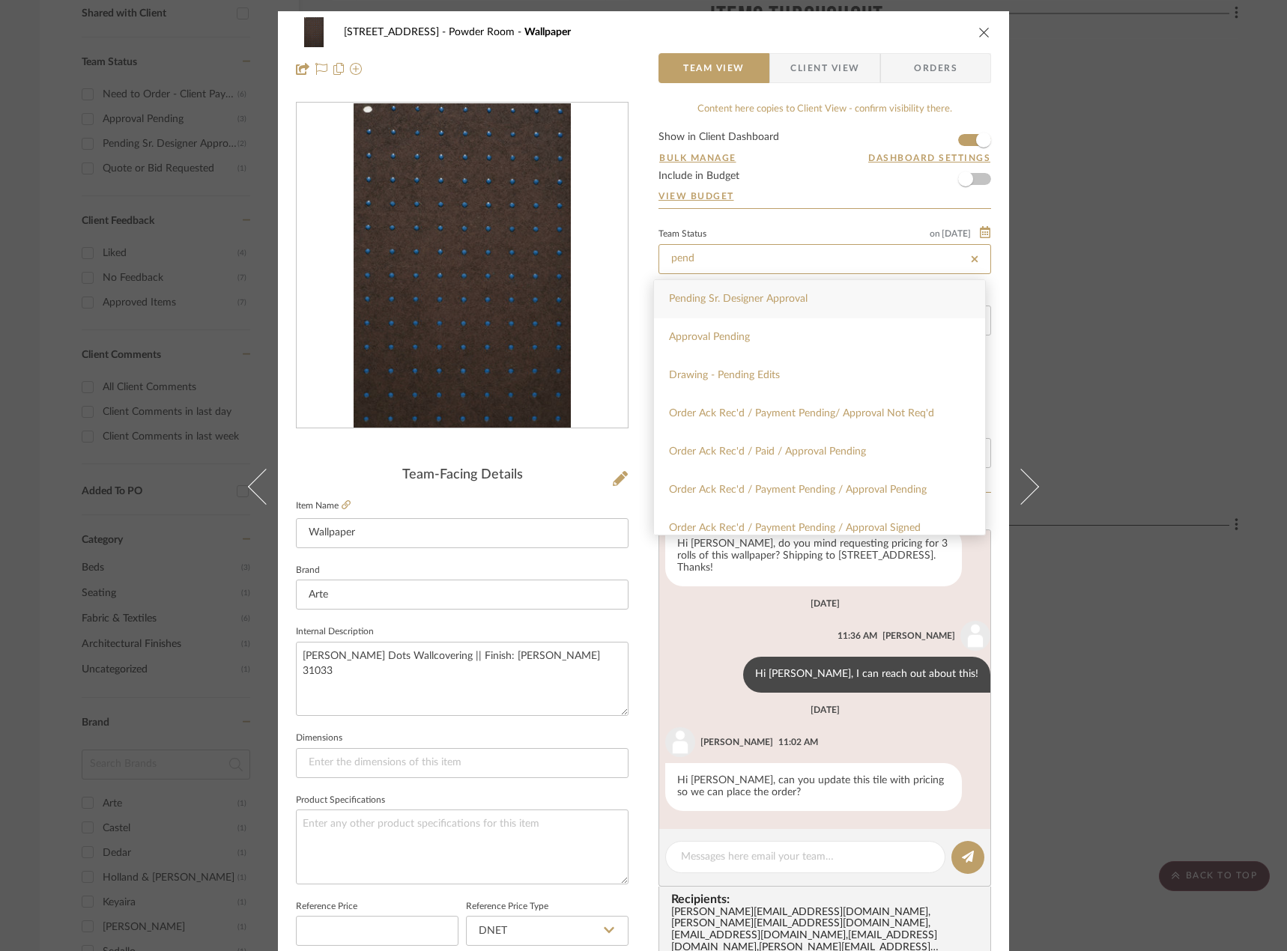
type input "pend"
click at [781, 303] on span "Pending Sr. Designer Approval" at bounding box center [738, 299] width 139 height 10
type input "10/10/2025"
type input "Pending Sr. Designer Approval"
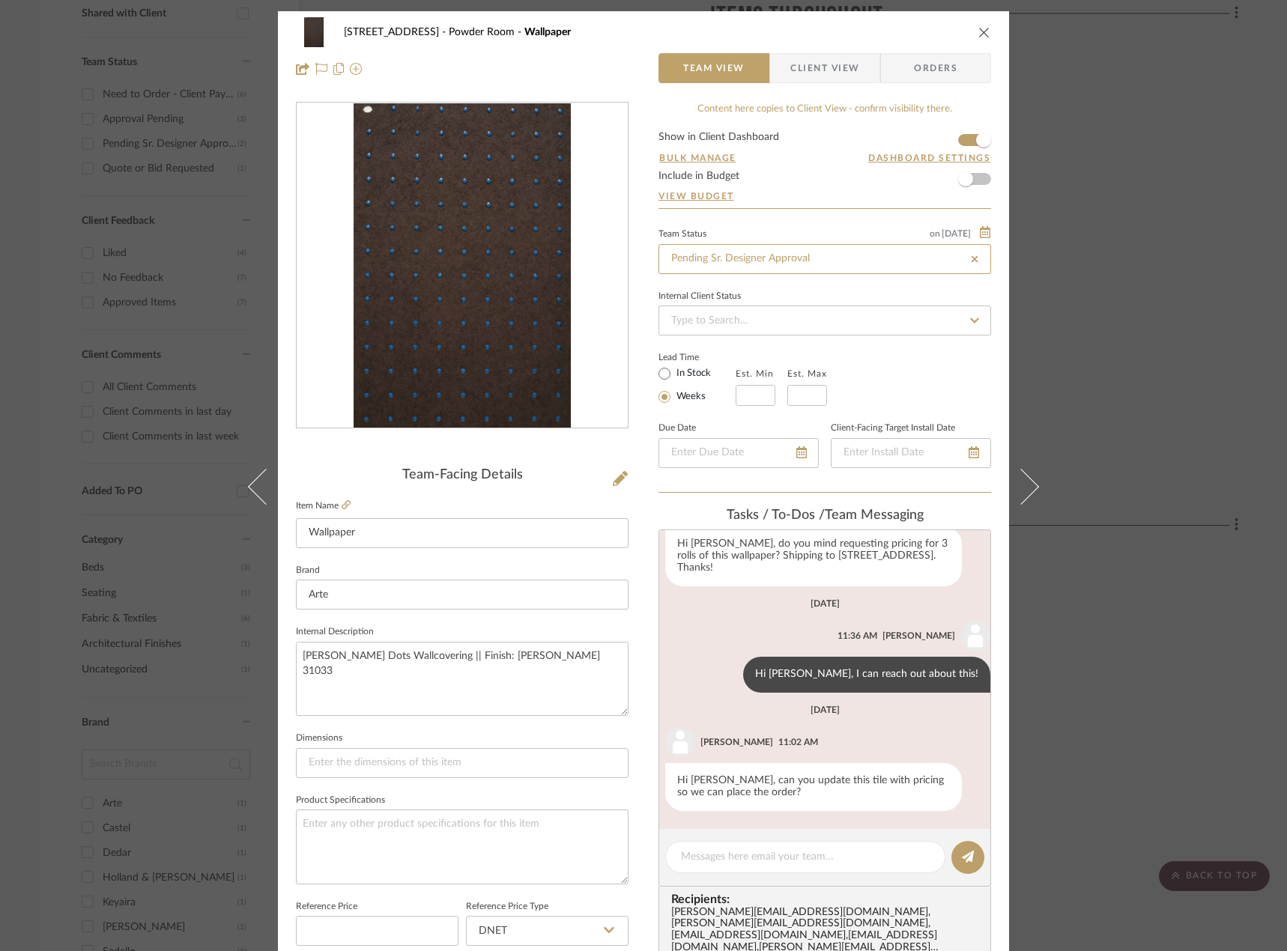
type input "10/10/2025"
type input "Pending Sr. Designer Approval"
click at [813, 153] on form "Show in Client Dashboard Bulk Manage Dashboard Settings Include in Budget View …" at bounding box center [824, 170] width 332 height 76
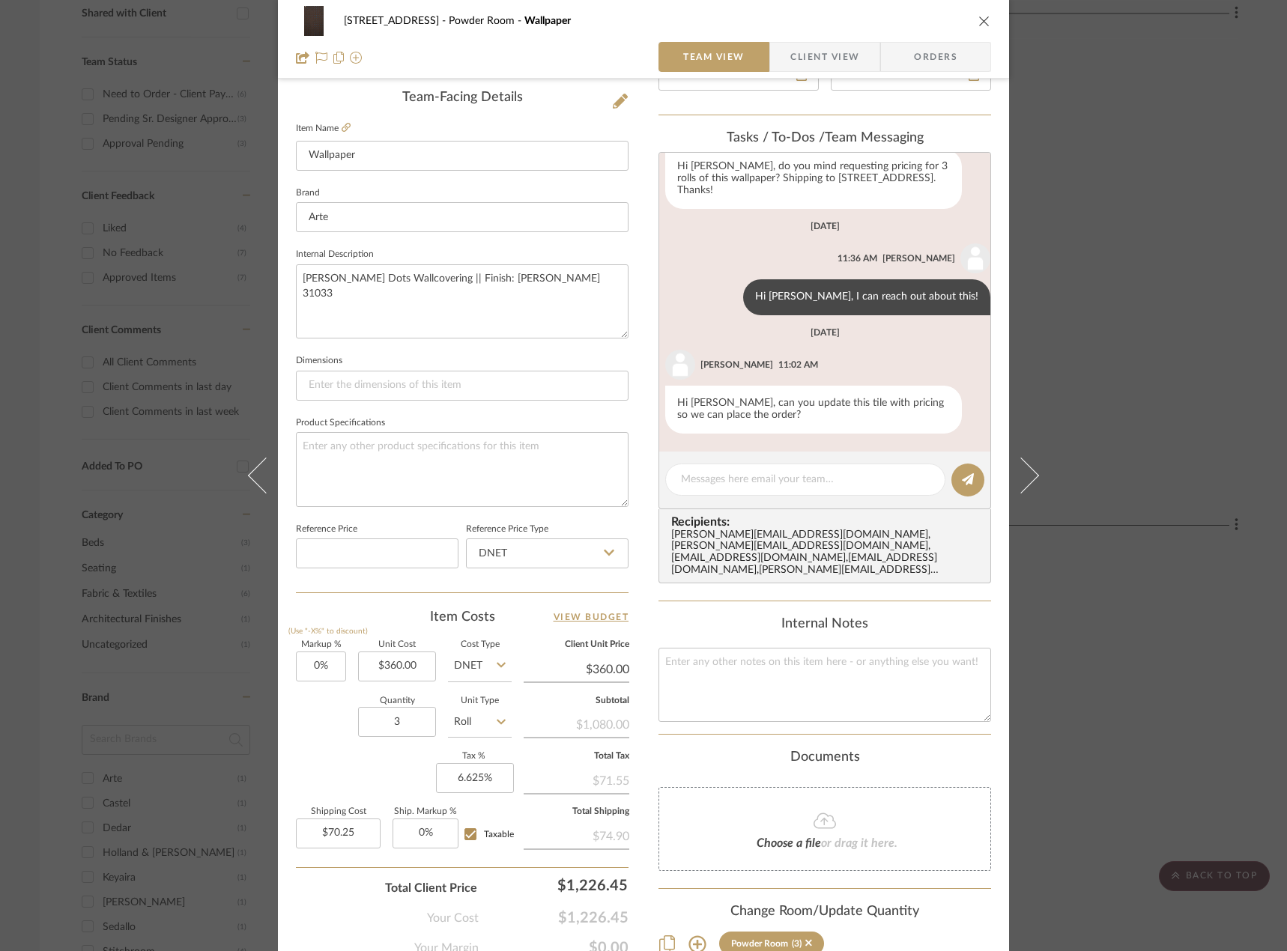
scroll to position [454, 0]
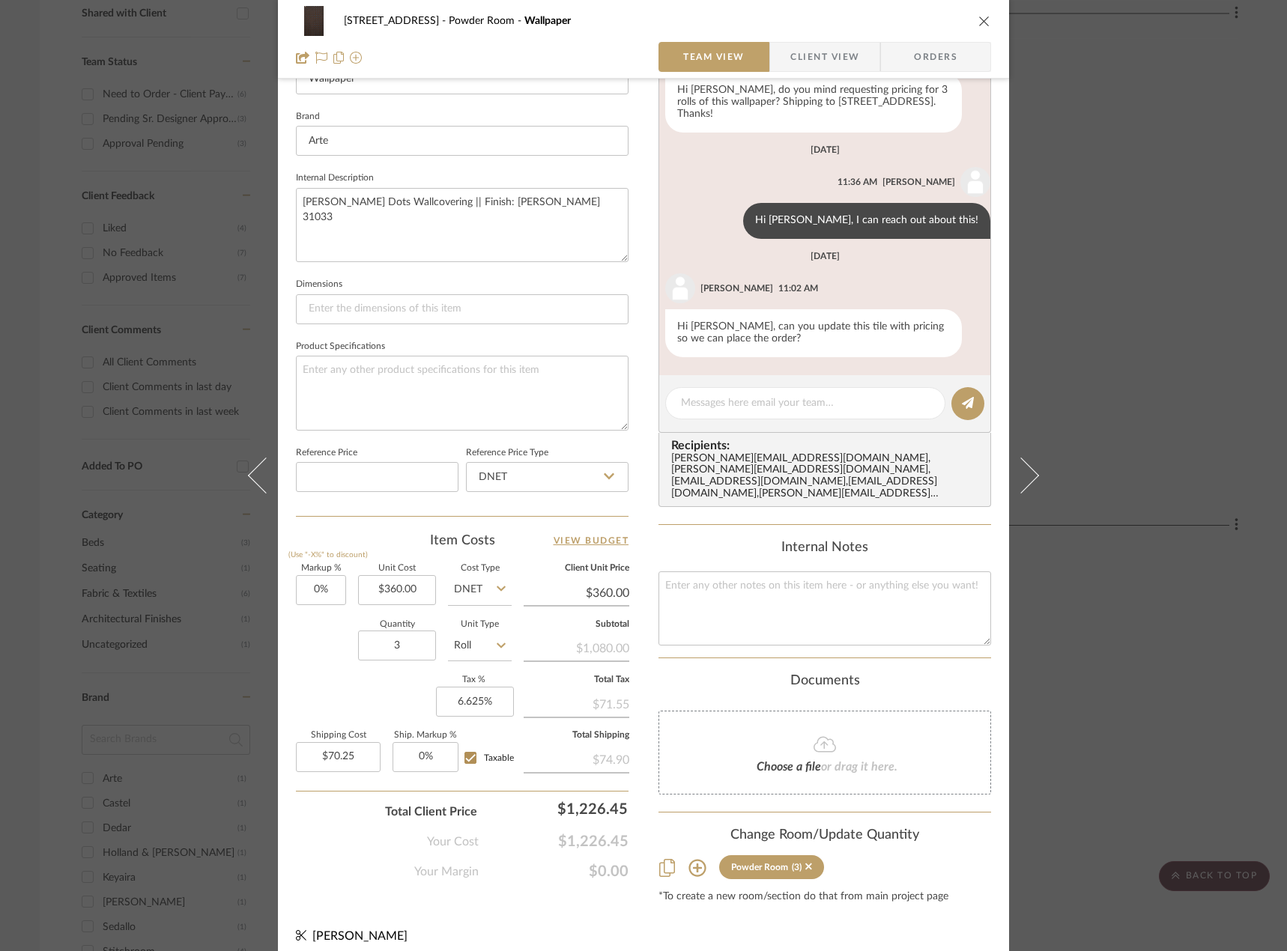
click at [788, 690] on div "Documents Choose a file or drag it here." at bounding box center [824, 733] width 332 height 121
click at [770, 735] on fa-icon at bounding box center [824, 744] width 136 height 19
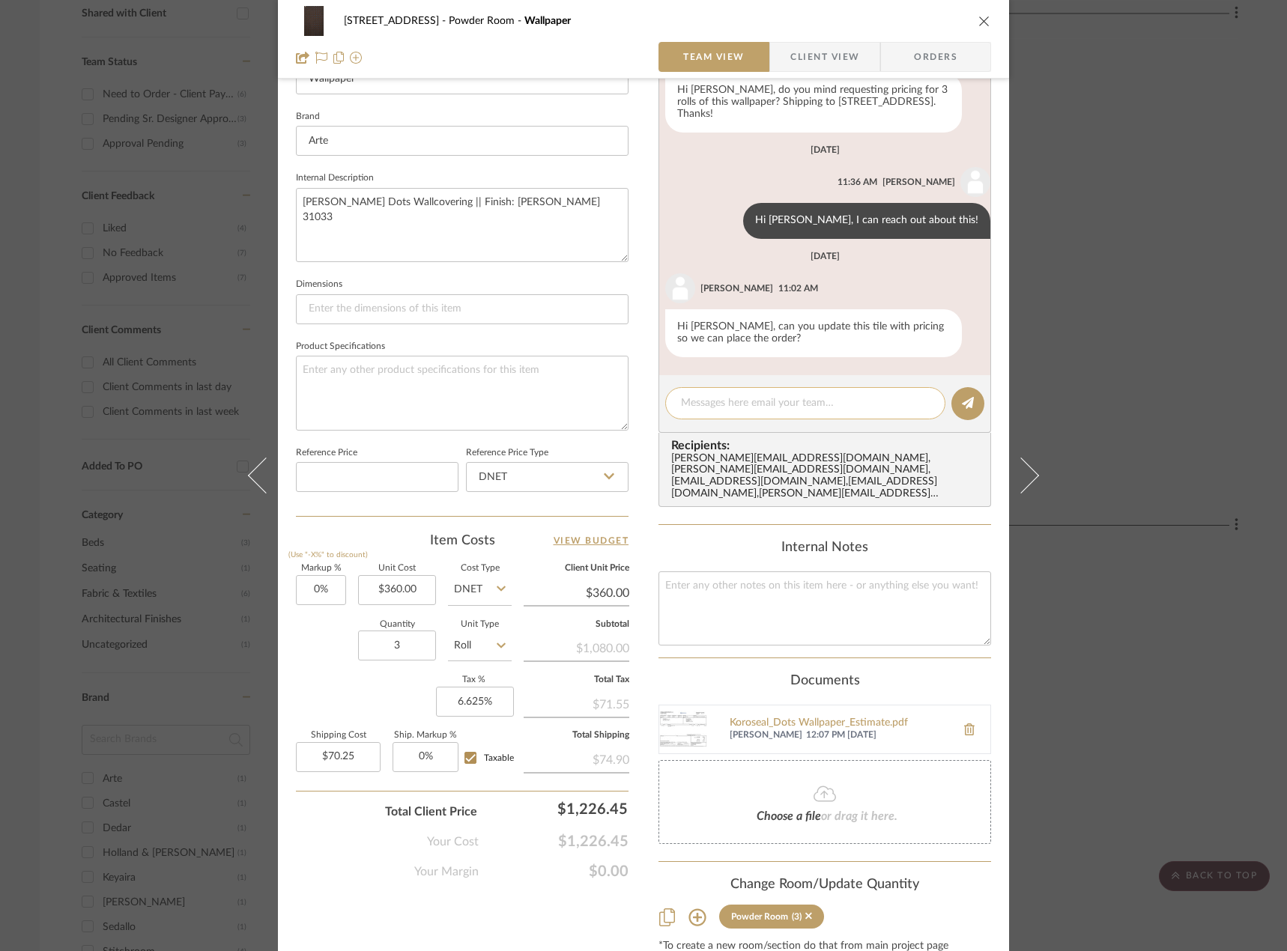
click at [819, 409] on textarea at bounding box center [805, 403] width 249 height 16
type textarea "Quote uploaded in document section"
click at [964, 391] on button at bounding box center [967, 403] width 33 height 33
click at [1116, 291] on div "24080 - 323 Pacific Avenue Powder Room Wallpaper Team View Client View Orders T…" at bounding box center [643, 475] width 1287 height 951
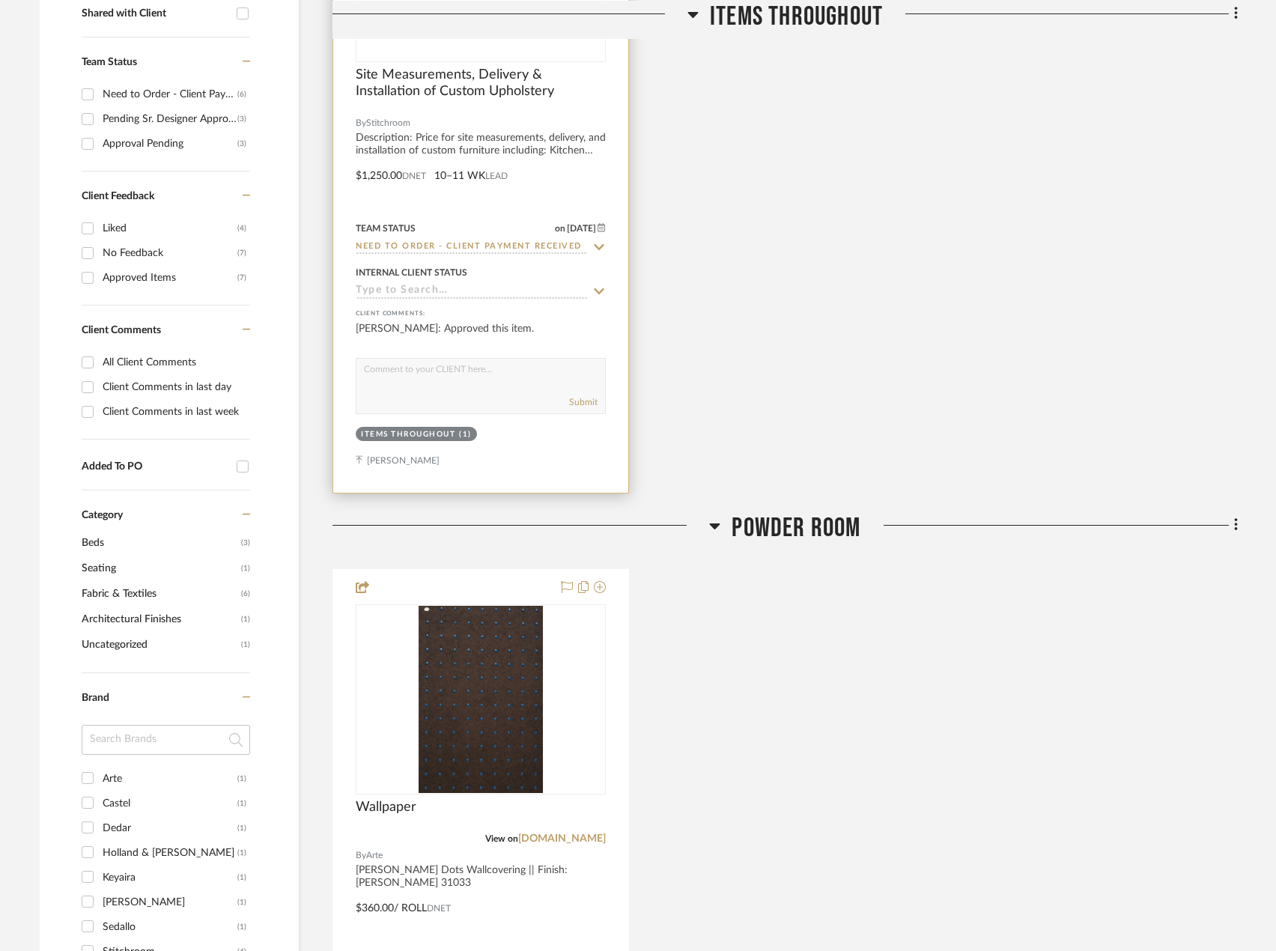
scroll to position [300, 0]
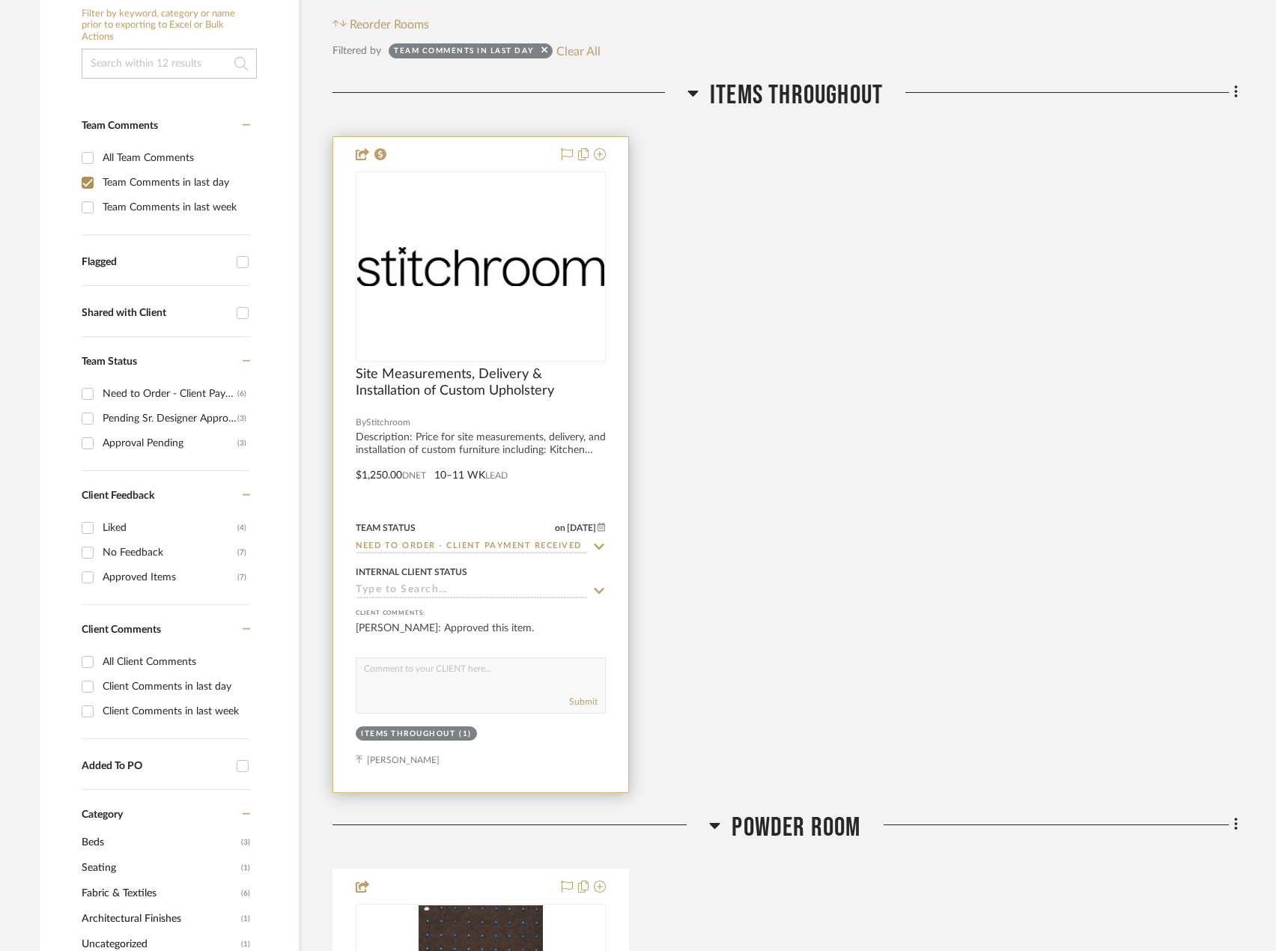
click at [493, 270] on img "0" at bounding box center [480, 266] width 247 height 39
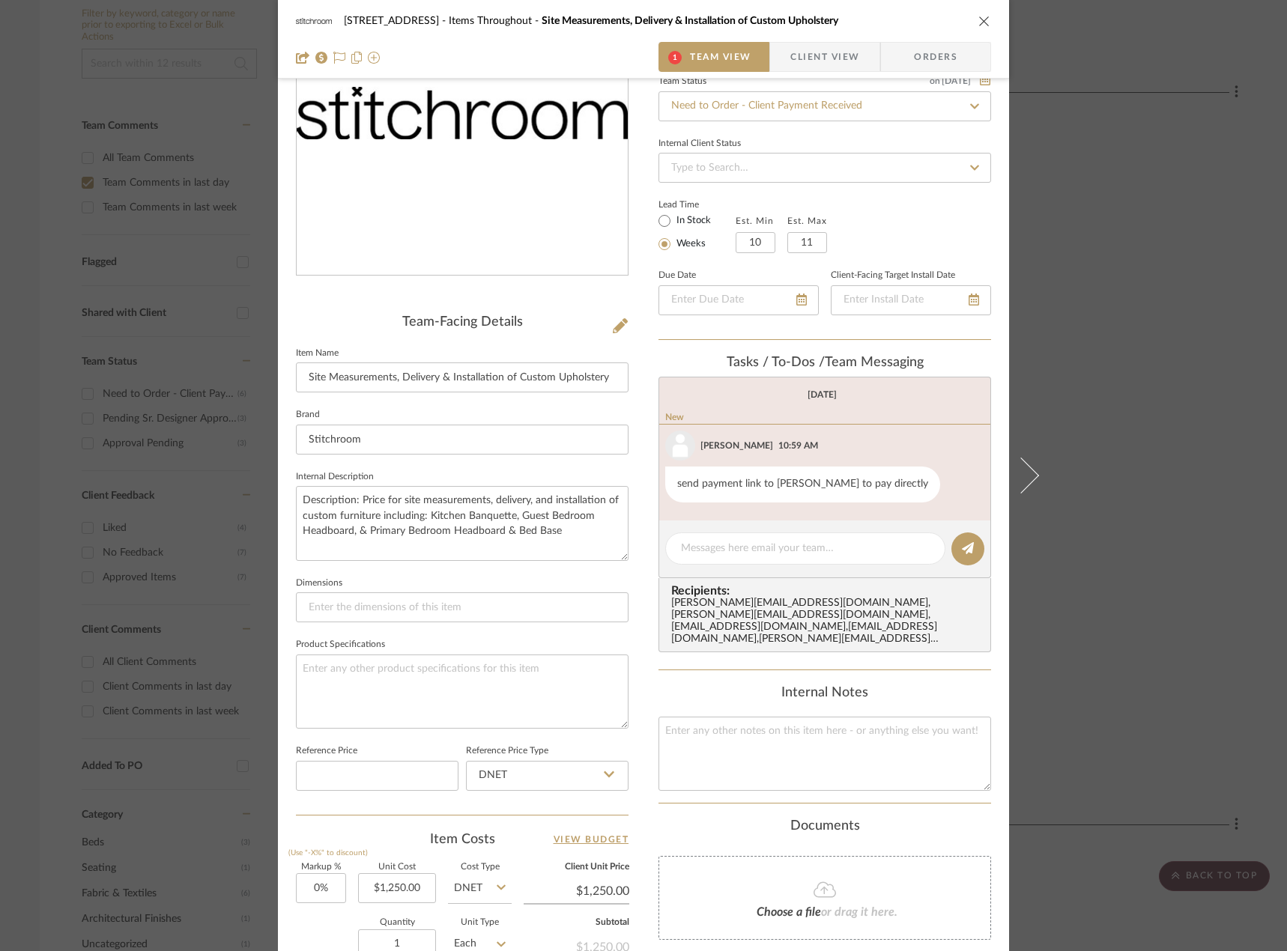
scroll to position [374, 0]
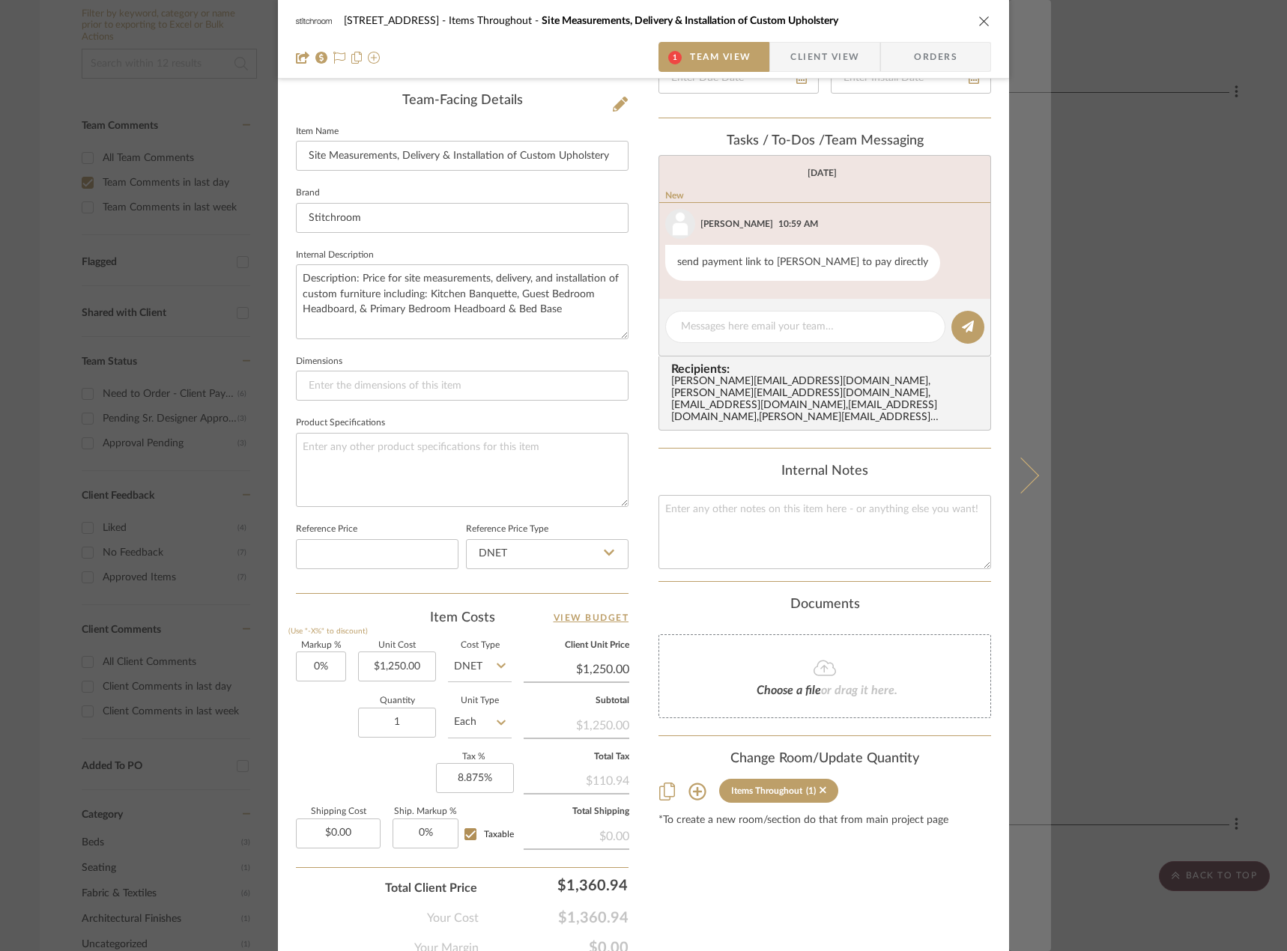
click at [1041, 464] on button at bounding box center [1030, 475] width 42 height 951
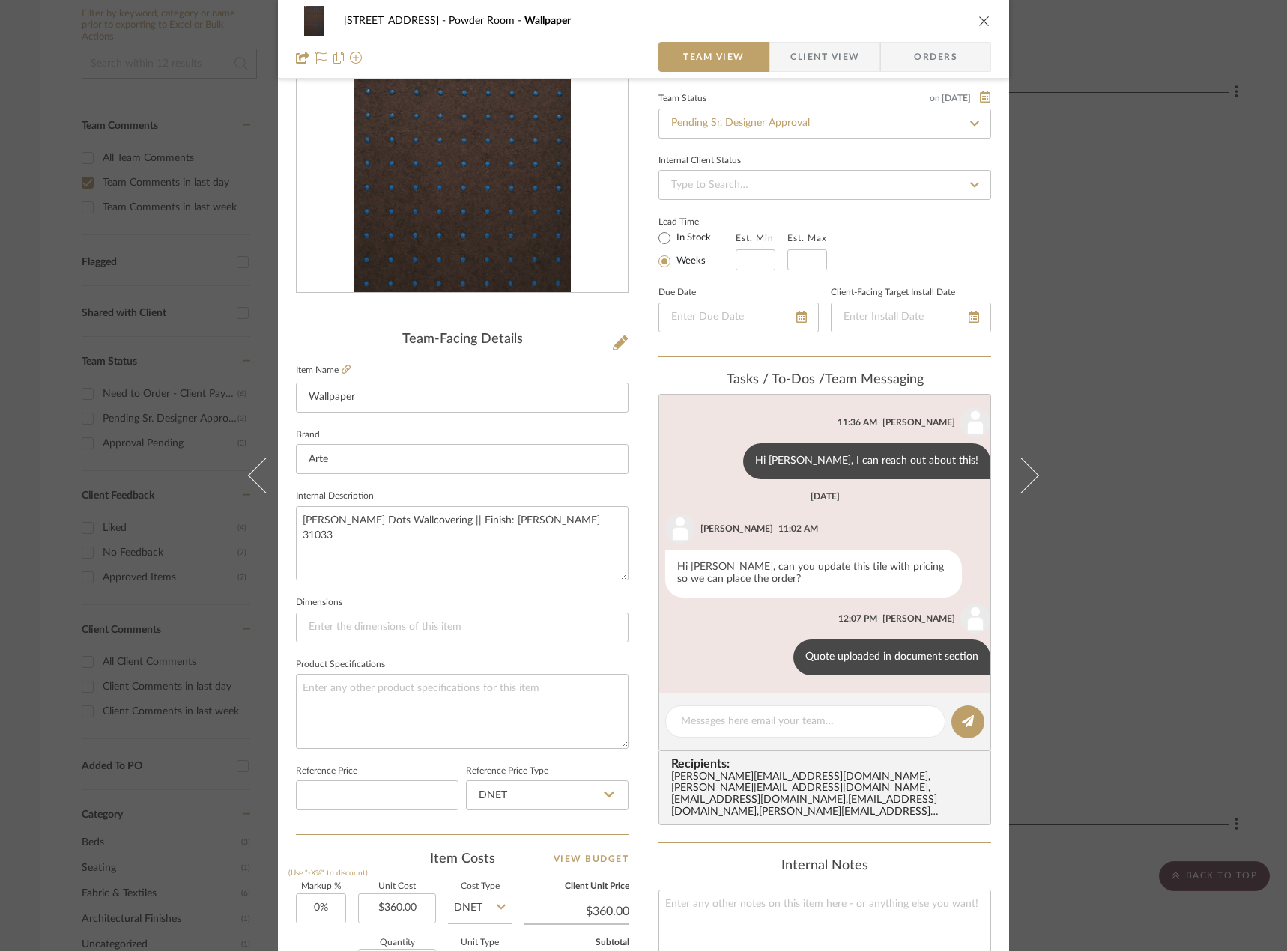
scroll to position [300, 0]
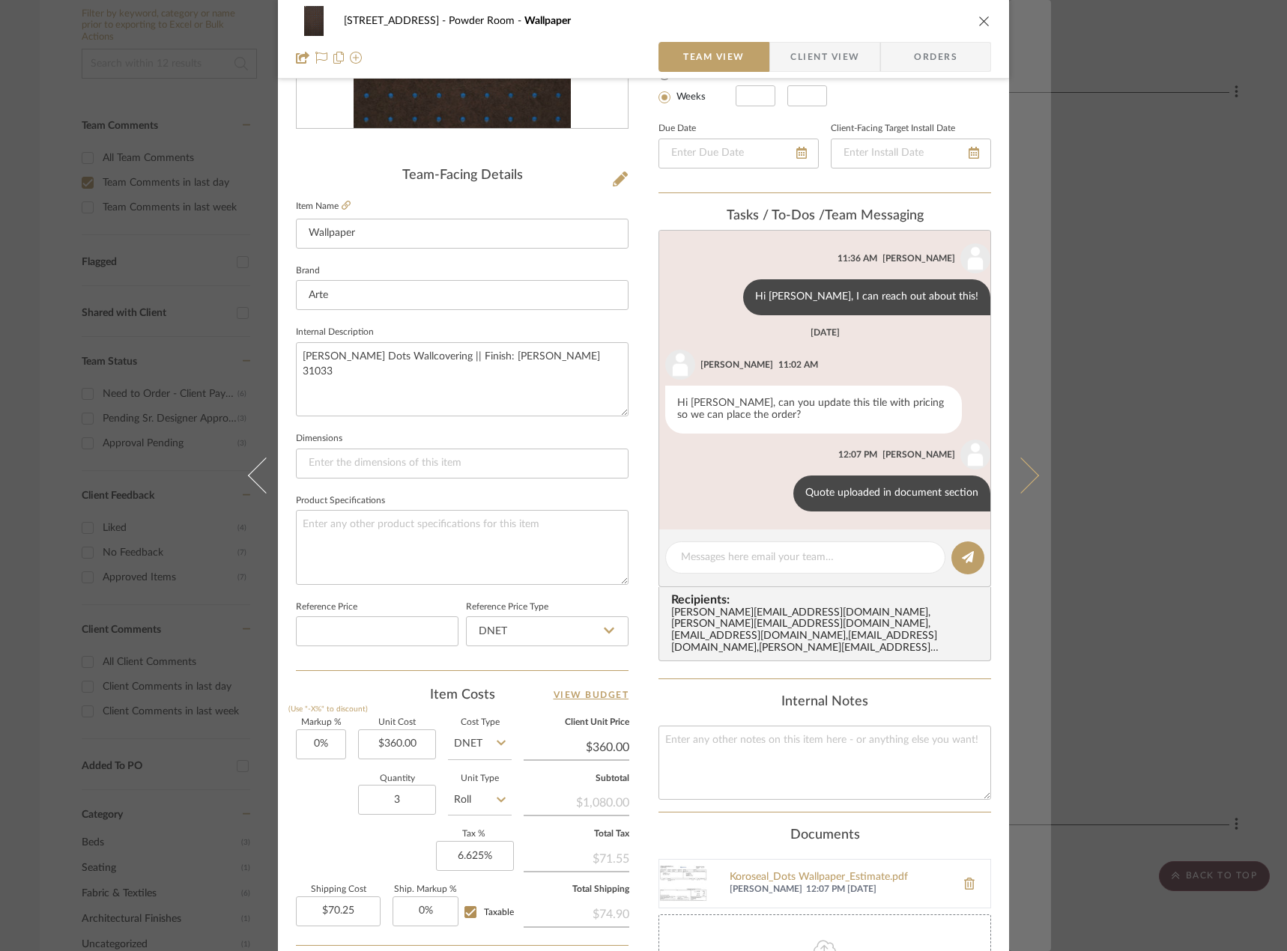
click at [1021, 465] on icon at bounding box center [1021, 476] width 36 height 36
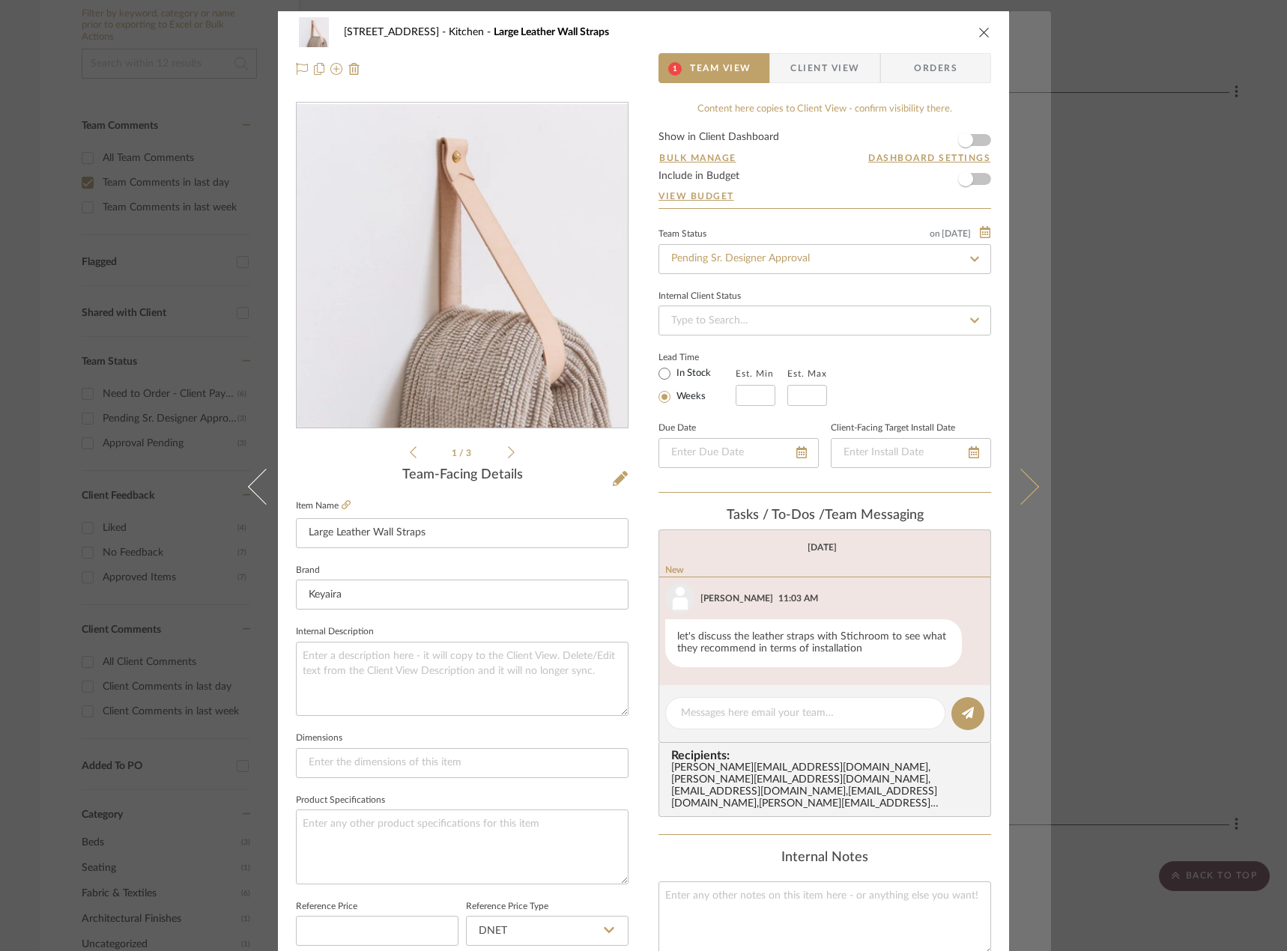
click at [1025, 476] on button at bounding box center [1030, 486] width 42 height 951
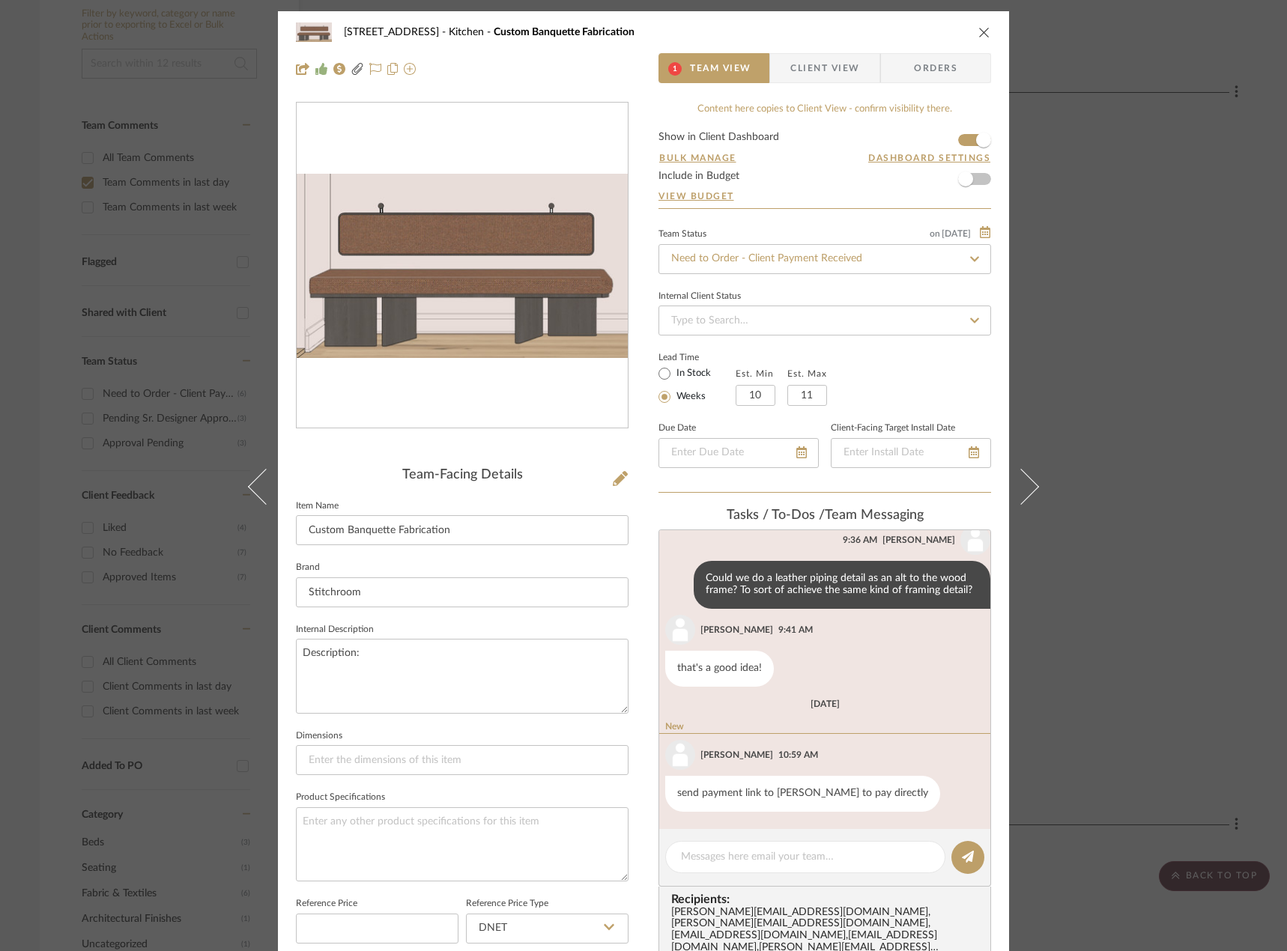
scroll to position [510, 0]
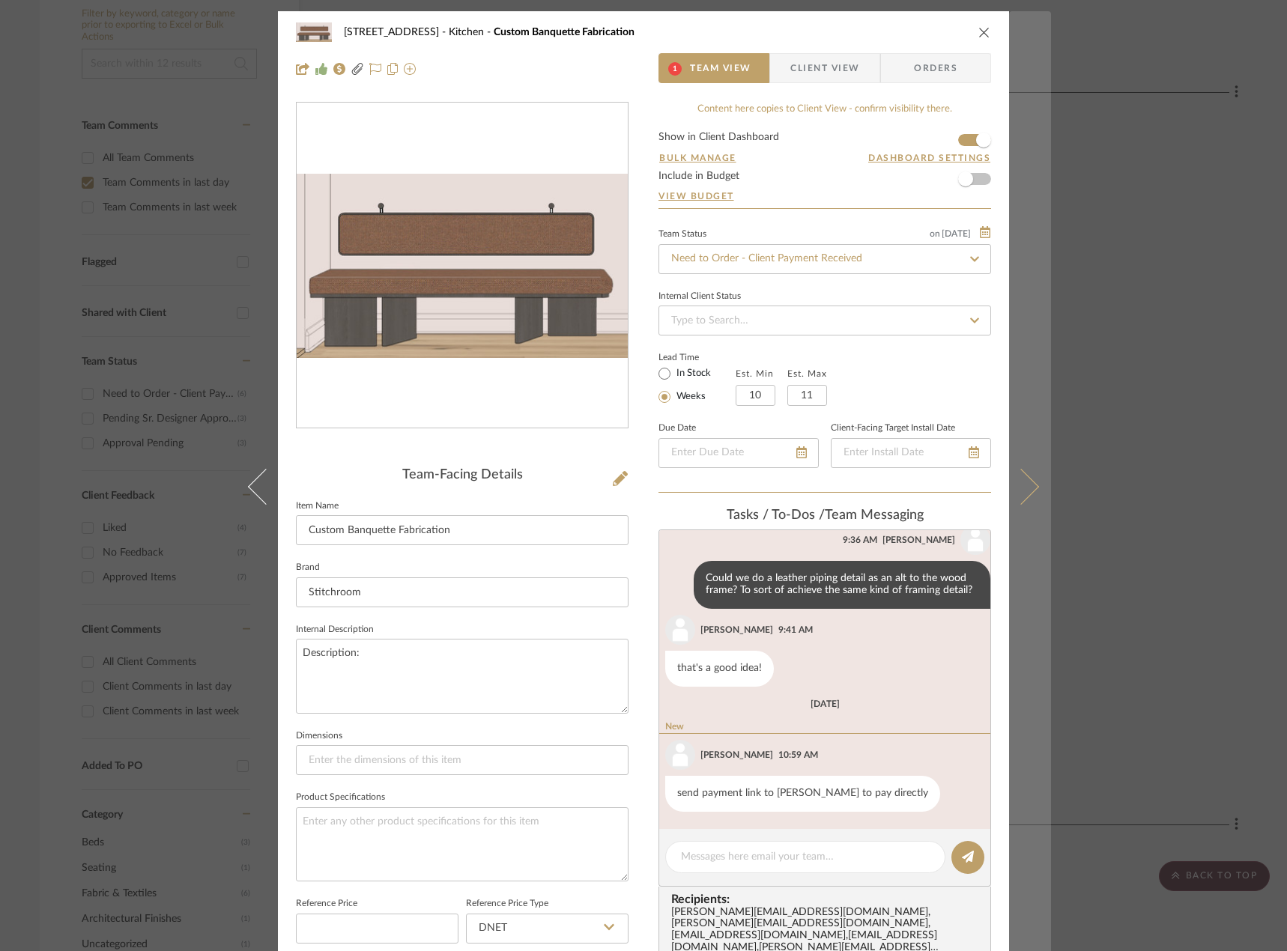
click at [1030, 477] on button at bounding box center [1030, 486] width 42 height 951
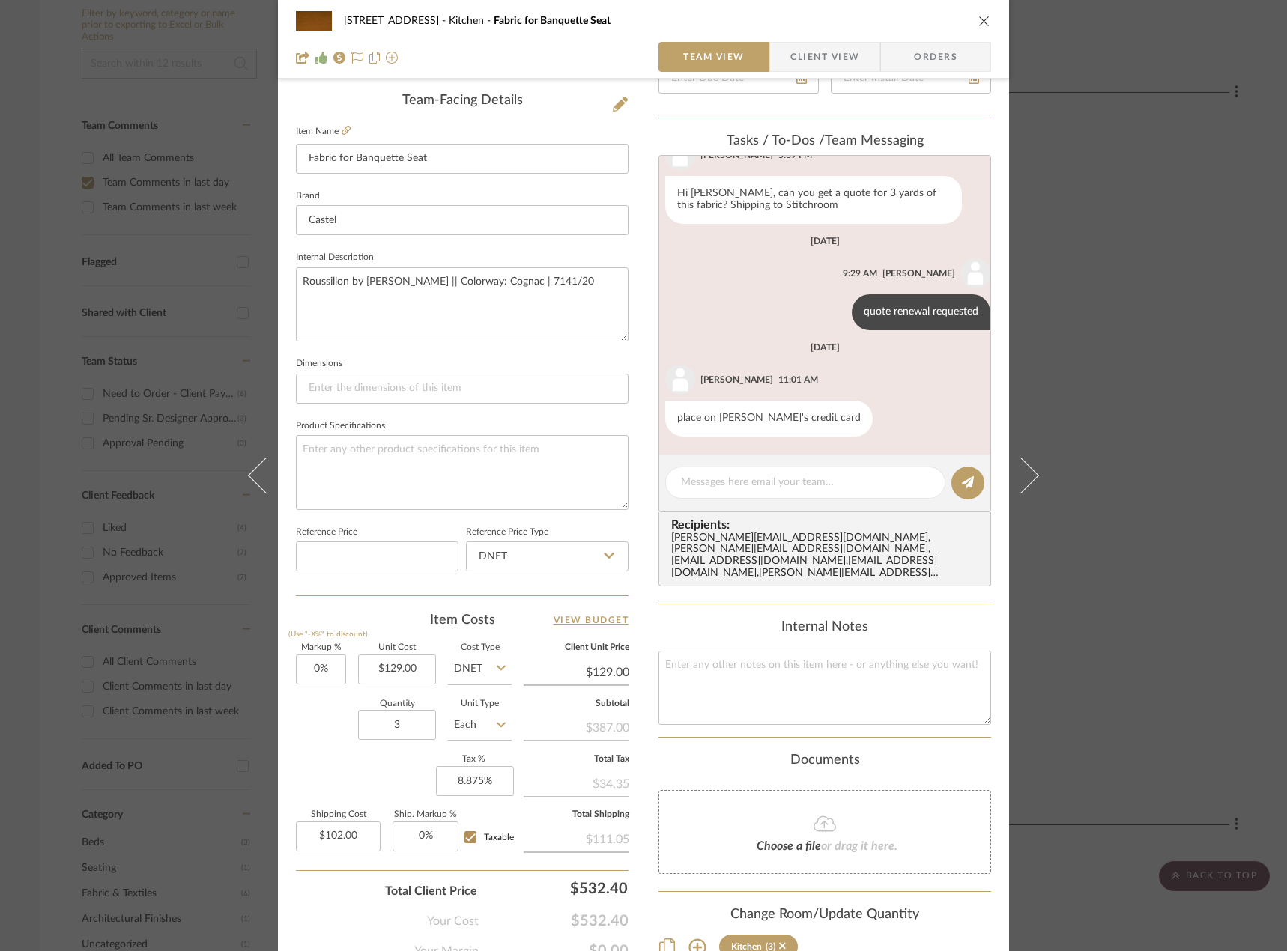
scroll to position [0, 0]
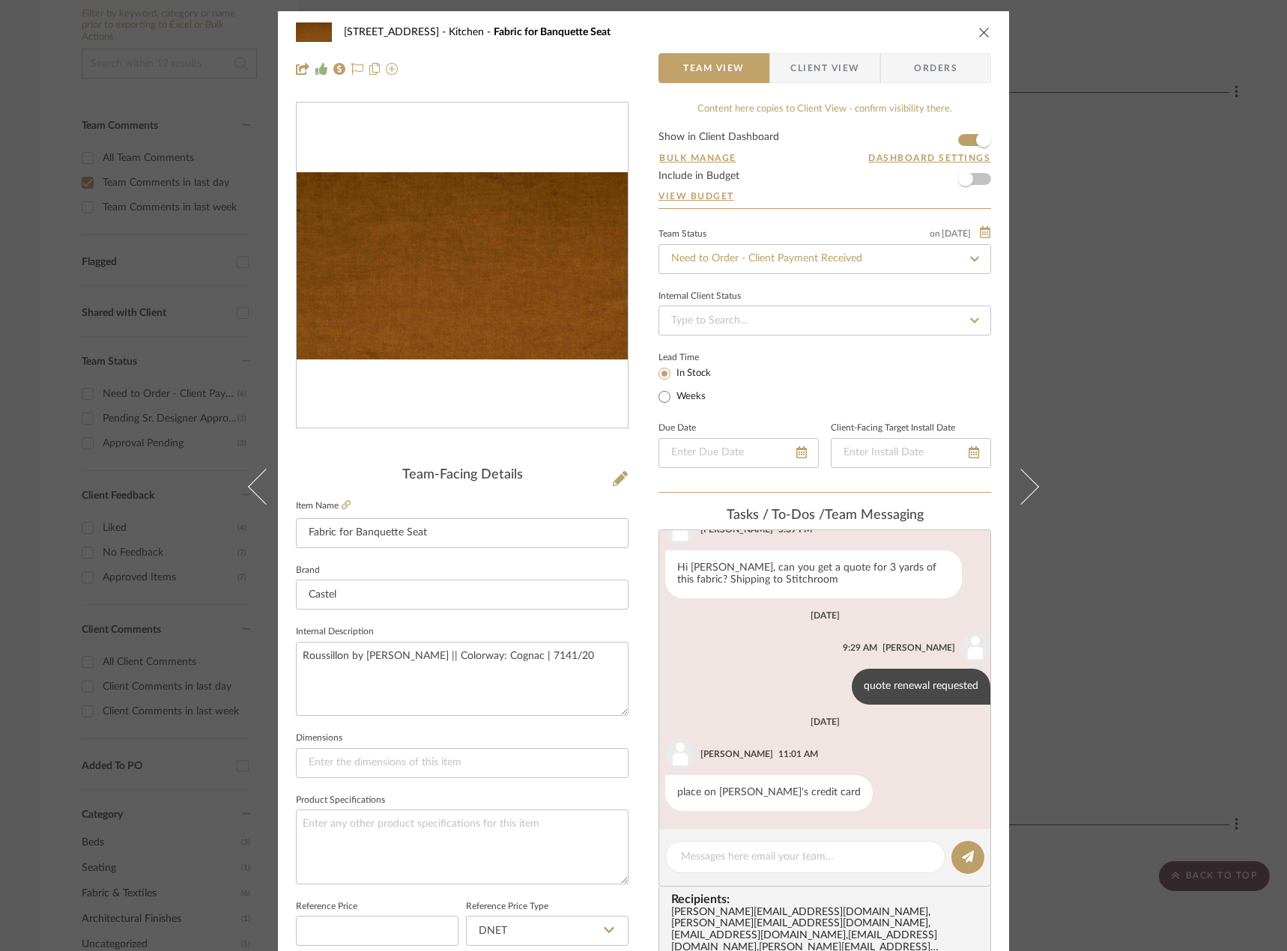
click at [1105, 245] on div "24080 - 323 Pacific Avenue Kitchen Fabric for Banquette Seat Team View Client V…" at bounding box center [643, 475] width 1287 height 951
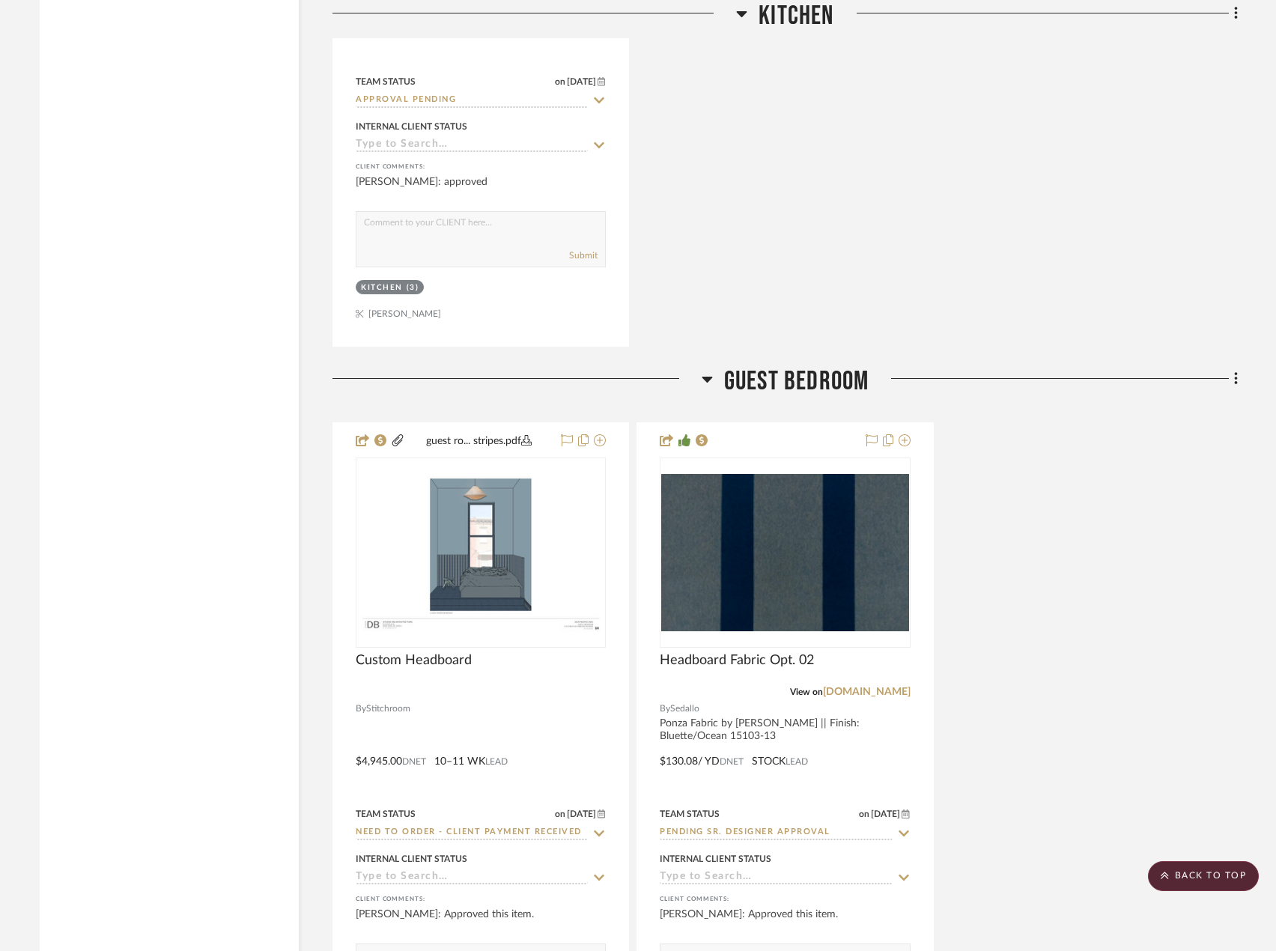
scroll to position [3225, 0]
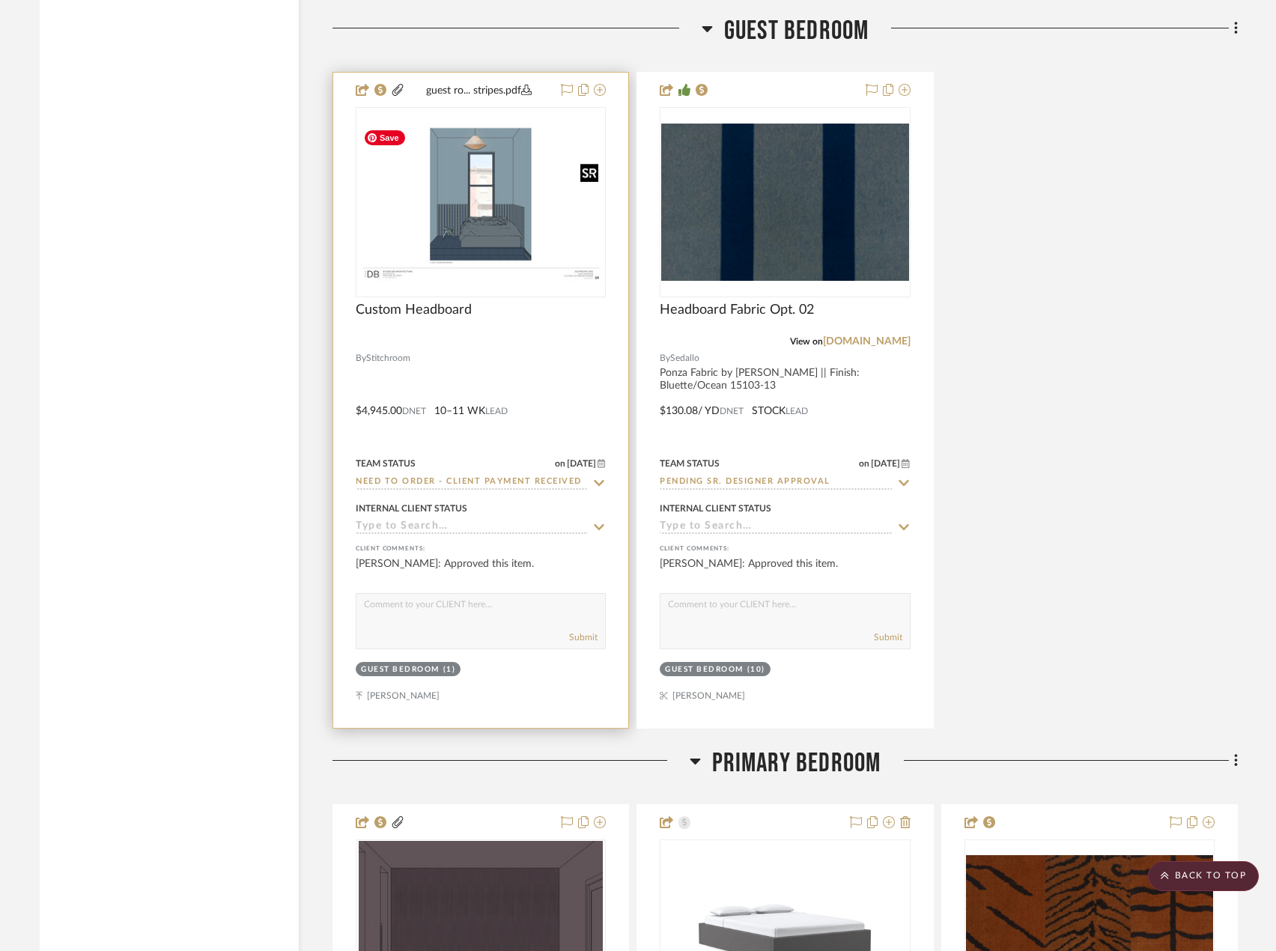
click at [498, 230] on img "0" at bounding box center [480, 203] width 247 height 160
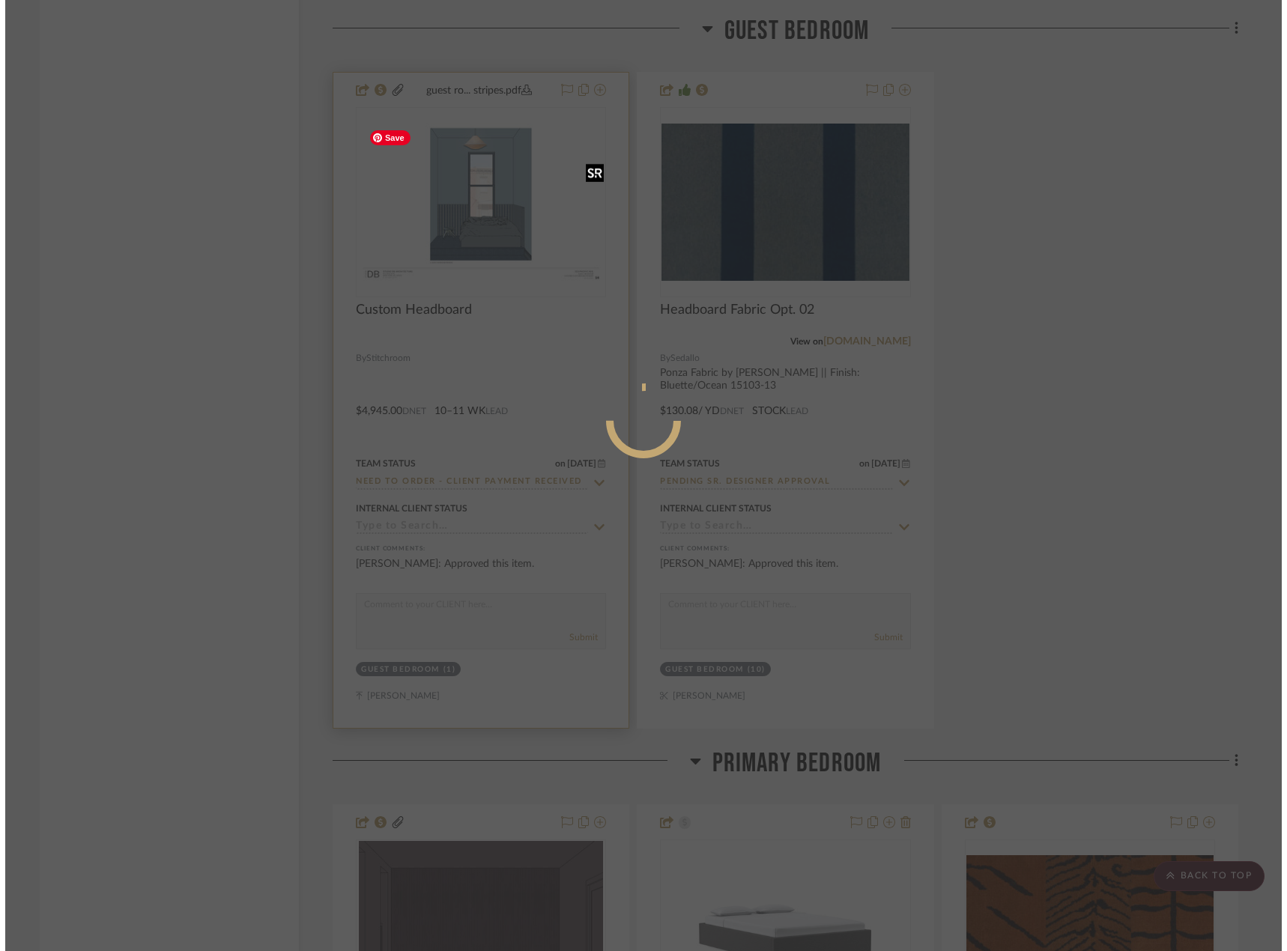
scroll to position [0, 0]
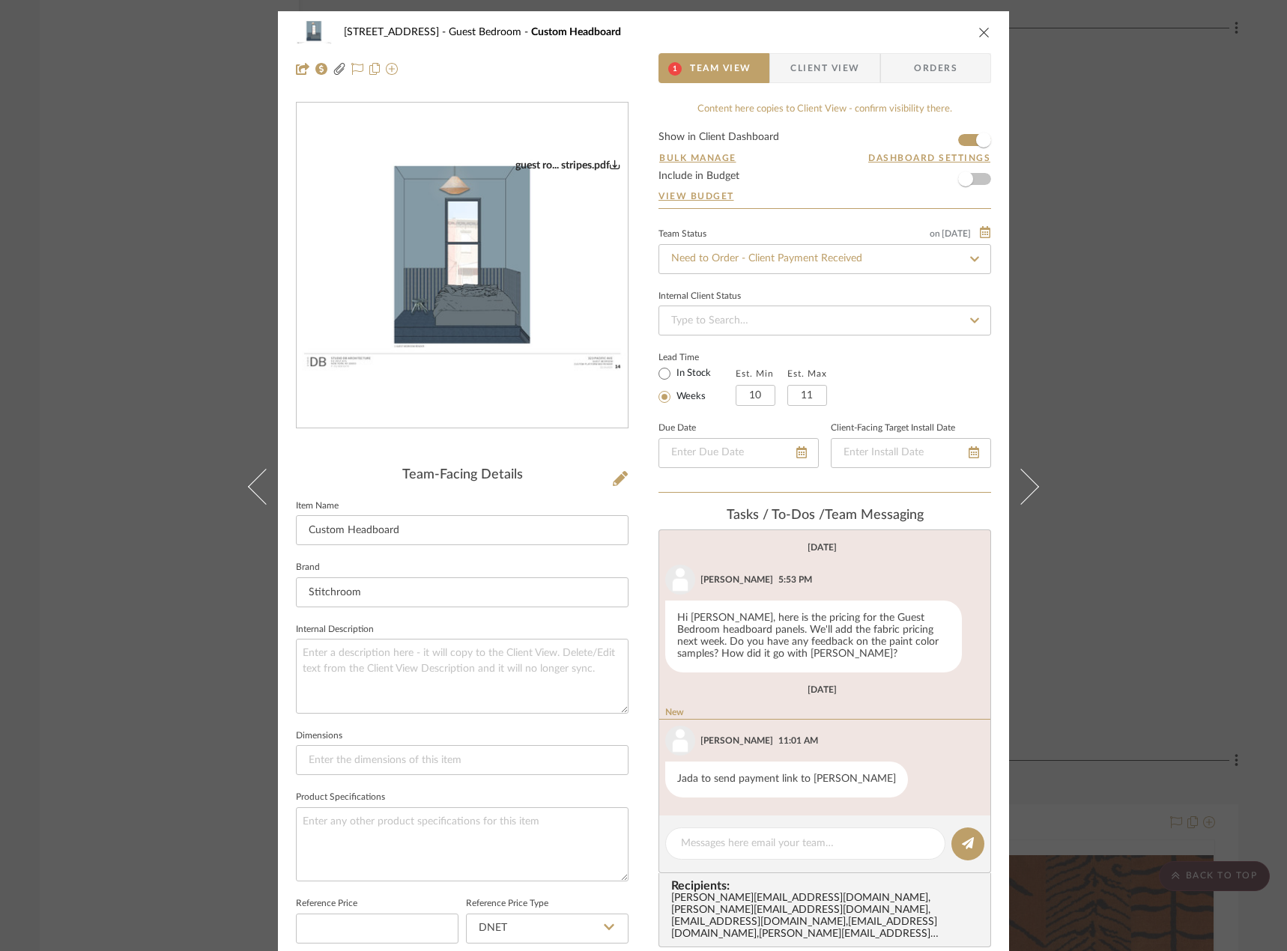
click at [1100, 210] on div "24080 - 323 Pacific Avenue Guest Bedroom Custom Headboard 1 Team View Client Vi…" at bounding box center [643, 475] width 1287 height 951
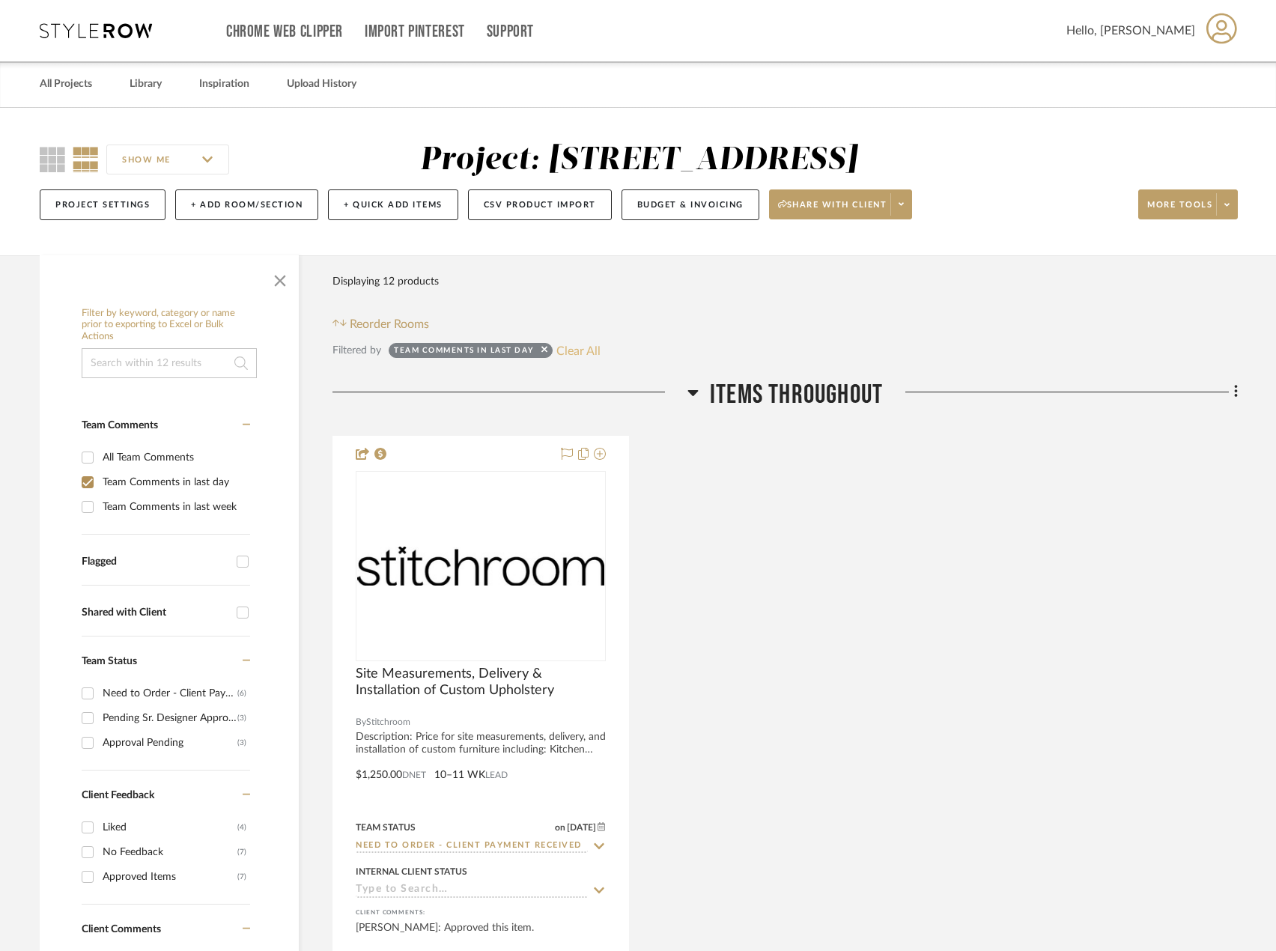
click at [592, 348] on button "Clear All" at bounding box center [578, 350] width 44 height 19
checkbox input "false"
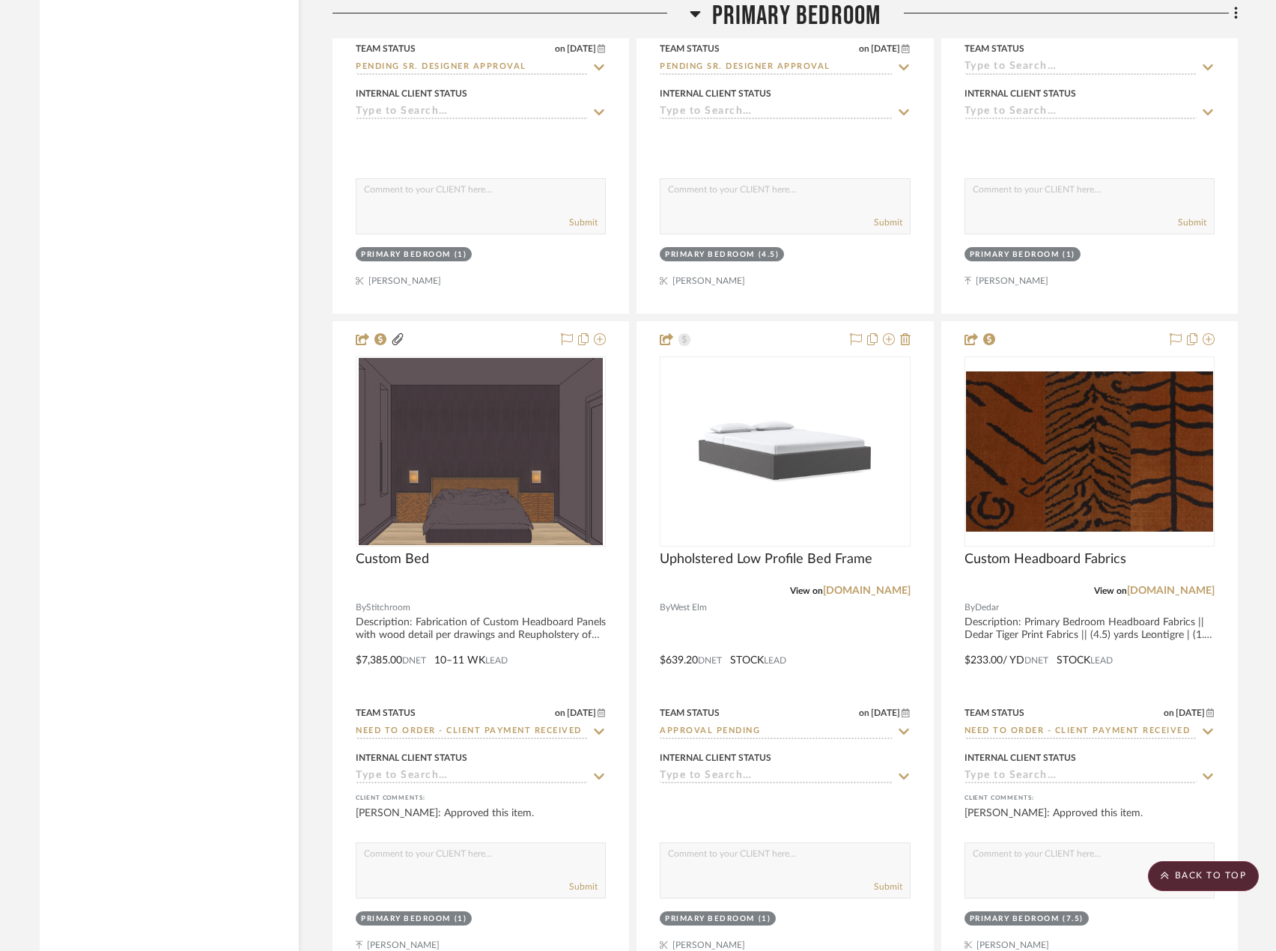
scroll to position [13874, 0]
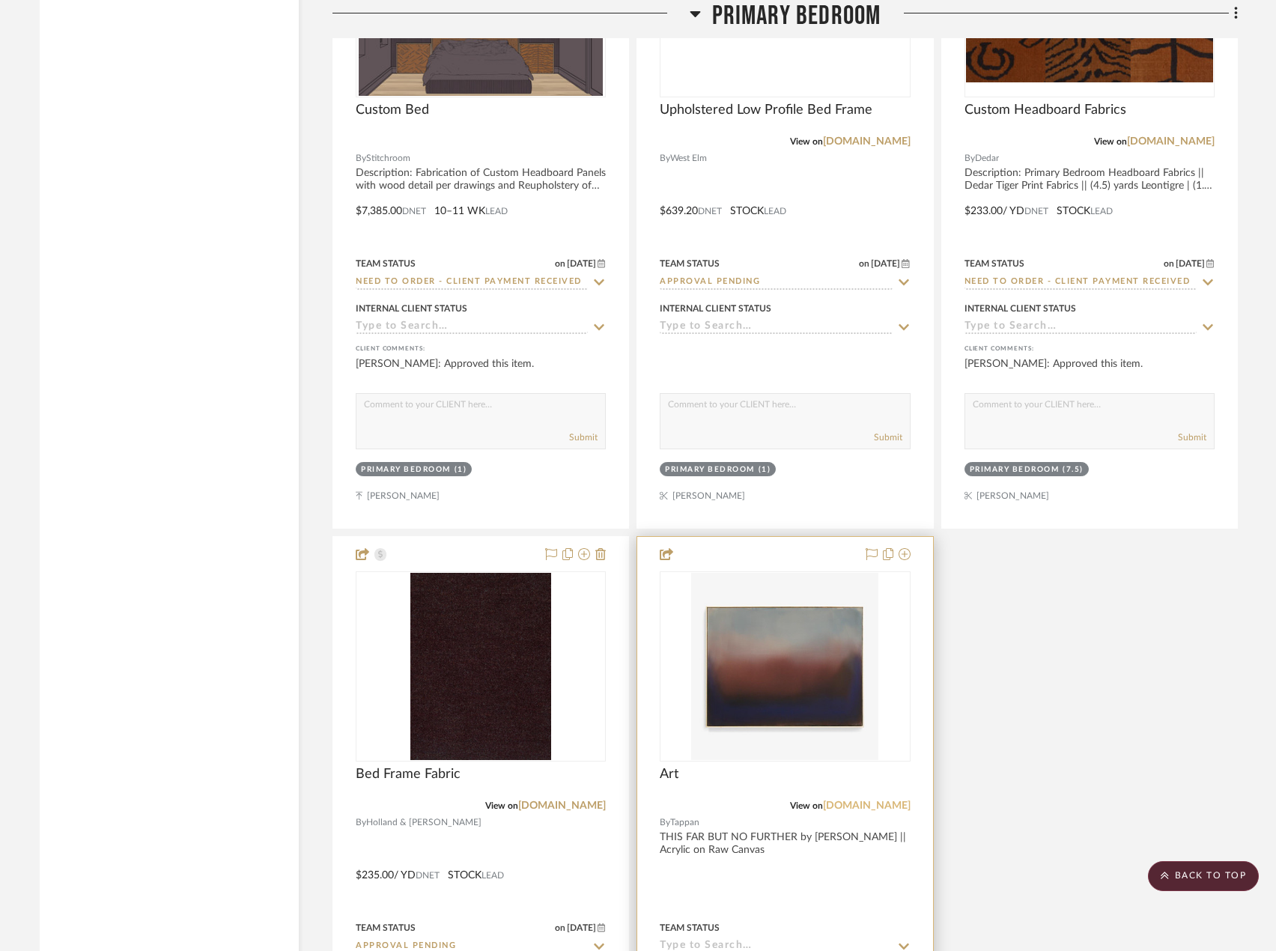
click at [842, 808] on link "tappancollective.com" at bounding box center [867, 806] width 88 height 10
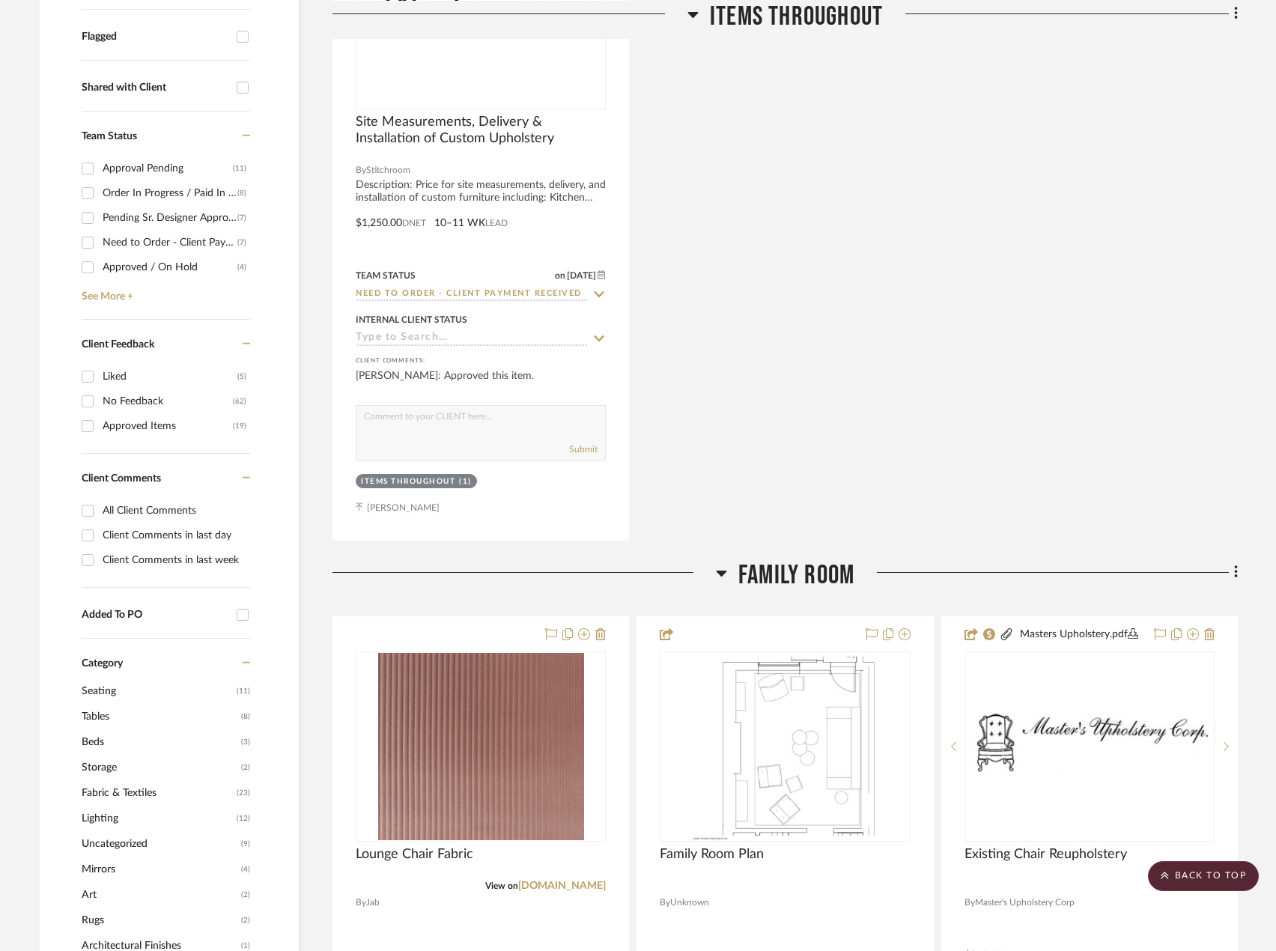
scroll to position [0, 0]
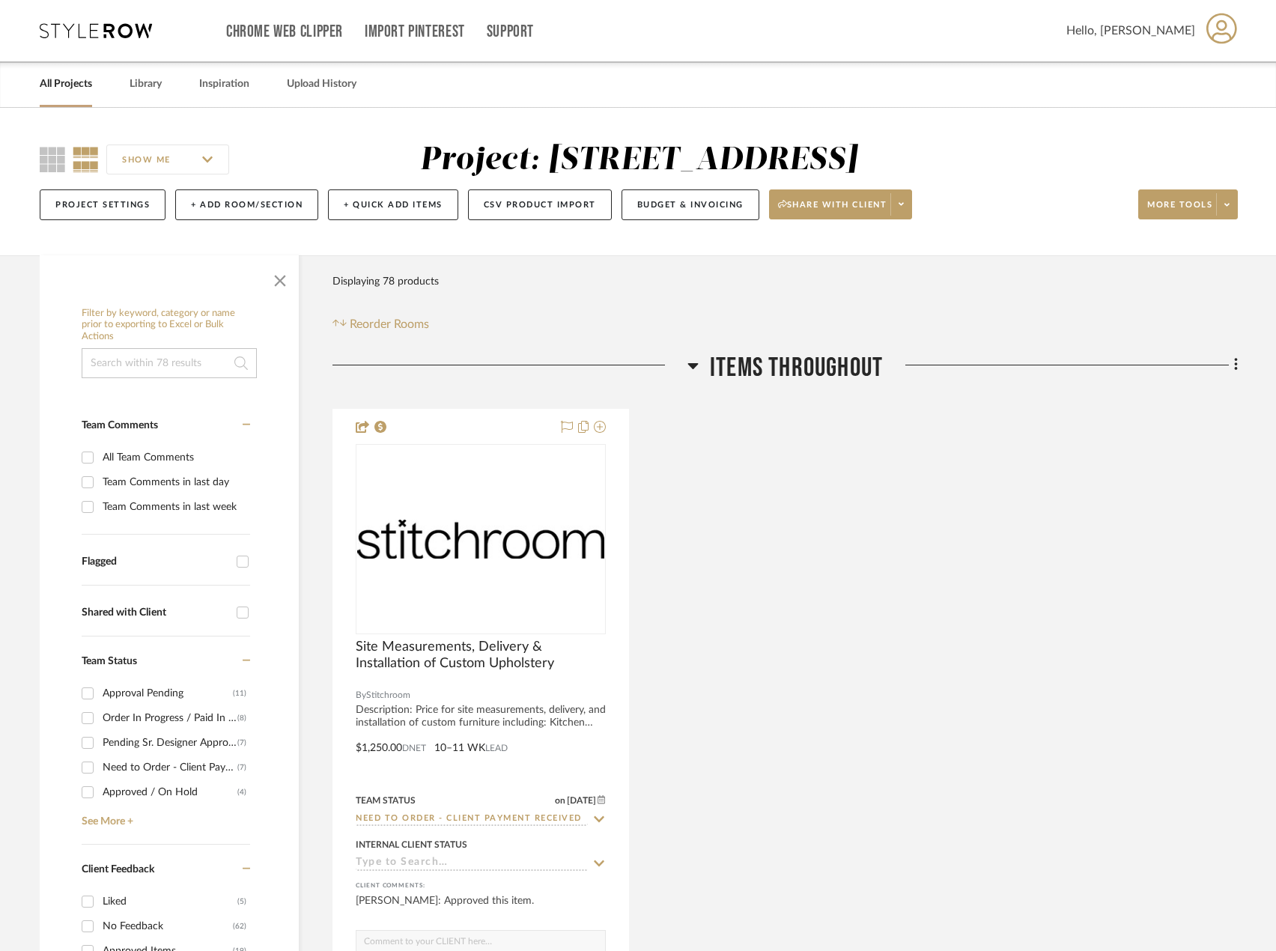
click at [91, 777] on input "Need to Order - Client Payment Received (7)" at bounding box center [88, 768] width 24 height 24
checkbox input "true"
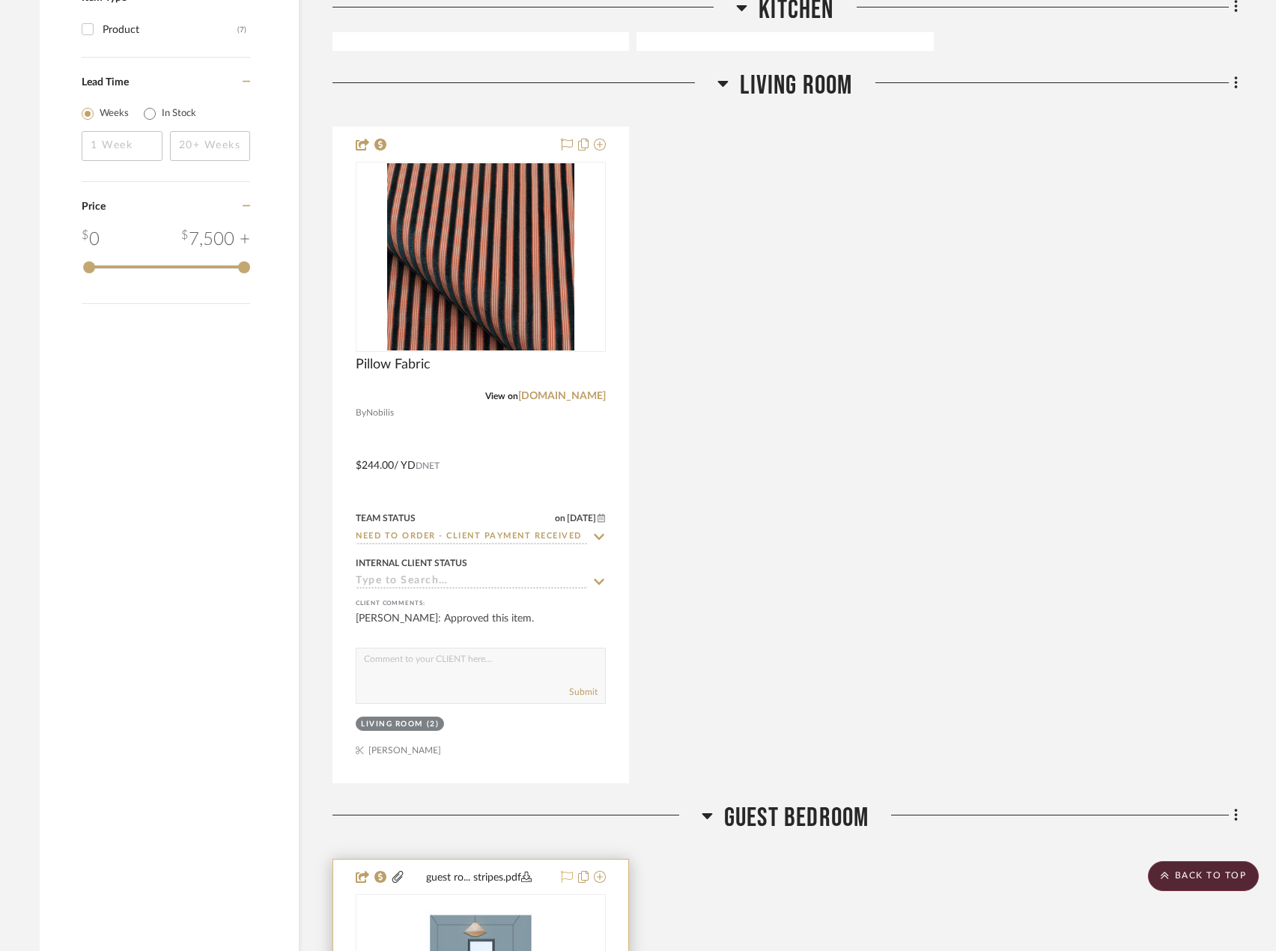
scroll to position [1573, 0]
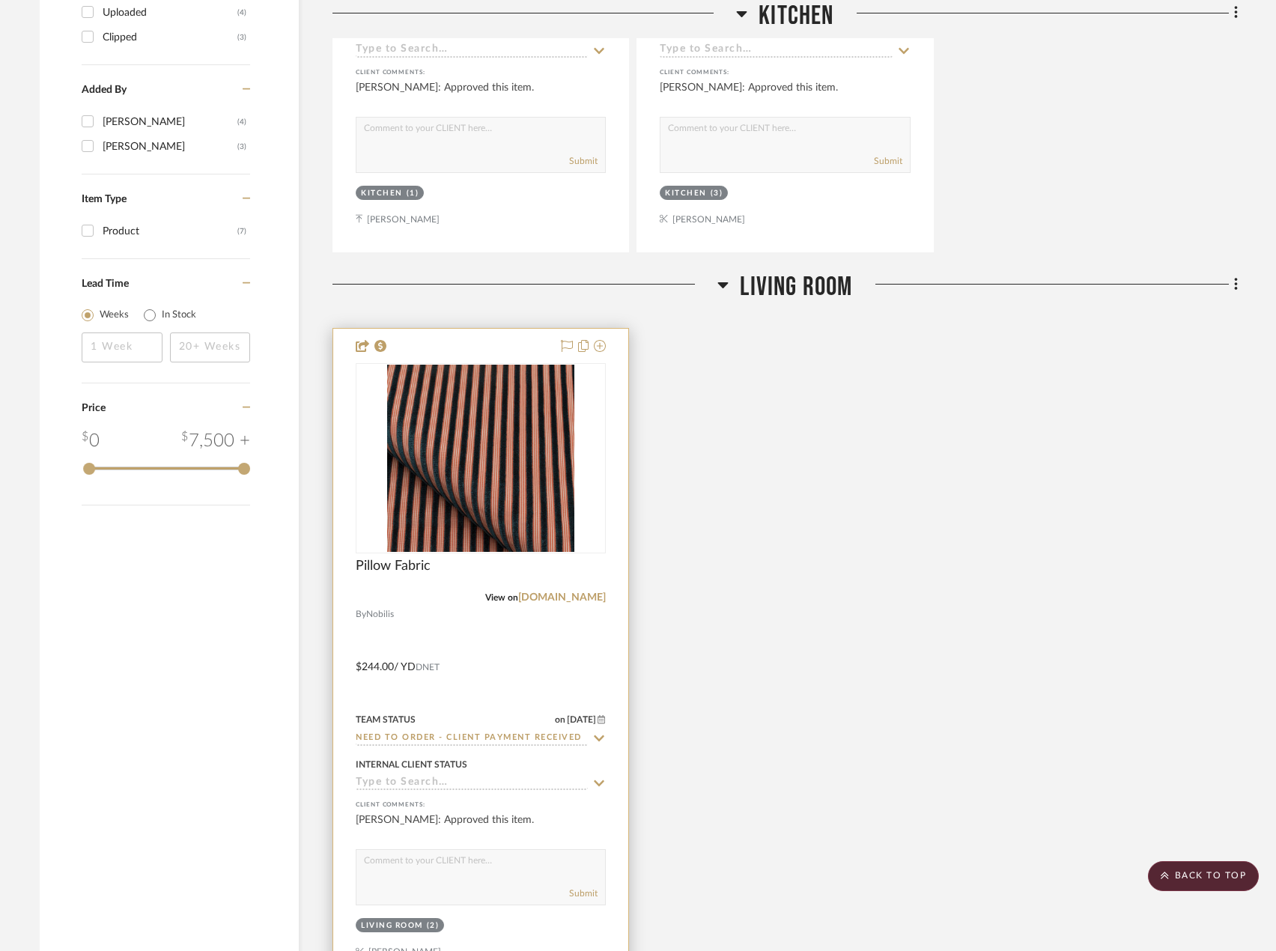
click at [508, 737] on input "Need to Order - Client Payment Received" at bounding box center [472, 739] width 232 height 14
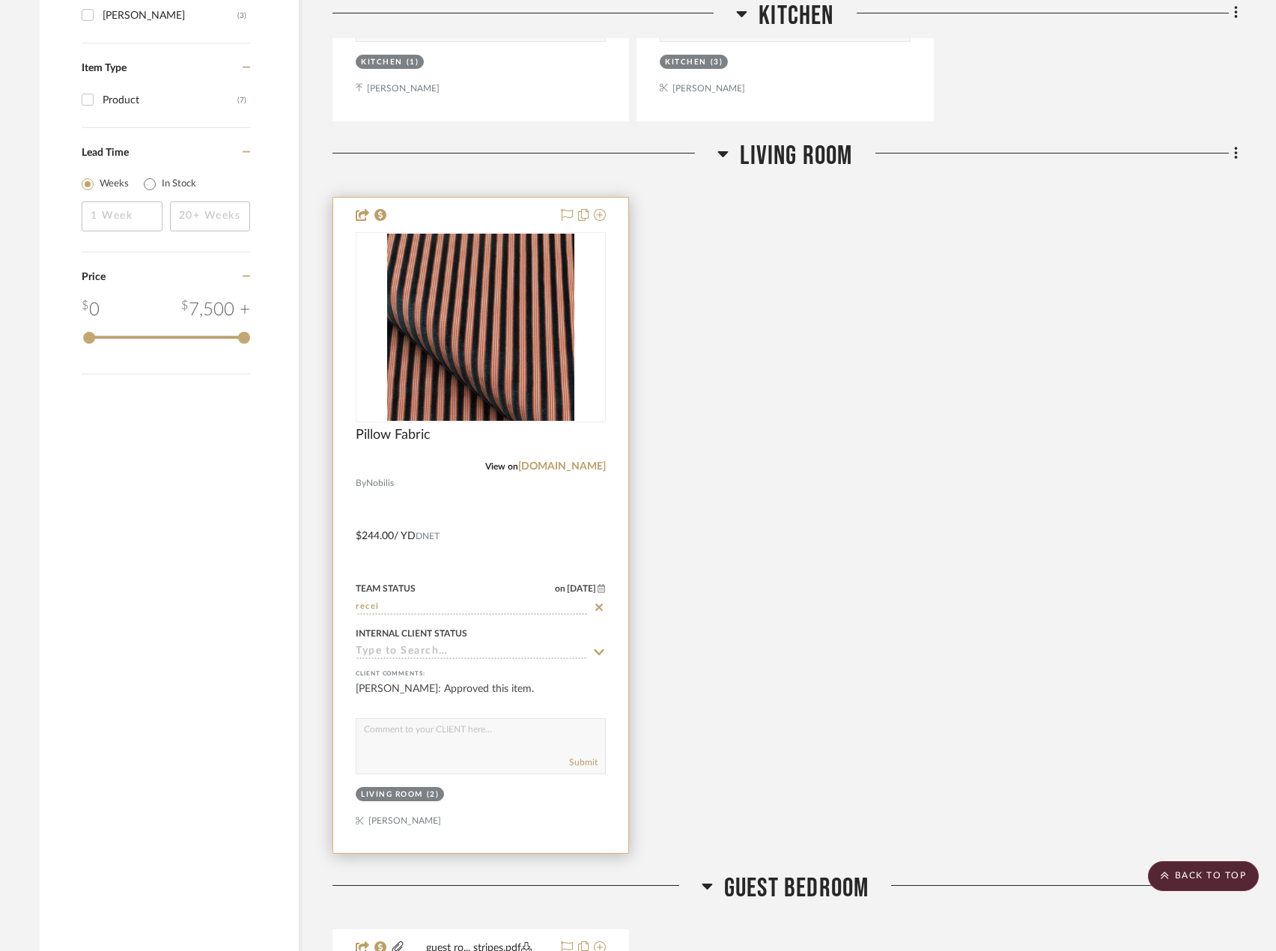
scroll to position [1722, 0]
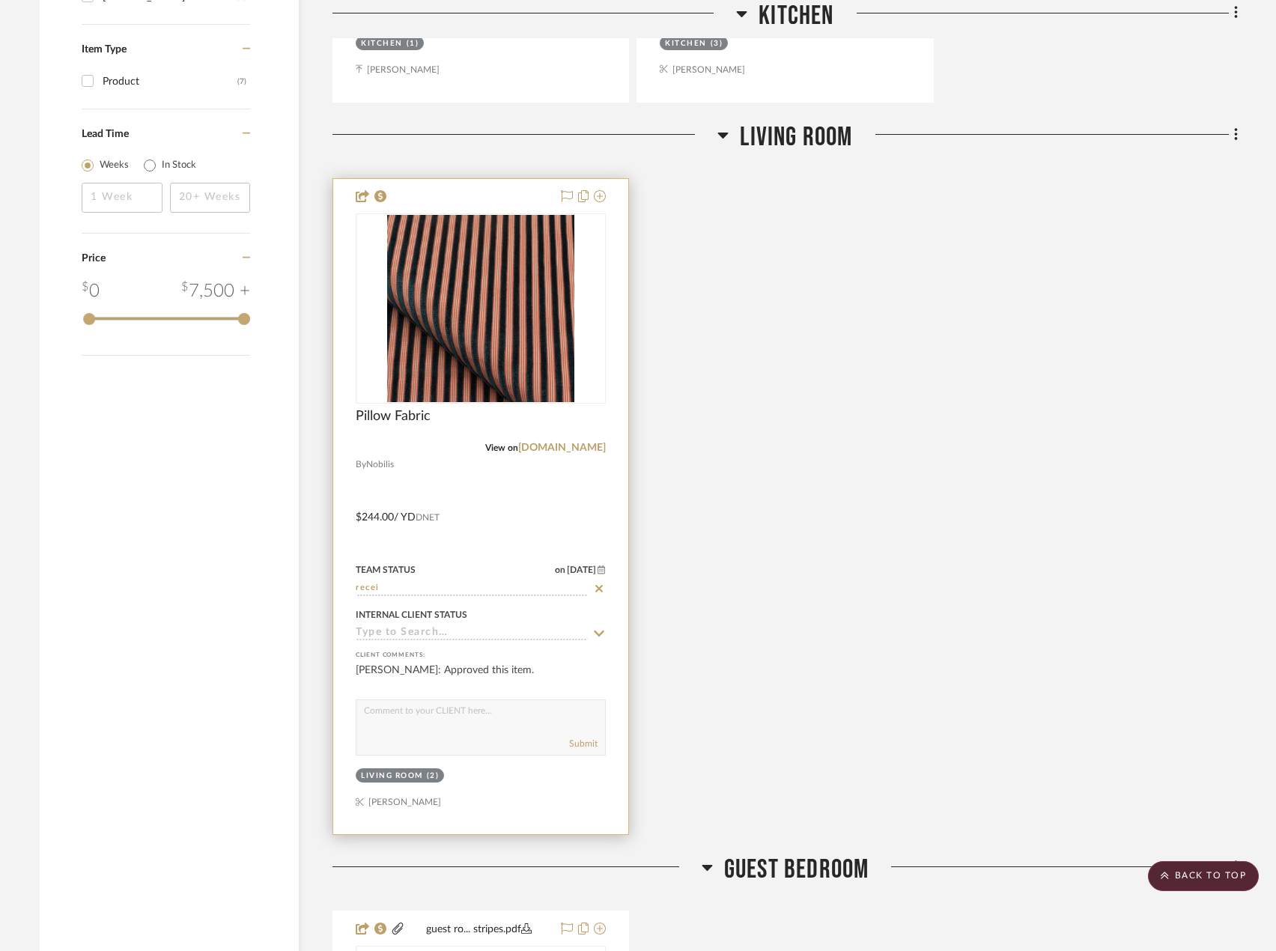
click at [452, 589] on input "recei" at bounding box center [472, 589] width 232 height 14
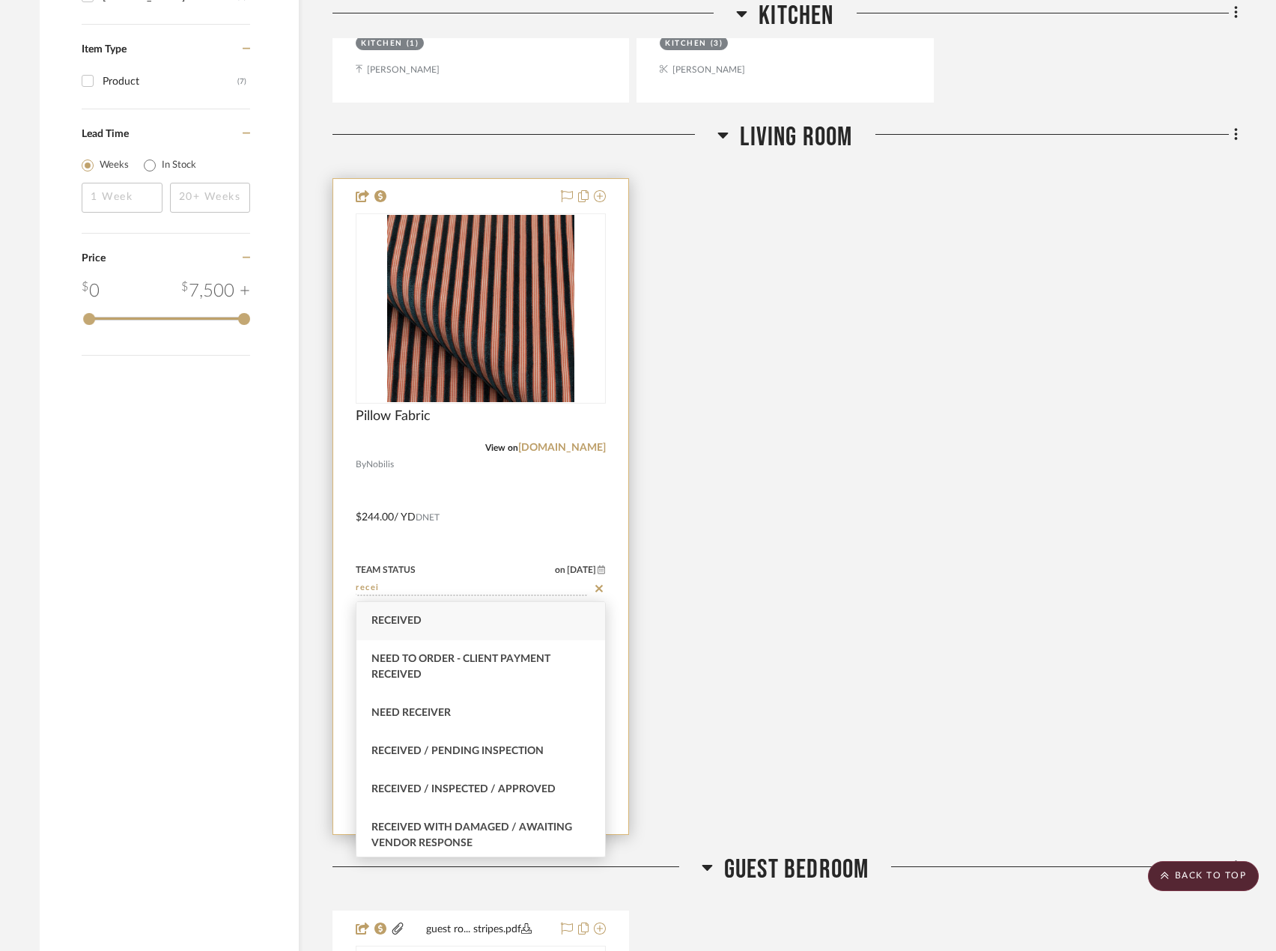
click at [452, 589] on input "recei" at bounding box center [472, 589] width 232 height 14
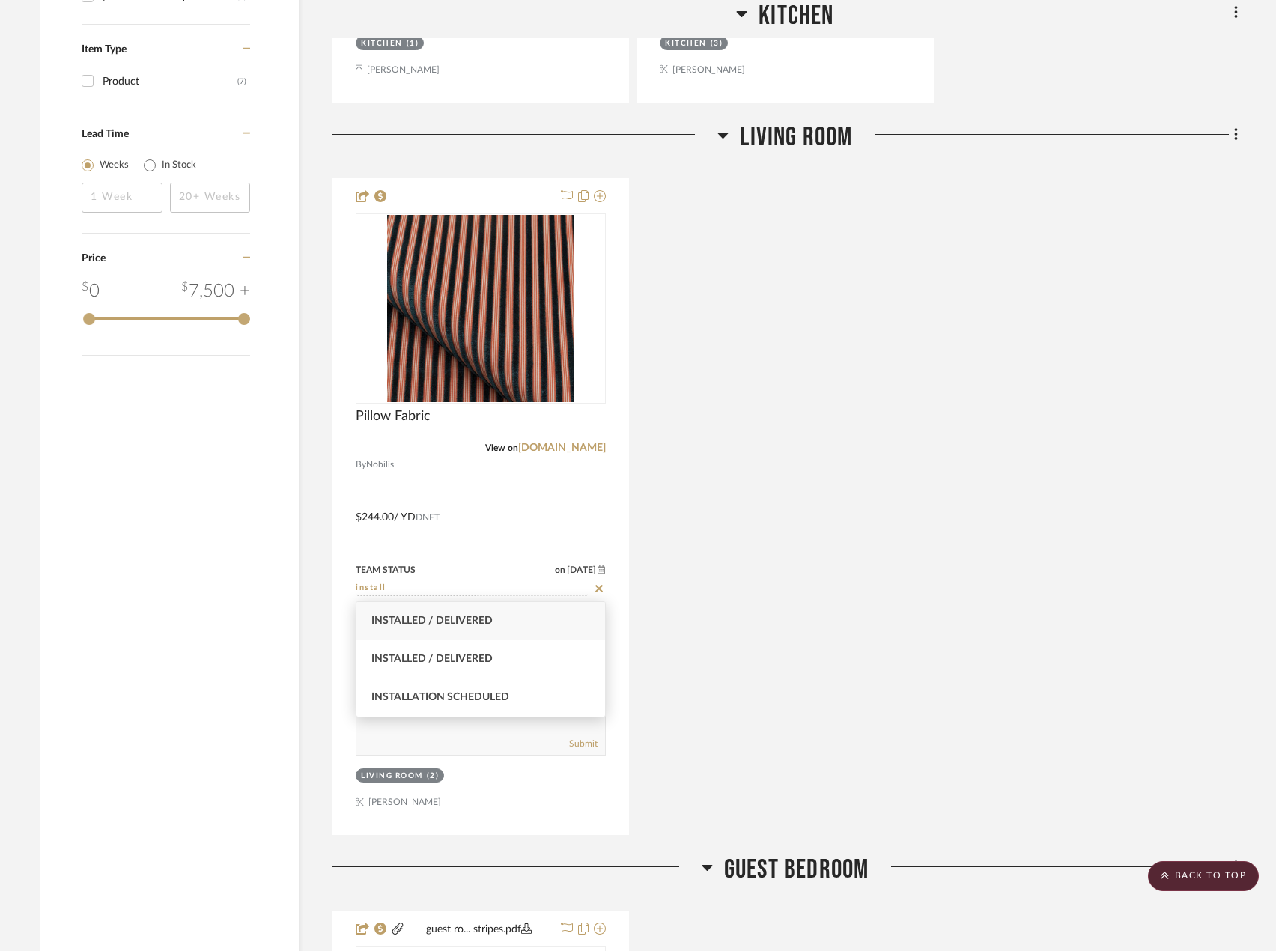
type input "install"
click at [446, 623] on span "Installed / Delivered" at bounding box center [431, 621] width 121 height 10
type input "10/10/2025"
type input "Installed / Delivered"
click at [792, 555] on div "Pillow Fabric View on nobilis.fr By Nobilis $244.00 / YD DNET Team Status on 10…" at bounding box center [784, 506] width 905 height 657
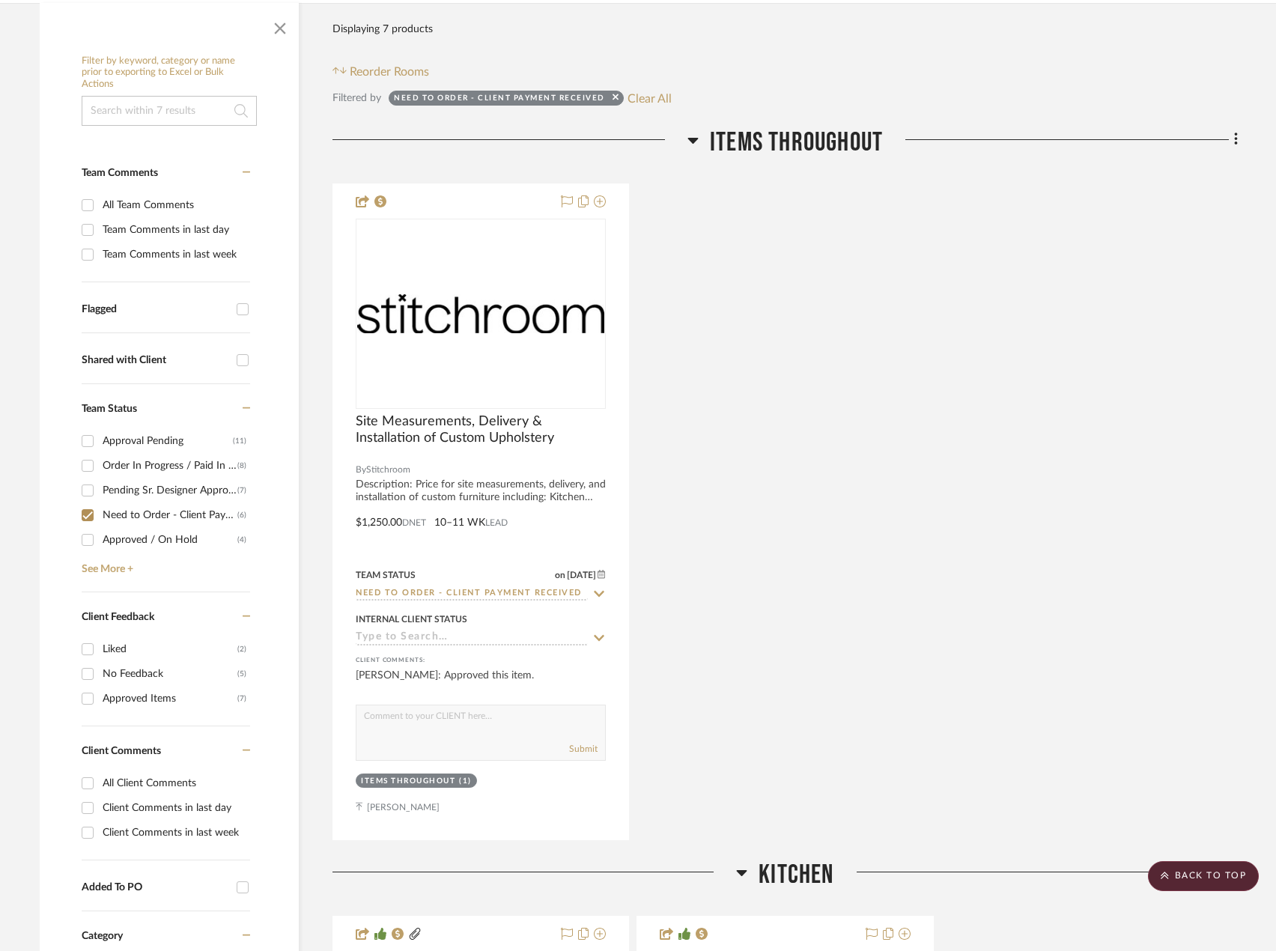
scroll to position [0, 0]
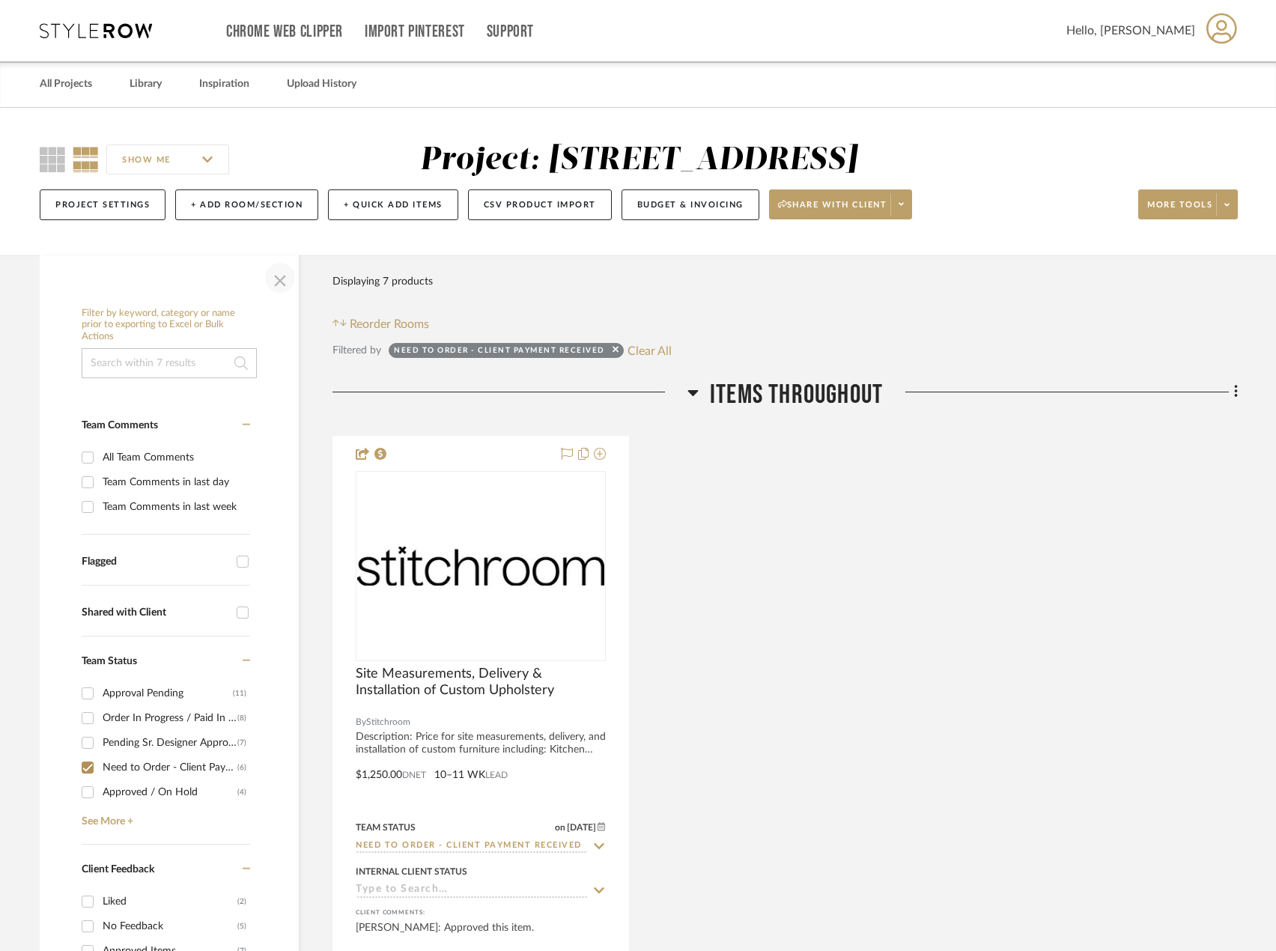
click at [276, 283] on span "button" at bounding box center [280, 278] width 36 height 36
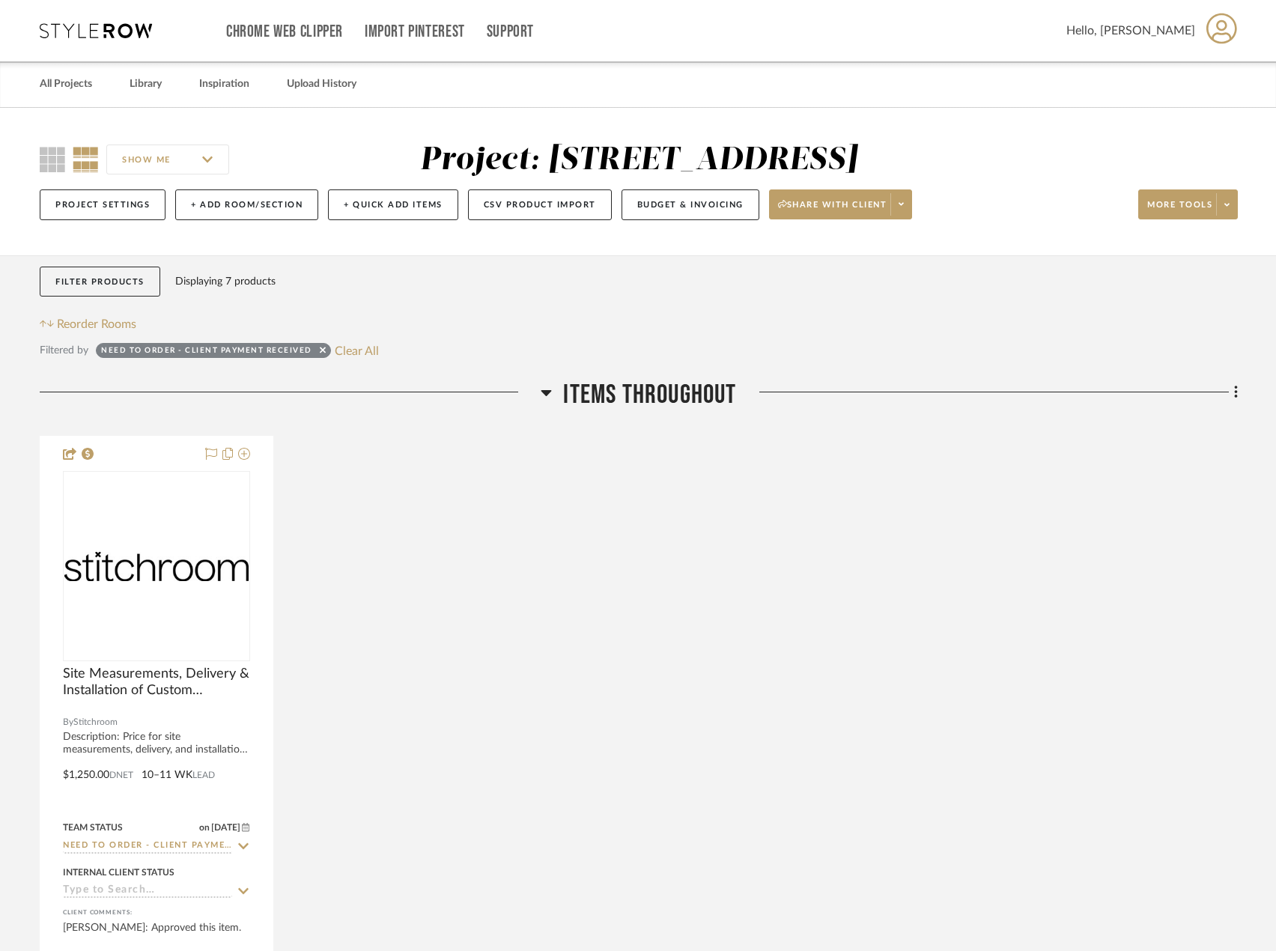
click at [107, 294] on button "Filter Products" at bounding box center [100, 282] width 121 height 31
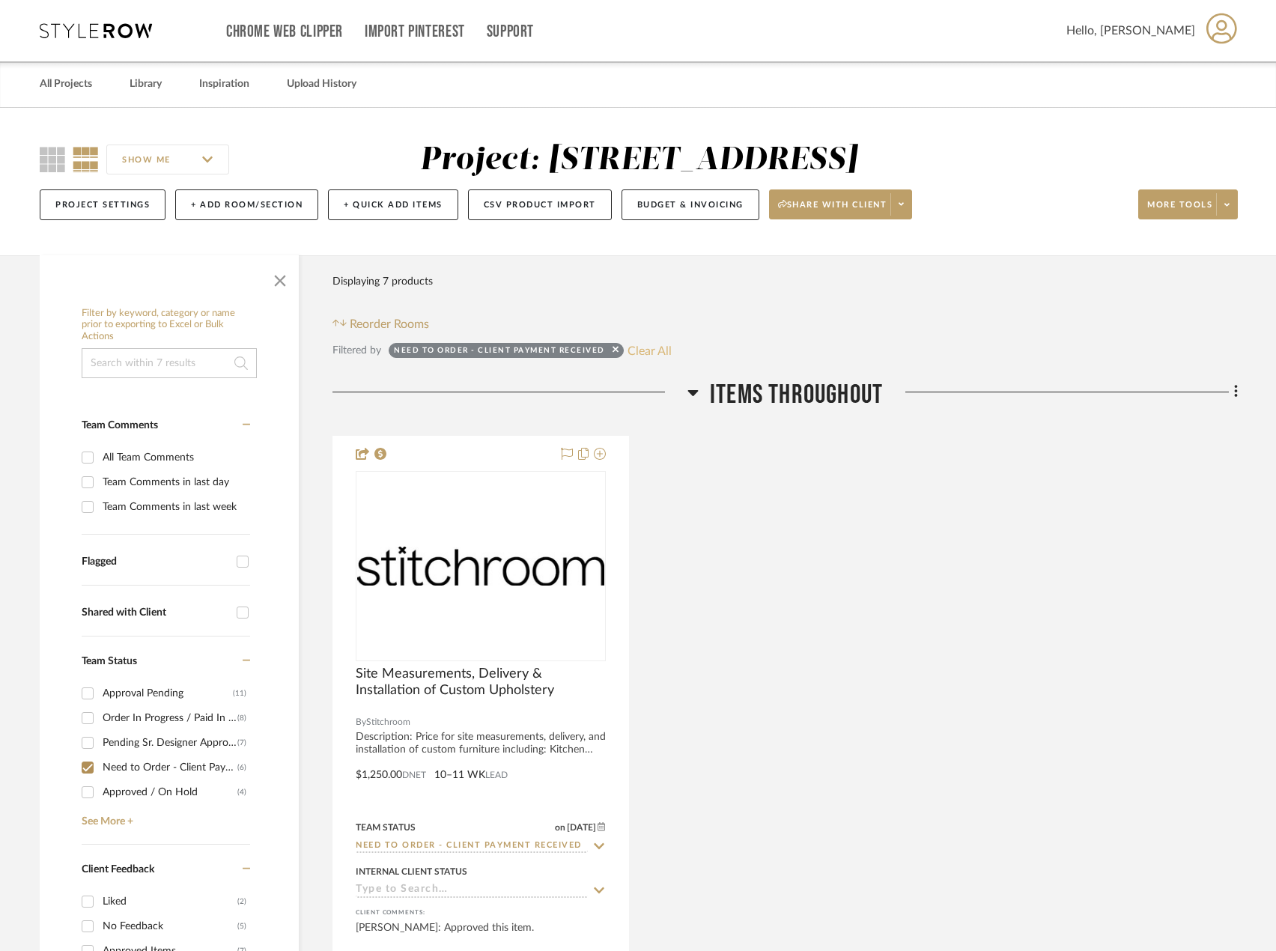
click at [644, 346] on button "Clear All" at bounding box center [650, 350] width 44 height 19
checkbox input "false"
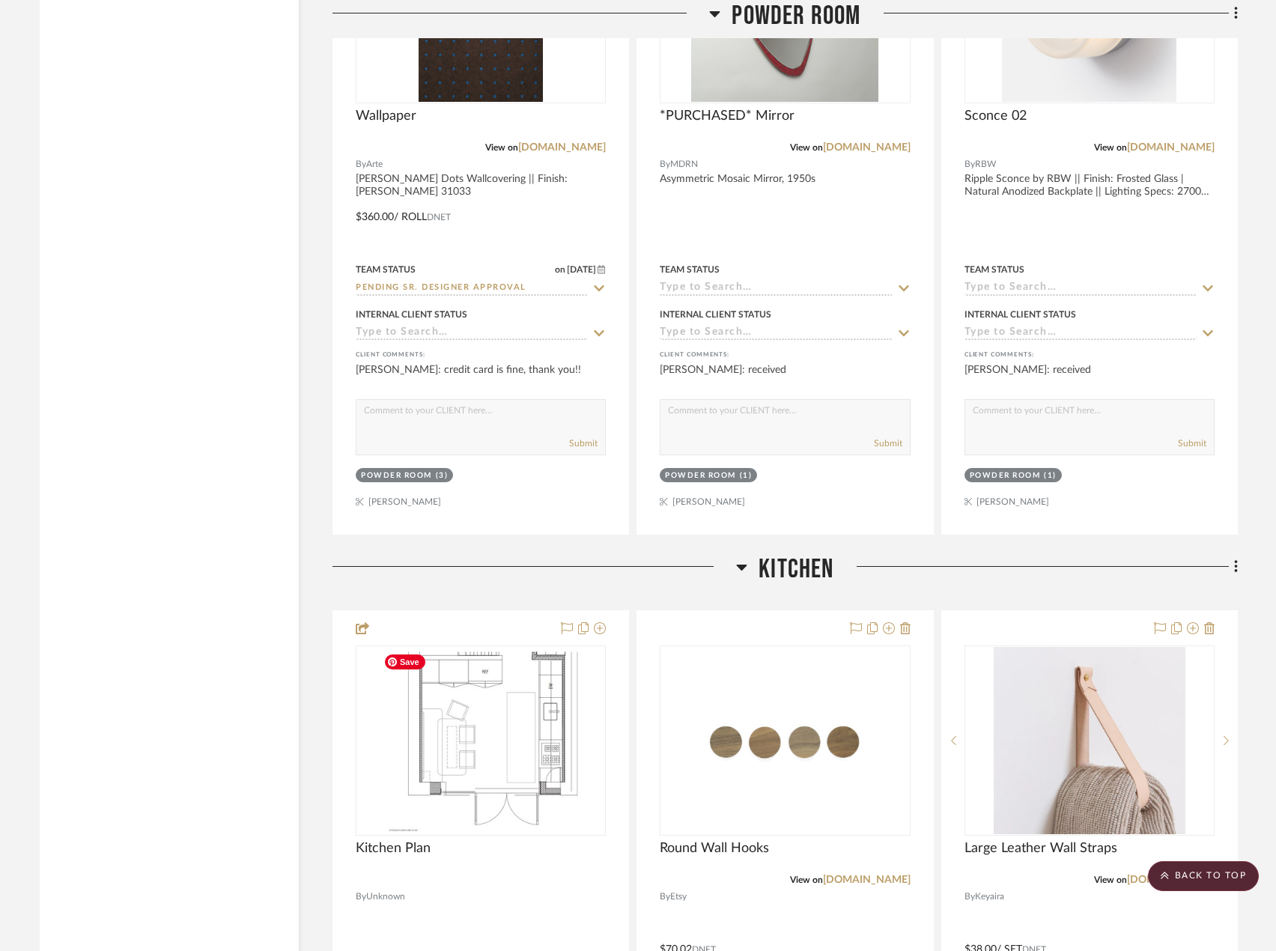
scroll to position [5167, 0]
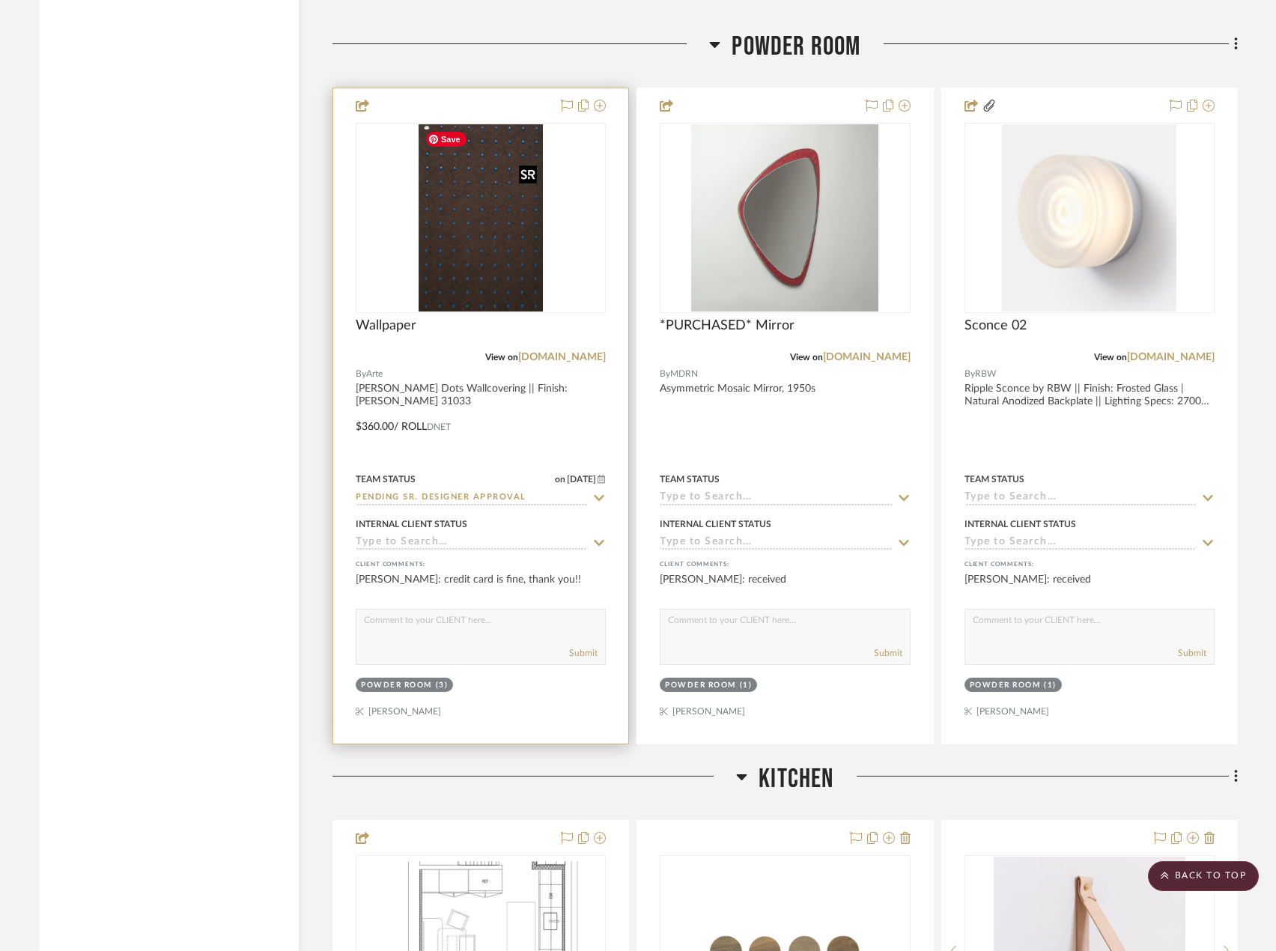
click at [538, 243] on img "0" at bounding box center [481, 217] width 124 height 187
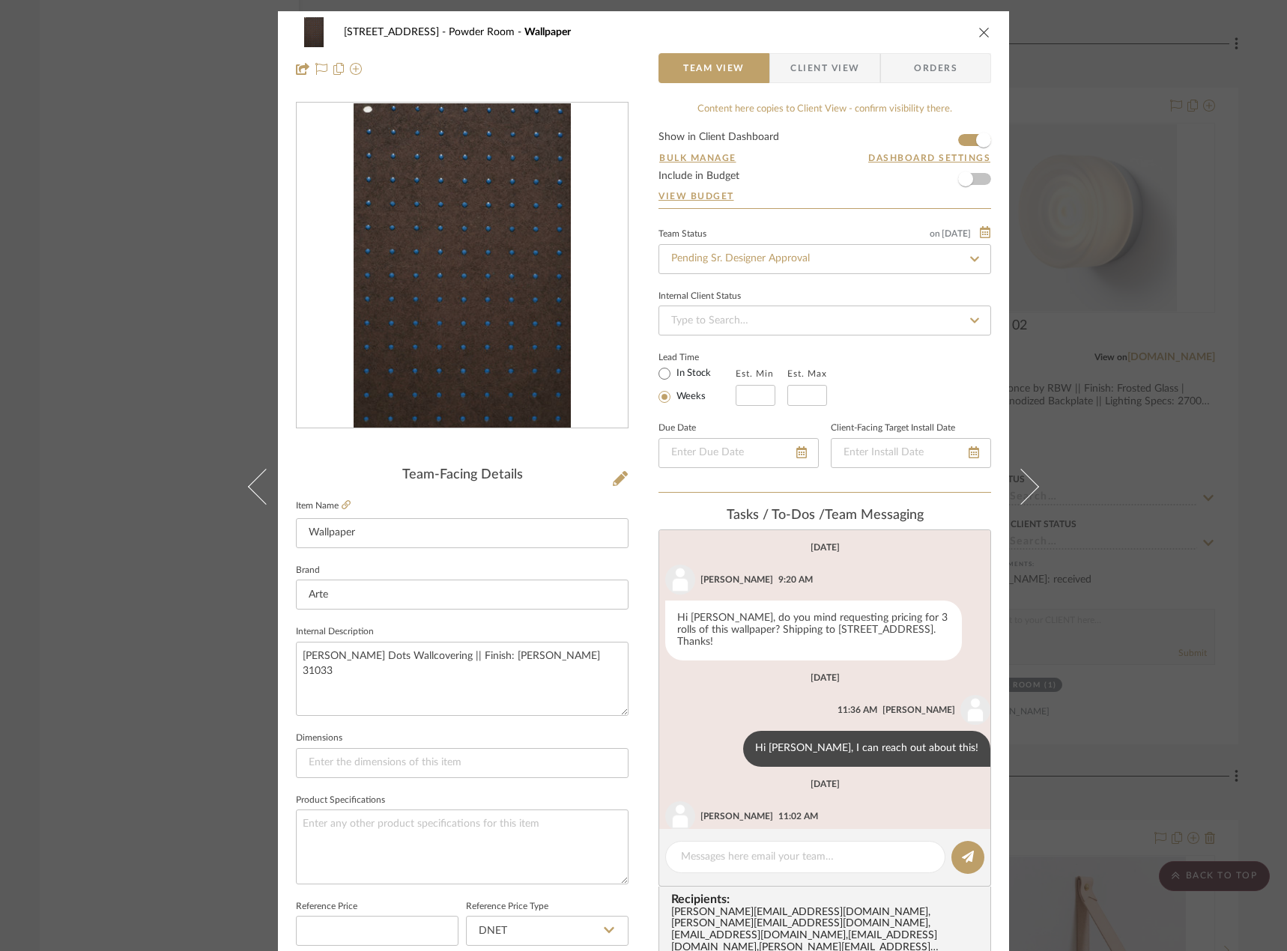
scroll to position [152, 0]
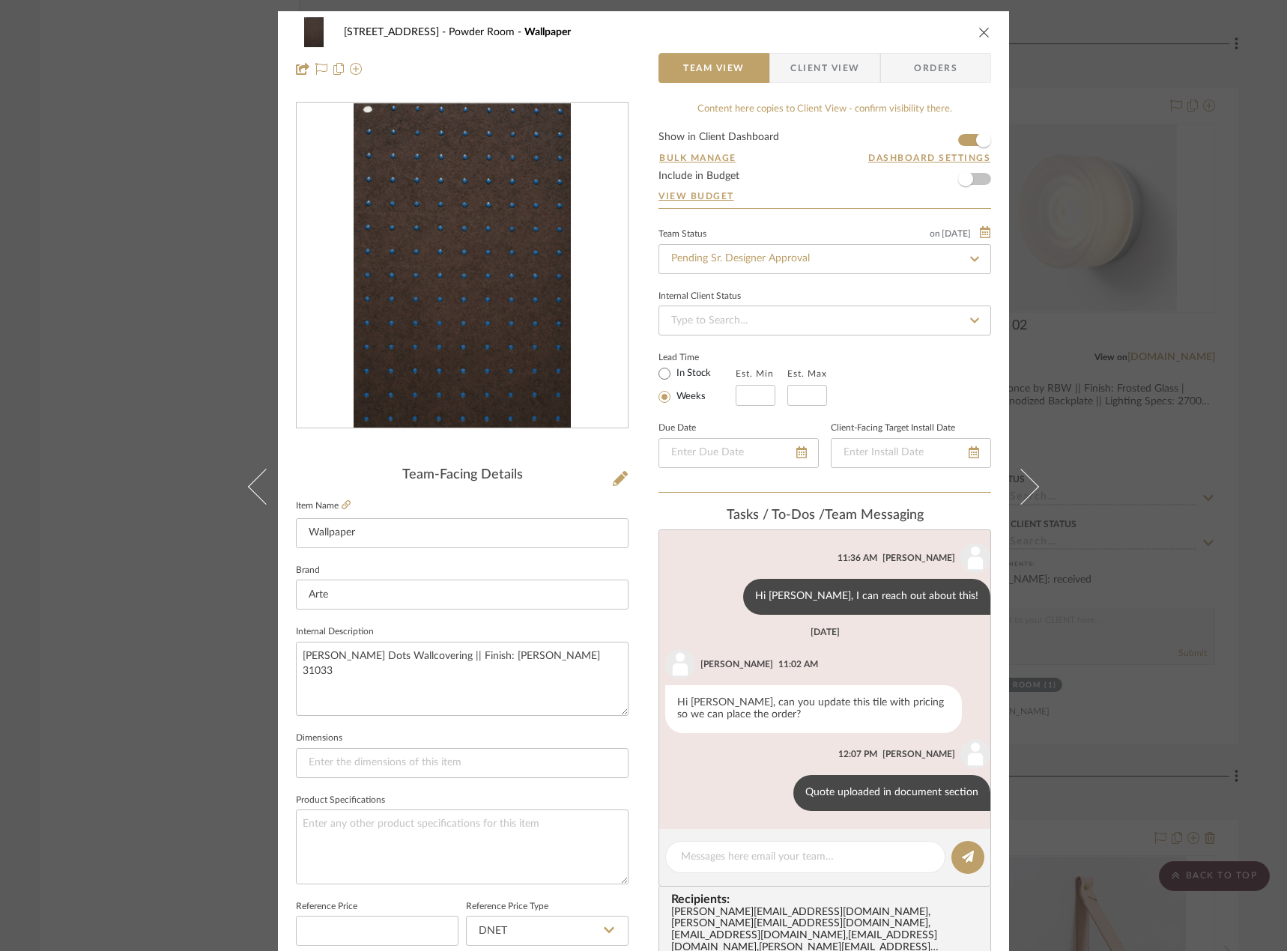
click at [1239, 363] on div "24080 - 323 Pacific Avenue Powder Room Wallpaper Team View Client View Orders T…" at bounding box center [643, 475] width 1287 height 951
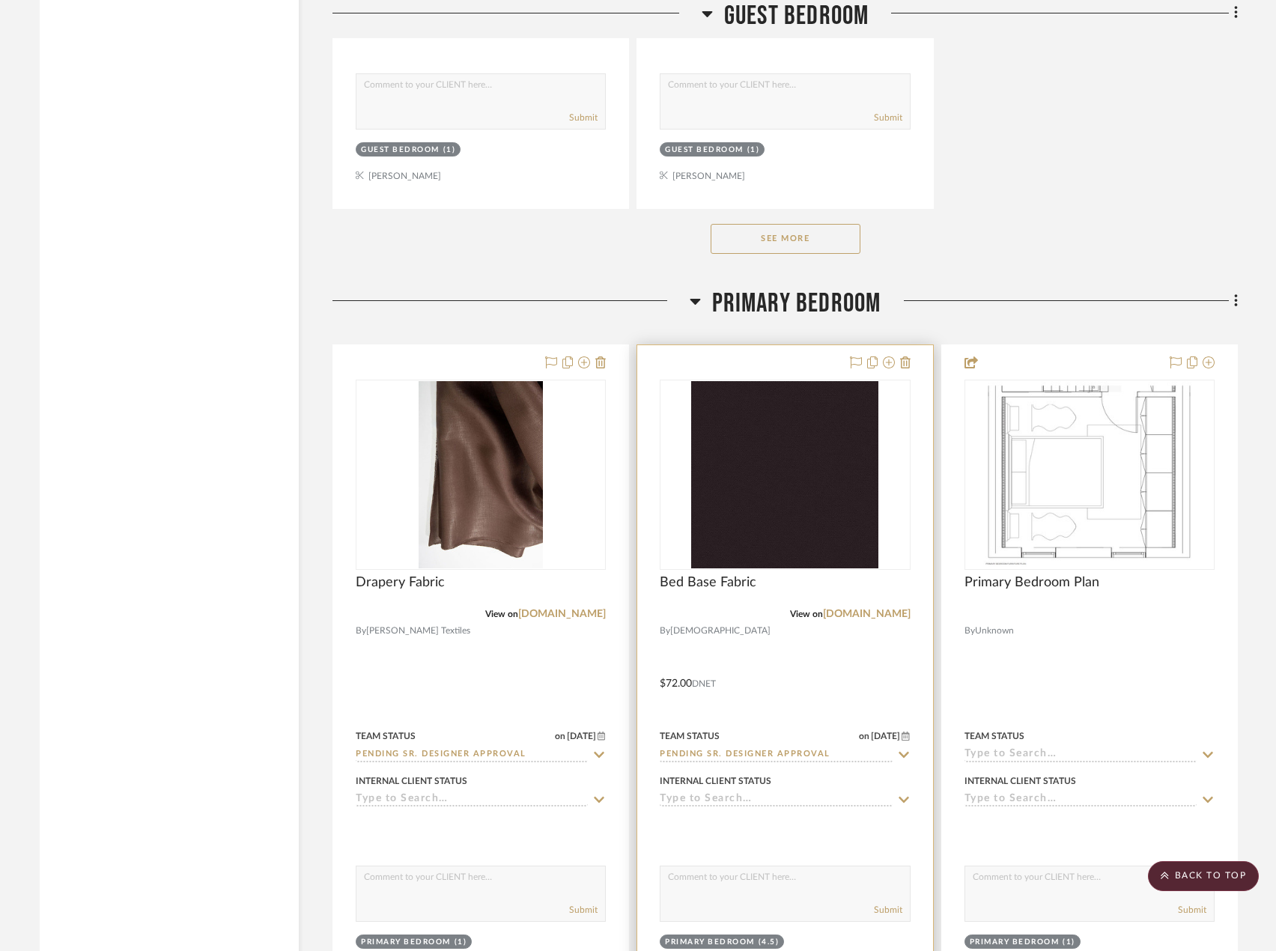
scroll to position [12730, 0]
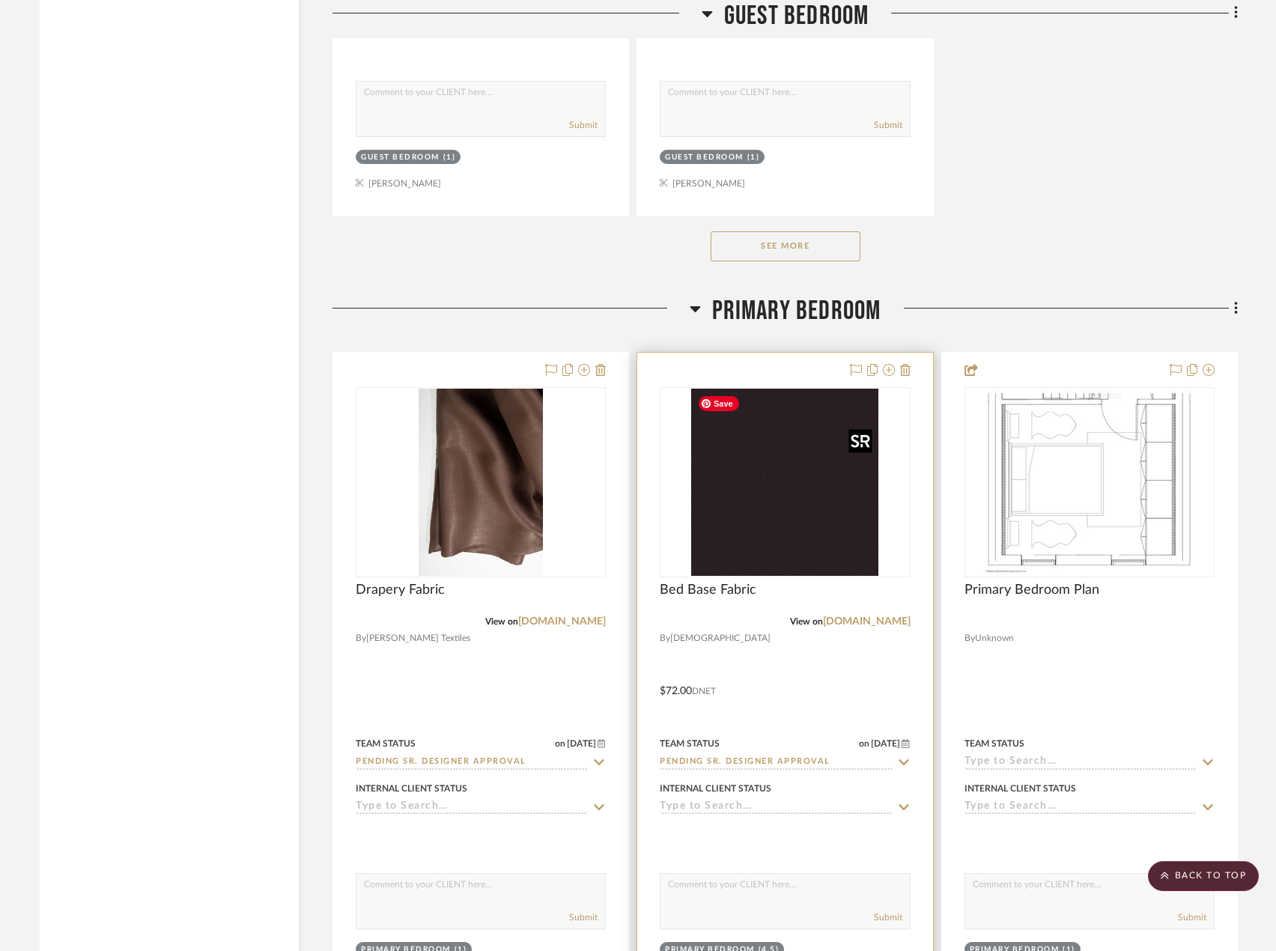
click at [731, 486] on img "0" at bounding box center [784, 482] width 187 height 187
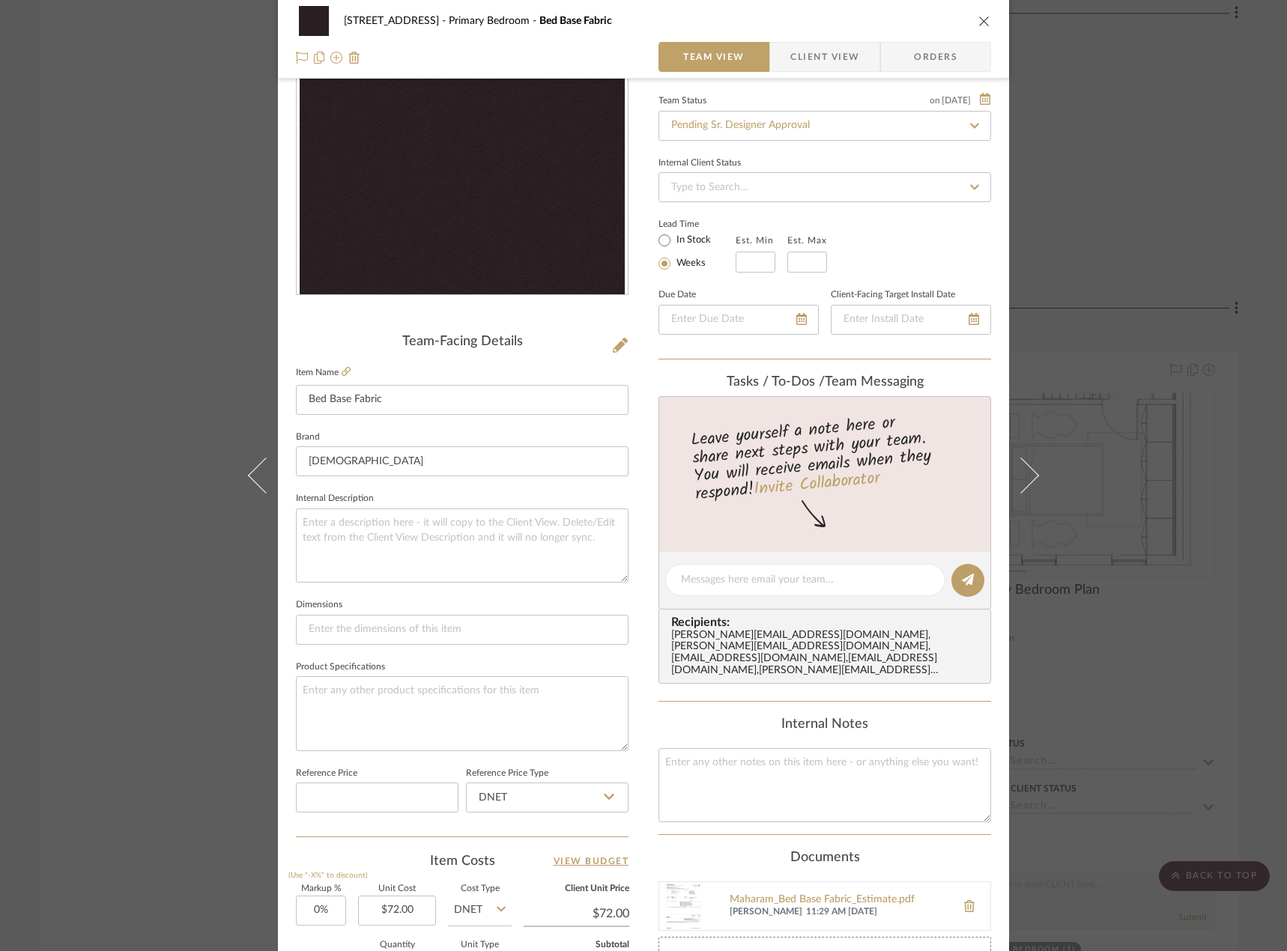
scroll to position [0, 0]
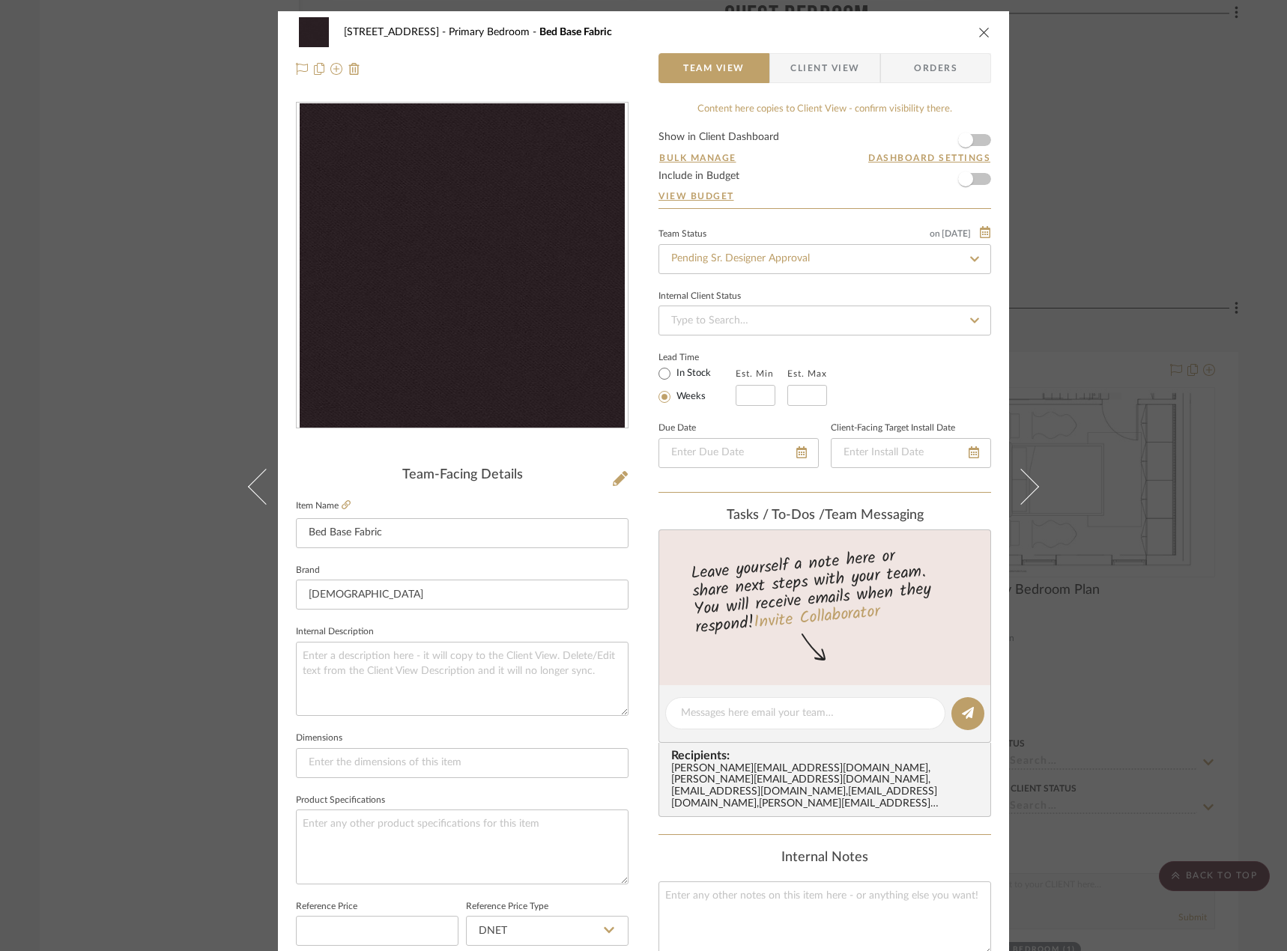
click at [179, 212] on div "24080 - 323 Pacific Avenue Primary Bedroom Bed Base Fabric Team View Client Vie…" at bounding box center [643, 475] width 1287 height 951
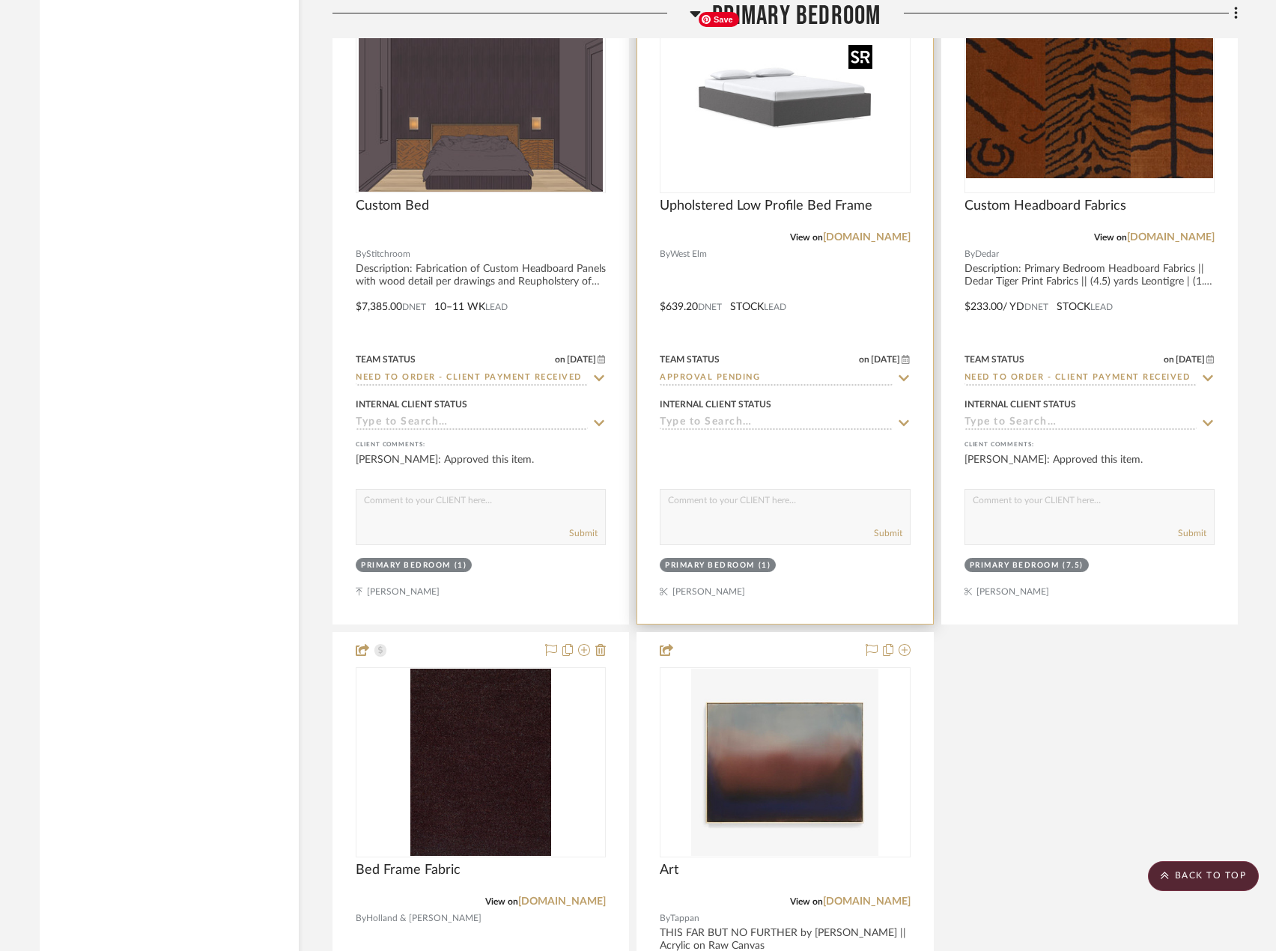
scroll to position [14153, 0]
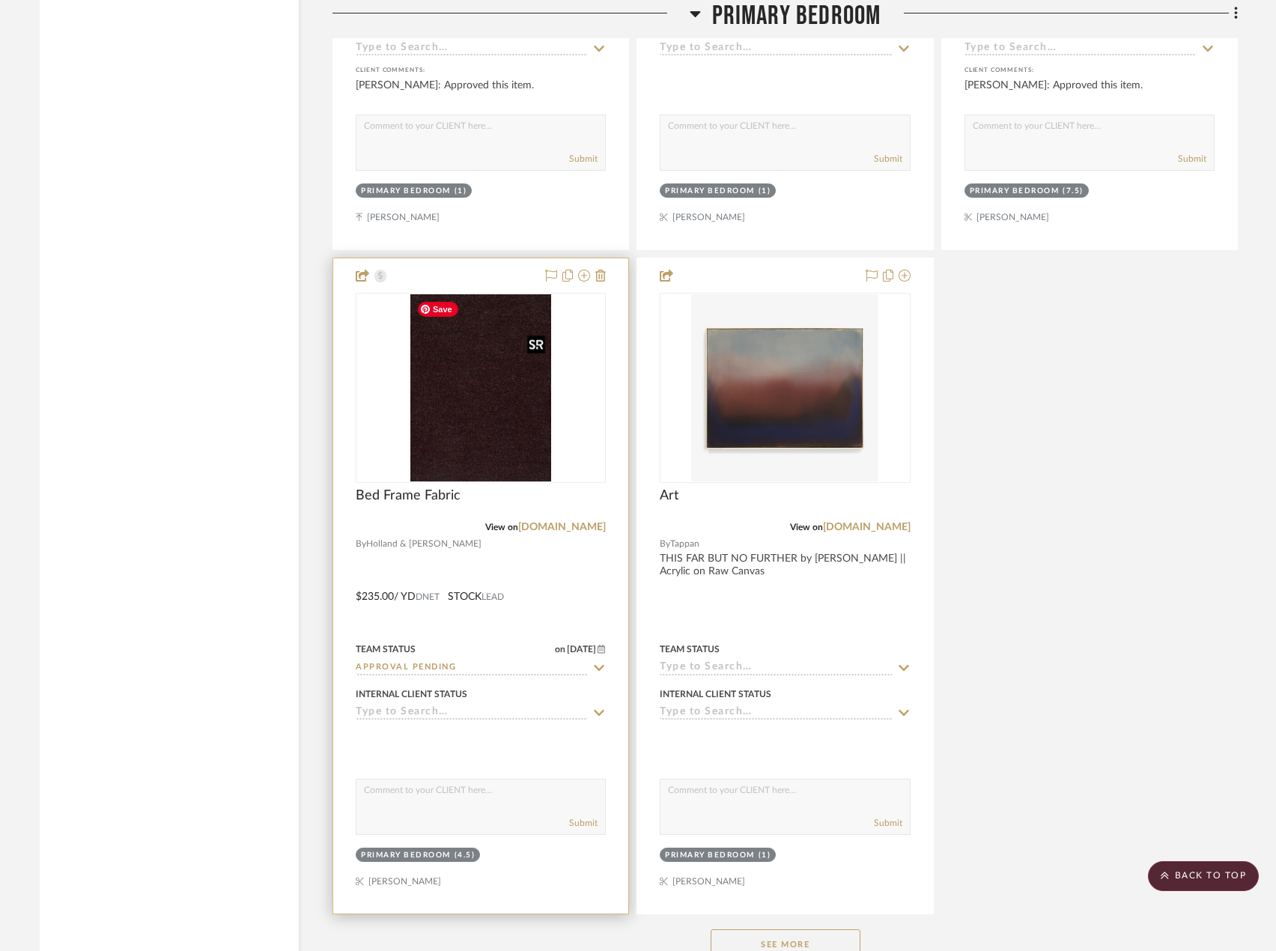
click at [0, 0] on img at bounding box center [0, 0] width 0 height 0
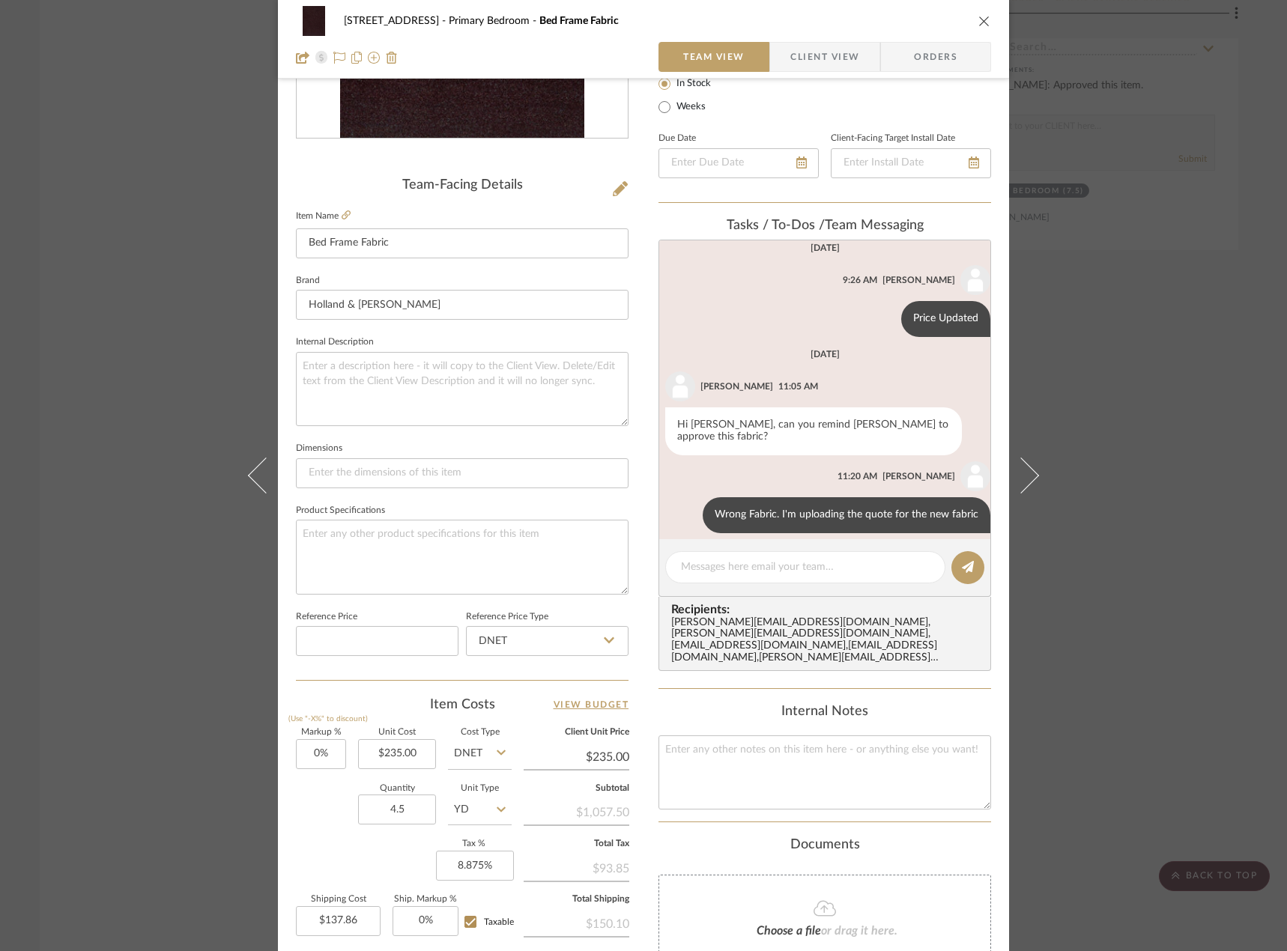
scroll to position [300, 0]
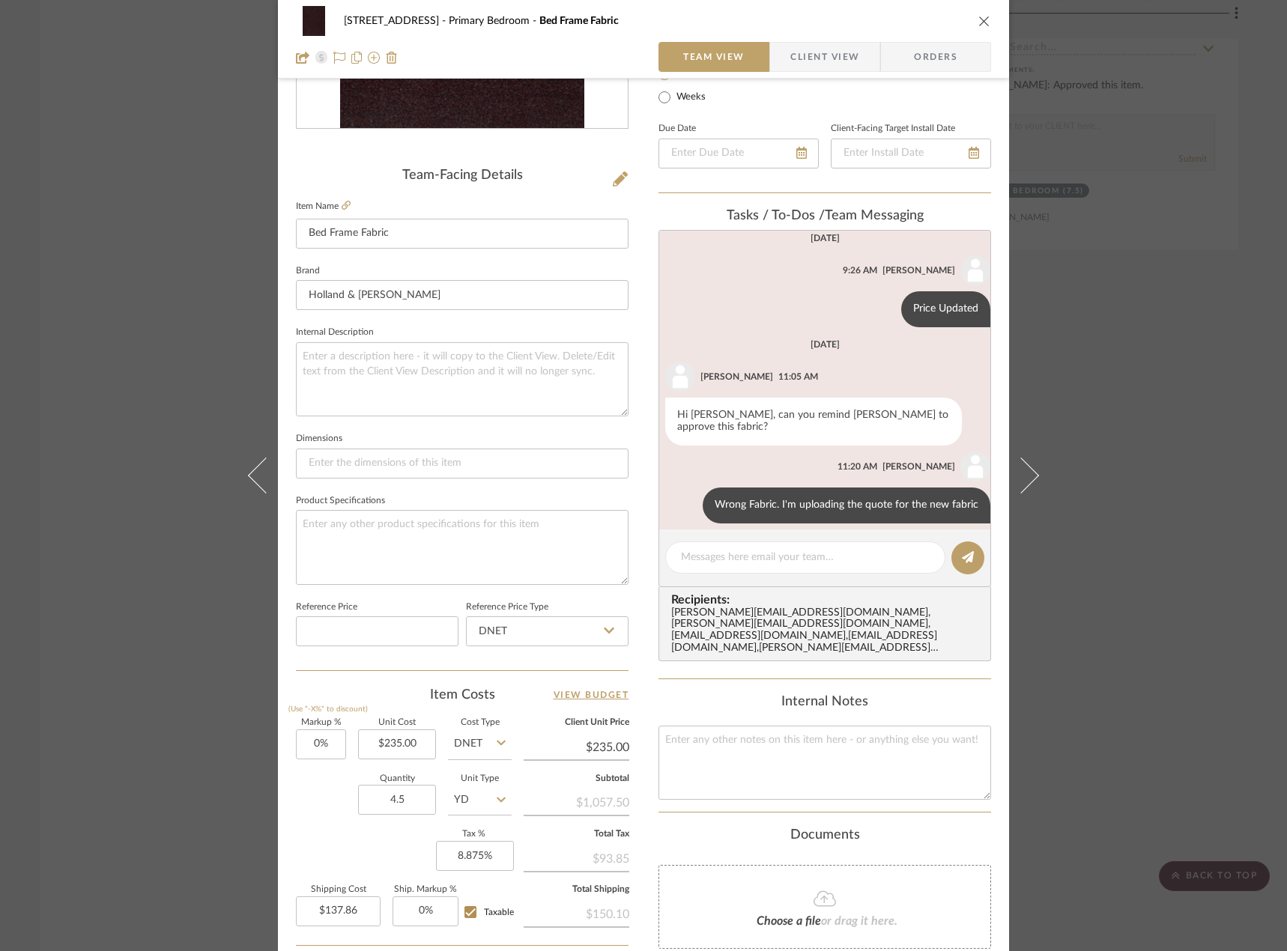
click at [134, 301] on div "24080 - 323 Pacific Avenue Primary Bedroom Bed Frame Fabric Team View Client Vi…" at bounding box center [643, 475] width 1287 height 951
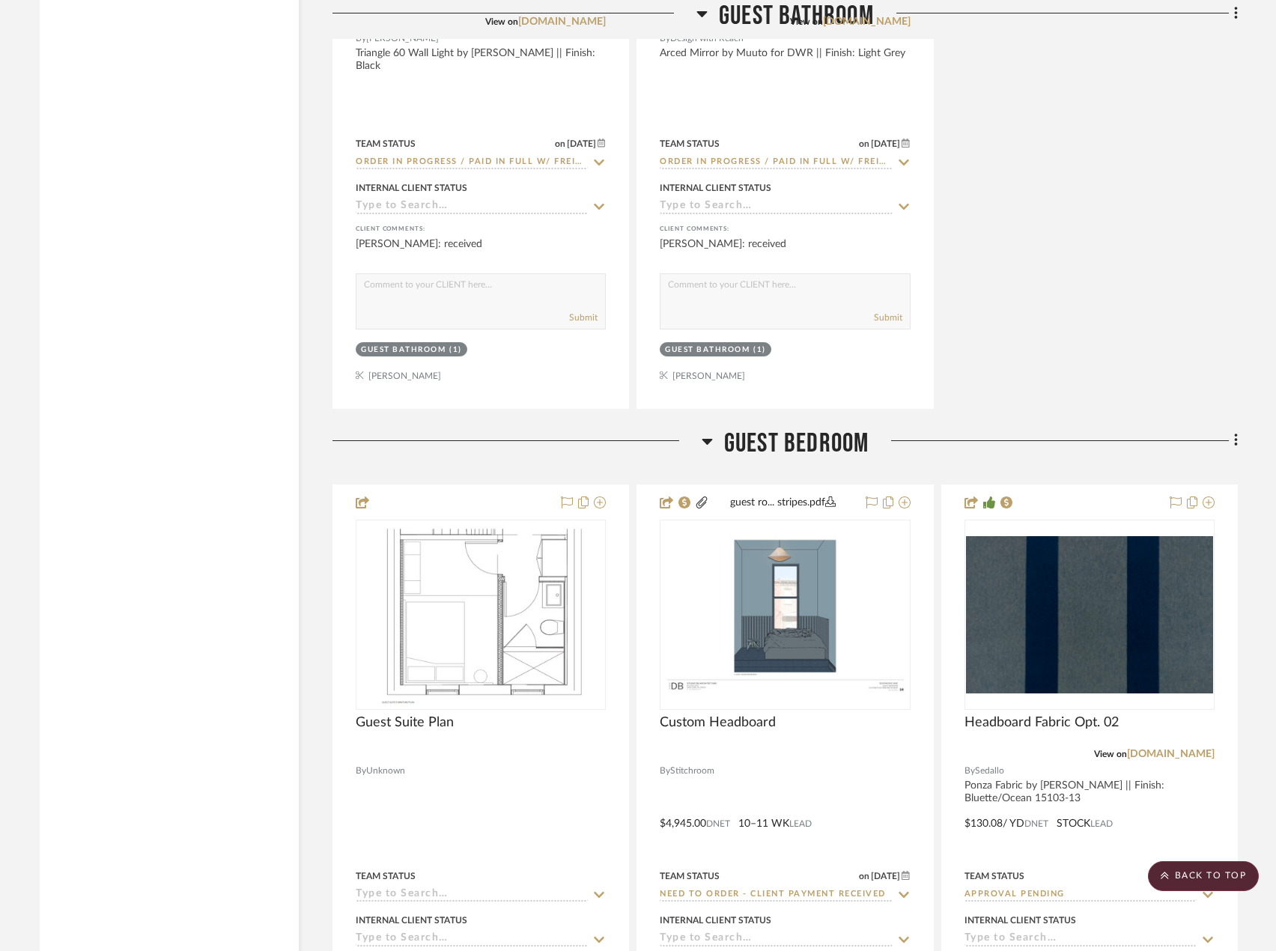
scroll to position [10708, 0]
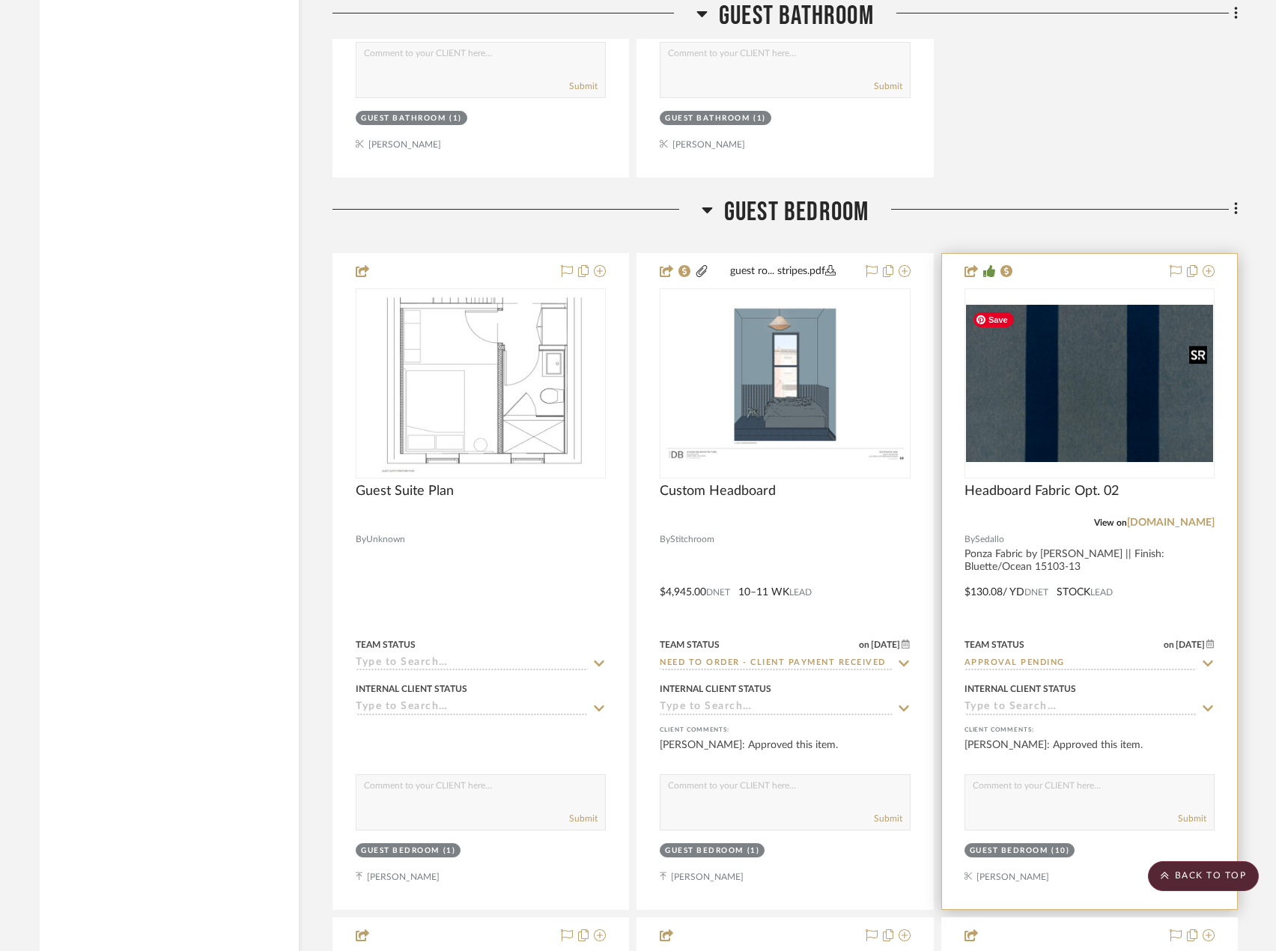
click at [1101, 410] on img "0" at bounding box center [1089, 383] width 247 height 157
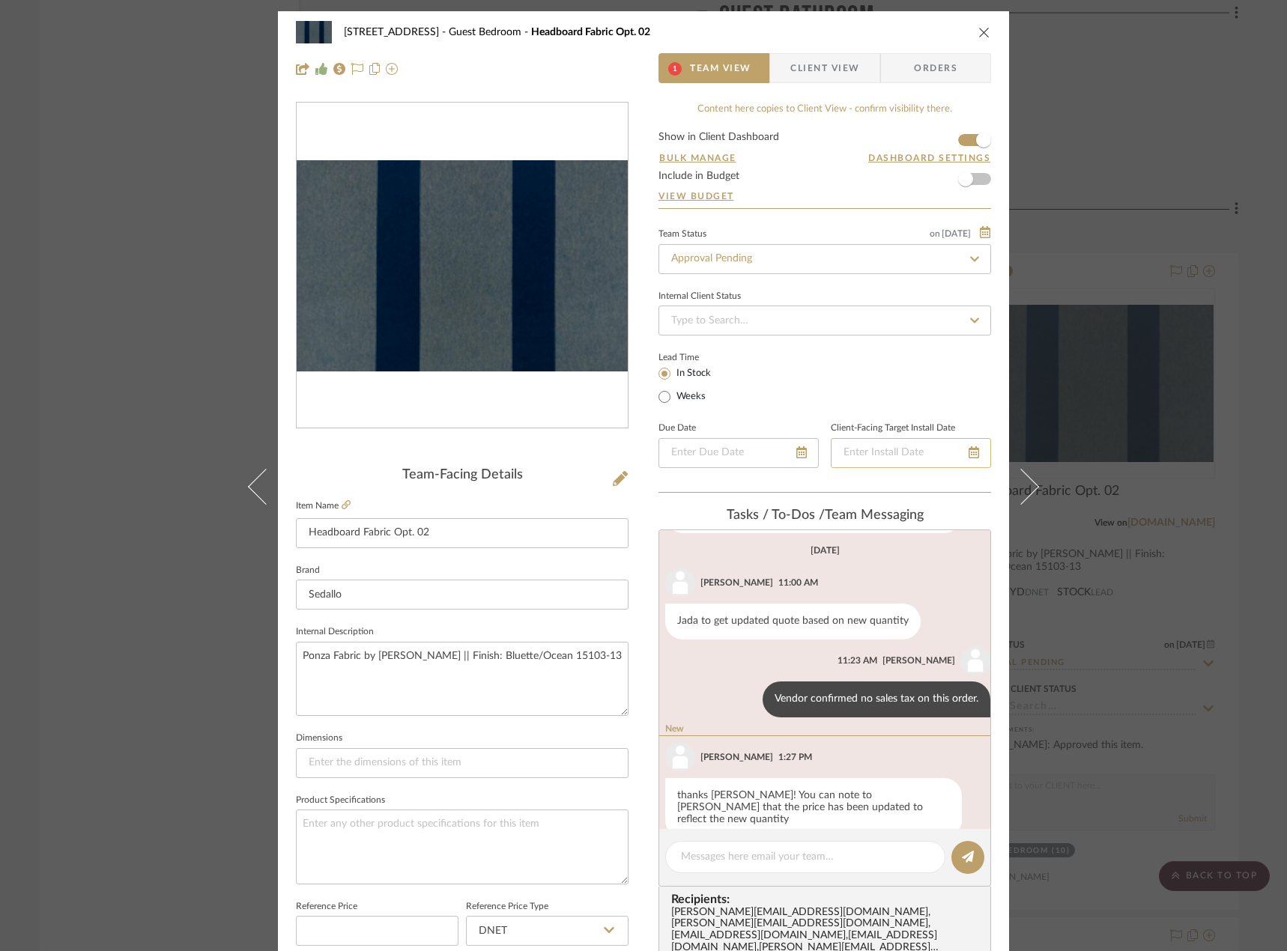
scroll to position [130, 0]
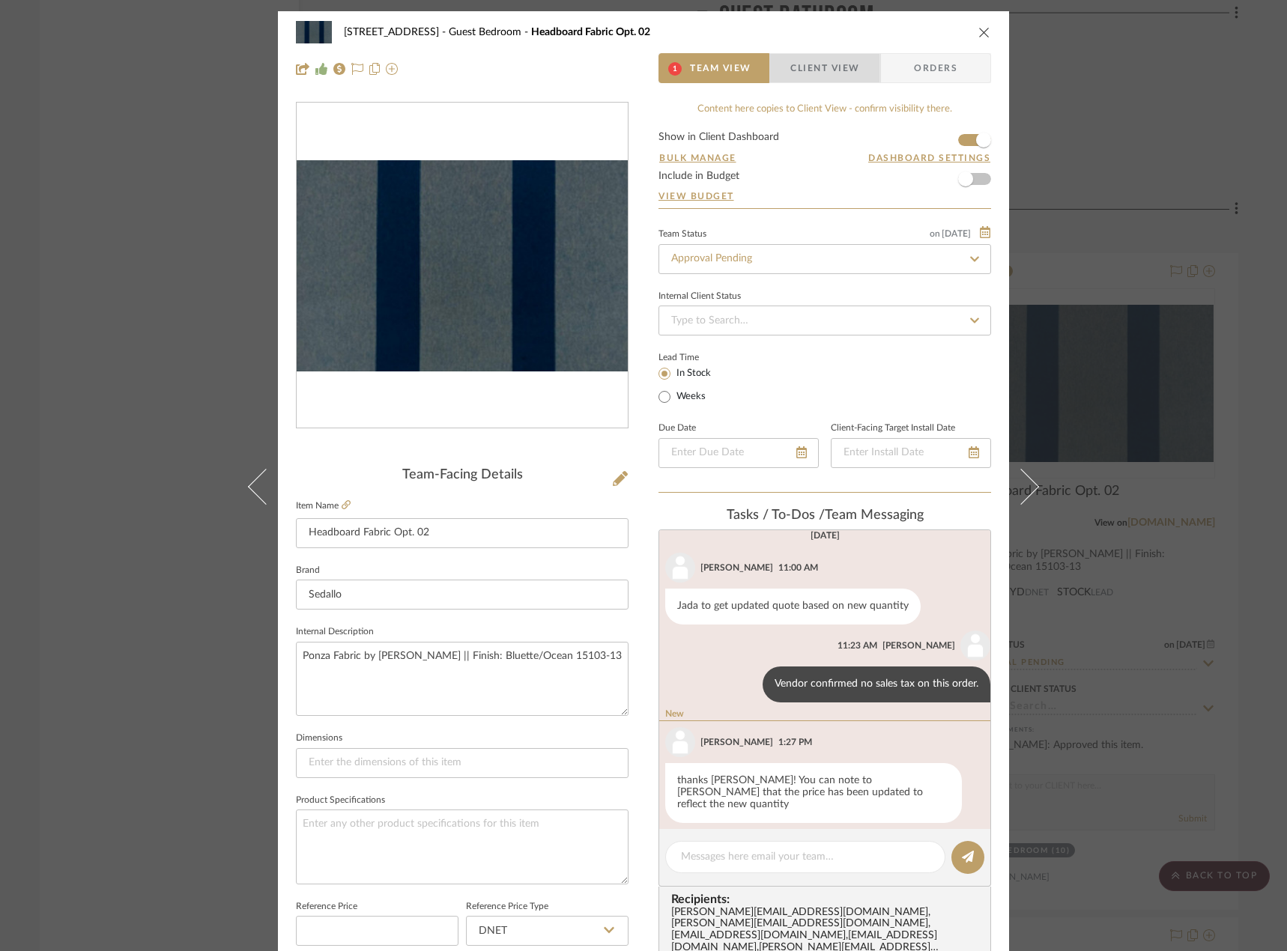
click at [800, 68] on span "Client View" at bounding box center [824, 68] width 69 height 30
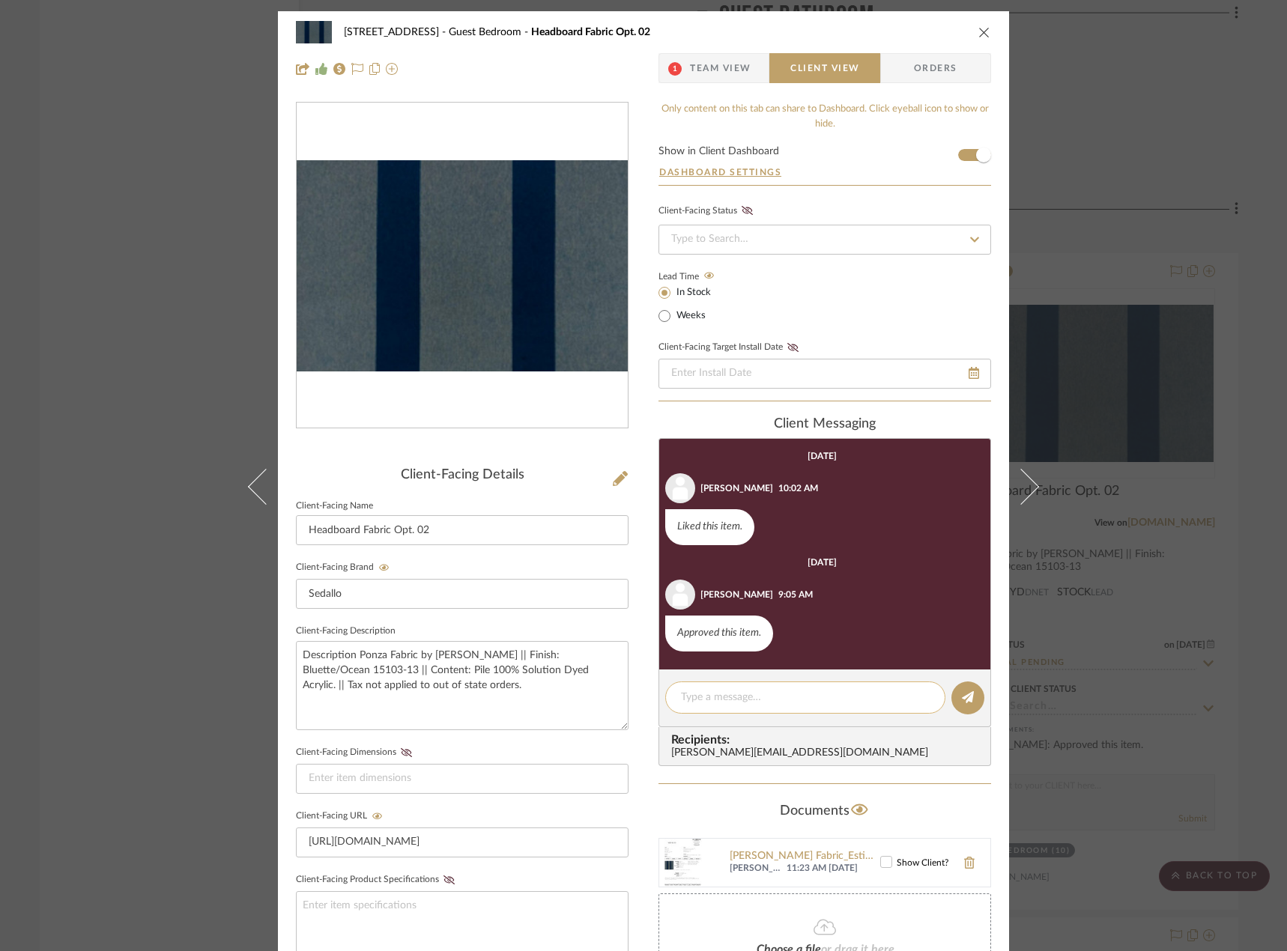
click at [738, 694] on textarea at bounding box center [805, 698] width 249 height 16
click at [744, 702] on textarea "Hi Erin, HappyFriday" at bounding box center [805, 698] width 249 height 16
click at [789, 701] on textarea "Hi Erin, Happy Friday" at bounding box center [805, 698] width 249 height 16
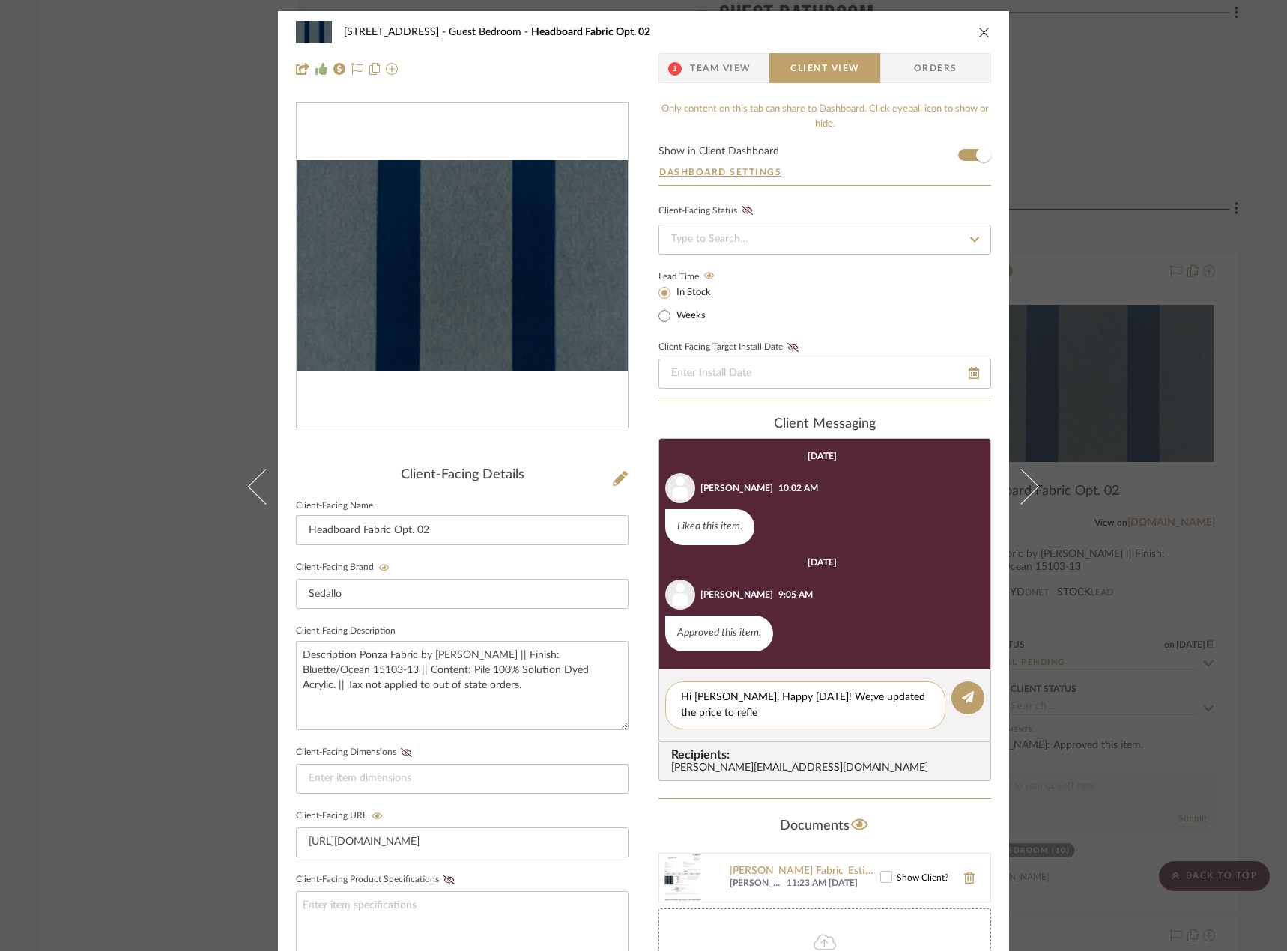
scroll to position [0, 0]
type textarea "Hi Erin, Happy Friday! We;ve updated the price to reflect"
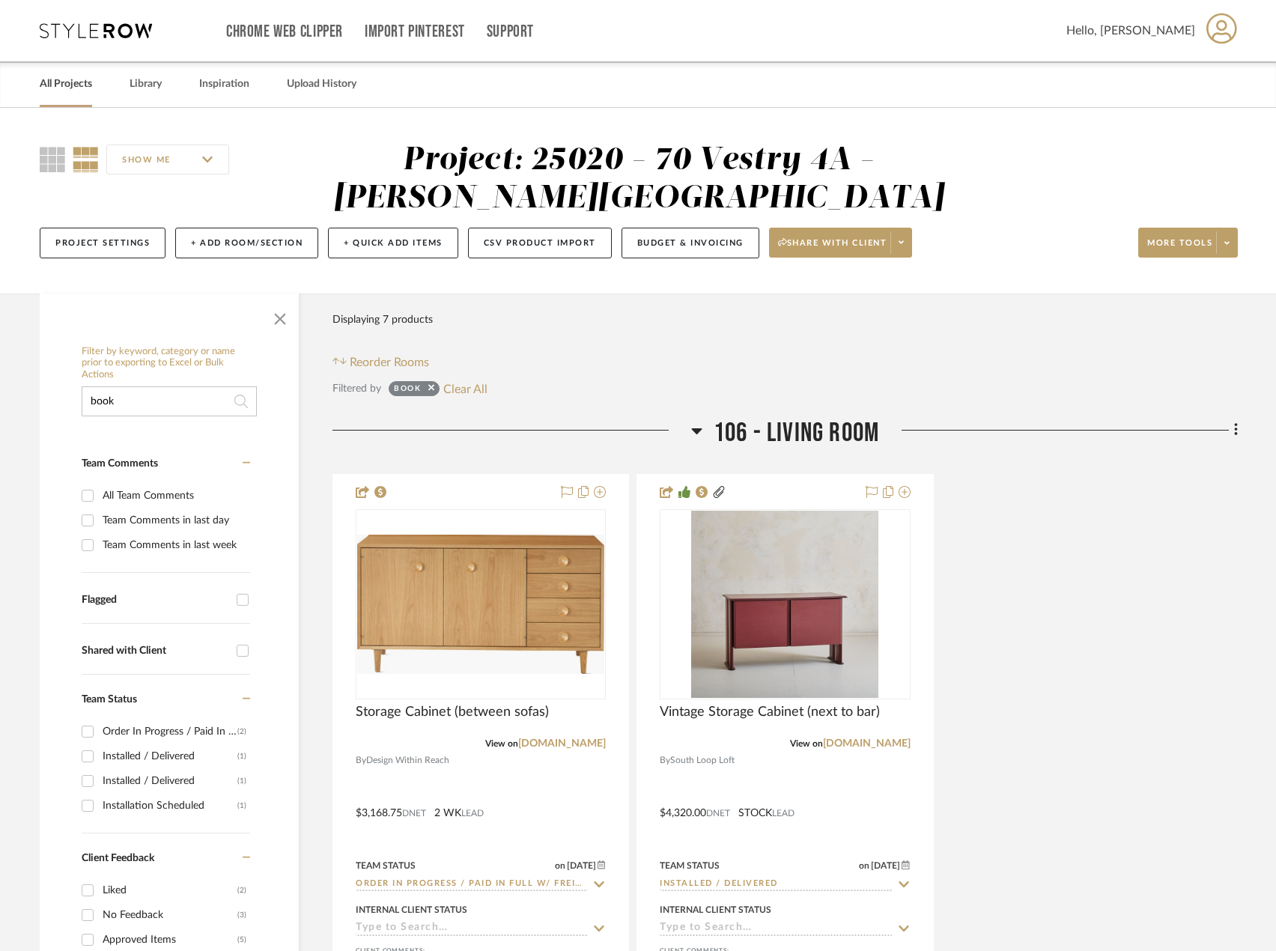
click at [76, 89] on link "All Projects" at bounding box center [66, 84] width 52 height 20
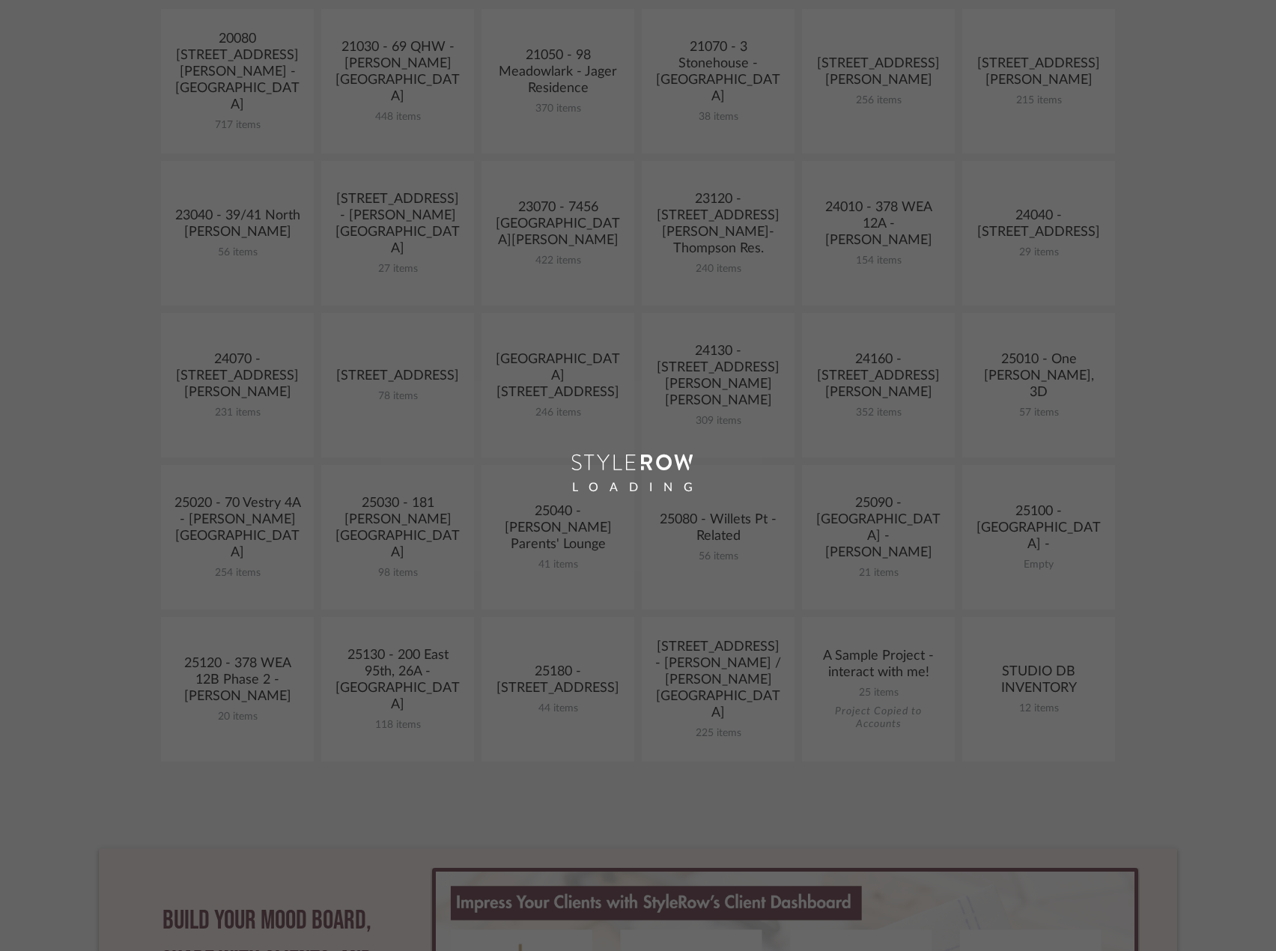
scroll to position [524, 0]
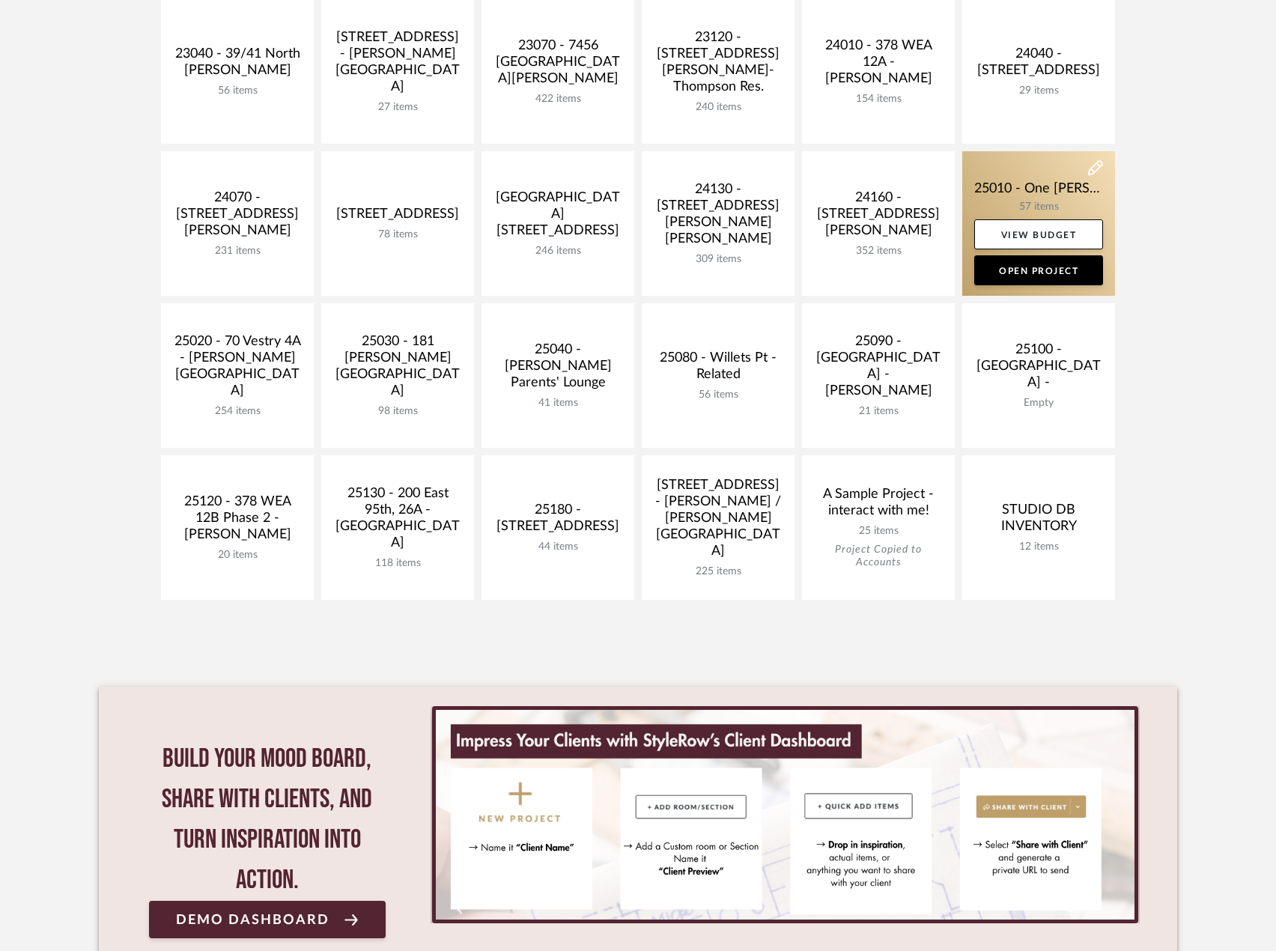
click at [996, 183] on link at bounding box center [1038, 223] width 153 height 145
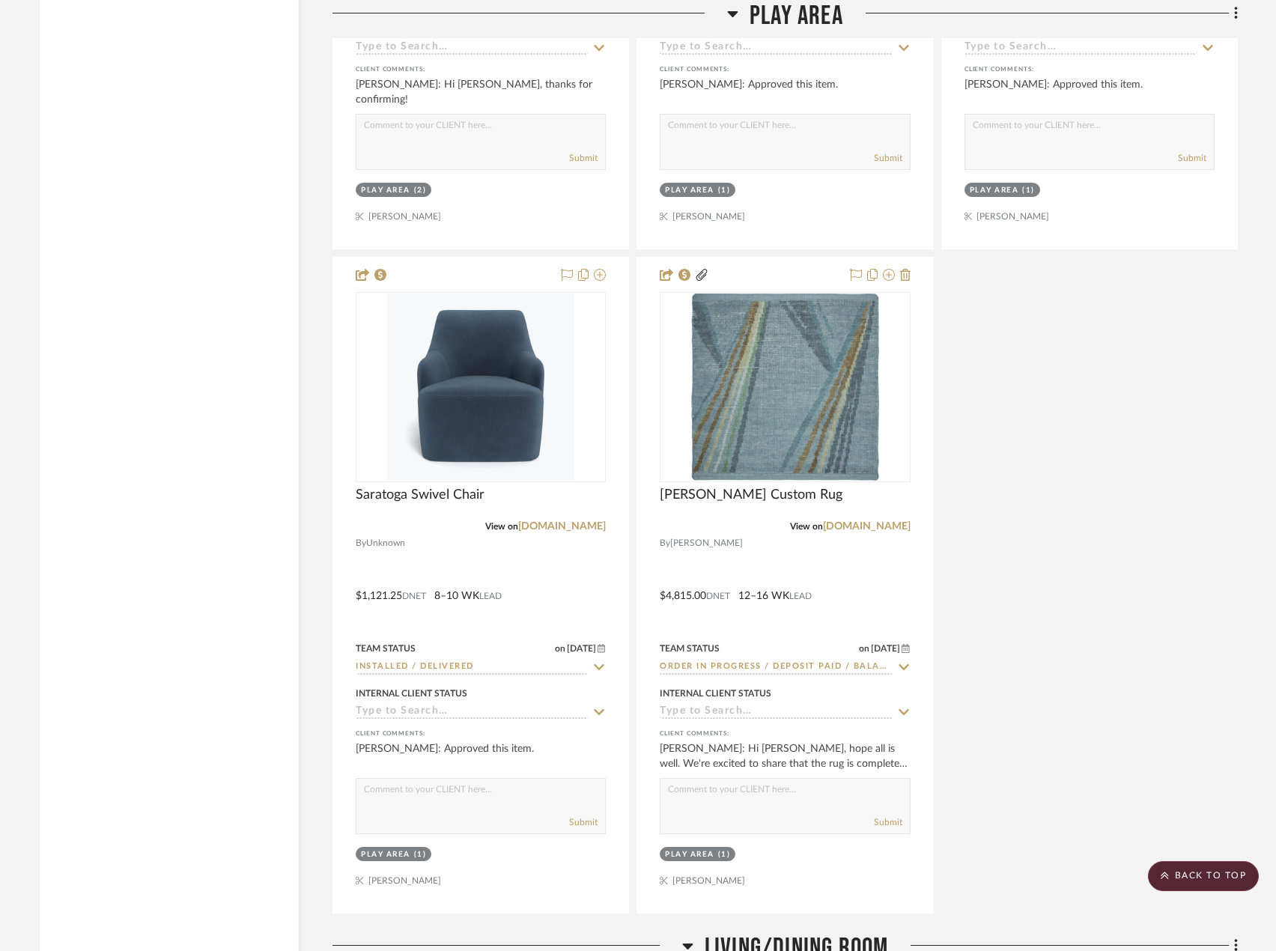
scroll to position [3744, 0]
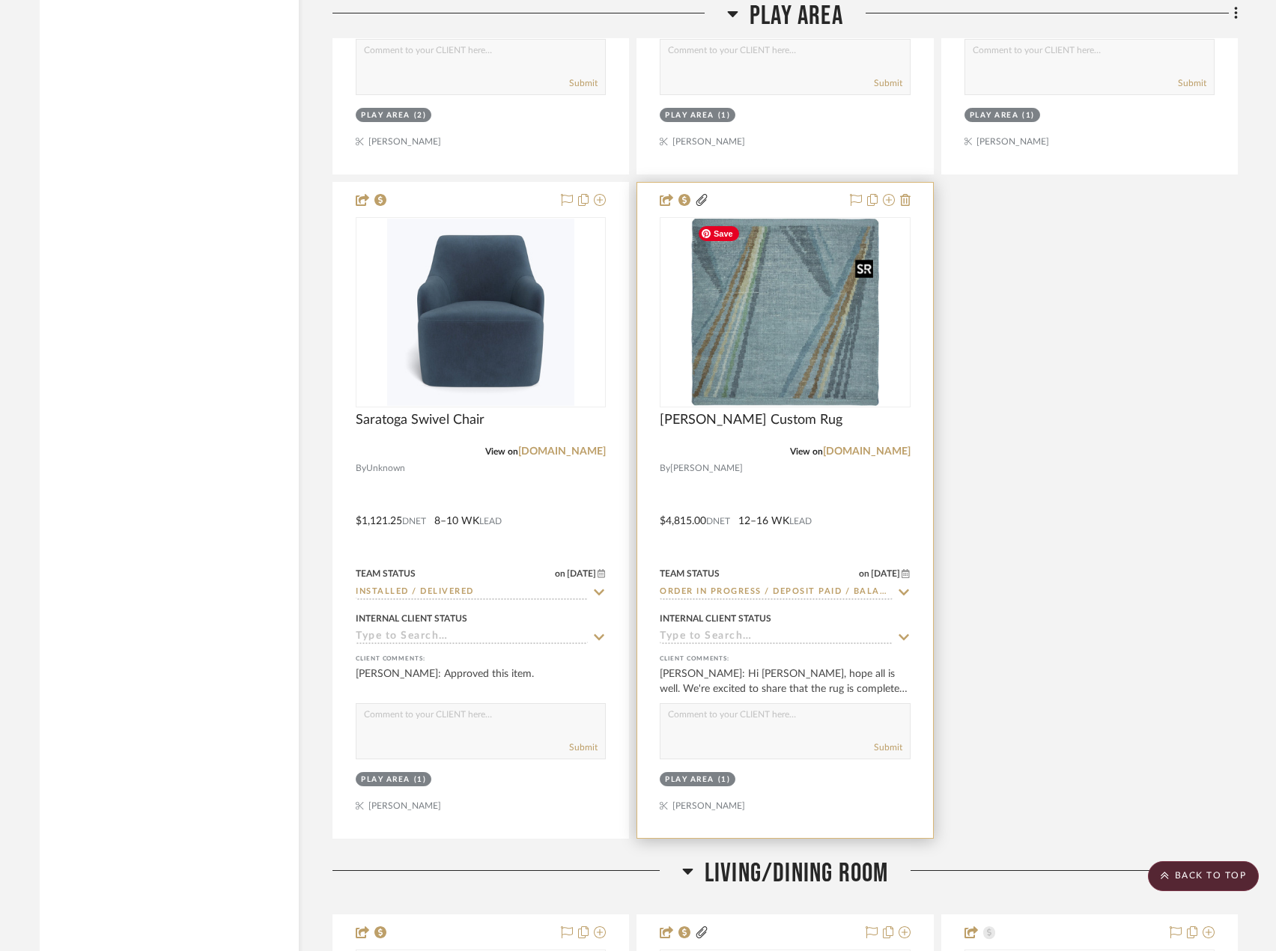
click at [0, 0] on img at bounding box center [0, 0] width 0 height 0
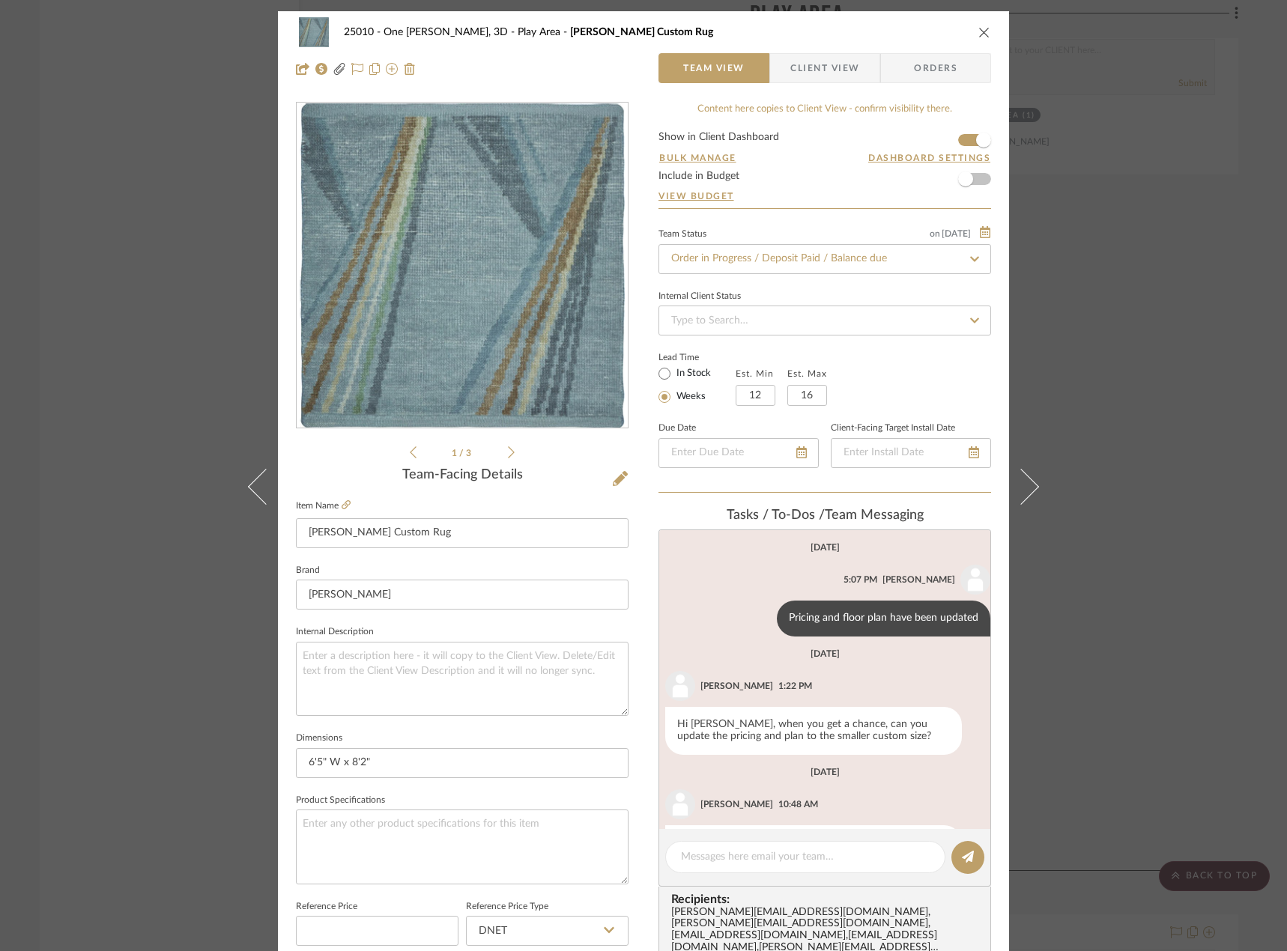
scroll to position [62, 0]
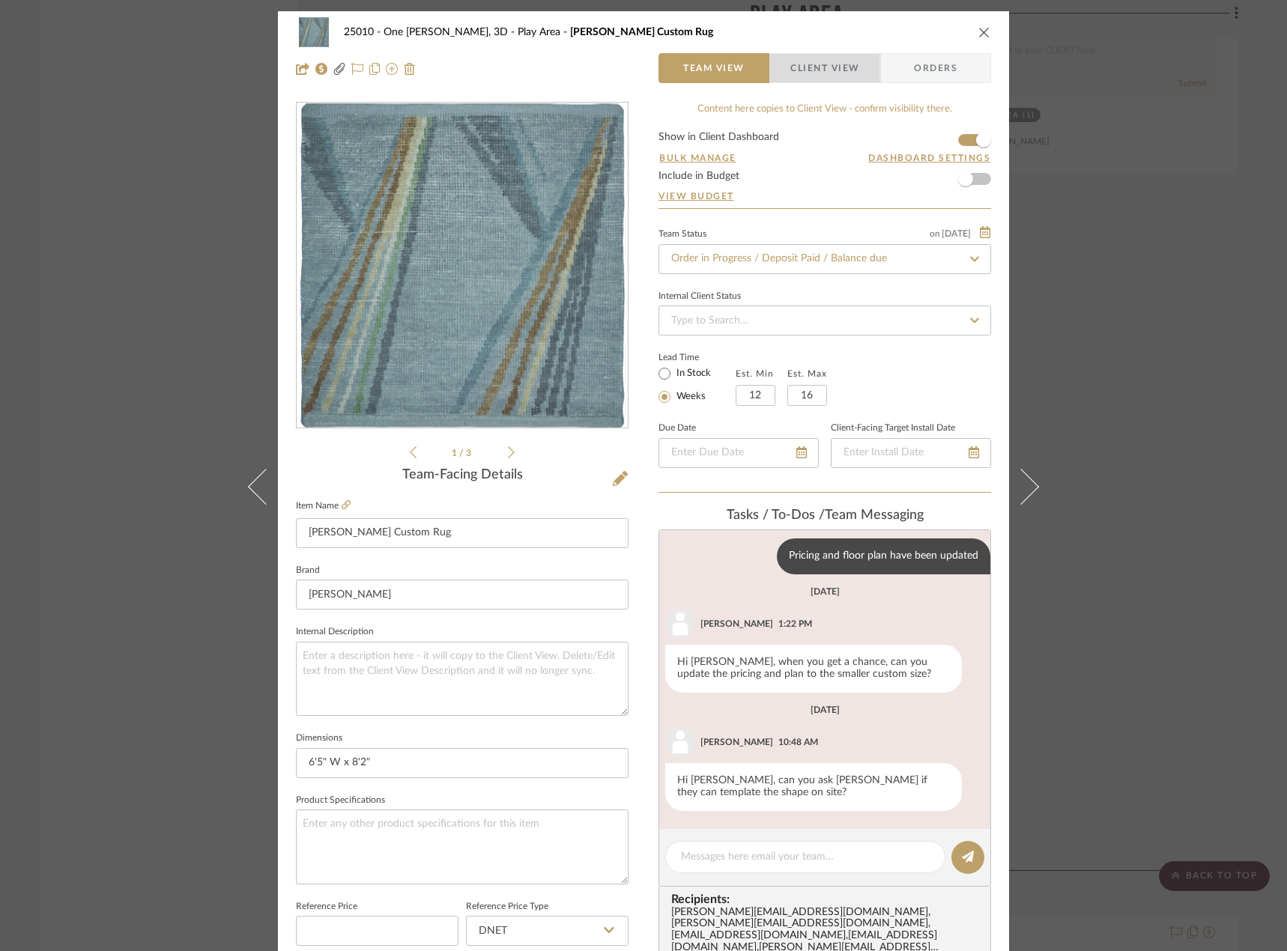
click at [834, 59] on span "Client View" at bounding box center [824, 68] width 69 height 30
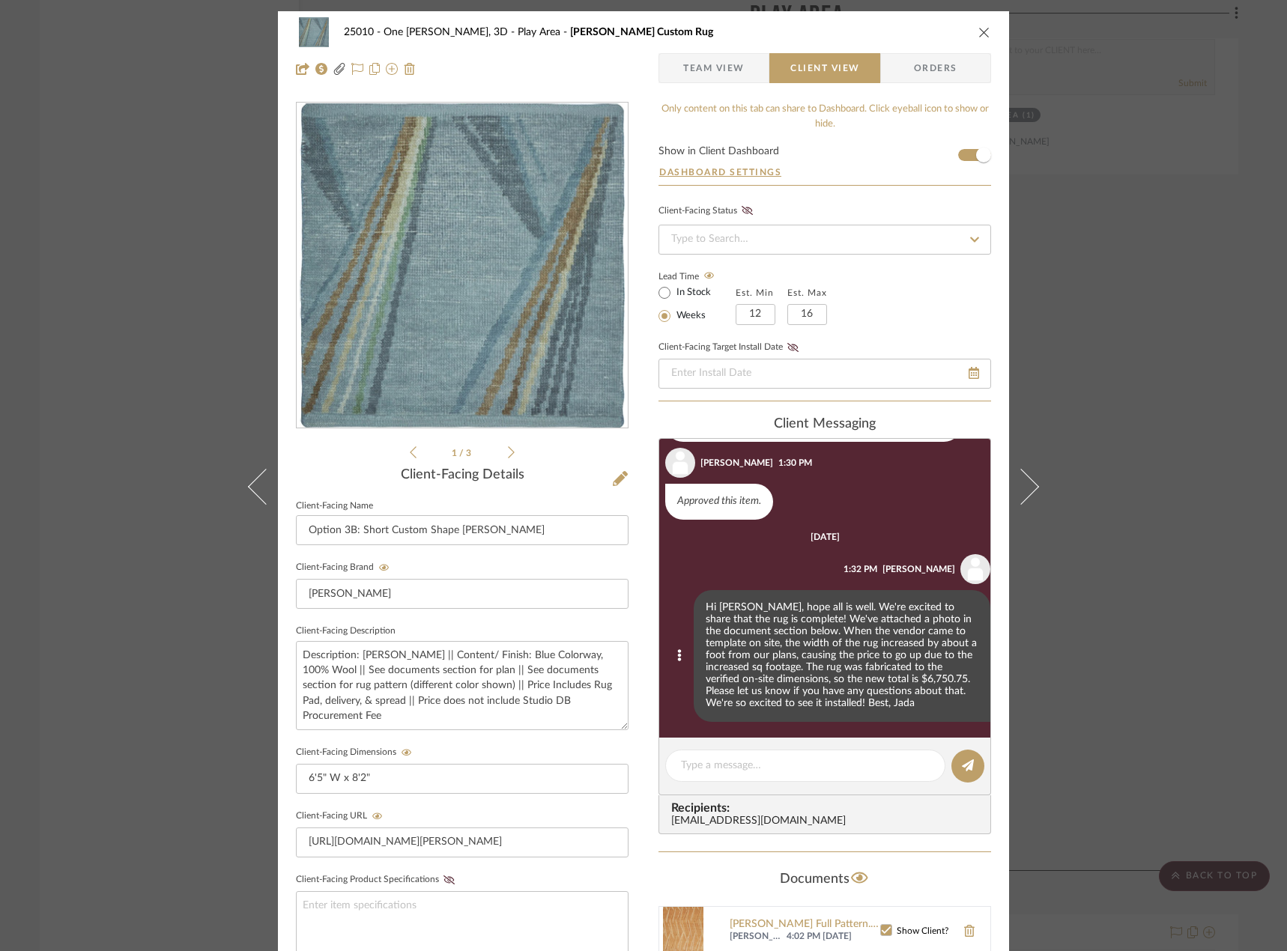
scroll to position [1106, 0]
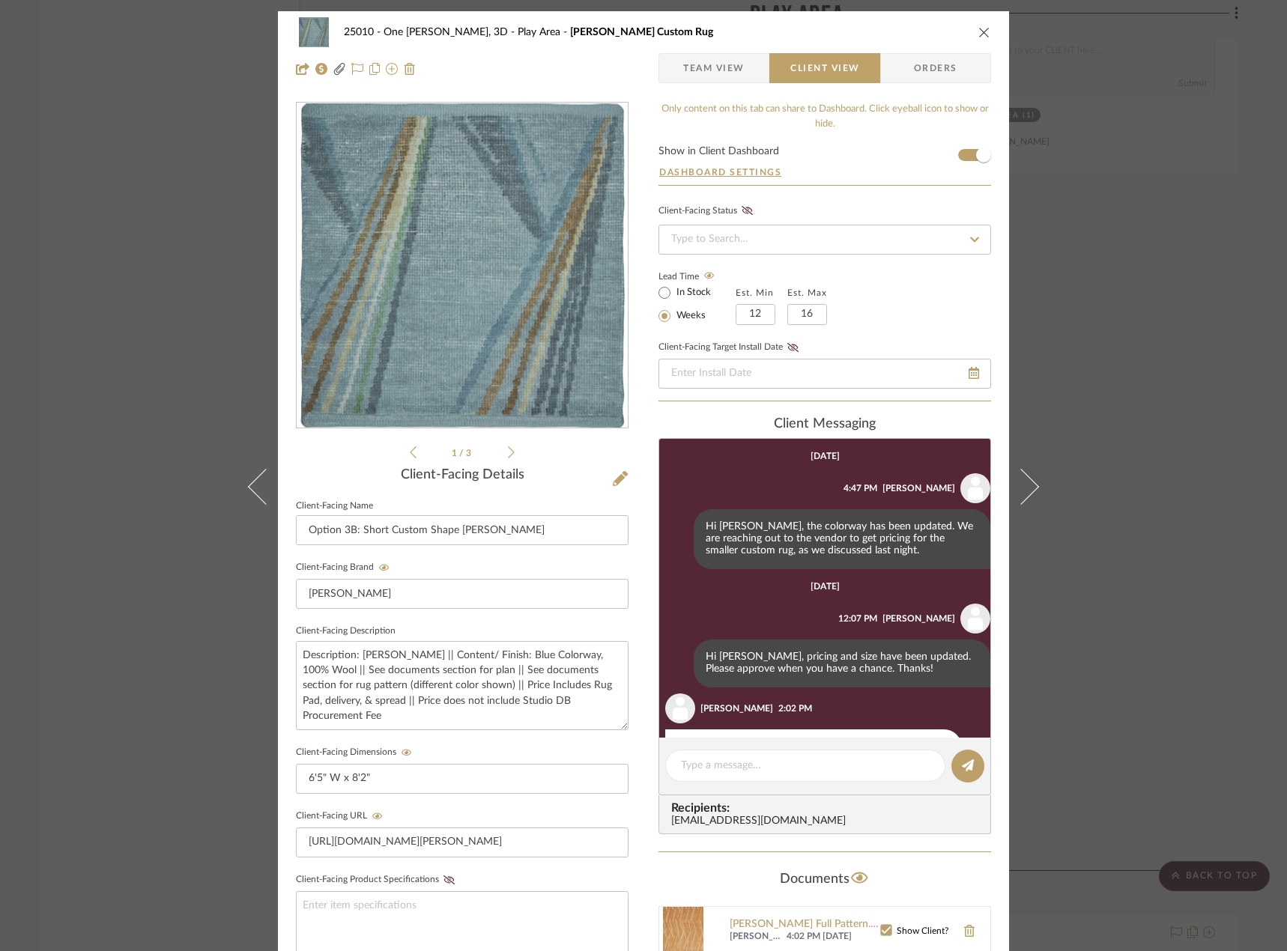
scroll to position [1106, 0]
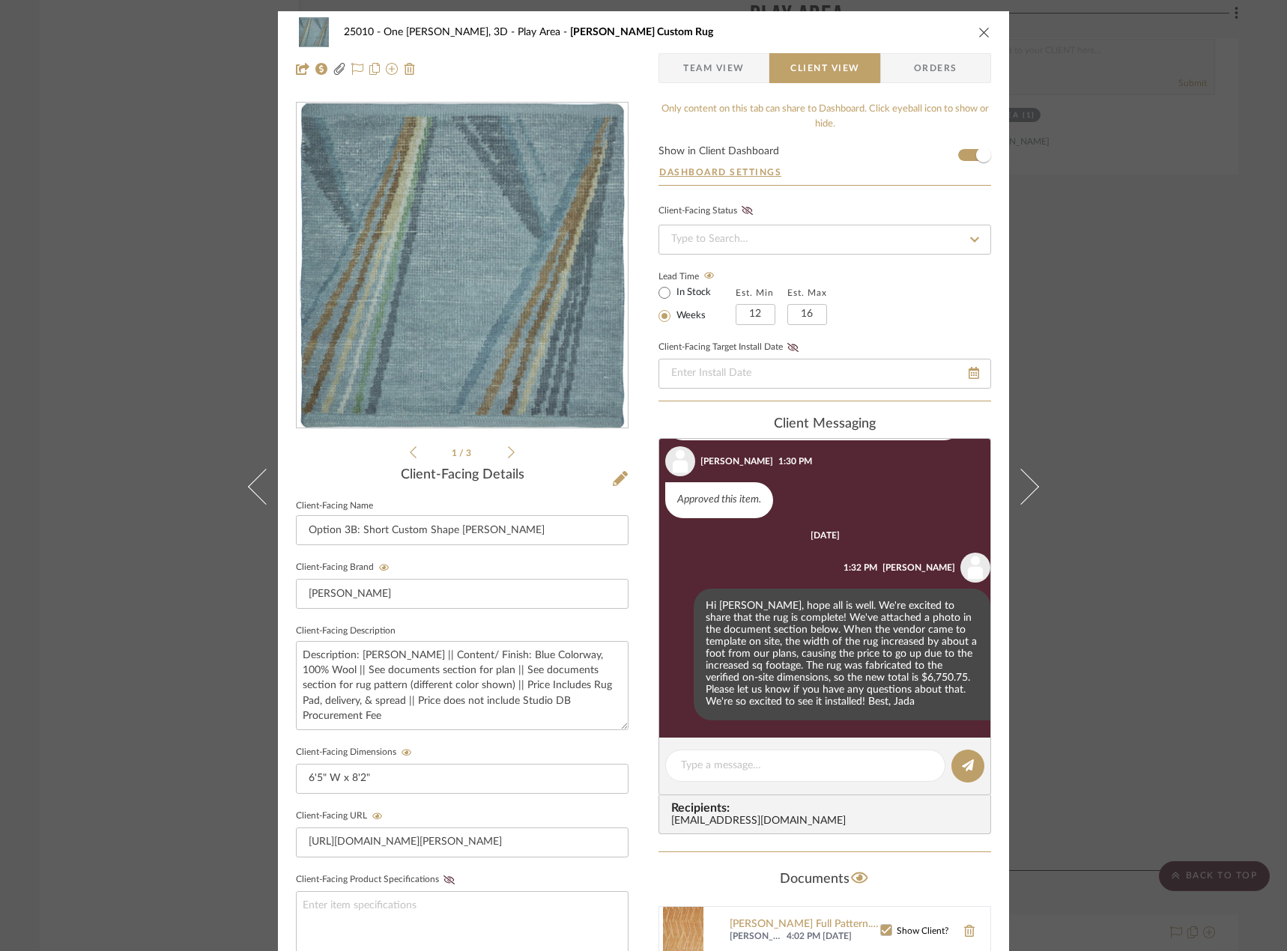
click at [1170, 327] on div "25010 - One [PERSON_NAME], 3D Play Area [PERSON_NAME] Custom Rug Team View Clie…" at bounding box center [643, 475] width 1287 height 951
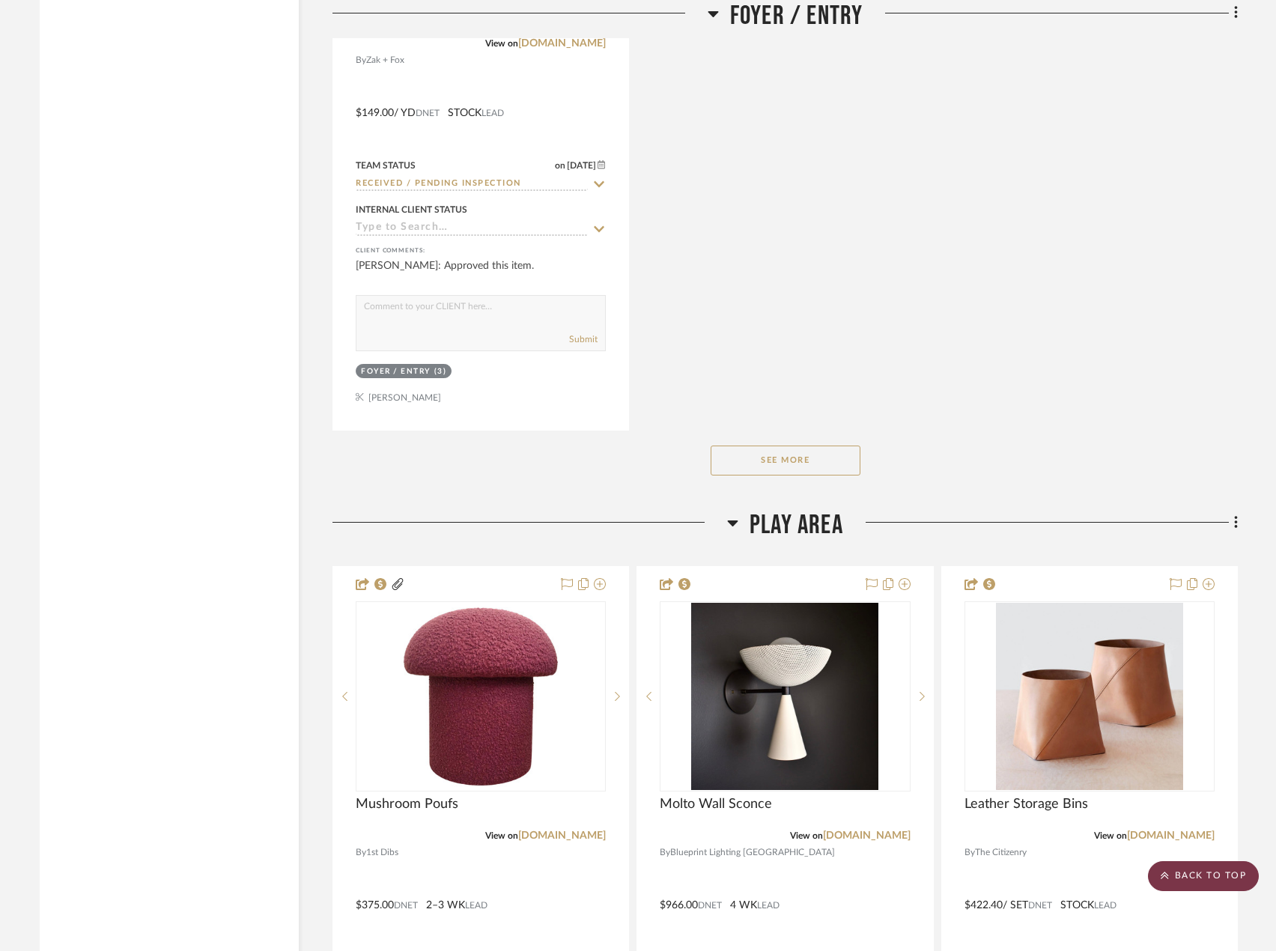
click at [1233, 875] on scroll-to-top-button "BACK TO TOP" at bounding box center [1203, 876] width 111 height 30
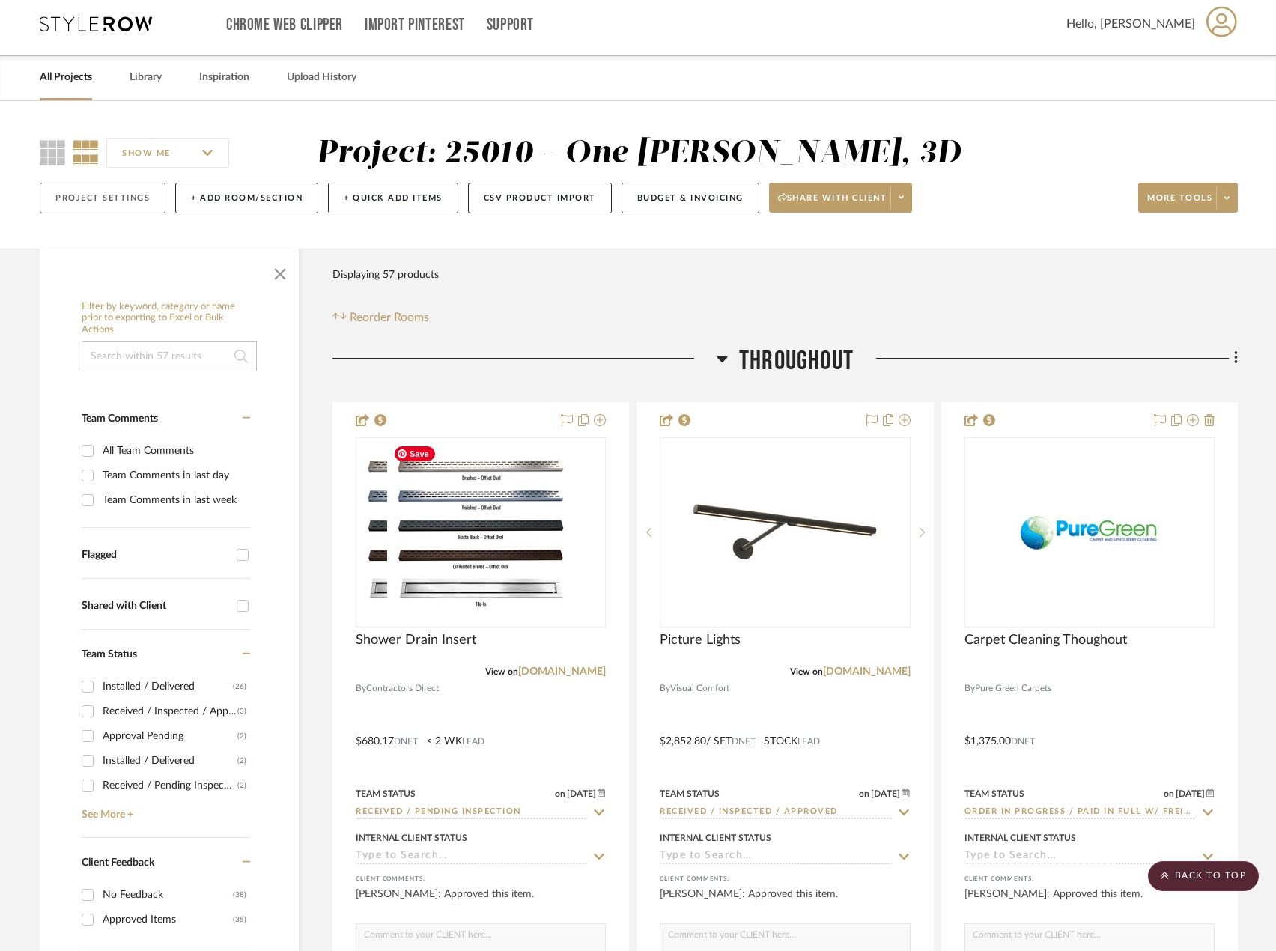
scroll to position [0, 0]
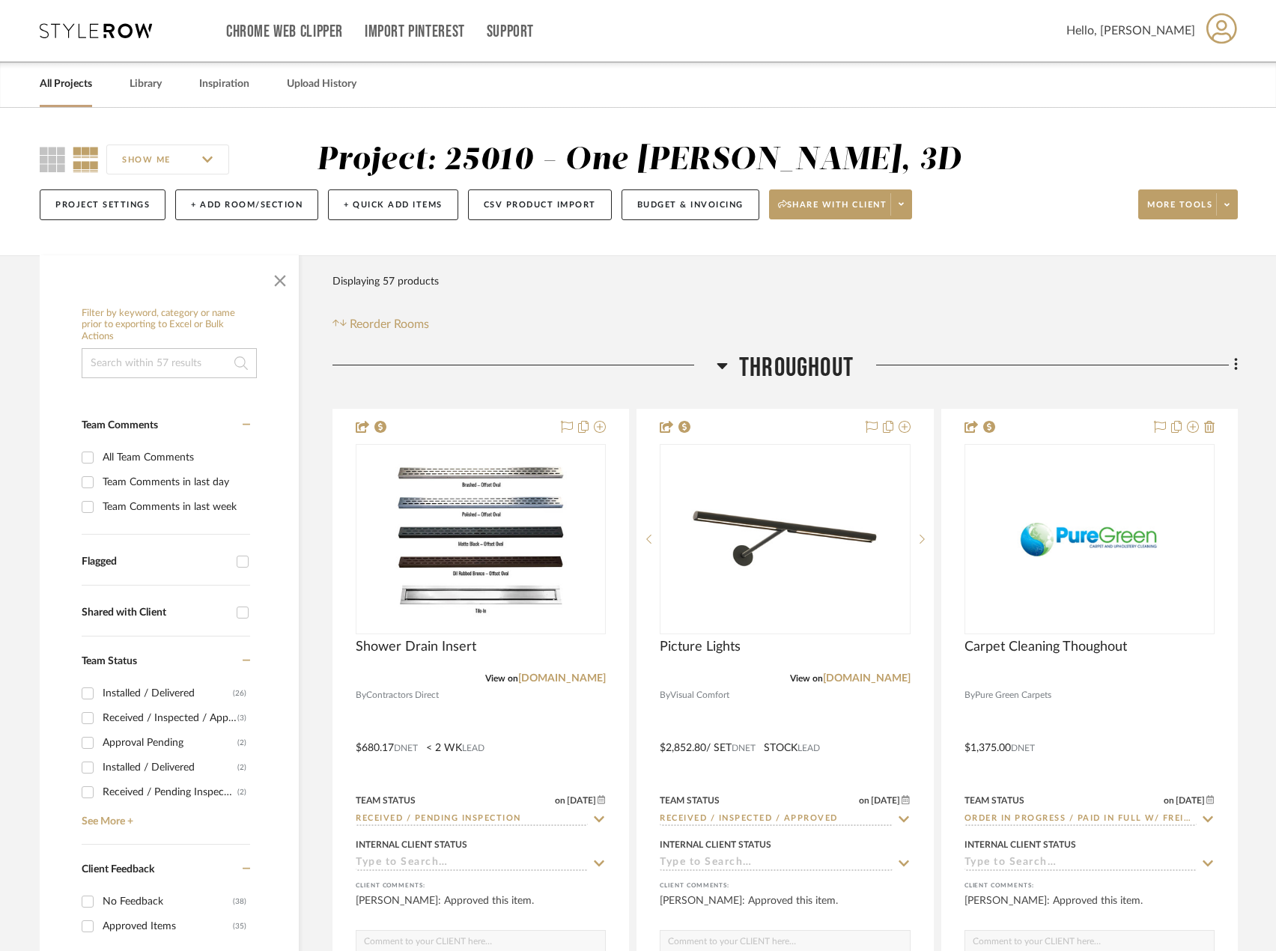
drag, startPoint x: 76, startPoint y: 80, endPoint x: 160, endPoint y: 87, distance: 84.1
click at [76, 80] on link "All Projects" at bounding box center [66, 84] width 52 height 20
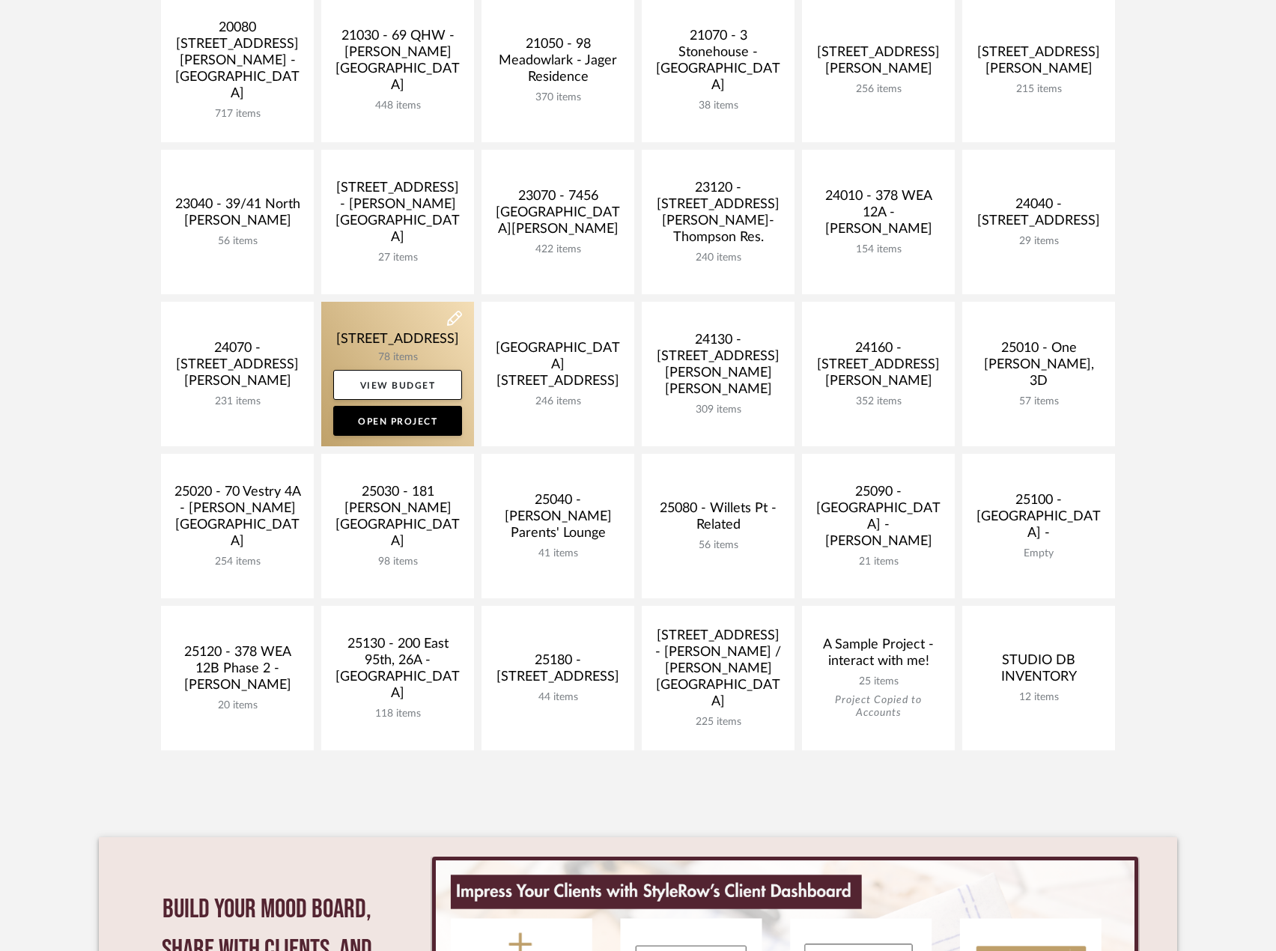
scroll to position [374, 0]
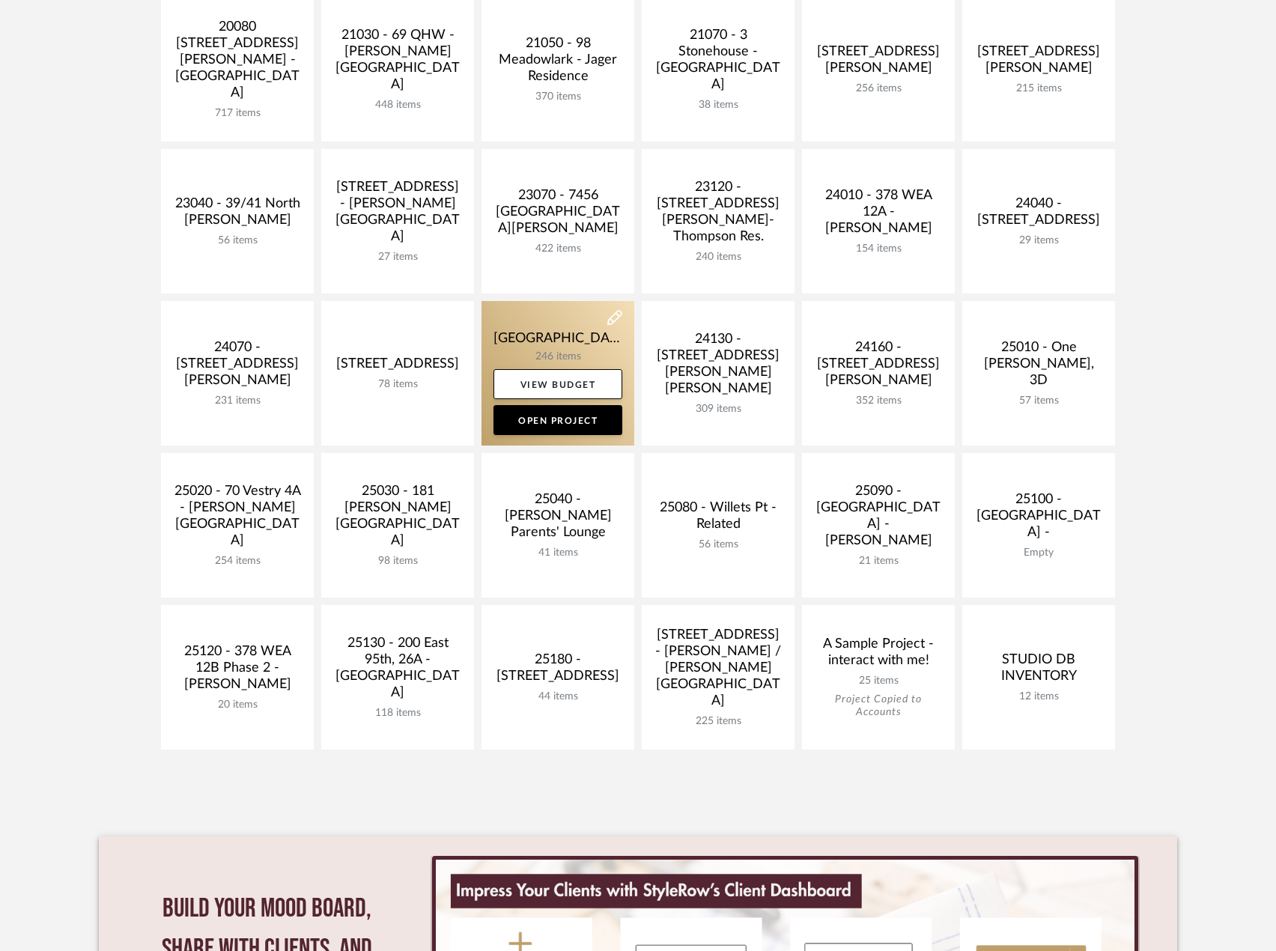
click at [511, 340] on link at bounding box center [558, 373] width 153 height 145
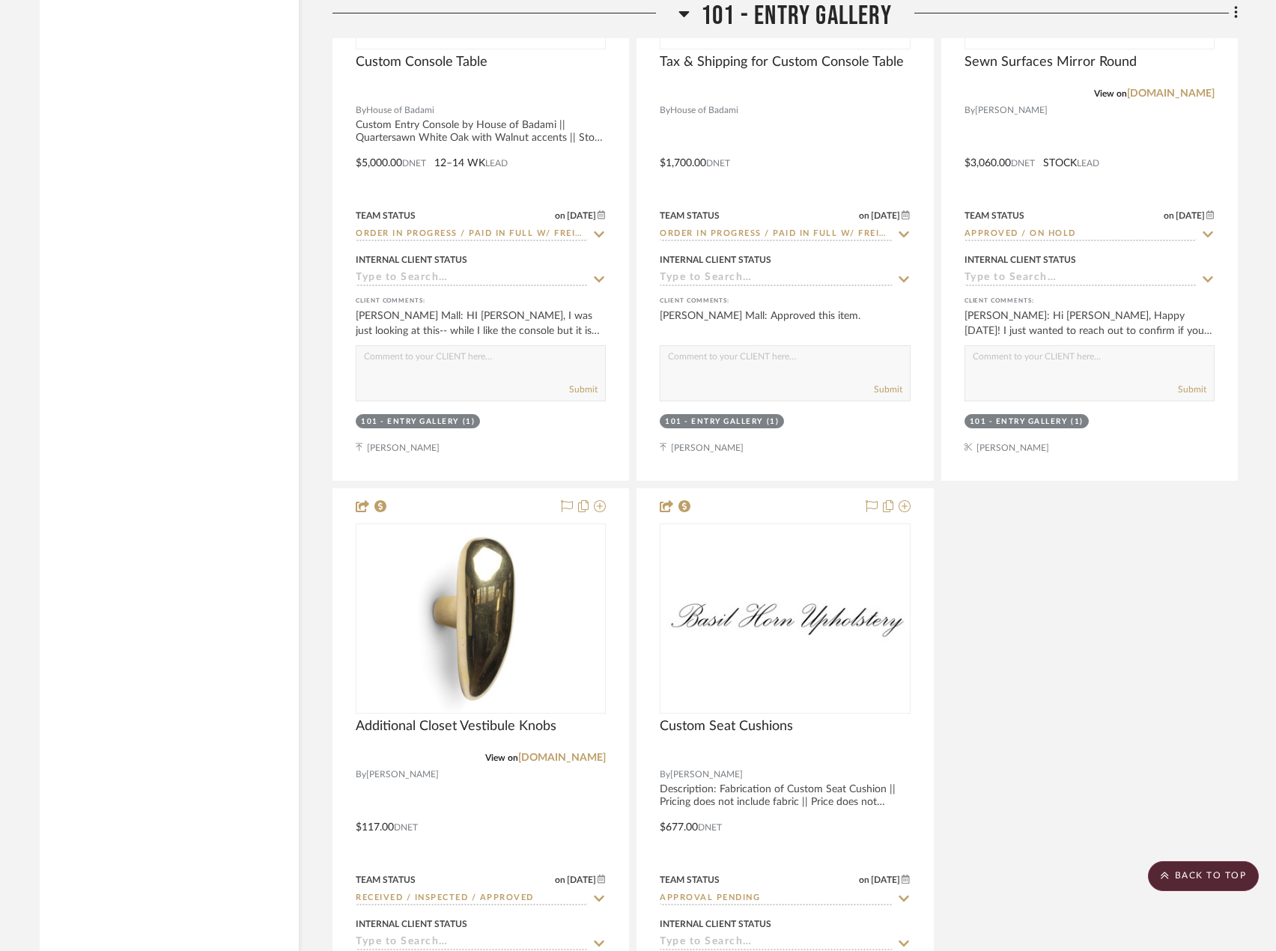
scroll to position [4119, 0]
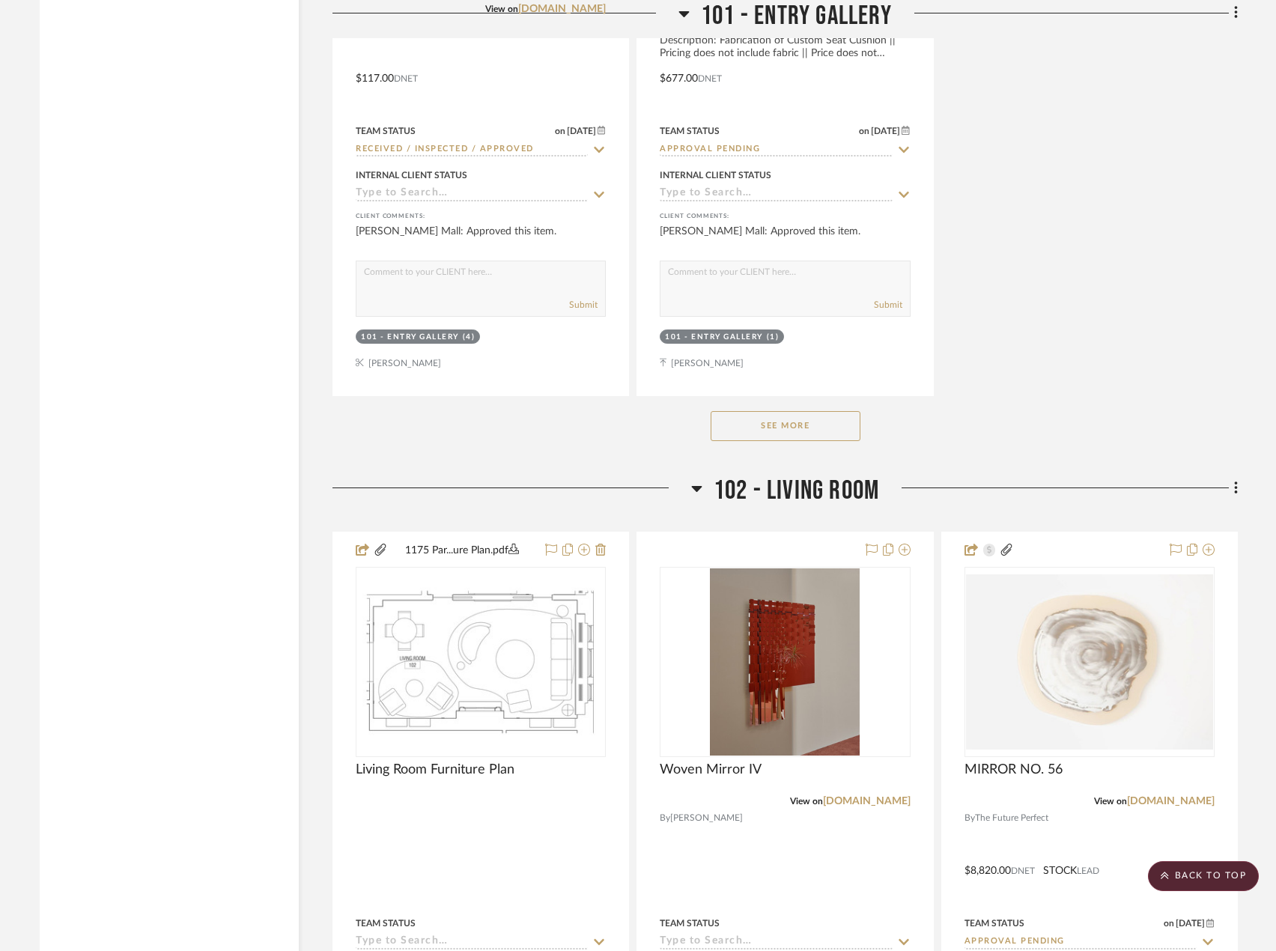
click at [813, 424] on button "See More" at bounding box center [786, 426] width 150 height 30
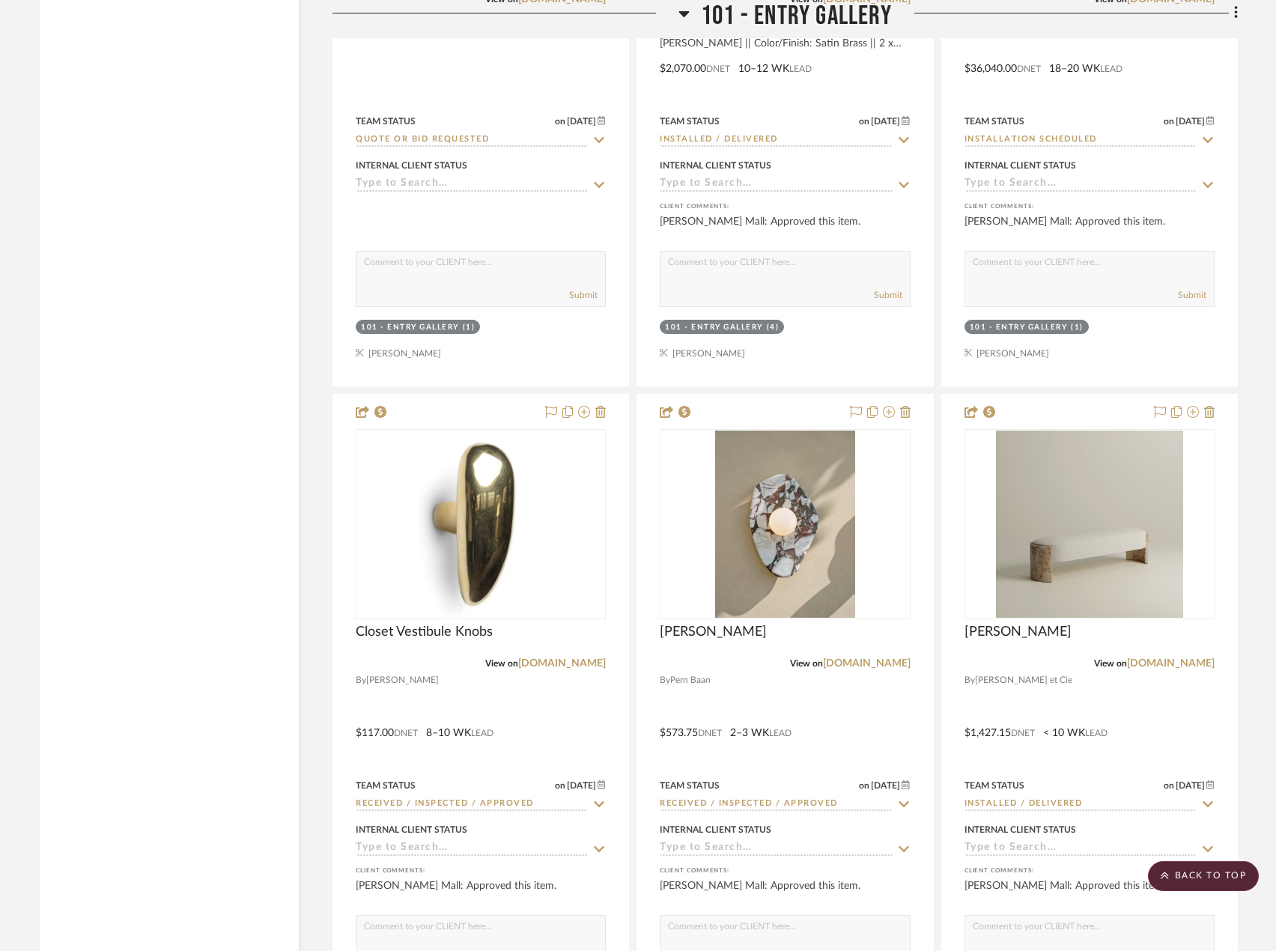
scroll to position [4343, 0]
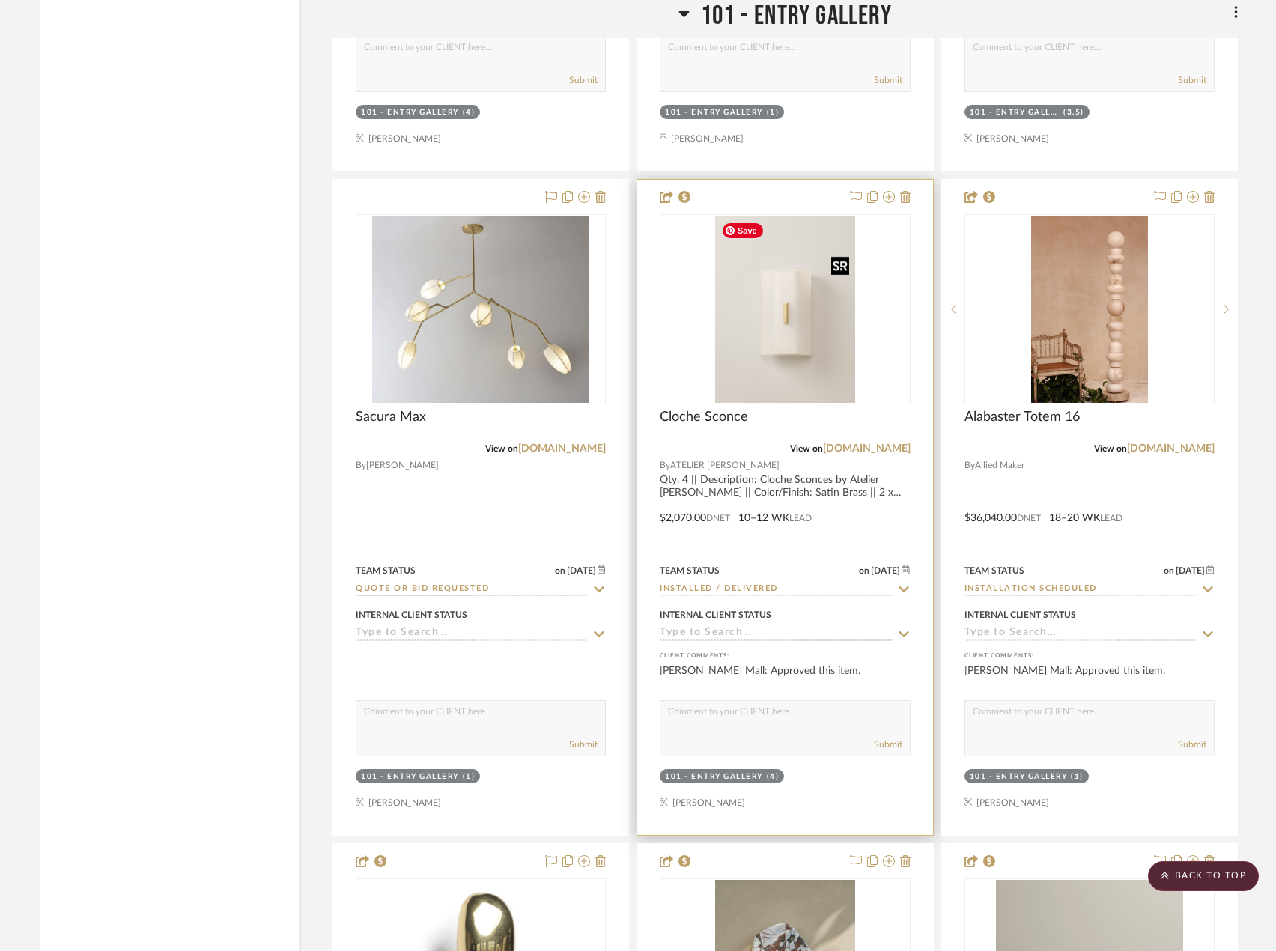
click at [0, 0] on img at bounding box center [0, 0] width 0 height 0
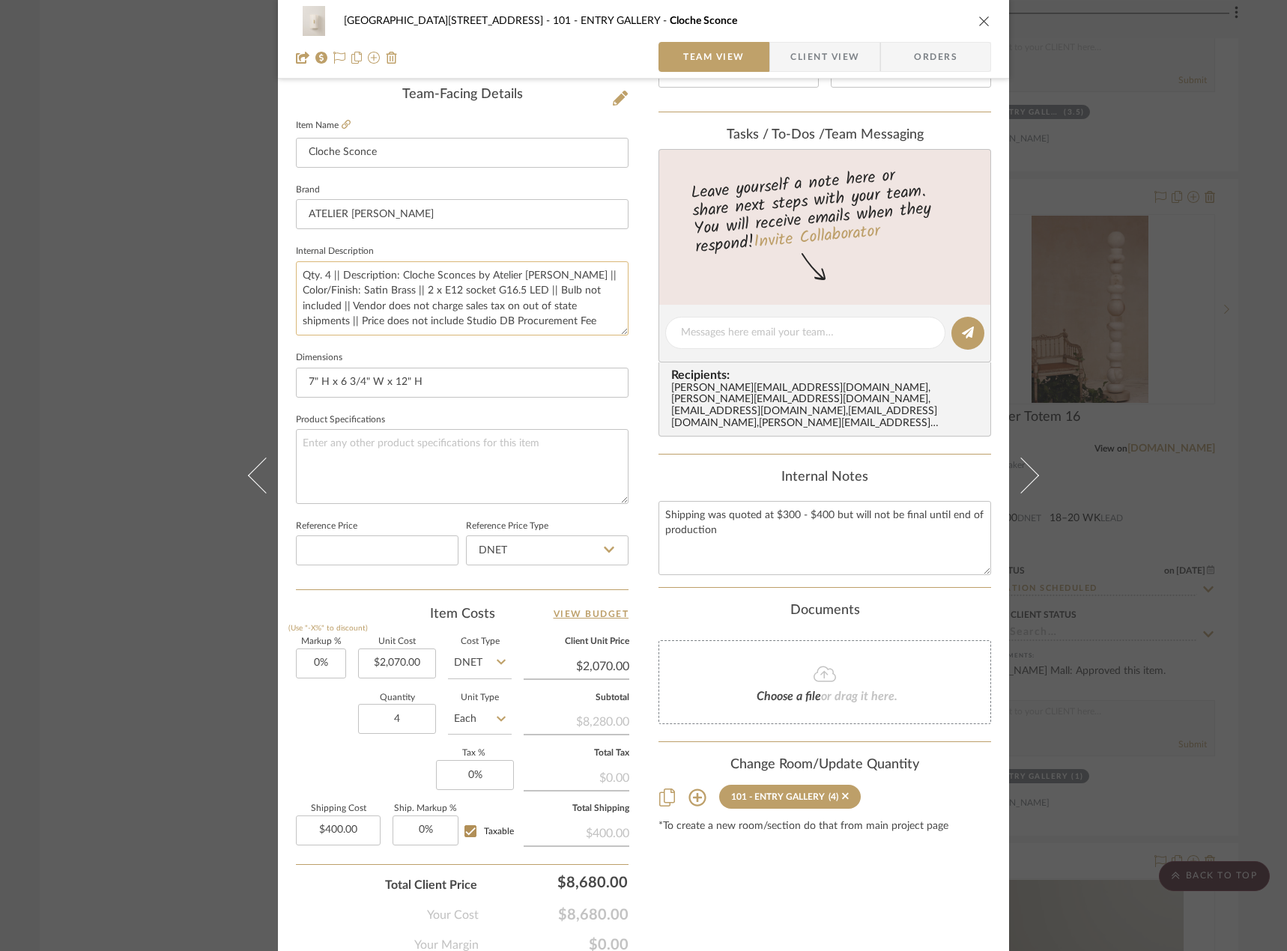
scroll to position [443, 0]
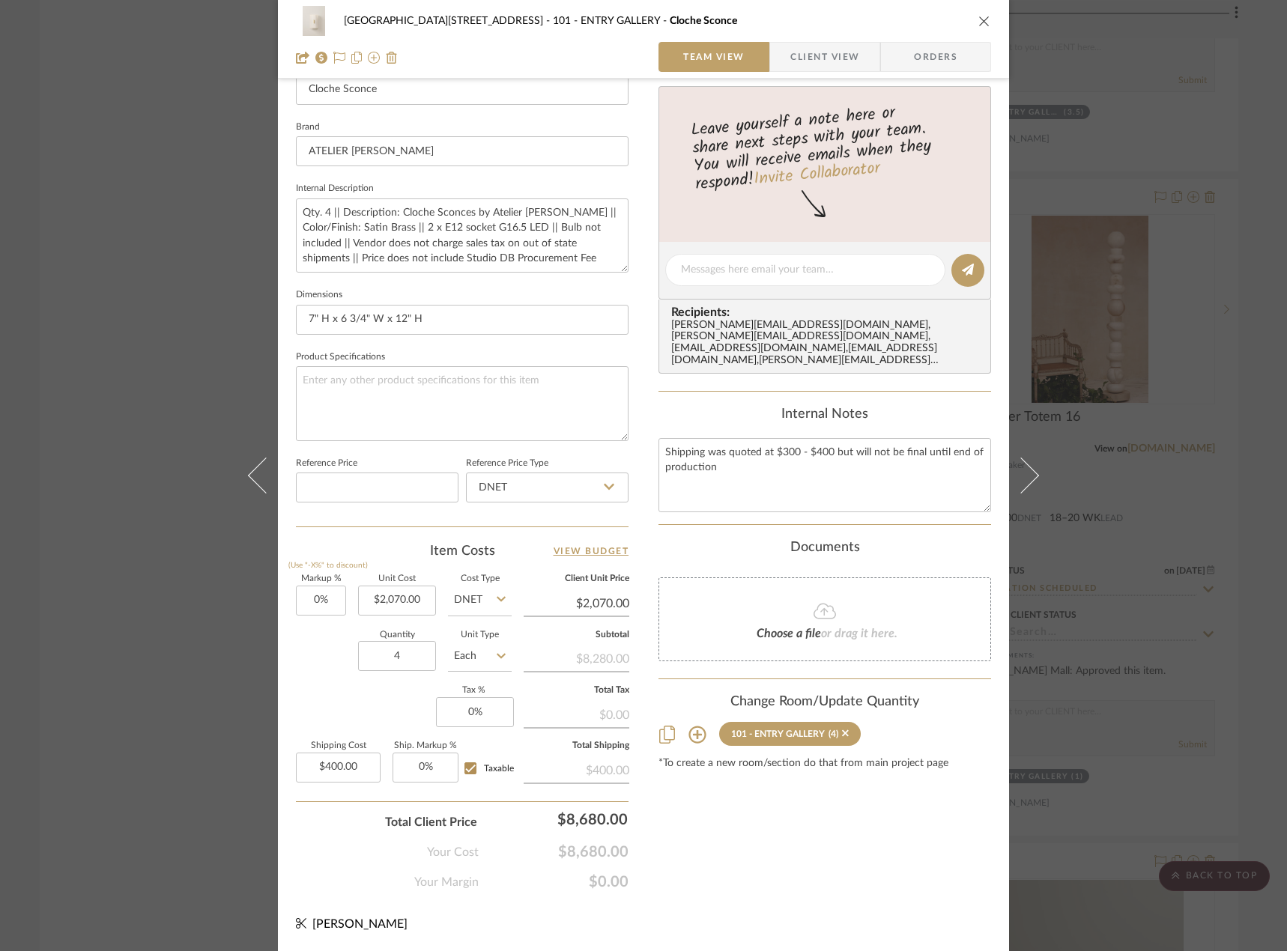
click at [767, 821] on div "Content here copies to Client View - confirm visibility there. Show in Client D…" at bounding box center [824, 275] width 332 height 1233
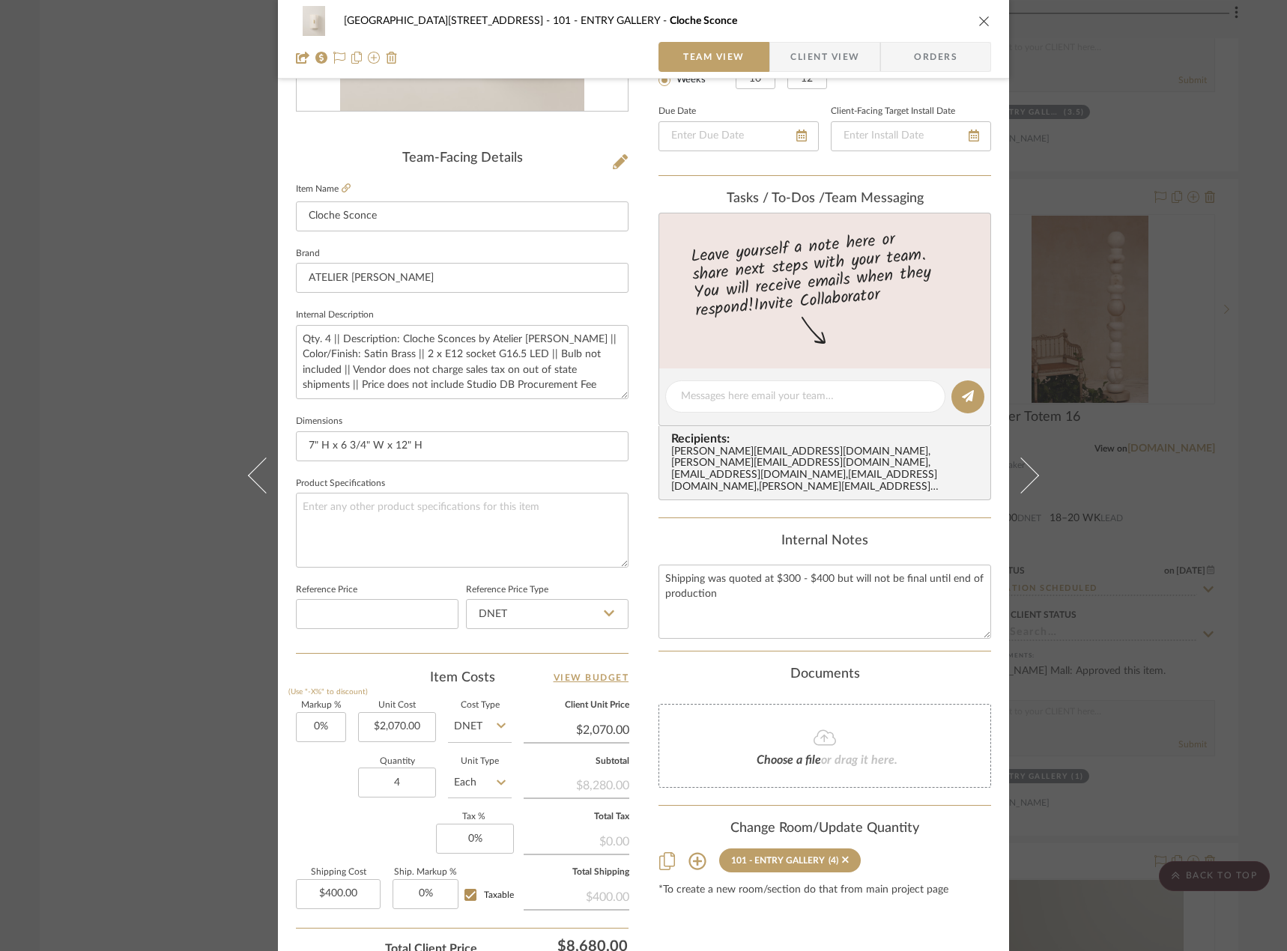
scroll to position [0, 0]
